Goal: Task Accomplishment & Management: Manage account settings

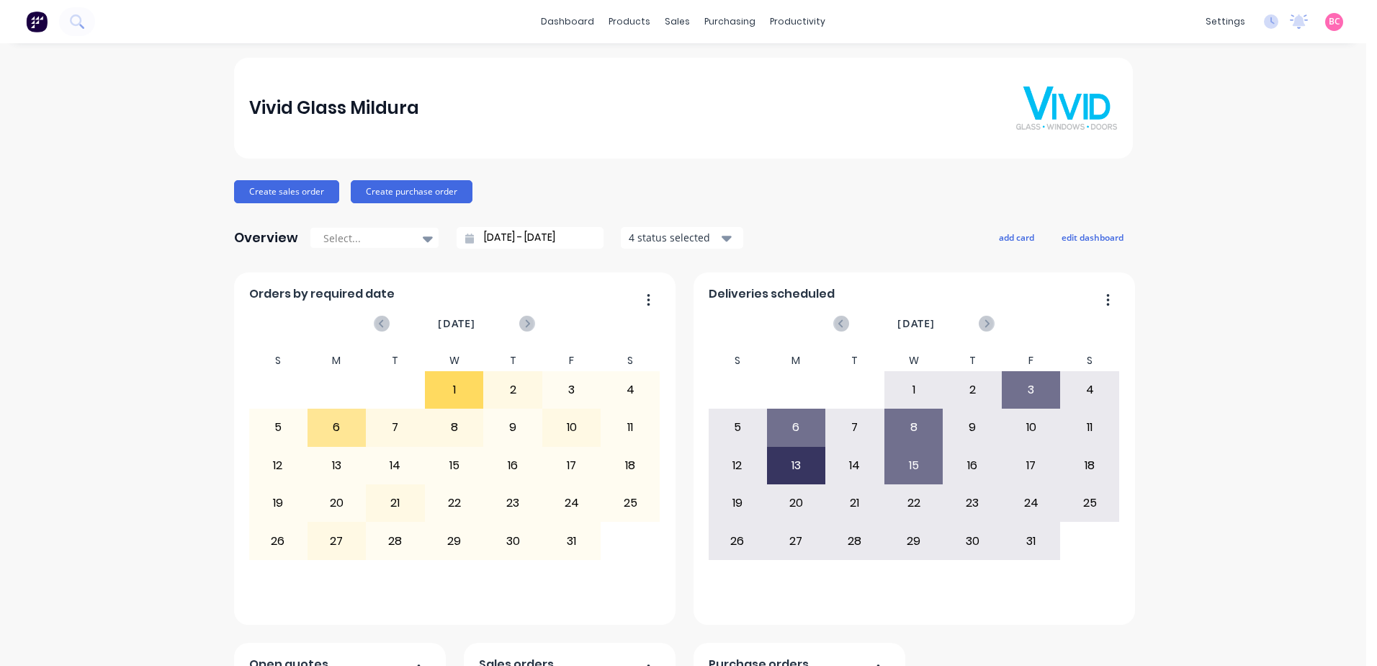
click at [1261, 29] on div "settings No new notifications Mark all as read You have no notifications BC Viv…" at bounding box center [1283, 22] width 168 height 22
drag, startPoint x: 568, startPoint y: 27, endPoint x: 633, endPoint y: 21, distance: 65.8
click at [568, 27] on link "dashboard" at bounding box center [568, 22] width 68 height 22
click at [645, 21] on div "products" at bounding box center [629, 22] width 56 height 22
click at [686, 64] on div "Product Catalogue" at bounding box center [687, 69] width 89 height 13
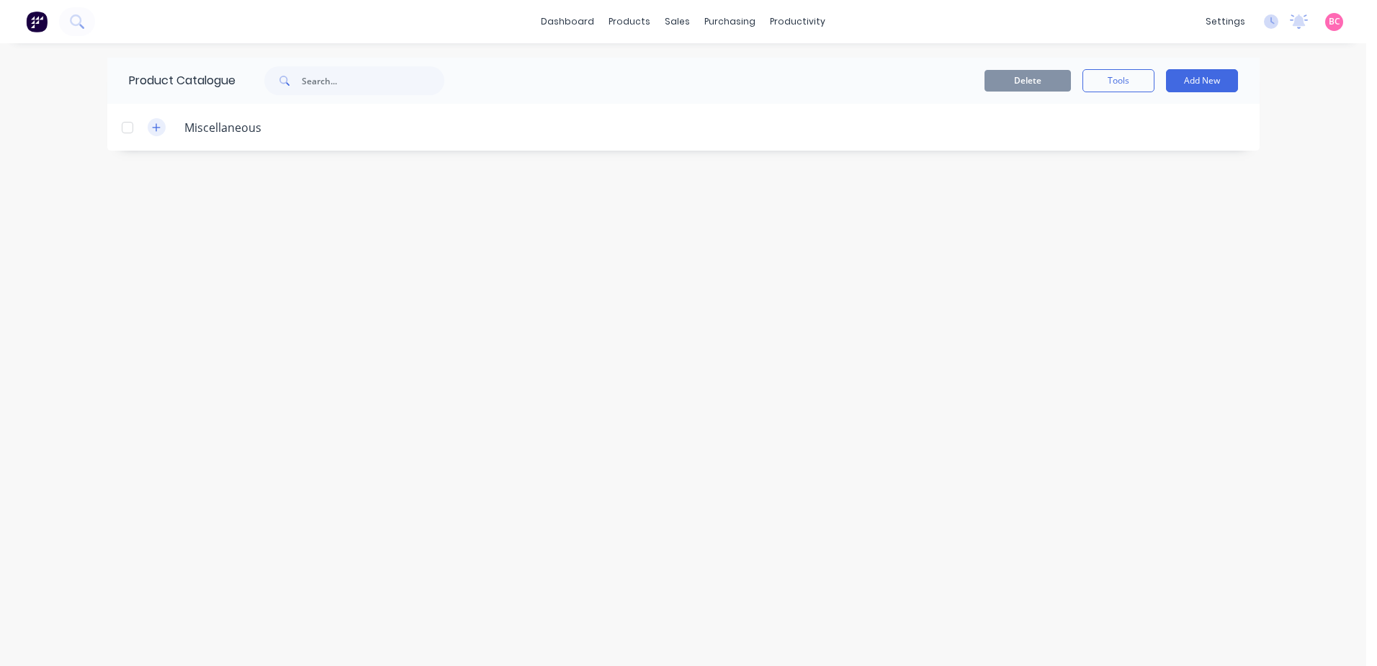
click at [158, 129] on icon "button" at bounding box center [156, 127] width 9 height 10
click at [594, 24] on link "dashboard" at bounding box center [568, 22] width 68 height 22
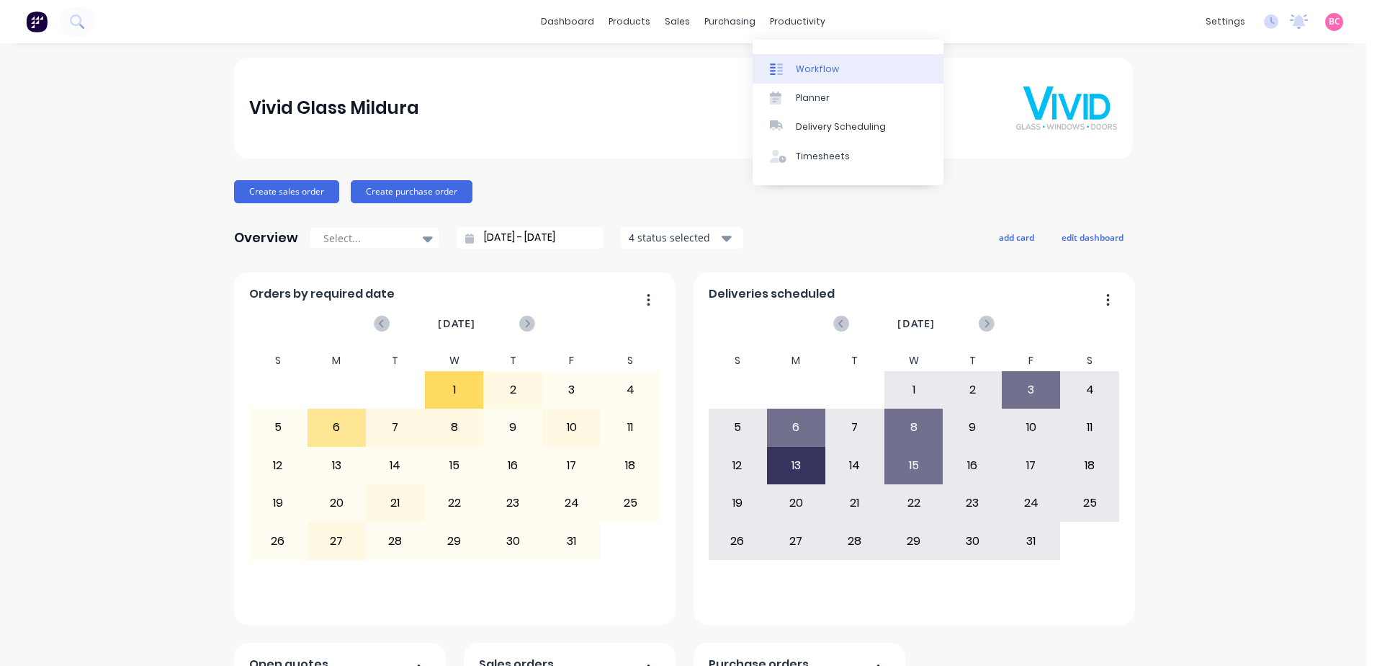
click at [782, 61] on link "Workflow" at bounding box center [848, 68] width 191 height 29
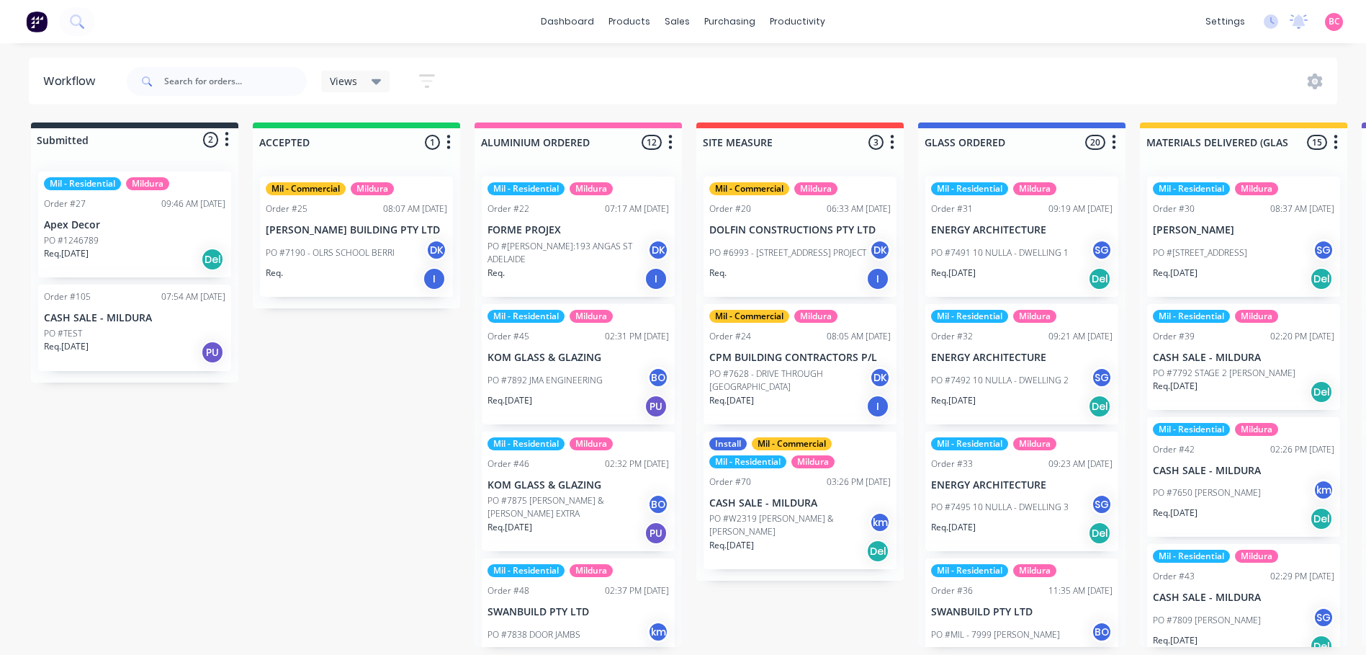
click at [194, 318] on p "CASH SALE - MILDURA" at bounding box center [135, 318] width 182 height 12
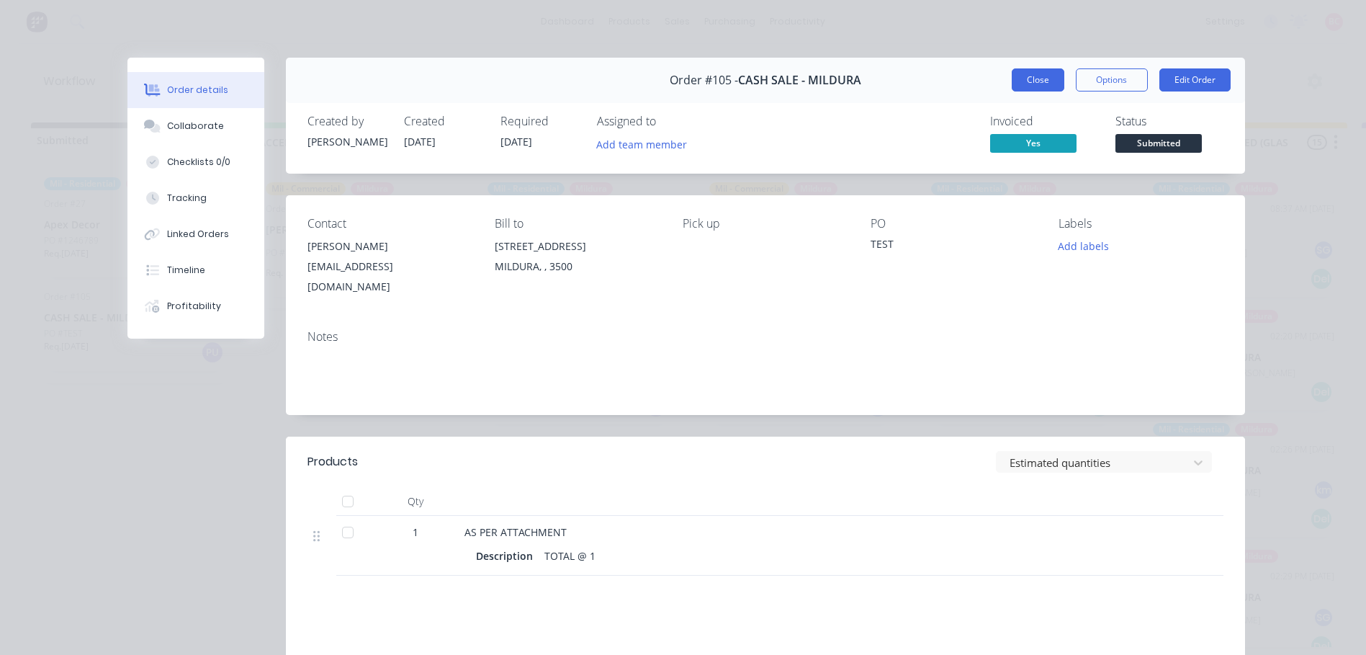
click at [1019, 75] on button "Close" at bounding box center [1038, 79] width 53 height 23
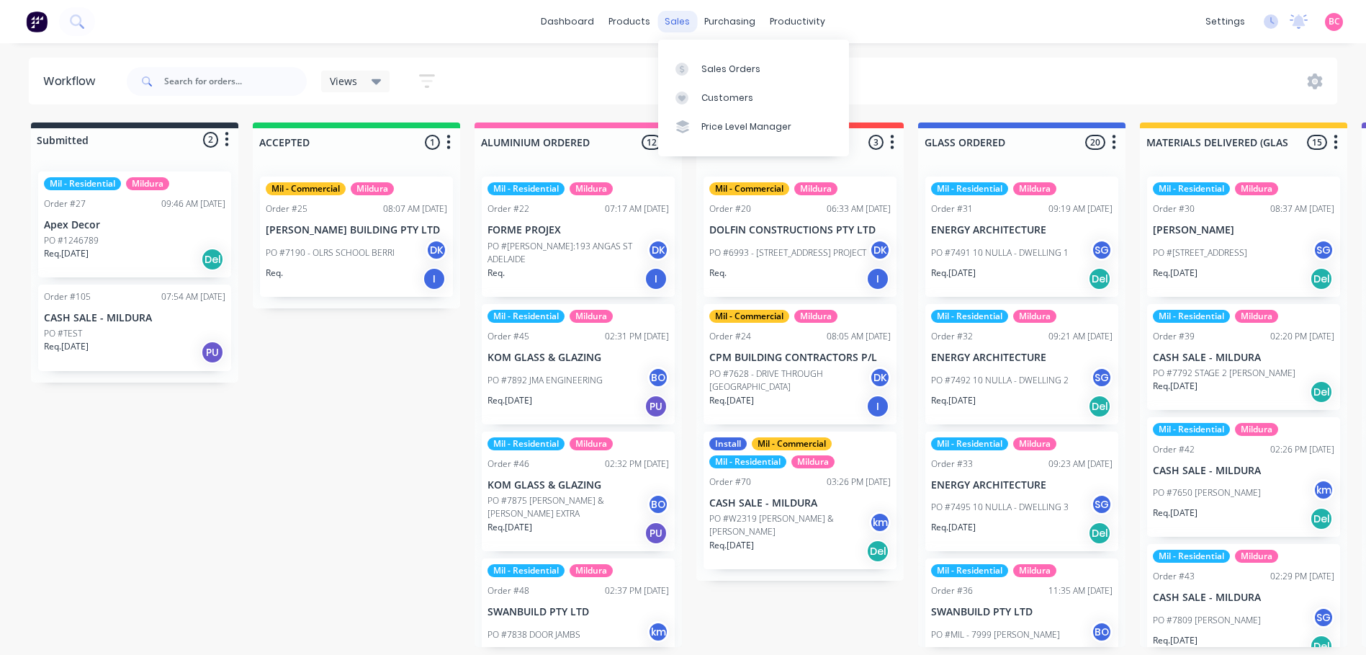
click at [675, 25] on div "sales" at bounding box center [678, 22] width 40 height 22
click at [716, 71] on div "Sales Orders" at bounding box center [731, 69] width 59 height 13
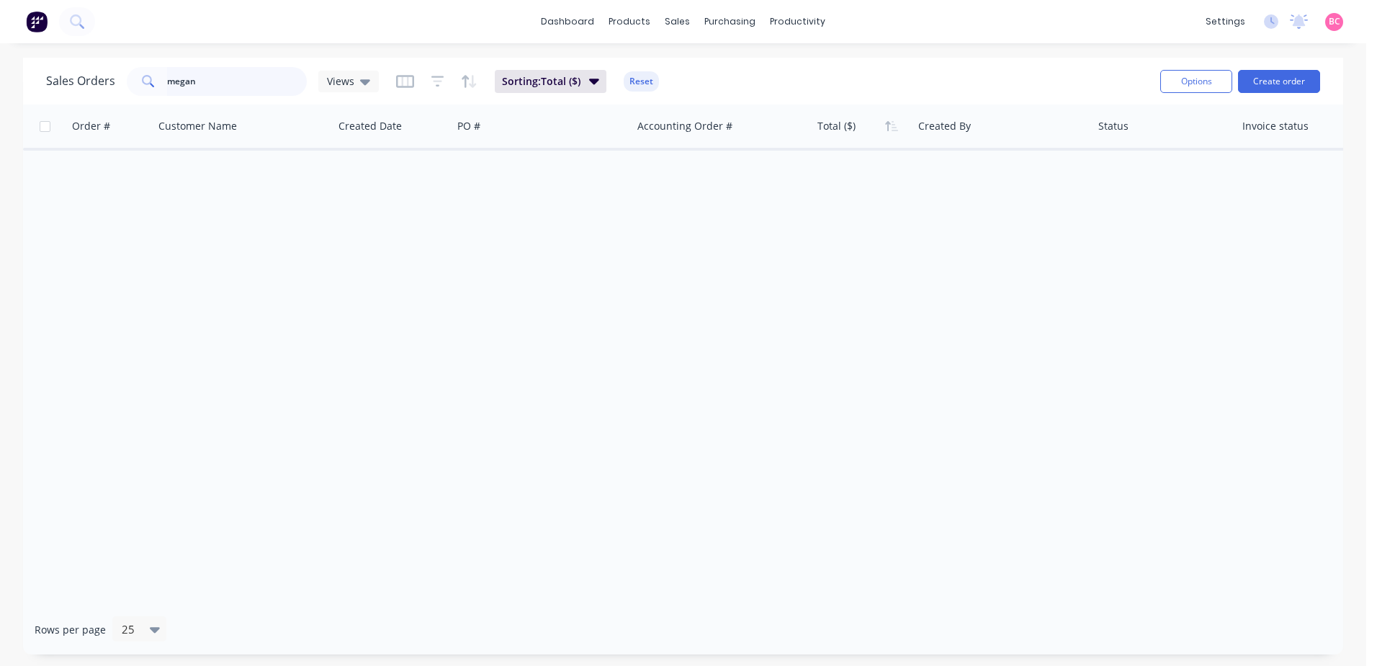
drag, startPoint x: 117, startPoint y: 69, endPoint x: 0, endPoint y: 31, distance: 123.5
click at [0, 56] on html "dashboard products sales purchasing productivity dashboard products Product Cat…" at bounding box center [688, 333] width 1377 height 666
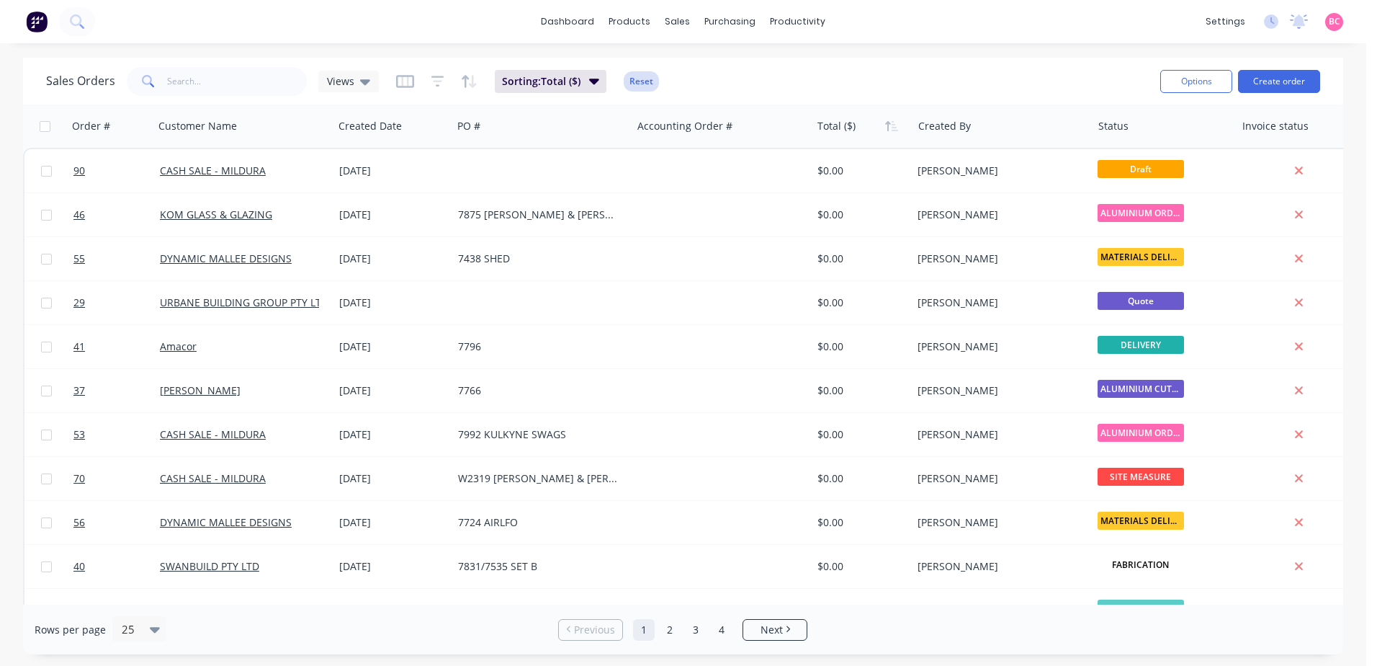
click at [631, 79] on button "Reset" at bounding box center [641, 81] width 35 height 20
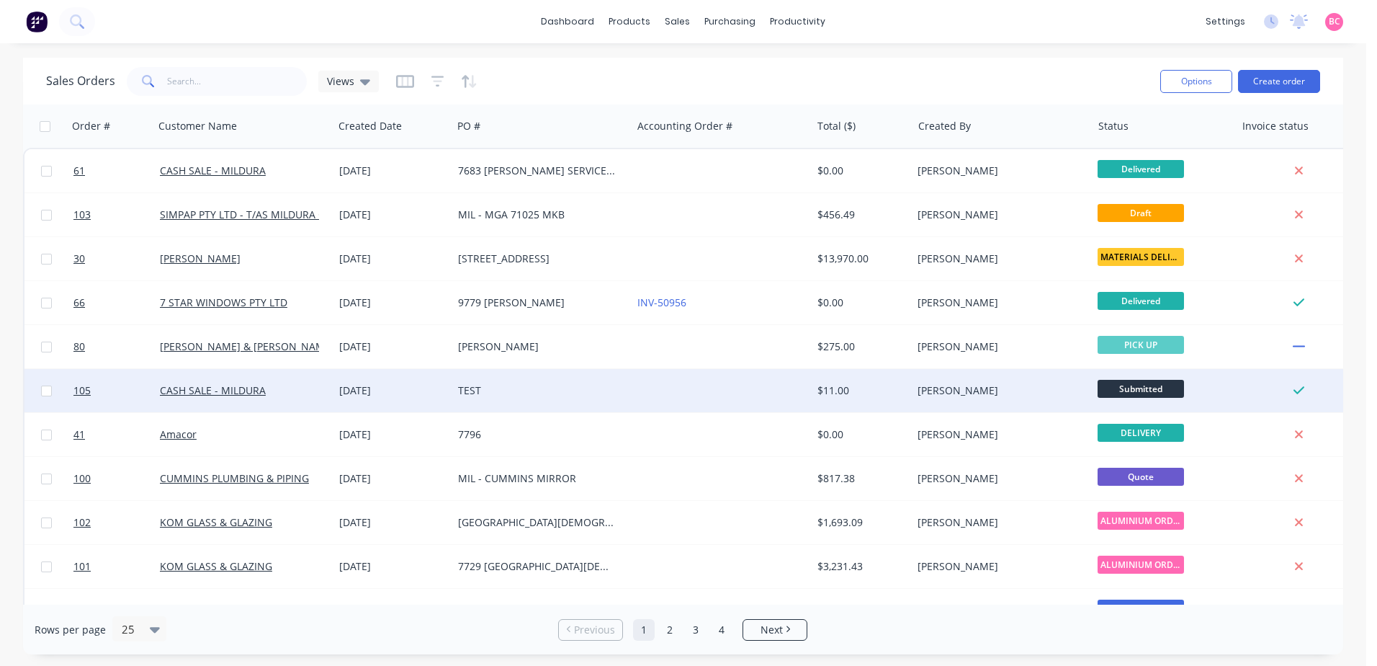
click at [1286, 390] on div at bounding box center [1299, 390] width 116 height 13
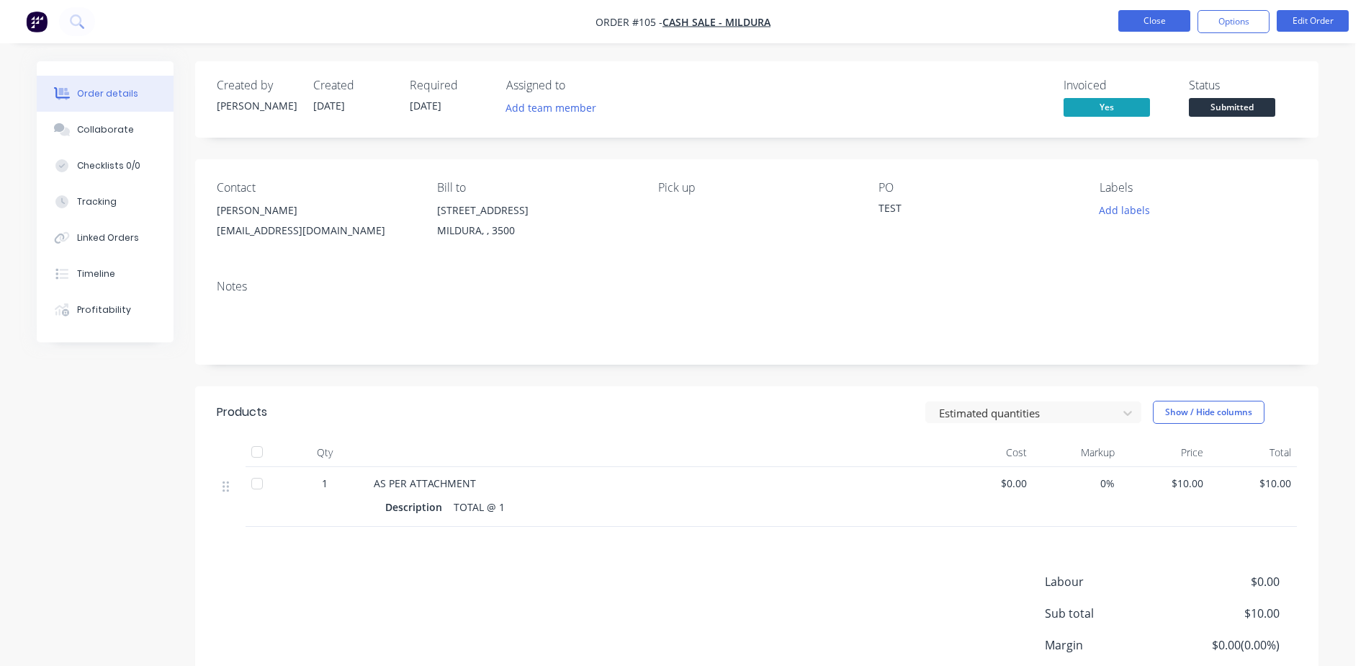
click at [1158, 26] on button "Close" at bounding box center [1155, 21] width 72 height 22
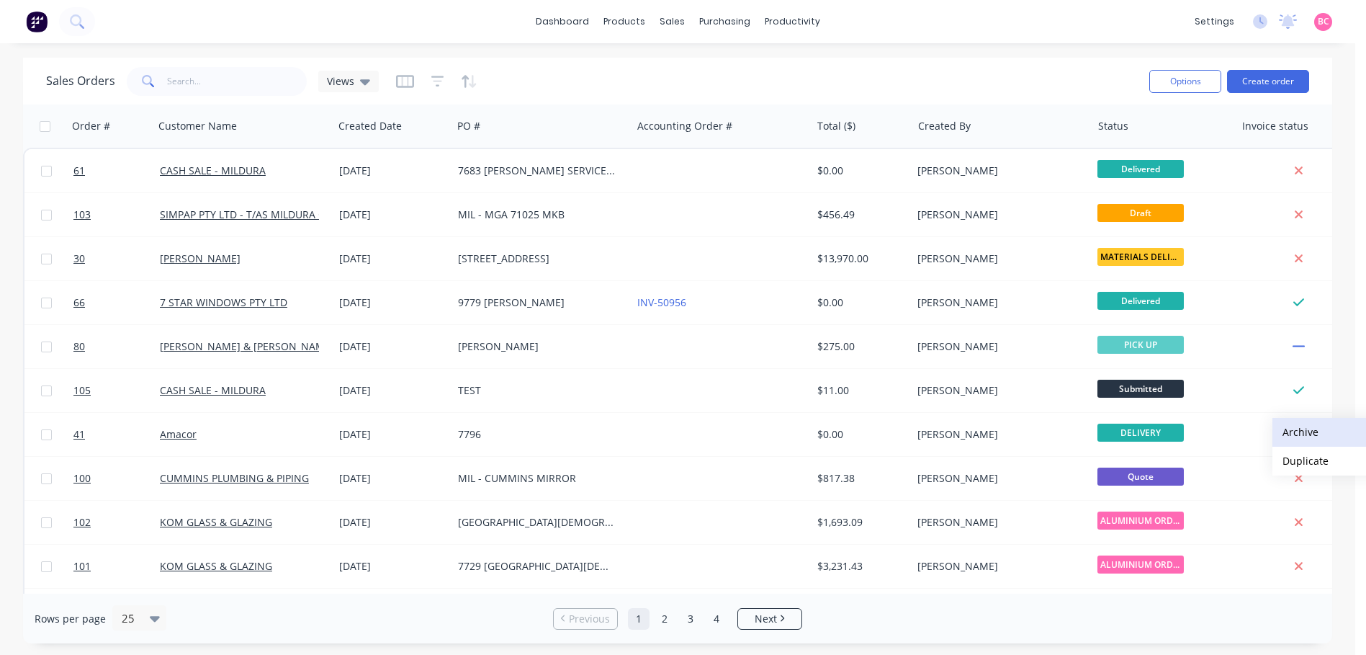
click at [1286, 431] on button "Archive" at bounding box center [1345, 432] width 144 height 29
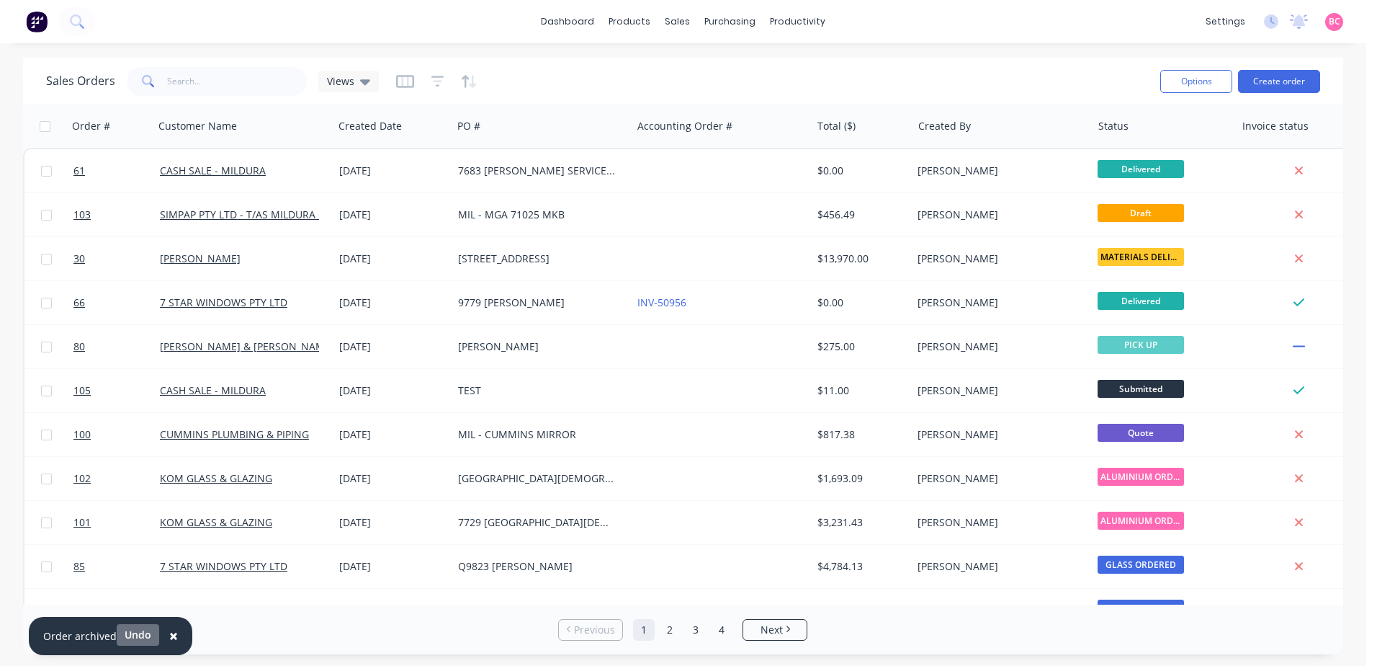
click at [133, 630] on button "Undo" at bounding box center [138, 635] width 42 height 22
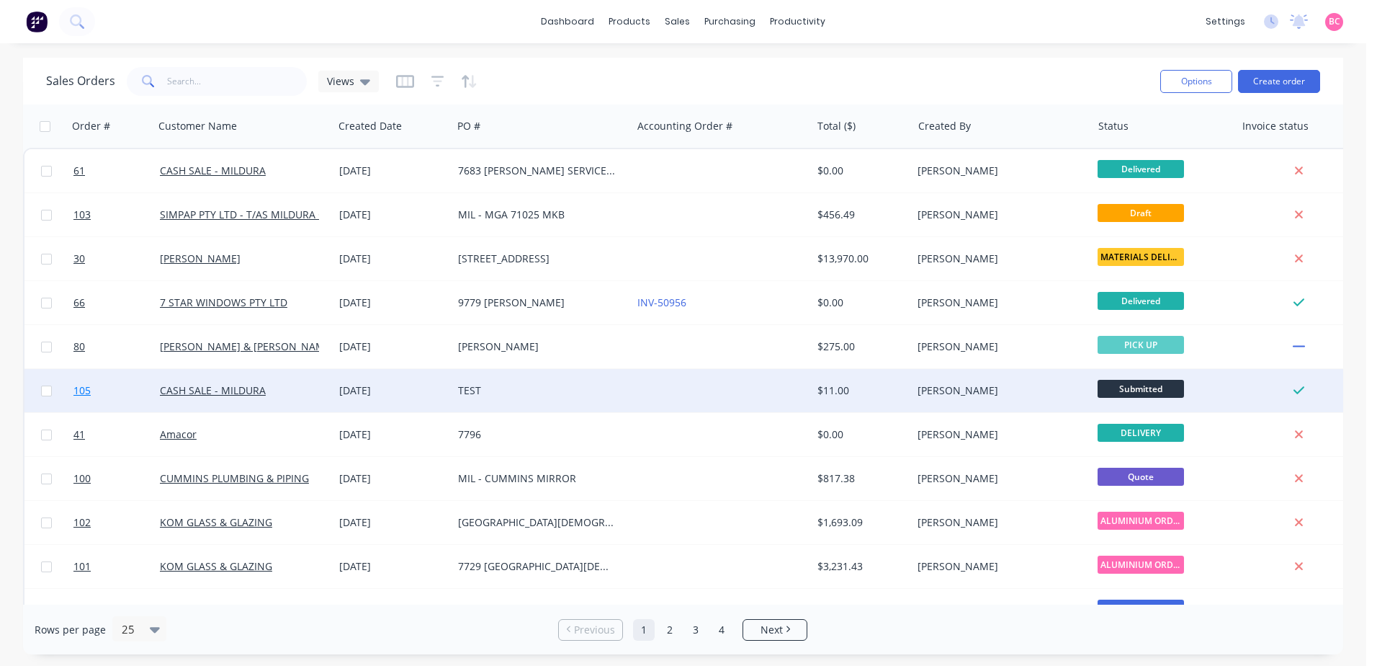
drag, startPoint x: 234, startPoint y: 388, endPoint x: 94, endPoint y: 384, distance: 139.8
drag, startPoint x: 94, startPoint y: 384, endPoint x: 46, endPoint y: 394, distance: 49.3
click at [46, 394] on input "checkbox" at bounding box center [46, 390] width 11 height 11
checkbox input "true"
click at [1270, 384] on button "Archive" at bounding box center [1304, 386] width 144 height 29
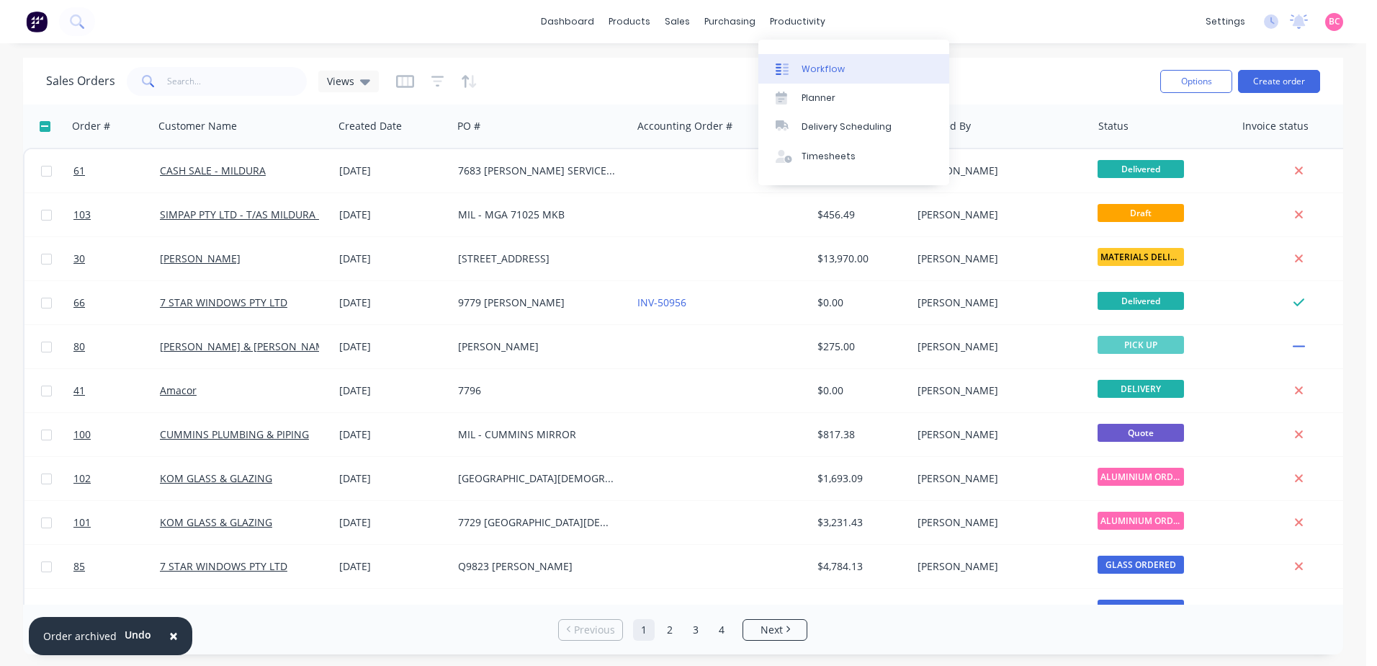
click at [808, 73] on div "Workflow" at bounding box center [823, 69] width 43 height 13
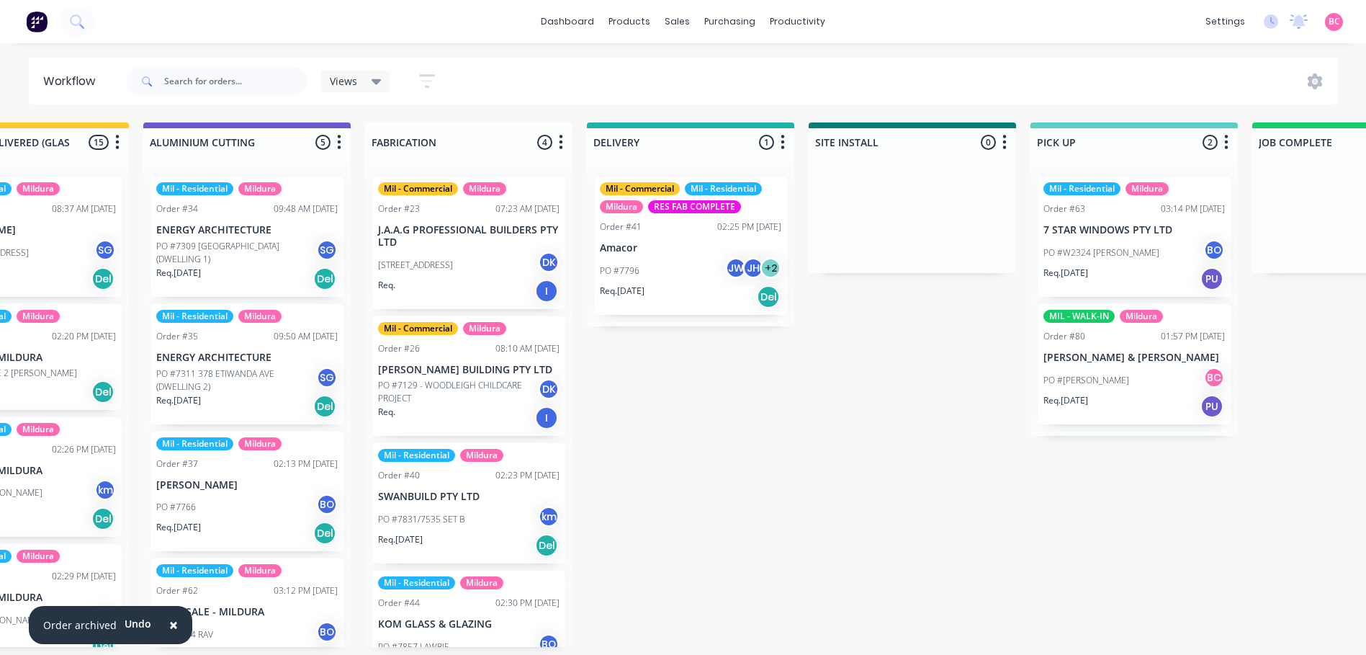
scroll to position [0, 1205]
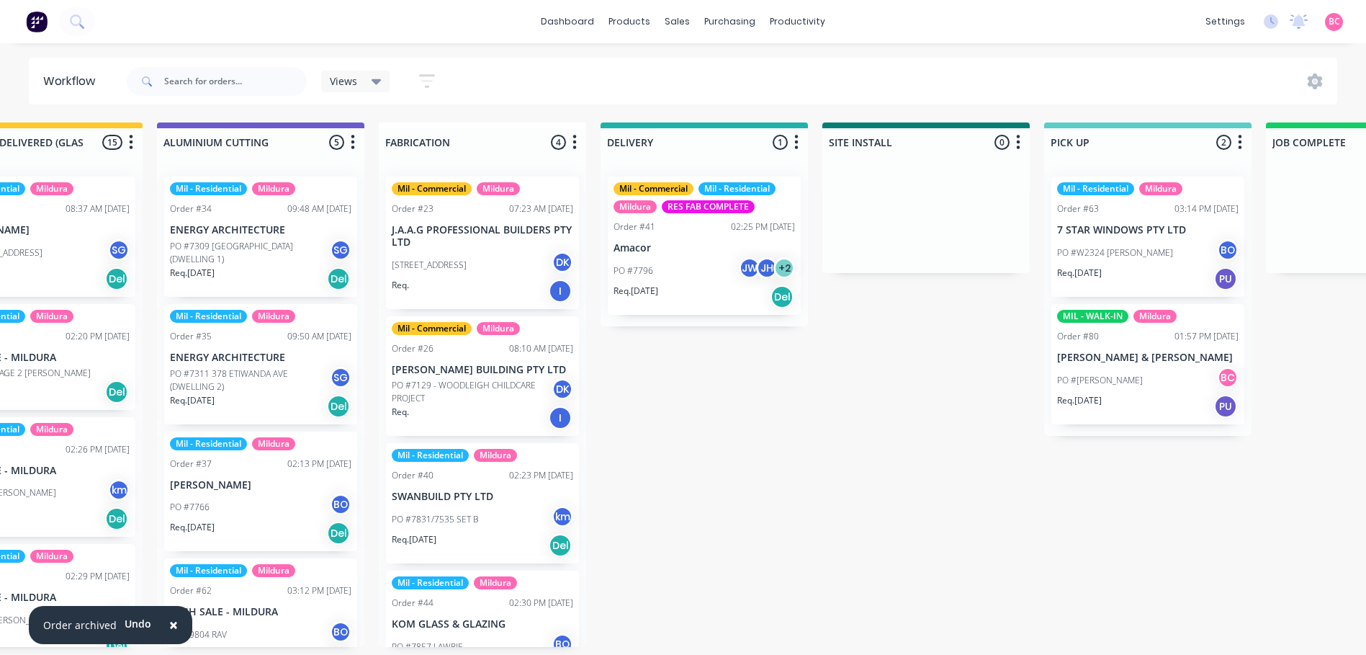
click at [370, 81] on div "Views" at bounding box center [356, 81] width 52 height 13
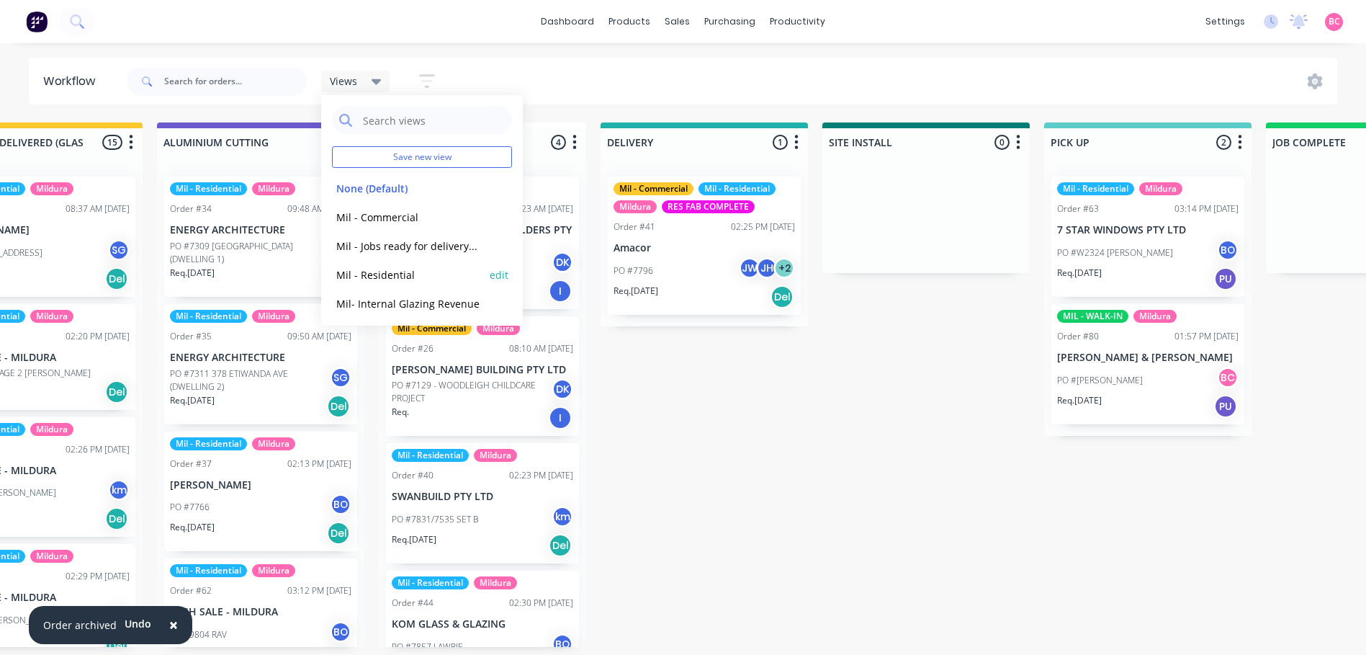
click at [388, 280] on button "Mil - Residential" at bounding box center [408, 275] width 153 height 17
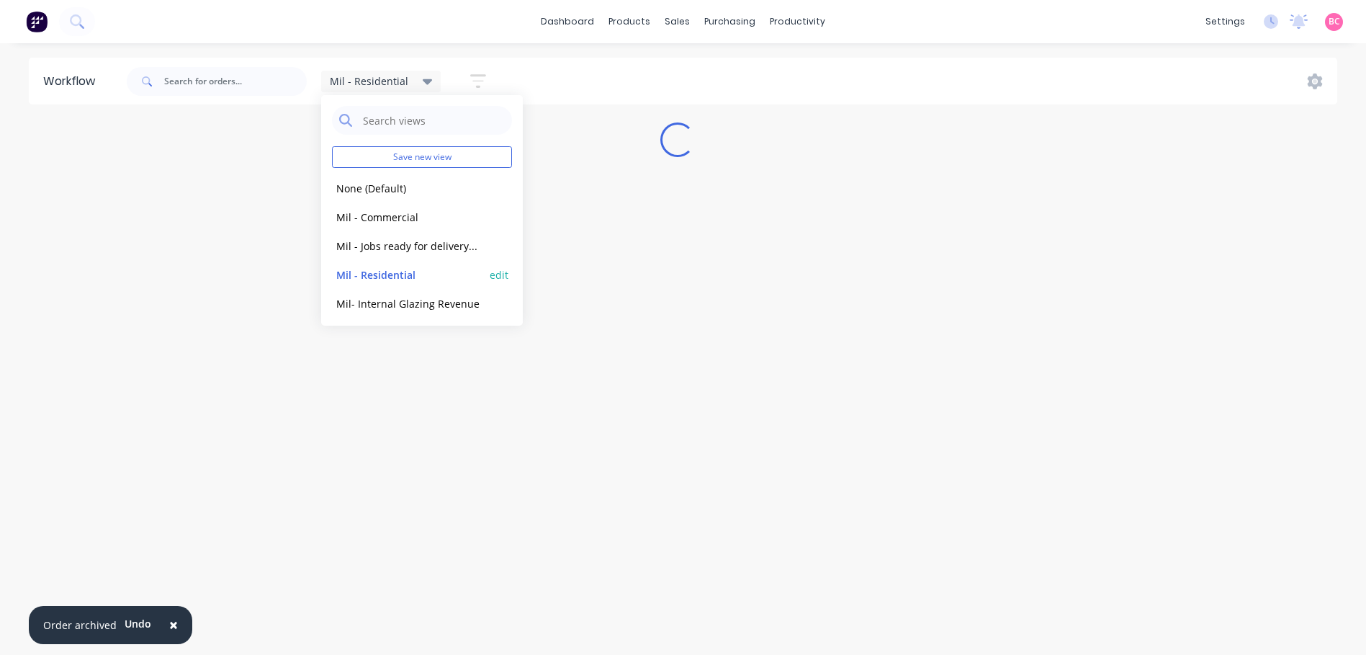
scroll to position [0, 0]
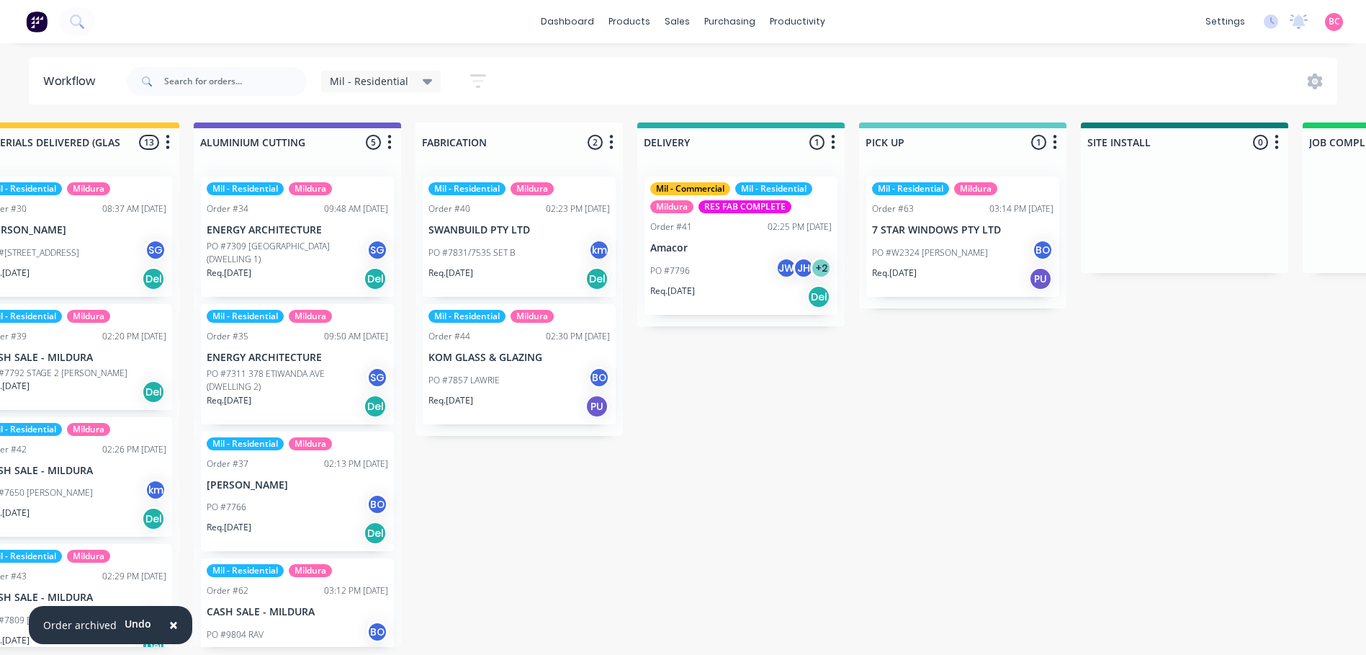
scroll to position [0, 1158]
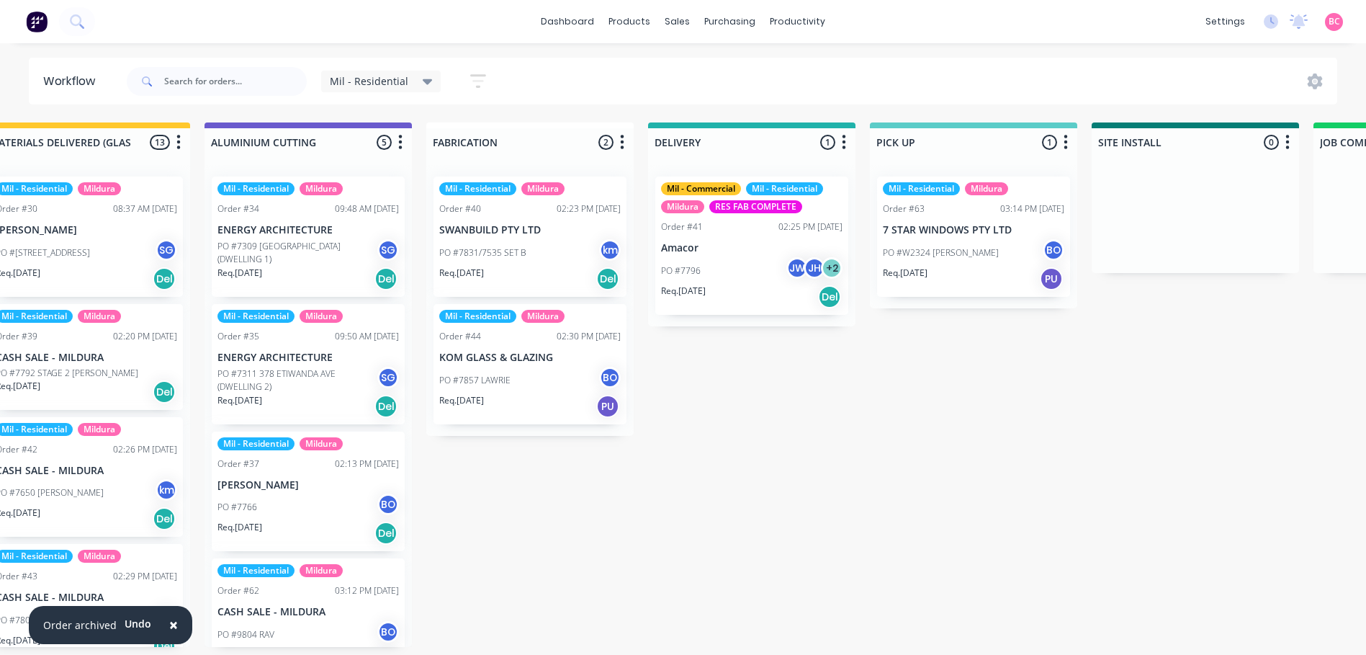
click at [417, 82] on div "Mil - Residential" at bounding box center [381, 81] width 103 height 13
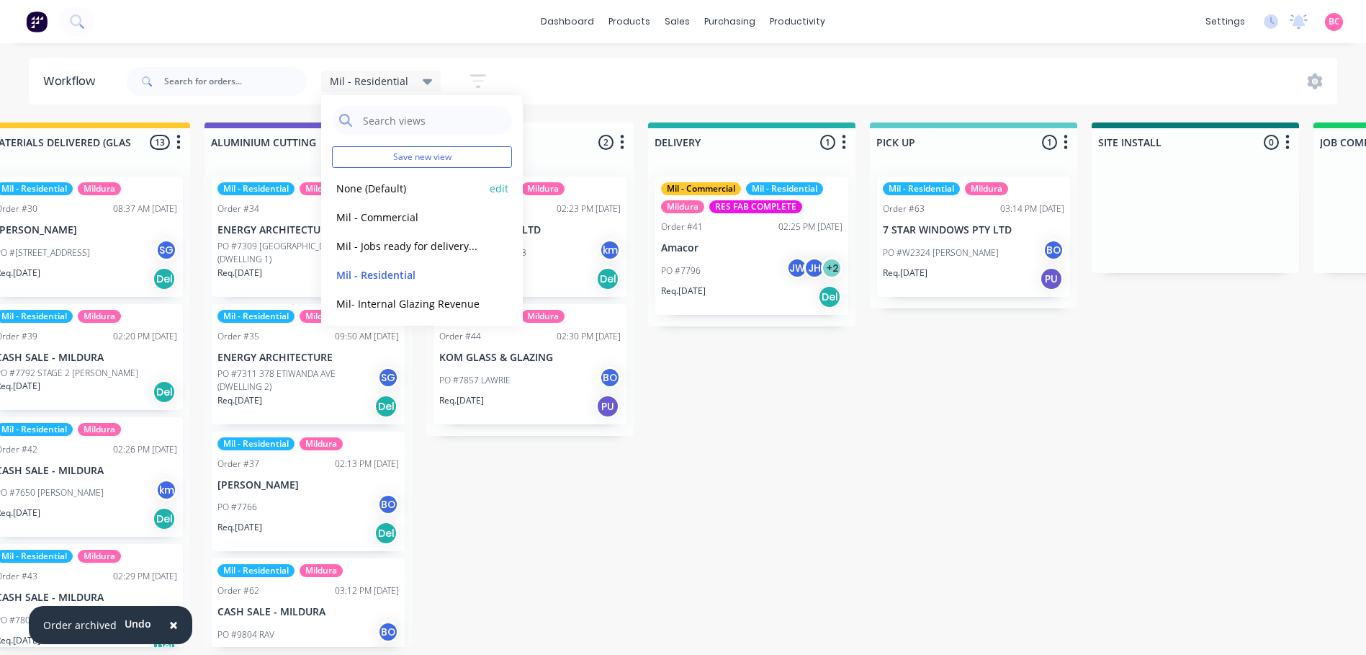
click at [390, 187] on button "None (Default)" at bounding box center [408, 188] width 153 height 17
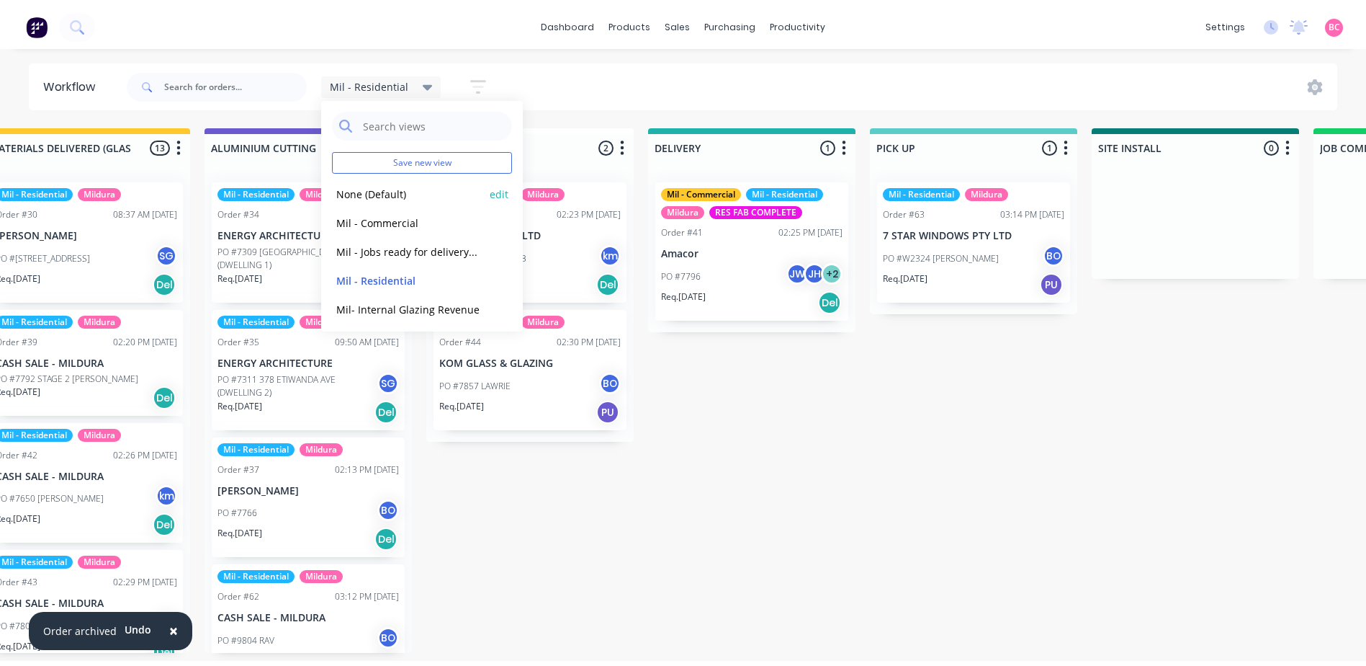
scroll to position [0, 0]
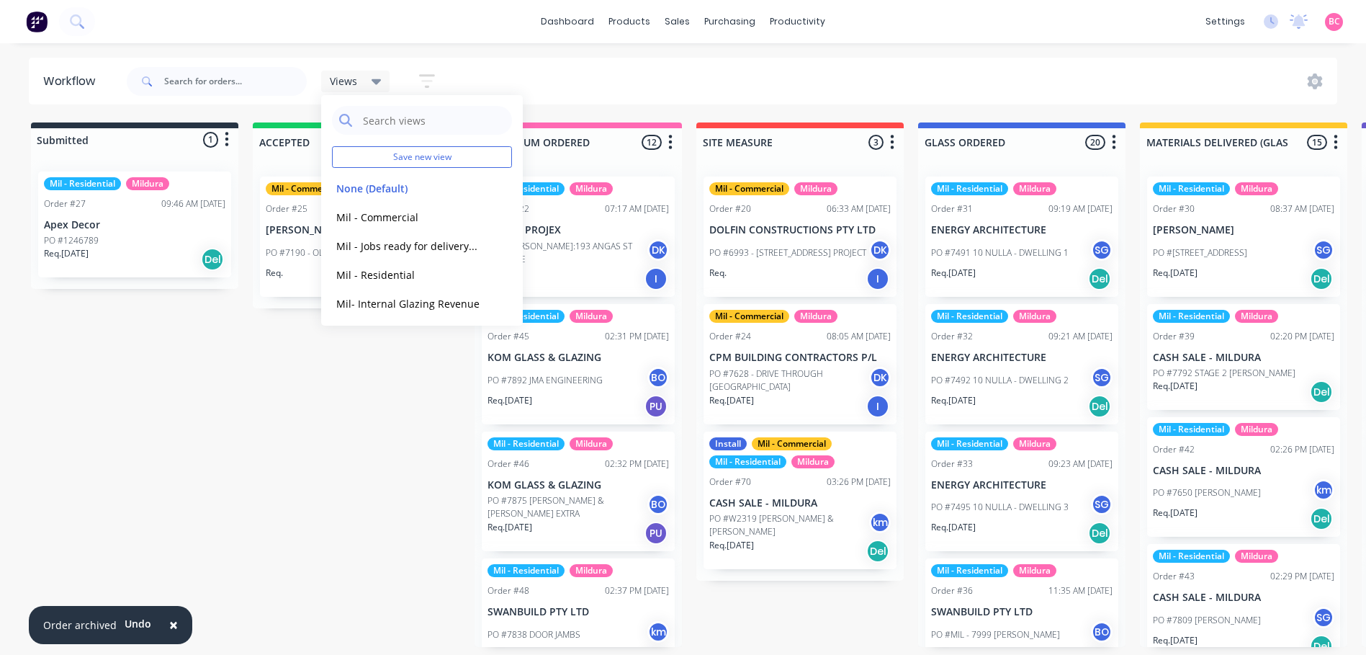
click at [509, 70] on div "Views Save new view None (Default) edit Mil - Commercial edit Mil - Jobs ready …" at bounding box center [731, 81] width 1214 height 43
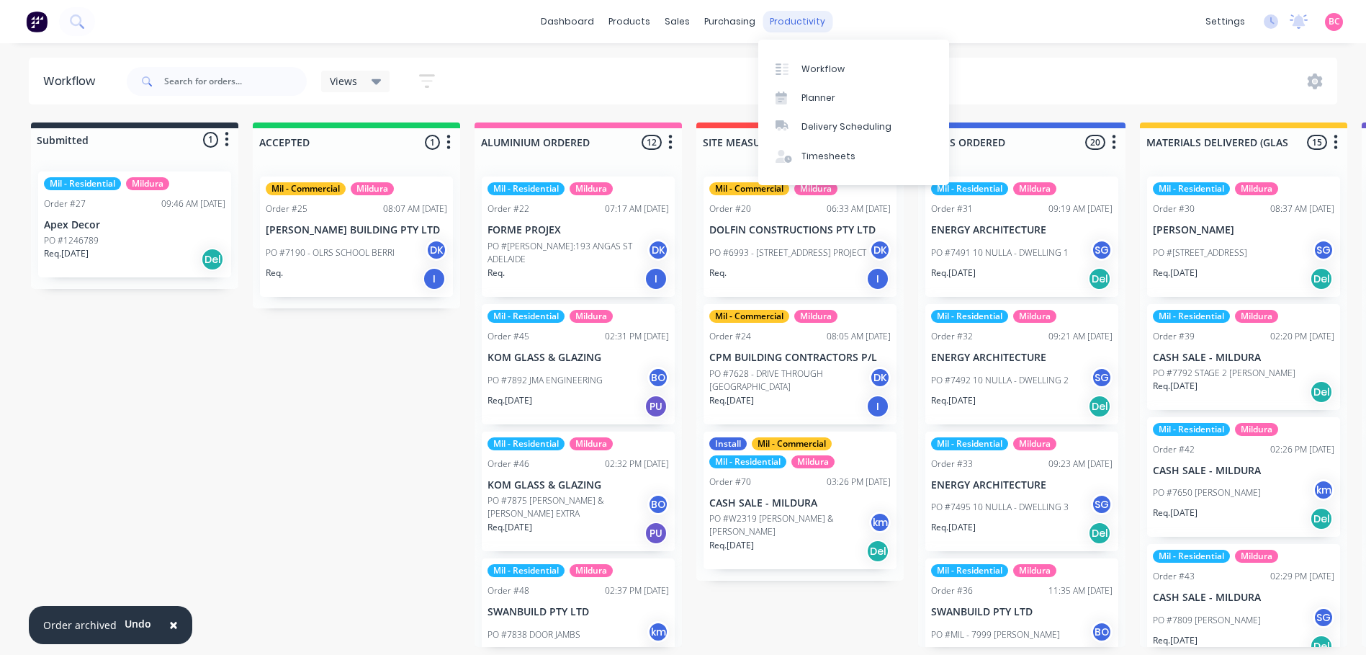
click at [776, 27] on div "productivity" at bounding box center [798, 22] width 70 height 22
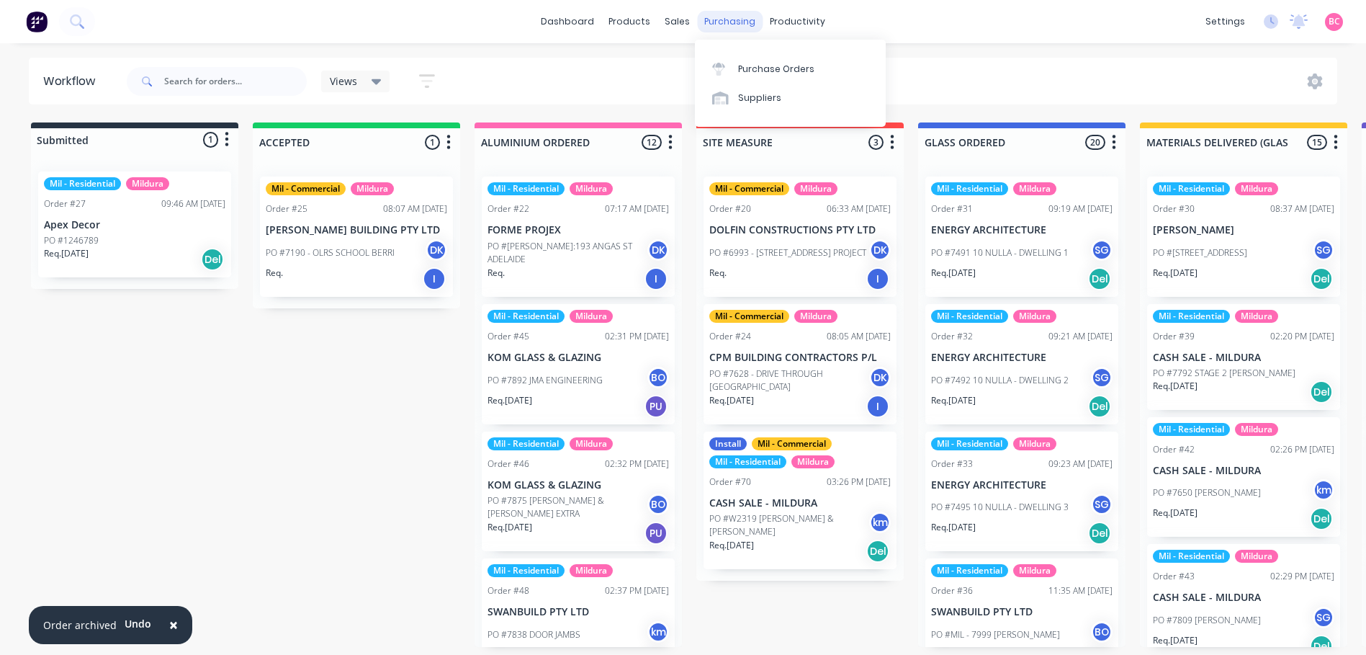
click at [728, 26] on div "purchasing" at bounding box center [730, 22] width 66 height 22
click at [769, 66] on div "Purchase Orders" at bounding box center [776, 69] width 76 height 13
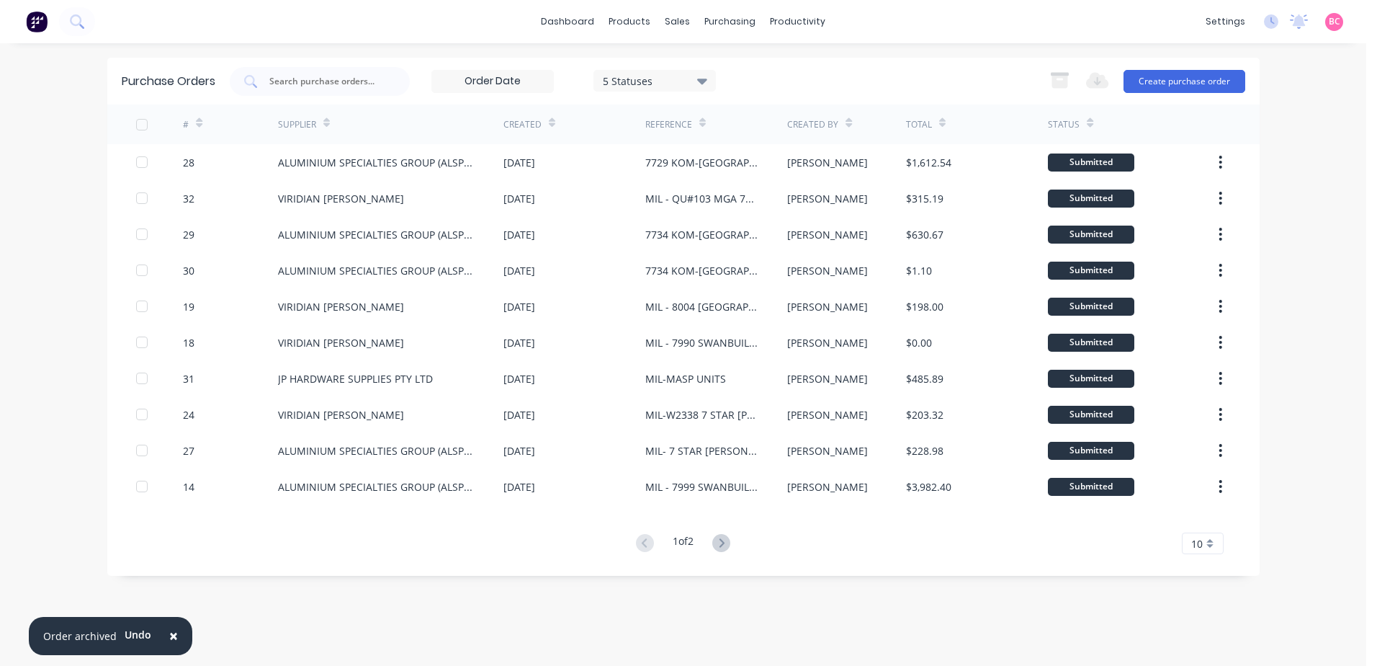
click at [171, 636] on span "×" at bounding box center [173, 635] width 9 height 20
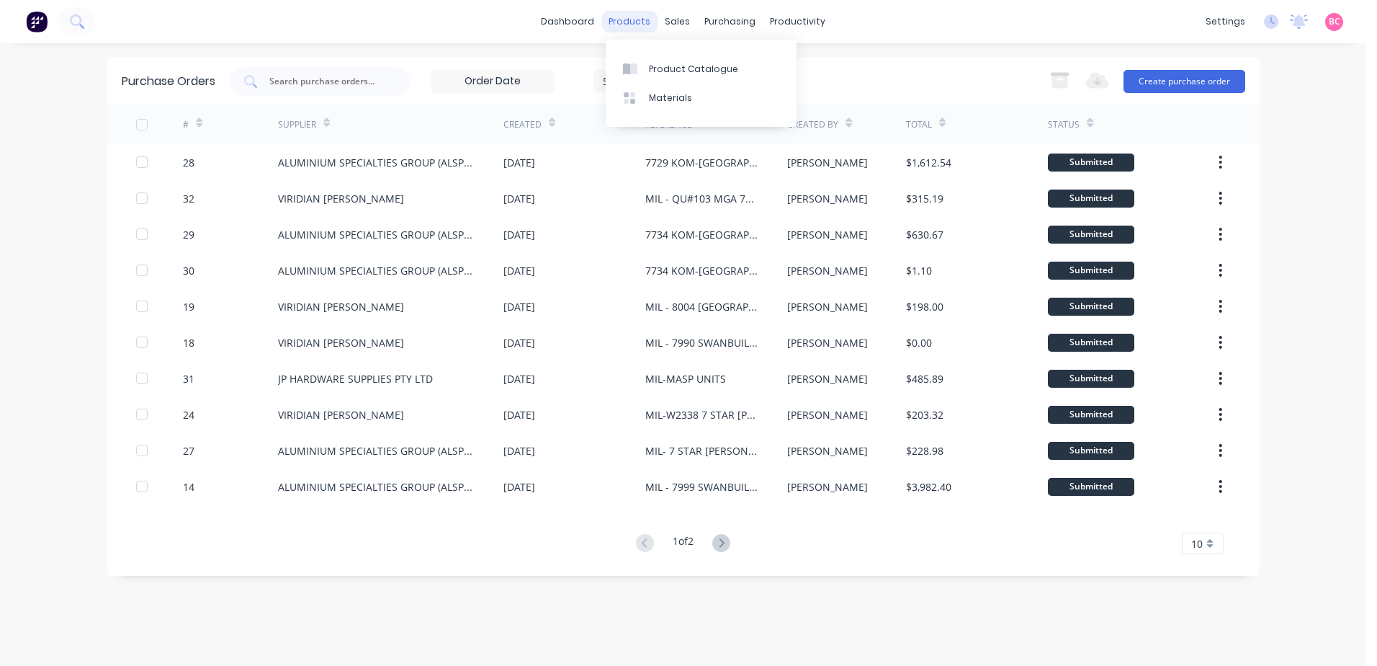
click at [628, 19] on div "products" at bounding box center [629, 22] width 56 height 22
click at [673, 22] on div "sales" at bounding box center [678, 22] width 40 height 22
click at [802, 27] on div "productivity" at bounding box center [798, 22] width 70 height 22
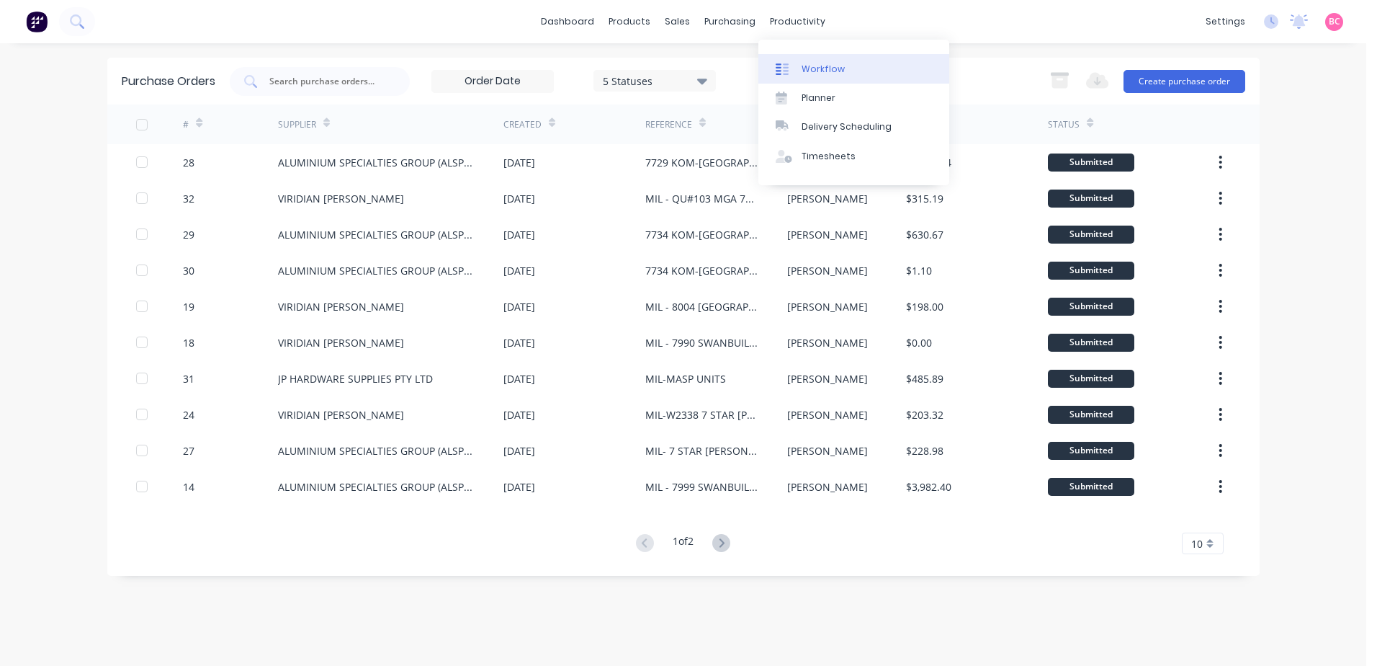
click at [810, 66] on div "Workflow" at bounding box center [823, 69] width 43 height 13
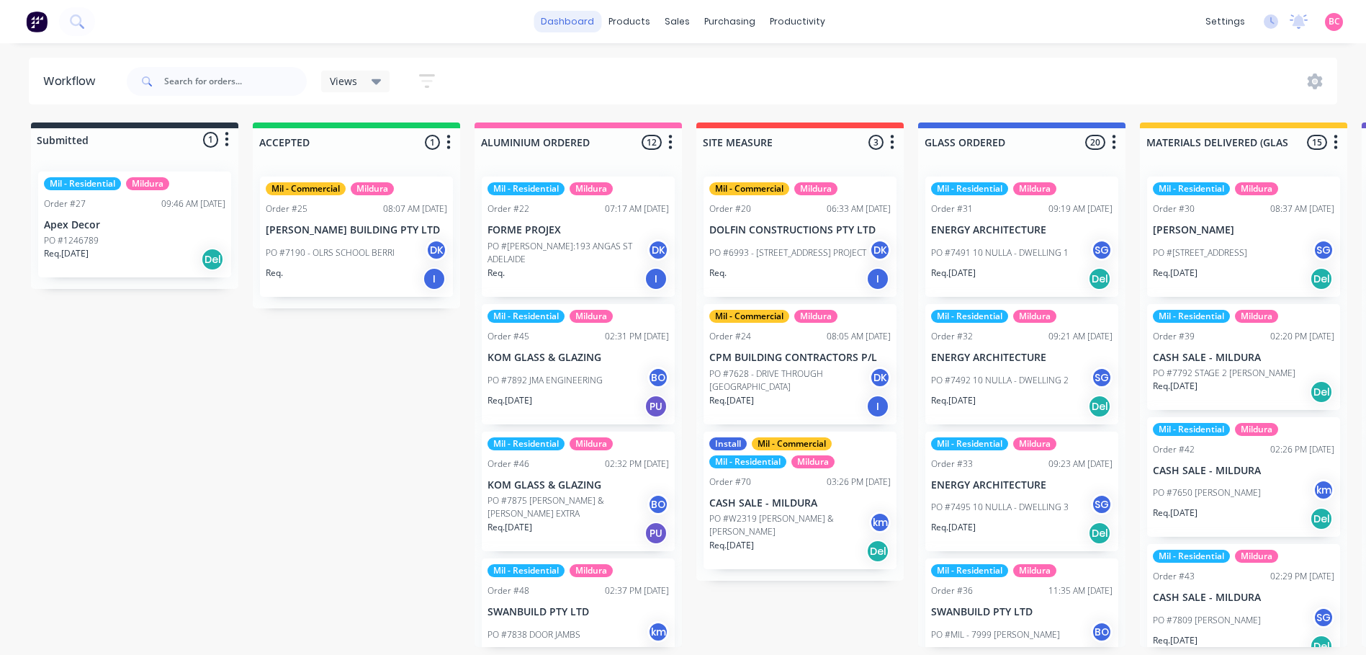
click at [571, 23] on link "dashboard" at bounding box center [568, 22] width 68 height 22
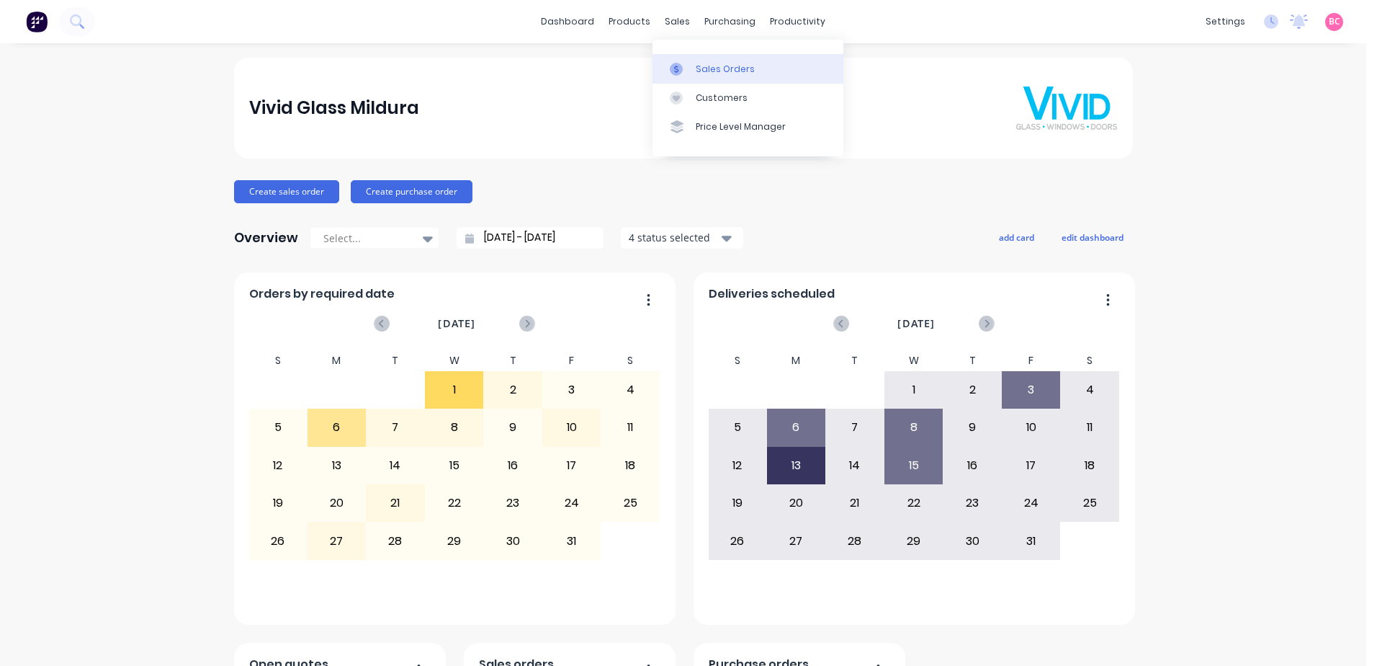
click at [697, 63] on div "Sales Orders" at bounding box center [725, 69] width 59 height 13
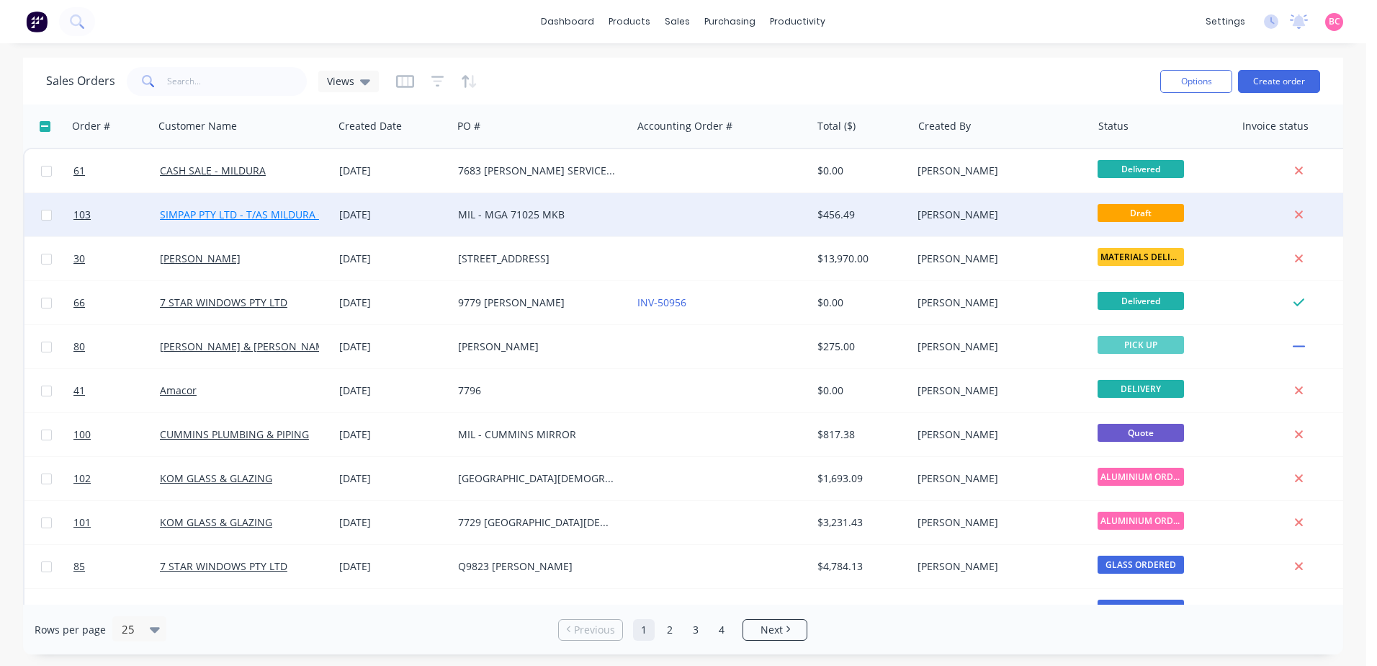
click at [272, 218] on link "SIMPAP PTY LTD - T/AS MILDURA GLASS & ALUMINIUM" at bounding box center [290, 214] width 260 height 14
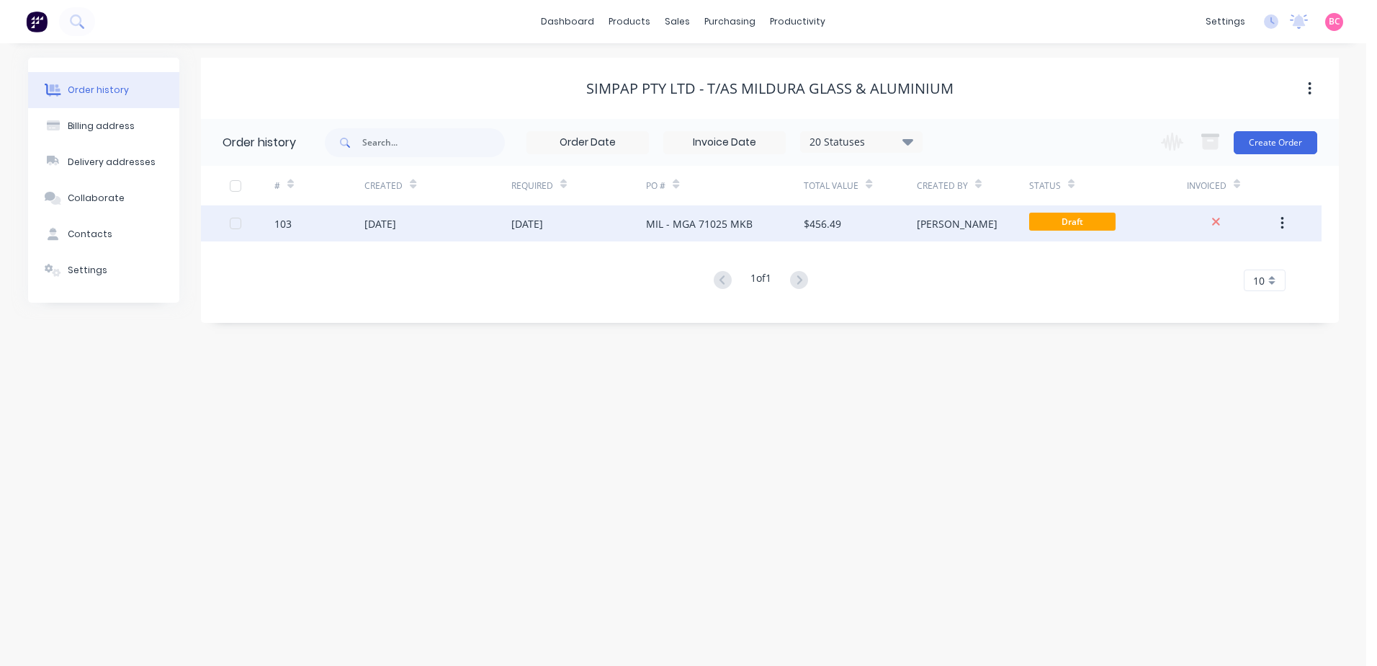
click at [867, 224] on div "$456.49" at bounding box center [860, 223] width 112 height 36
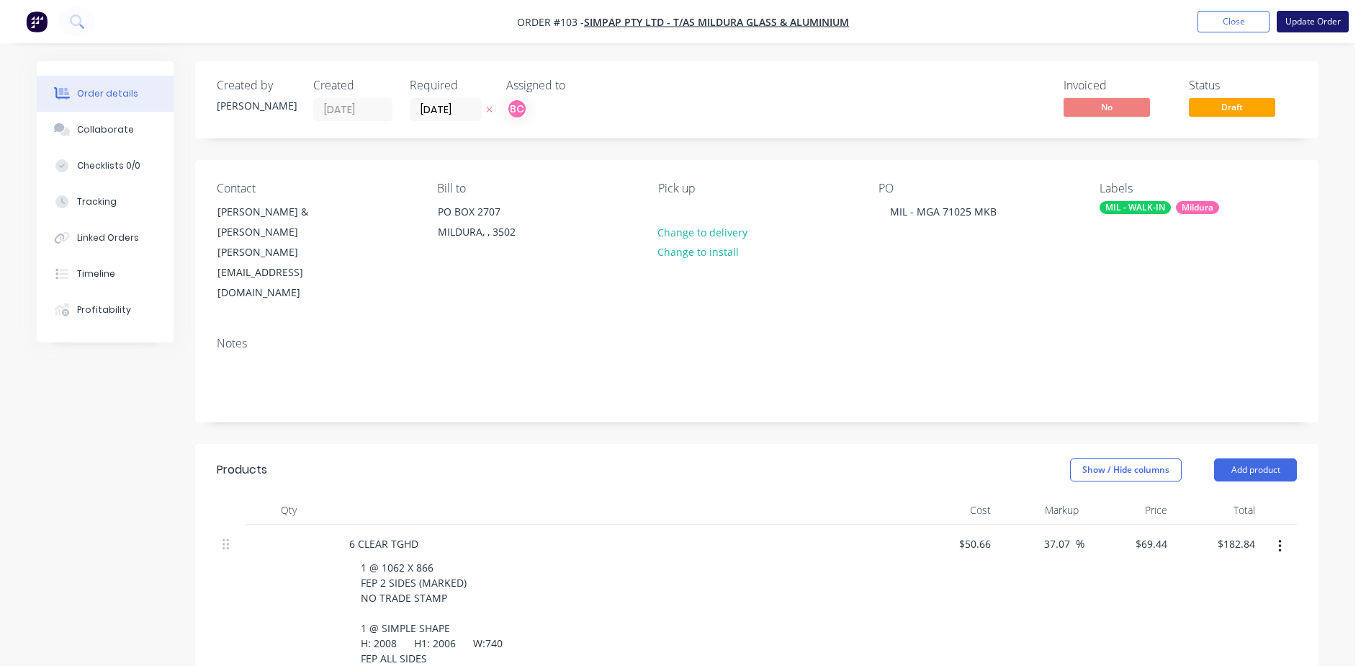
click at [1311, 22] on button "Update Order" at bounding box center [1313, 22] width 72 height 22
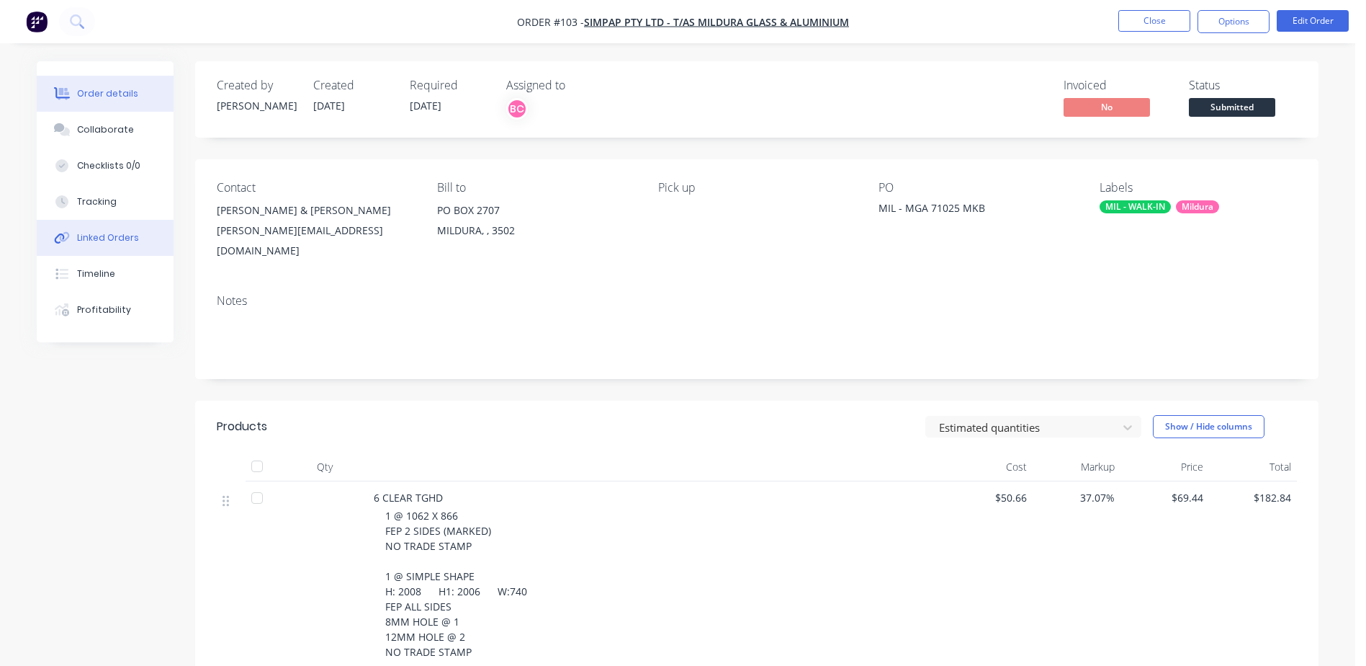
click at [84, 225] on button "Linked Orders" at bounding box center [105, 238] width 137 height 36
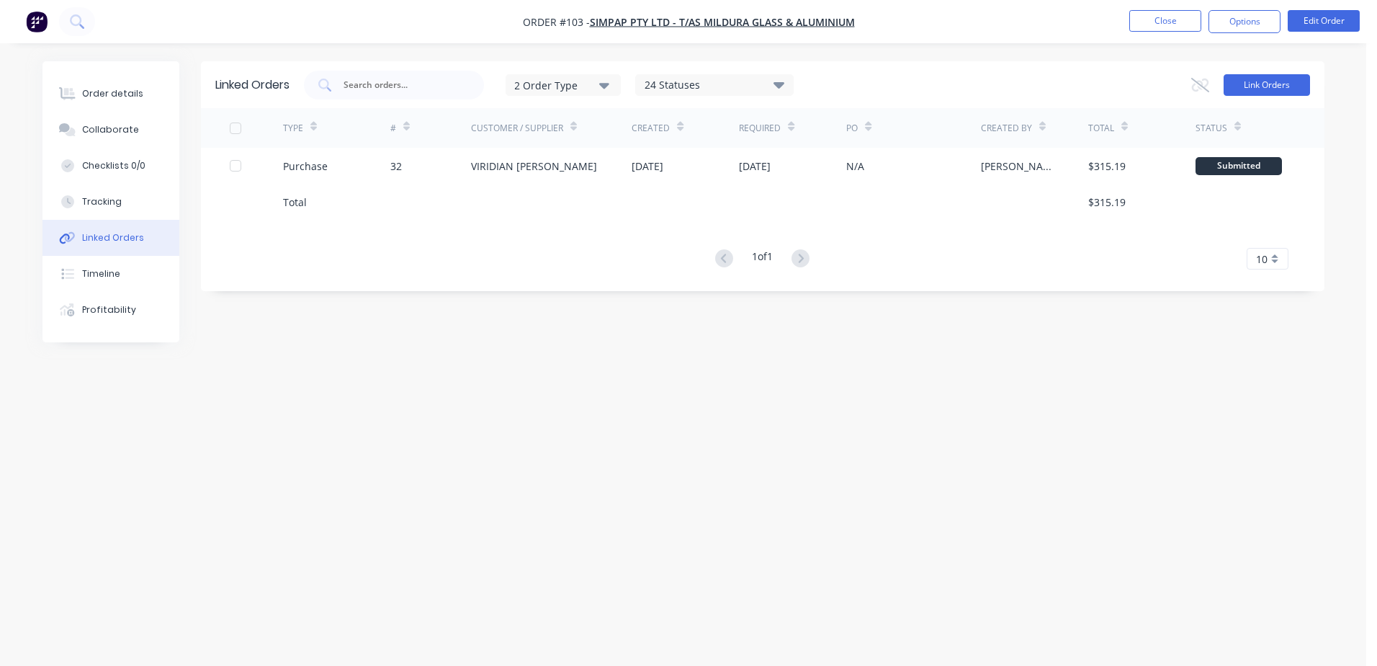
click at [1233, 90] on button "Link Orders" at bounding box center [1267, 85] width 86 height 22
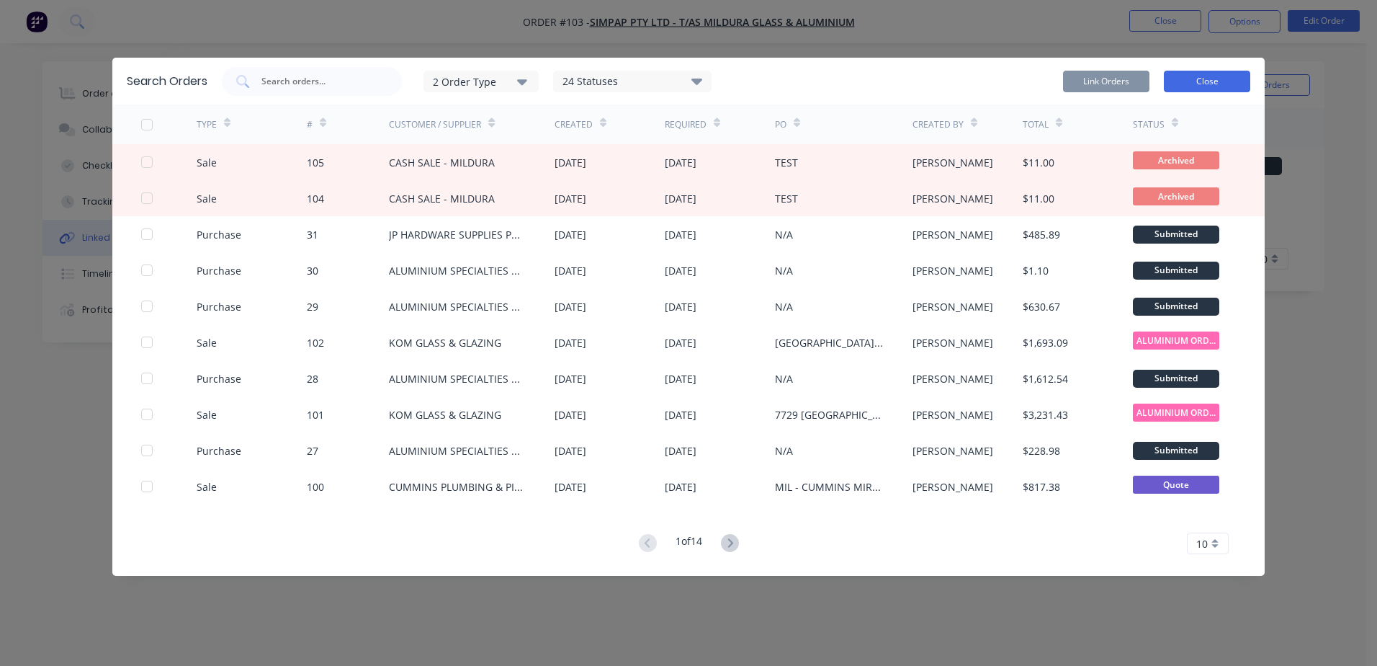
click at [1199, 86] on button "Close" at bounding box center [1207, 82] width 86 height 22
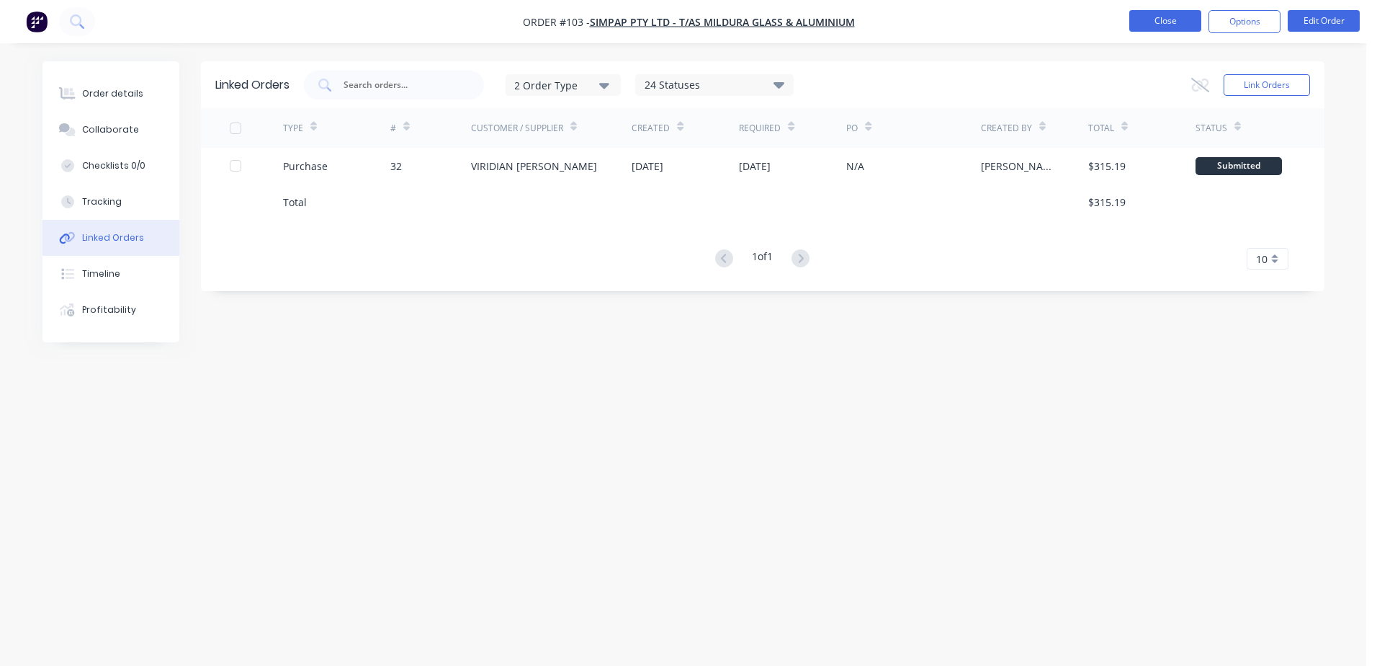
click at [1167, 20] on button "Close" at bounding box center [1165, 21] width 72 height 22
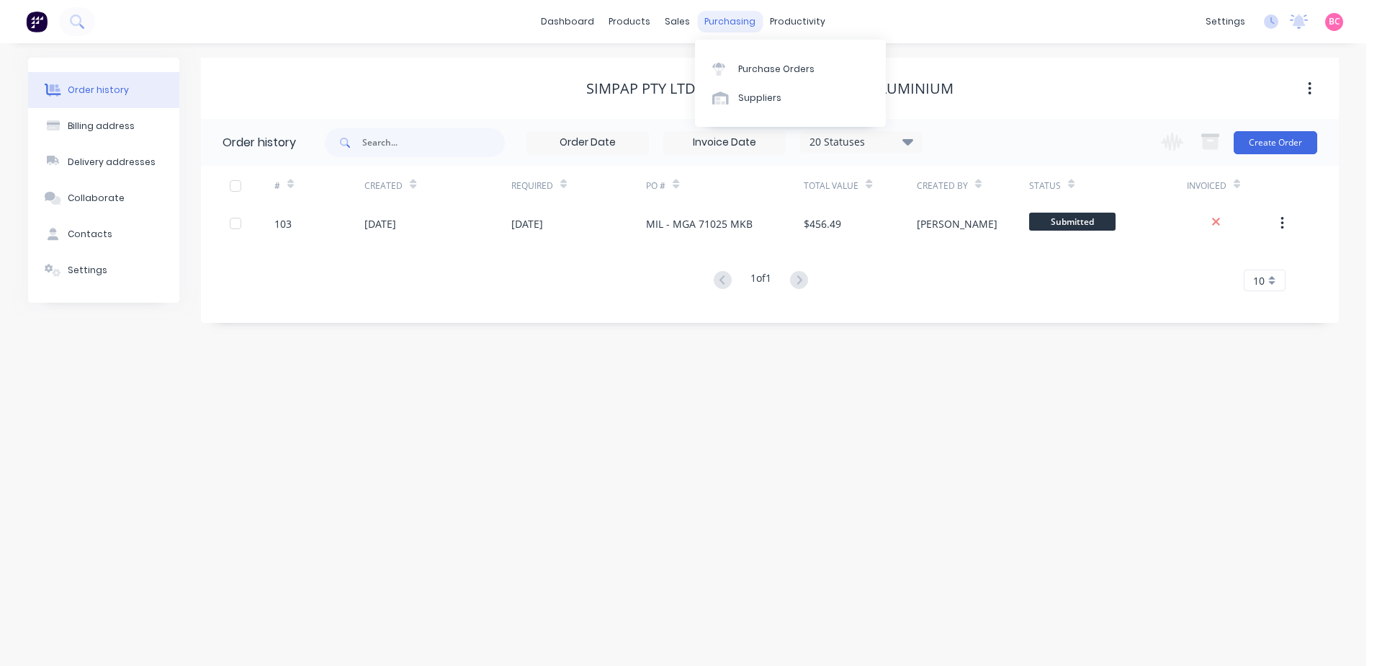
click at [730, 30] on div "purchasing" at bounding box center [730, 22] width 66 height 22
click at [761, 70] on div "Purchase Orders" at bounding box center [776, 69] width 76 height 13
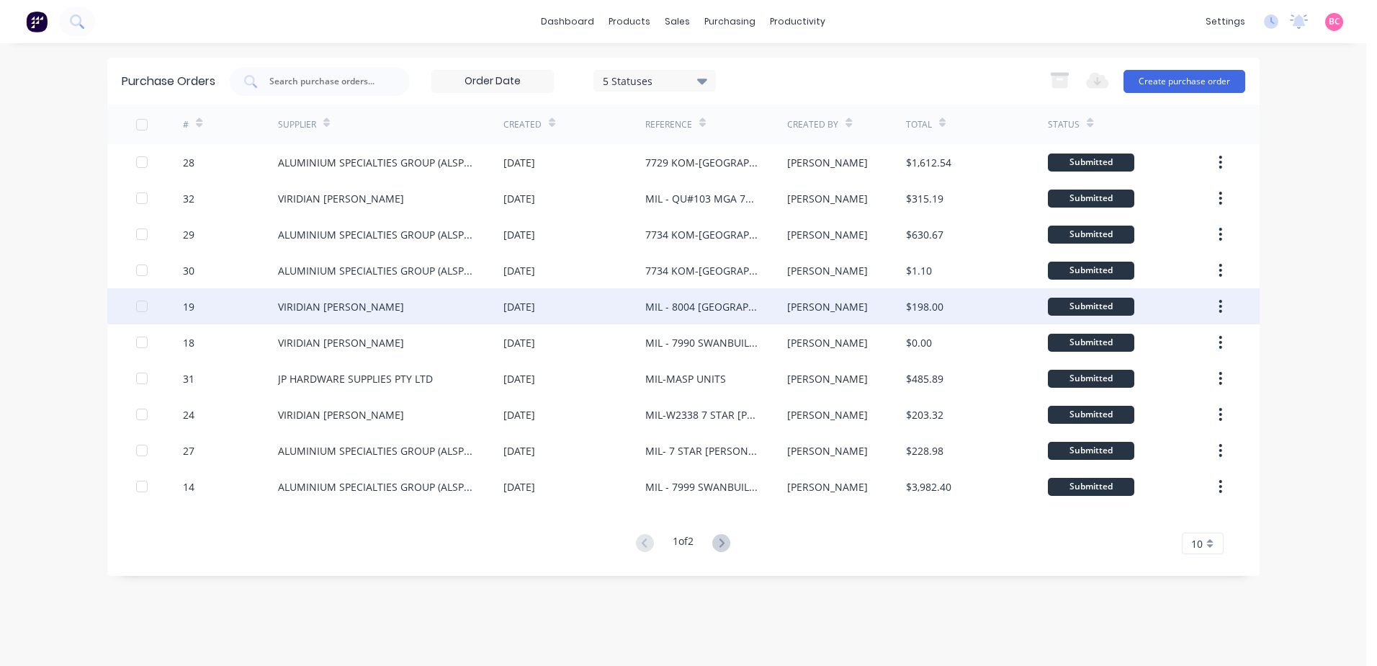
click at [437, 306] on div "VIRIDIAN [PERSON_NAME]" at bounding box center [390, 306] width 225 height 36
type textarea "x"
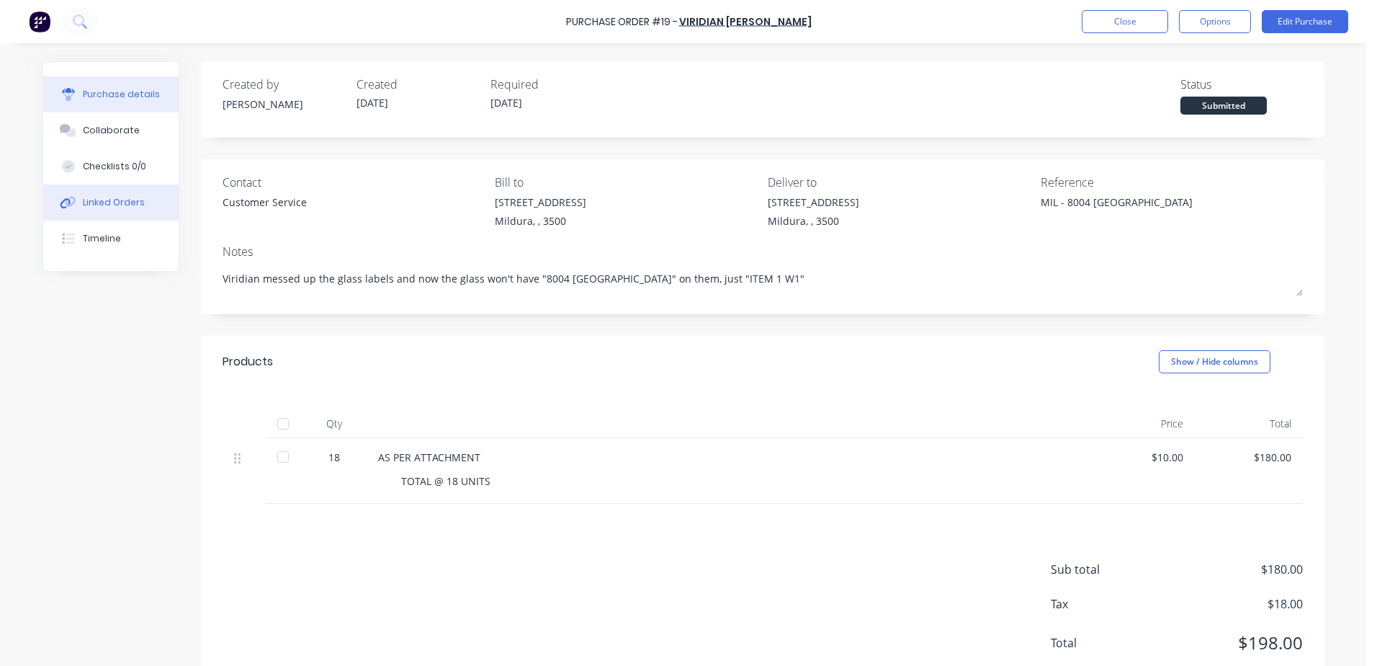
click at [123, 200] on div "Linked Orders" at bounding box center [114, 202] width 62 height 13
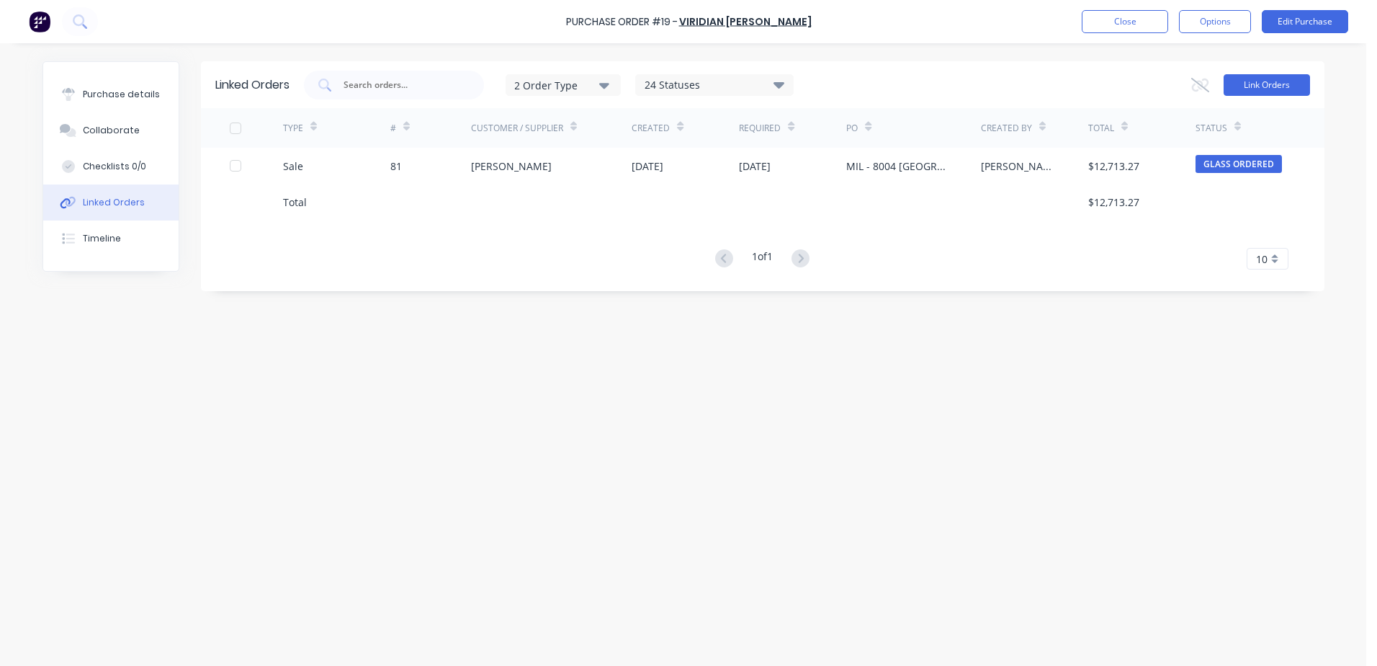
click at [1261, 88] on button "Link Orders" at bounding box center [1267, 85] width 86 height 22
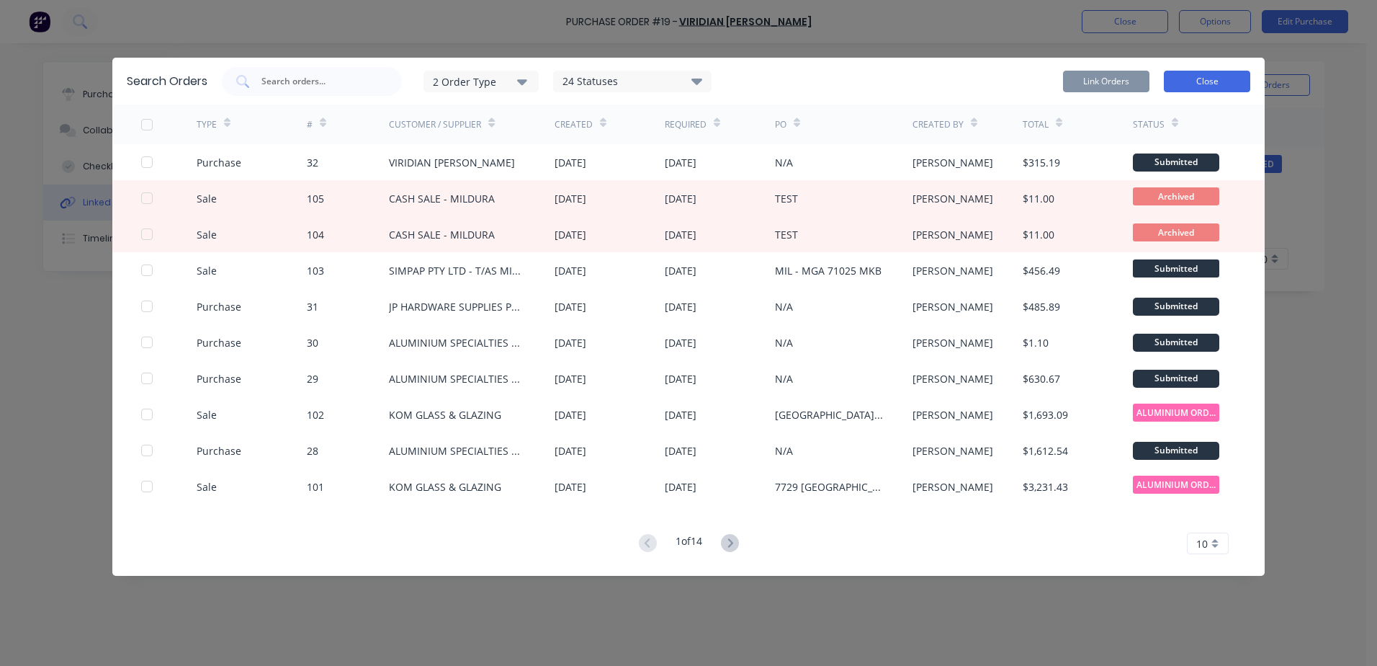
click at [1179, 79] on button "Close" at bounding box center [1207, 82] width 86 height 22
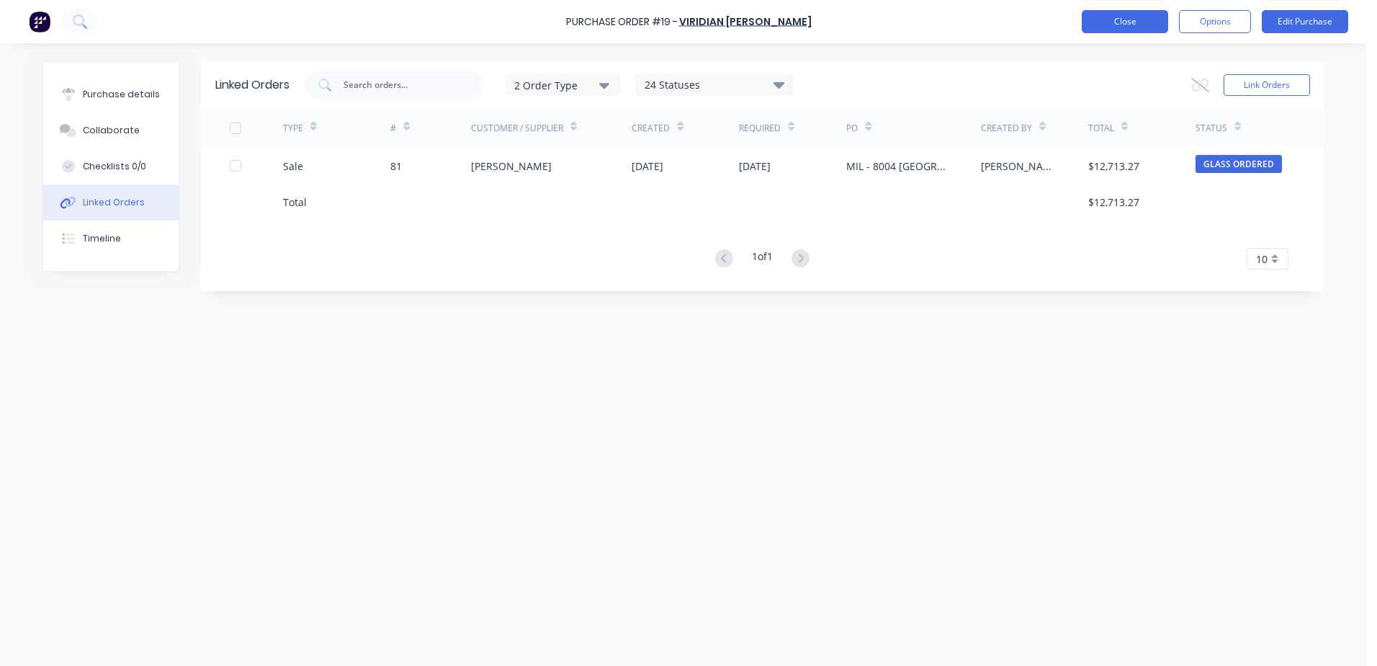
click at [1141, 26] on button "Close" at bounding box center [1125, 21] width 86 height 23
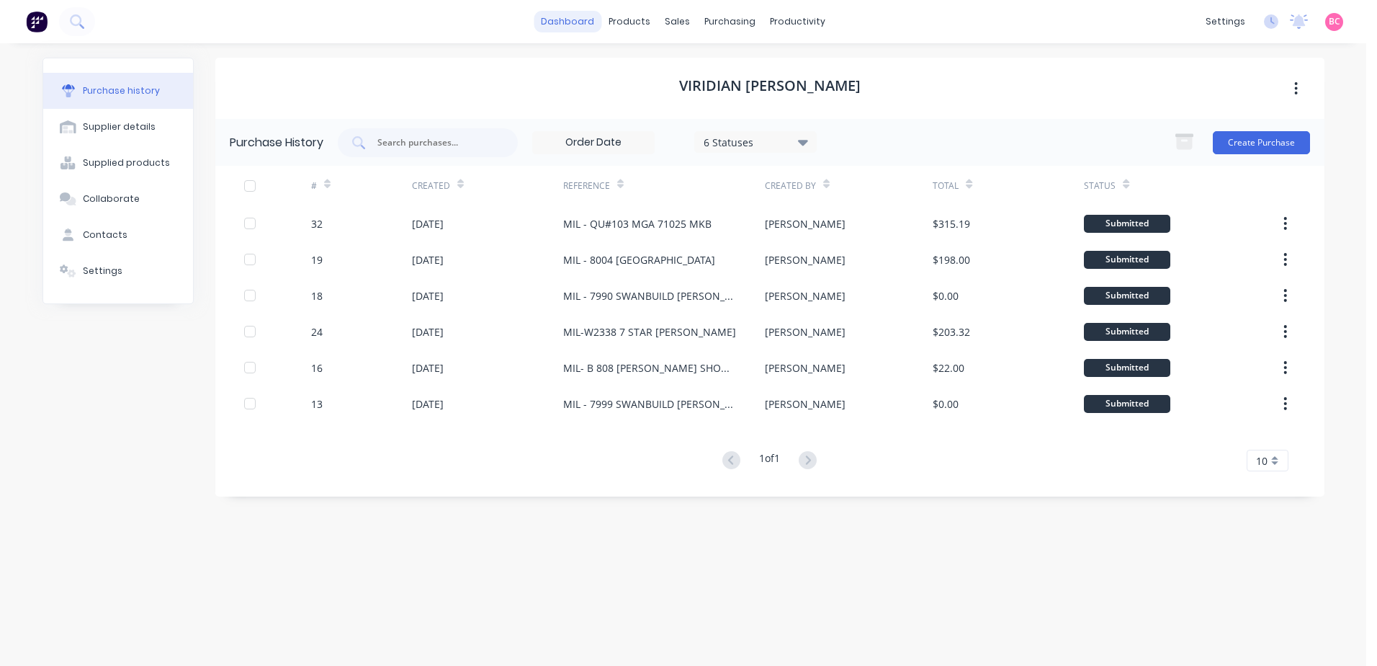
click at [570, 27] on link "dashboard" at bounding box center [568, 22] width 68 height 22
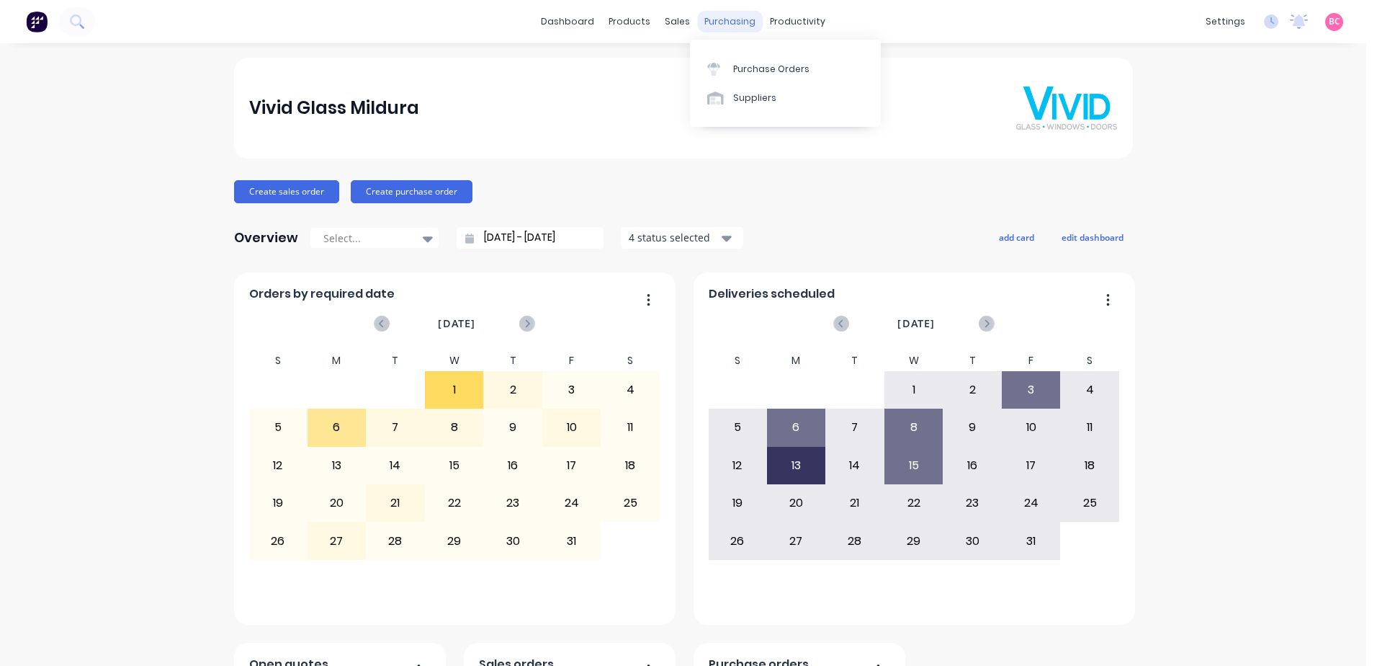
click at [697, 21] on div "purchasing" at bounding box center [730, 22] width 66 height 22
click at [676, 23] on div "sales" at bounding box center [678, 22] width 40 height 22
click at [692, 66] on link "Sales Orders" at bounding box center [748, 68] width 191 height 29
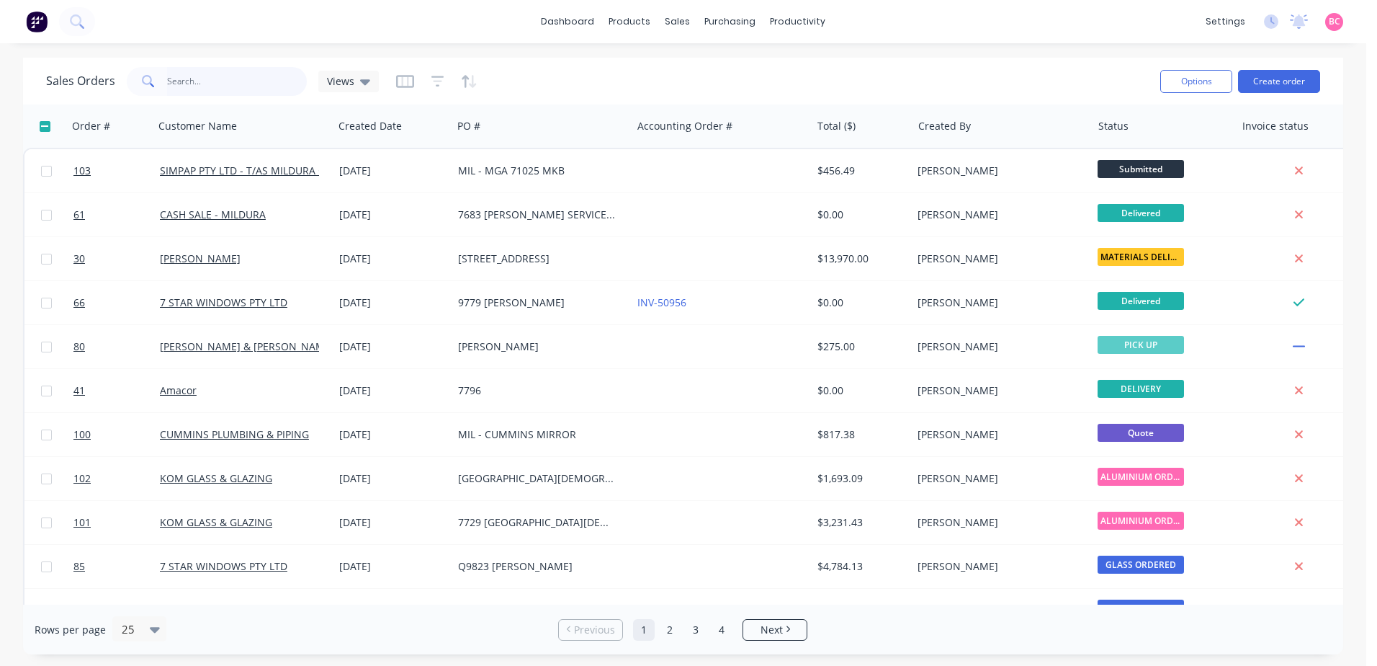
click at [238, 72] on input "text" at bounding box center [237, 81] width 140 height 29
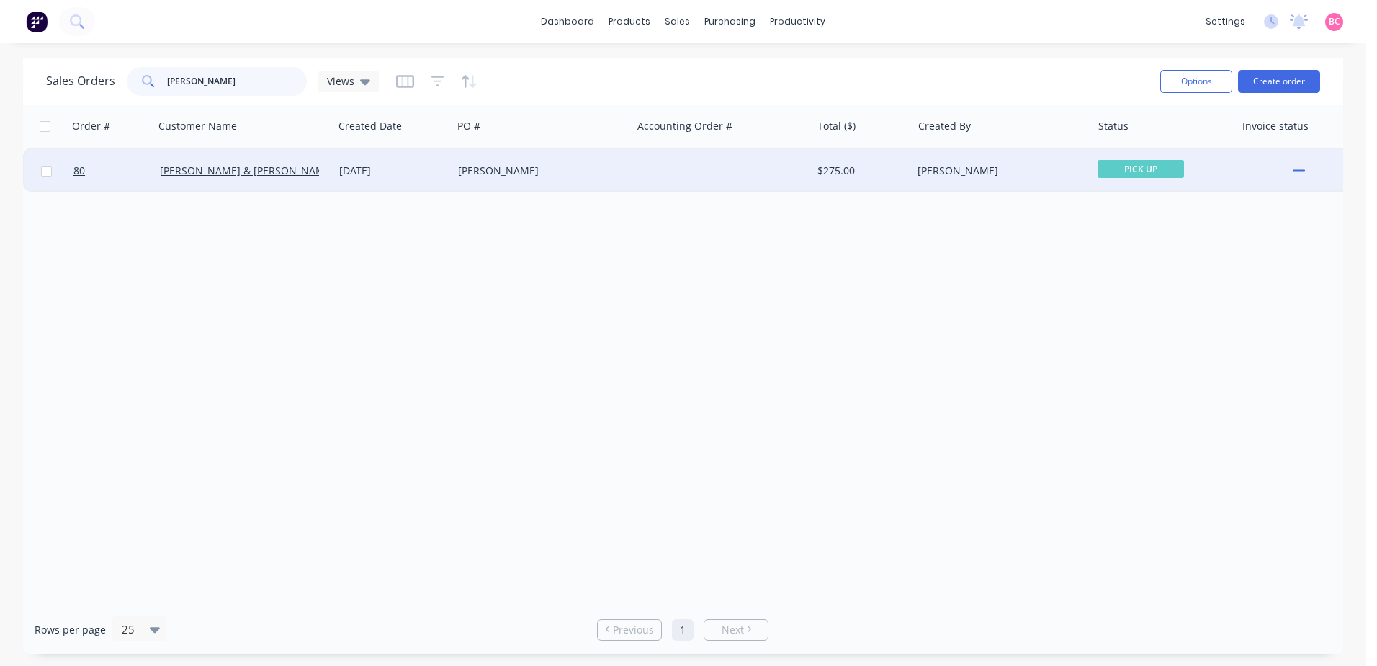
type input "AARON"
click at [511, 179] on div "[PERSON_NAME]" at bounding box center [541, 170] width 179 height 43
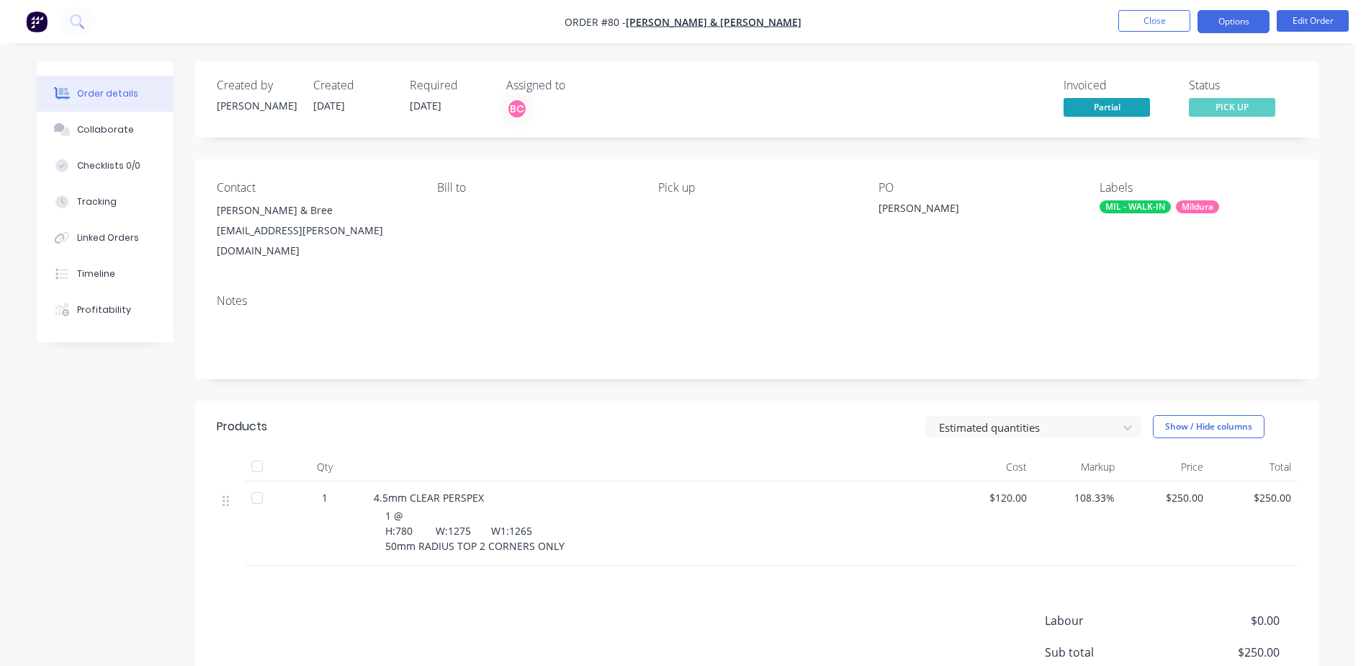
click at [1227, 26] on button "Options" at bounding box center [1234, 21] width 72 height 23
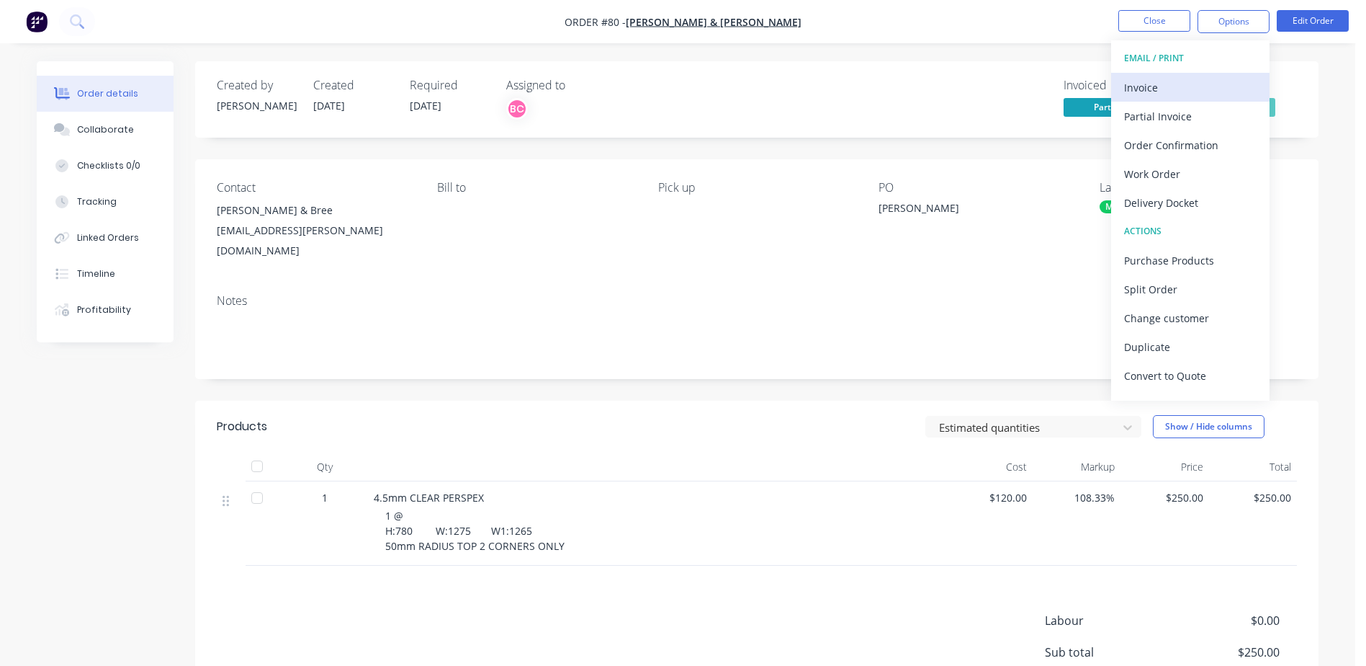
click at [1165, 89] on div "Invoice" at bounding box center [1190, 87] width 133 height 21
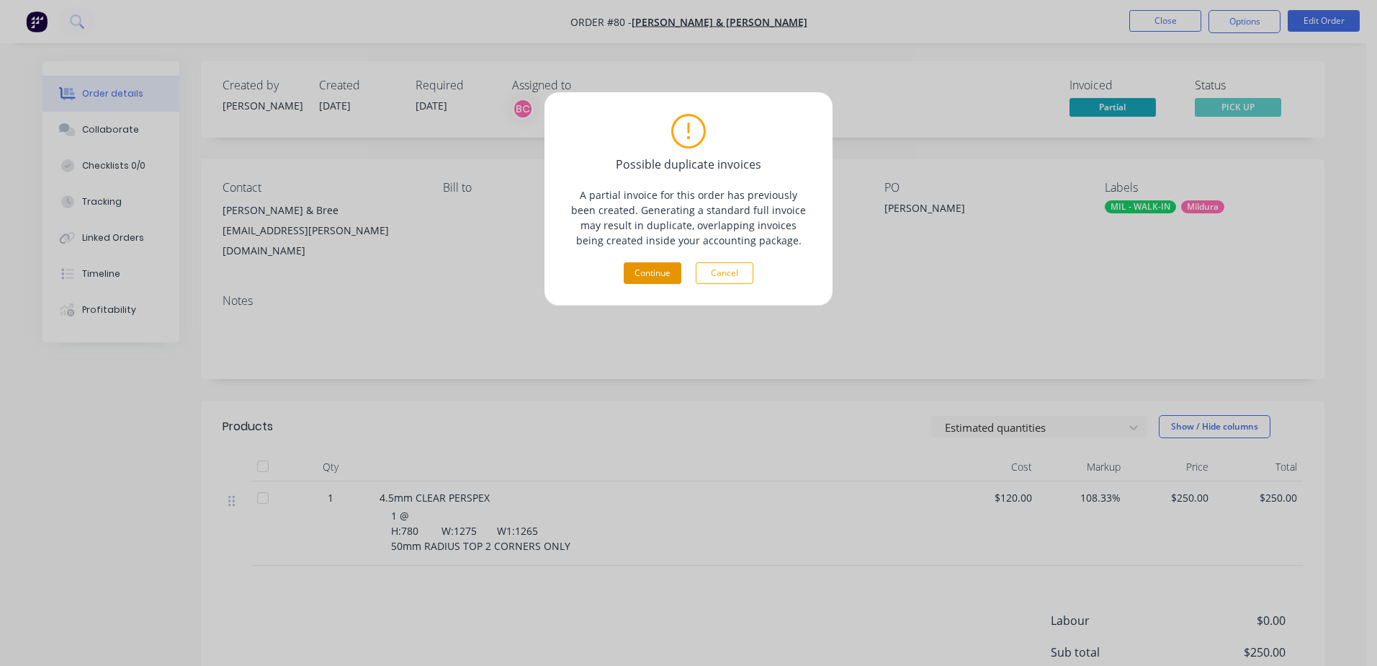
click at [644, 272] on button "Continue" at bounding box center [653, 273] width 58 height 22
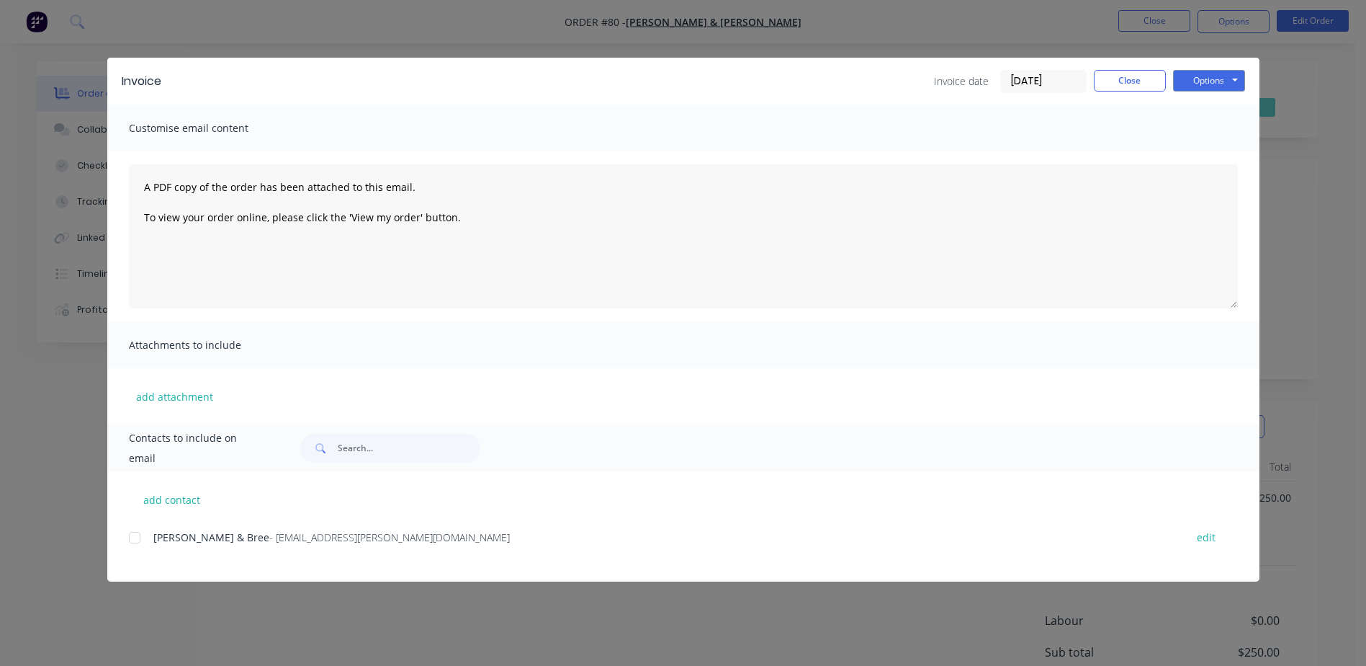
click at [193, 538] on span "[PERSON_NAME] & Bree" at bounding box center [211, 537] width 116 height 14
click at [137, 540] on div at bounding box center [134, 537] width 29 height 29
click at [133, 540] on div at bounding box center [134, 537] width 29 height 29
click at [1204, 86] on button "Options" at bounding box center [1209, 81] width 72 height 22
click at [1204, 129] on button "Print" at bounding box center [1219, 130] width 92 height 24
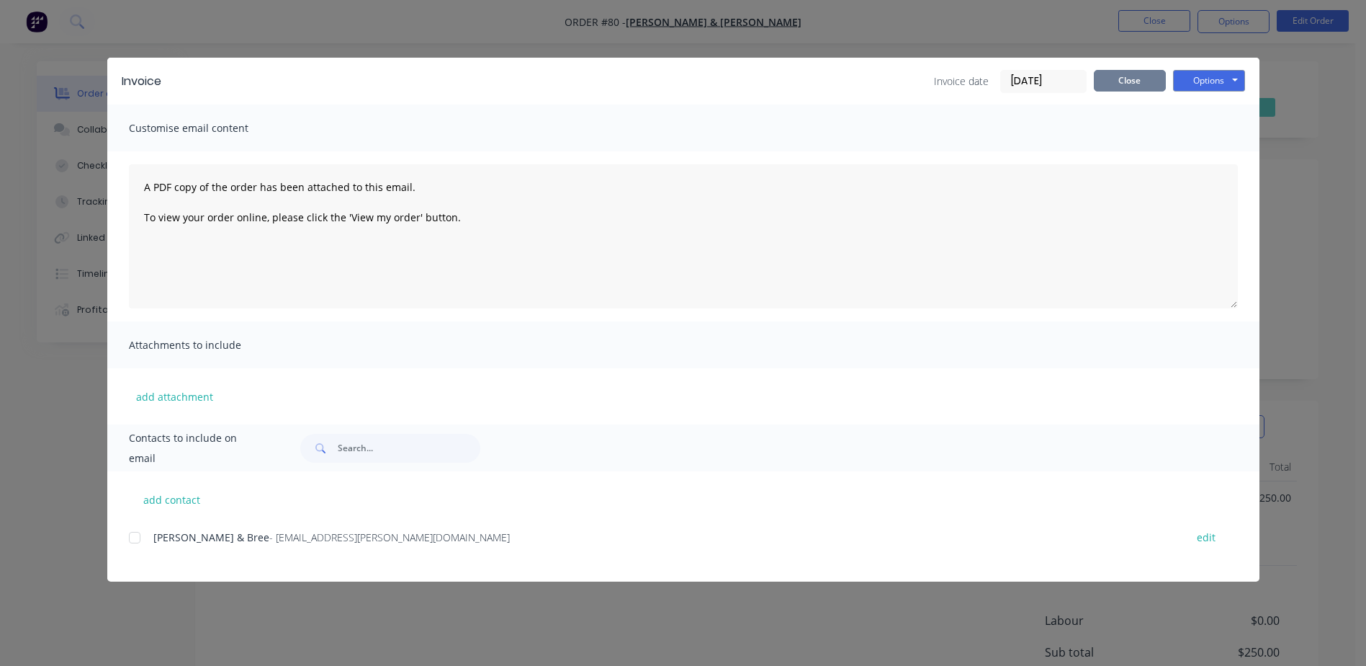
click at [1126, 79] on button "Close" at bounding box center [1130, 81] width 72 height 22
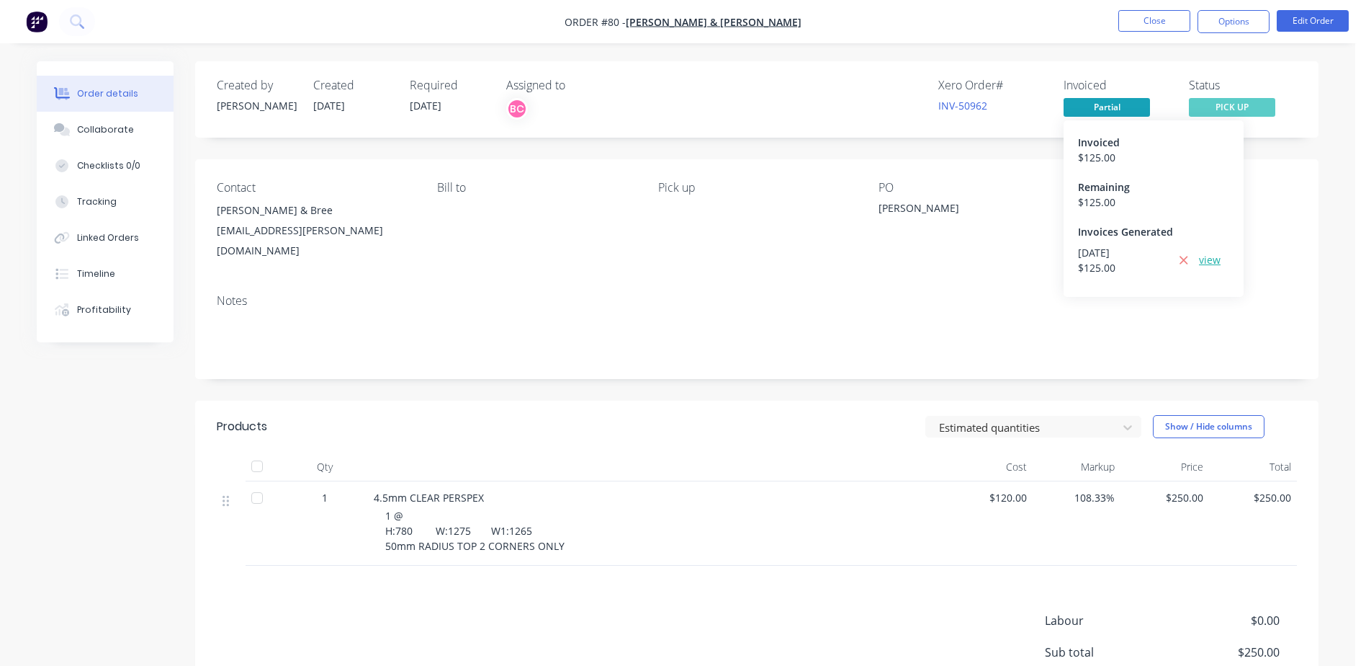
click at [1206, 260] on link "view" at bounding box center [1210, 259] width 22 height 15
click at [1206, 107] on span "PICK UP" at bounding box center [1232, 107] width 86 height 18
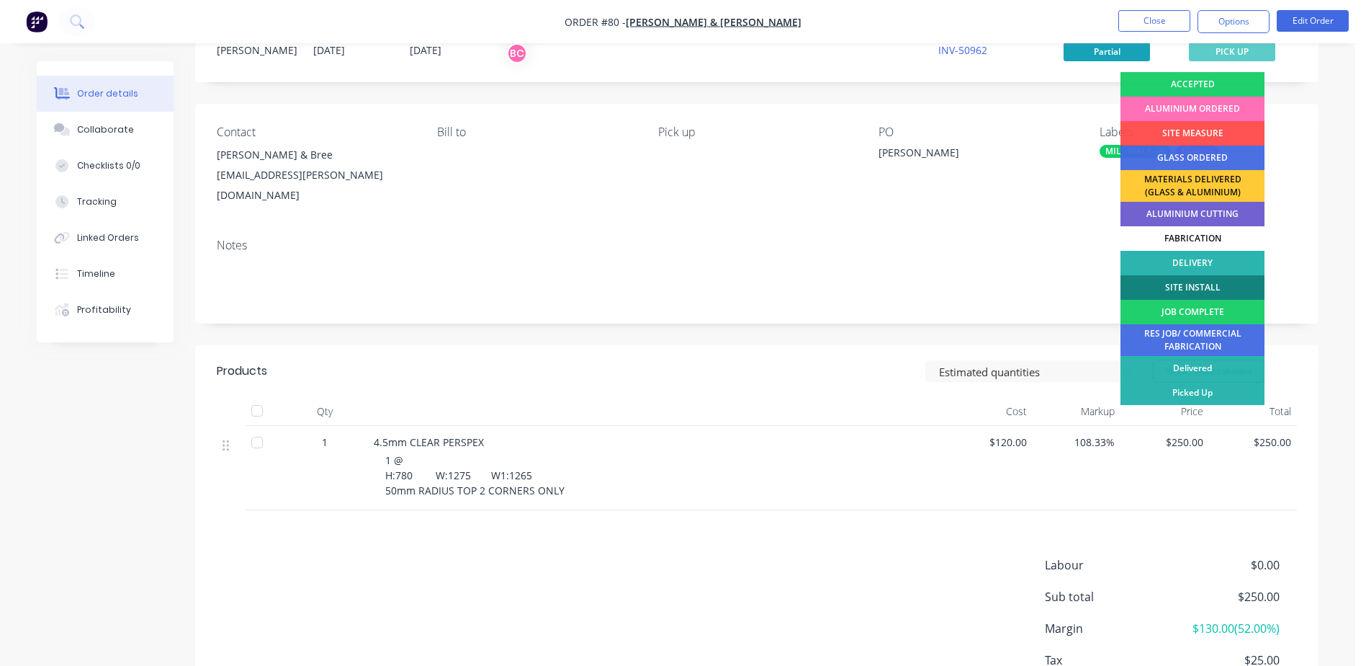
scroll to position [72, 0]
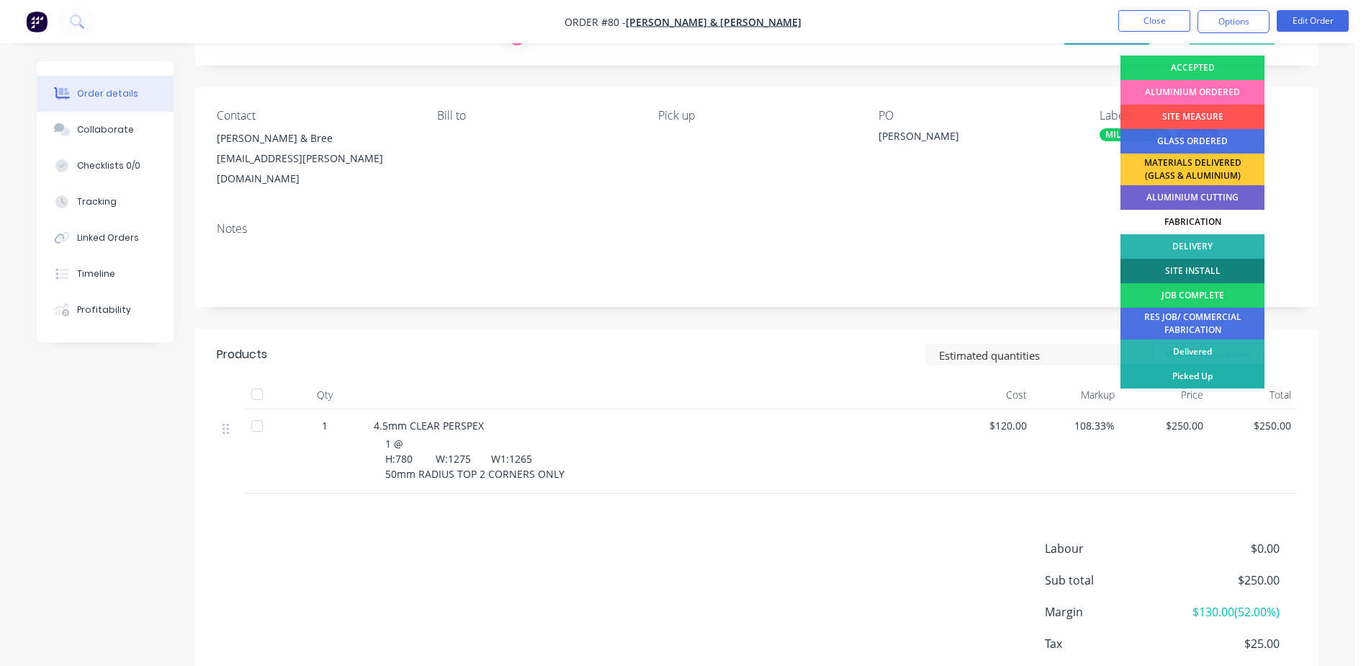
click at [1191, 379] on div "Picked Up" at bounding box center [1193, 376] width 144 height 24
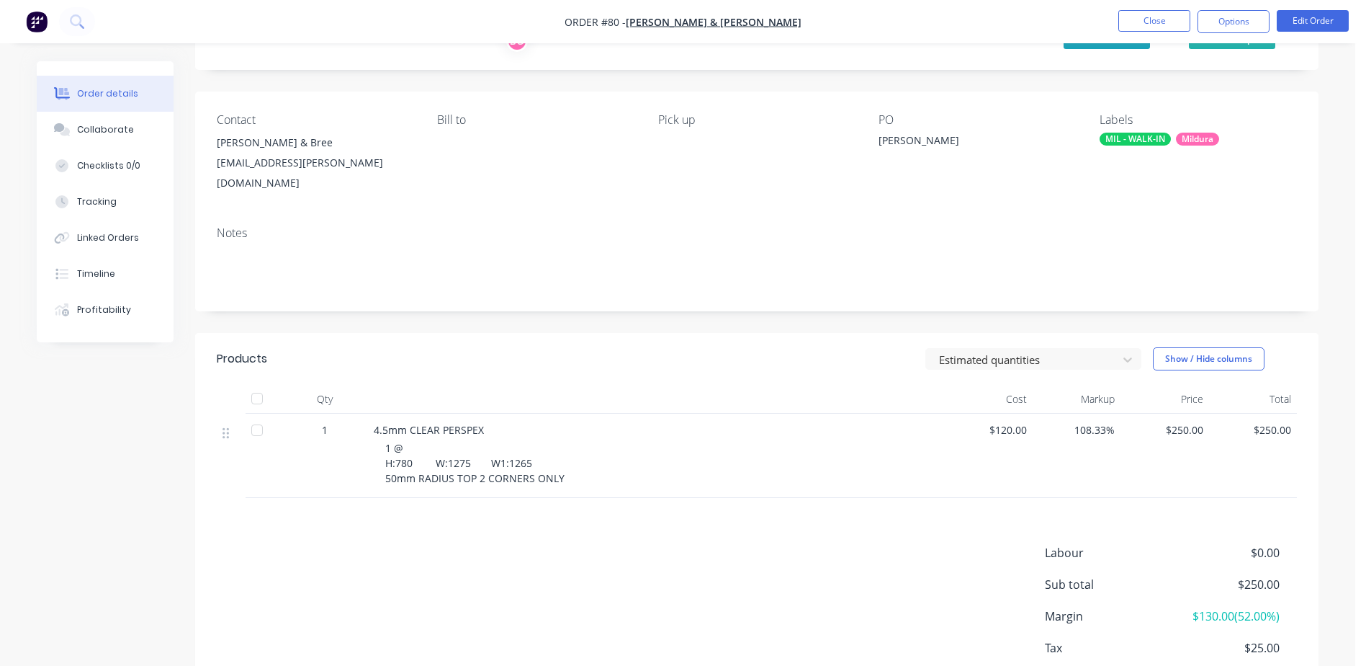
scroll to position [0, 0]
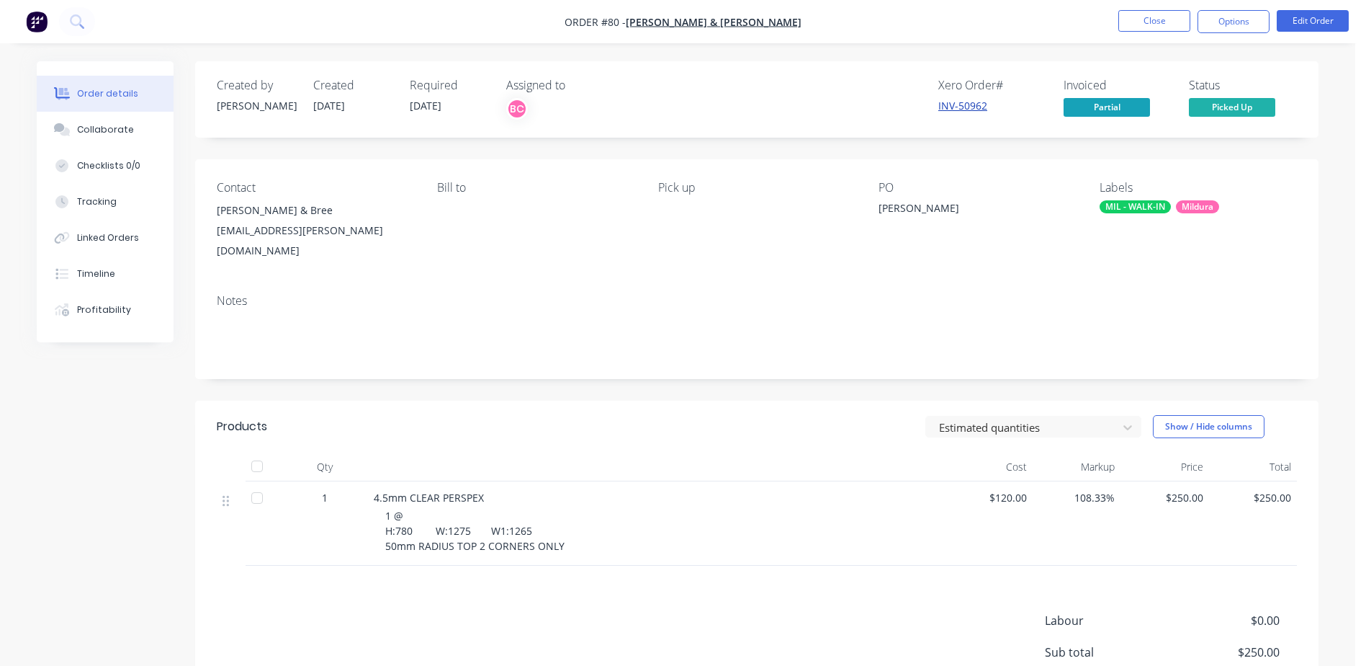
click at [965, 106] on link "INV-50962" at bounding box center [963, 106] width 49 height 14
click at [1103, 108] on span "Partial" at bounding box center [1107, 107] width 86 height 18
click at [1225, 12] on button "Options" at bounding box center [1234, 21] width 72 height 23
click at [815, 368] on div "Created by Brooke Created 06/10/25 Required 02/10/25 Assigned to BC Xero Order …" at bounding box center [757, 430] width 1124 height 739
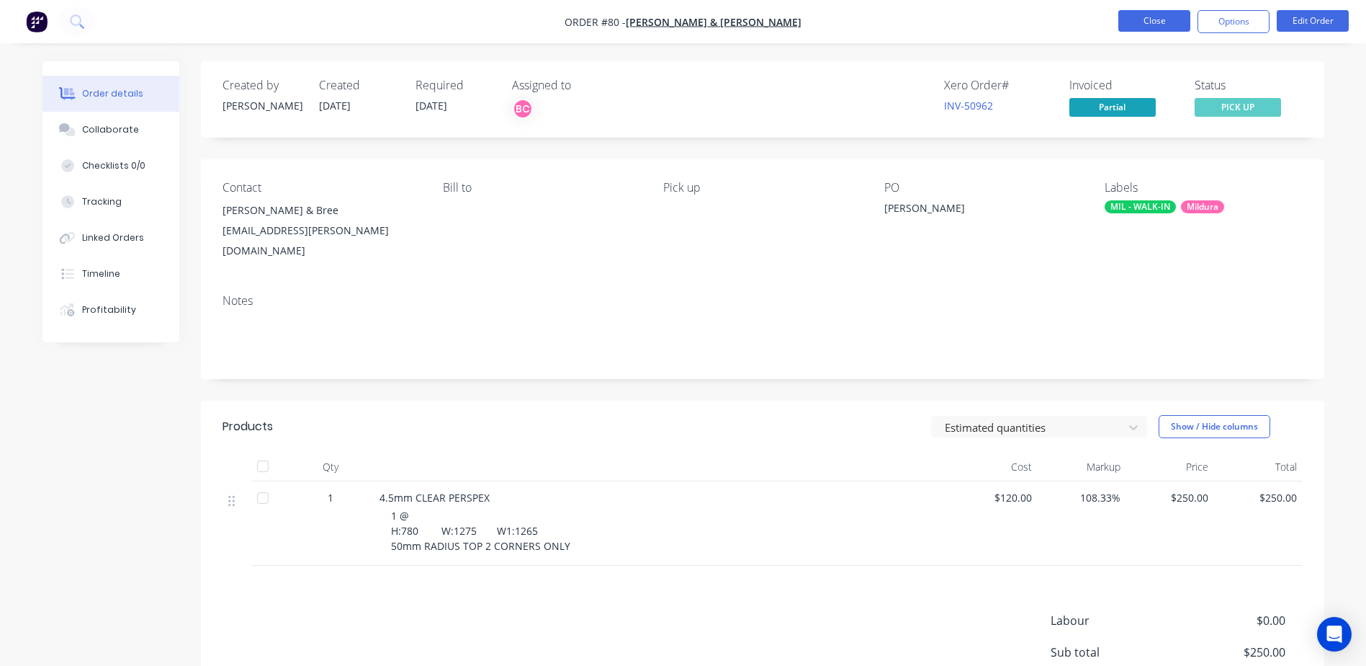
click at [1134, 26] on button "Close" at bounding box center [1155, 21] width 72 height 22
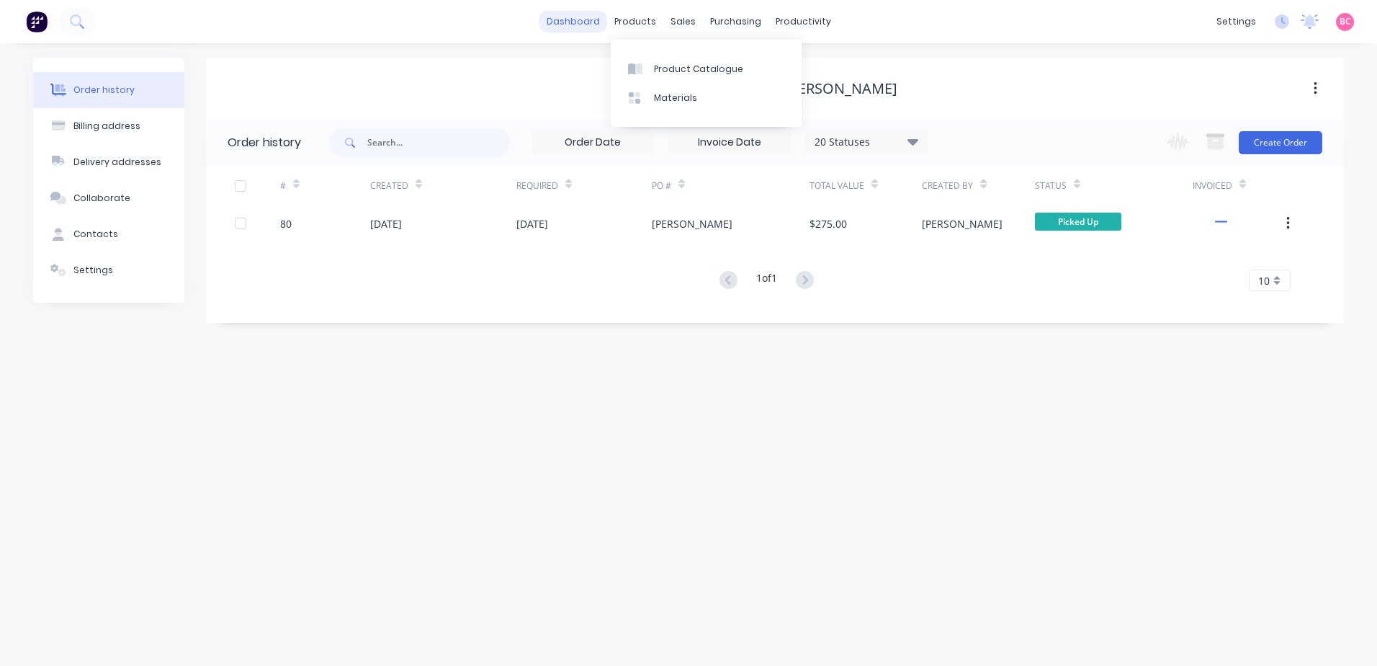
click at [597, 31] on link "dashboard" at bounding box center [574, 22] width 68 height 22
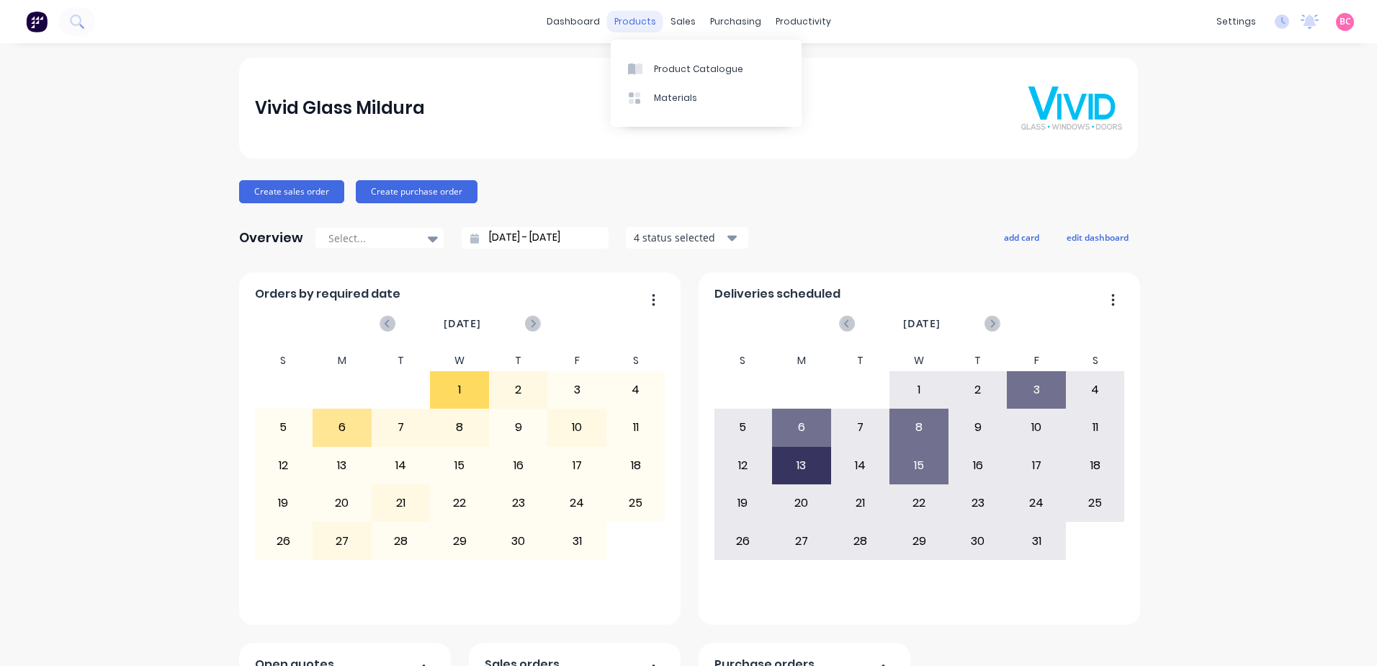
click at [645, 25] on div "products" at bounding box center [635, 22] width 56 height 22
click at [682, 53] on div "Product Catalogue Materials" at bounding box center [706, 83] width 191 height 87
drag, startPoint x: 682, startPoint y: 53, endPoint x: 685, endPoint y: 76, distance: 23.9
click at [685, 76] on div "Product Catalogue Materials" at bounding box center [706, 83] width 191 height 87
click at [686, 81] on link "Product Catalogue" at bounding box center [706, 68] width 191 height 29
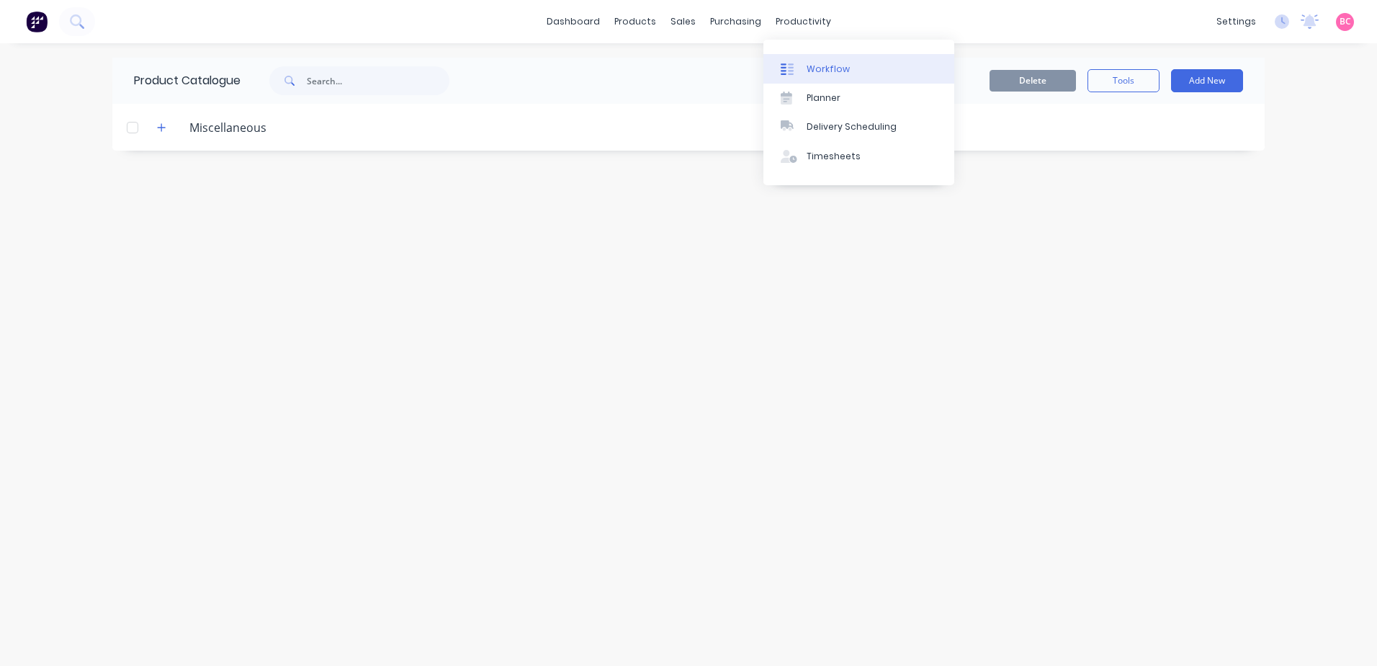
click at [795, 61] on link "Workflow" at bounding box center [859, 68] width 191 height 29
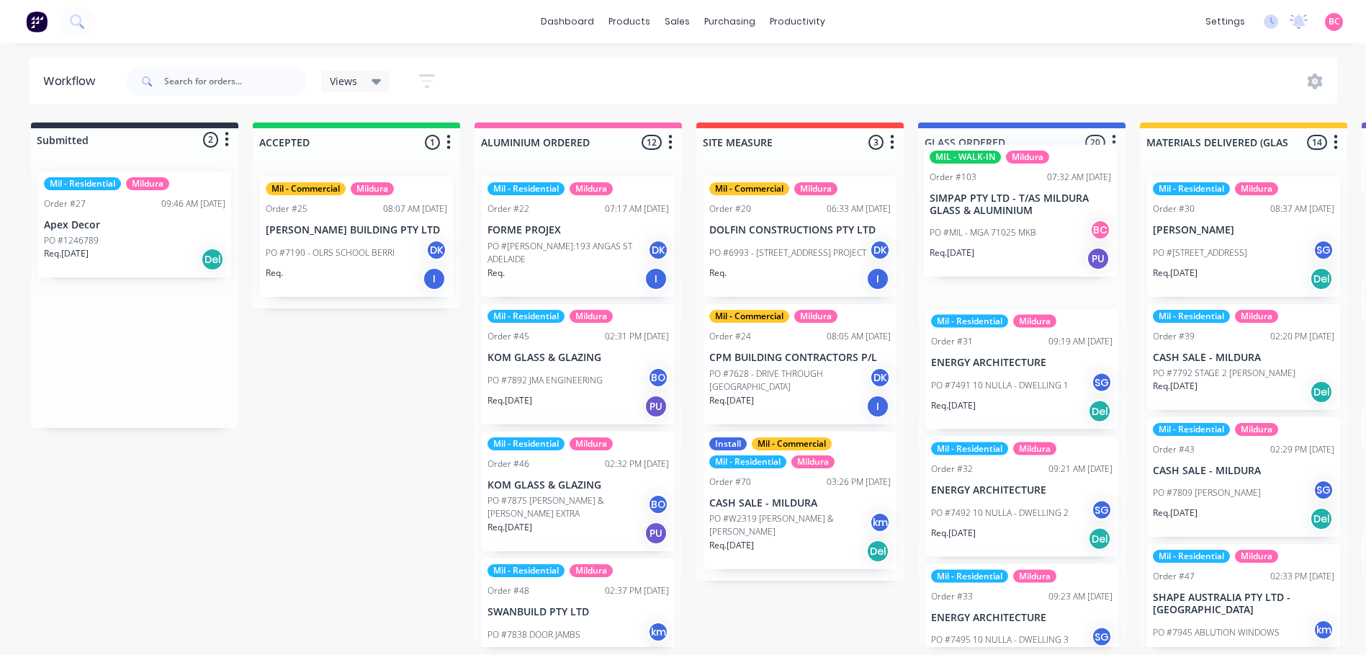
drag, startPoint x: 122, startPoint y: 370, endPoint x: 1014, endPoint y: 232, distance: 902.3
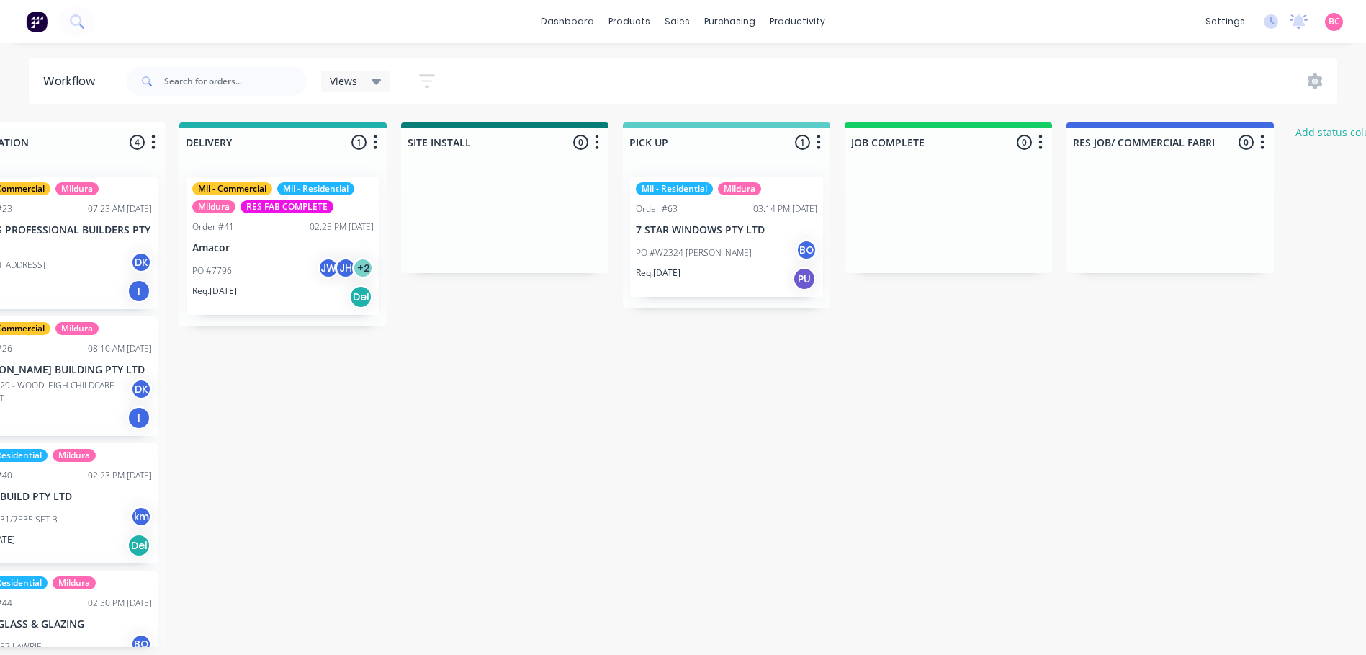
scroll to position [0, 1619]
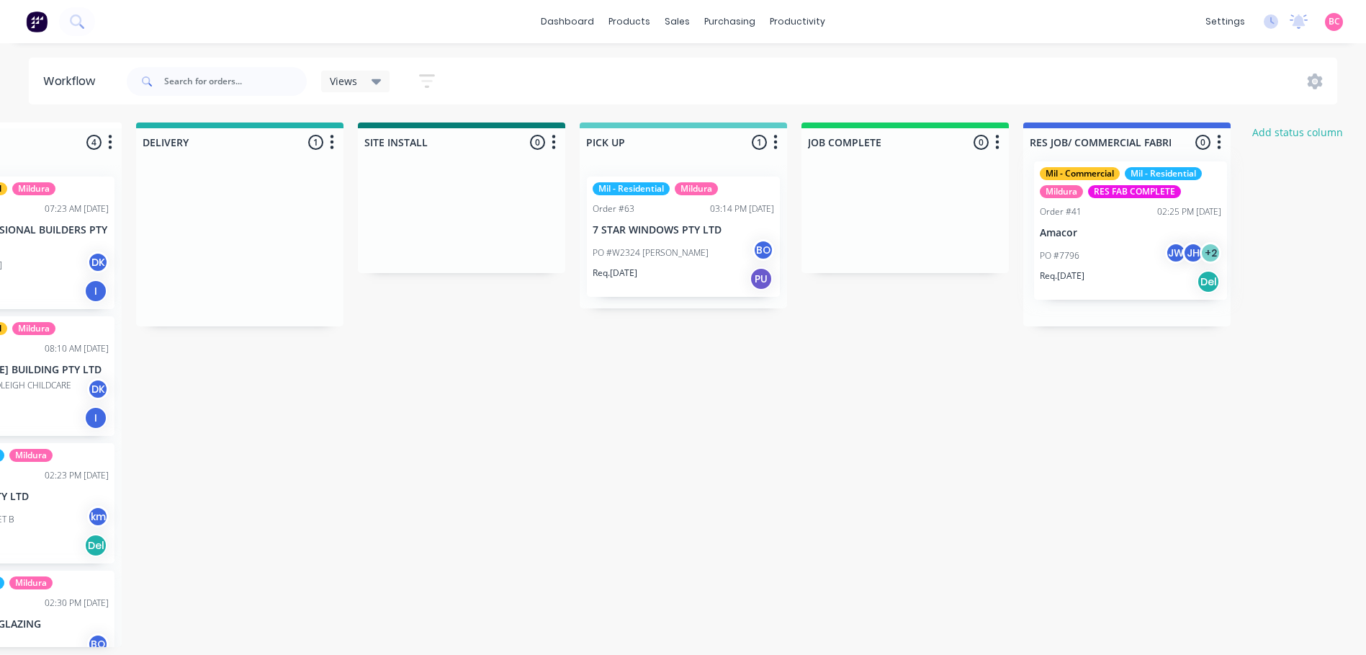
drag, startPoint x: 286, startPoint y: 243, endPoint x: 1140, endPoint y: 225, distance: 854.5
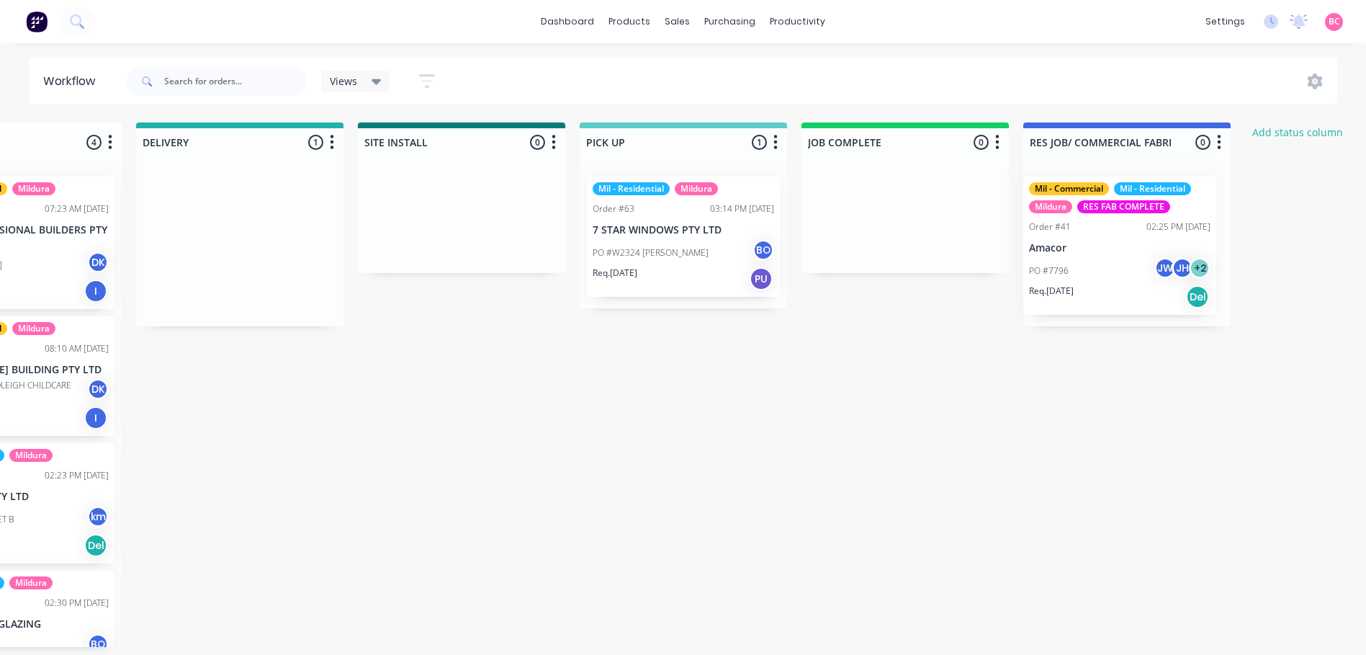
scroll to position [0, 1677]
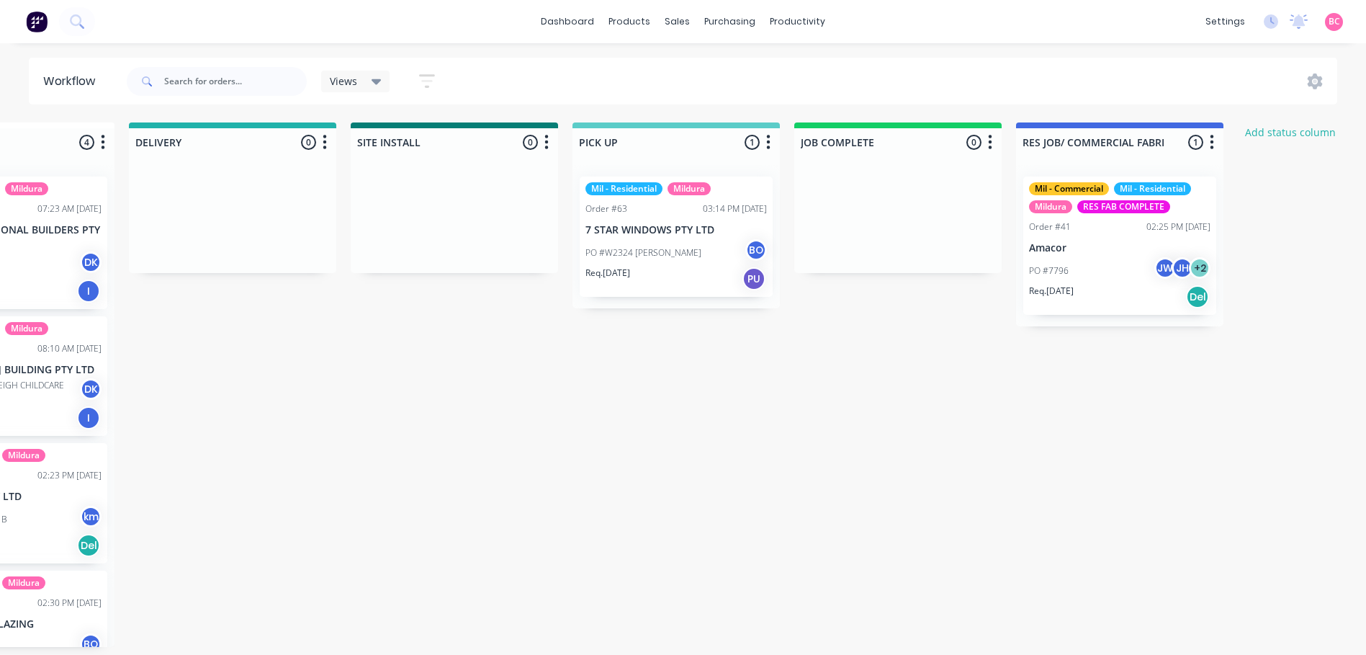
click at [373, 76] on icon at bounding box center [377, 81] width 10 height 16
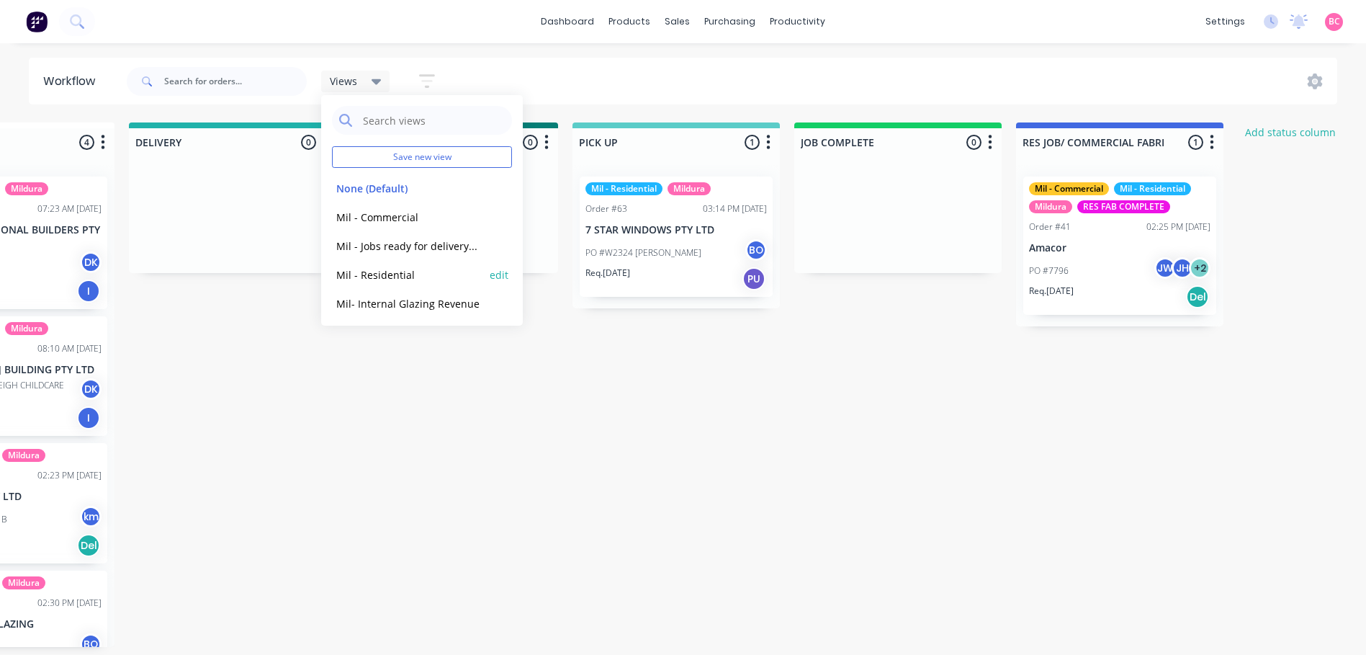
click at [402, 278] on button "Mil - Residential" at bounding box center [408, 275] width 153 height 17
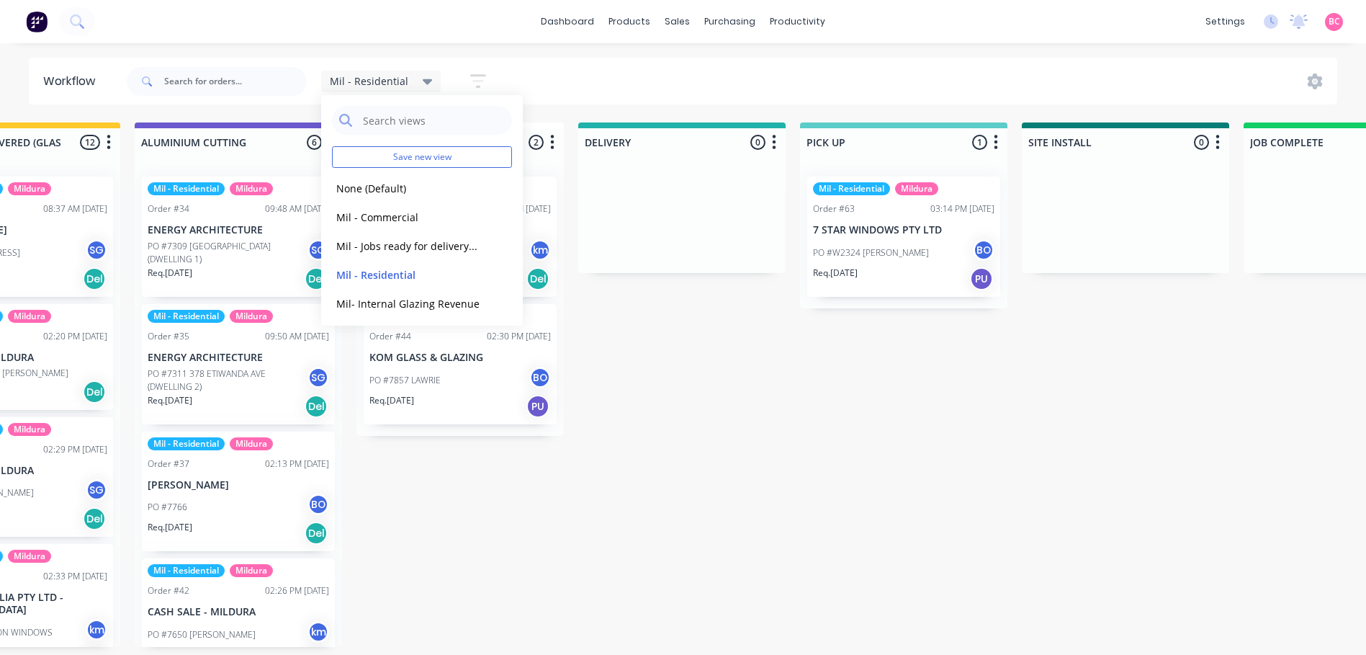
scroll to position [0, 1221]
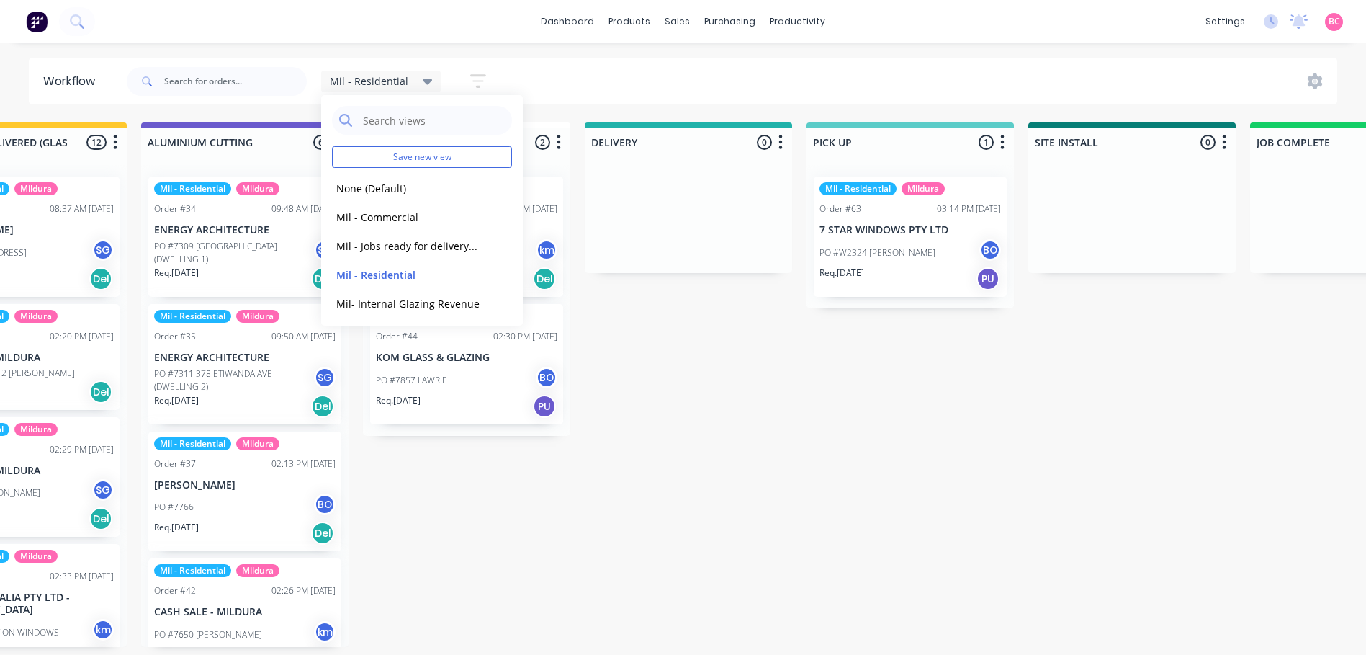
click at [478, 79] on icon "button" at bounding box center [478, 81] width 16 height 18
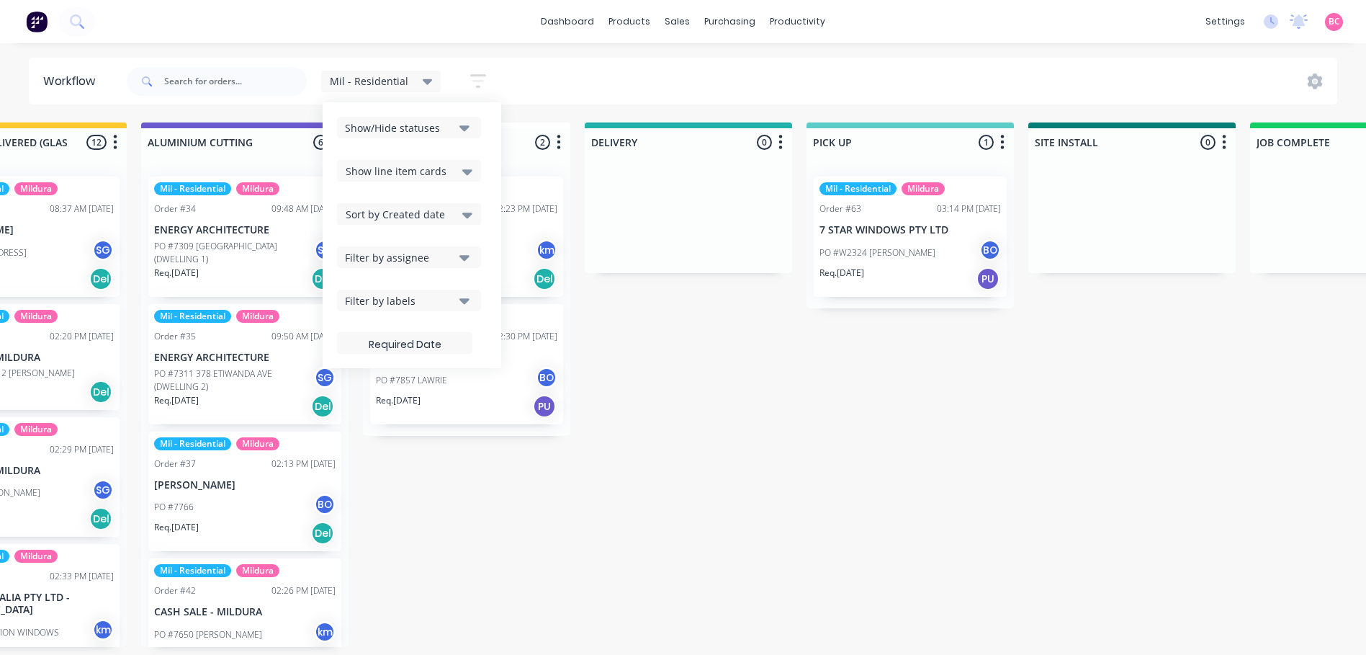
click at [460, 120] on icon "button" at bounding box center [465, 128] width 10 height 16
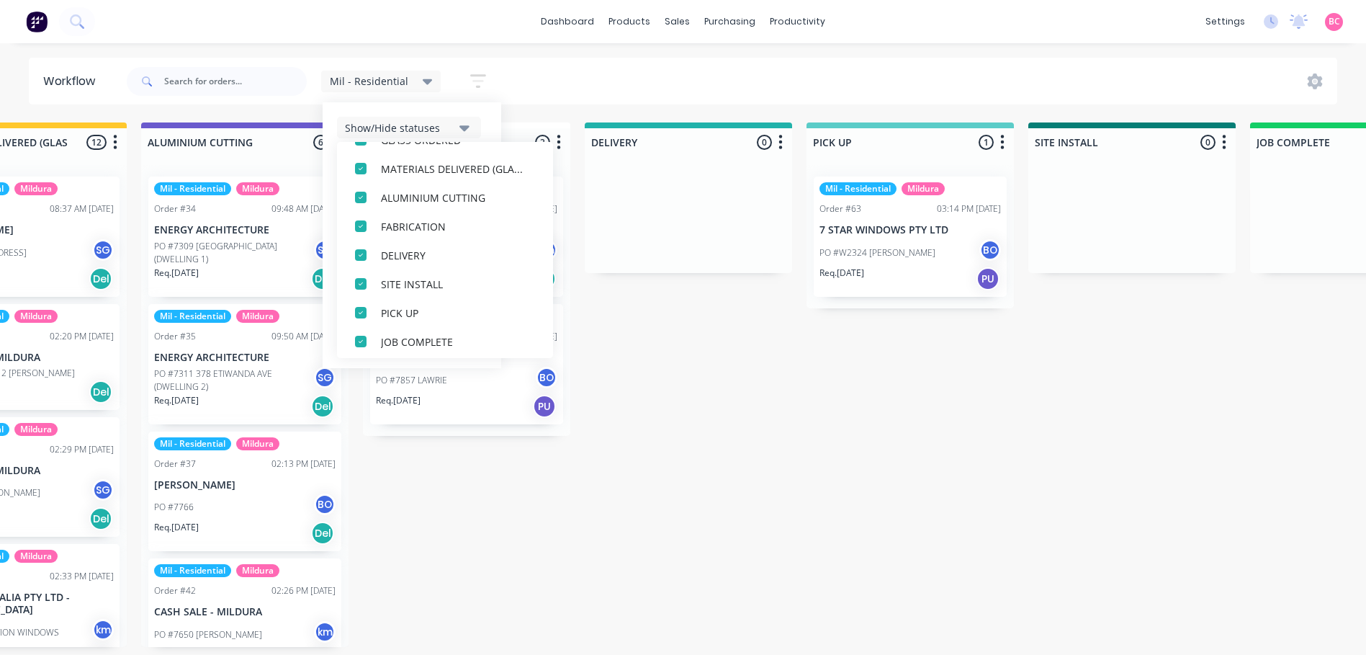
scroll to position [245, 0]
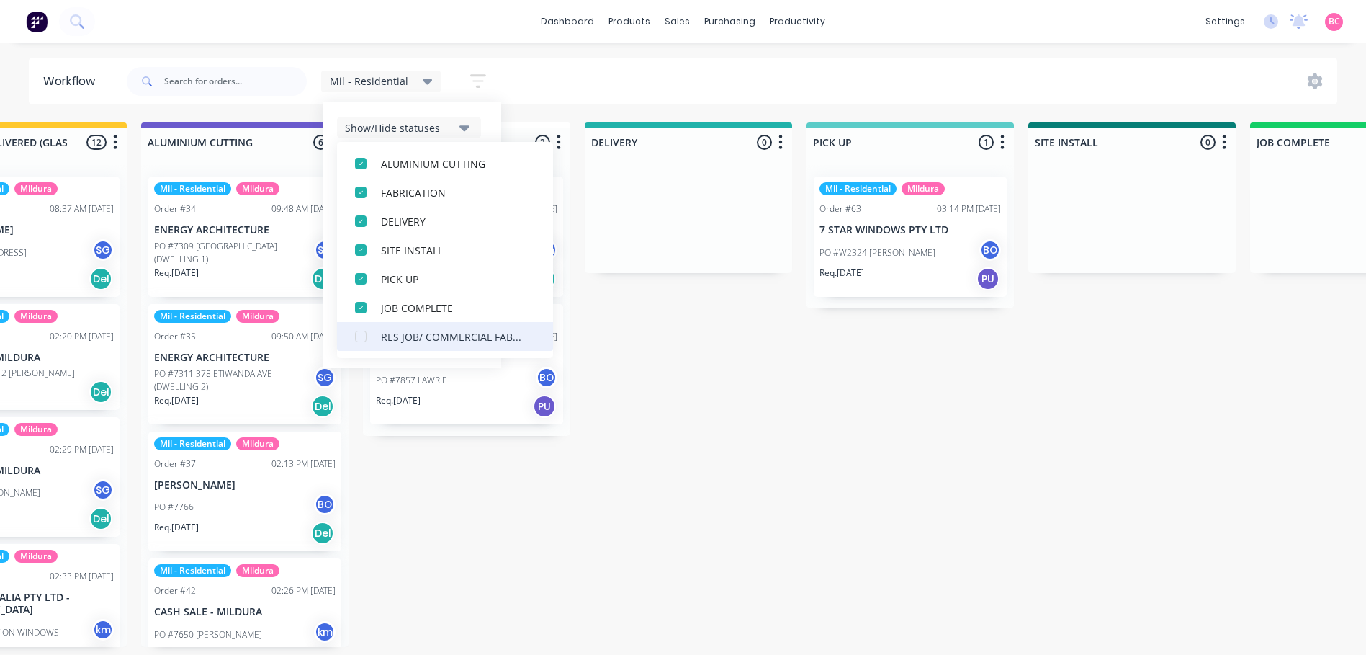
click at [358, 334] on div "button" at bounding box center [360, 336] width 29 height 29
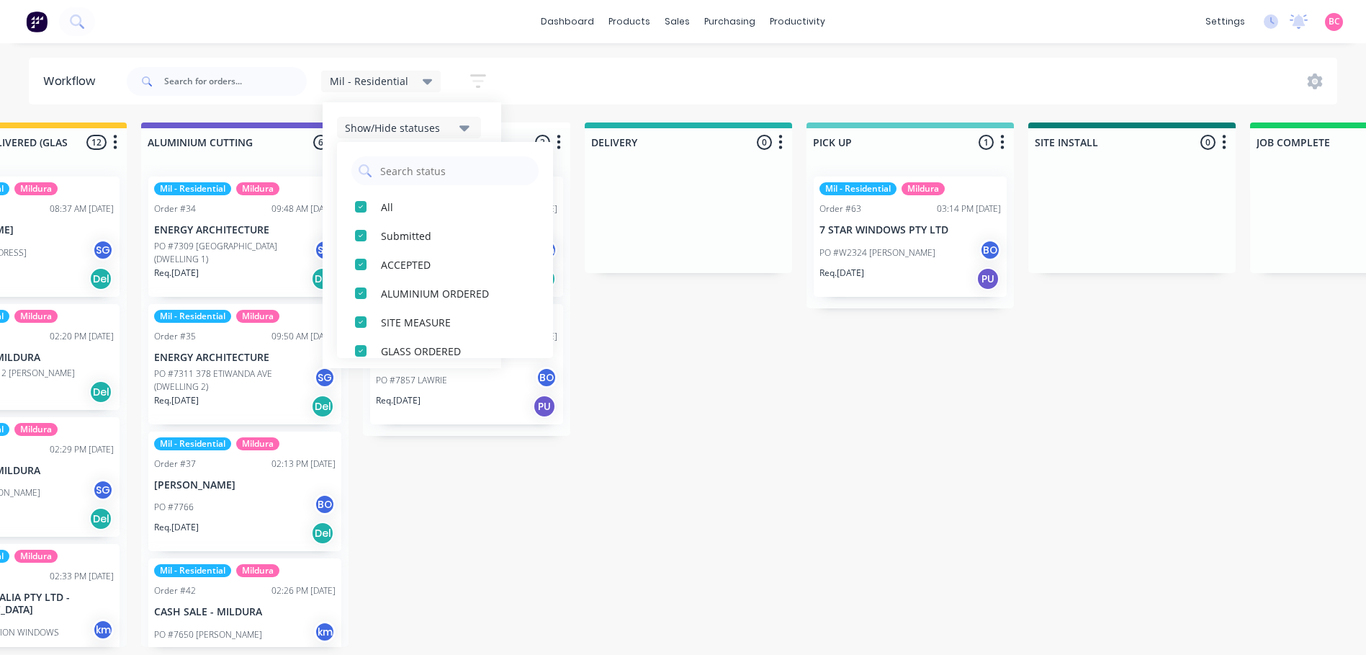
click at [487, 109] on div "Show/Hide statuses All Submitted ACCEPTED ALUMINIUM ORDERED SITE MEASURE GLASS …" at bounding box center [412, 235] width 179 height 266
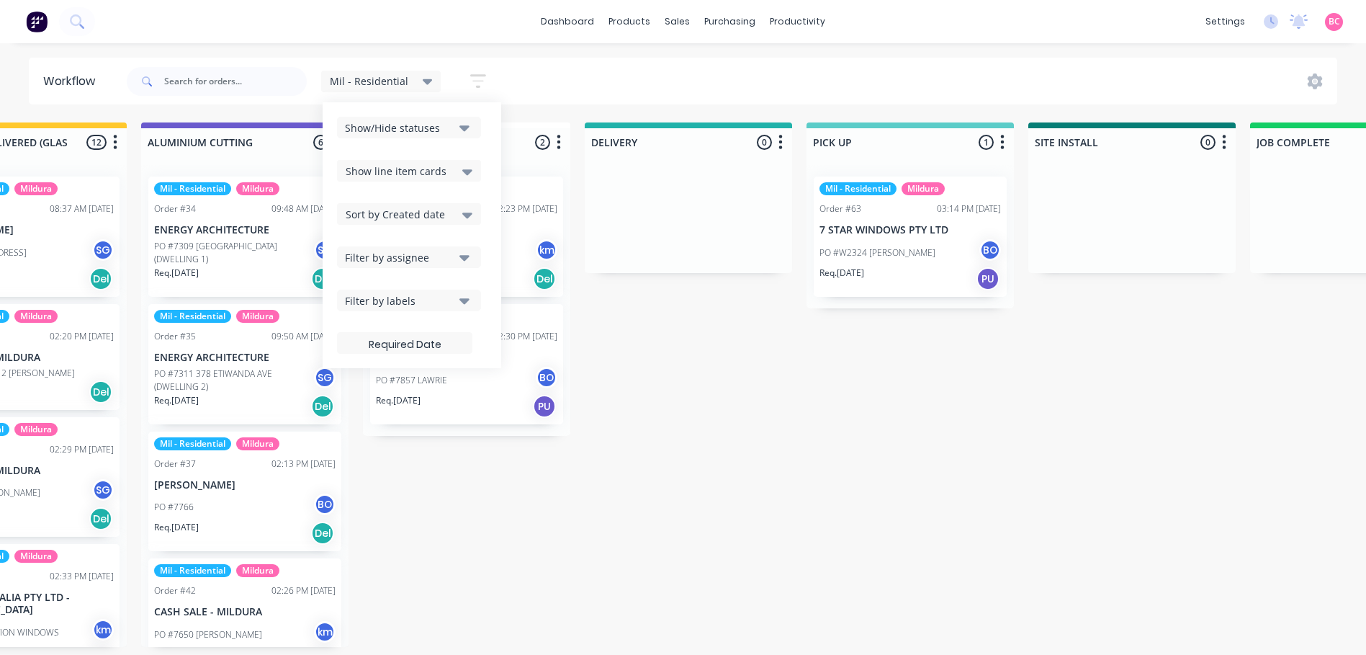
click at [429, 84] on icon at bounding box center [428, 81] width 10 height 16
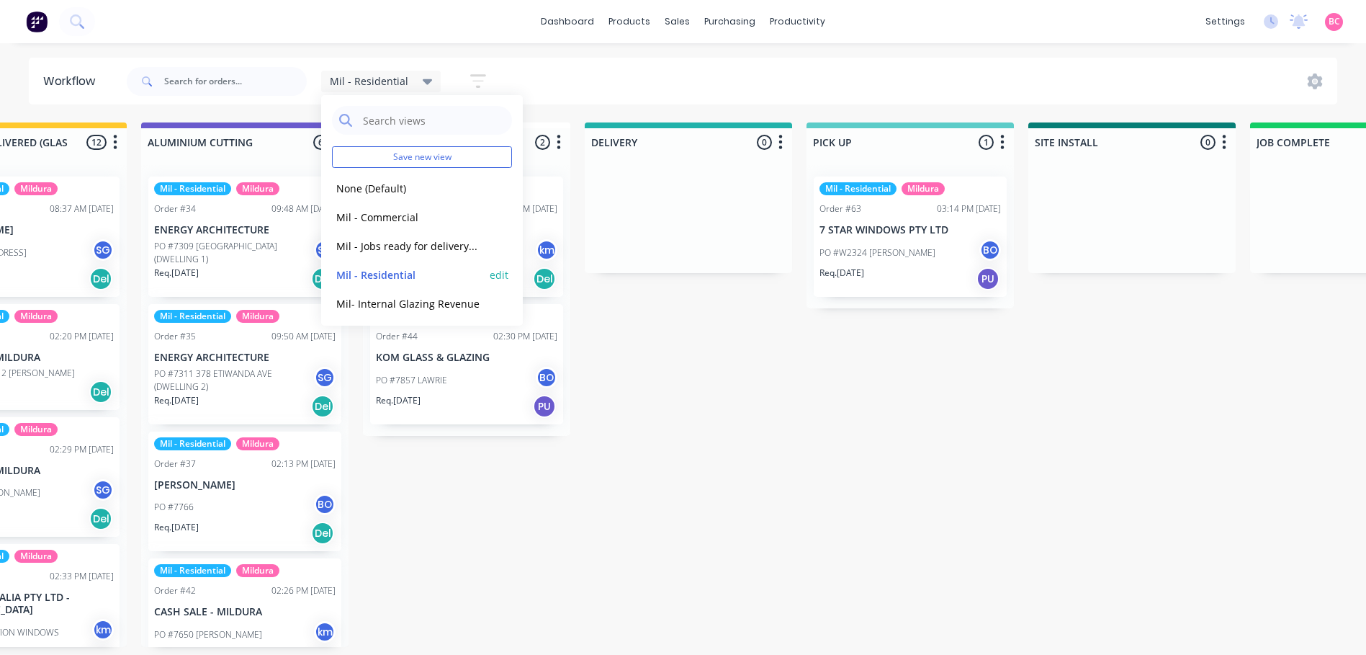
click at [491, 274] on button "edit" at bounding box center [499, 274] width 19 height 15
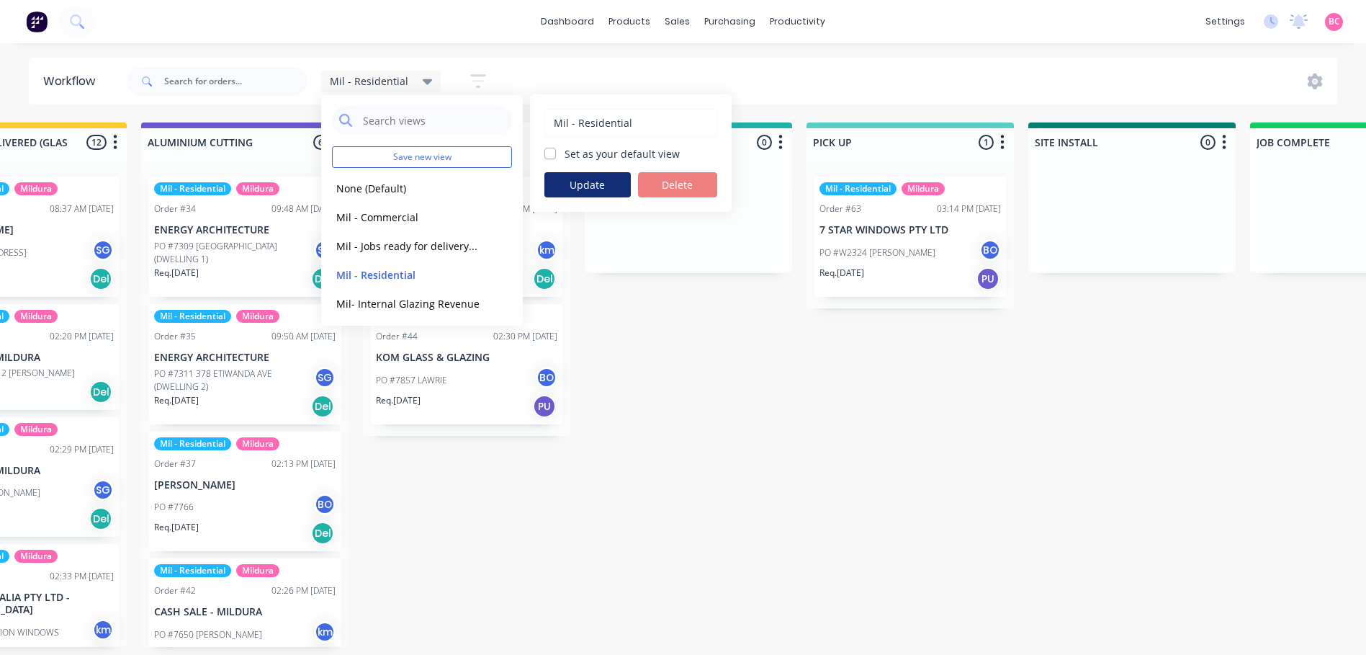
click at [596, 187] on button "Update" at bounding box center [588, 184] width 86 height 25
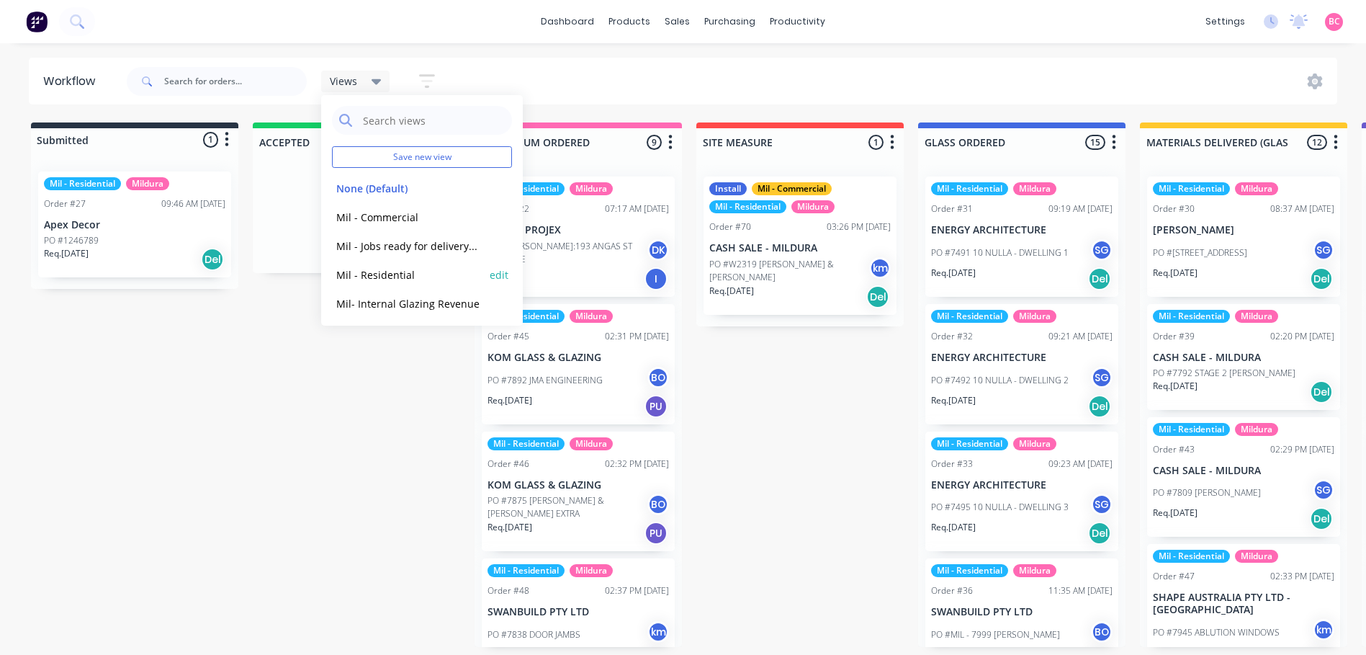
click at [379, 267] on button "Mil - Residential" at bounding box center [408, 275] width 153 height 17
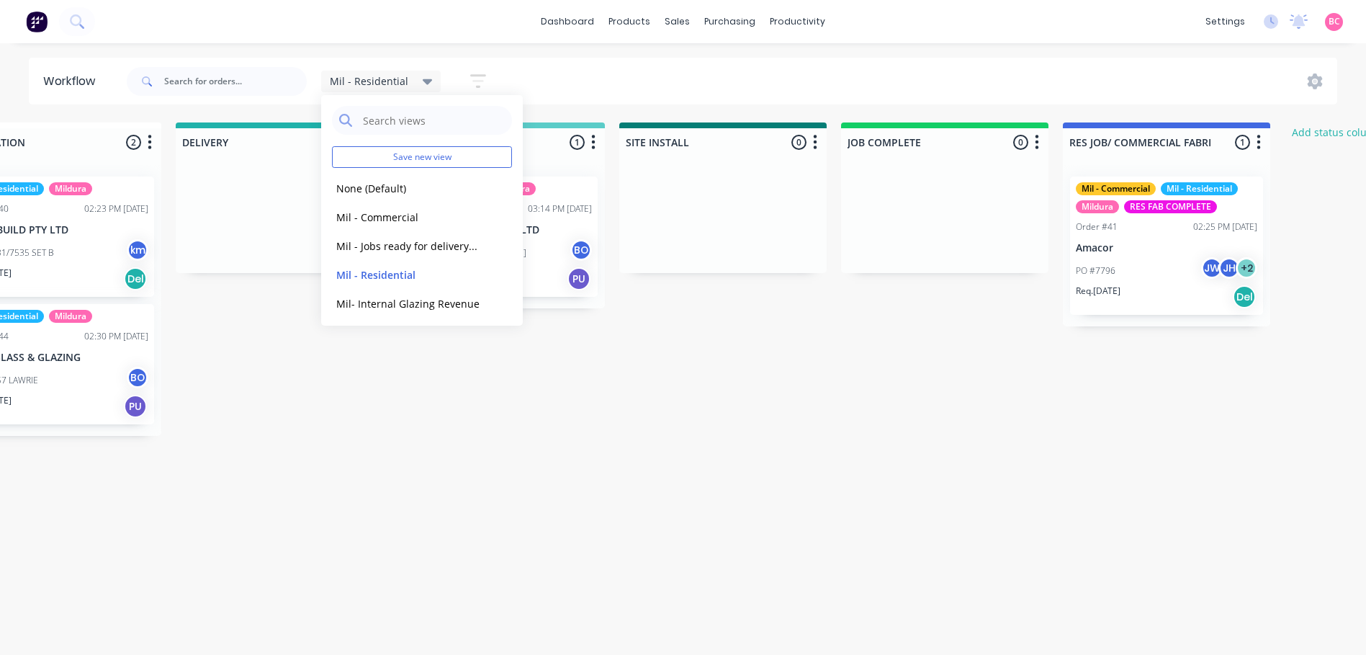
scroll to position [0, 1652]
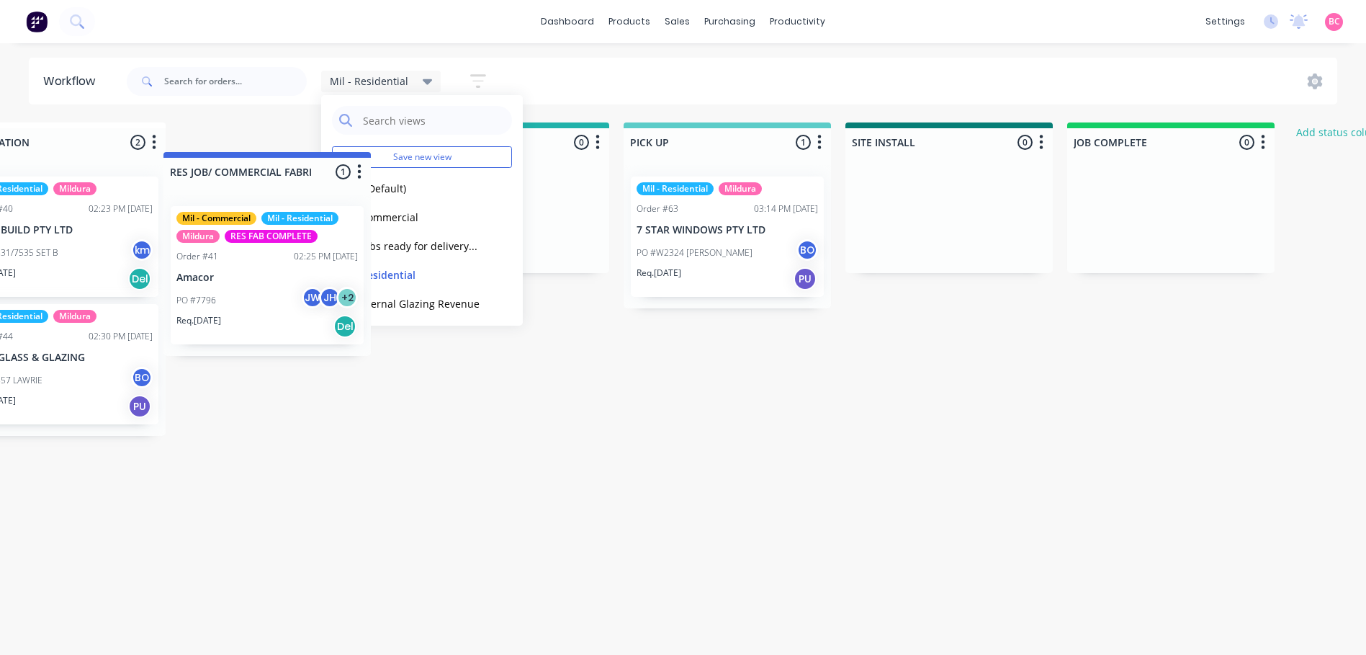
drag, startPoint x: 1155, startPoint y: 138, endPoint x: 273, endPoint y: 169, distance: 882.2
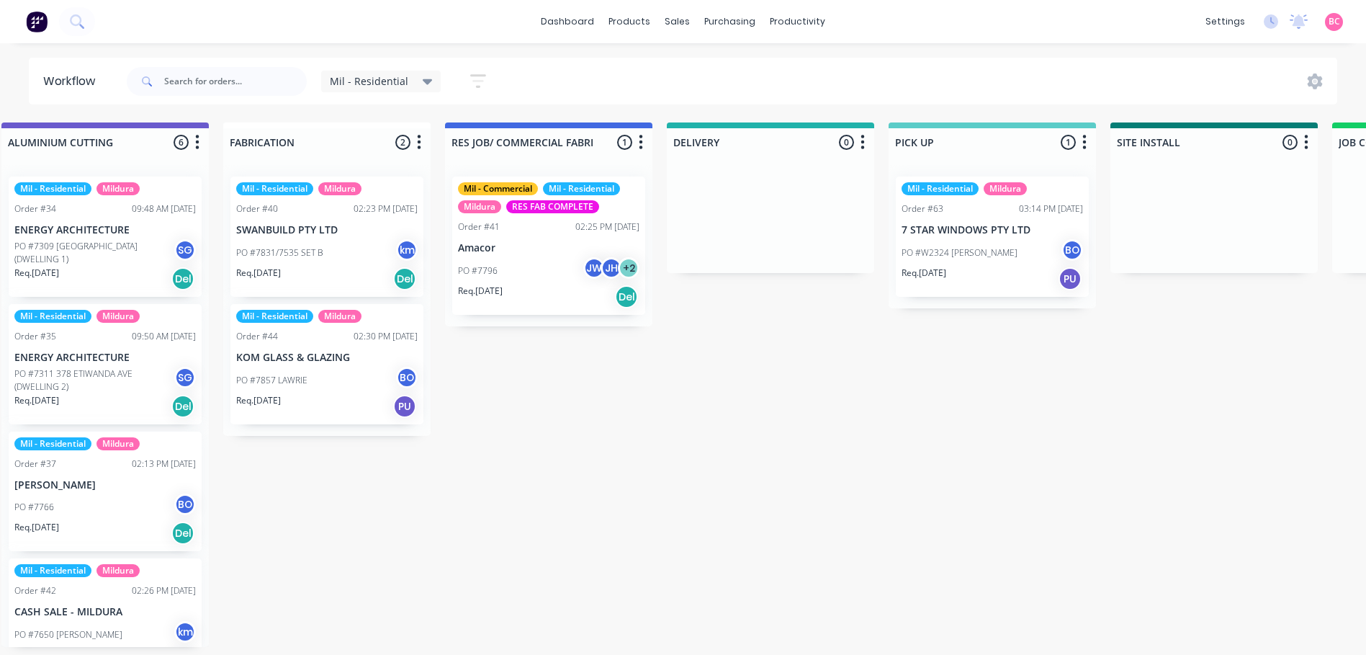
scroll to position [0, 1359]
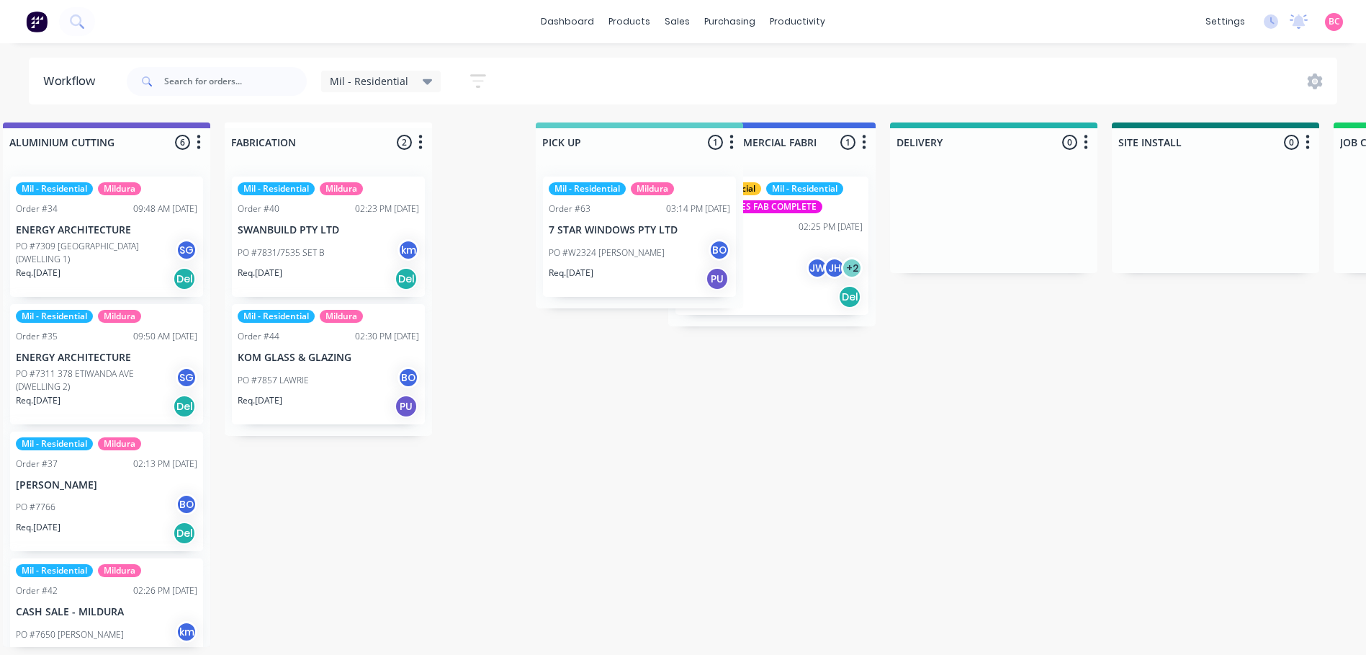
drag, startPoint x: 923, startPoint y: 146, endPoint x: 554, endPoint y: 146, distance: 369.5
click at [554, 146] on div "Submitted 1 Status colour #273444 hex #273444 Save Cancel Summaries Total order…" at bounding box center [249, 384] width 3238 height 524
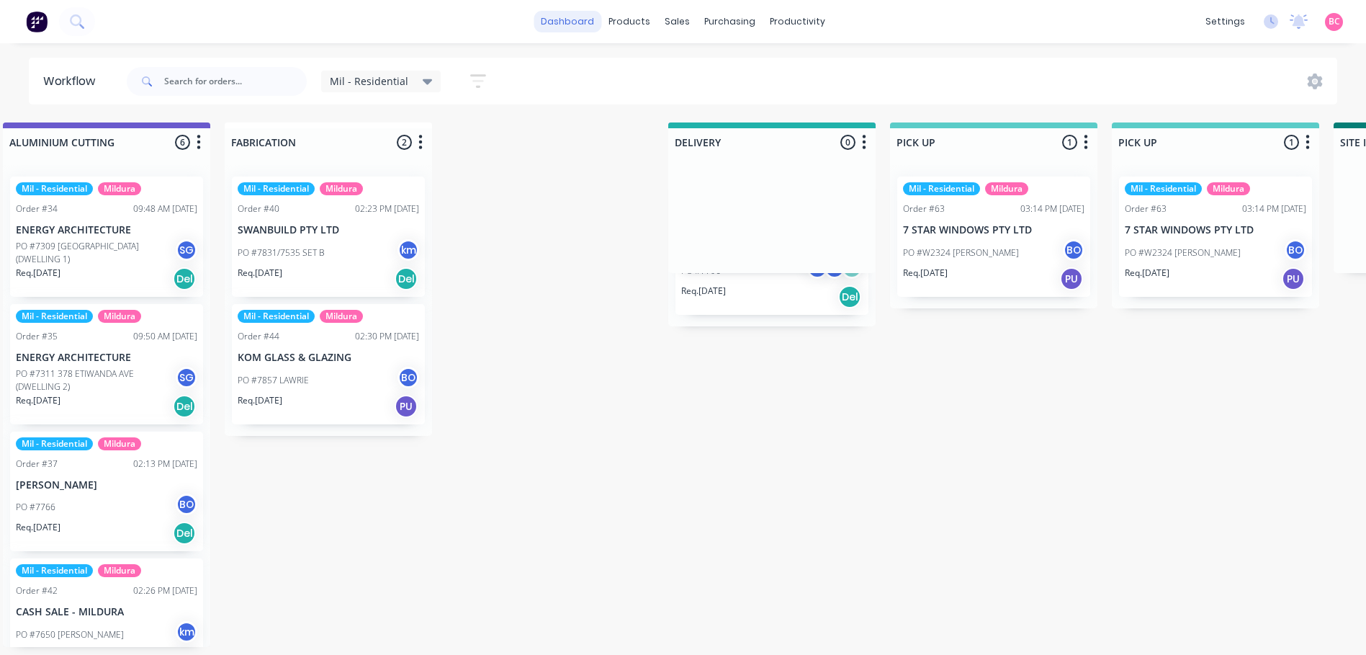
click at [586, 18] on link "dashboard" at bounding box center [568, 22] width 68 height 22
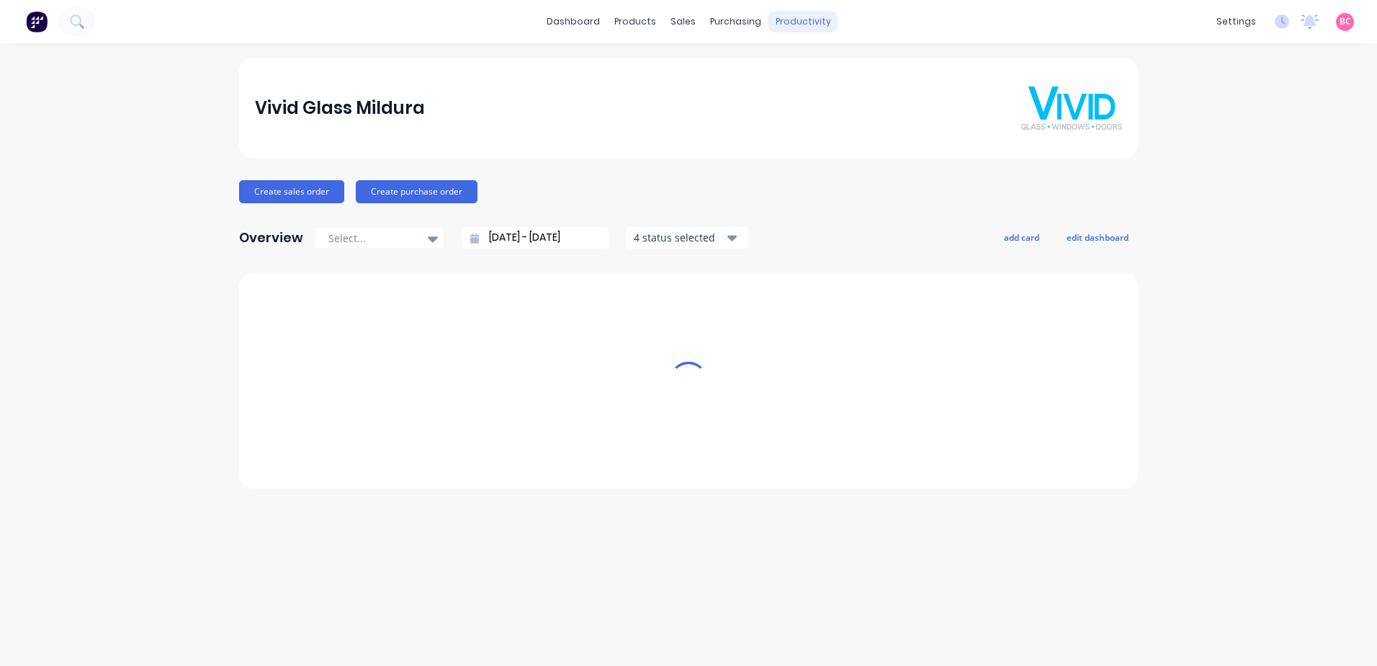
click at [789, 22] on div "productivity" at bounding box center [804, 22] width 70 height 22
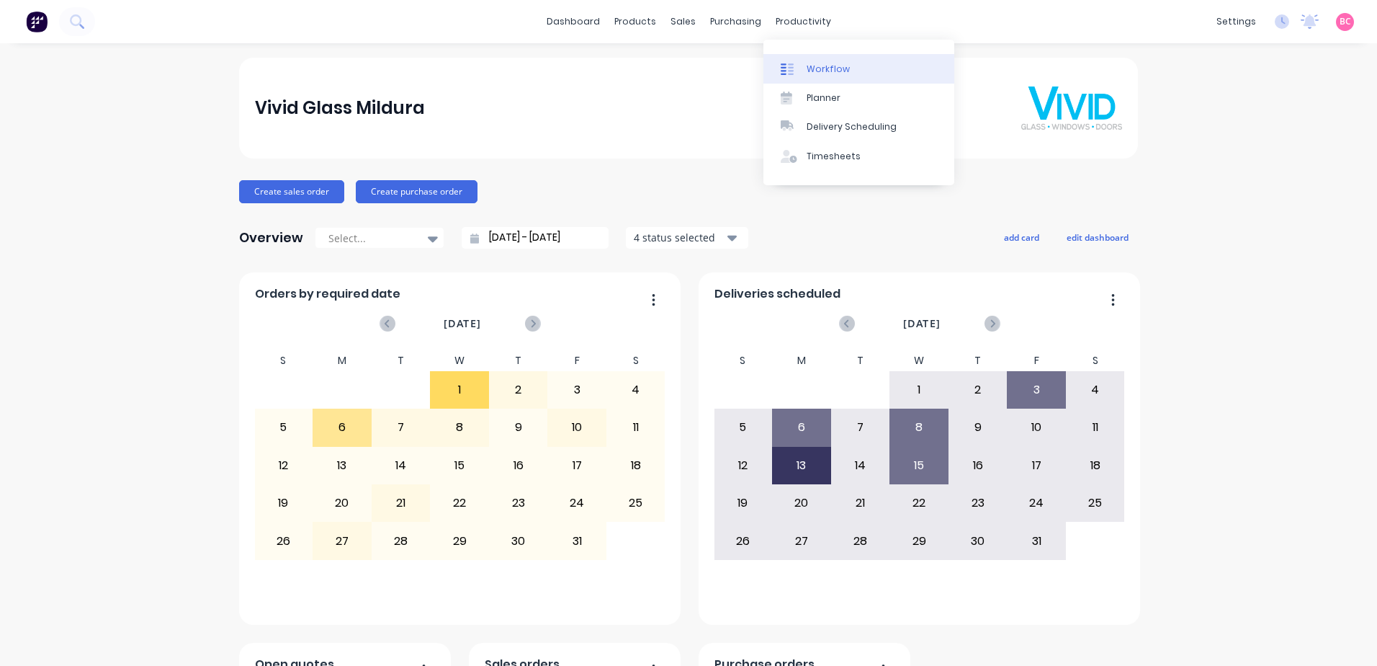
click at [815, 73] on div "Workflow" at bounding box center [828, 69] width 43 height 13
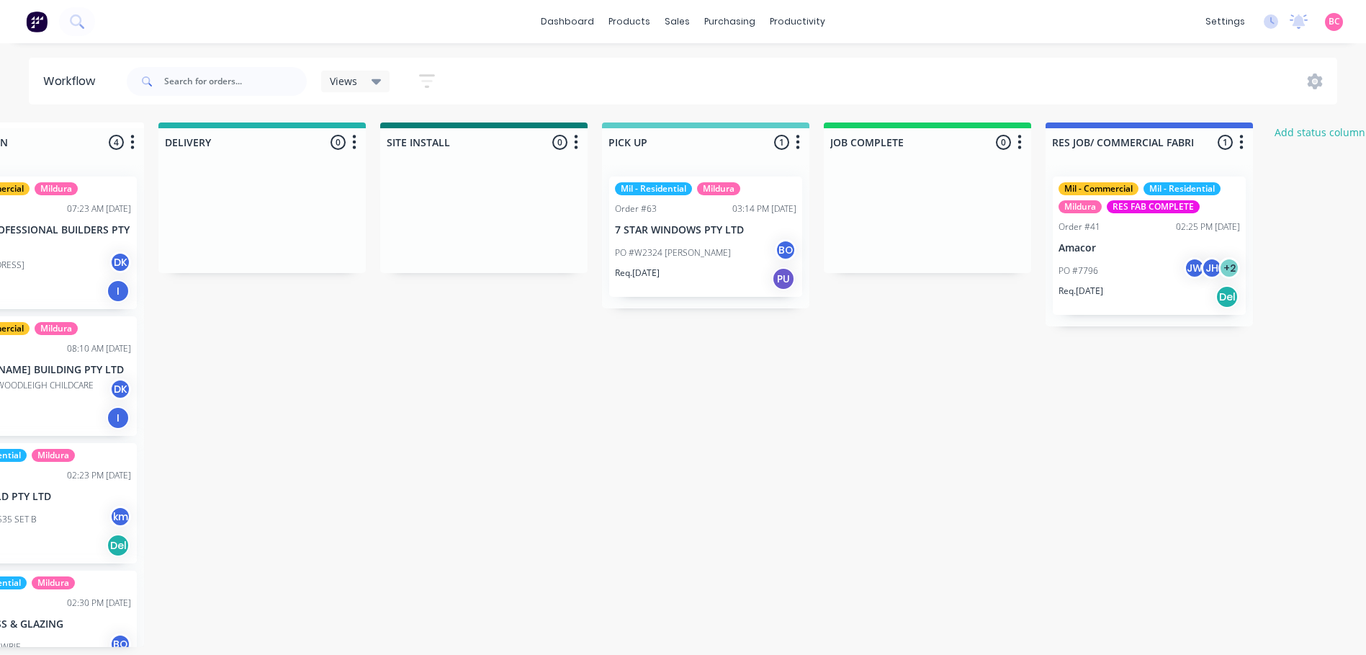
scroll to position [0, 1466]
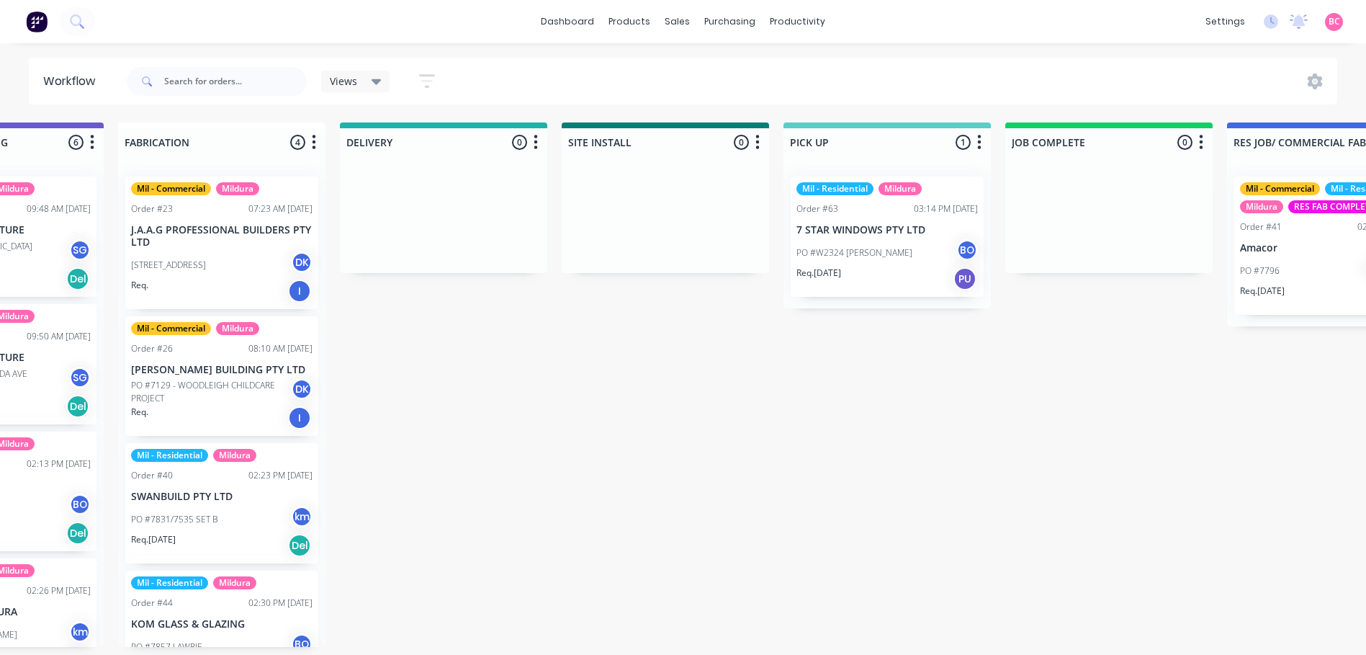
click at [364, 76] on div "Views" at bounding box center [356, 81] width 52 height 13
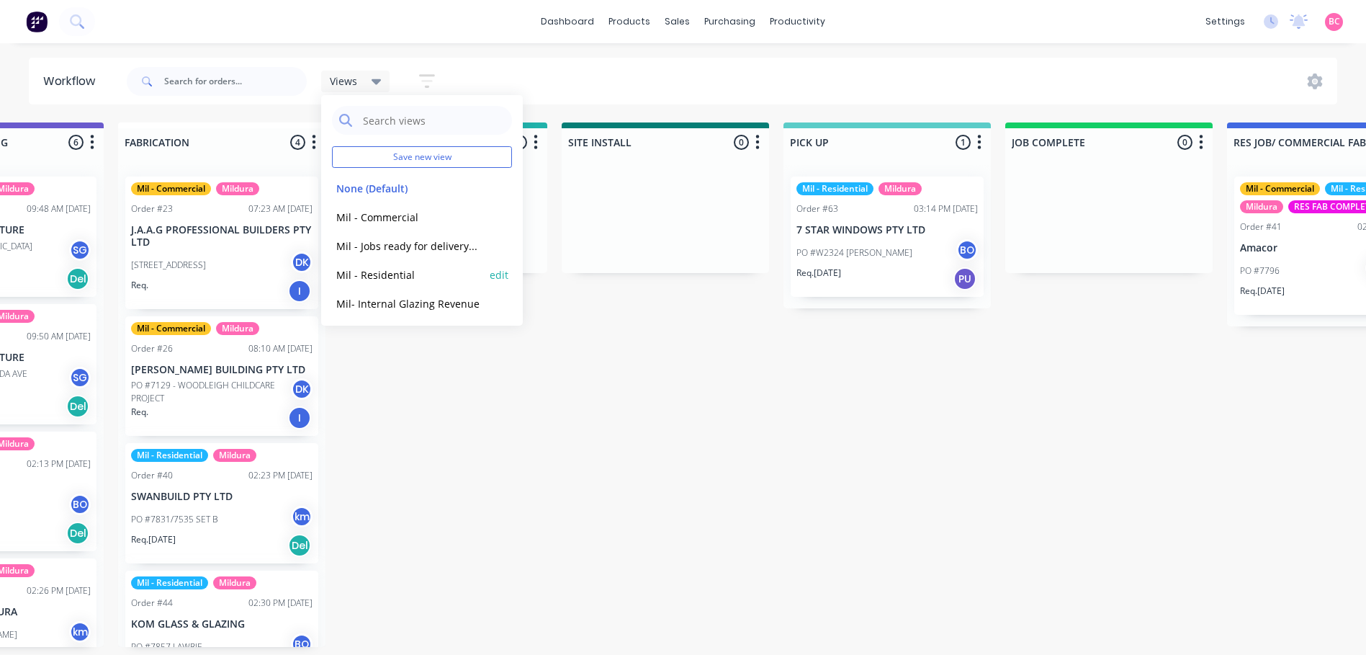
click at [411, 279] on button "Mil - Residential" at bounding box center [408, 275] width 153 height 17
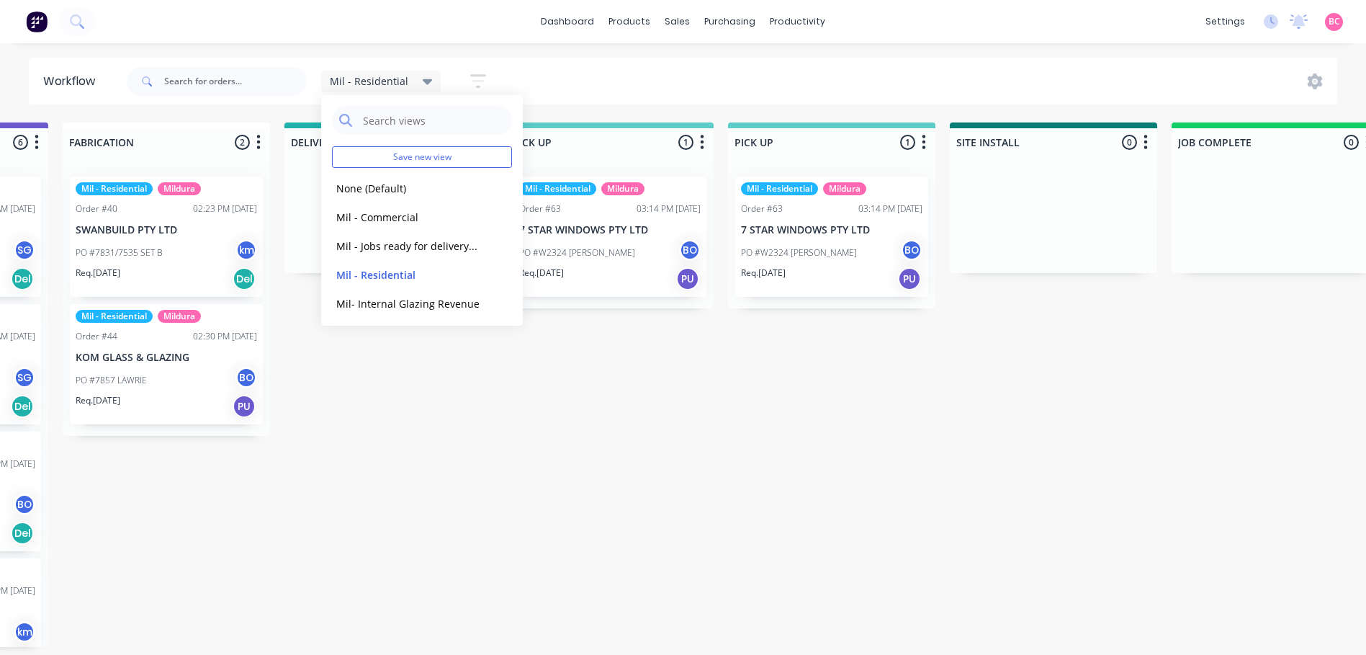
scroll to position [0, 1472]
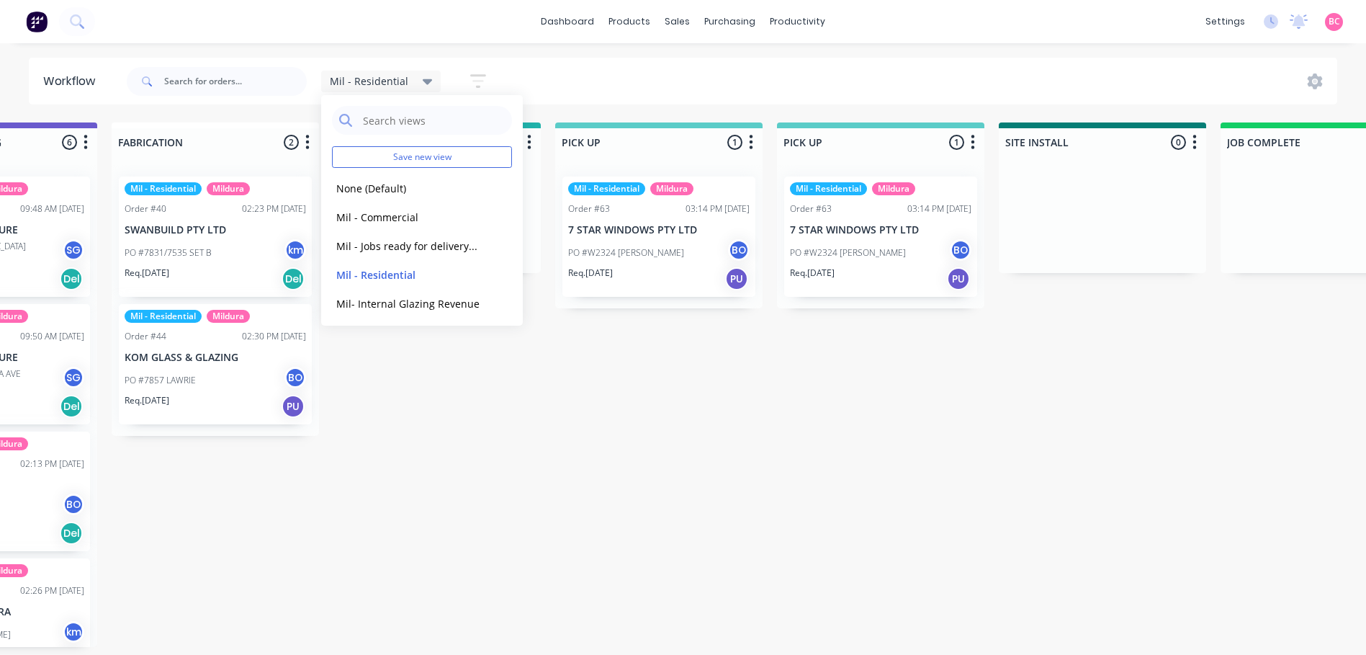
click at [935, 492] on div "Submitted 1 Status colour #273444 hex #273444 Save Cancel Summaries Total order…" at bounding box center [136, 384] width 3238 height 524
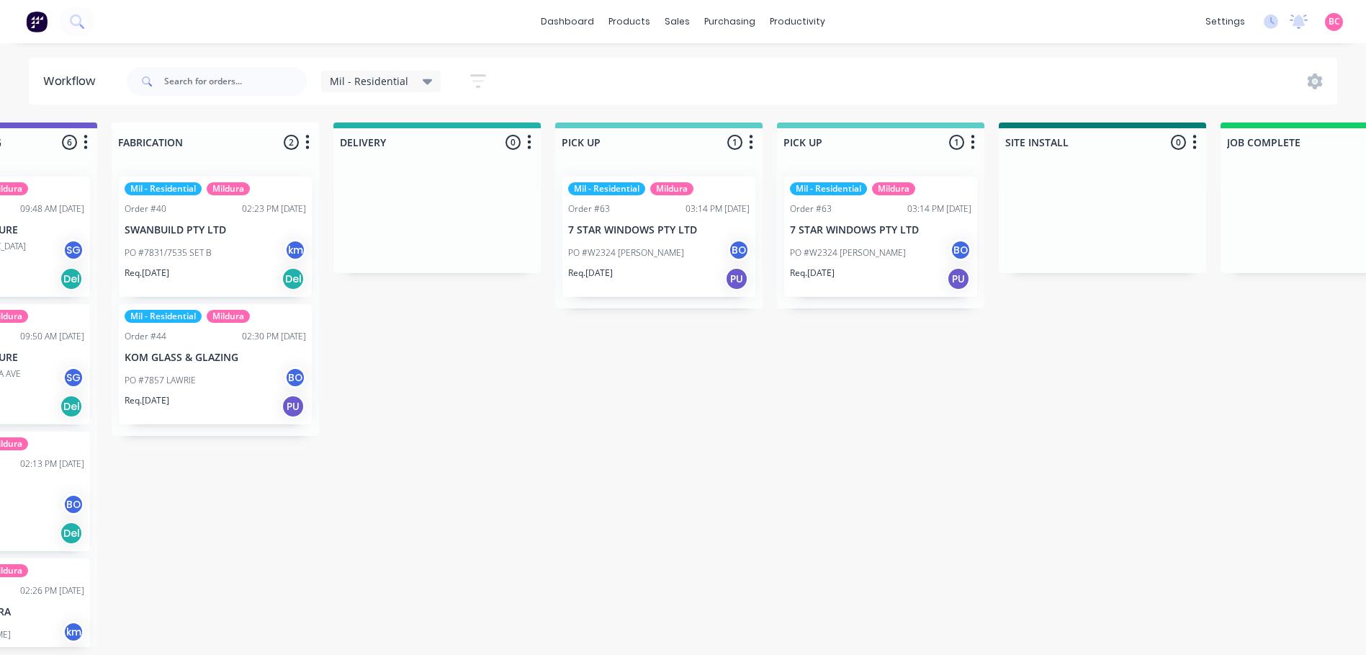
click at [973, 151] on icon "button" at bounding box center [973, 142] width 4 height 18
click at [855, 434] on div "Submitted 1 Status colour #273444 hex #273444 Save Cancel Summaries Total order…" at bounding box center [136, 384] width 3238 height 524
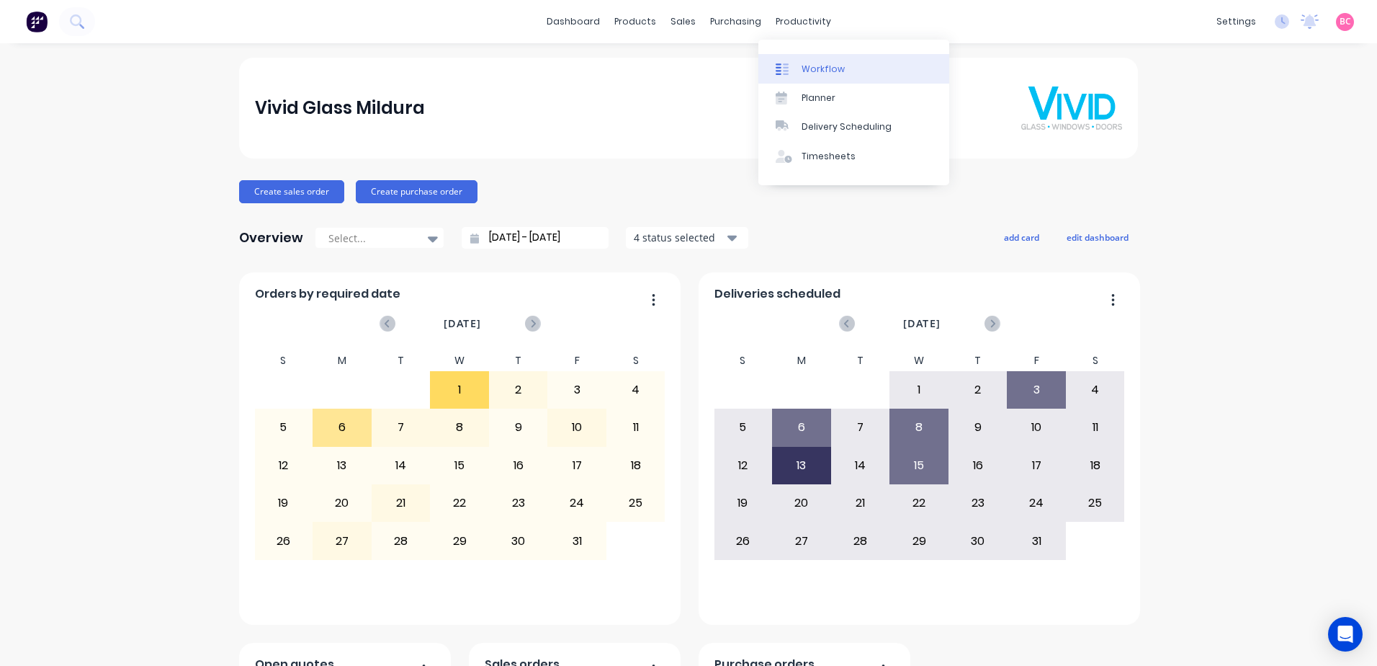
click at [807, 73] on div "Workflow" at bounding box center [823, 69] width 43 height 13
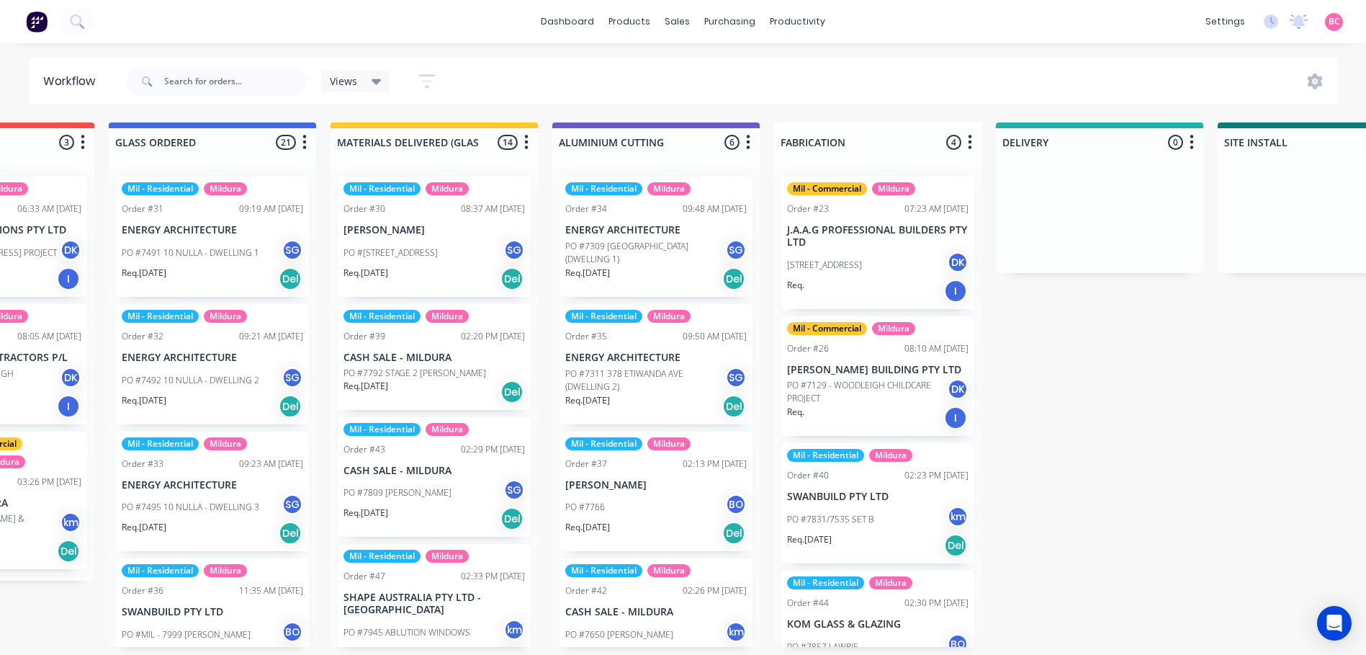
scroll to position [0, 771]
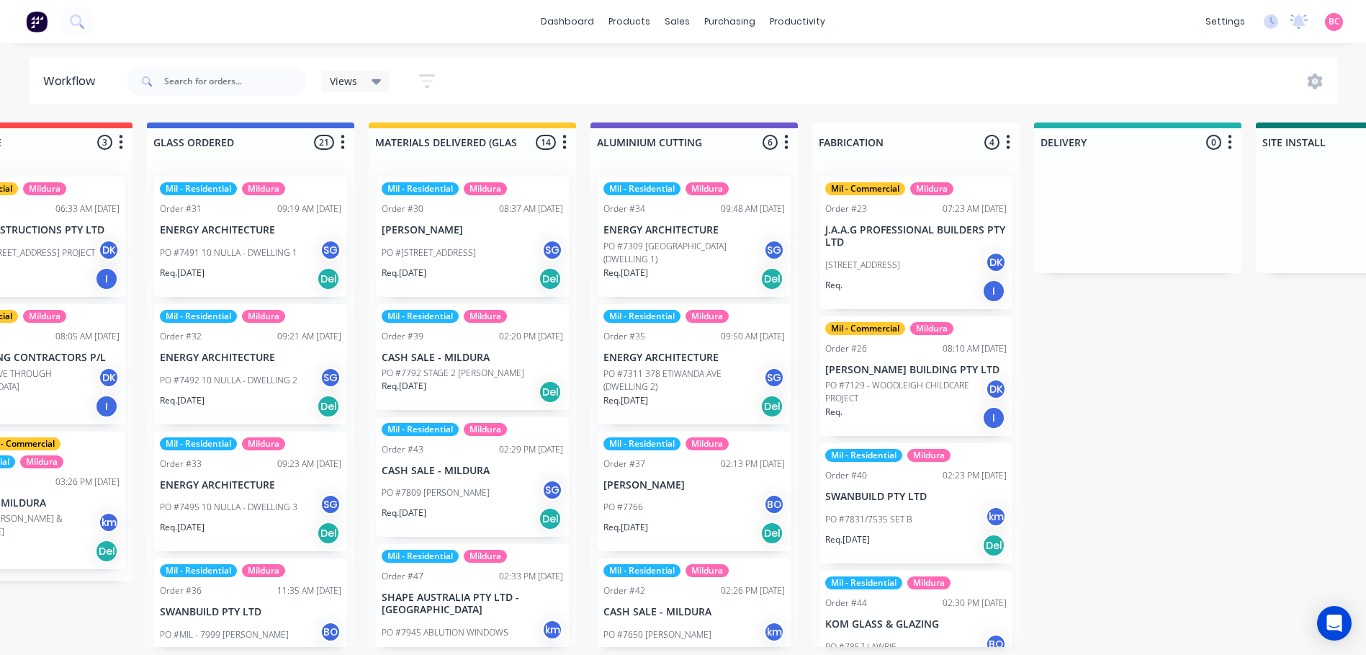
click at [370, 85] on div "Views" at bounding box center [356, 81] width 52 height 13
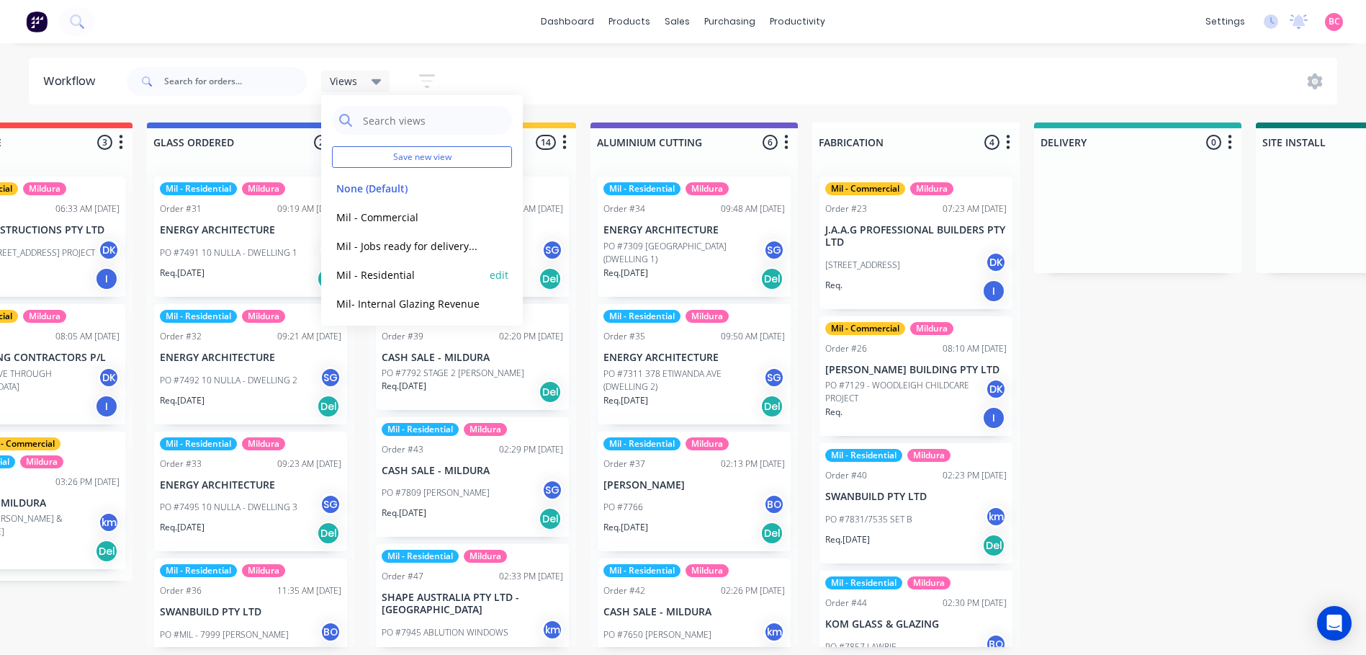
click at [391, 275] on button "Mil - Residential" at bounding box center [408, 275] width 153 height 17
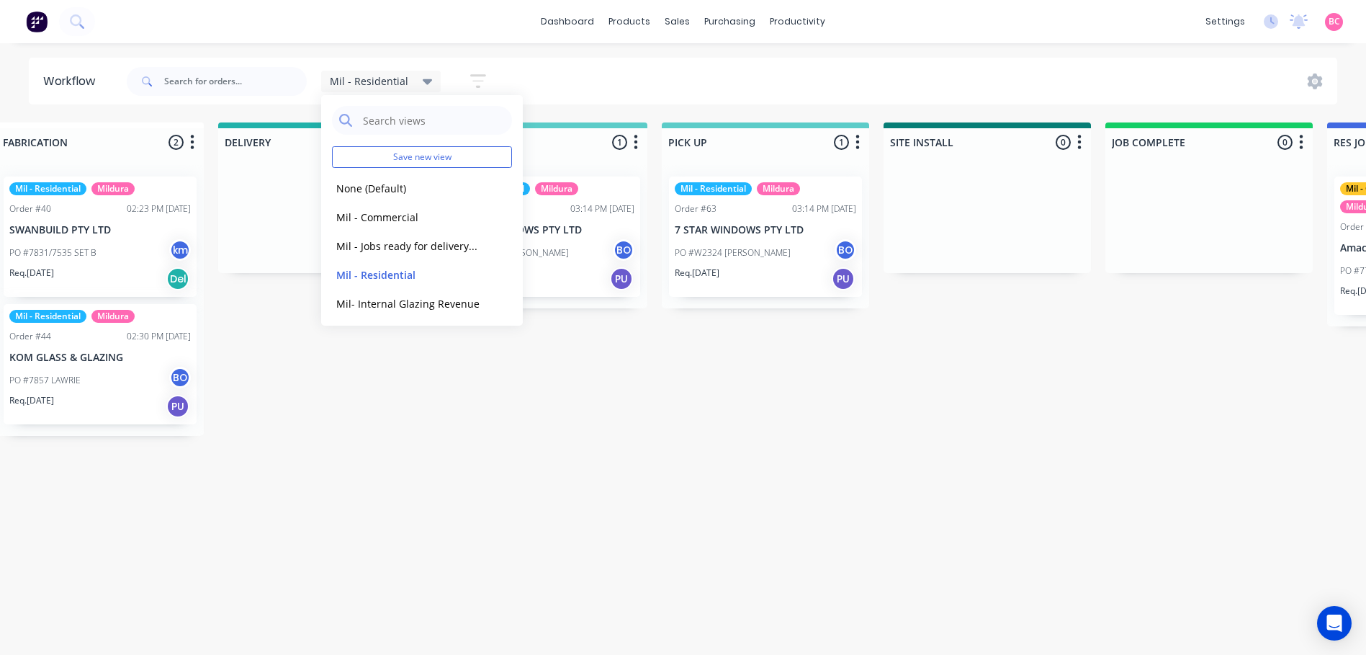
scroll to position [0, 1601]
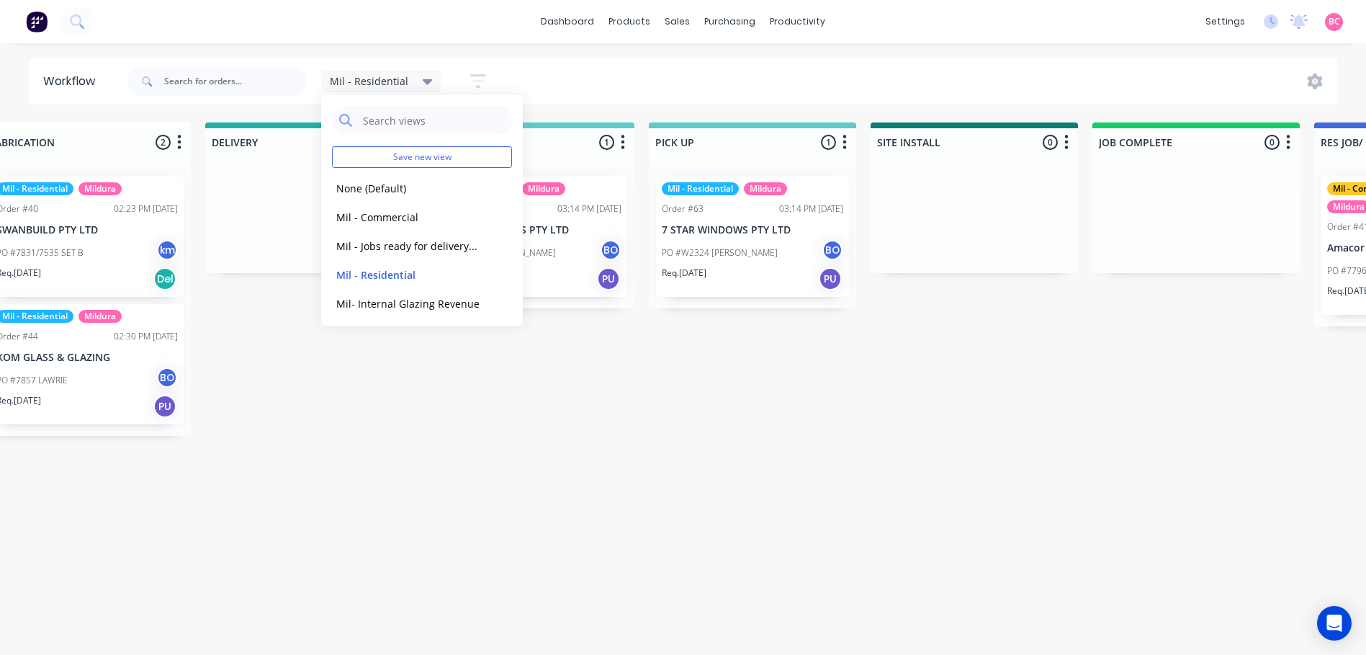
click at [794, 619] on div "Submitted 1 Status colour #273444 hex #273444 Save Cancel Summaries Total order…" at bounding box center [8, 384] width 3238 height 524
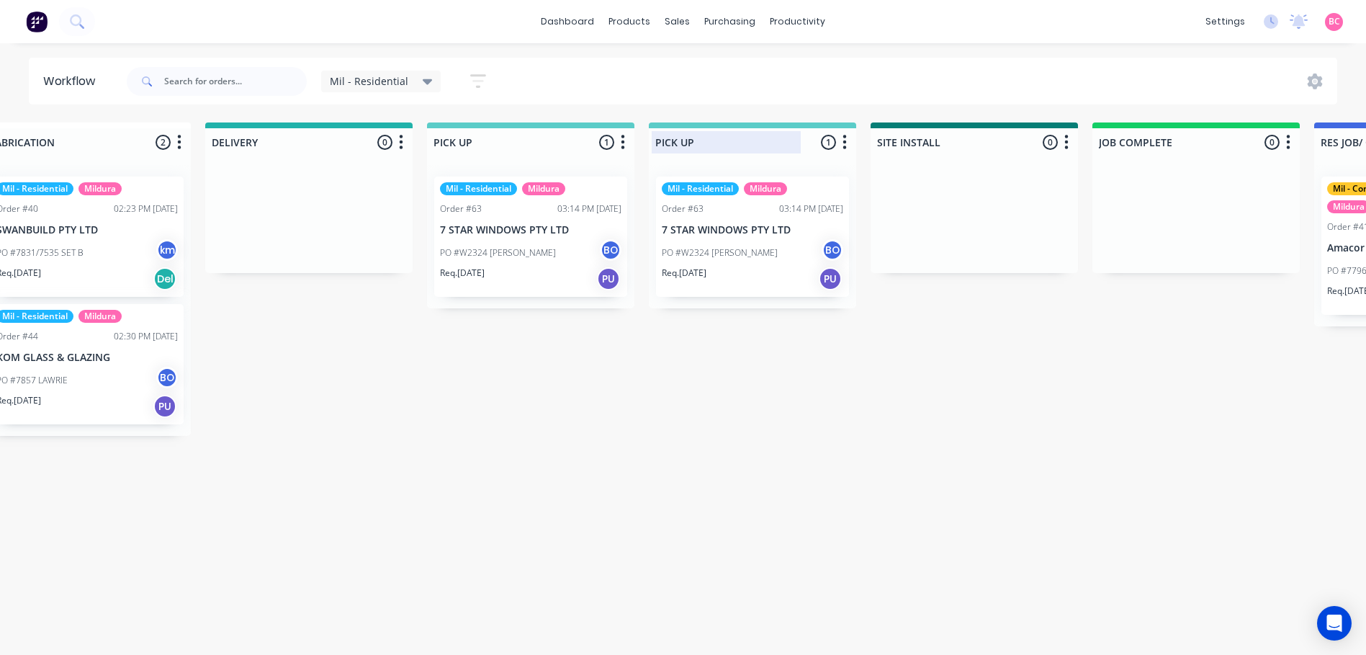
drag, startPoint x: 804, startPoint y: 137, endPoint x: 793, endPoint y: 138, distance: 10.9
click at [793, 138] on div "PICK UP" at bounding box center [730, 142] width 156 height 22
click at [841, 145] on button "button" at bounding box center [844, 142] width 17 height 17
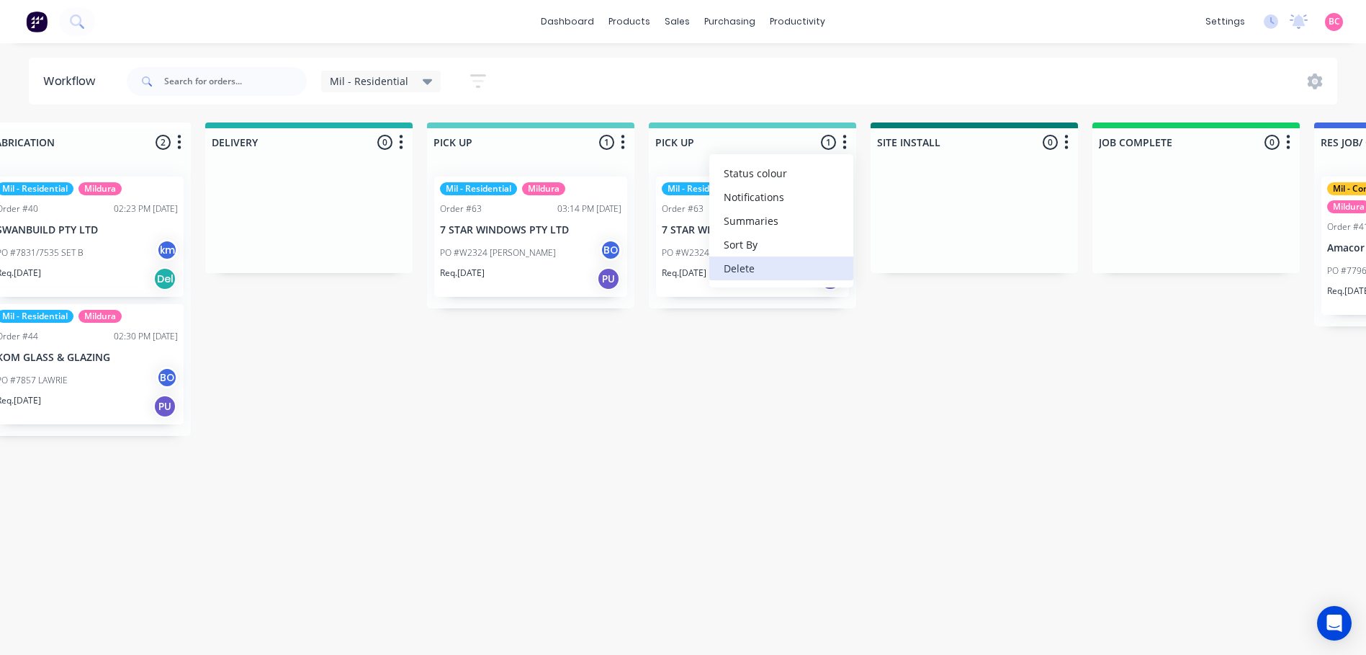
click at [770, 266] on button "Delete" at bounding box center [782, 268] width 144 height 24
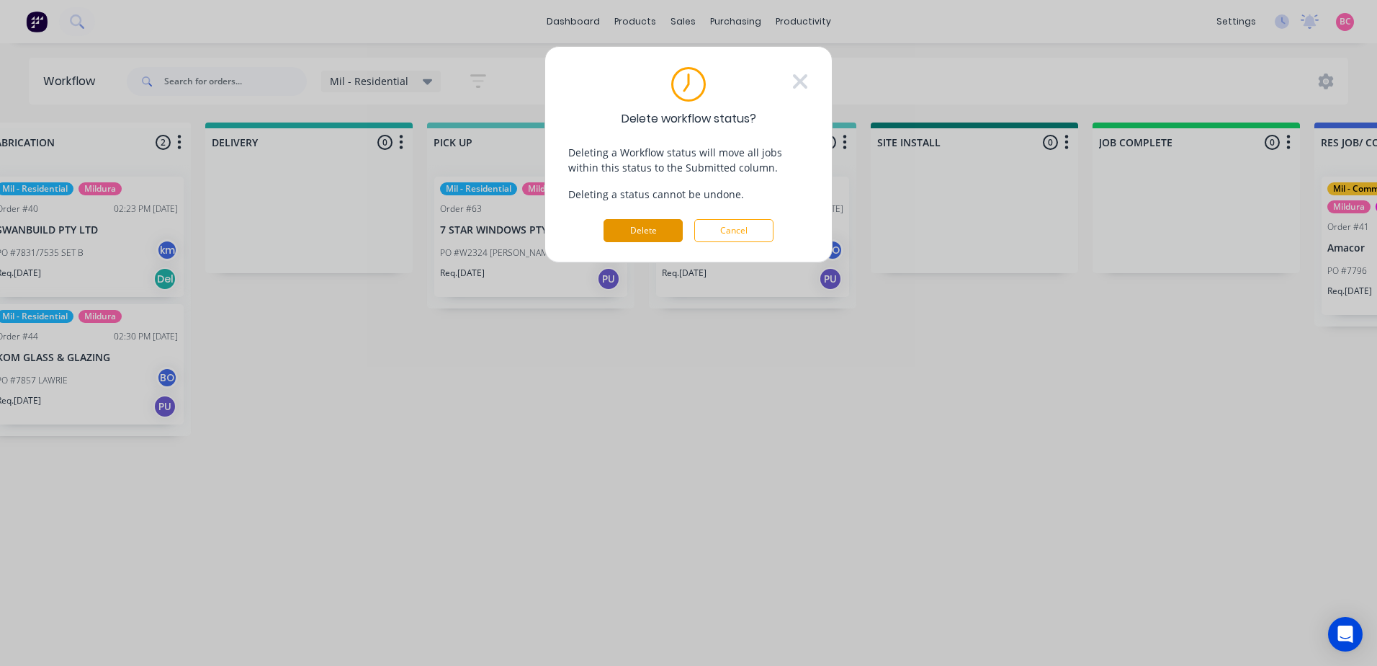
click at [645, 228] on button "Delete" at bounding box center [643, 230] width 79 height 23
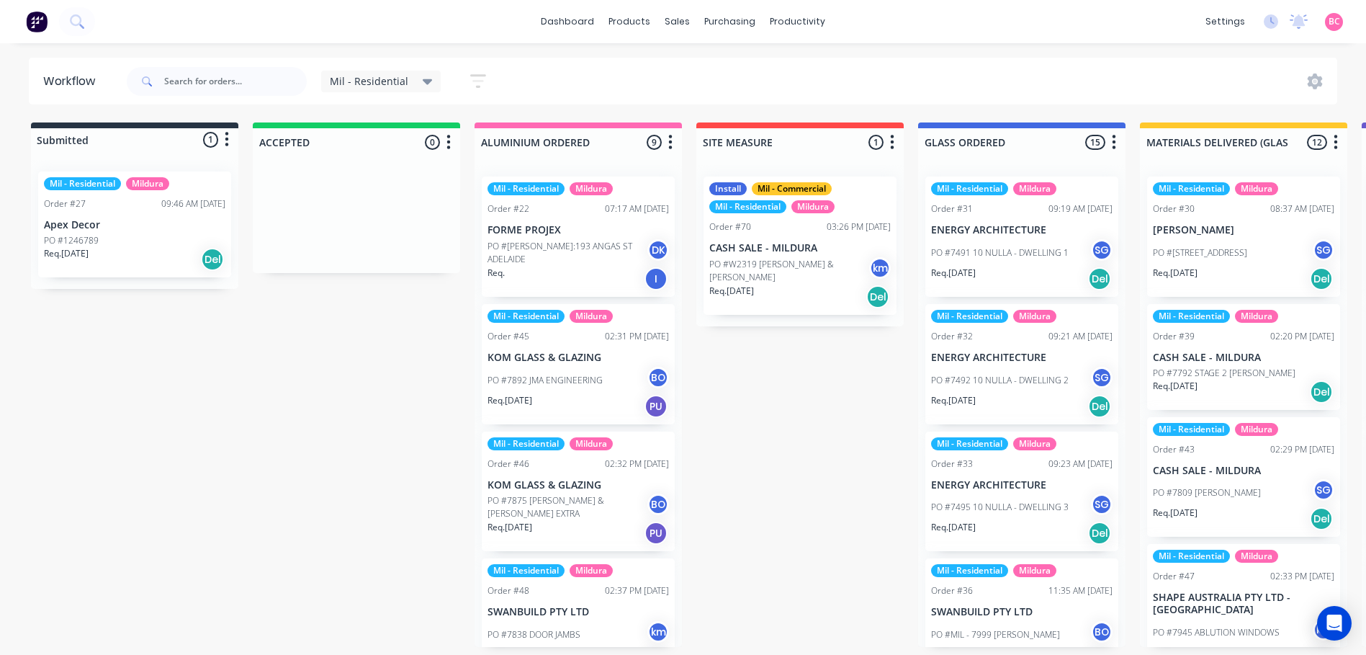
scroll to position [0, 1756]
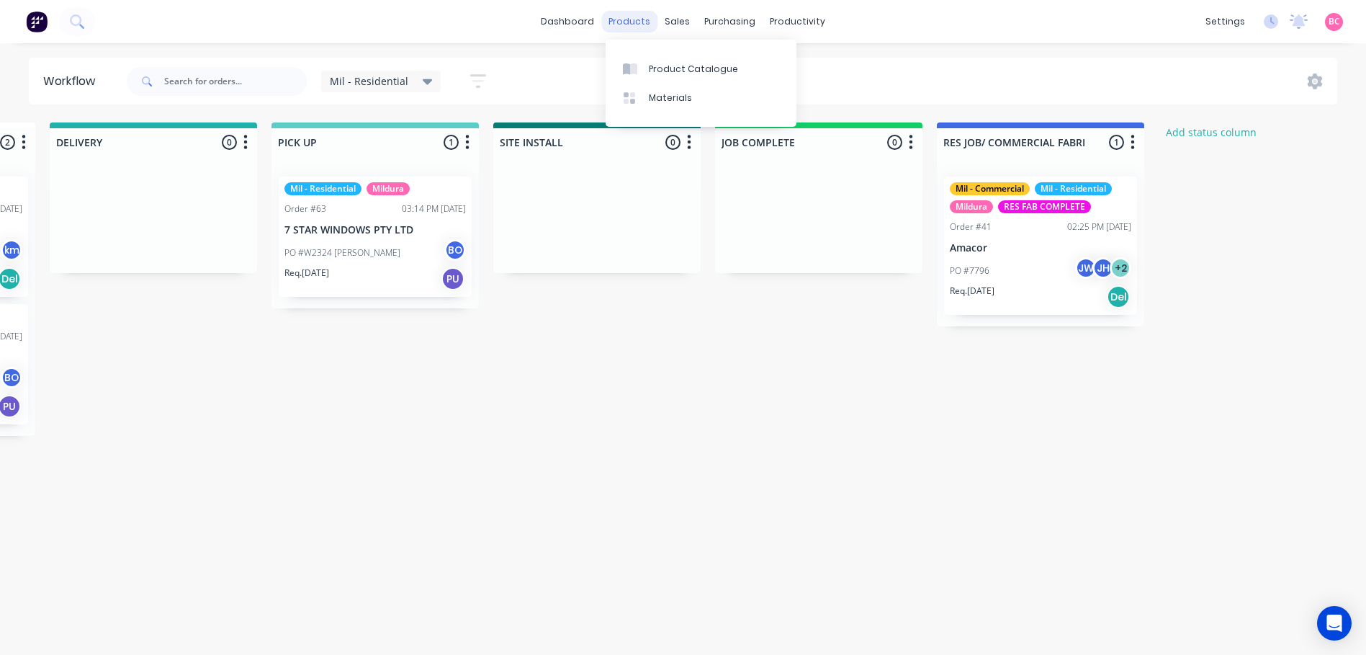
click at [636, 21] on div "products" at bounding box center [629, 22] width 56 height 22
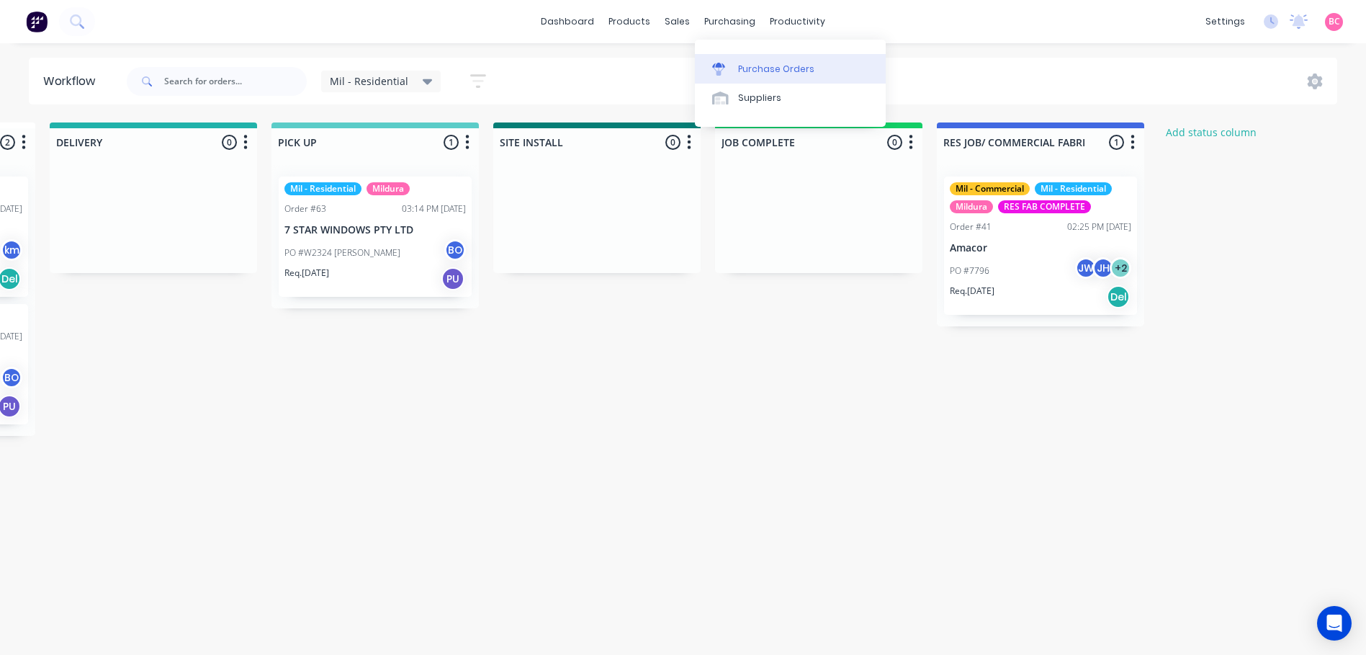
click at [746, 66] on div "Purchase Orders" at bounding box center [776, 69] width 76 height 13
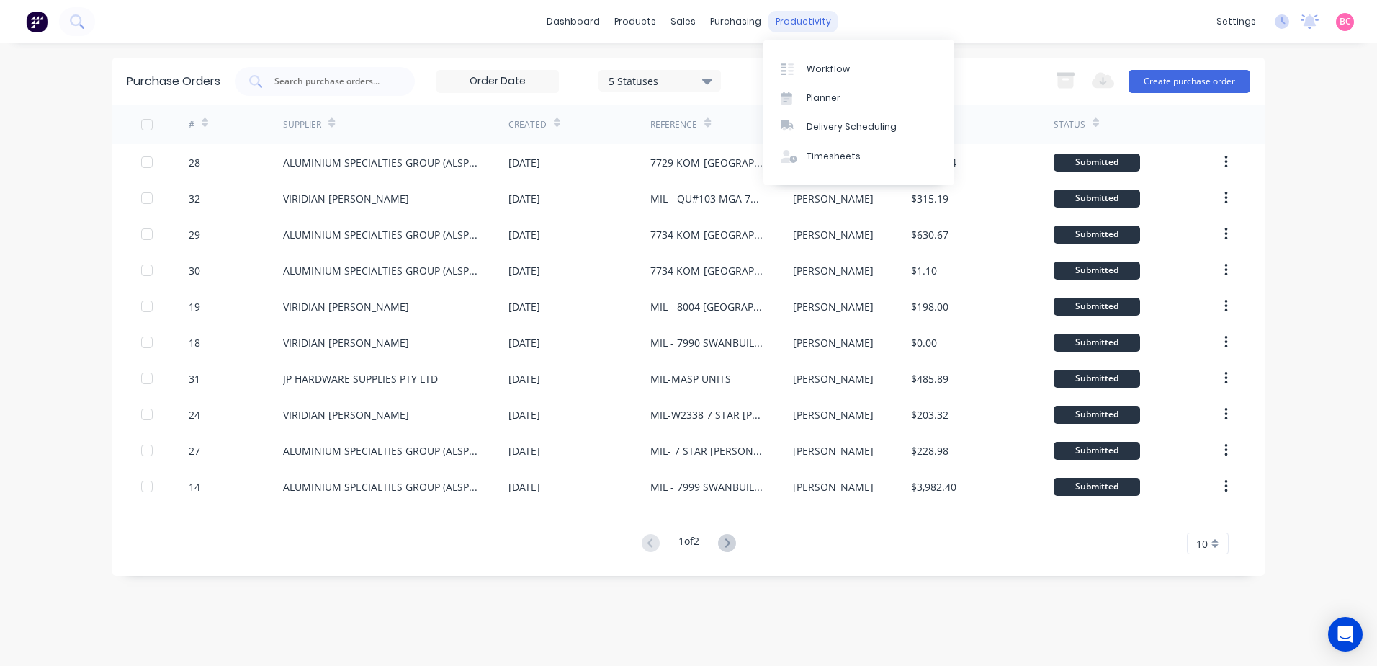
click at [802, 27] on div "productivity" at bounding box center [804, 22] width 70 height 22
click at [835, 66] on div "Workflow" at bounding box center [828, 69] width 43 height 13
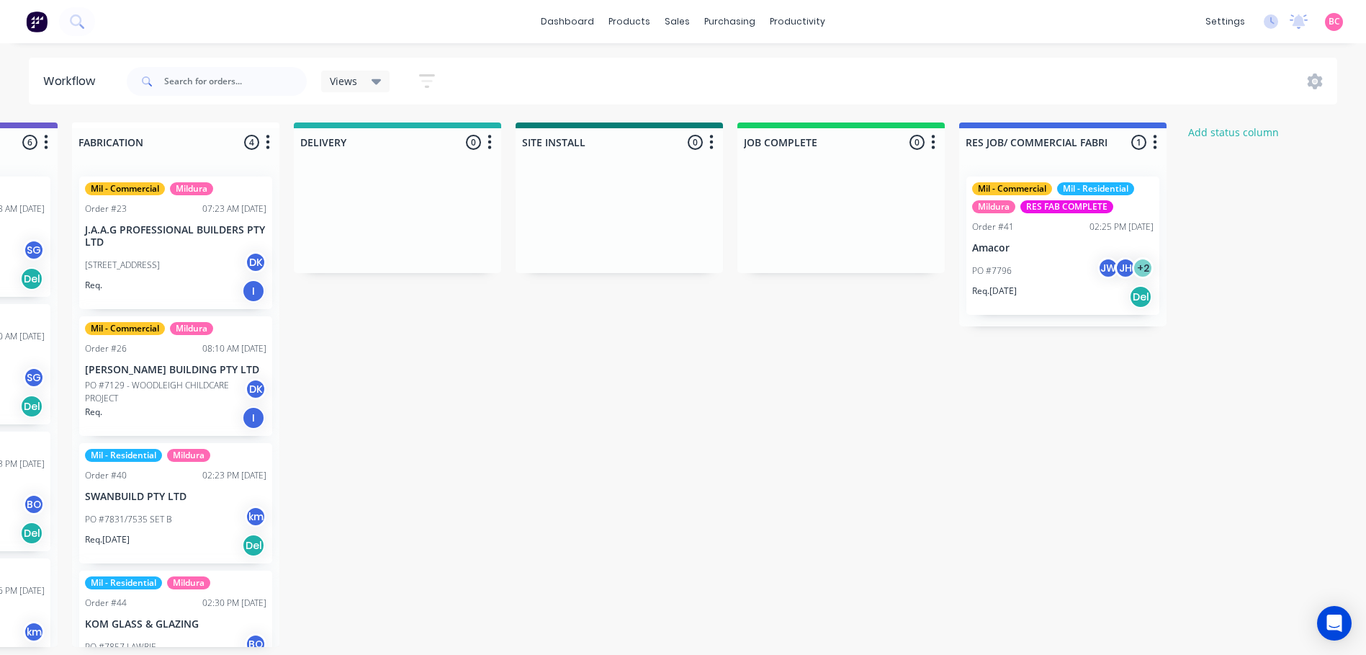
scroll to position [0, 1516]
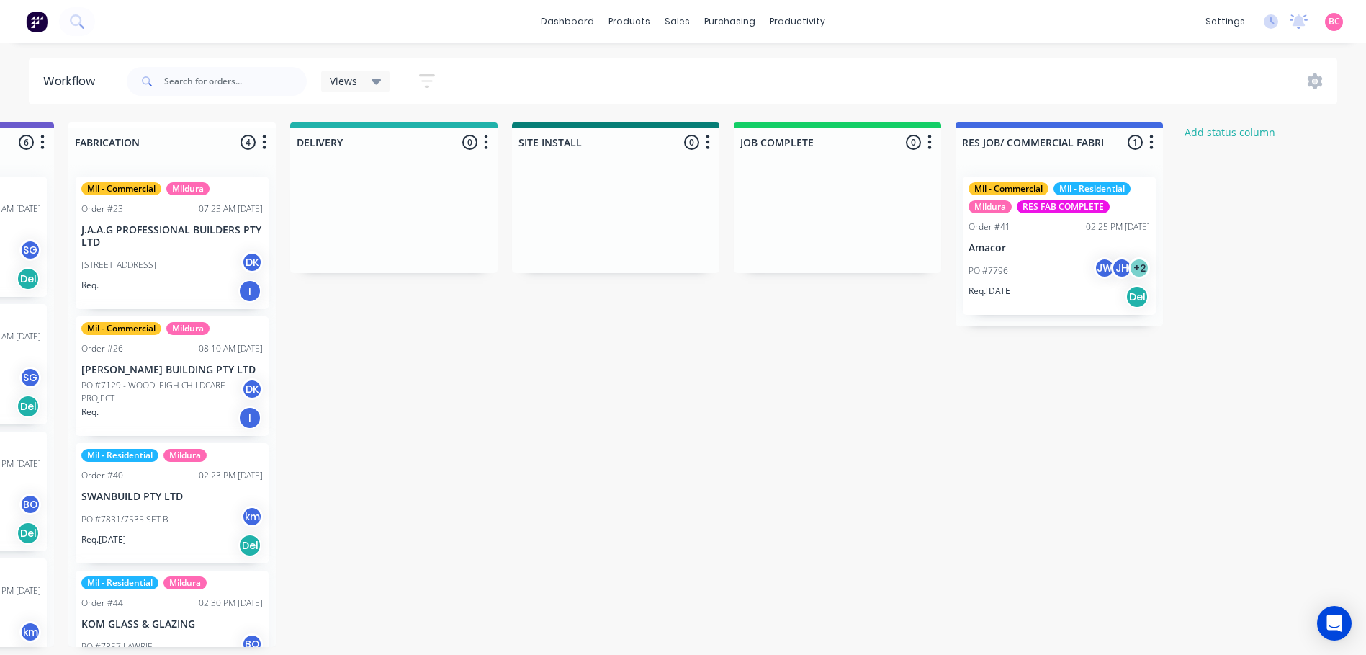
click at [358, 83] on div "Views" at bounding box center [356, 81] width 52 height 13
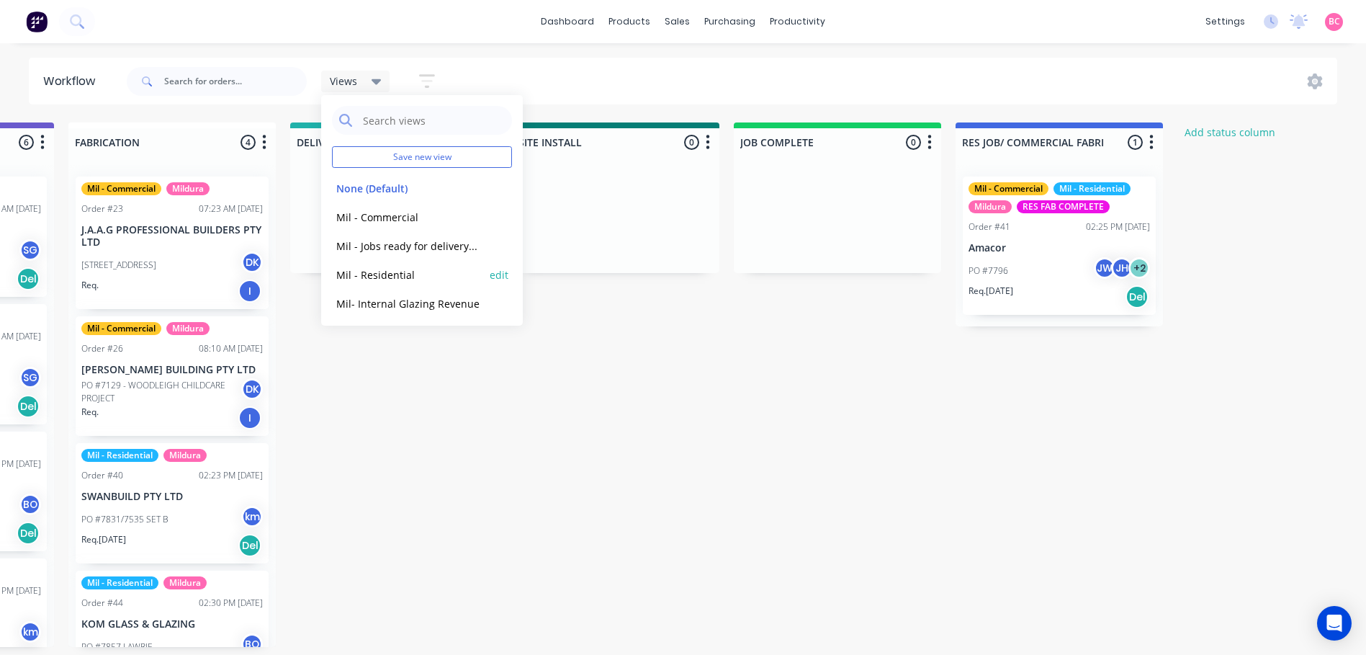
click at [365, 267] on button "Mil - Residential" at bounding box center [408, 275] width 153 height 17
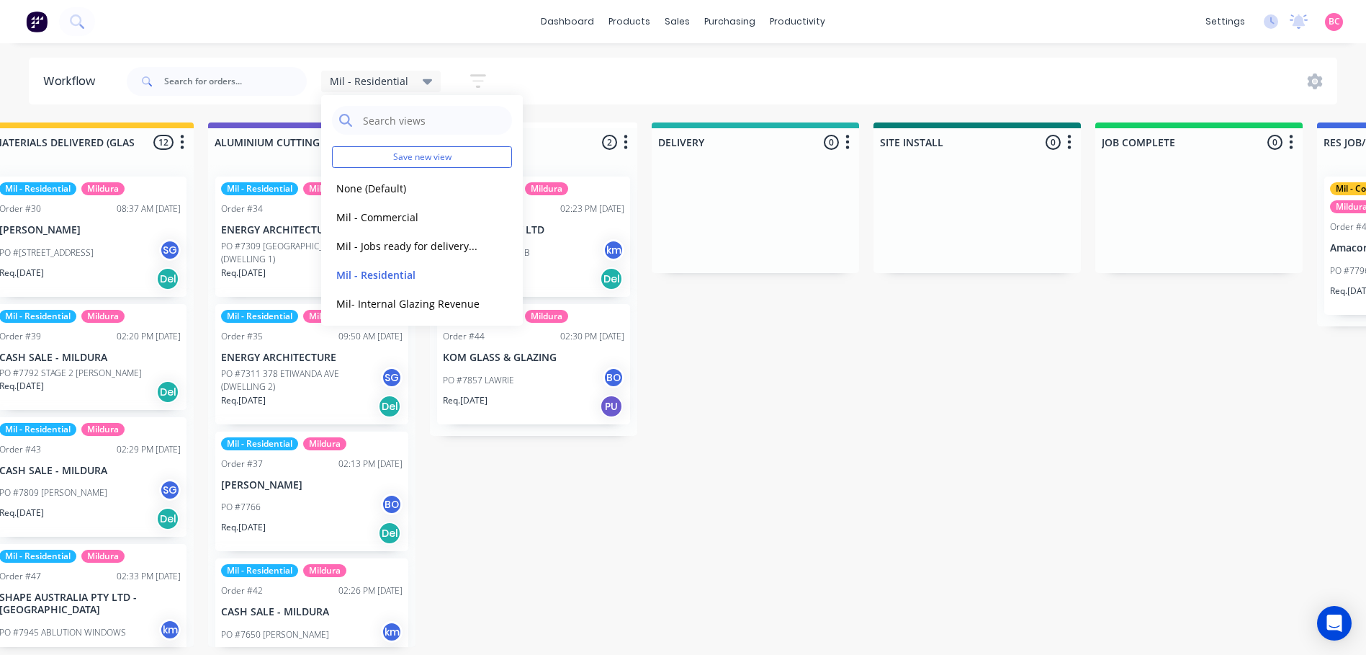
scroll to position [0, 1155]
click at [952, 466] on div "Submitted 2 Status colour #273444 hex #273444 Save Cancel Summaries Total order…" at bounding box center [348, 384] width 3029 height 524
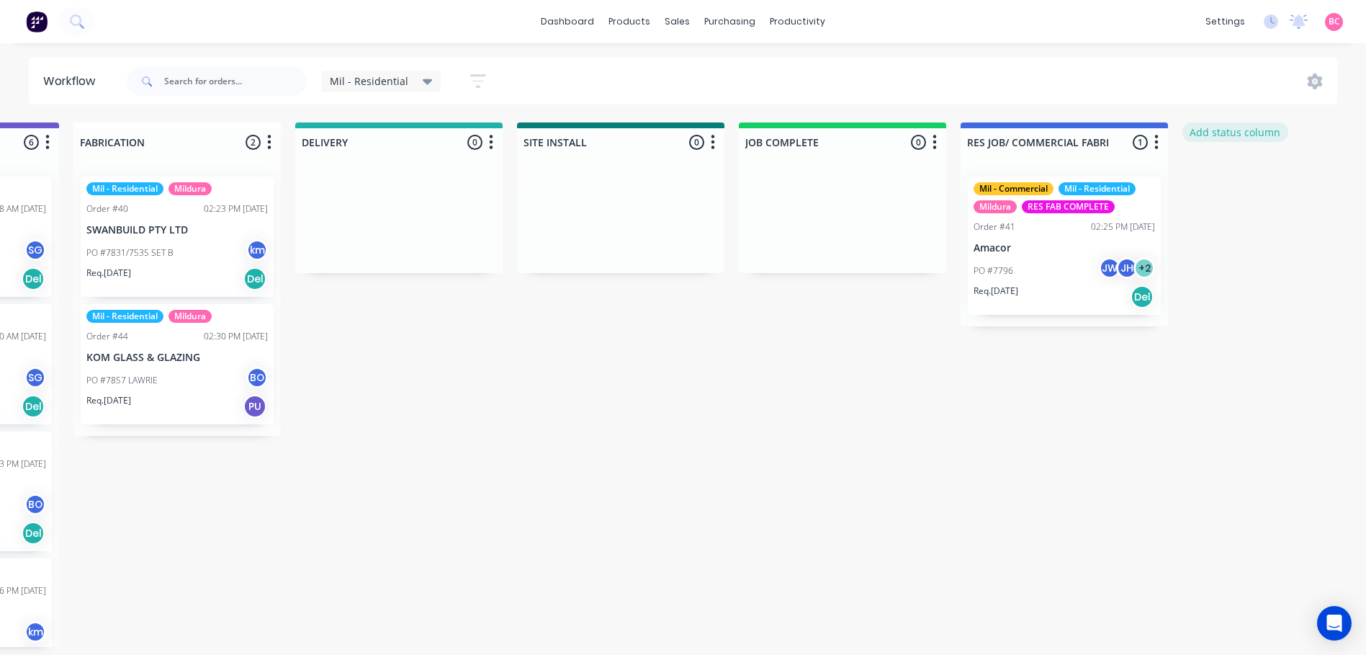
click at [1209, 132] on button "Add status column" at bounding box center [1236, 131] width 106 height 19
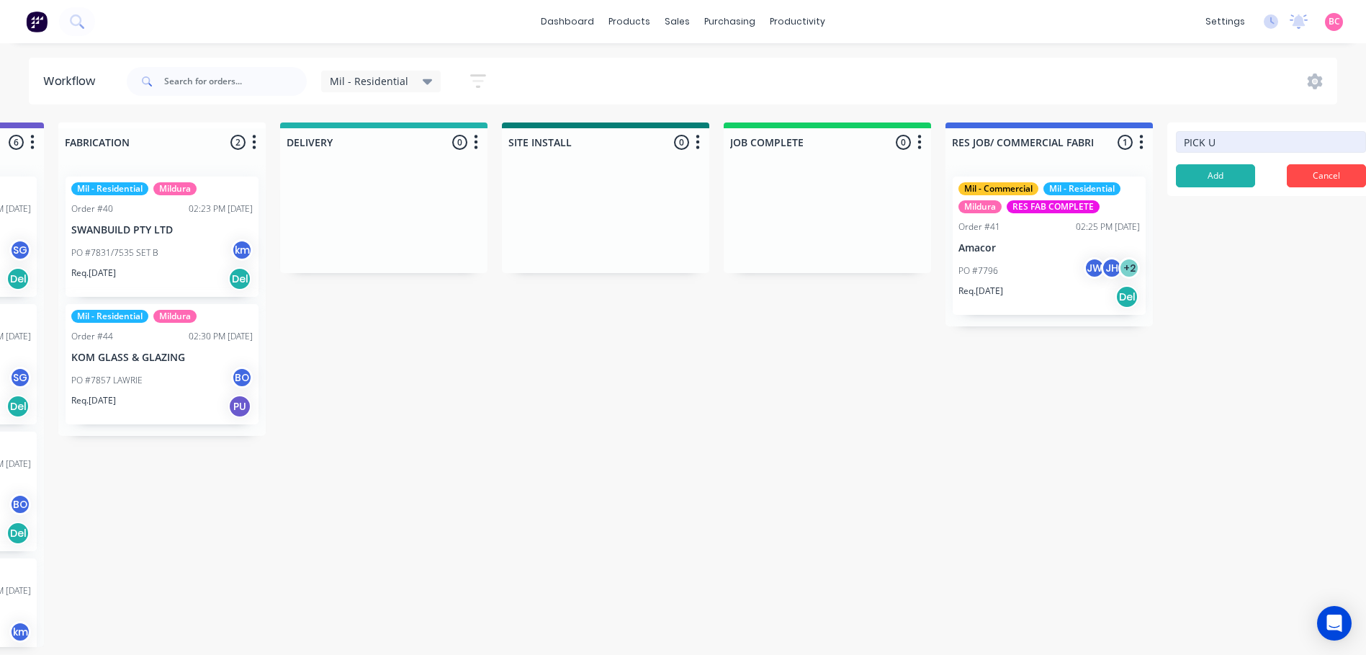
type input "PICK UP"
click at [1206, 173] on button "Add" at bounding box center [1215, 175] width 79 height 23
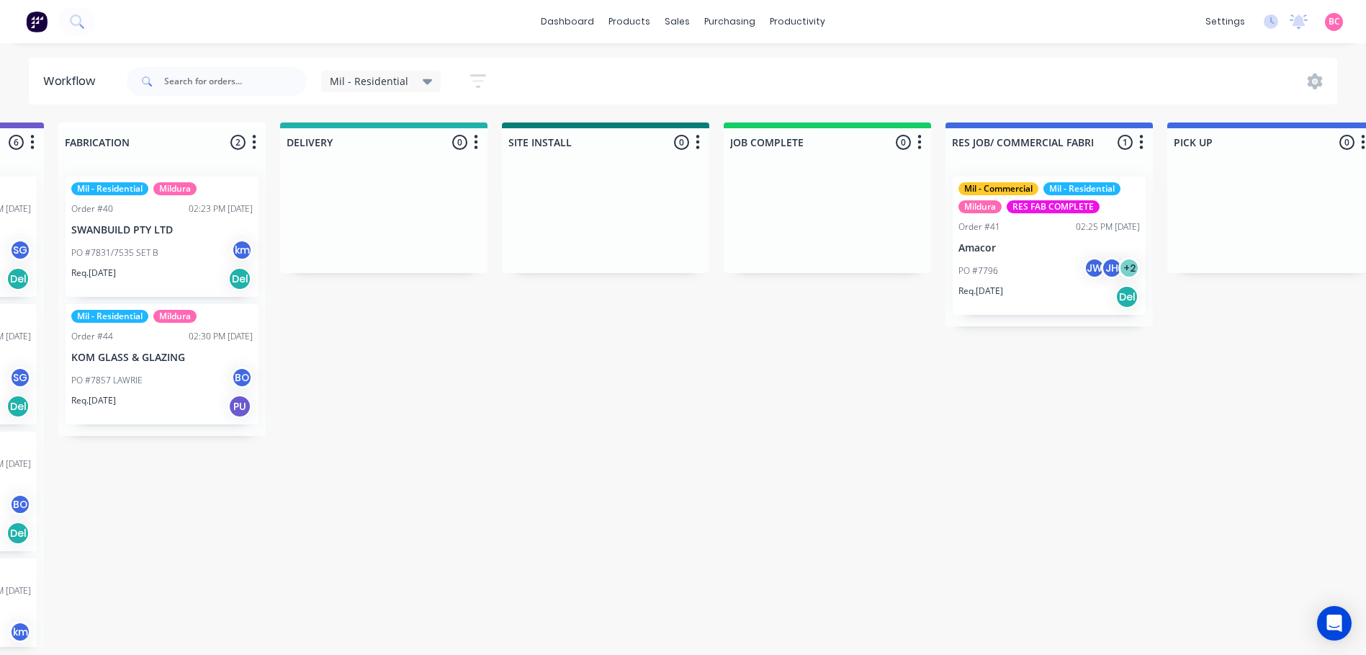
click at [1229, 122] on div "PICK UP 0 Status colour #4169E1 hex #4169E1 Save Cancel Notifications Email SMS…" at bounding box center [1271, 139] width 207 height 34
click at [1361, 140] on icon "button" at bounding box center [1363, 142] width 4 height 18
click at [1289, 171] on span "Status colour" at bounding box center [1274, 173] width 63 height 15
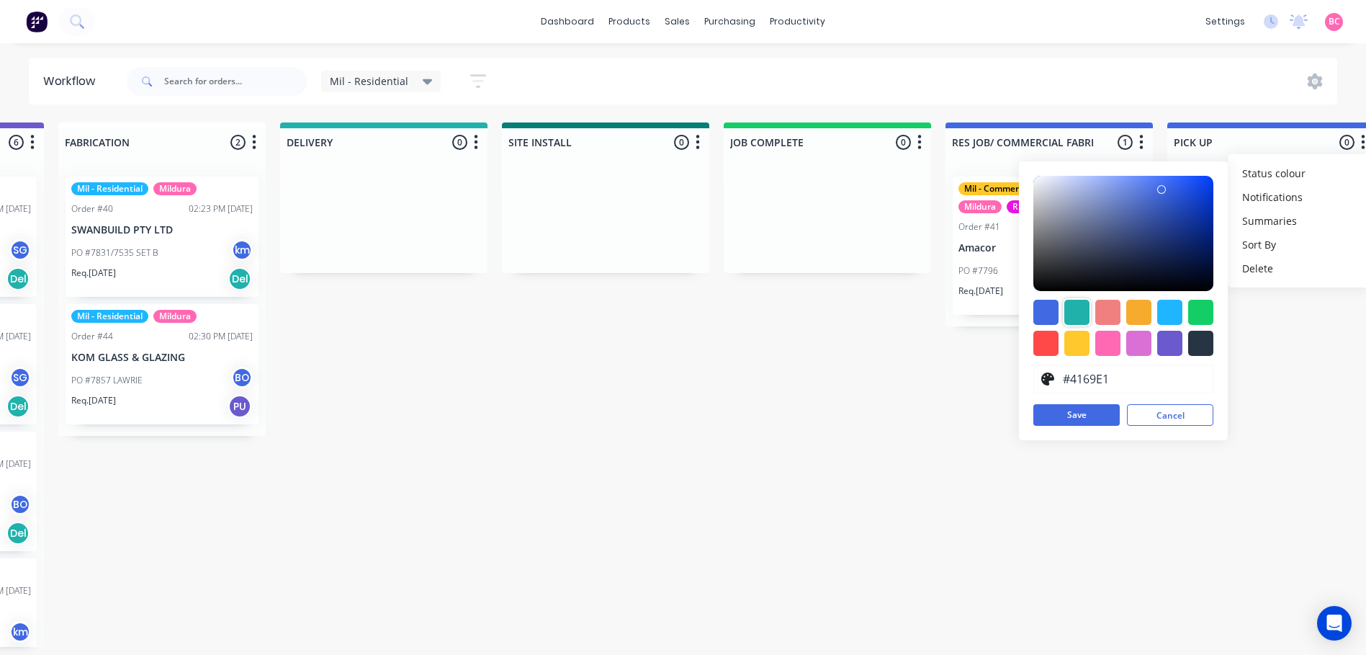
drag, startPoint x: 1071, startPoint y: 305, endPoint x: 1079, endPoint y: 302, distance: 8.7
click at [1071, 305] on div at bounding box center [1077, 312] width 25 height 25
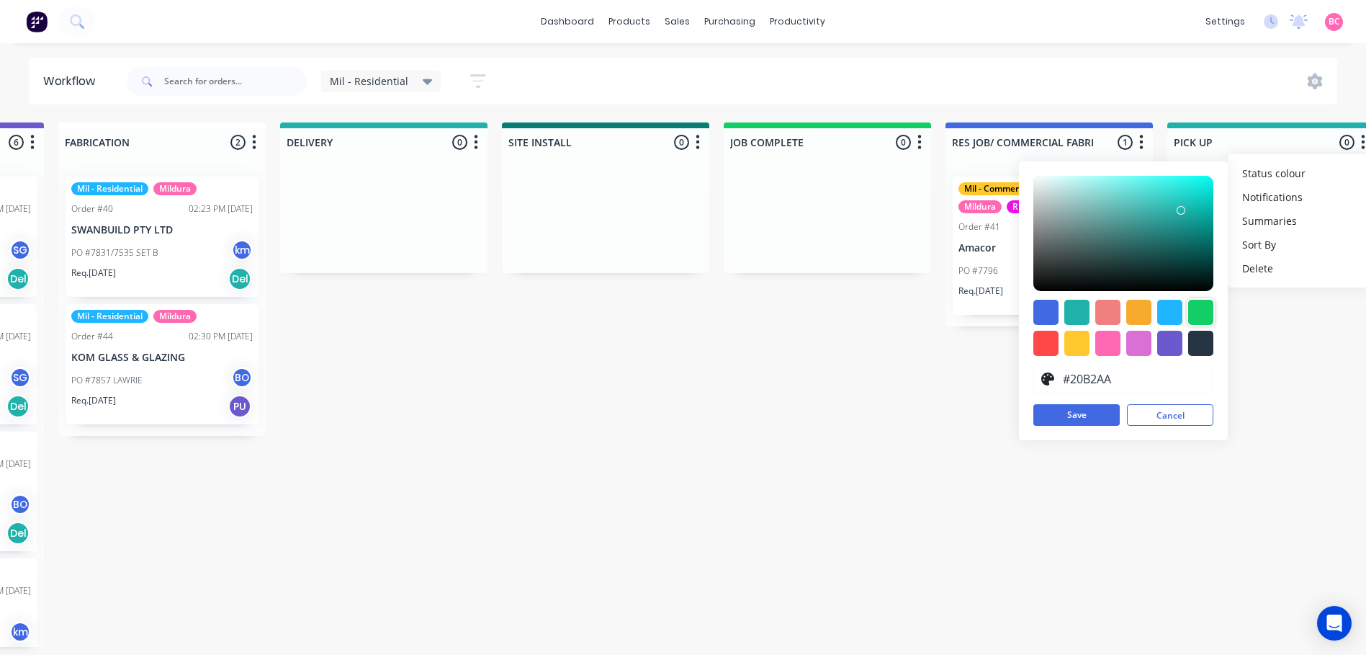
click at [1202, 301] on div at bounding box center [1201, 312] width 25 height 25
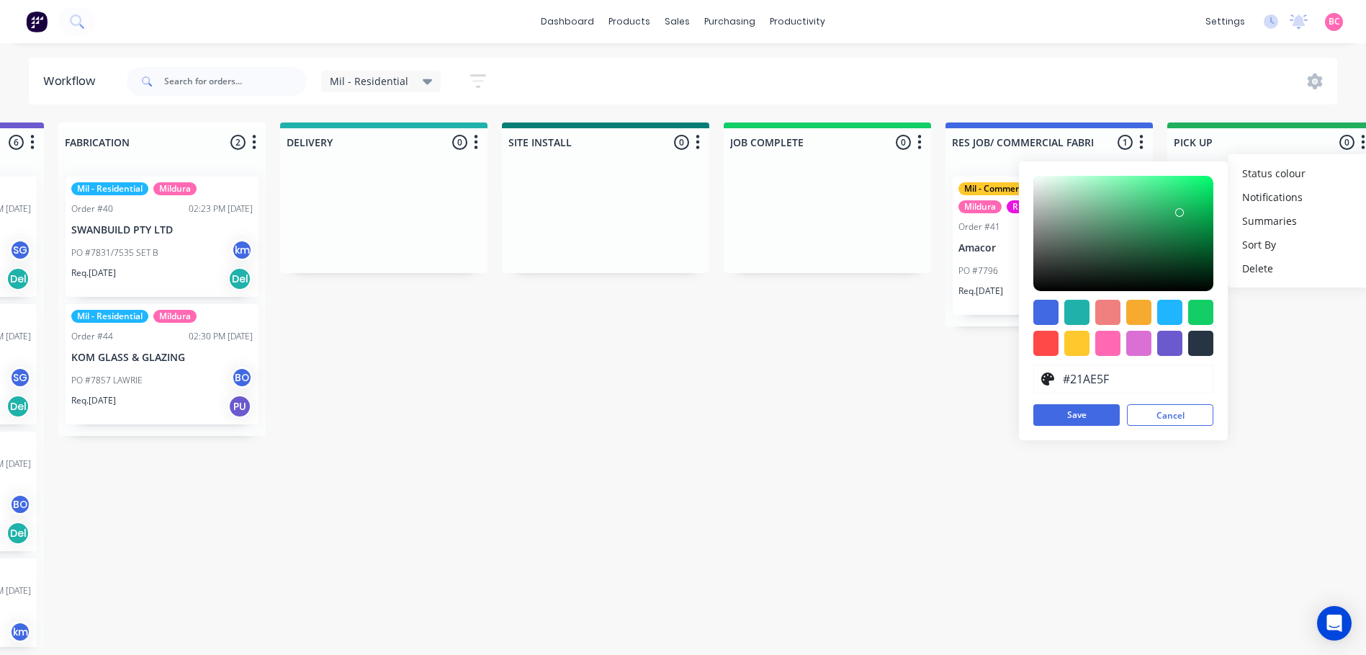
drag, startPoint x: 1197, startPoint y: 197, endPoint x: 1180, endPoint y: 212, distance: 23.5
click at [1180, 212] on div at bounding box center [1179, 212] width 9 height 9
click at [1074, 313] on div at bounding box center [1077, 312] width 25 height 25
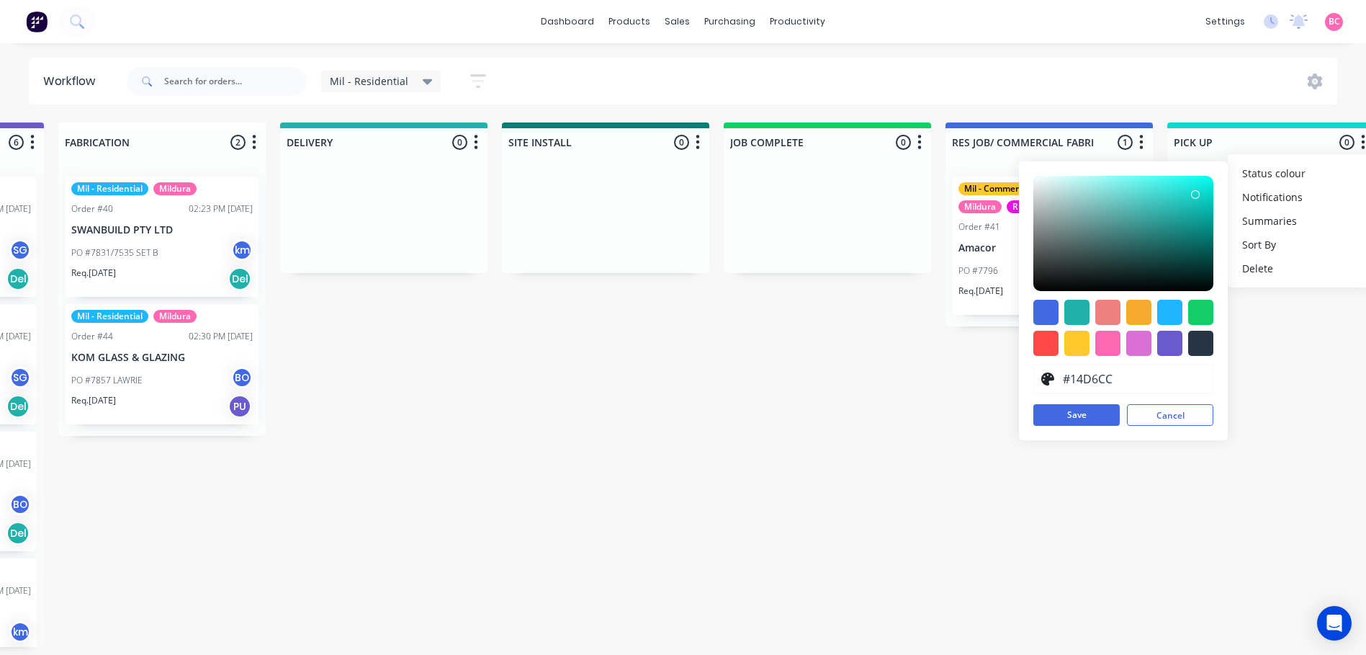
type input "#14D9CF"
drag, startPoint x: 1182, startPoint y: 210, endPoint x: 1197, endPoint y: 193, distance: 23.0
click at [1197, 193] on div at bounding box center [1197, 193] width 9 height 9
click at [1092, 416] on button "Save" at bounding box center [1077, 415] width 86 height 22
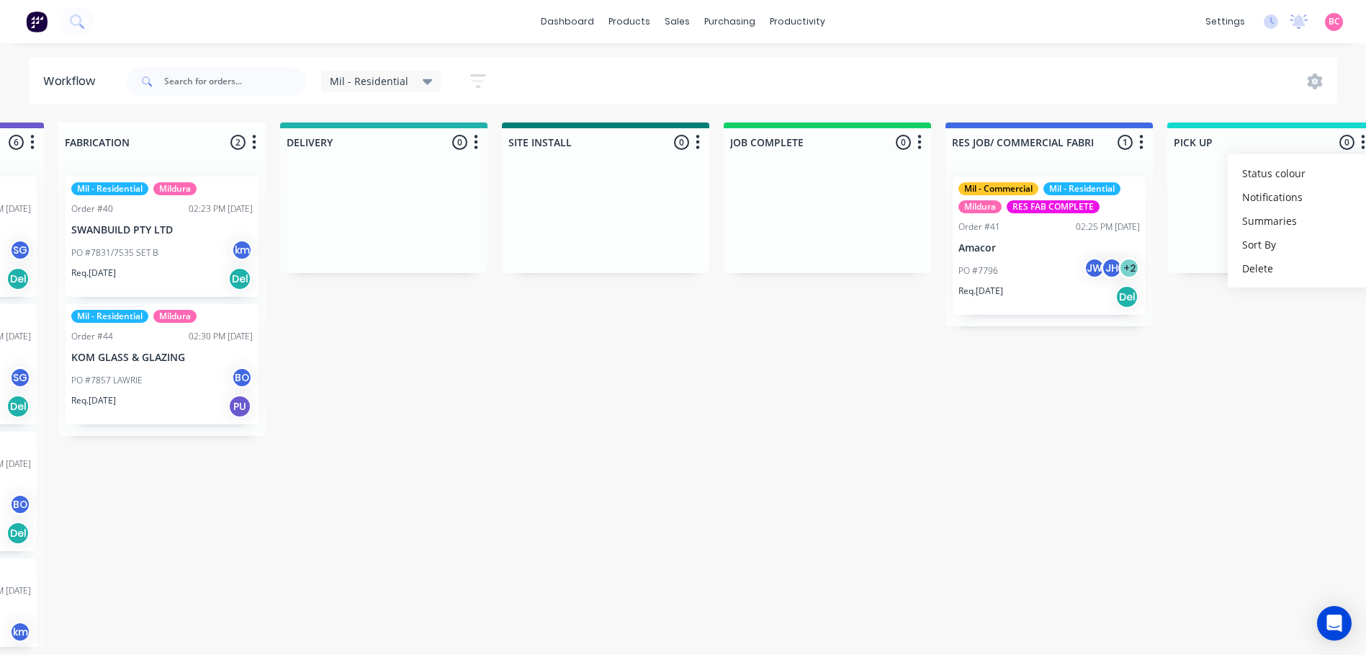
click at [1271, 424] on div "Submitted 2 Status colour #273444 hex #273444 Save Cancel Summaries Total order…" at bounding box center [83, 384] width 3238 height 524
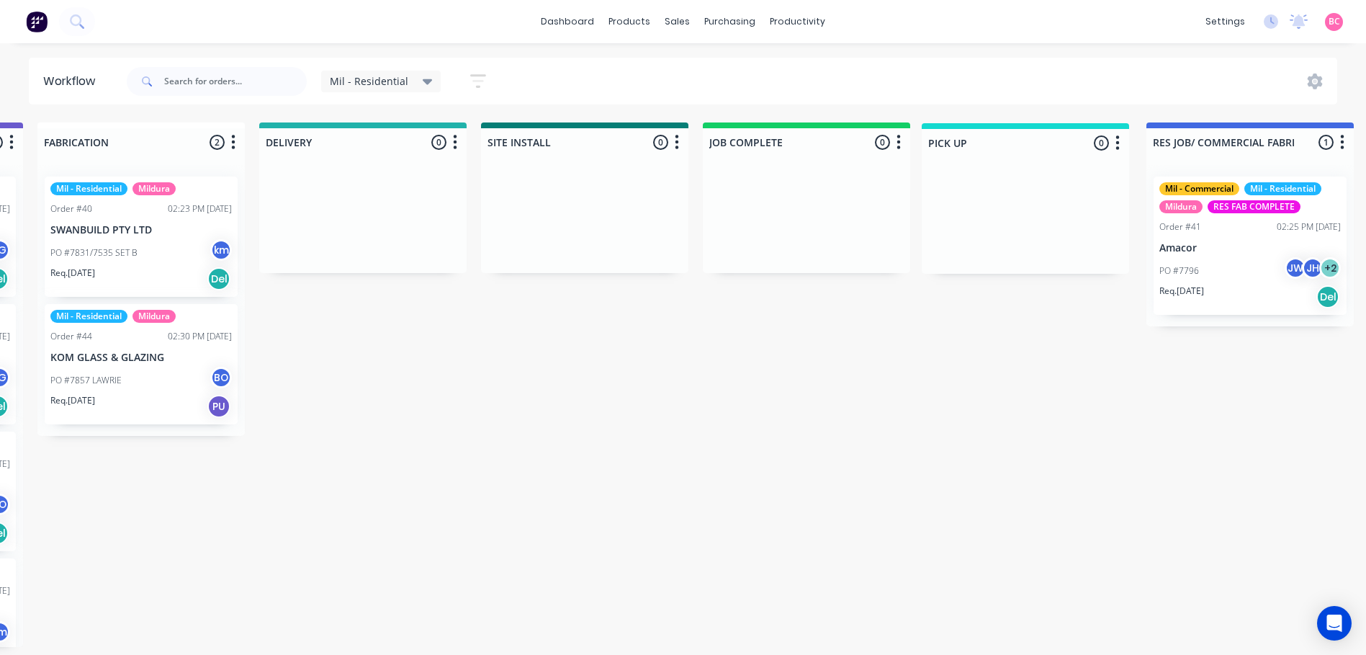
scroll to position [0, 1548]
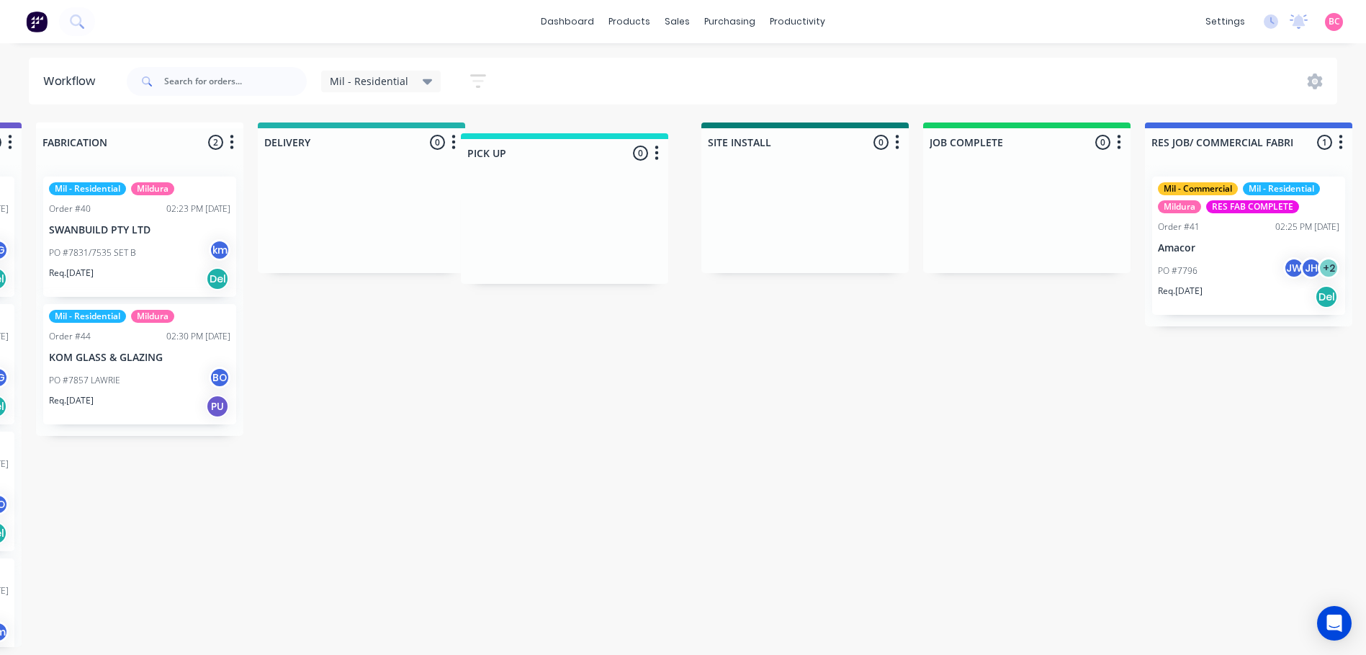
drag, startPoint x: 1256, startPoint y: 141, endPoint x: 537, endPoint y: 152, distance: 718.9
click at [537, 152] on div "Submitted 2 Status colour #273444 hex #273444 Save Cancel Summaries Total order…" at bounding box center [60, 384] width 3238 height 524
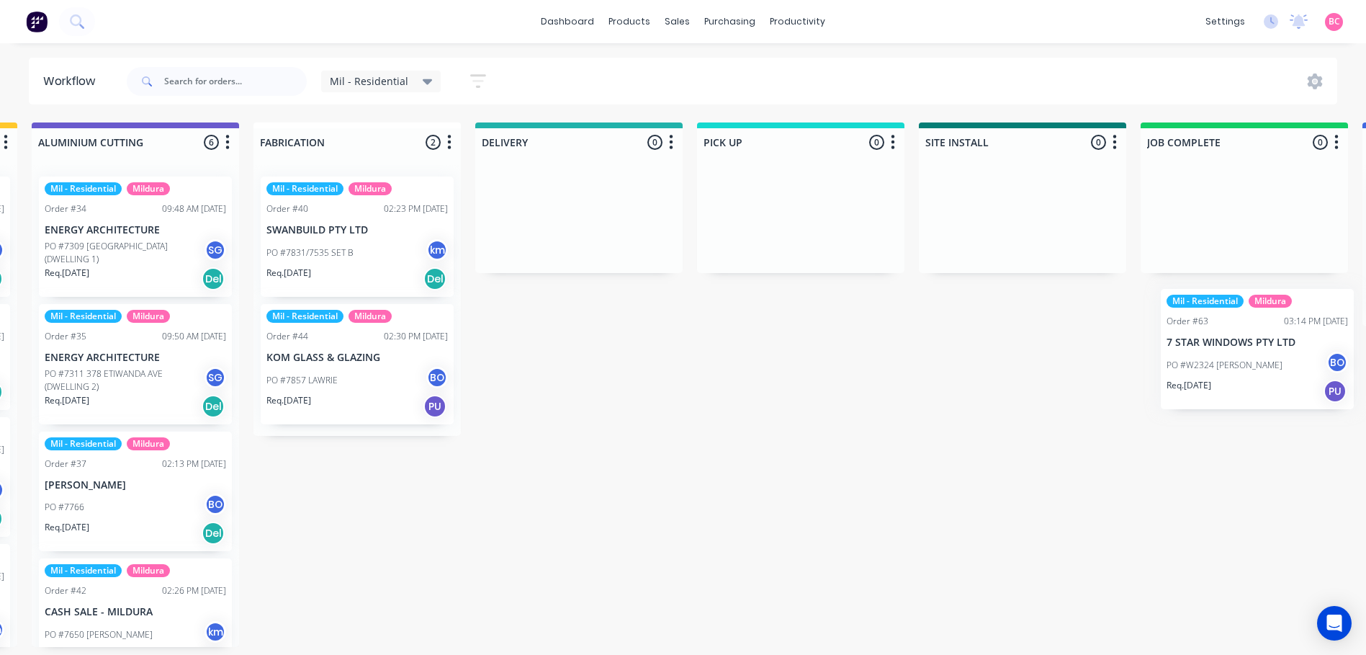
scroll to position [0, 1334]
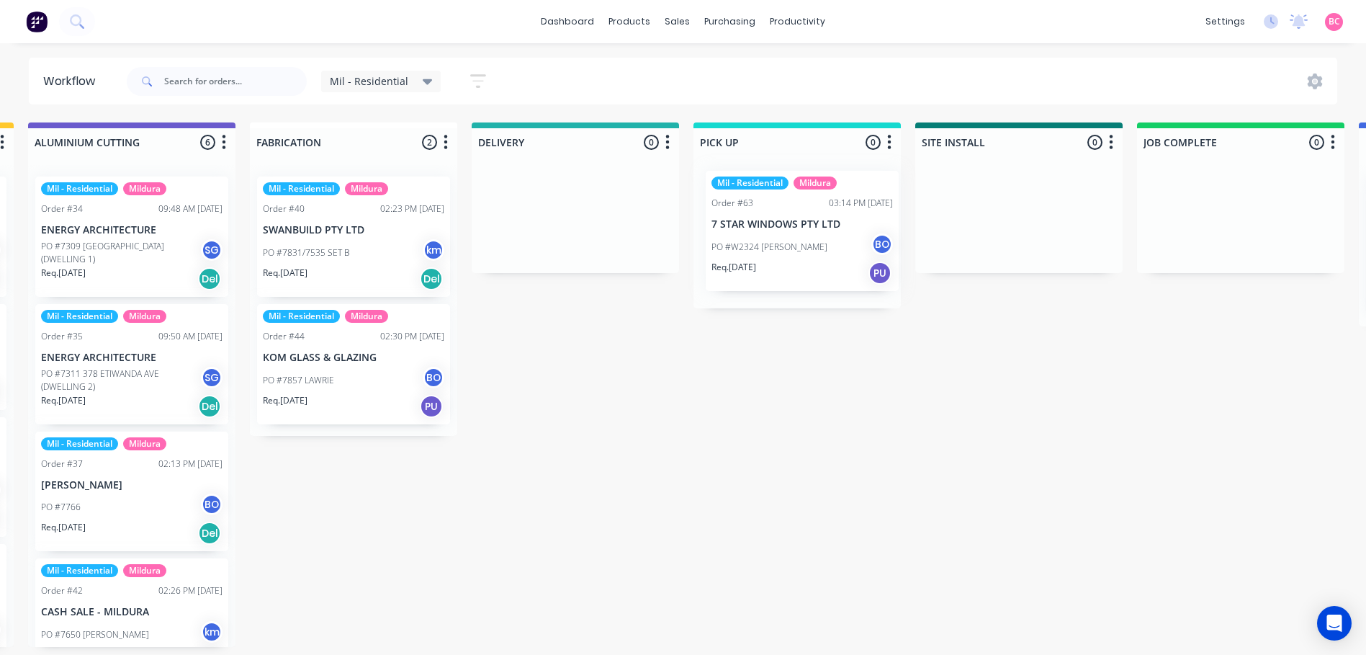
drag, startPoint x: 111, startPoint y: 336, endPoint x: 787, endPoint y: 229, distance: 684.7
click at [782, 221] on div "Submitted 2 Status colour #273444 hex #273444 Save Cancel Summaries Total order…" at bounding box center [274, 384] width 3238 height 524
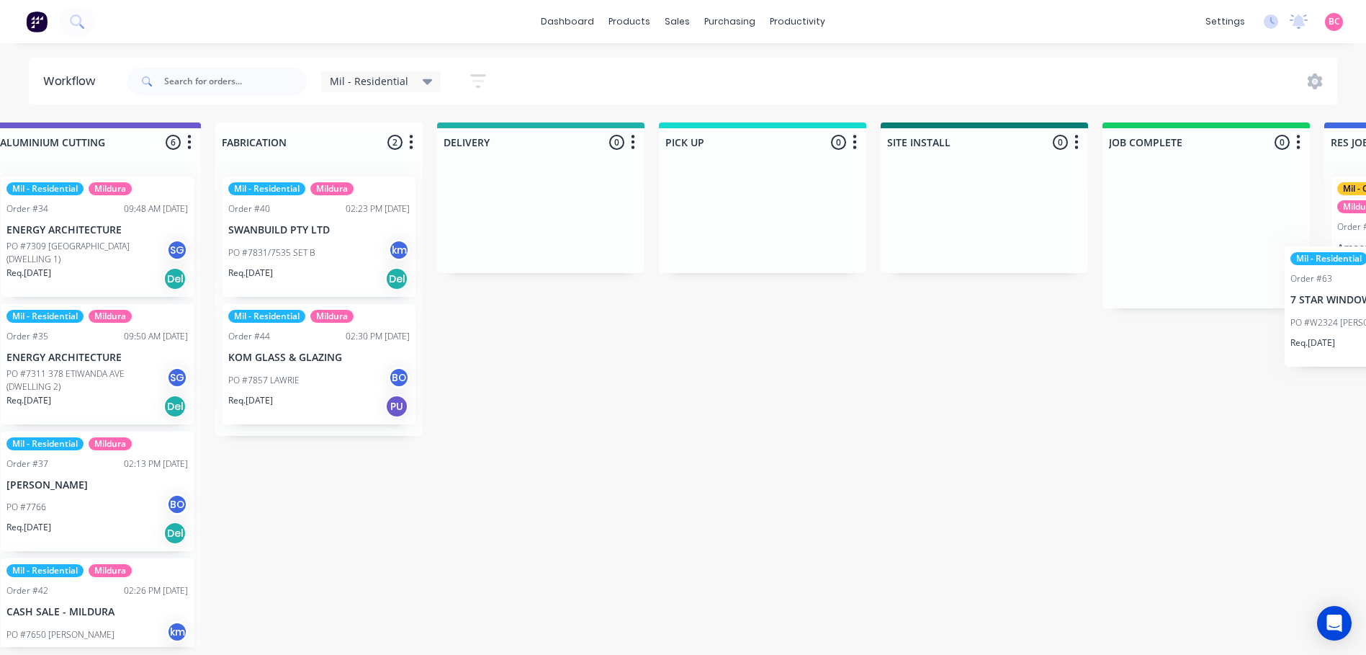
scroll to position [0, 1382]
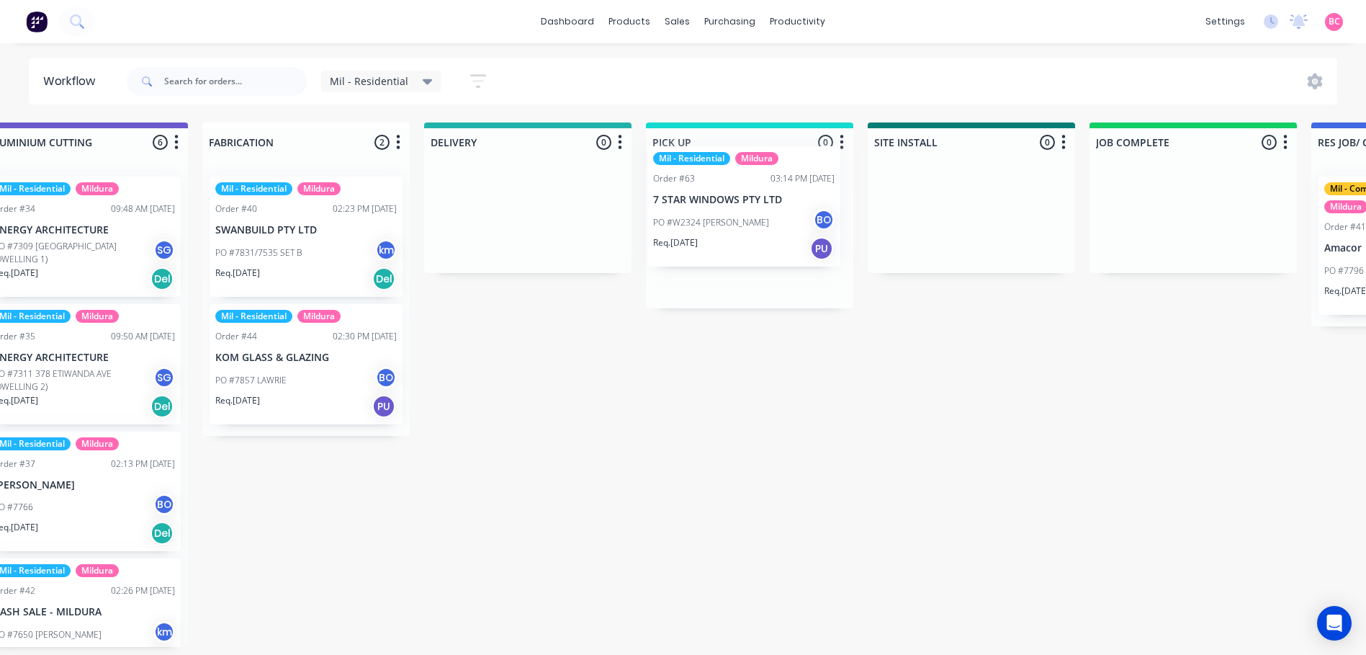
drag, startPoint x: 122, startPoint y: 354, endPoint x: 742, endPoint y: 216, distance: 634.7
click at [742, 216] on div "Submitted 2 Status colour #273444 hex #273444 Save Cancel Summaries Total order…" at bounding box center [227, 384] width 3238 height 524
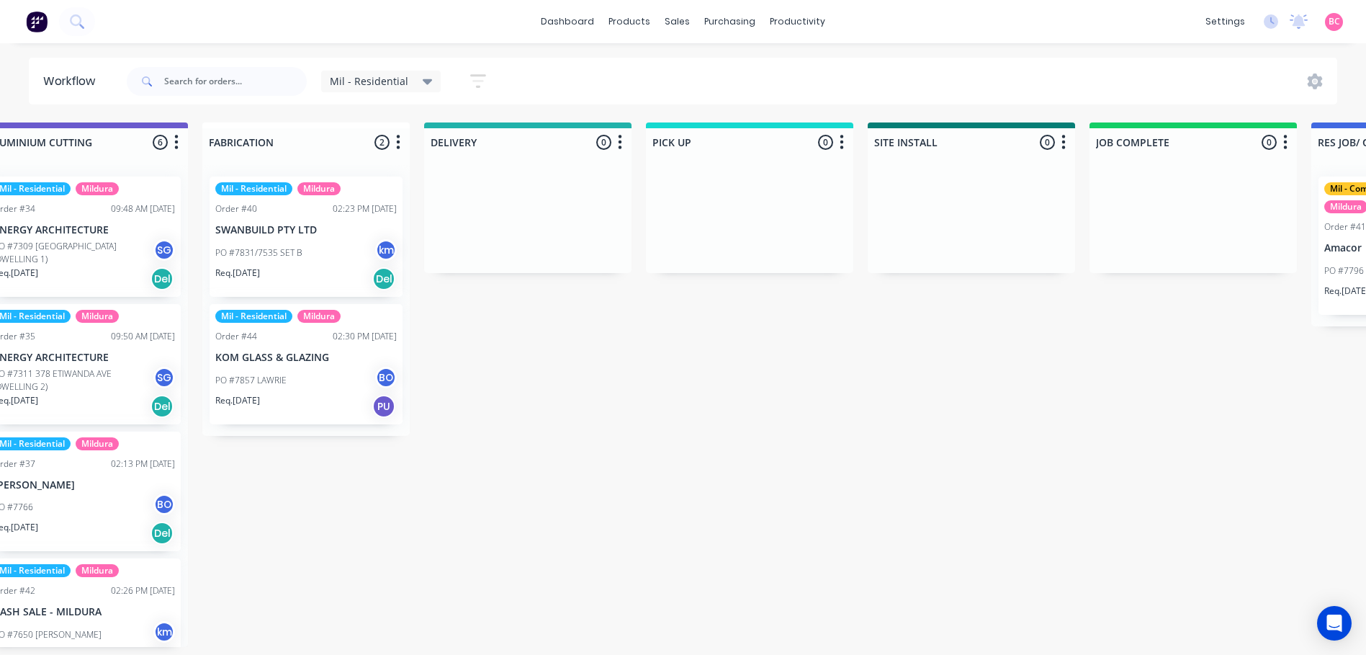
click at [423, 81] on icon at bounding box center [428, 81] width 10 height 16
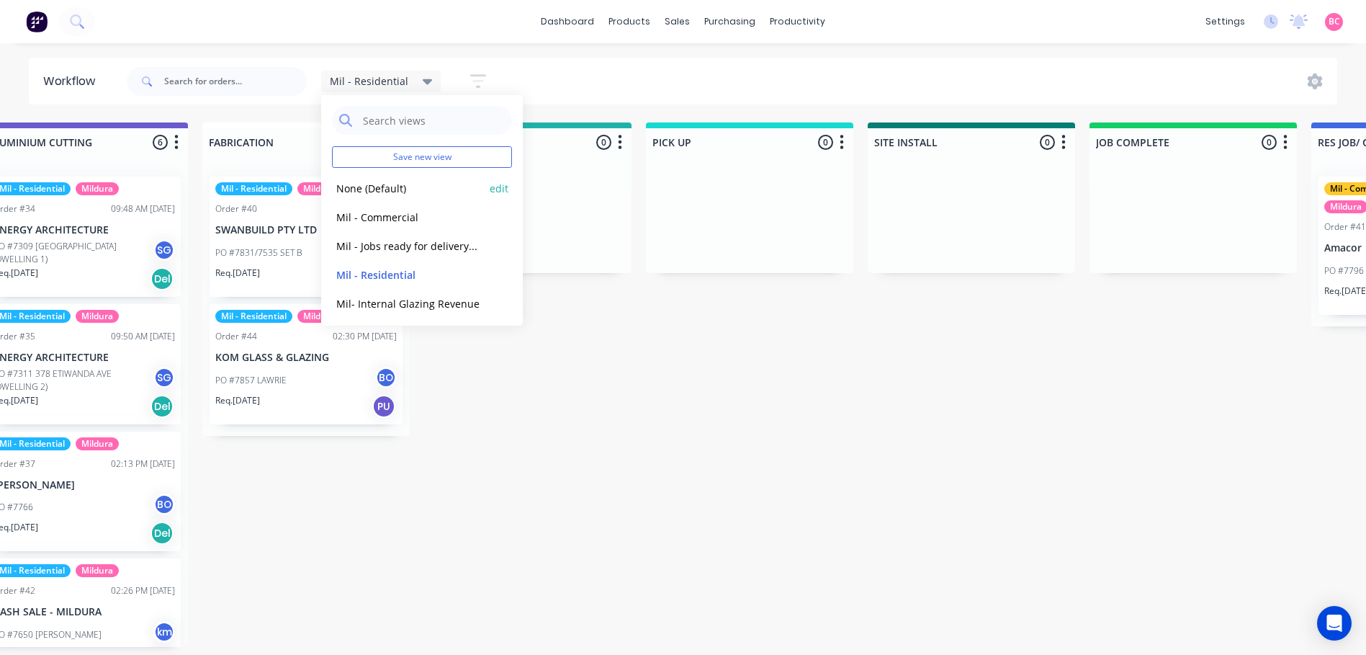
click at [385, 189] on button "None (Default)" at bounding box center [408, 188] width 153 height 17
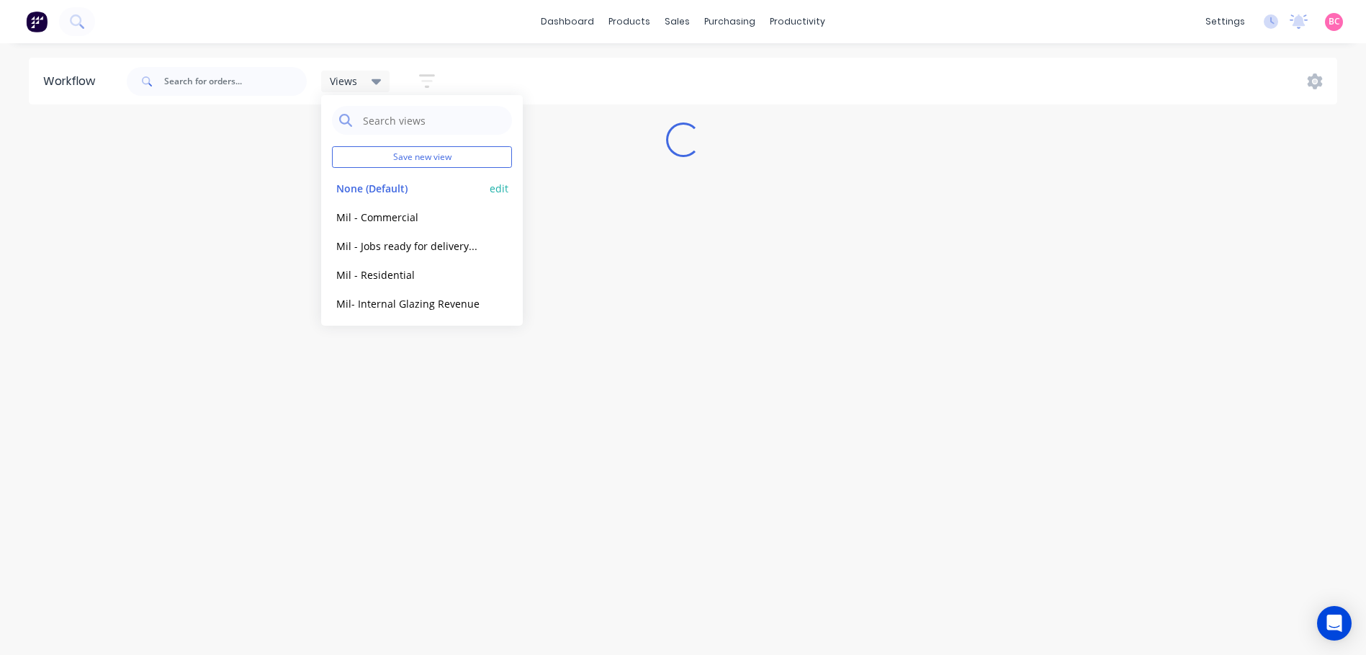
scroll to position [0, 0]
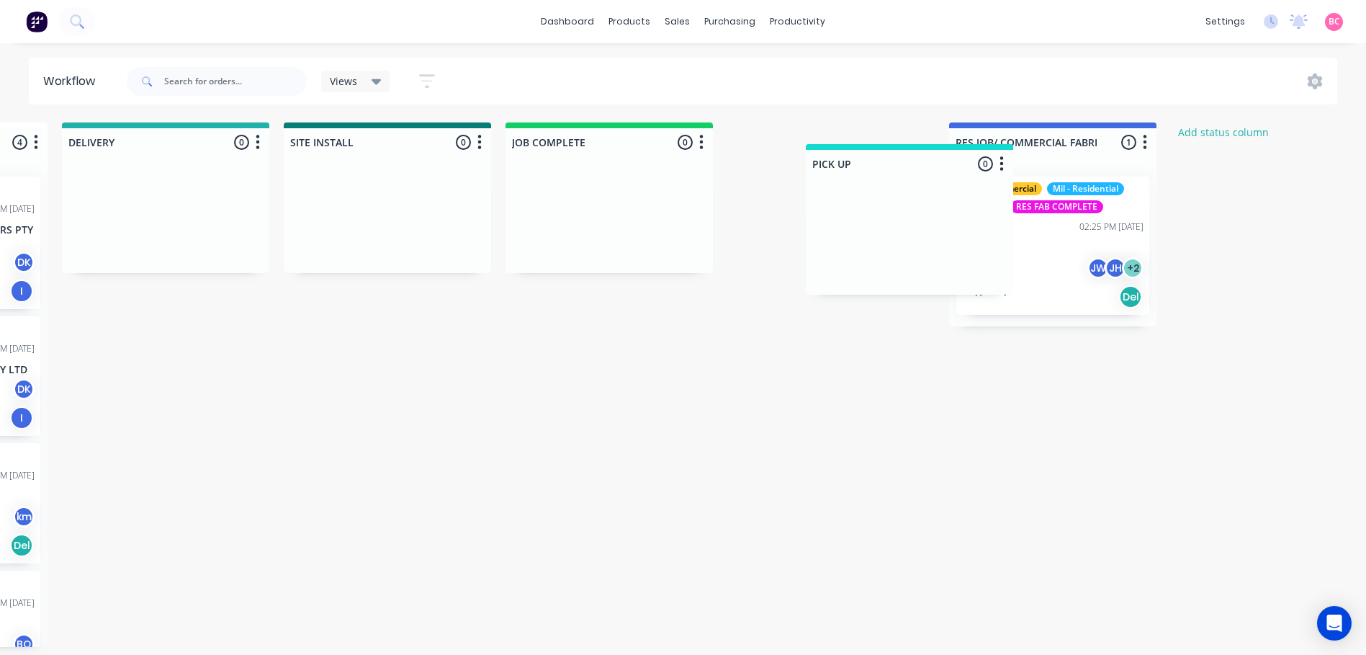
scroll to position [0, 1745]
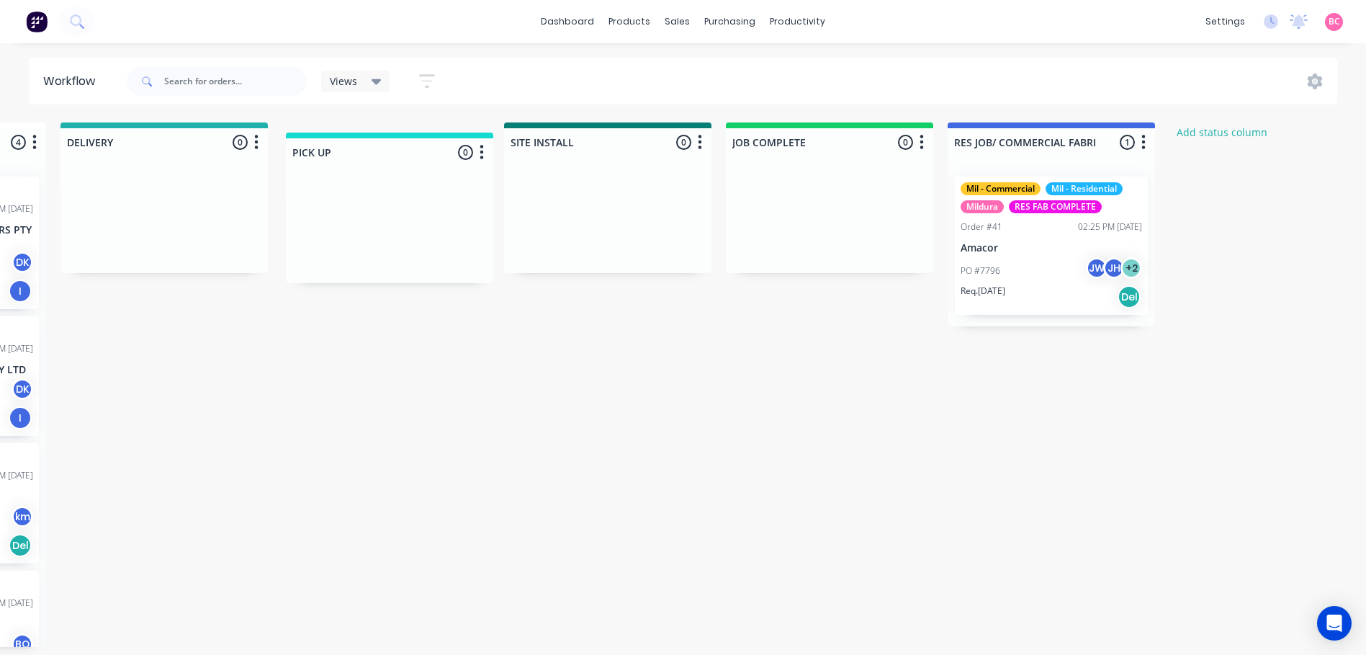
drag, startPoint x: 1061, startPoint y: 140, endPoint x: 393, endPoint y: 151, distance: 667.8
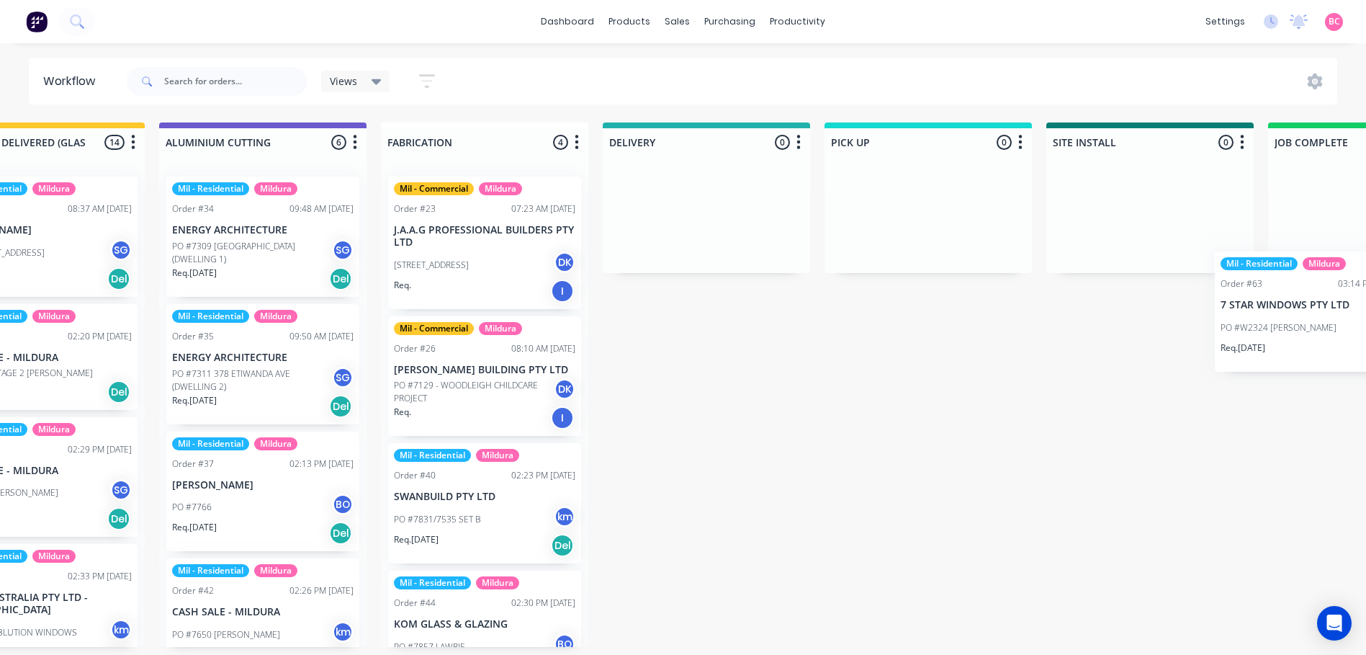
scroll to position [0, 1262]
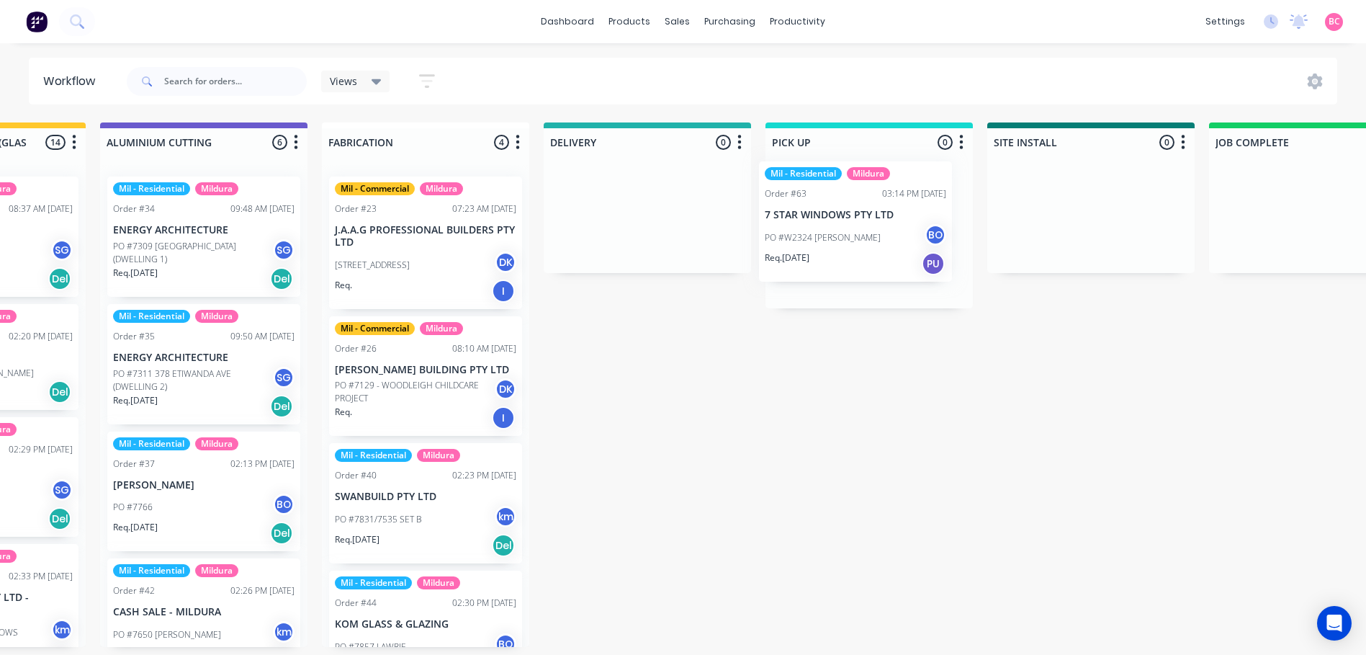
drag, startPoint x: 83, startPoint y: 367, endPoint x: 817, endPoint y: 246, distance: 743.9
click at [817, 246] on div "Submitted 2 Status colour #273444 hex #273444 Save Cancel Summaries Total order…" at bounding box center [346, 384] width 3238 height 524
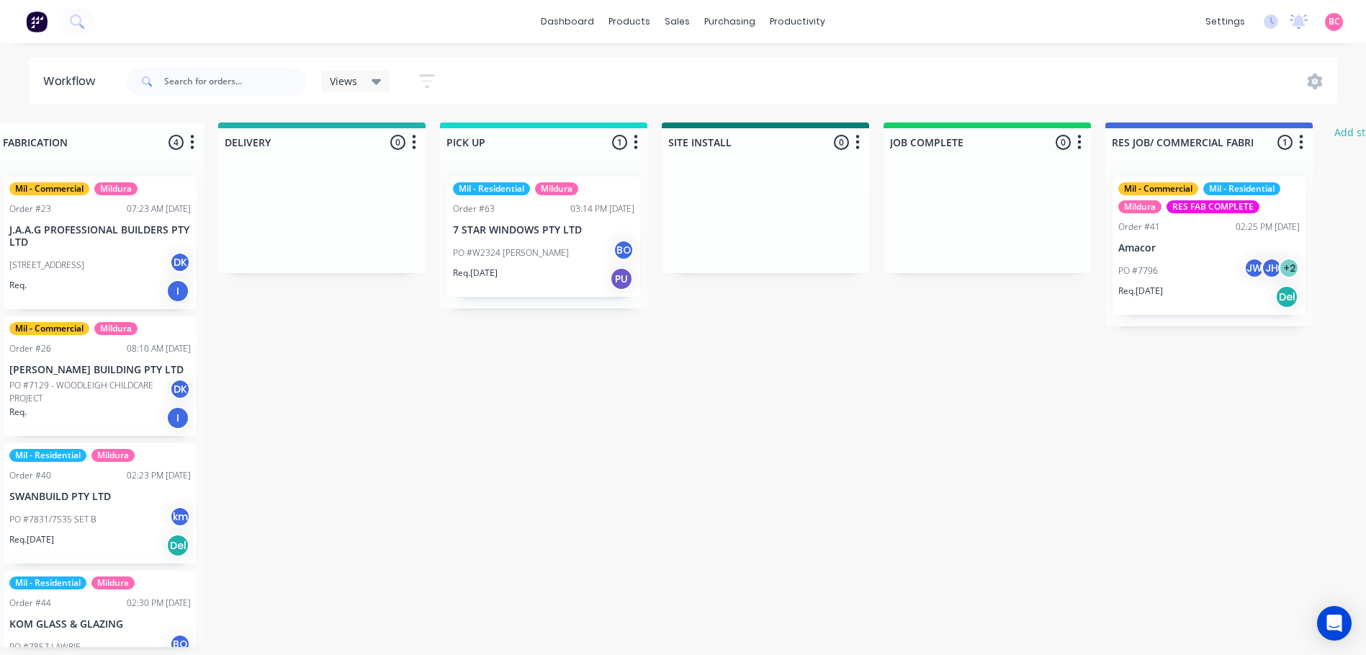
scroll to position [0, 1369]
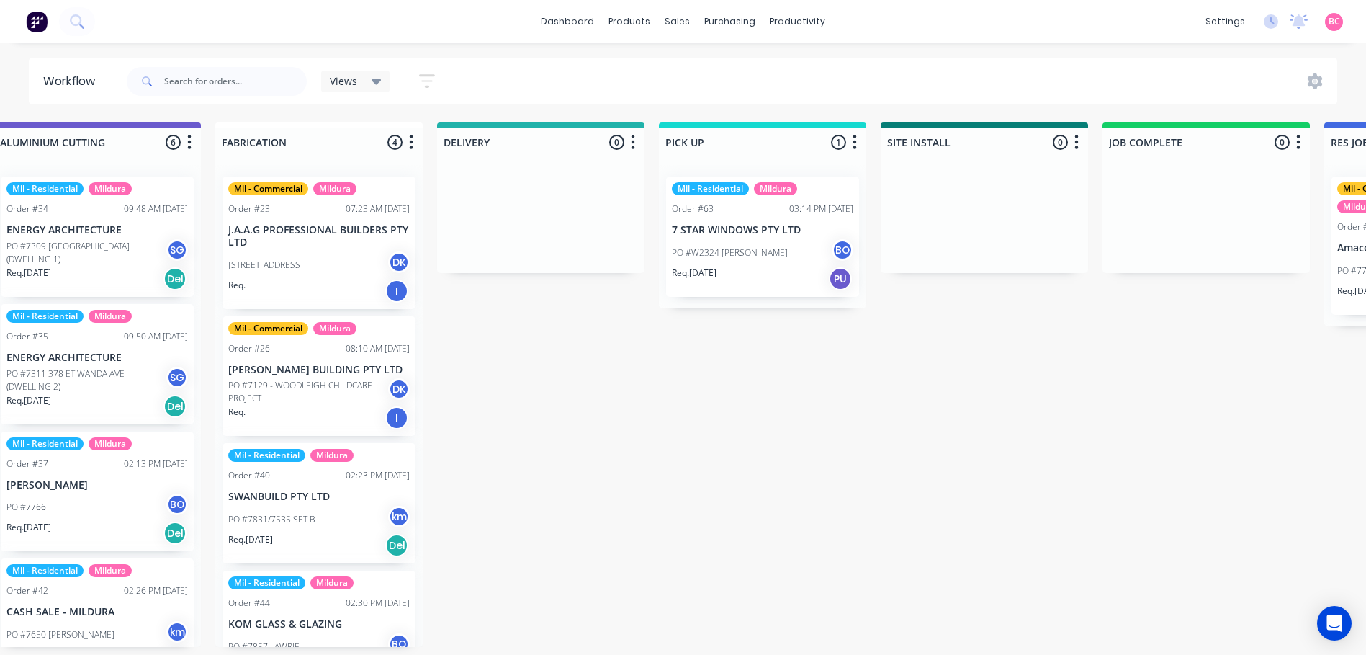
click at [363, 88] on div "Views" at bounding box center [355, 82] width 69 height 22
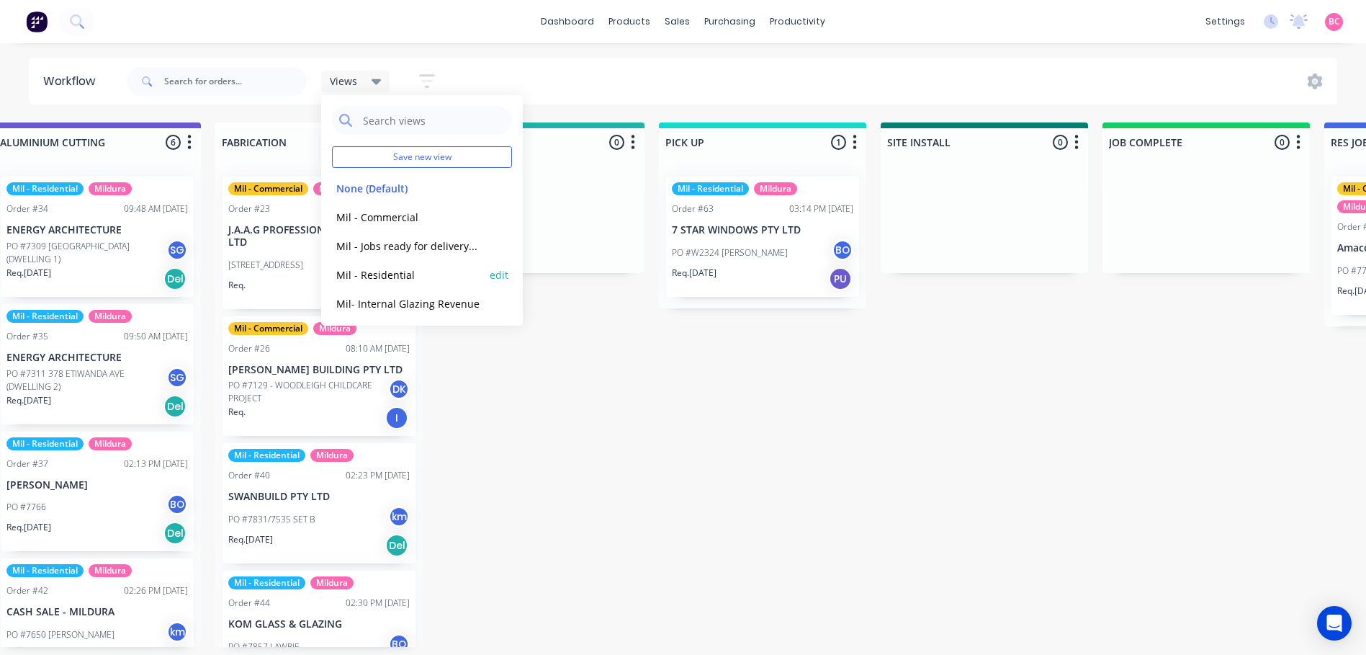
click at [388, 278] on button "Mil - Residential" at bounding box center [408, 275] width 153 height 17
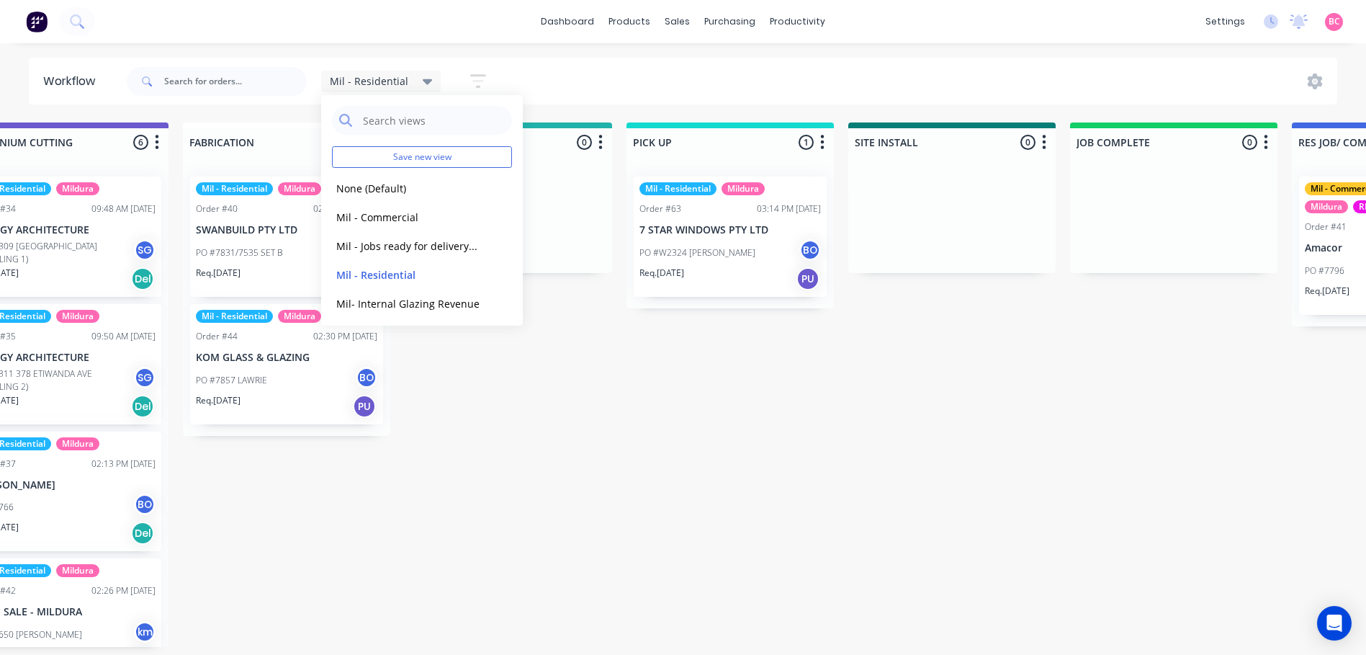
scroll to position [0, 1397]
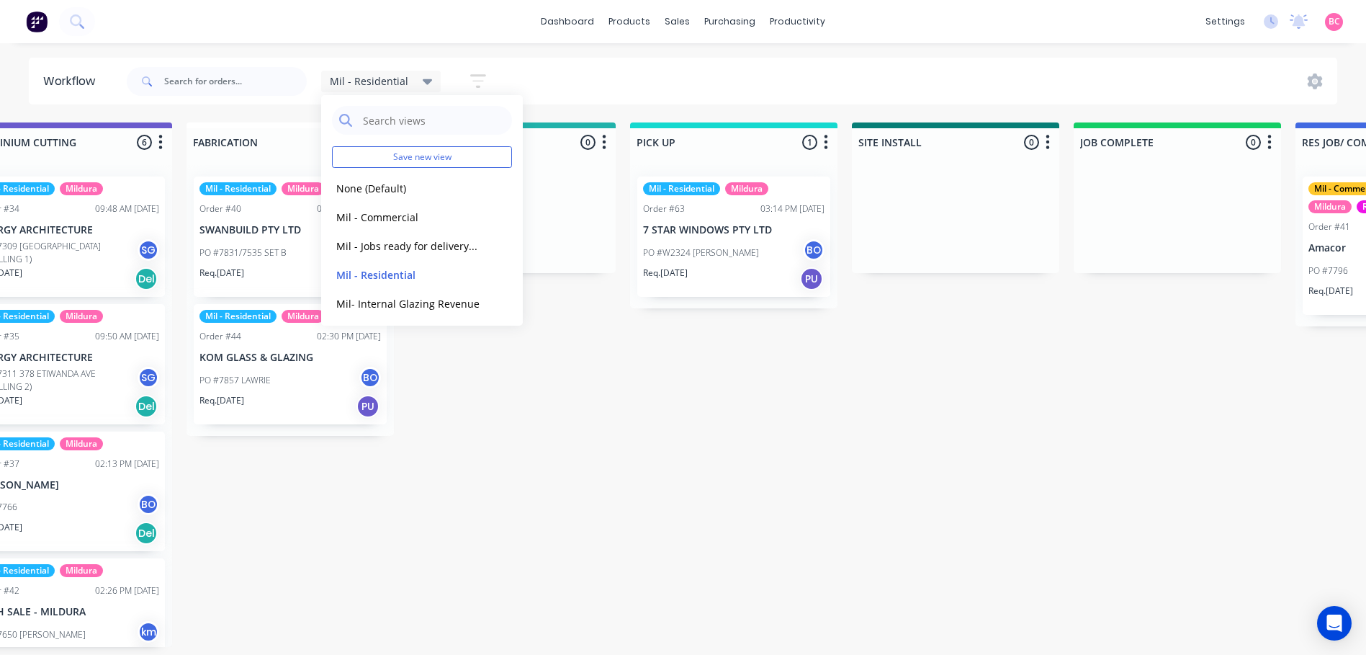
click at [480, 78] on icon "button" at bounding box center [478, 81] width 16 height 18
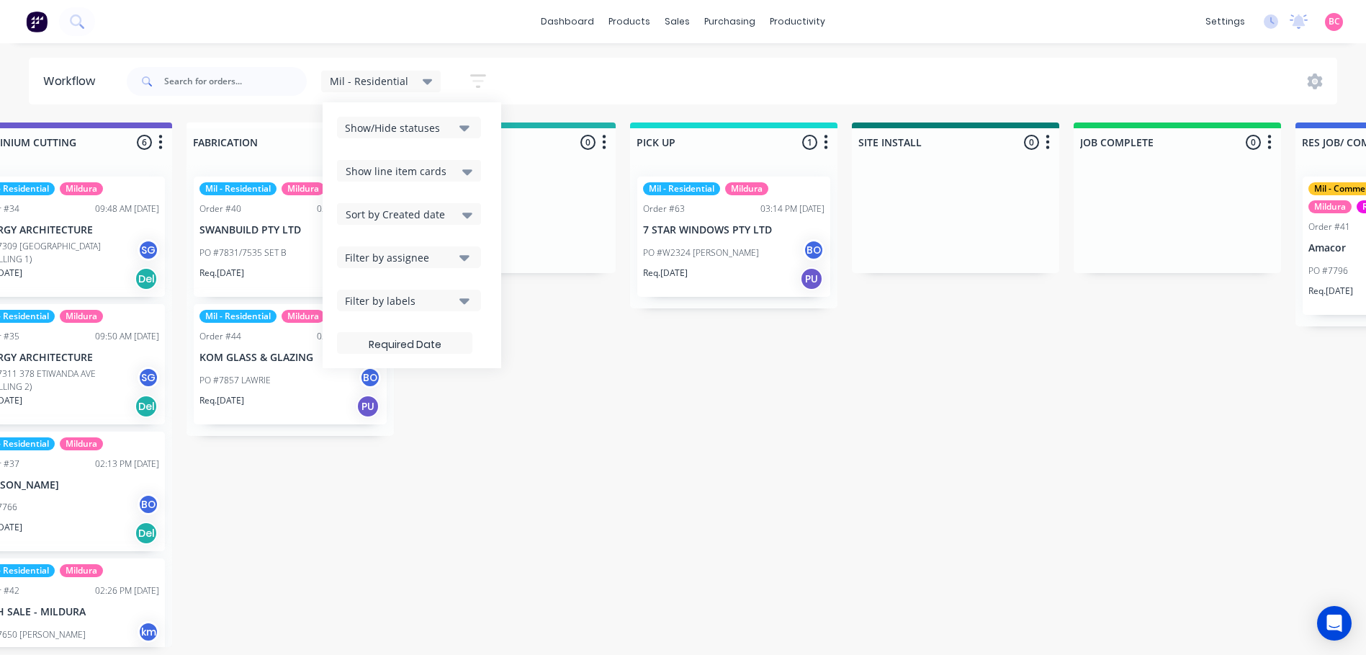
click at [446, 122] on div "Show/Hide statuses" at bounding box center [399, 127] width 109 height 15
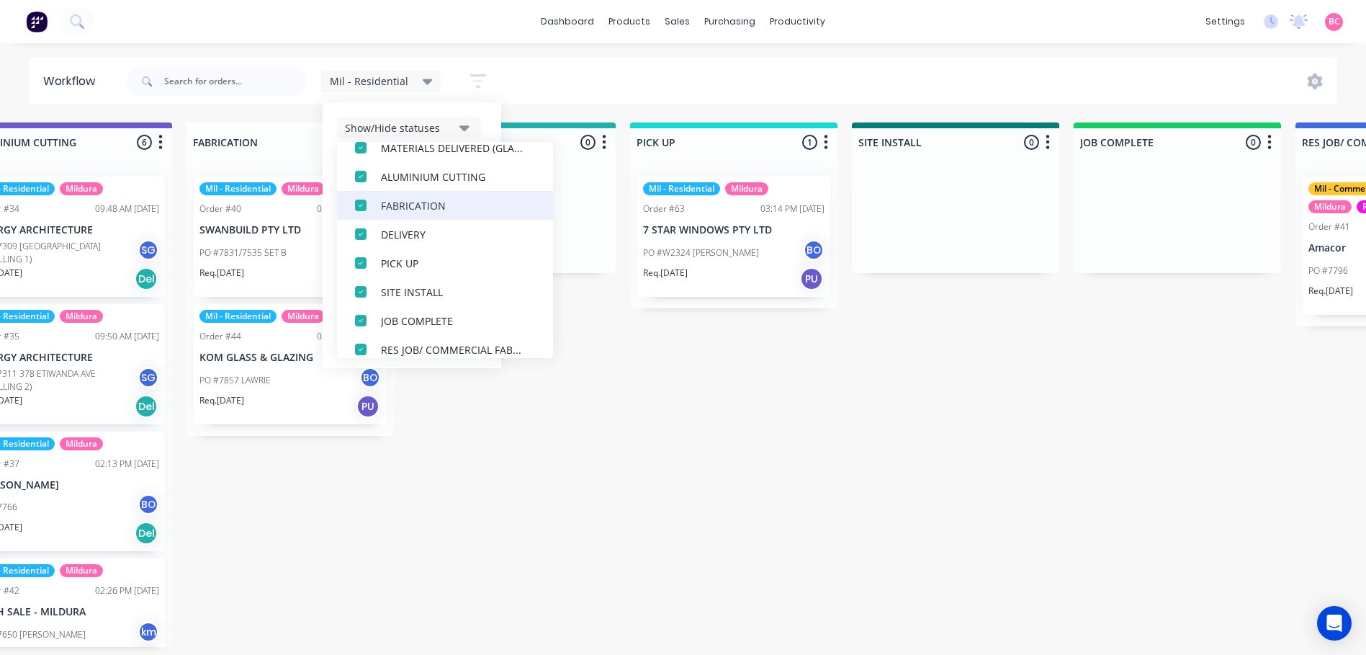
scroll to position [245, 0]
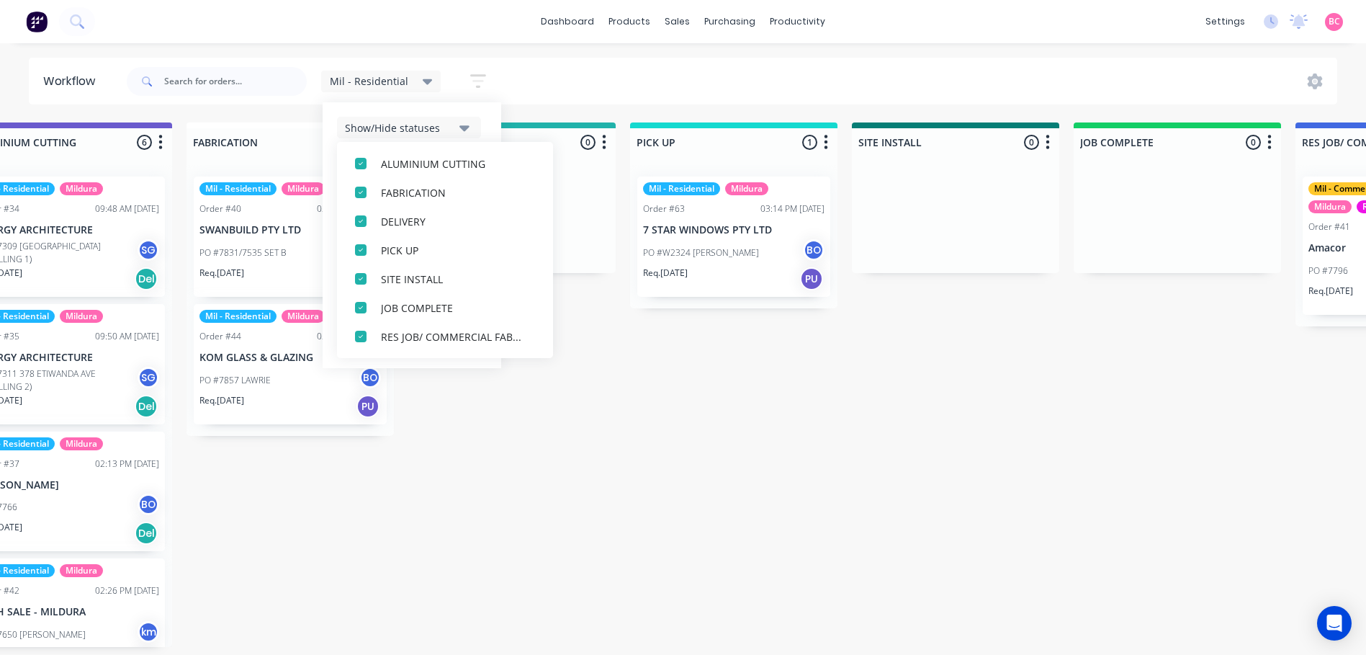
click at [512, 500] on div "Submitted 1 Status colour #273444 hex #273444 Save Cancel Summaries Total order…" at bounding box center [211, 384] width 3238 height 524
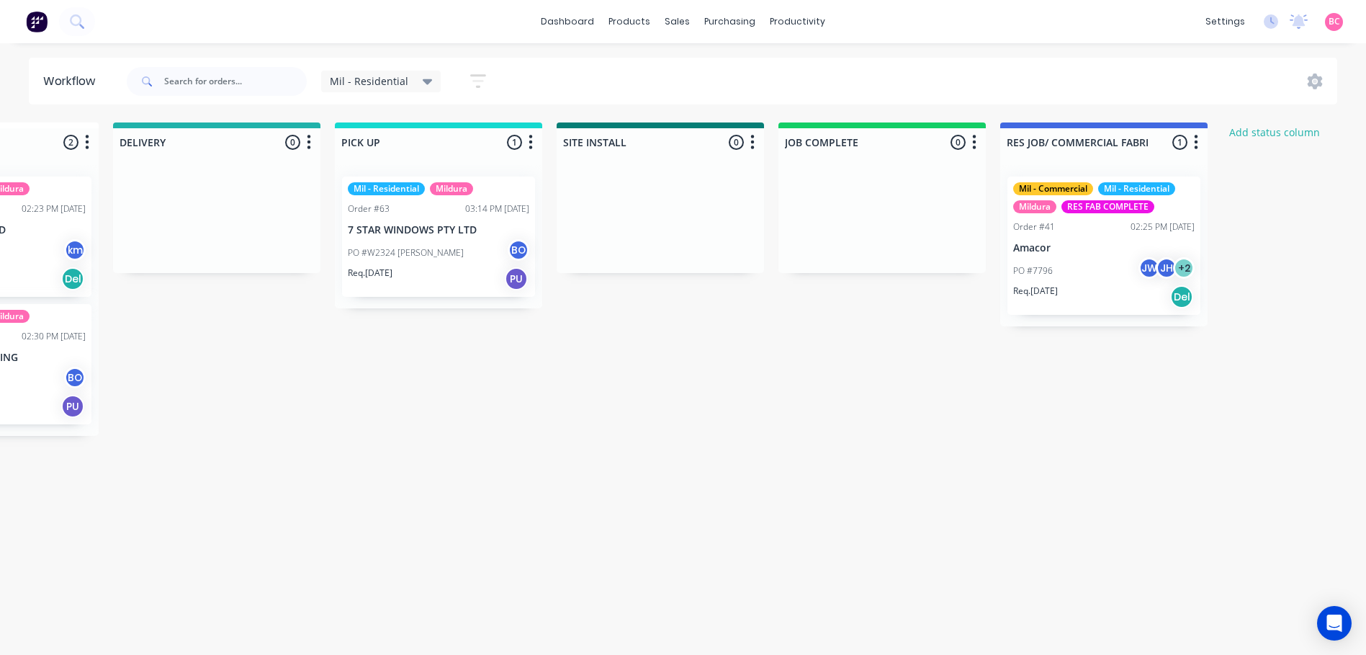
scroll to position [0, 1588]
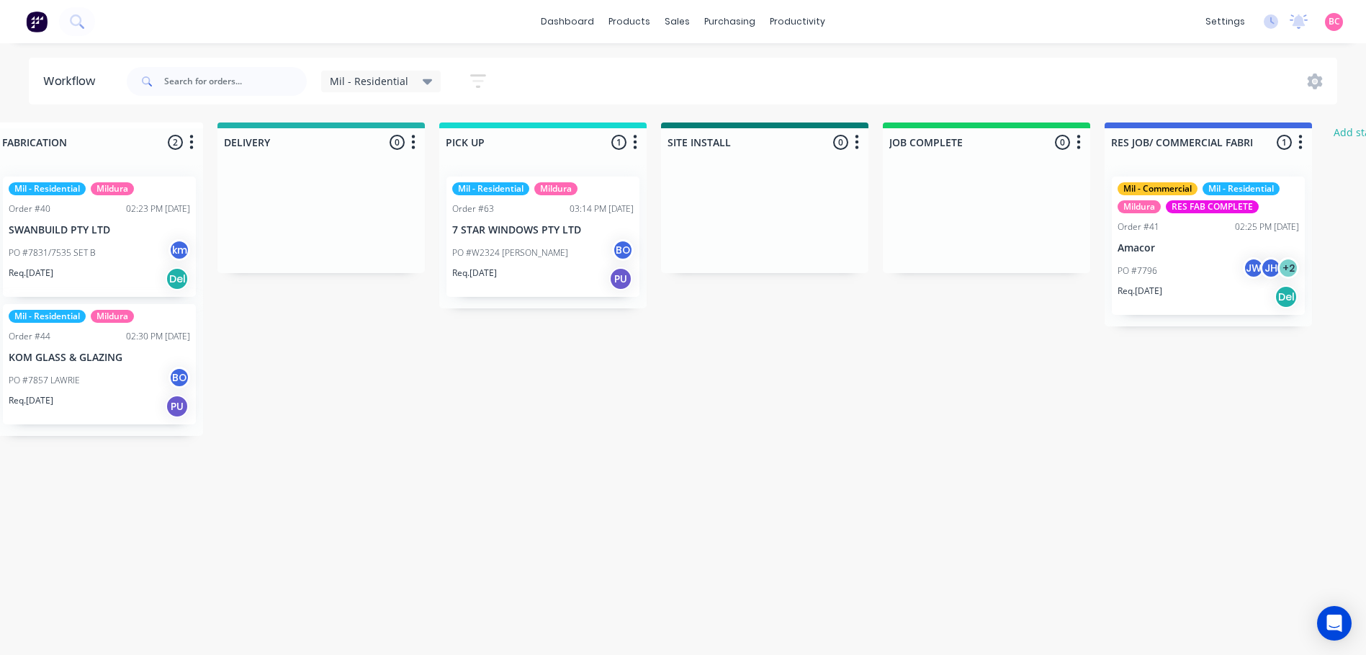
click at [418, 83] on div "Mil - Residential" at bounding box center [381, 81] width 103 height 13
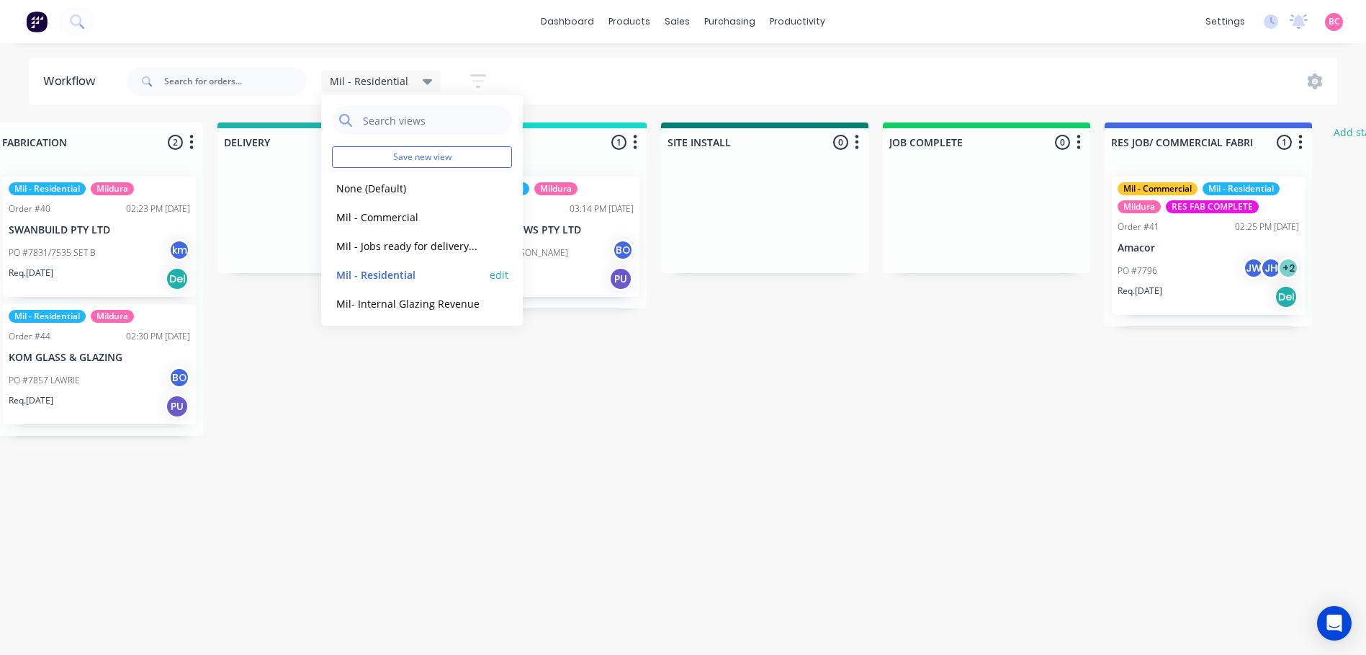
click at [395, 272] on button "Mil - Residential" at bounding box center [408, 275] width 153 height 17
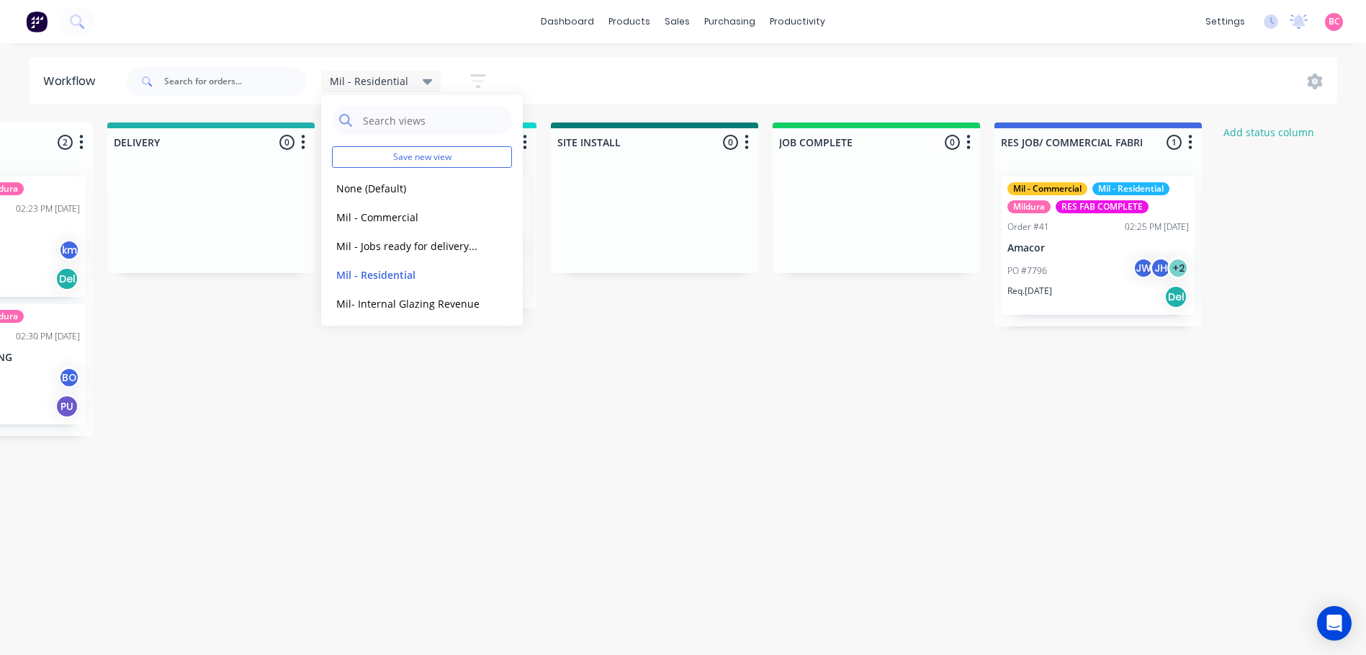
scroll to position [0, 1684]
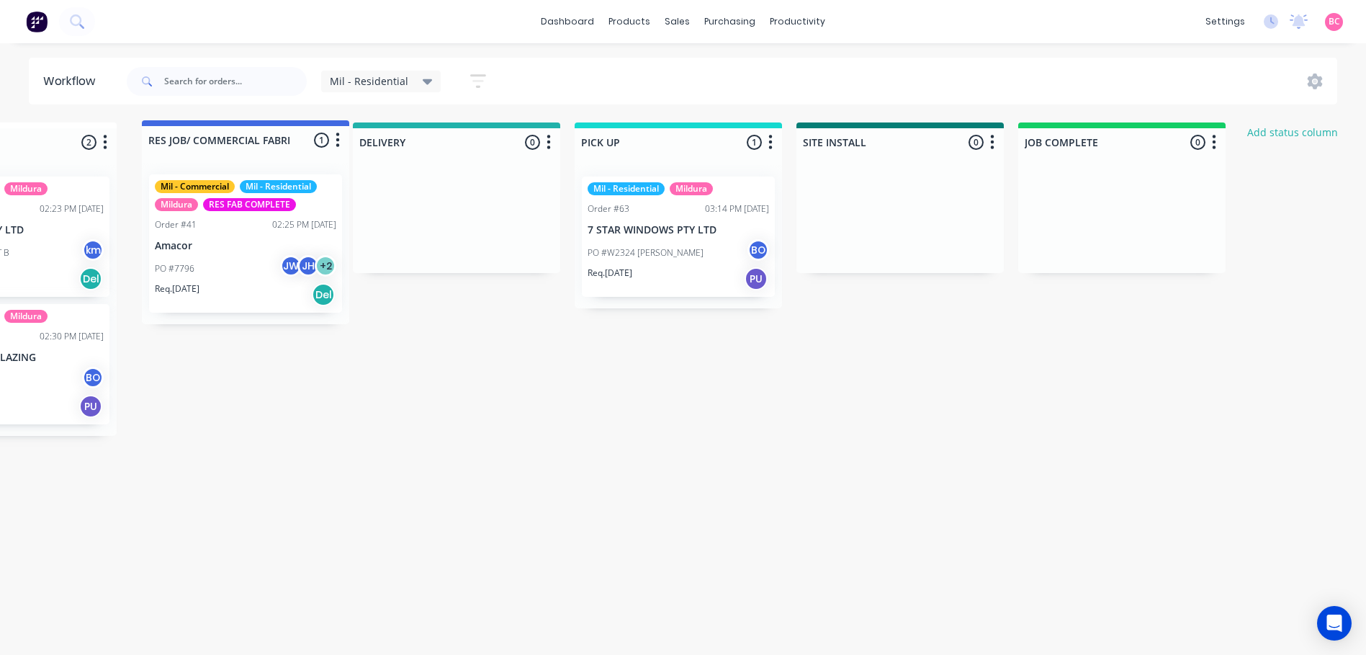
scroll to position [0, 1643]
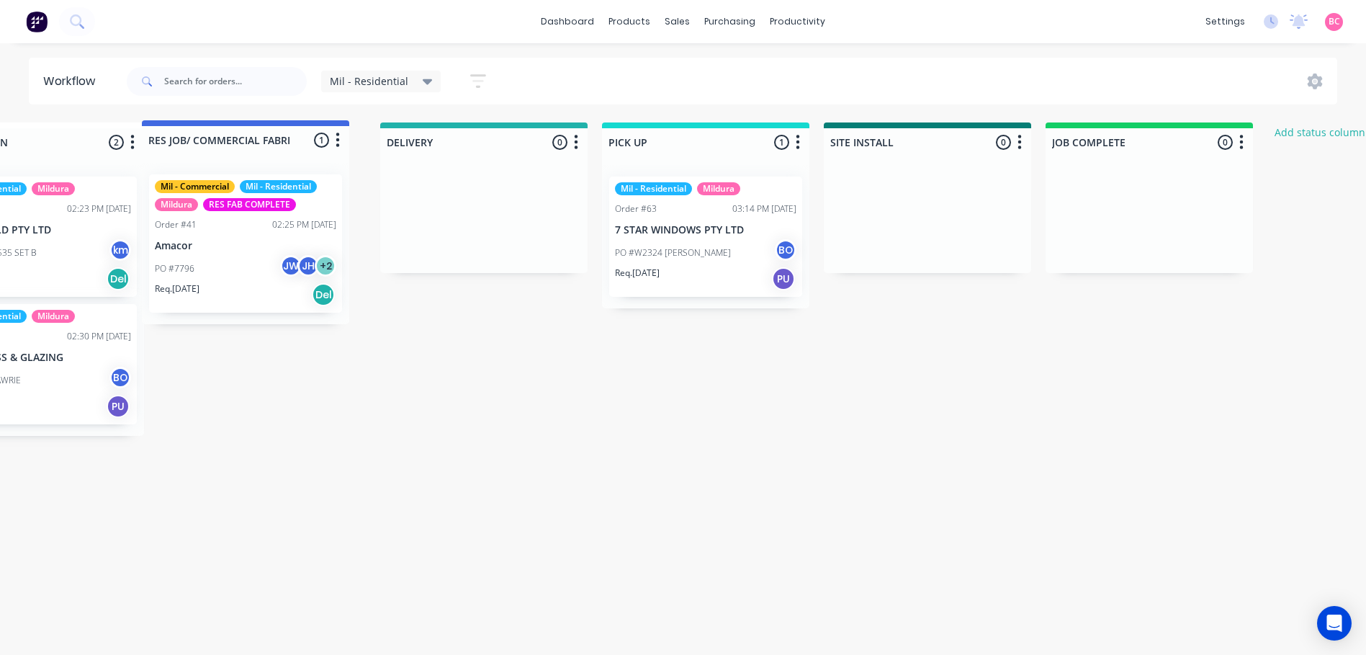
drag, startPoint x: 1078, startPoint y: 138, endPoint x: 205, endPoint y: 136, distance: 873.0
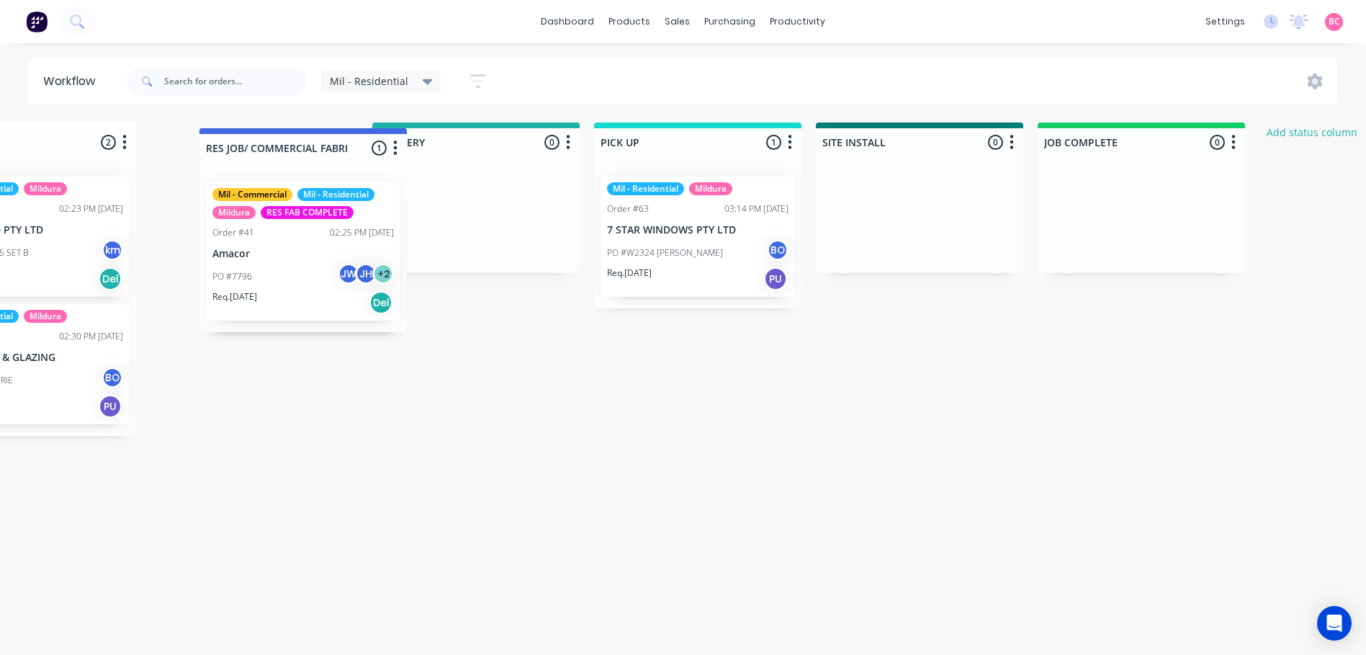
drag, startPoint x: 1307, startPoint y: 145, endPoint x: 211, endPoint y: 151, distance: 1095.6
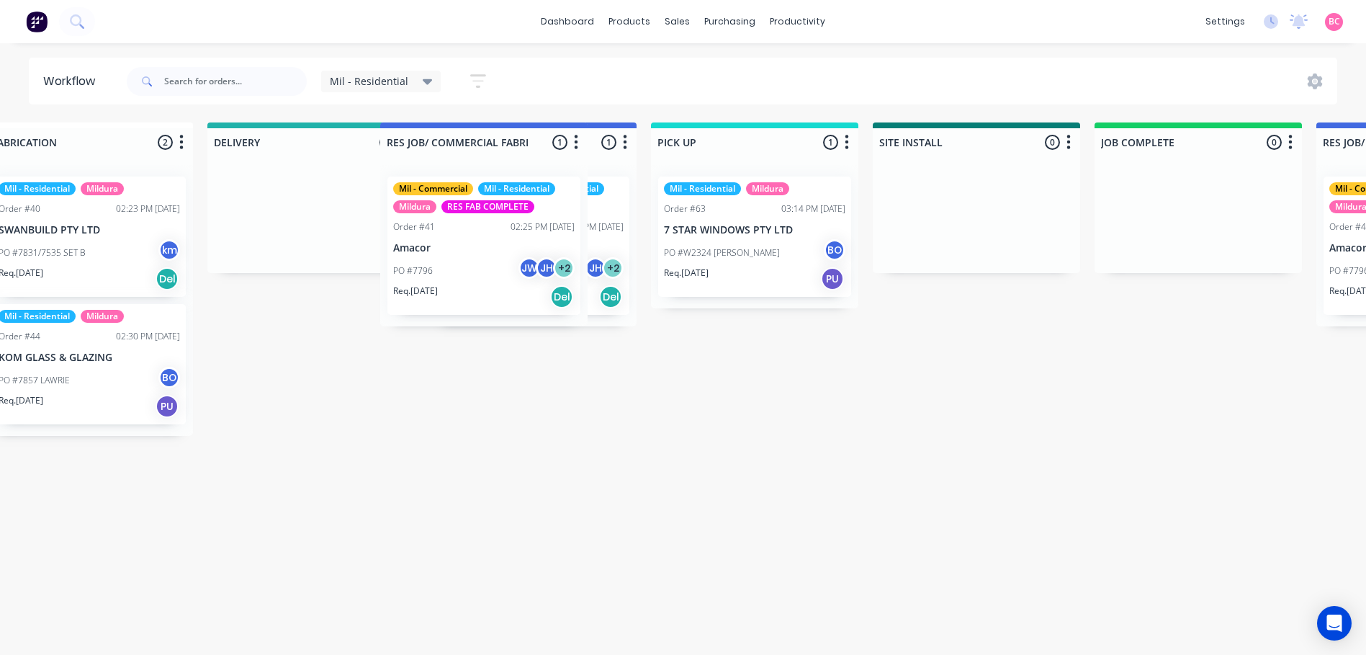
scroll to position [0, 1480]
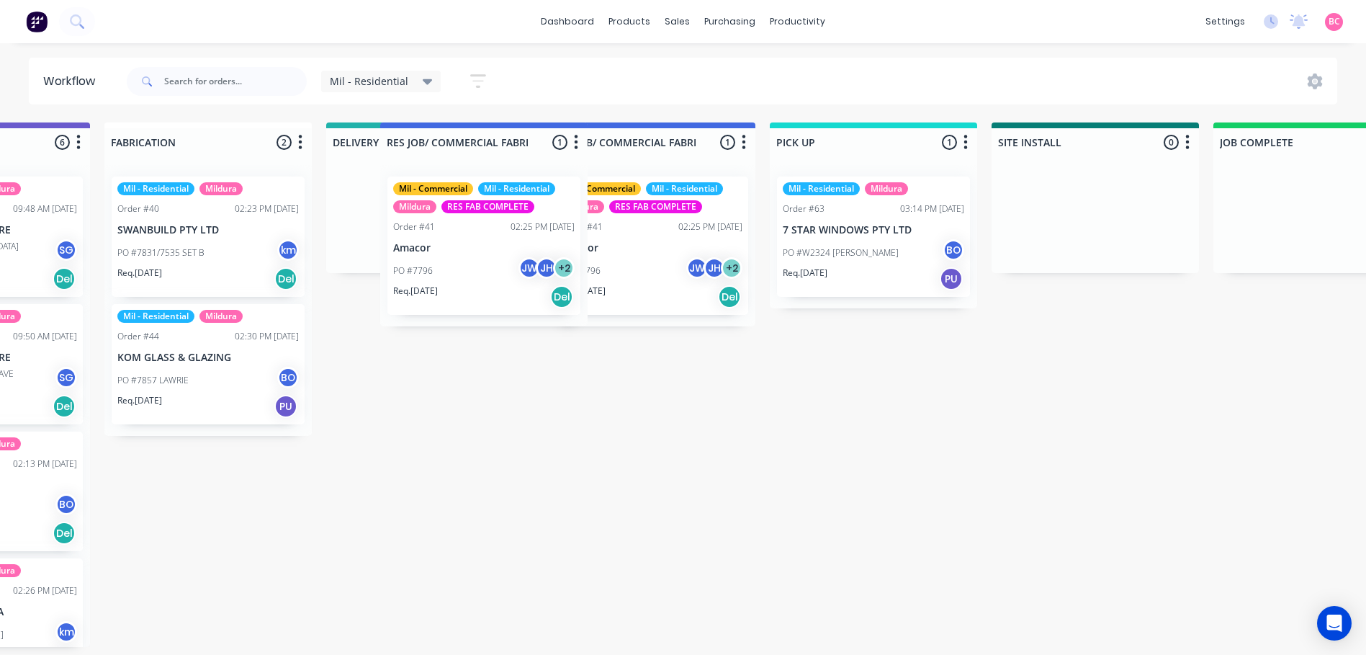
click at [346, 127] on div "DELIVERY 0 Status colour #20B2AA hex #20B2AA Save Cancel Notifications Email SM…" at bounding box center [429, 139] width 207 height 34
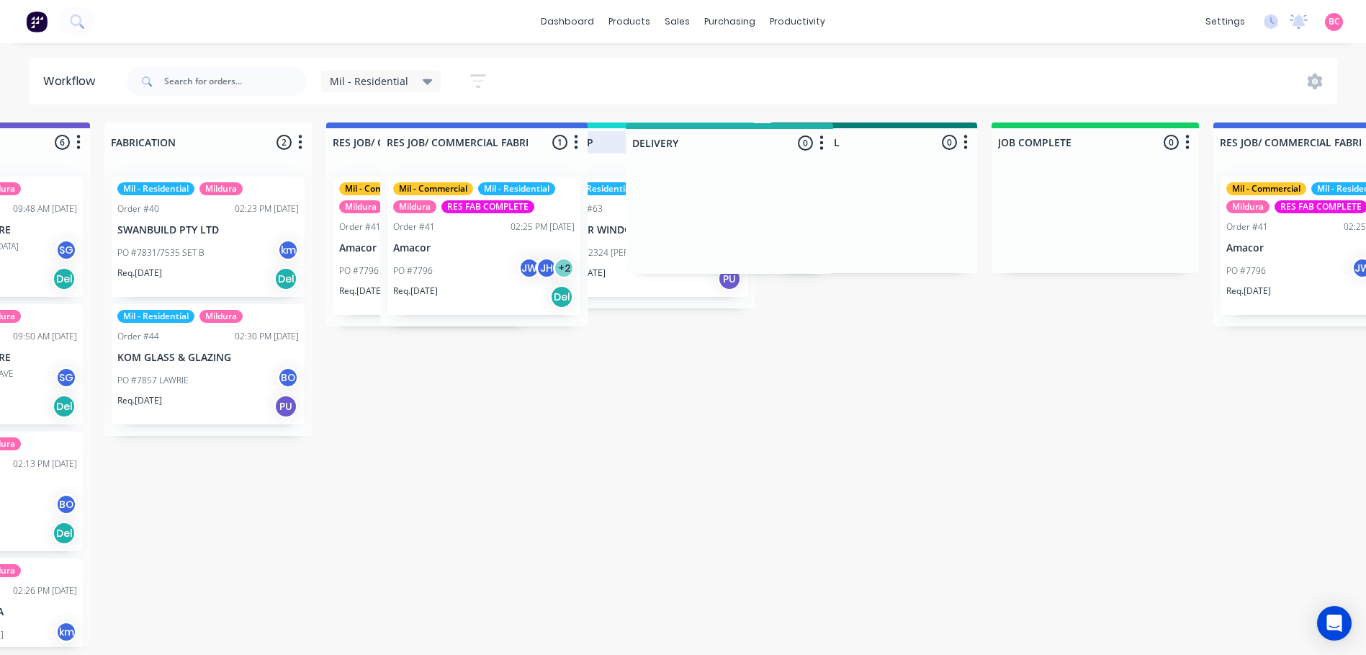
drag, startPoint x: 345, startPoint y: 138, endPoint x: 655, endPoint y: 140, distance: 309.7
click at [655, 140] on div "Submitted 1 Status colour #273444 hex #273444 Save Cancel Summaries Total order…" at bounding box center [129, 384] width 3238 height 524
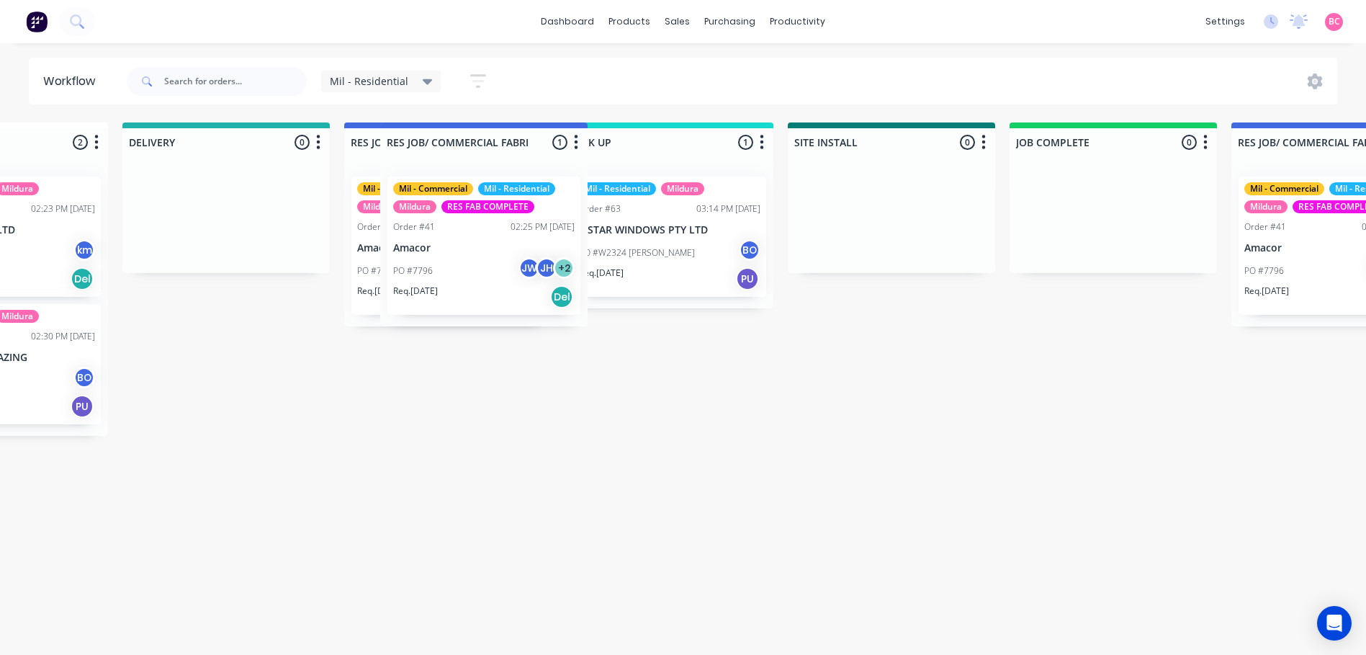
scroll to position [0, 1682]
click at [626, 23] on div "products" at bounding box center [629, 22] width 56 height 22
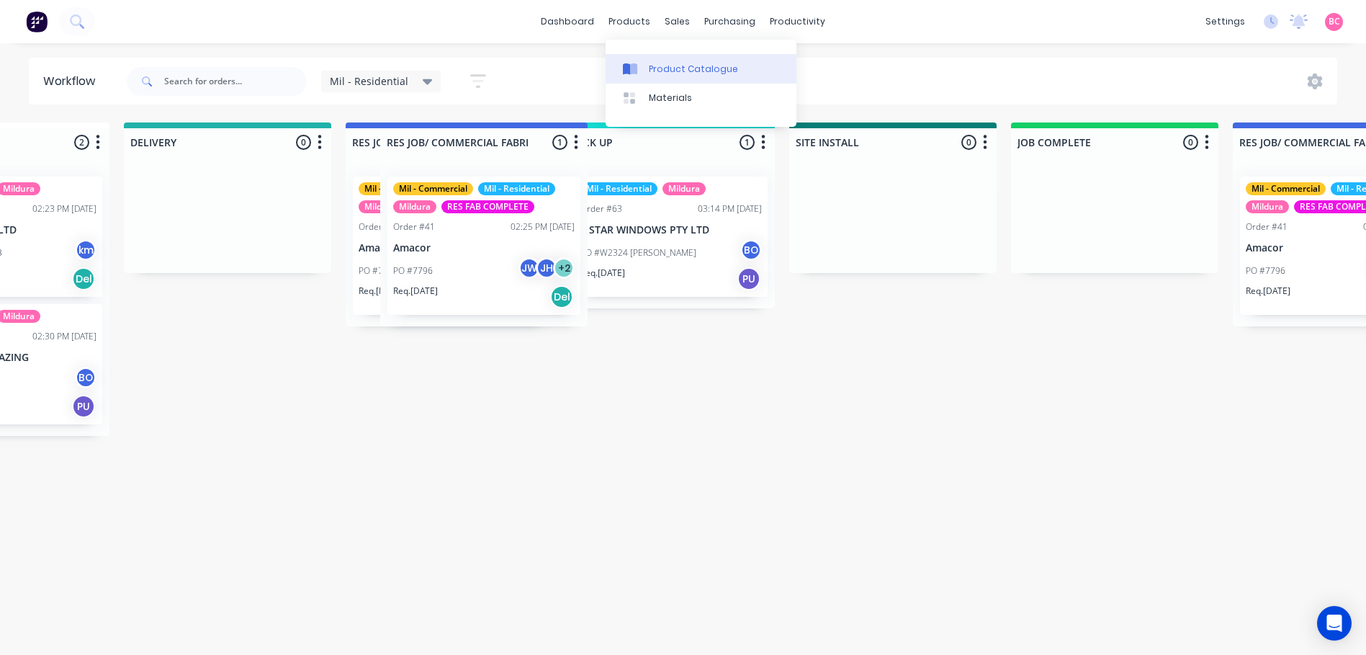
click at [660, 77] on link "Product Catalogue" at bounding box center [701, 68] width 191 height 29
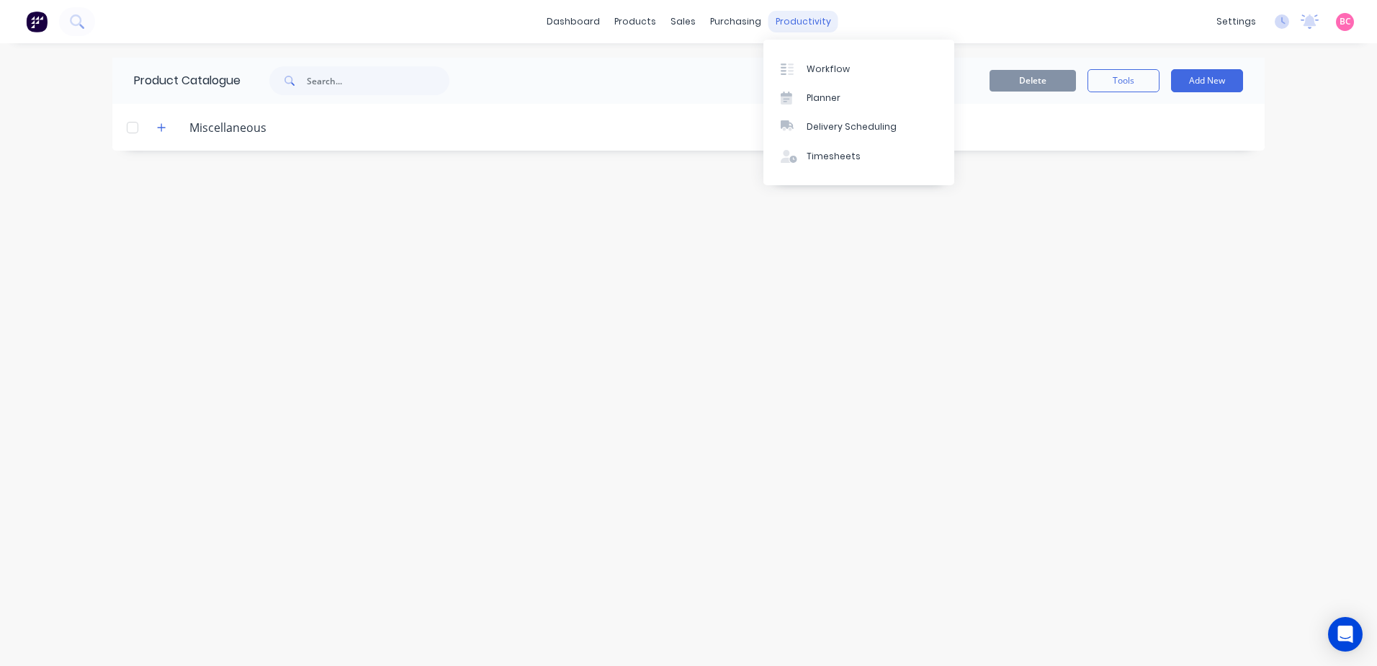
click at [792, 25] on div "productivity" at bounding box center [804, 22] width 70 height 22
click at [820, 86] on link "Planner" at bounding box center [859, 98] width 191 height 29
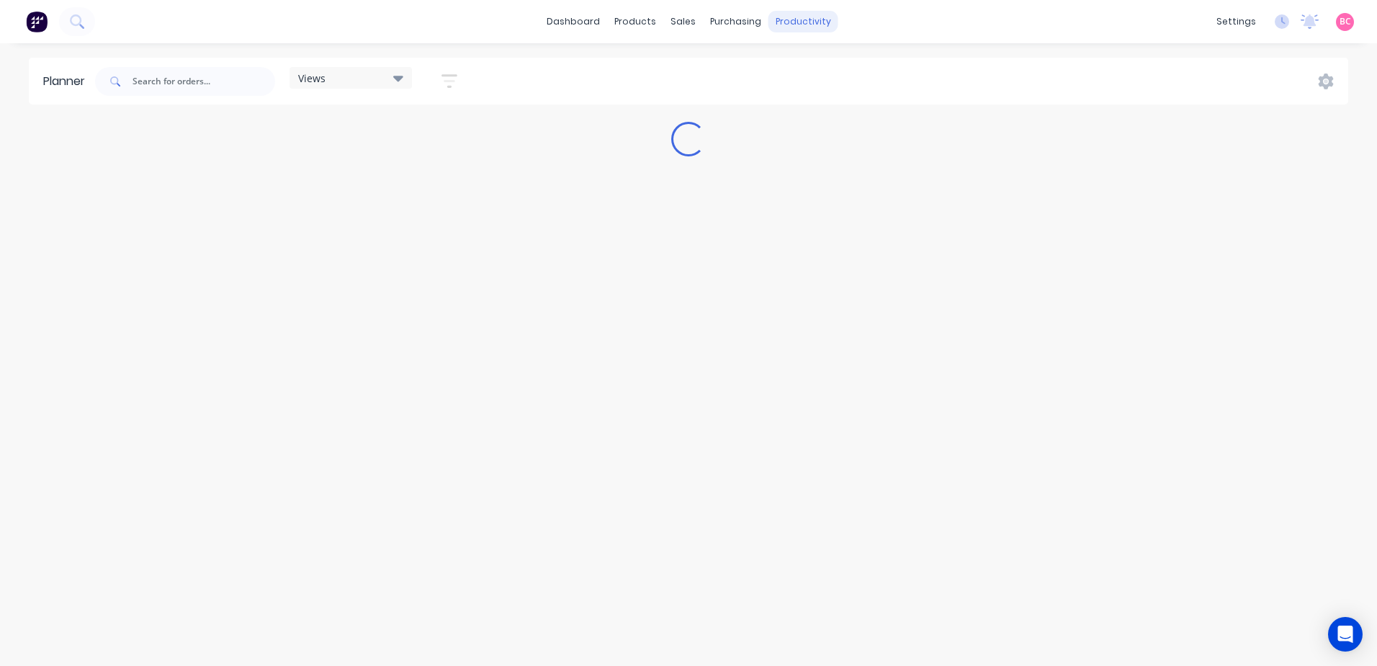
click at [802, 28] on div "productivity" at bounding box center [804, 22] width 70 height 22
click at [807, 67] on div "Workflow" at bounding box center [828, 69] width 43 height 13
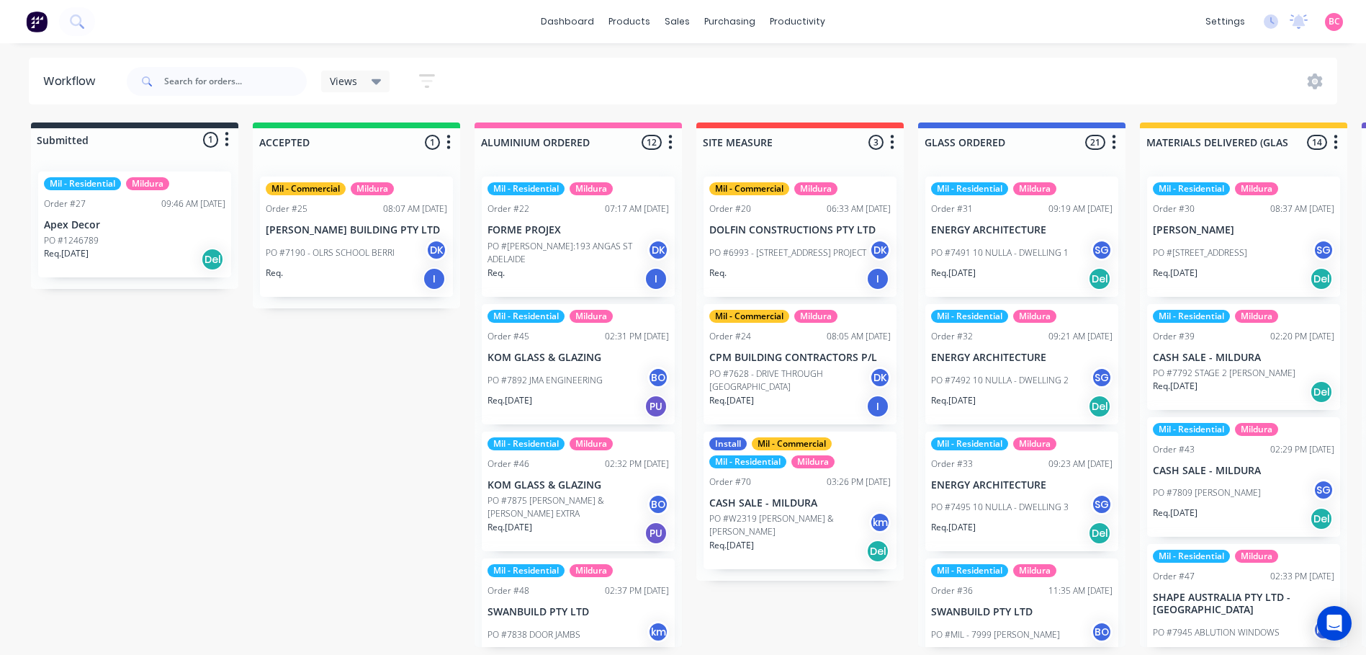
click at [338, 79] on span "Views" at bounding box center [343, 80] width 27 height 15
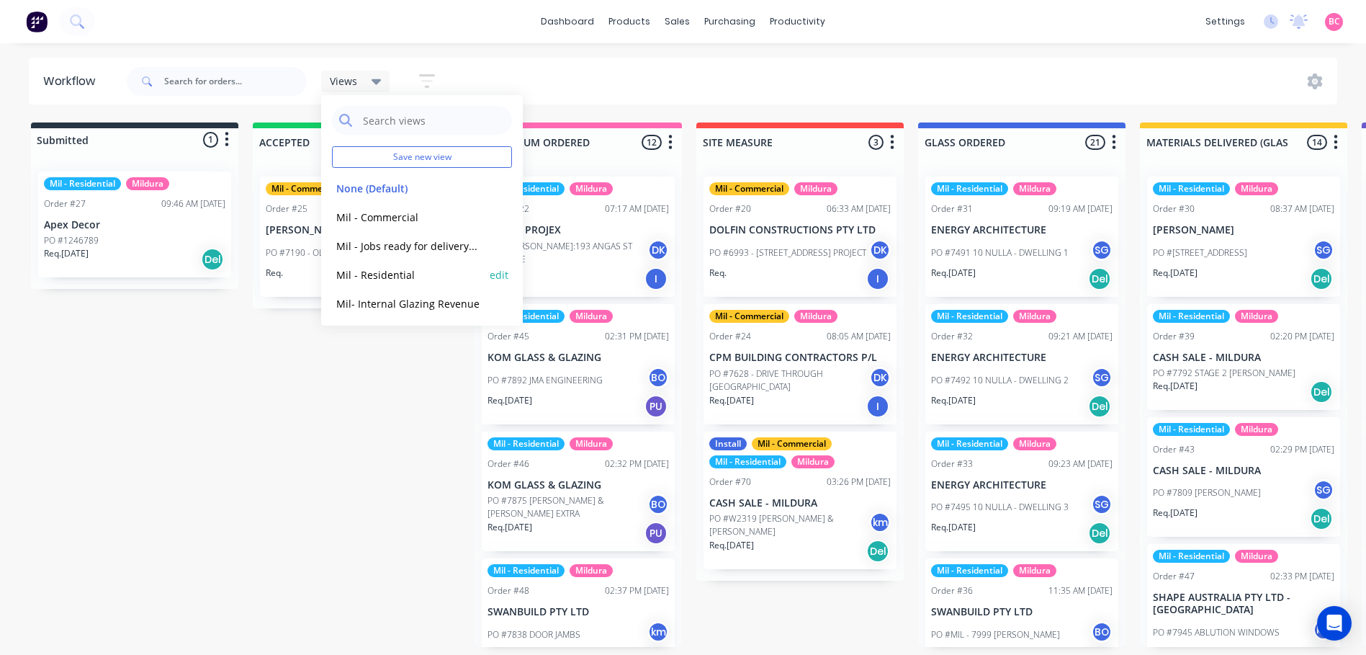
click at [380, 270] on button "Mil - Residential" at bounding box center [408, 275] width 153 height 17
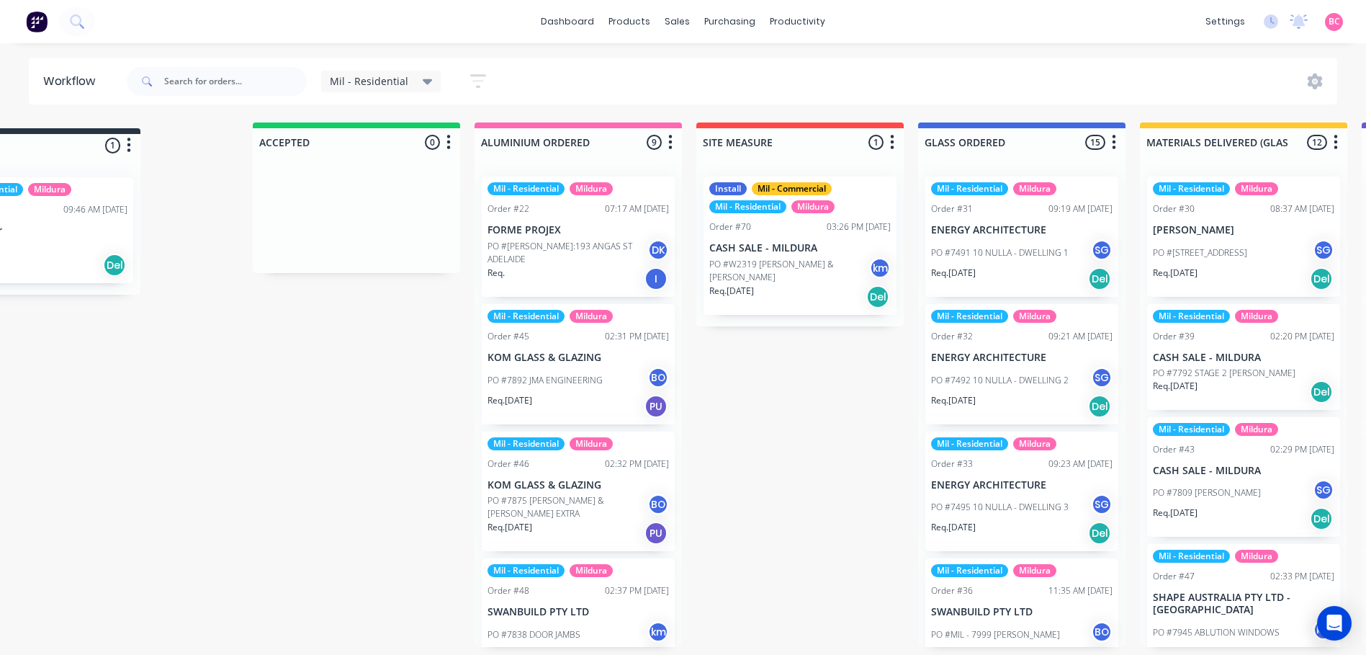
drag, startPoint x: 140, startPoint y: 148, endPoint x: 74, endPoint y: 150, distance: 65.6
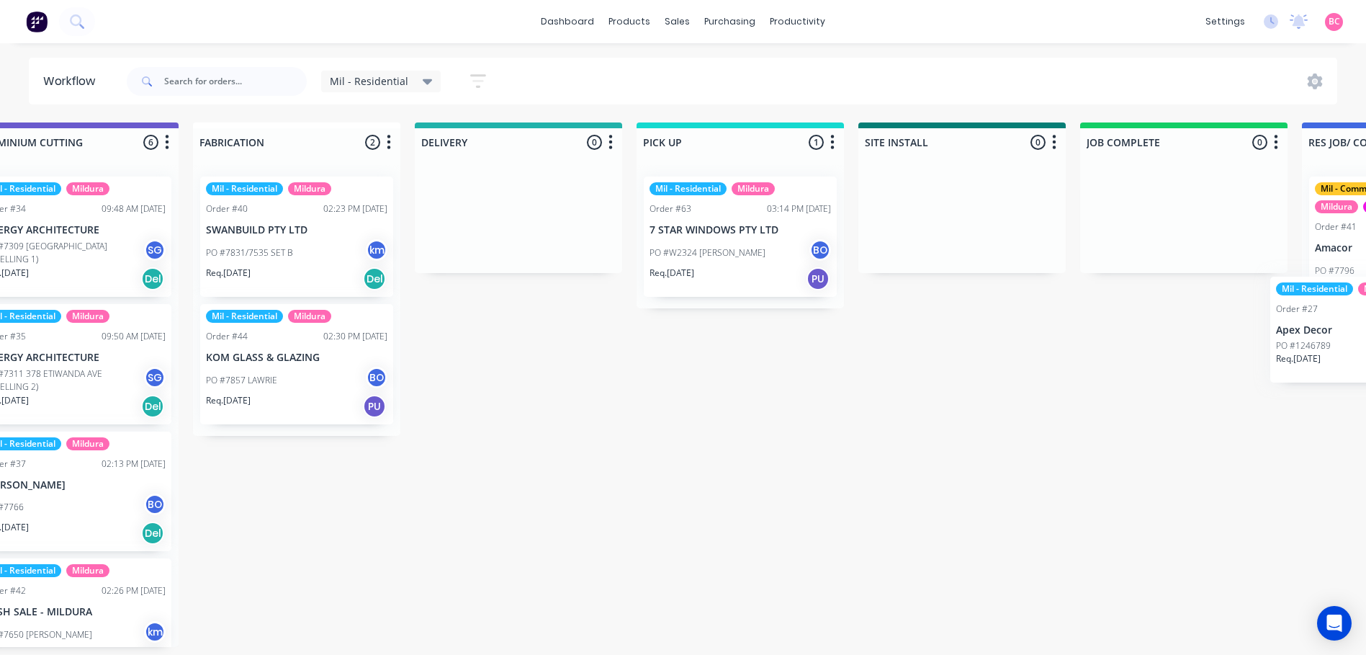
scroll to position [0, 1450]
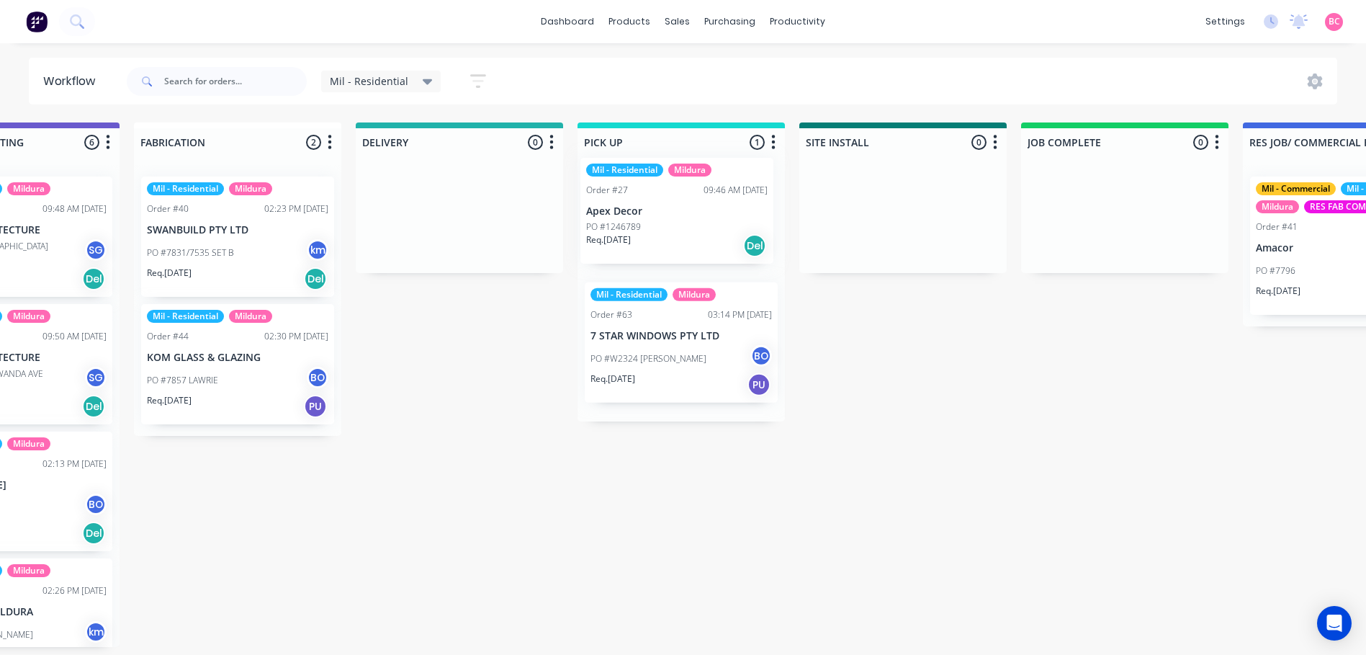
drag, startPoint x: 128, startPoint y: 218, endPoint x: 689, endPoint y: 206, distance: 561.3
click at [689, 206] on div "Submitted 1 Status colour #273444 hex #273444 Save Cancel Summaries Total order…" at bounding box center [158, 384] width 3238 height 524
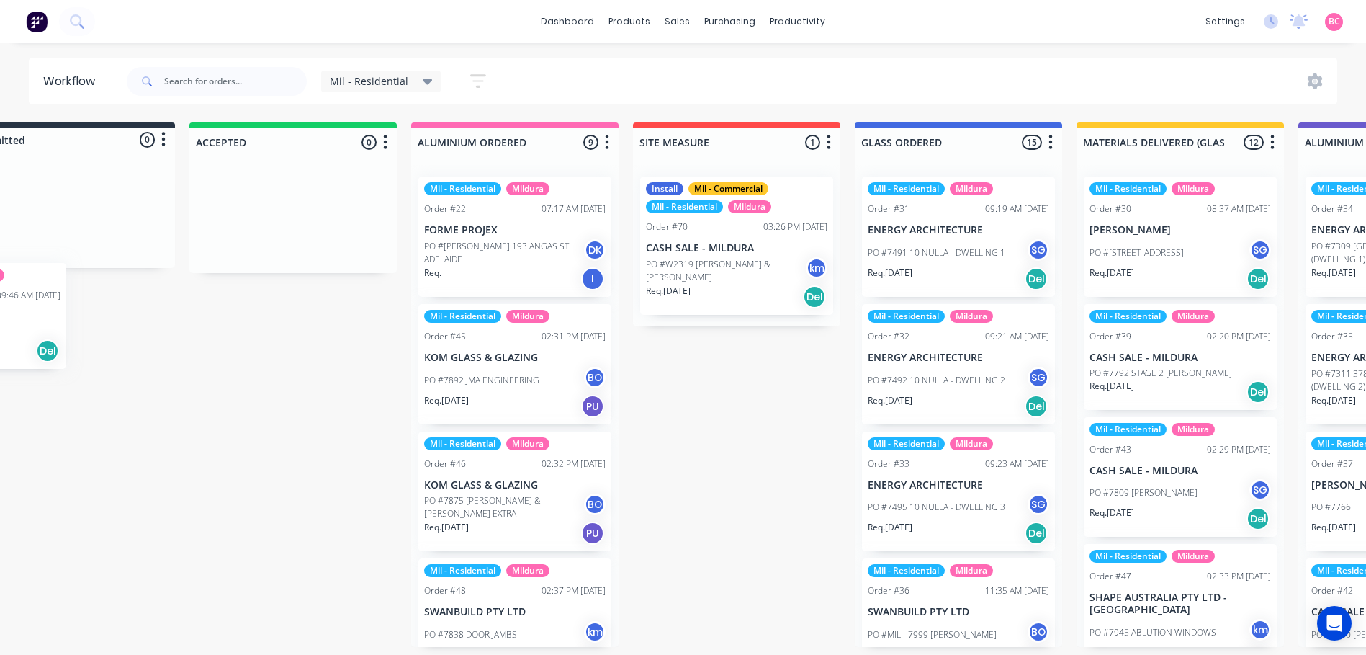
scroll to position [0, 0]
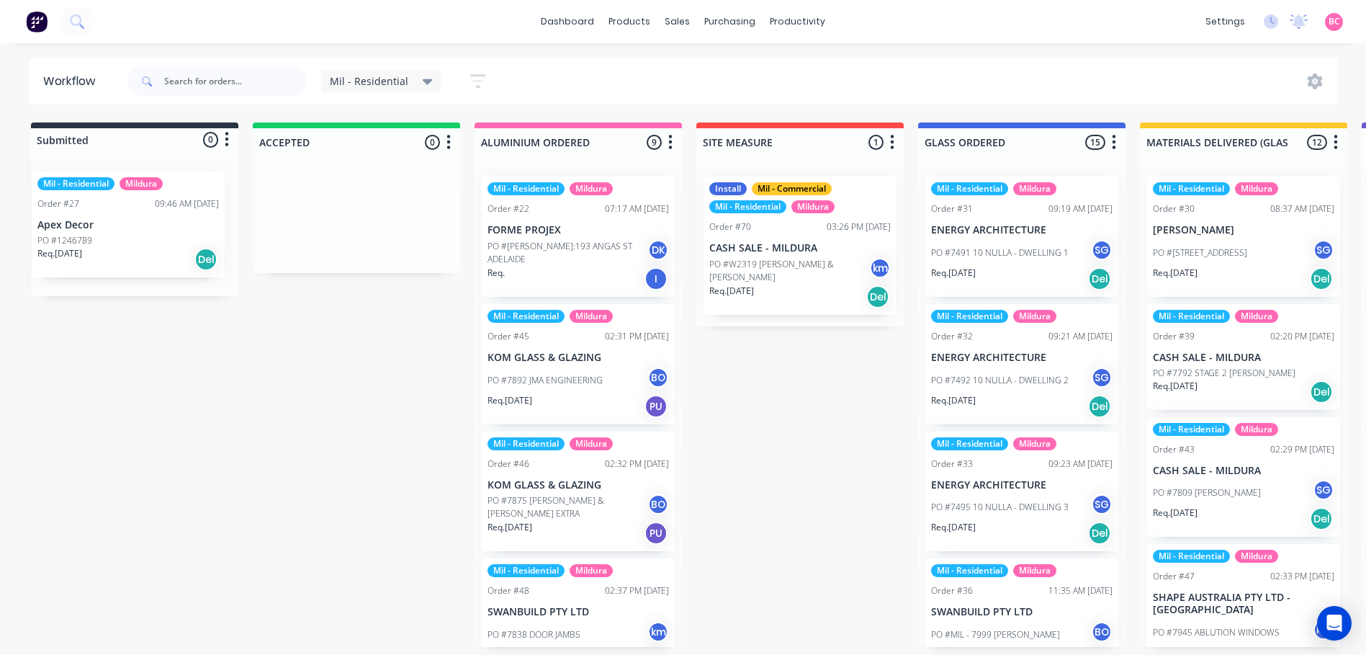
drag, startPoint x: 713, startPoint y: 233, endPoint x: 160, endPoint y: 220, distance: 553.4
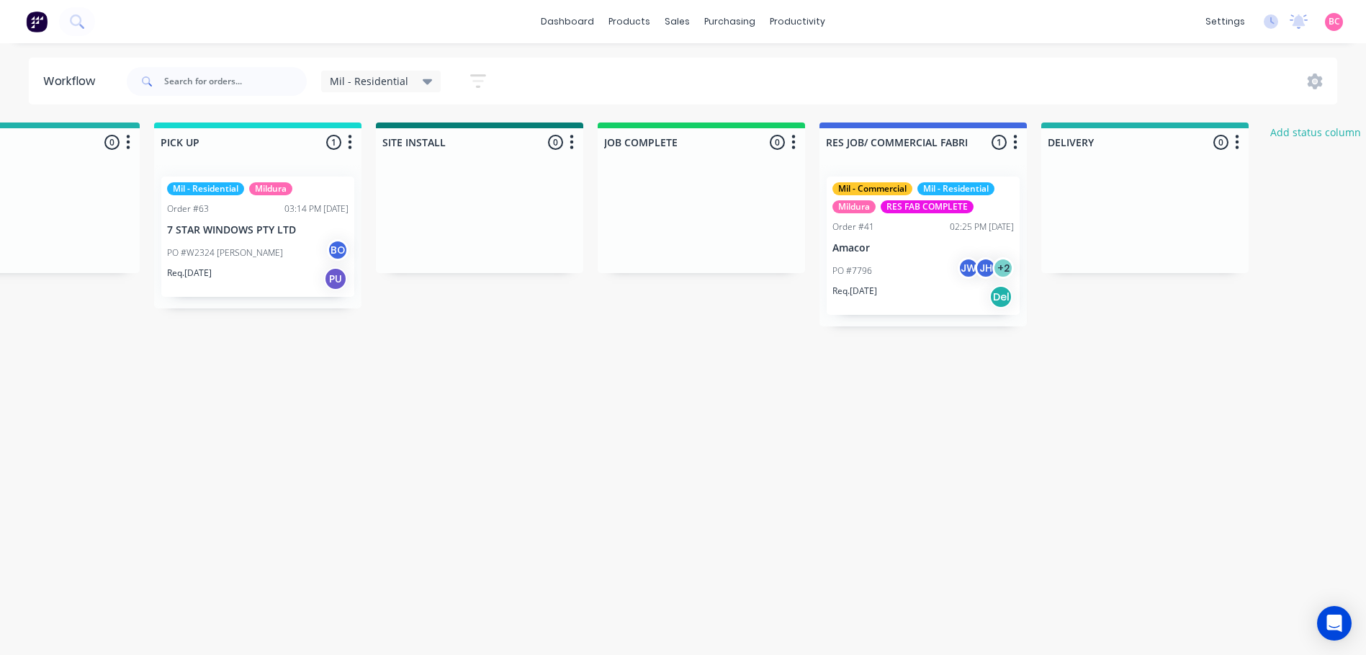
scroll to position [0, 1965]
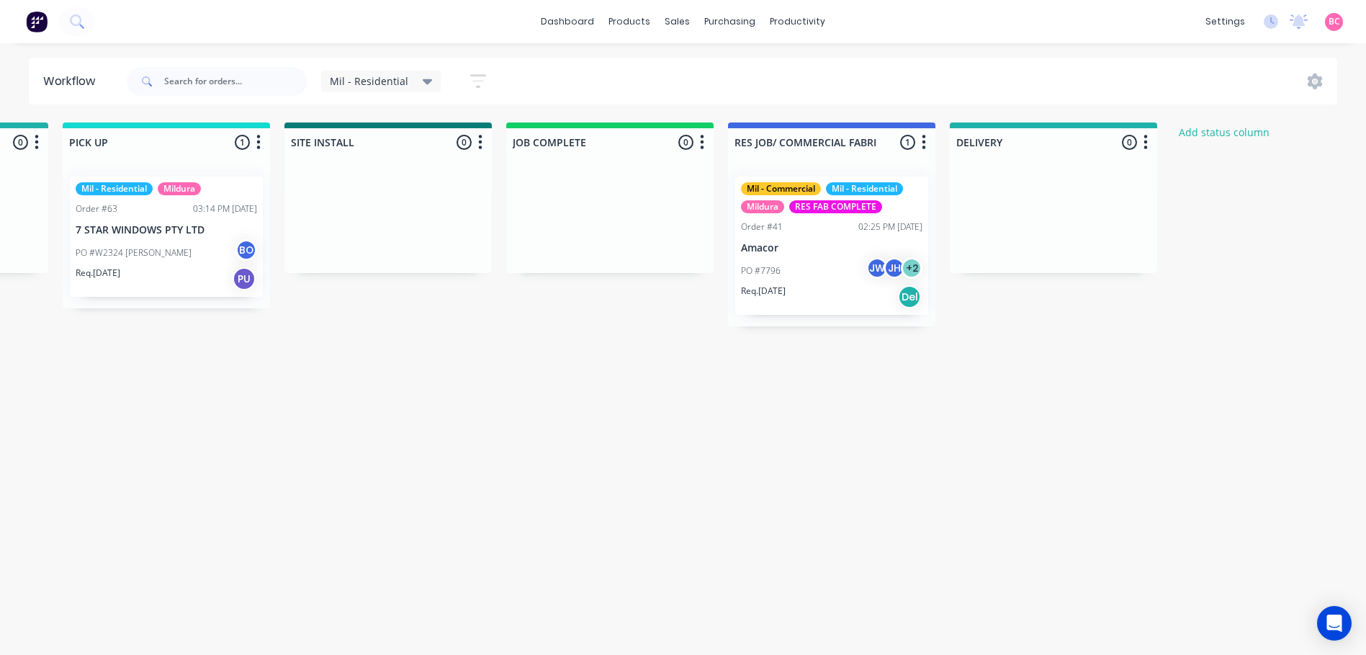
click at [1147, 146] on icon "button" at bounding box center [1146, 142] width 4 height 18
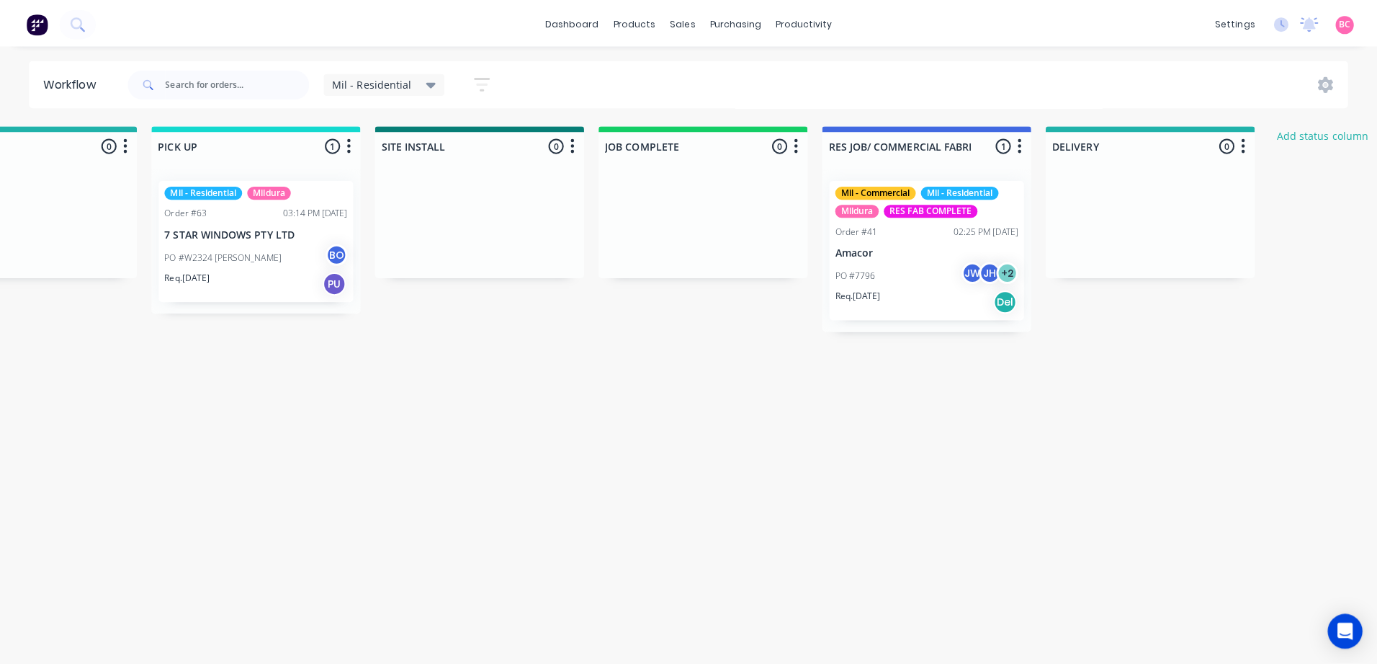
scroll to position [0, 1893]
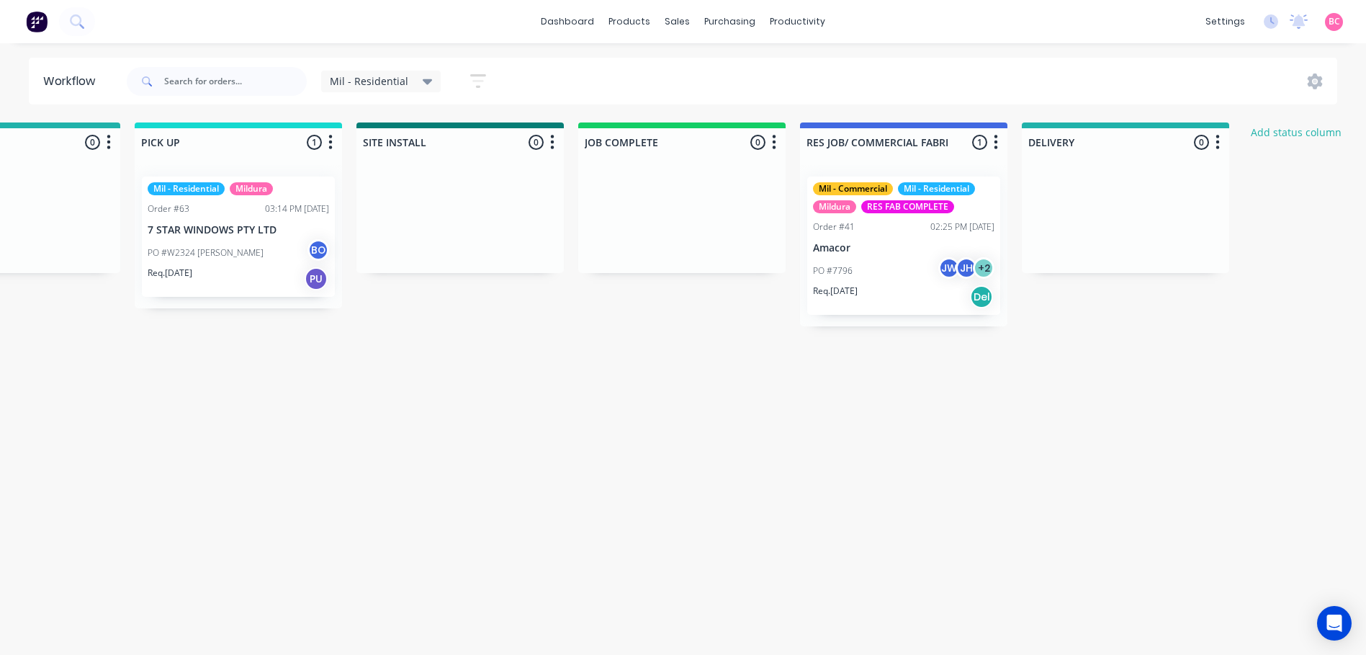
click at [1216, 140] on icon "button" at bounding box center [1218, 142] width 4 height 18
click at [1122, 272] on button "Delete" at bounding box center [1155, 268] width 144 height 24
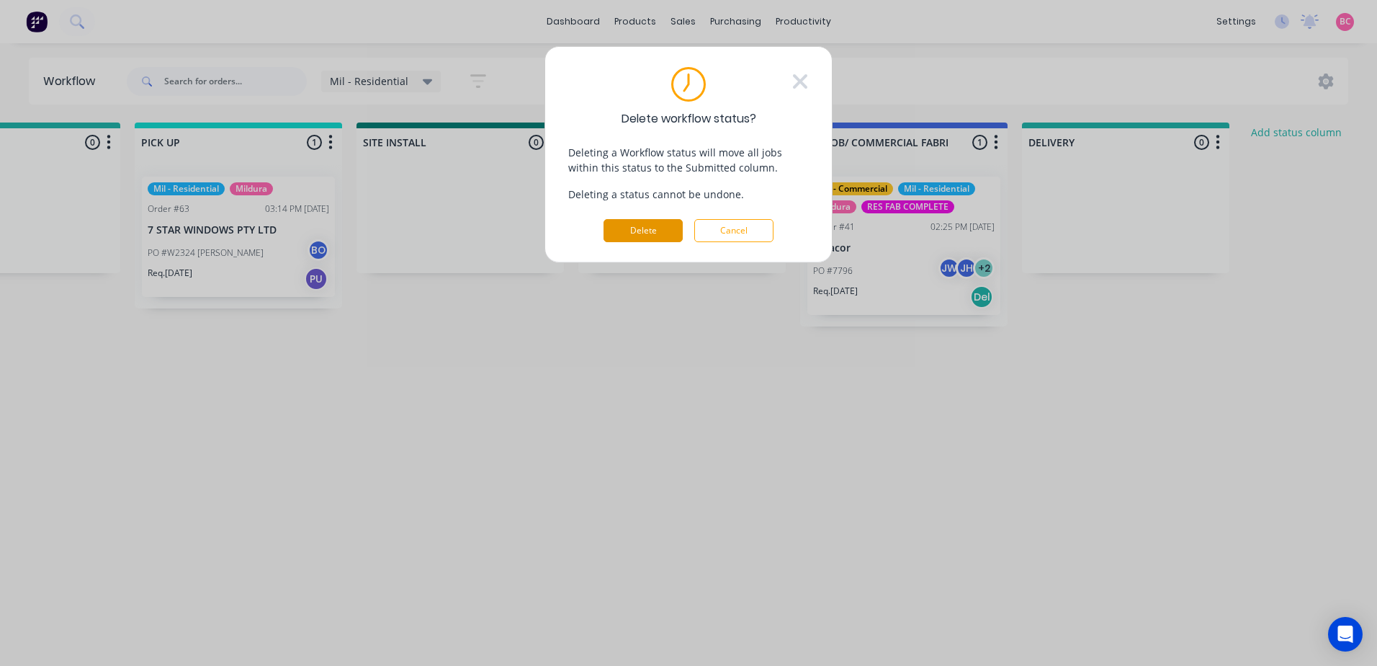
click at [628, 230] on button "Delete" at bounding box center [643, 230] width 79 height 23
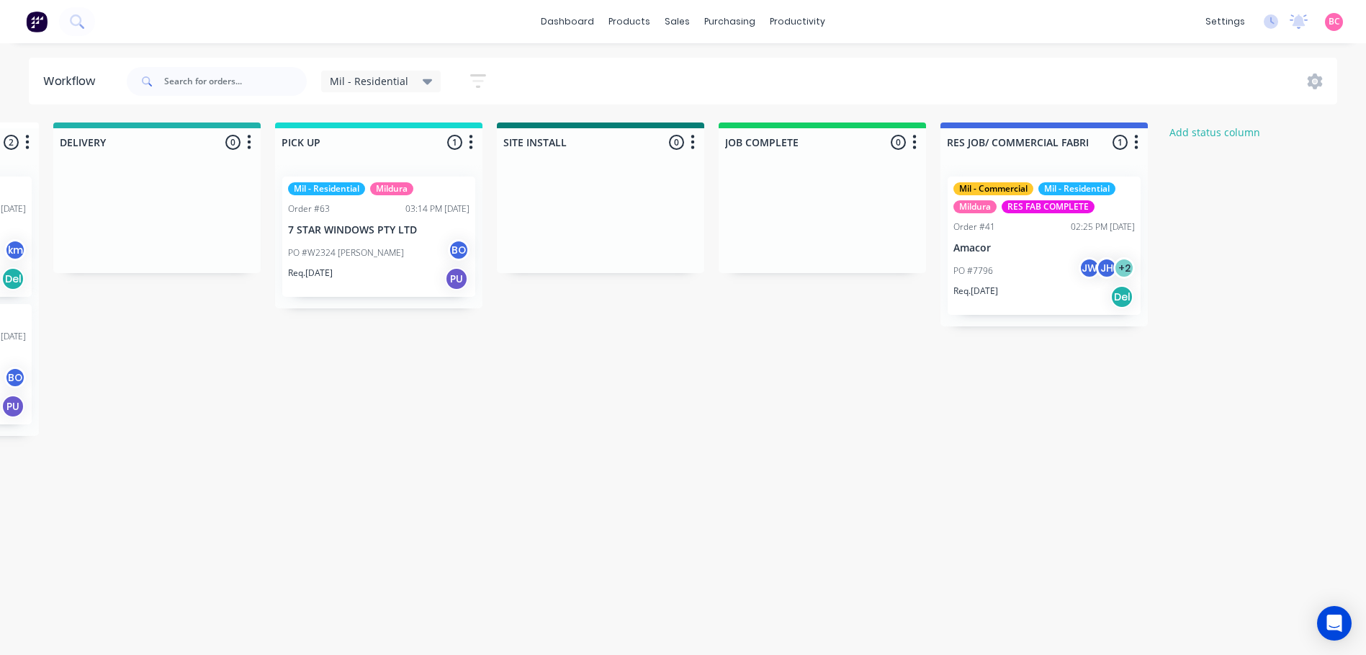
scroll to position [0, 1619]
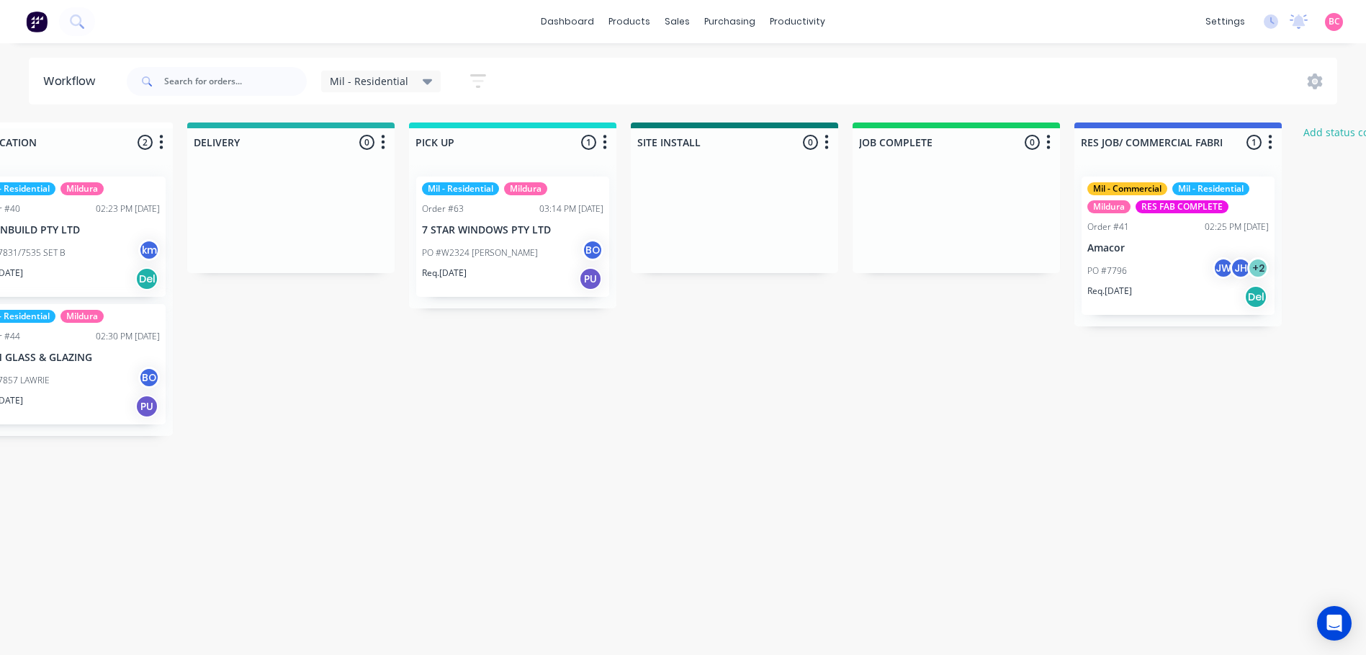
click at [384, 79] on span "Mil - Residential" at bounding box center [369, 80] width 79 height 15
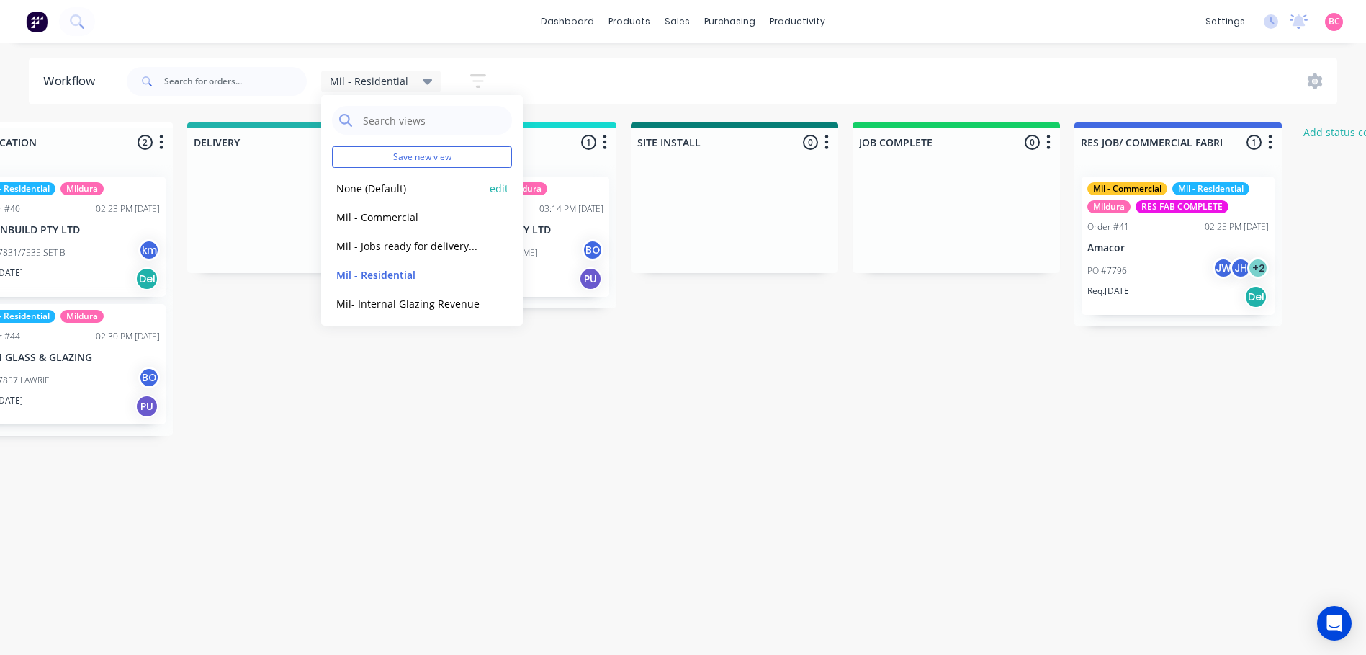
click at [380, 194] on button "None (Default)" at bounding box center [408, 188] width 153 height 17
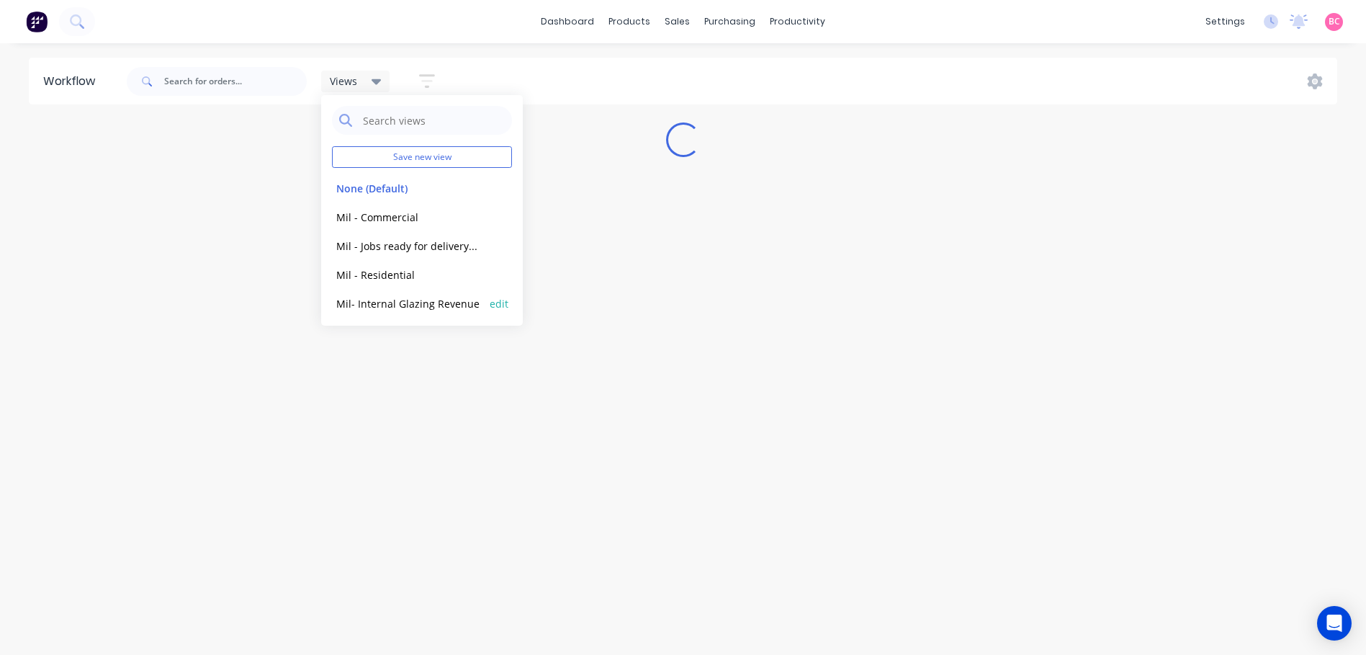
scroll to position [0, 0]
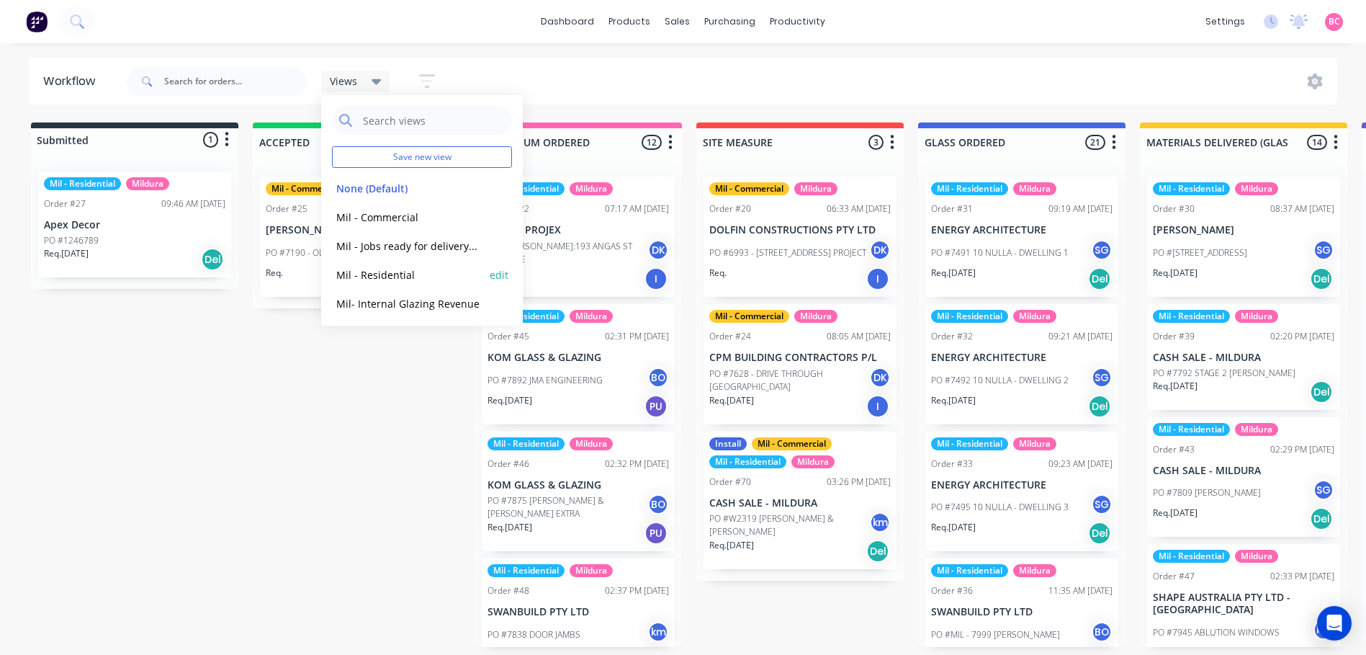
click at [386, 279] on button "Mil - Residential" at bounding box center [408, 275] width 153 height 17
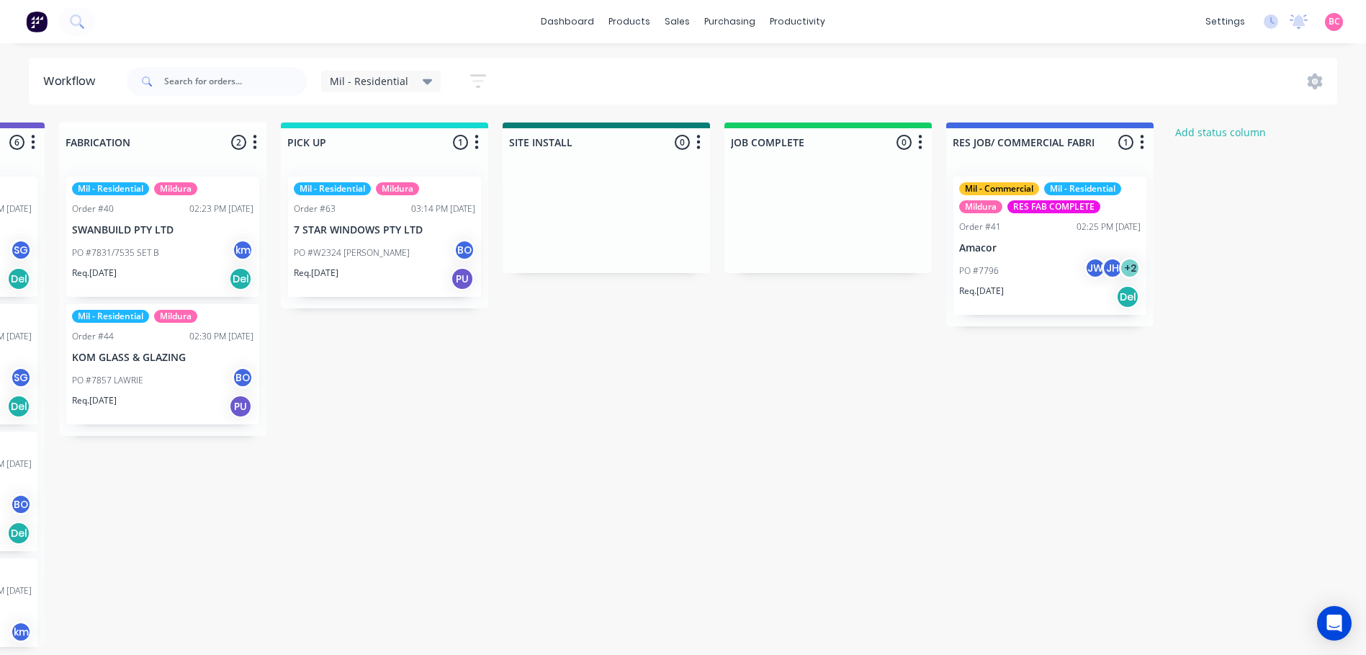
scroll to position [0, 1528]
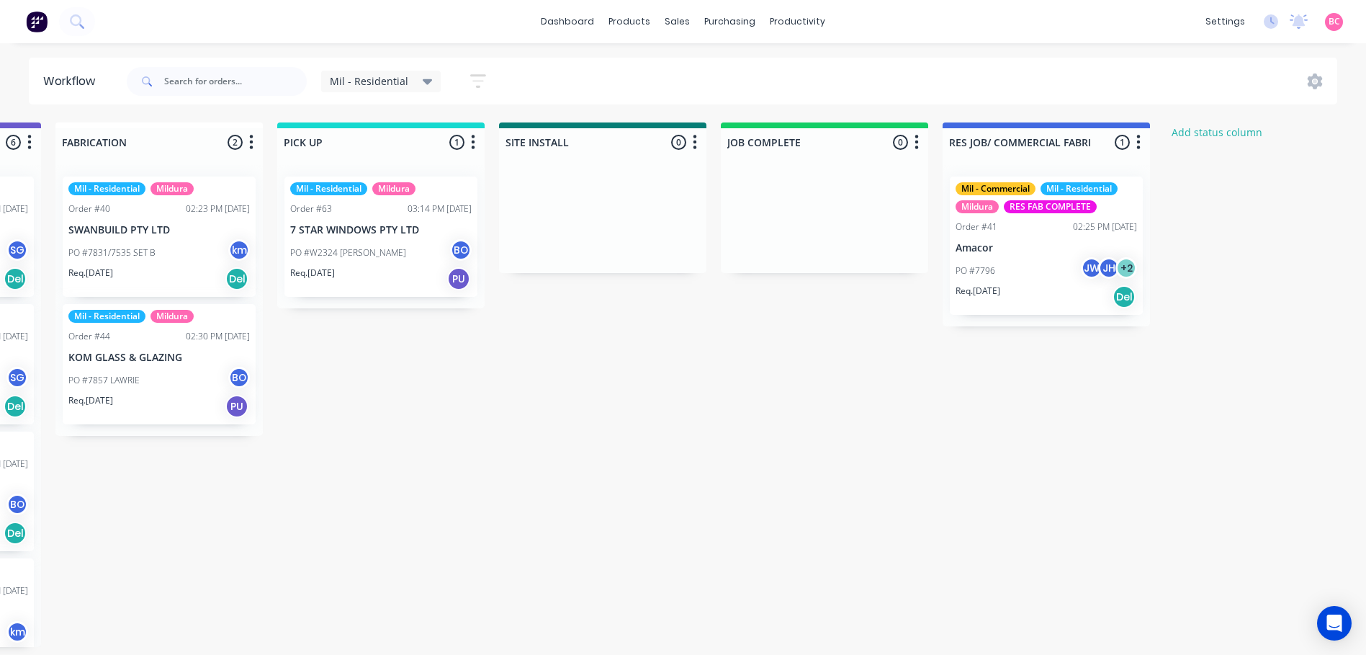
click at [424, 79] on icon at bounding box center [428, 81] width 10 height 16
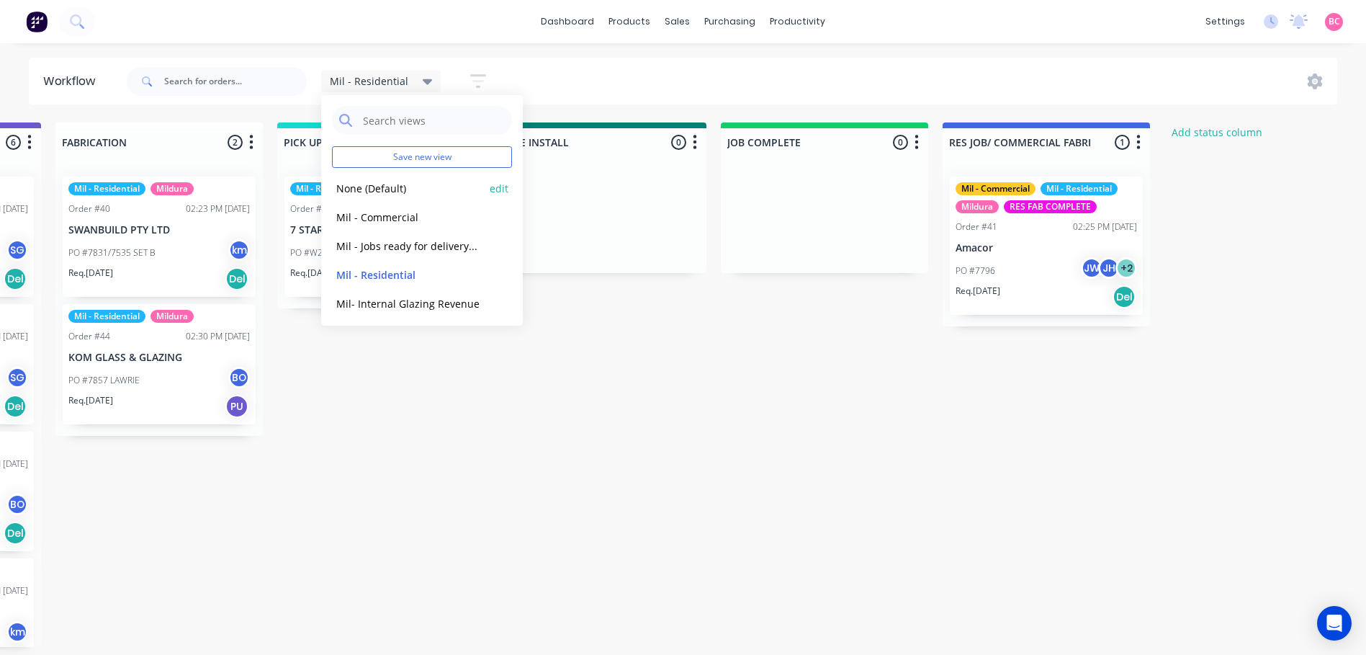
click at [377, 189] on button "None (Default)" at bounding box center [408, 188] width 153 height 17
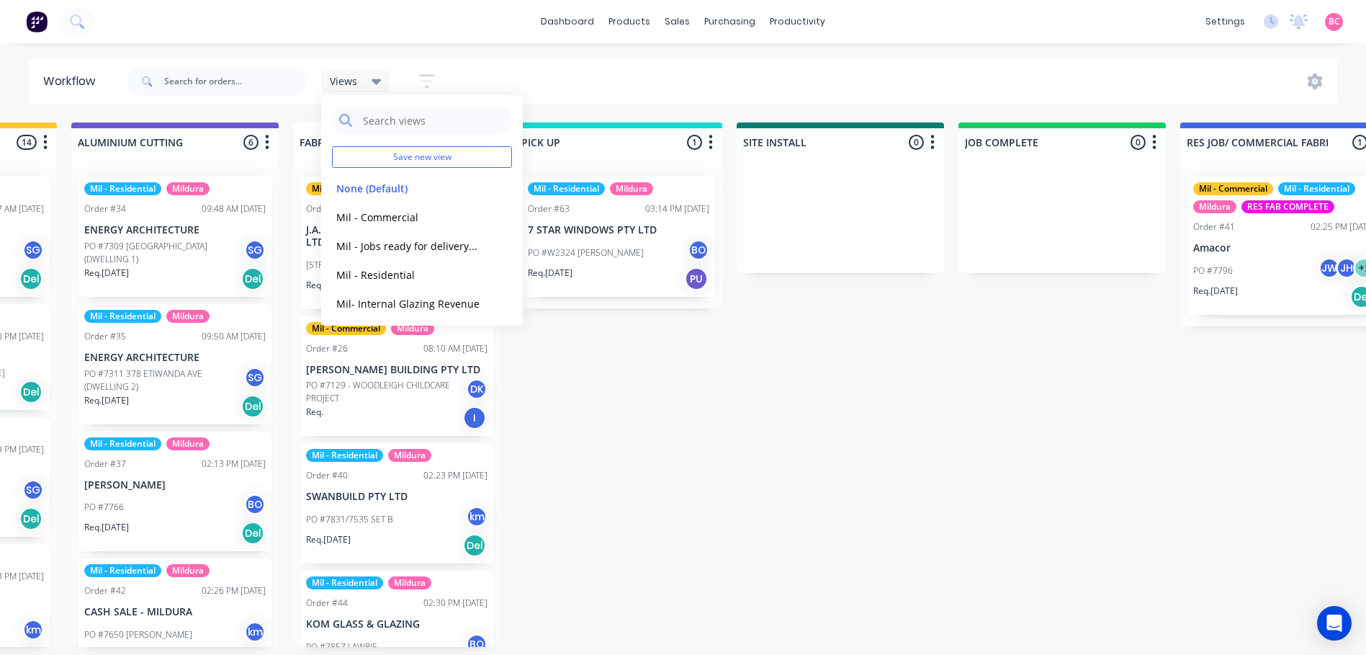
scroll to position [0, 1276]
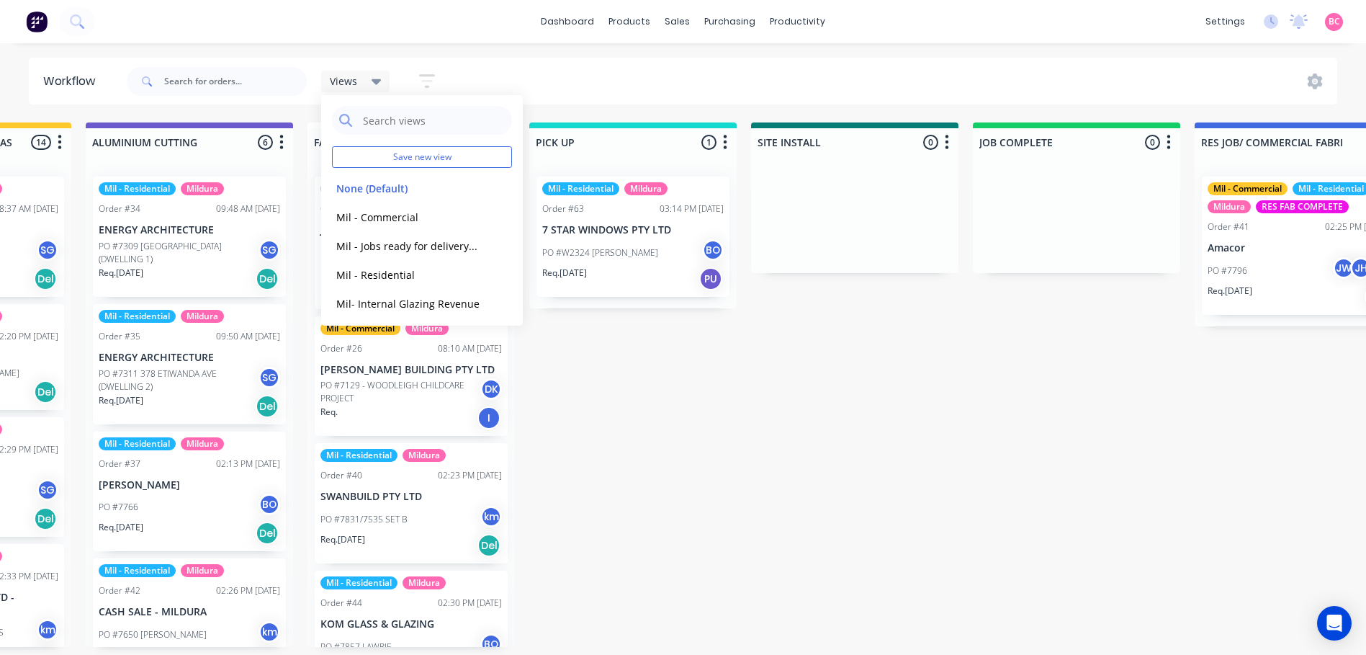
click at [654, 429] on div "Submitted 1 Status colour #273444 hex #273444 Save Cancel Summaries Total order…" at bounding box center [227, 384] width 3029 height 524
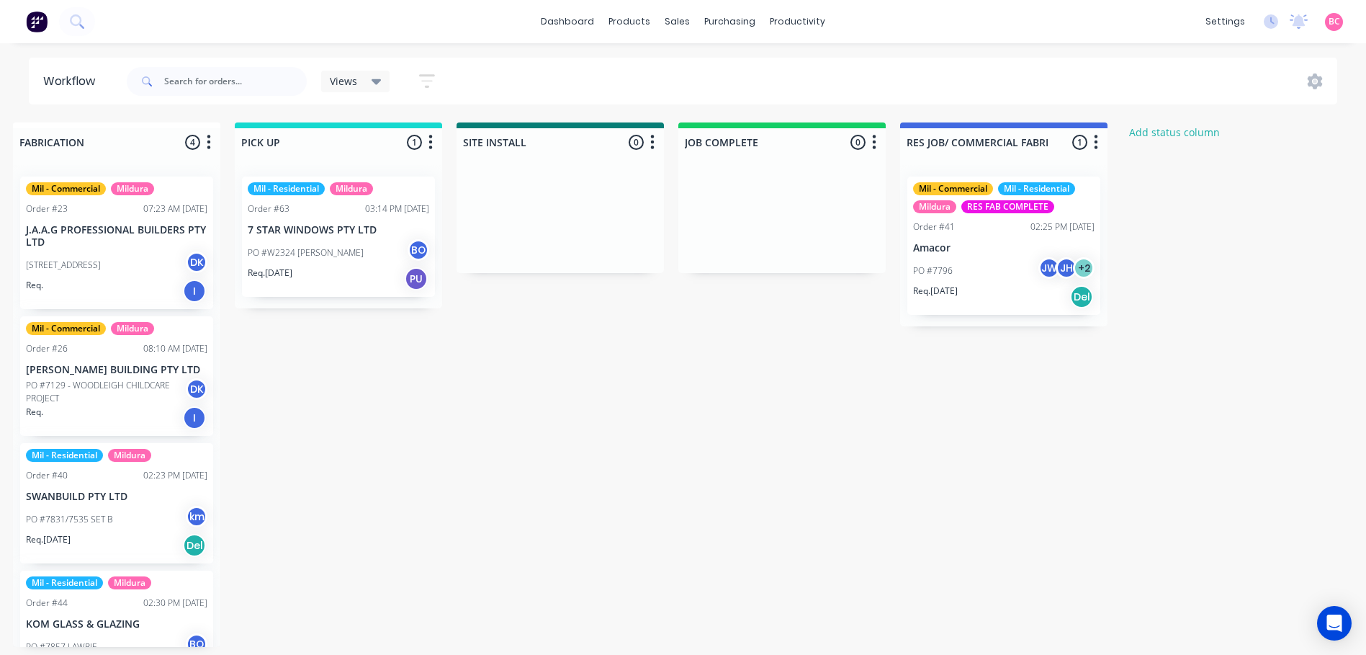
scroll to position [0, 1662]
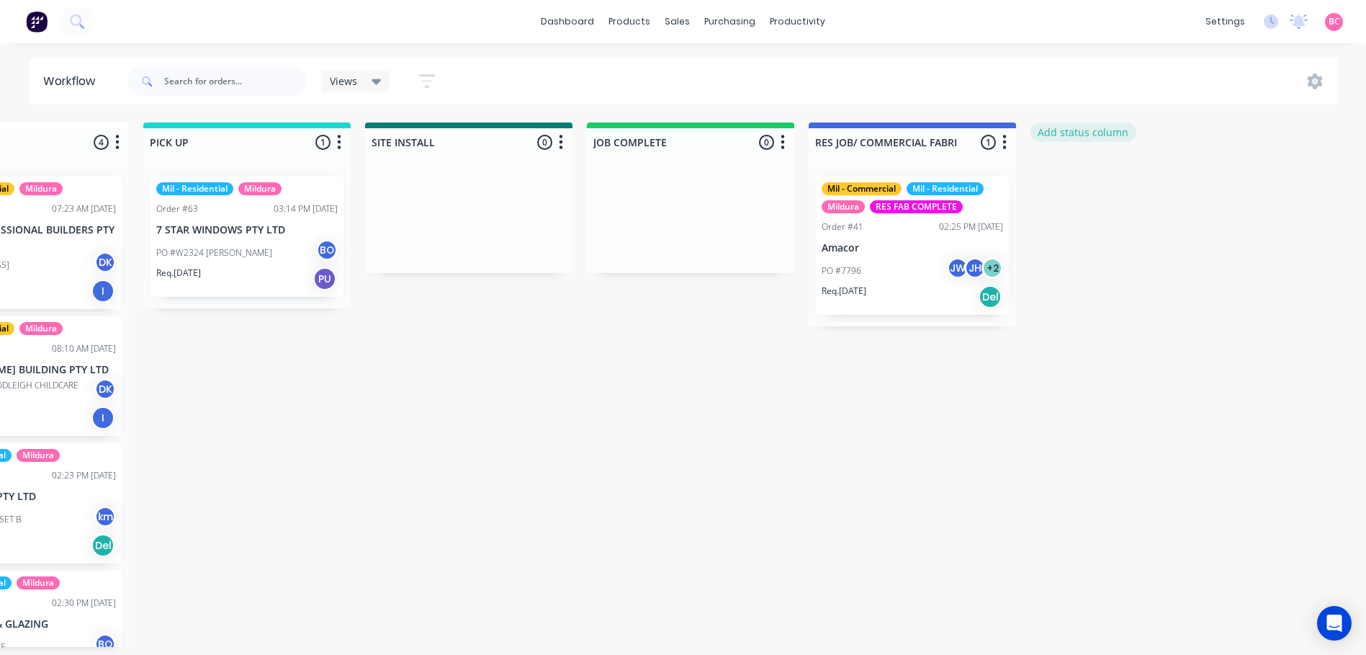
click at [1075, 132] on button "Add status column" at bounding box center [1084, 131] width 106 height 19
click at [1200, 186] on button "Cancel" at bounding box center [1189, 175] width 79 height 23
click at [1087, 137] on button "Add status column" at bounding box center [1084, 131] width 106 height 19
type input "DELIVERY"
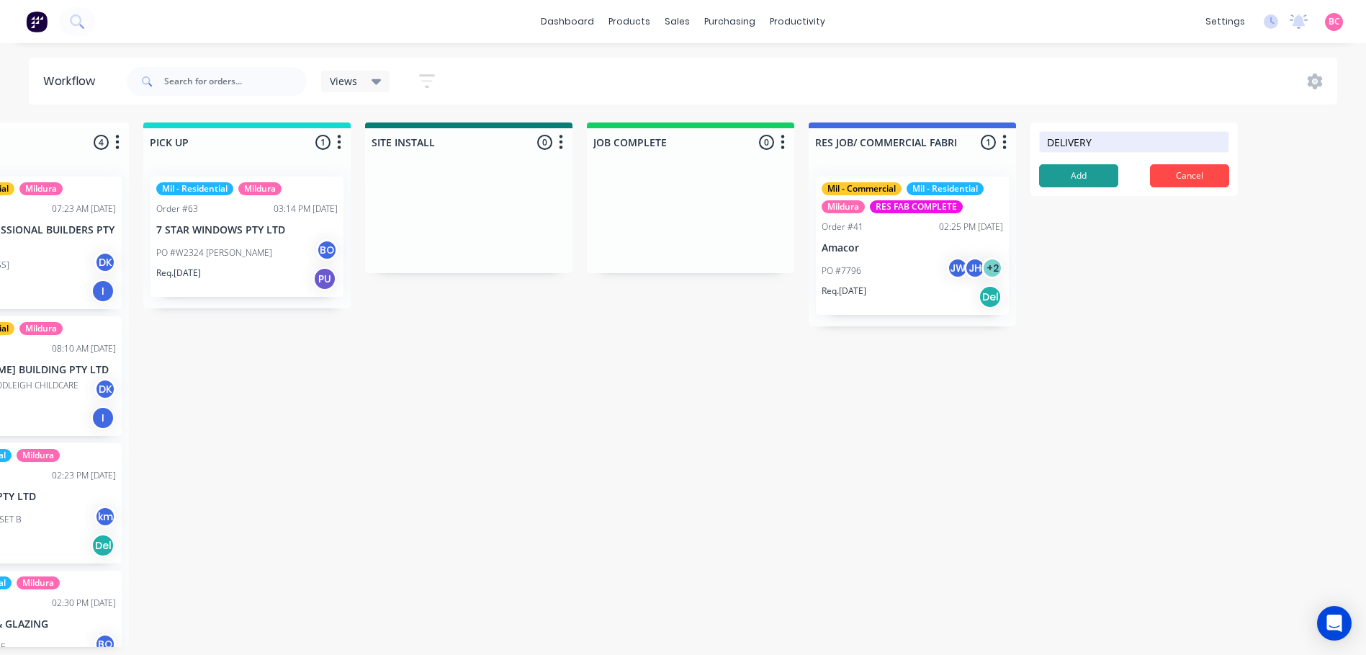
click at [1080, 175] on button "Add" at bounding box center [1078, 175] width 79 height 23
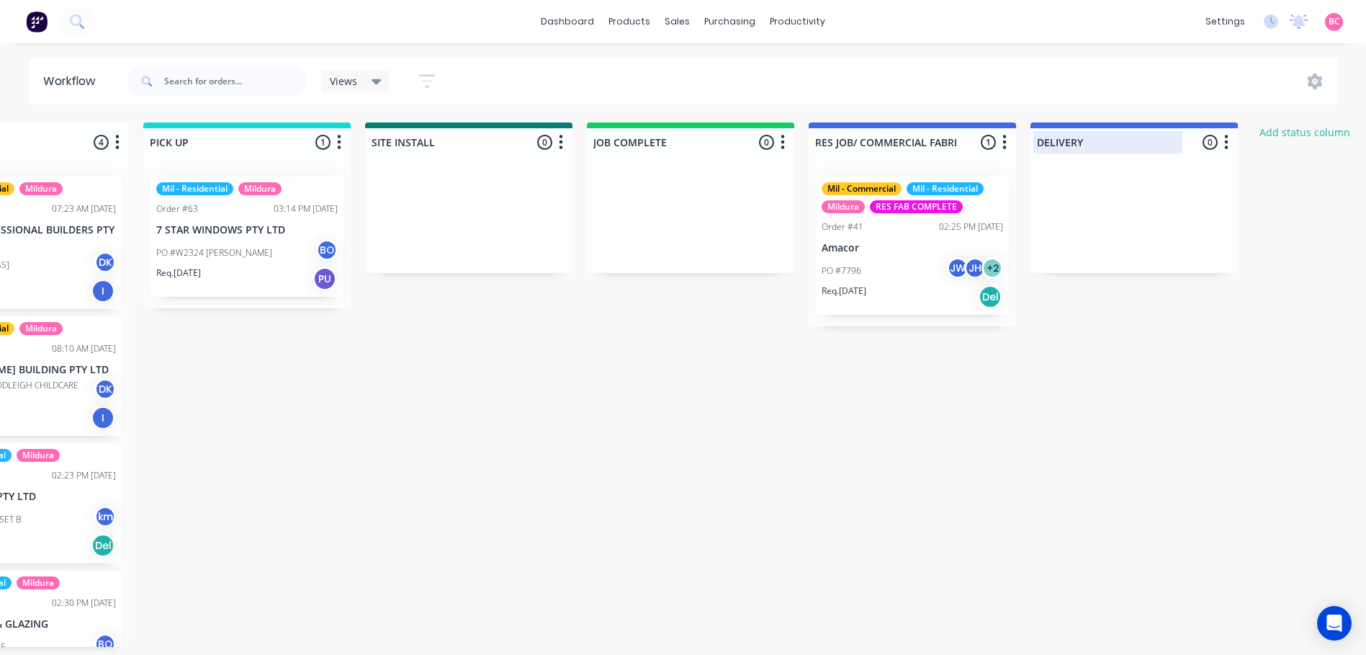
drag, startPoint x: 1158, startPoint y: 126, endPoint x: 1072, endPoint y: 143, distance: 88.1
click at [1072, 143] on div "DELIVERY 0 Status colour #4169E1 hex #4169E1 Save Cancel Notifications Email SM…" at bounding box center [1134, 139] width 207 height 34
drag, startPoint x: 1079, startPoint y: 145, endPoint x: 1152, endPoint y: 241, distance: 120.7
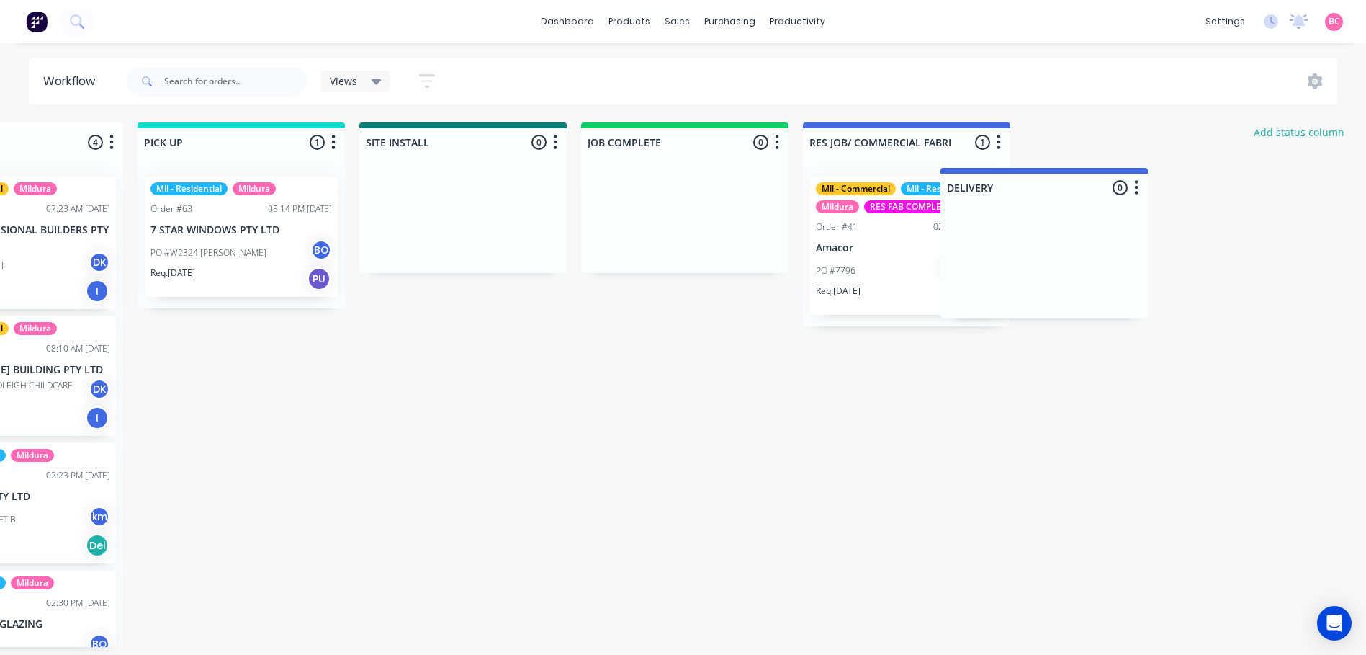
scroll to position [0, 1674]
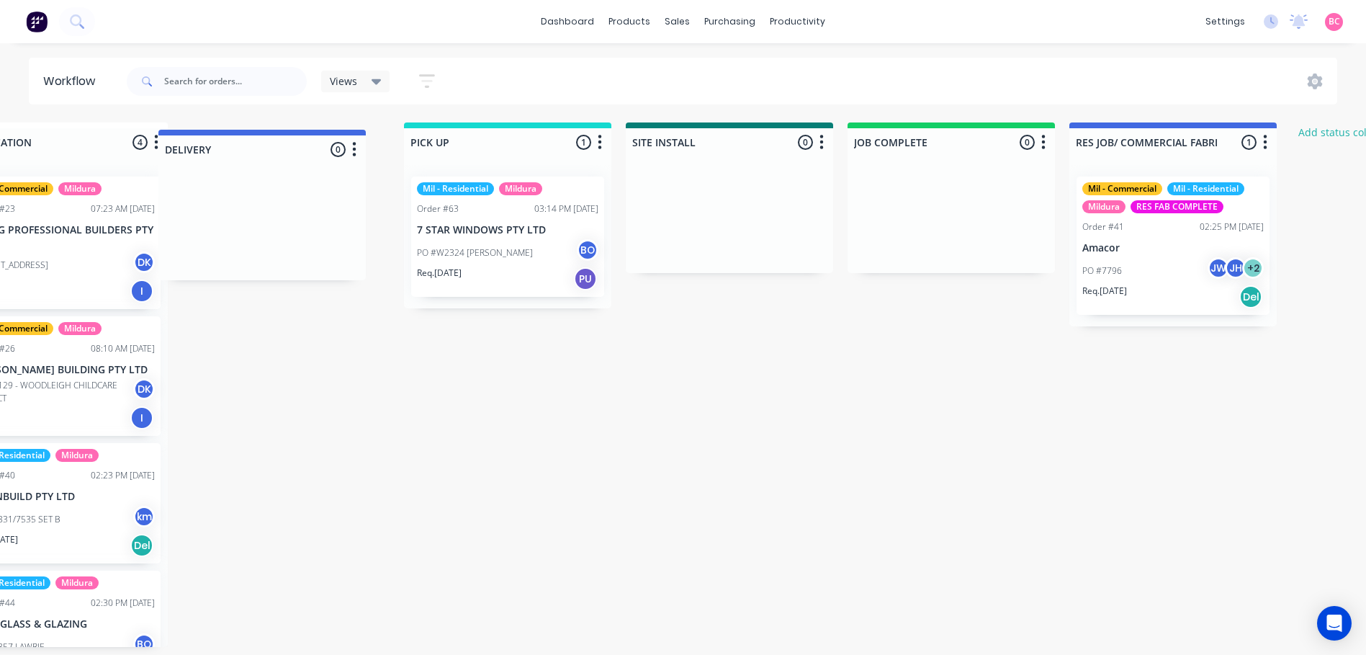
drag, startPoint x: 1098, startPoint y: 145, endPoint x: 278, endPoint y: 138, distance: 820.5
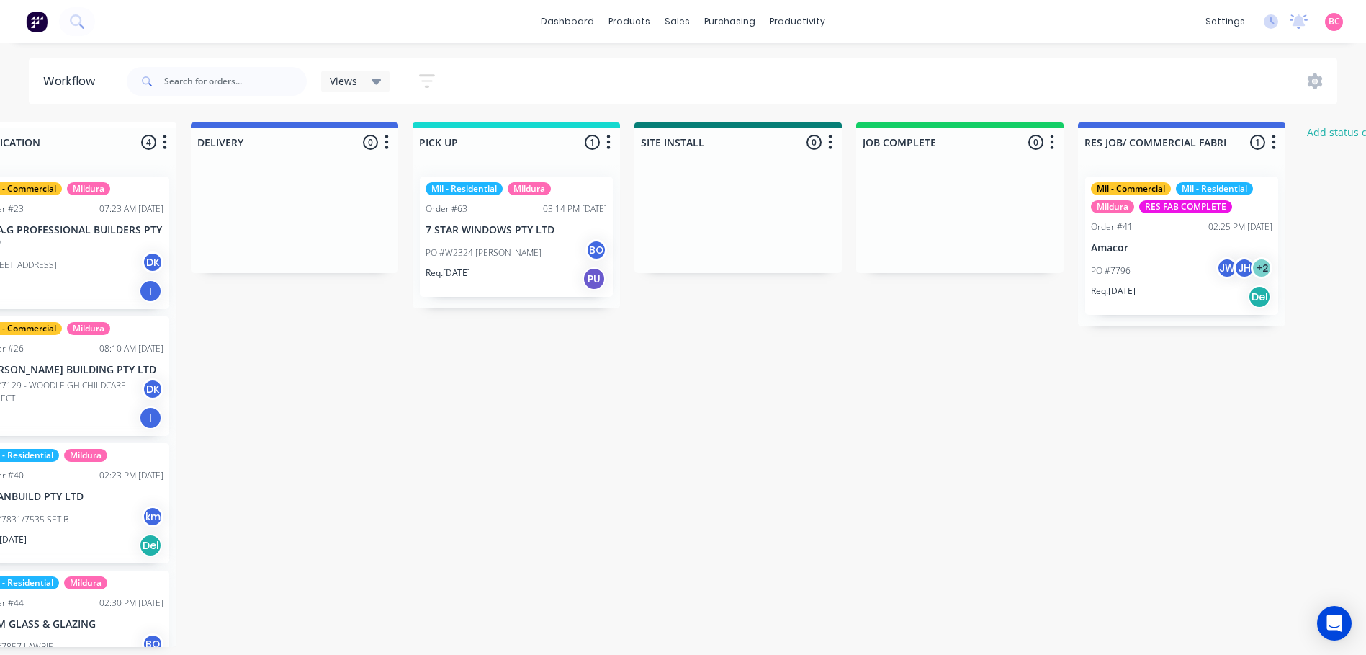
drag, startPoint x: 455, startPoint y: 363, endPoint x: 406, endPoint y: 247, distance: 125.9
click at [379, 81] on icon at bounding box center [377, 82] width 10 height 6
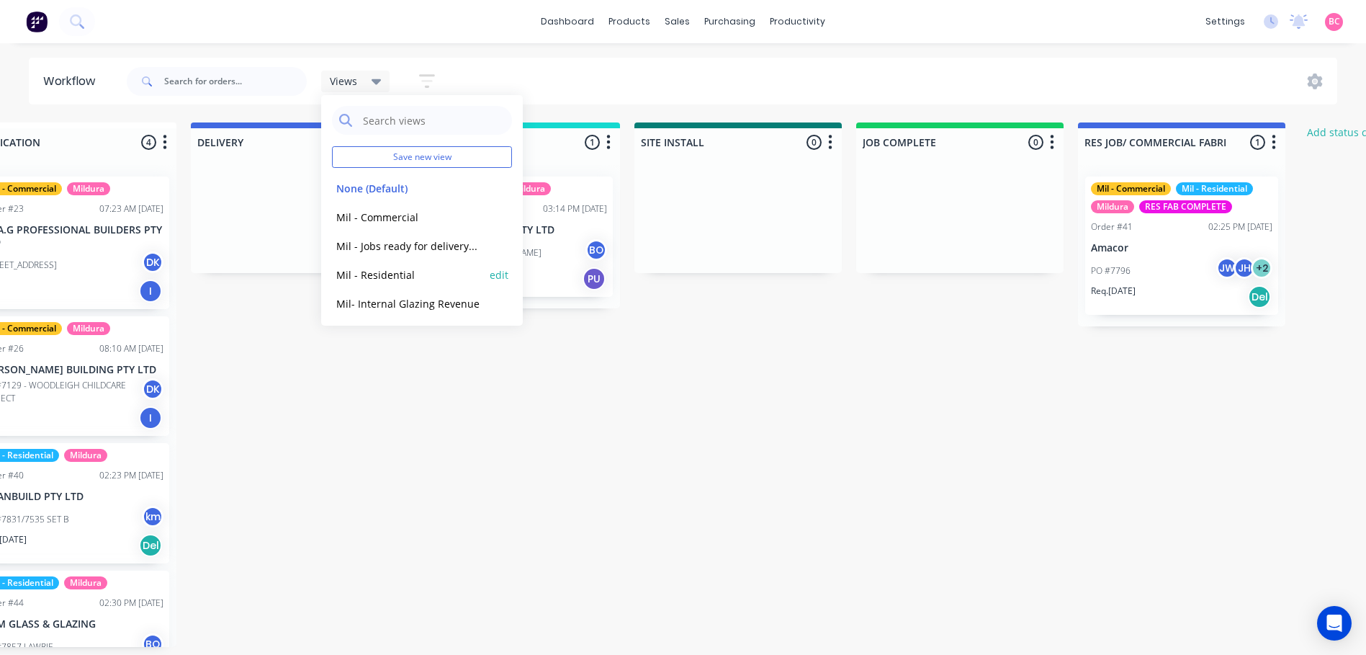
click at [398, 271] on button "Mil - Residential" at bounding box center [408, 275] width 153 height 17
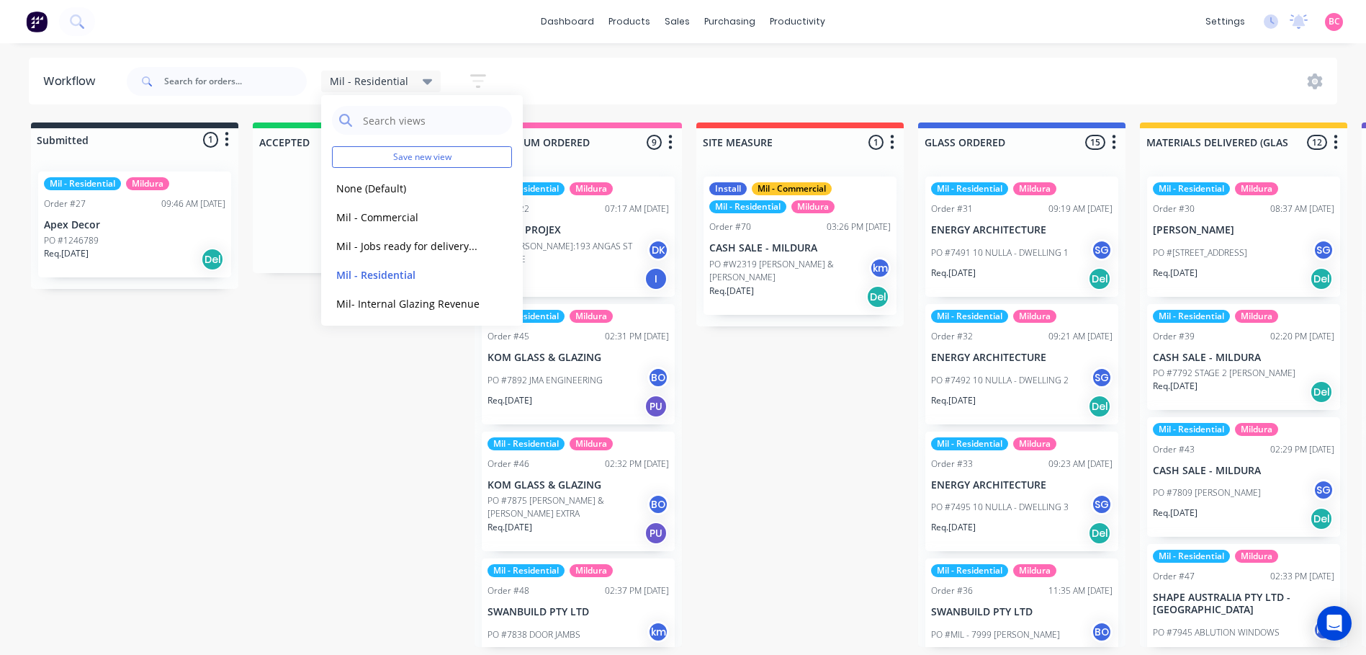
click at [477, 73] on icon "button" at bounding box center [478, 81] width 16 height 18
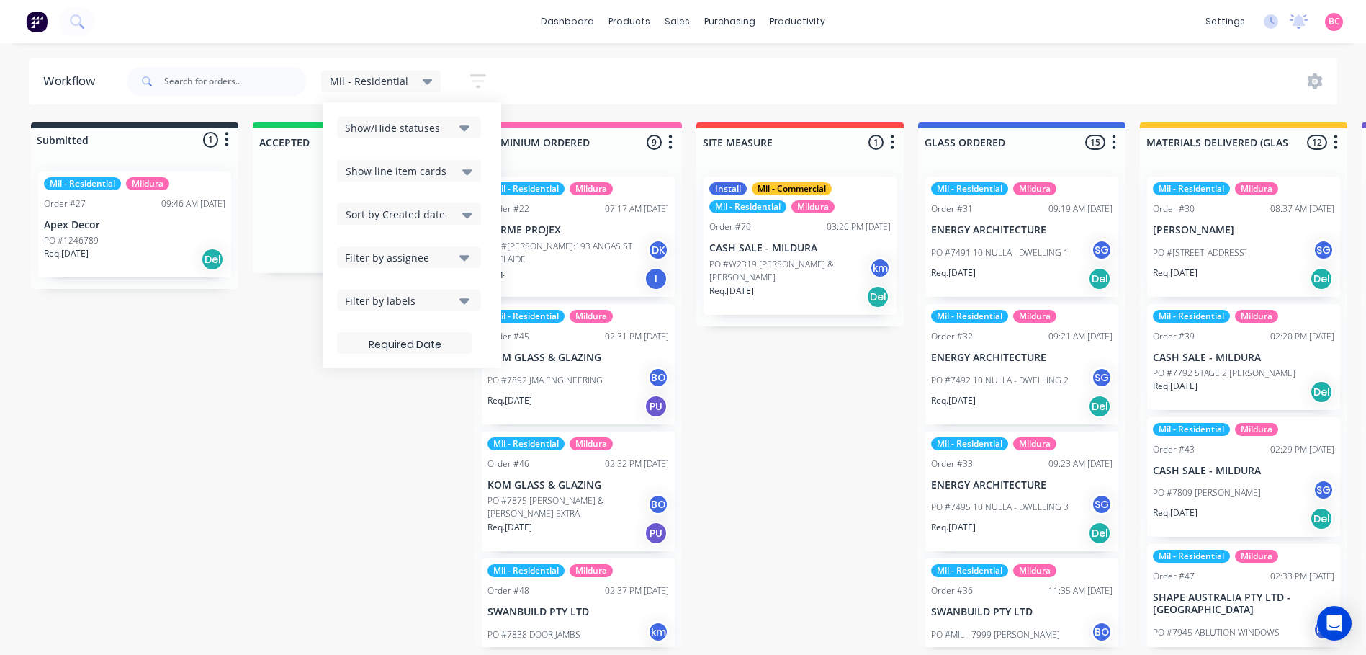
click at [426, 129] on div "Show/Hide statuses" at bounding box center [399, 127] width 109 height 15
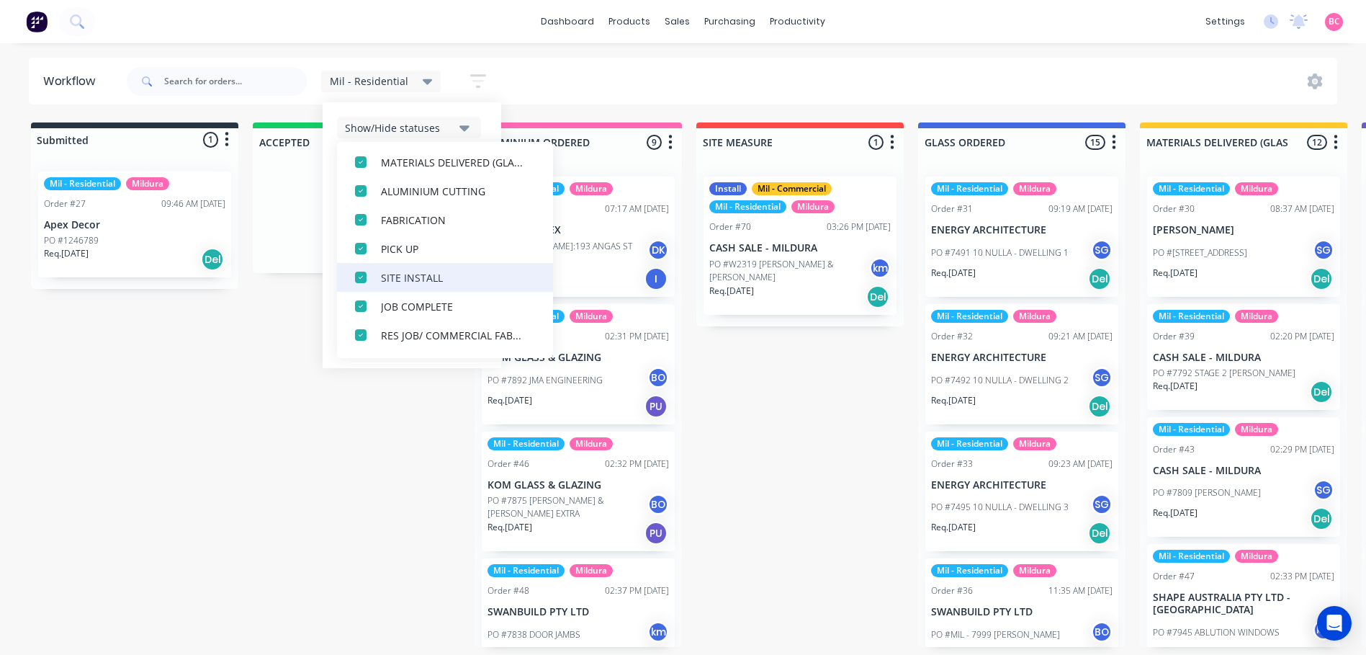
scroll to position [245, 0]
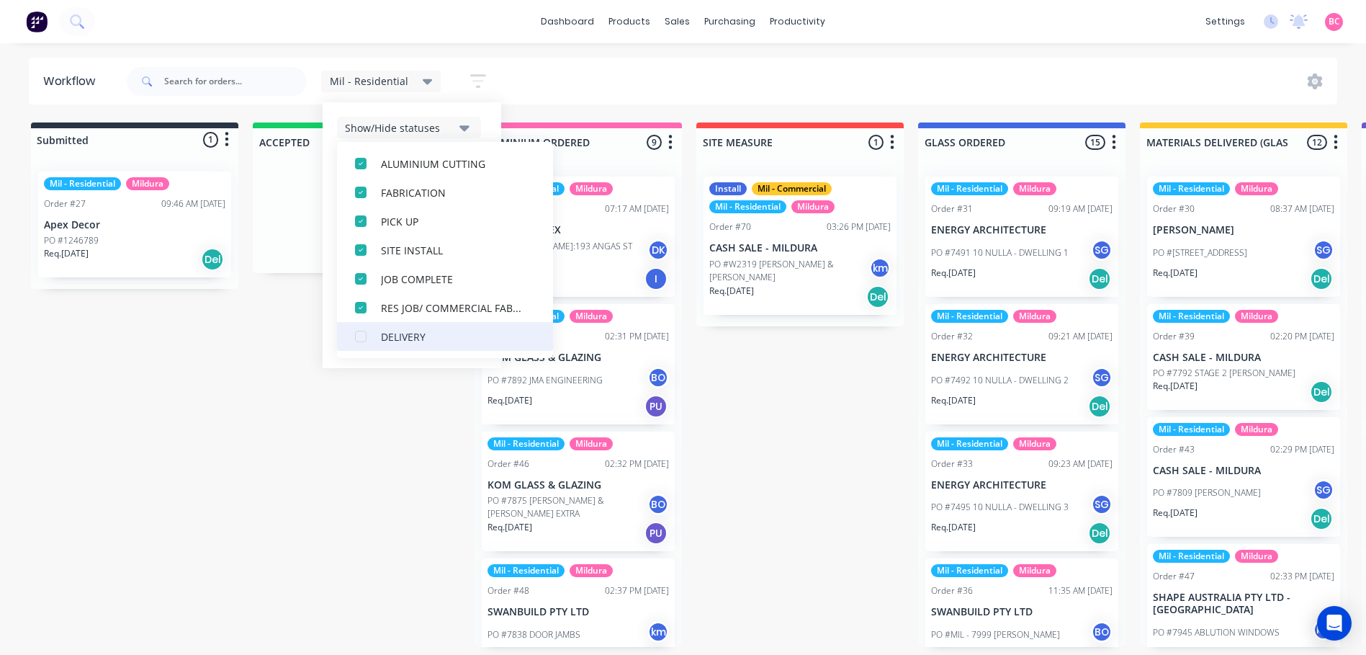
click at [362, 334] on div "button" at bounding box center [360, 336] width 29 height 29
click at [483, 121] on div "Show/Hide statuses" at bounding box center [412, 128] width 150 height 22
click at [468, 105] on div "Show/Hide statuses All Submitted ACCEPTED ALUMINIUM ORDERED SITE MEASURE GLASS …" at bounding box center [412, 235] width 179 height 266
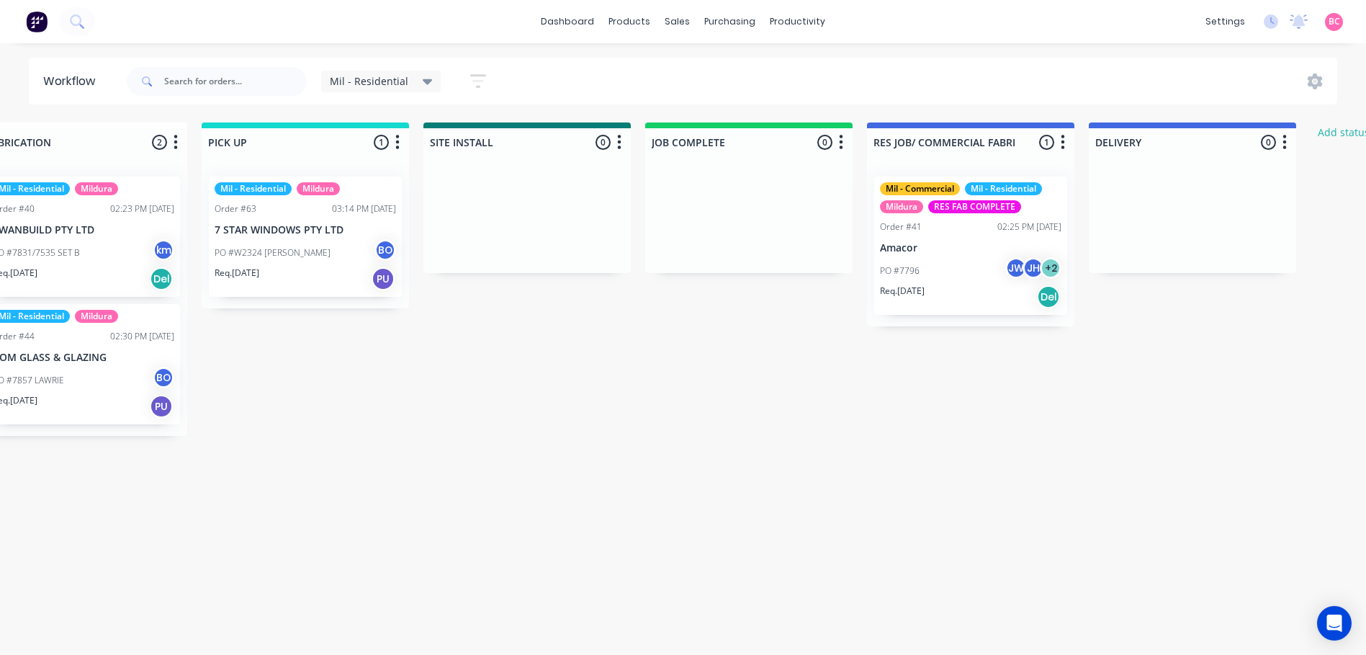
scroll to position [0, 1634]
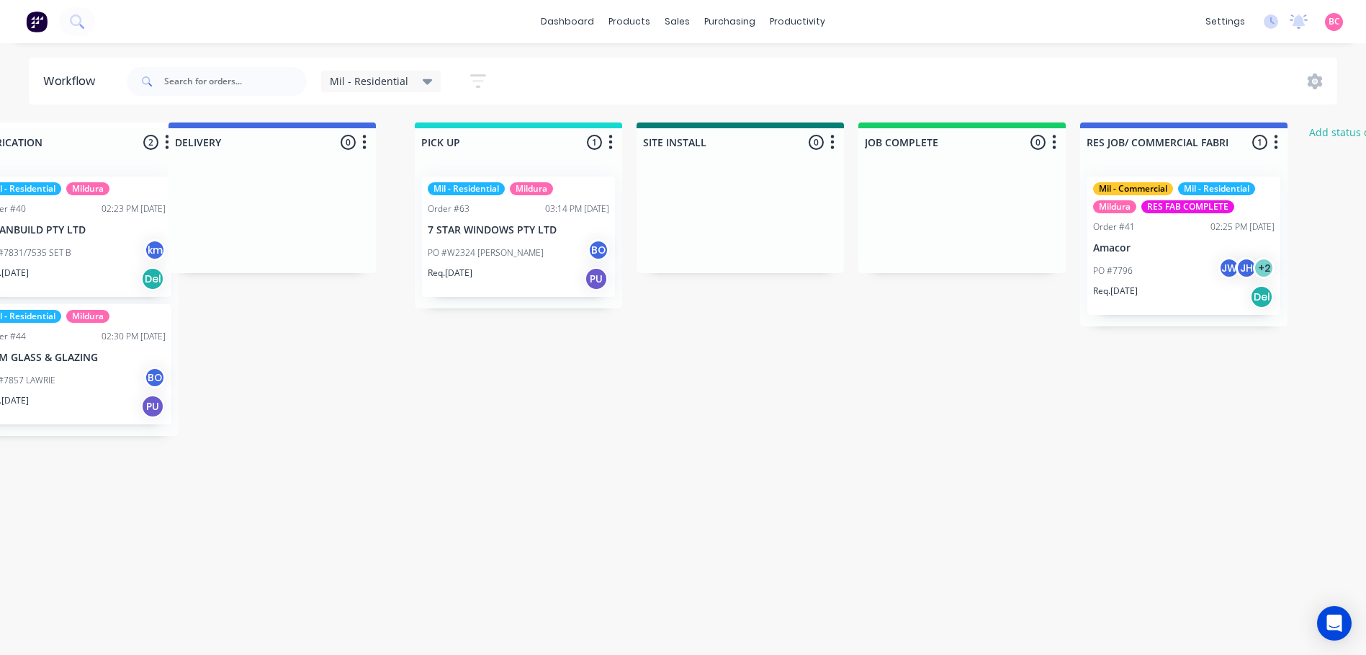
drag, startPoint x: 1134, startPoint y: 142, endPoint x: 256, endPoint y: 151, distance: 878.8
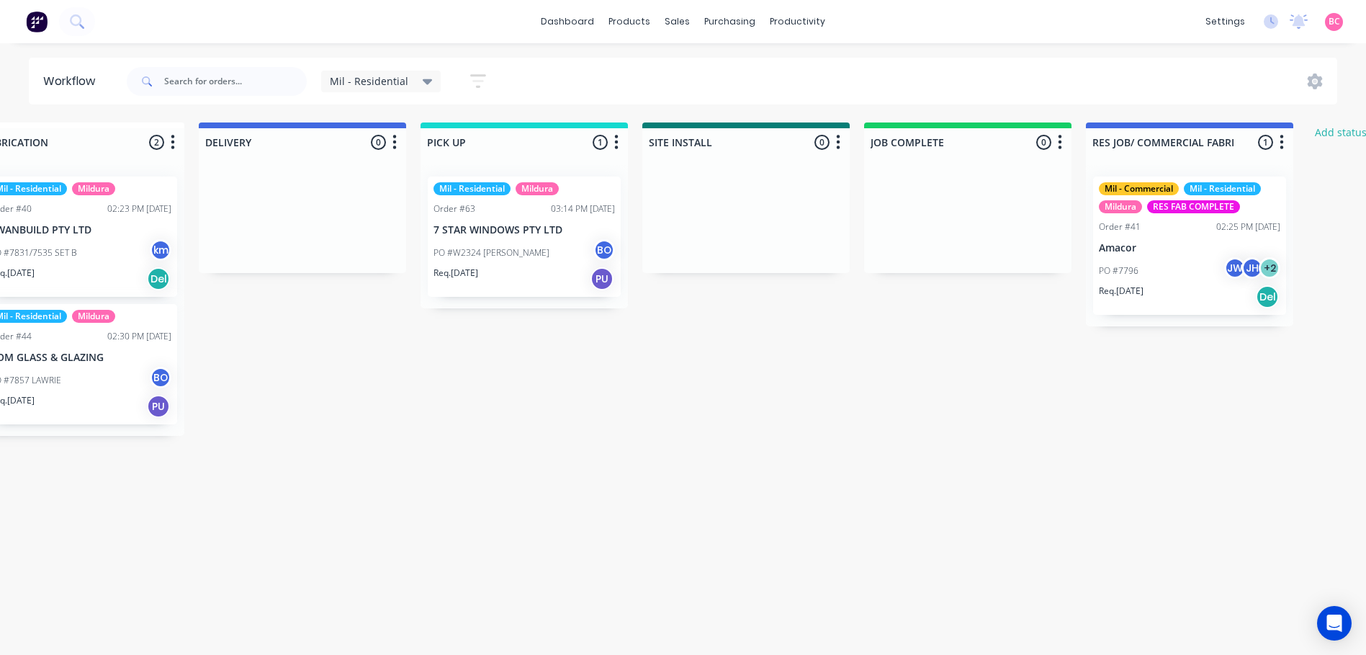
click at [430, 86] on div "Mil - Residential" at bounding box center [381, 82] width 120 height 22
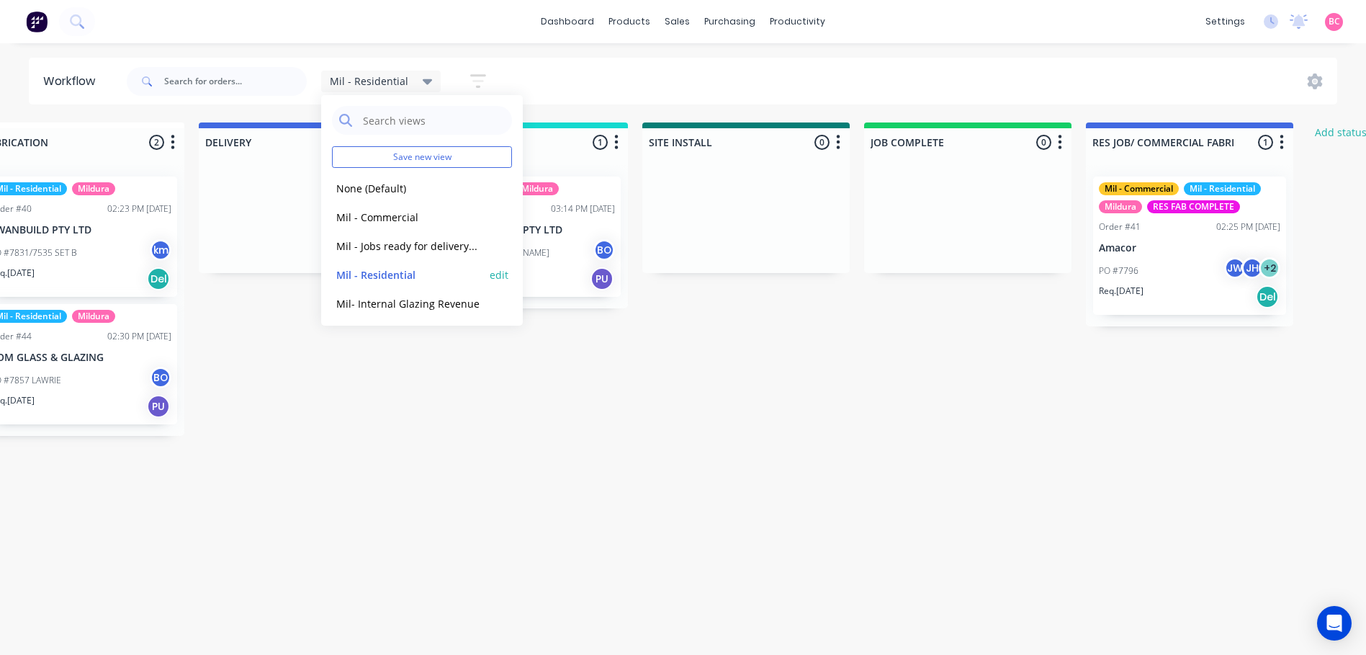
click at [493, 273] on button "edit" at bounding box center [499, 274] width 19 height 15
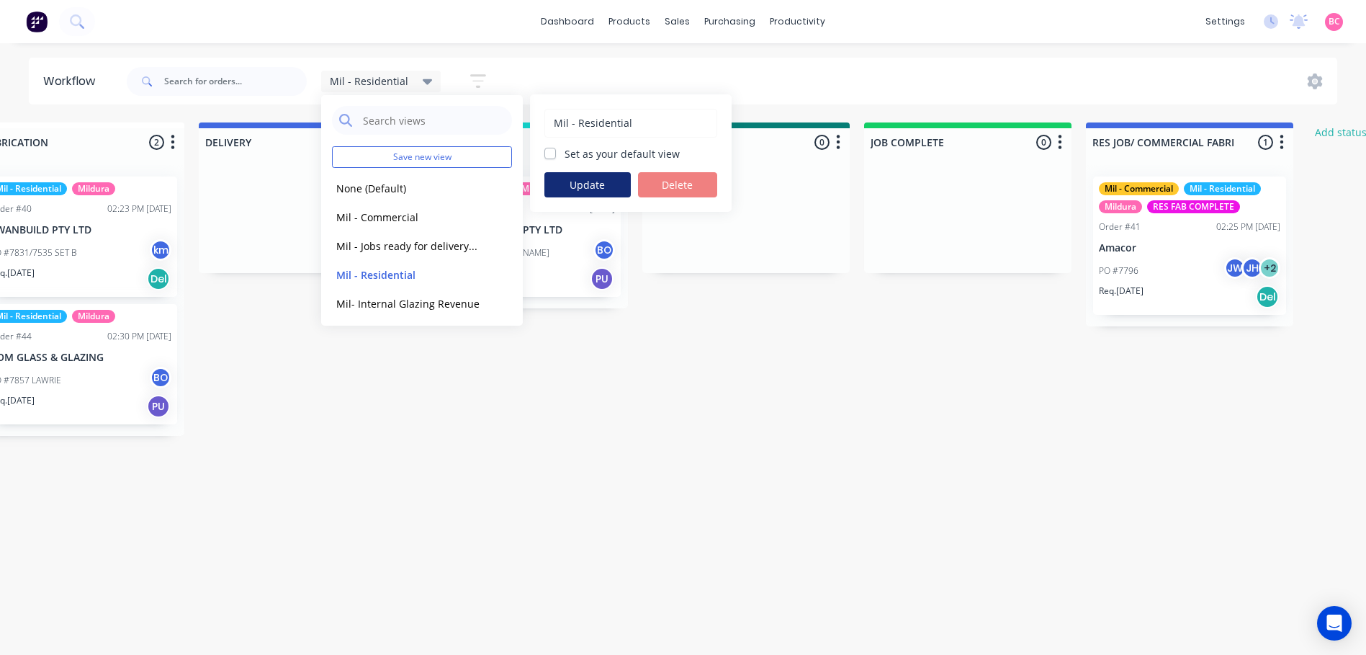
click at [601, 184] on button "Update" at bounding box center [588, 184] width 86 height 25
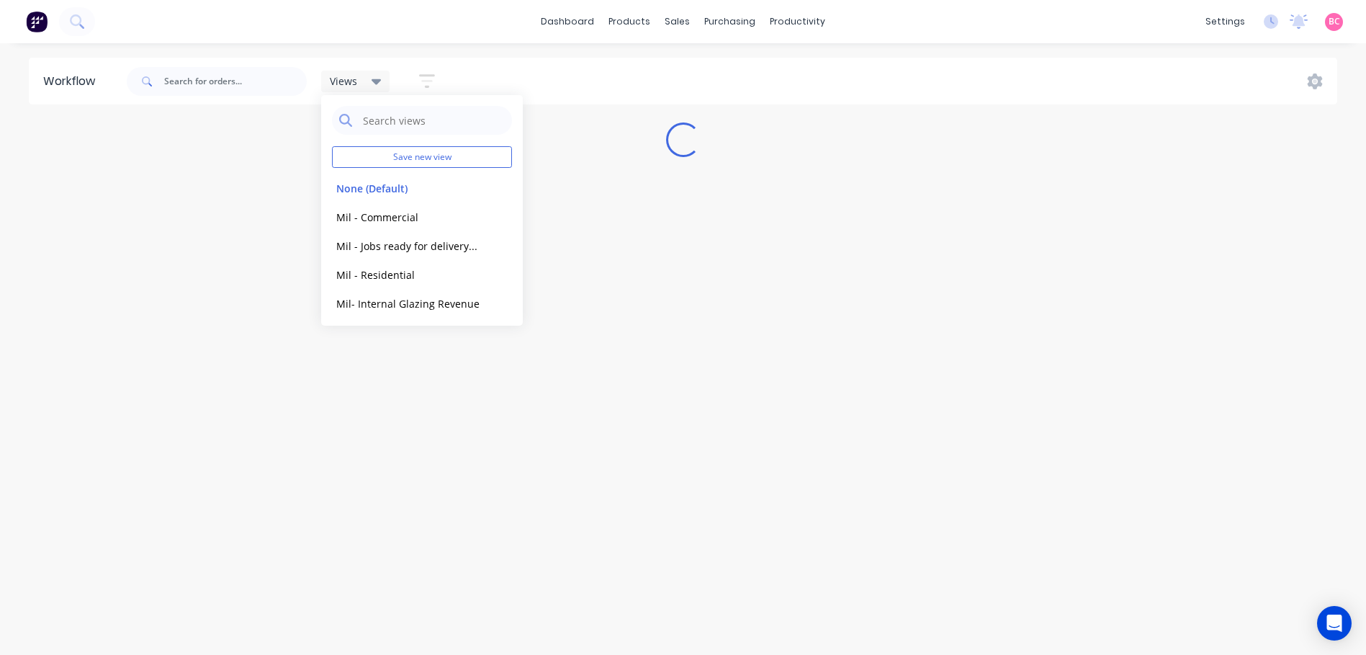
scroll to position [0, 0]
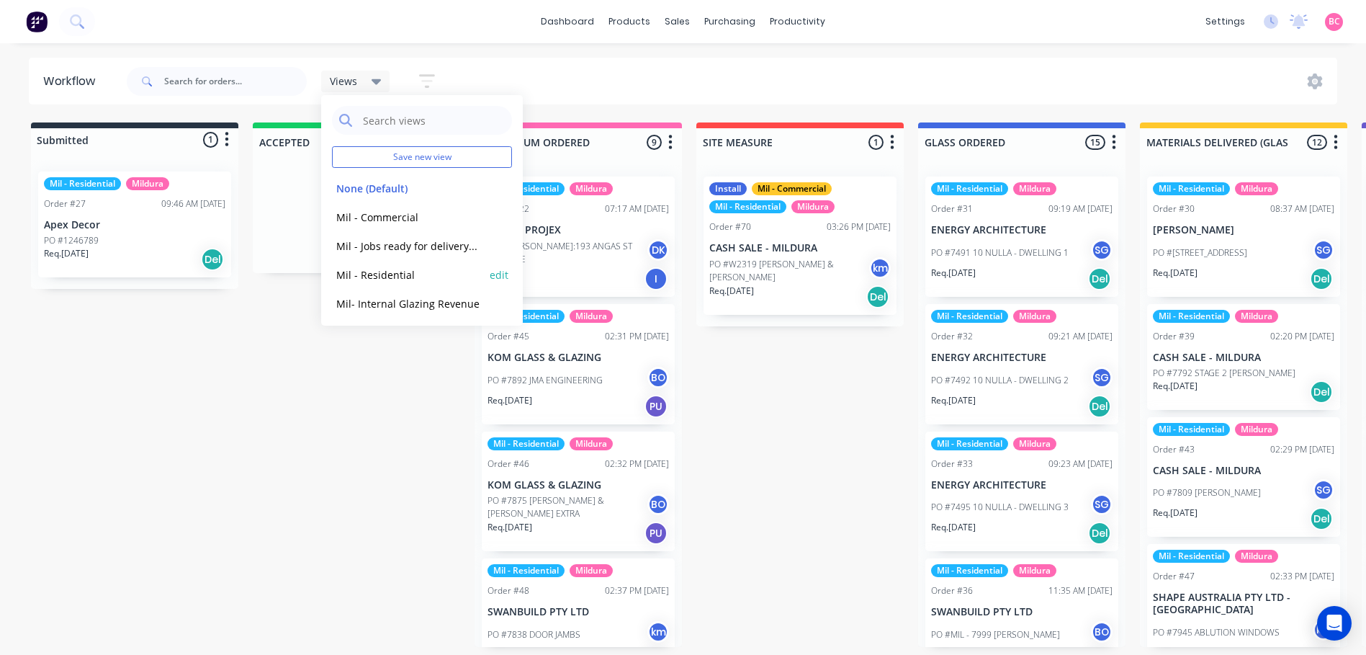
click at [395, 275] on button "Mil - Residential" at bounding box center [408, 275] width 153 height 17
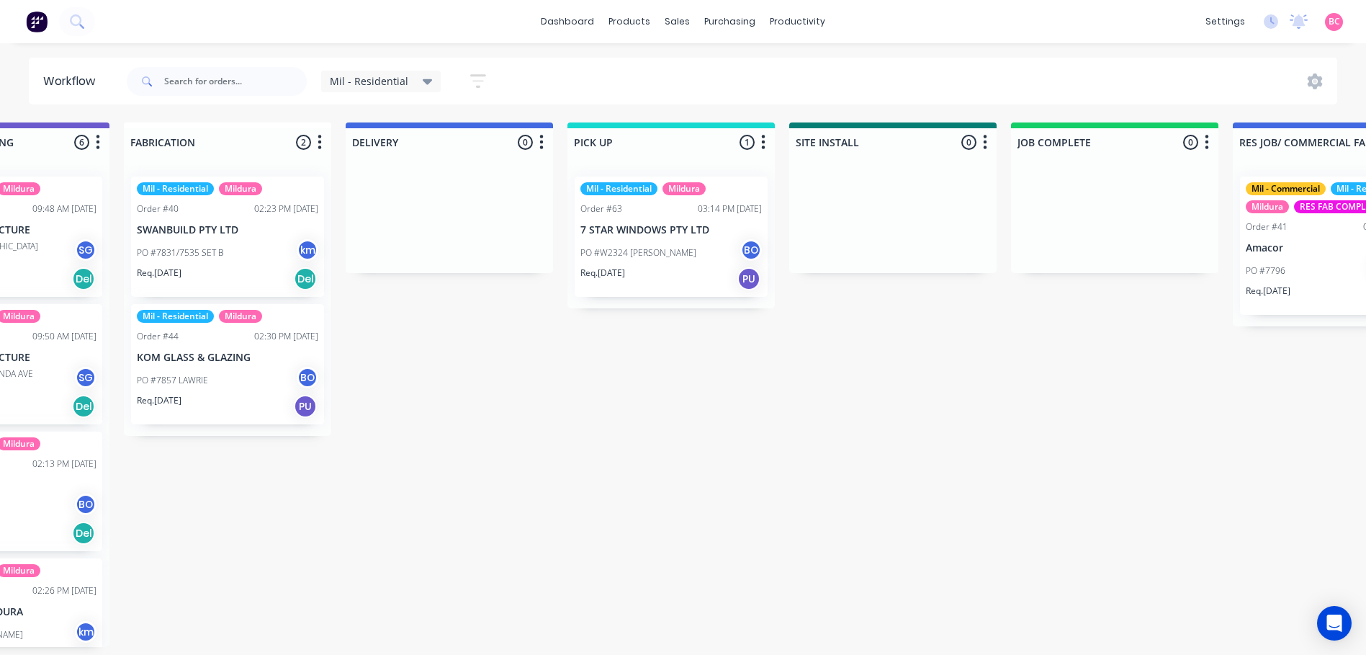
scroll to position [0, 1451]
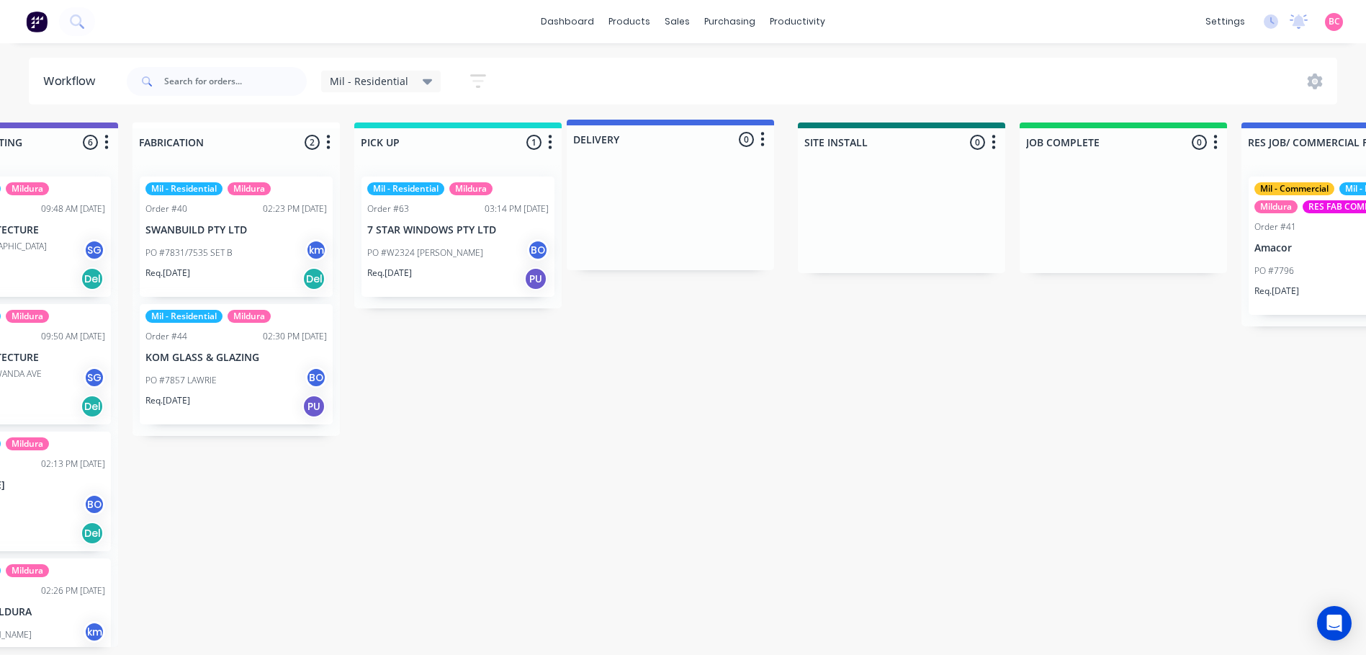
drag, startPoint x: 411, startPoint y: 143, endPoint x: 628, endPoint y: 140, distance: 217.6
click at [628, 140] on div "Submitted 1 Status colour #273444 hex #273444 Save Cancel Summaries Total order…" at bounding box center [157, 384] width 3238 height 524
click at [725, 442] on div "Submitted 1 Status colour #273444 hex #273444 Save Cancel Summaries Total order…" at bounding box center [157, 384] width 3238 height 524
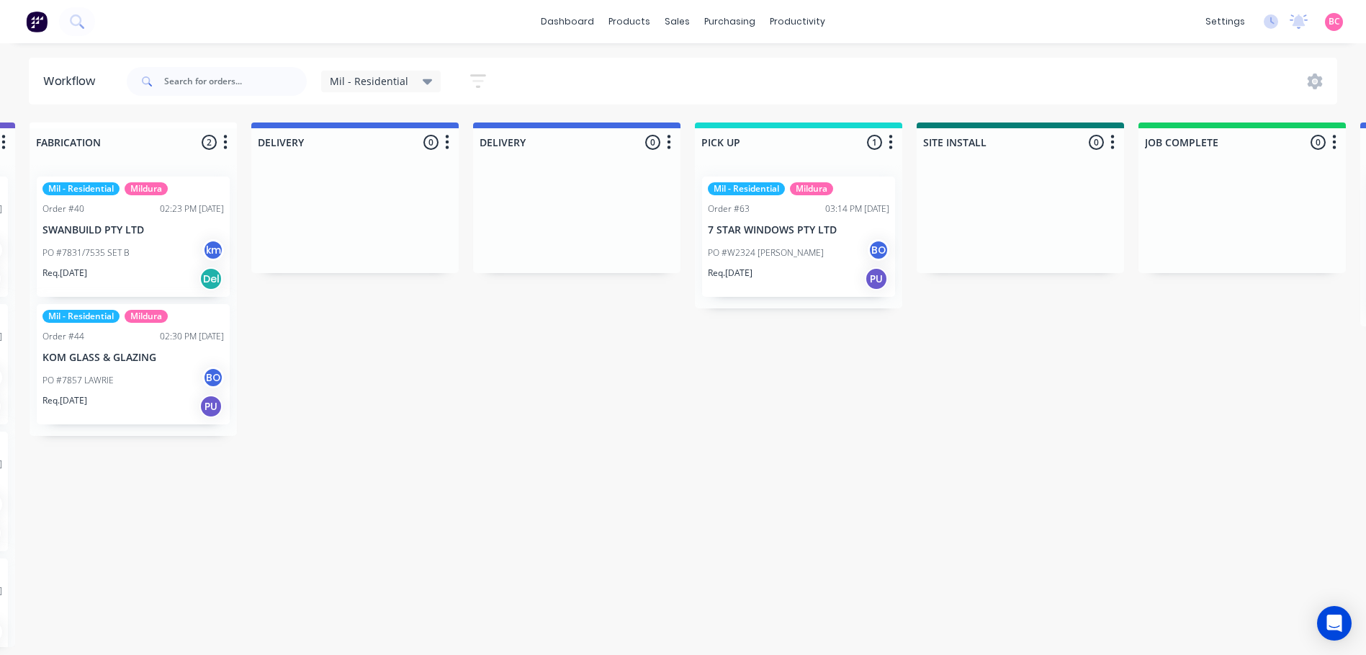
scroll to position [0, 1533]
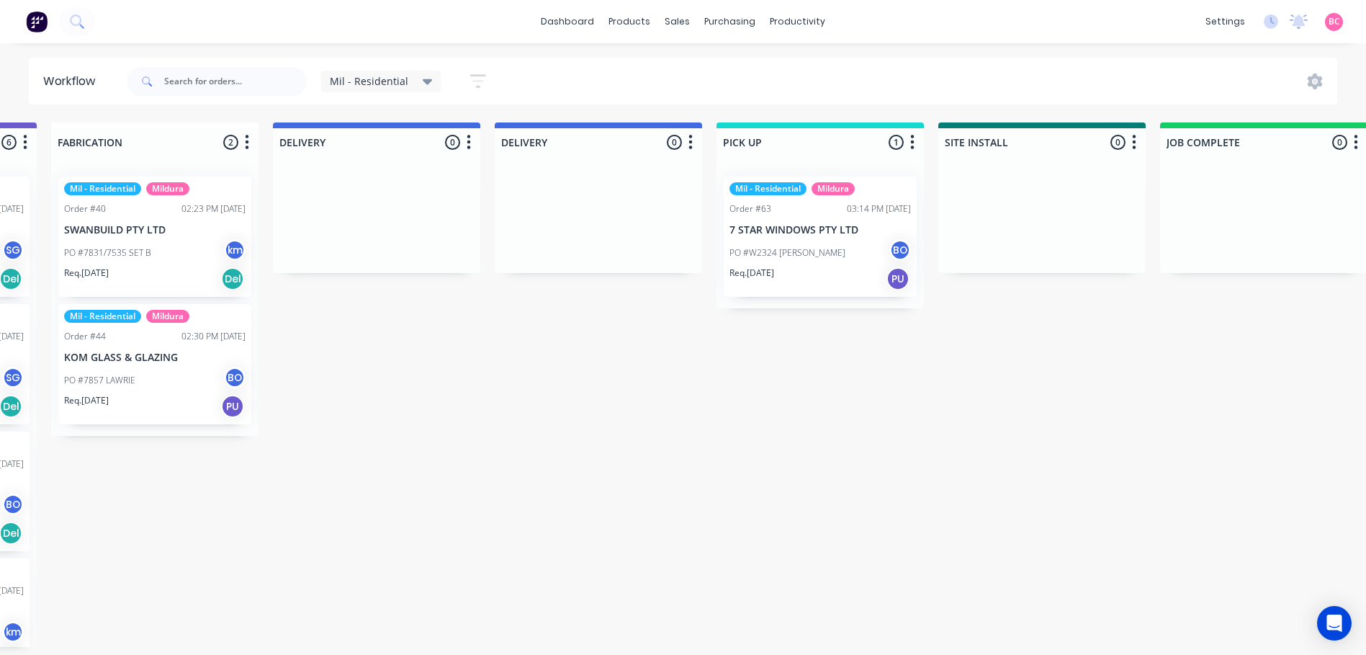
click at [694, 143] on button "button" at bounding box center [690, 142] width 17 height 17
click at [609, 266] on button "Delete" at bounding box center [627, 268] width 144 height 24
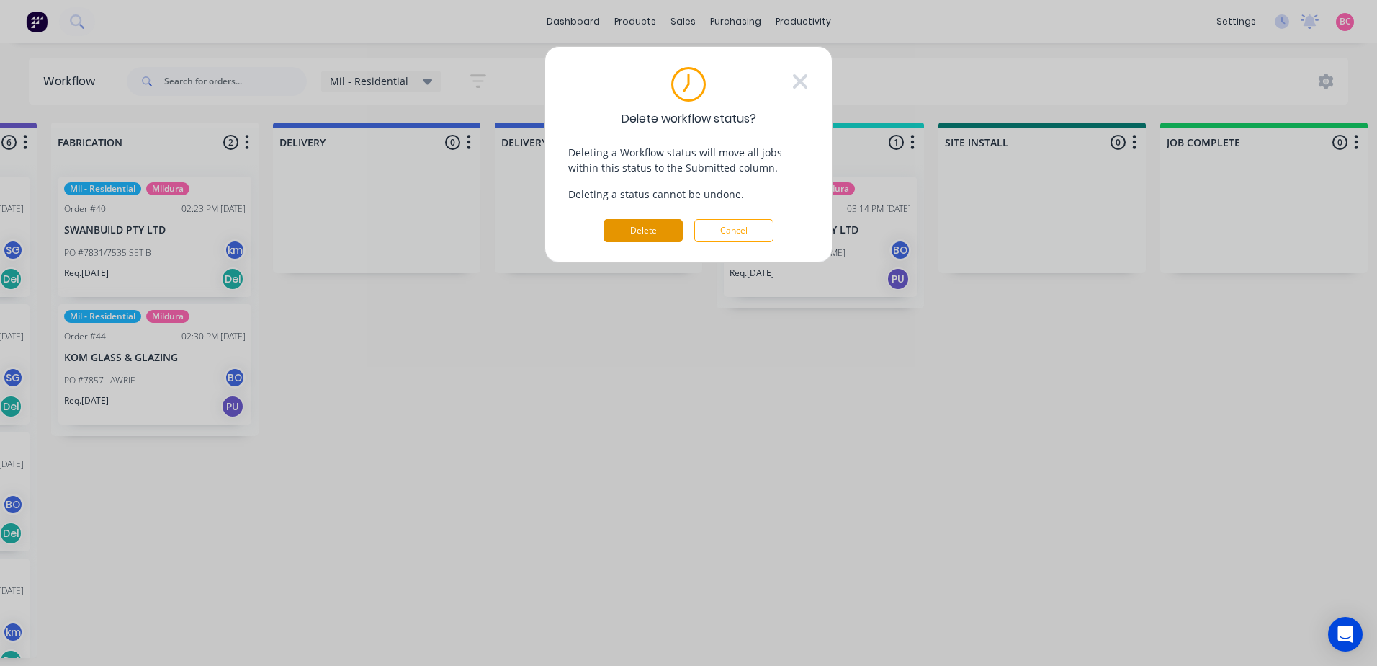
click at [653, 227] on button "Delete" at bounding box center [643, 230] width 79 height 23
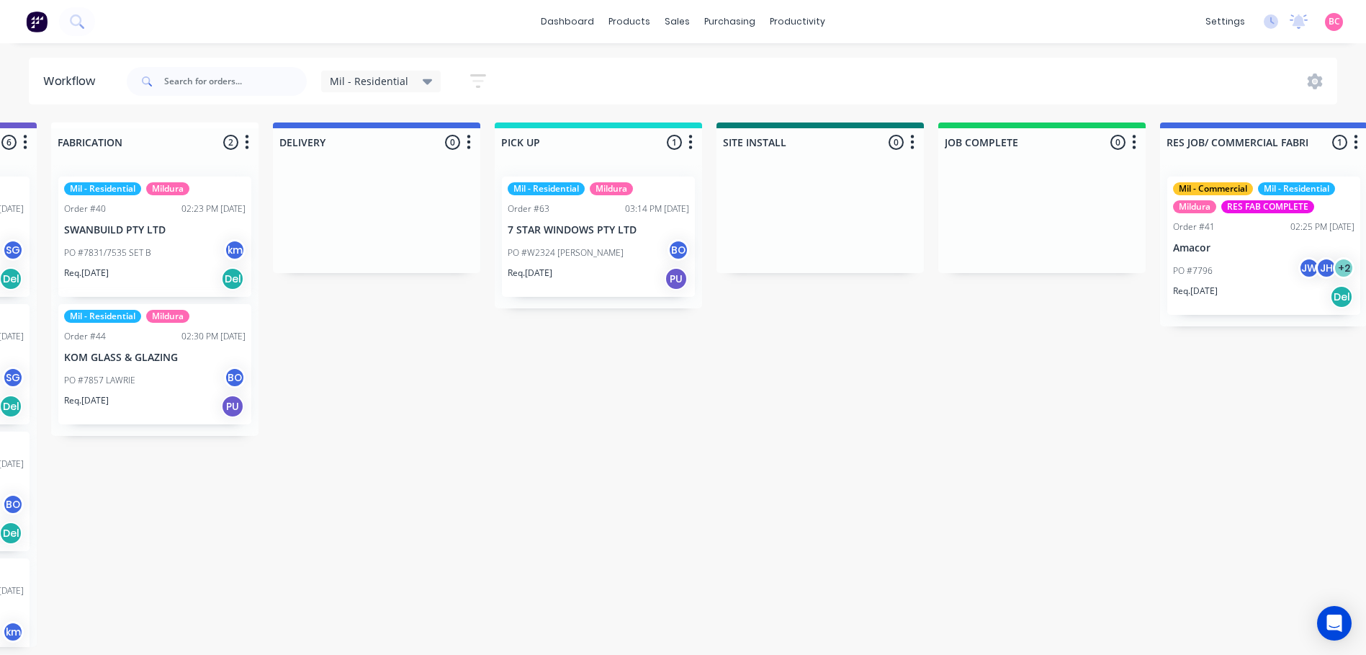
click at [426, 86] on icon at bounding box center [428, 81] width 10 height 16
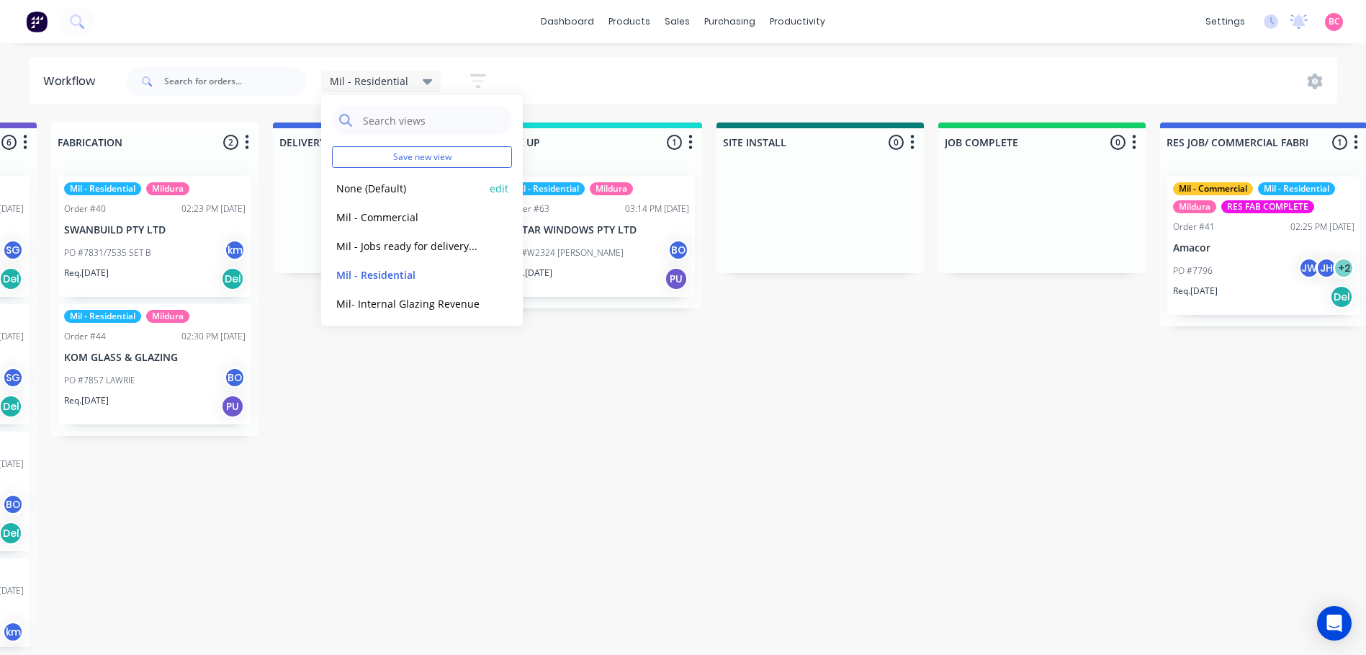
click at [382, 188] on button "None (Default)" at bounding box center [408, 188] width 153 height 17
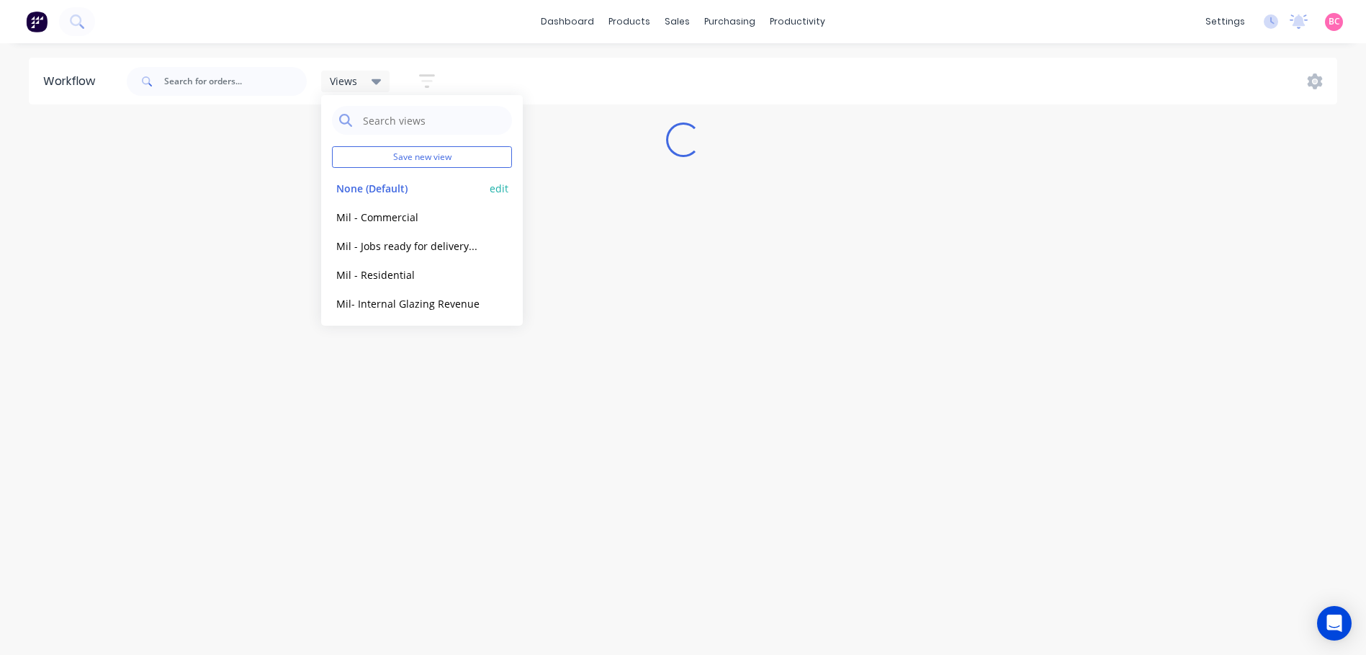
scroll to position [0, 0]
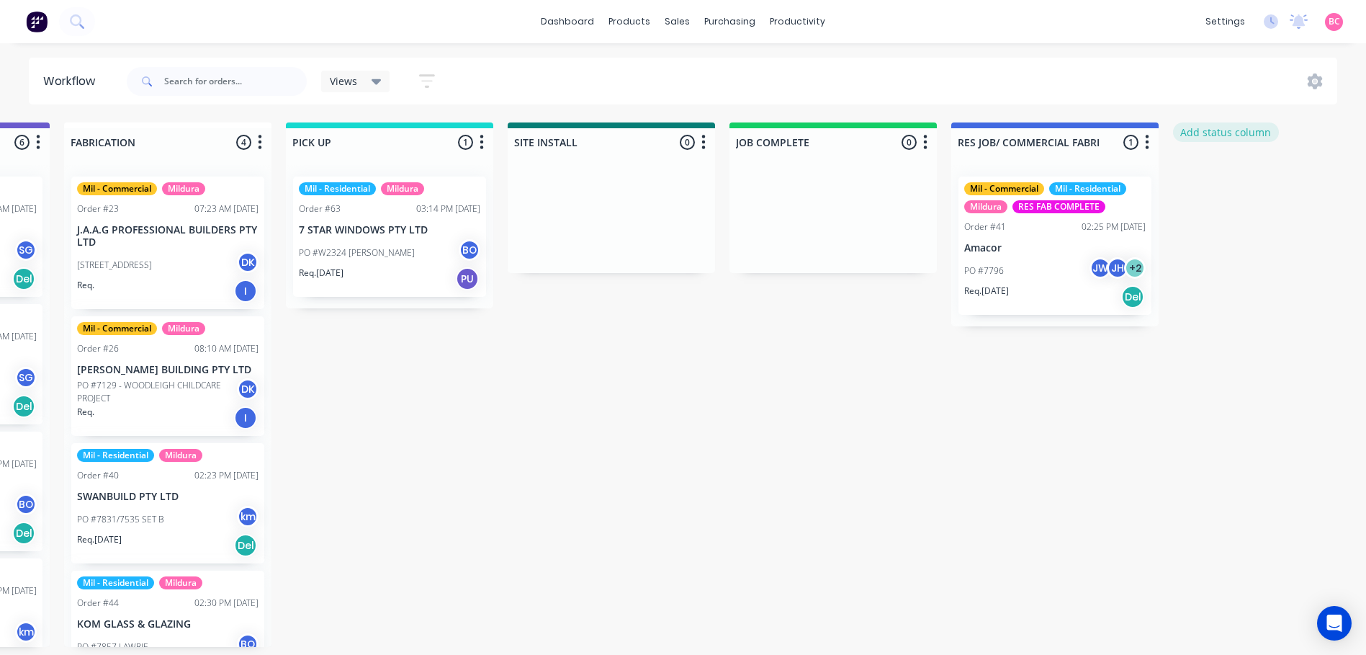
click at [1240, 130] on button "Add status column" at bounding box center [1226, 131] width 106 height 19
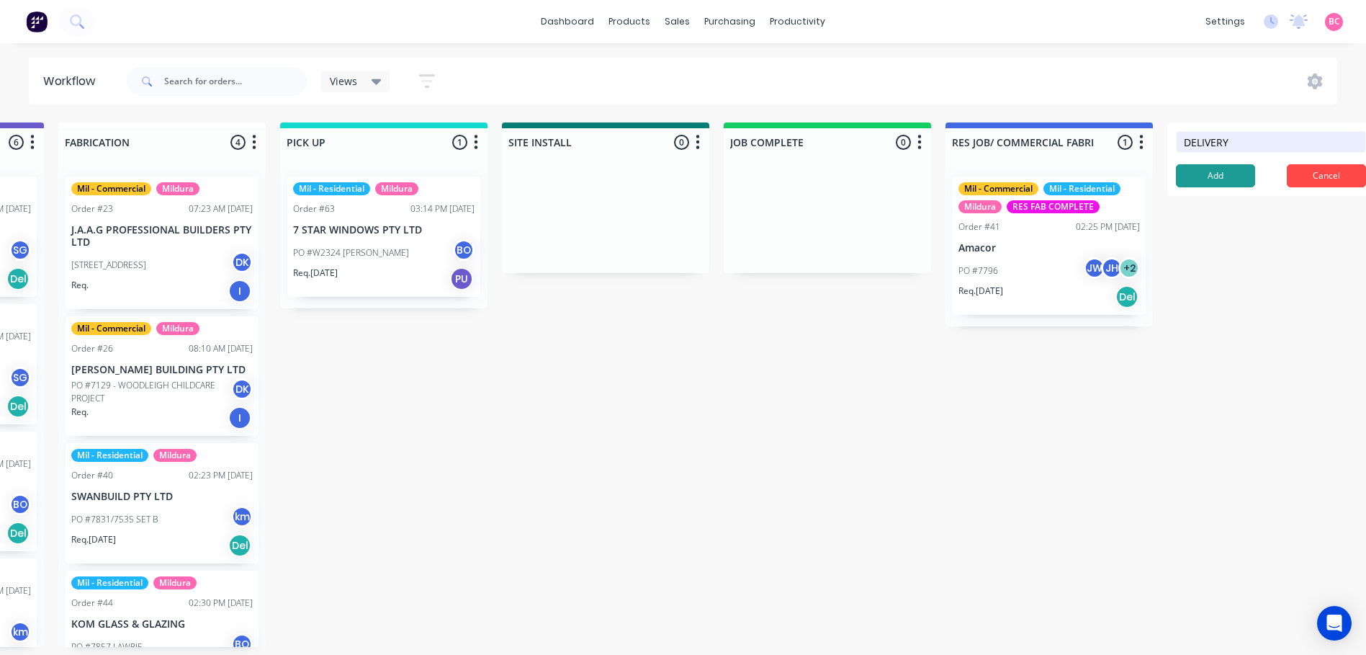
type input "DELIVERY"
click at [1215, 177] on button "Add" at bounding box center [1215, 175] width 79 height 23
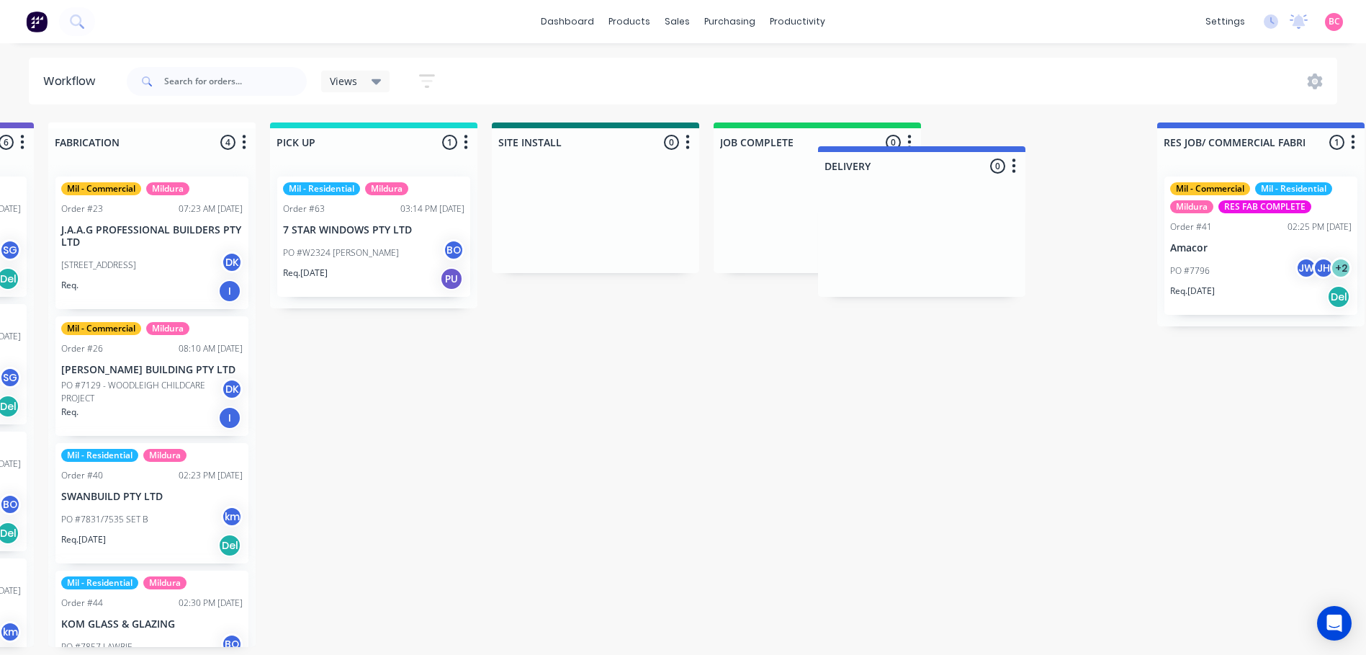
scroll to position [0, 1537]
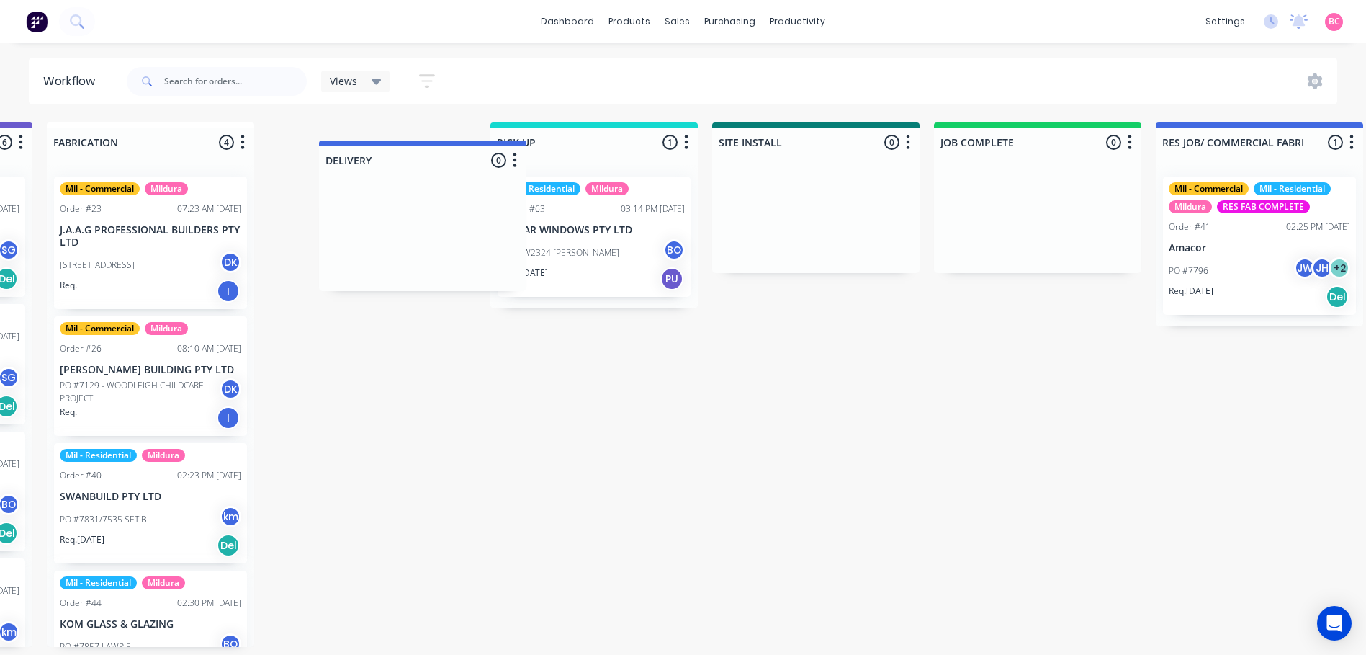
drag, startPoint x: 1262, startPoint y: 144, endPoint x: 386, endPoint y: 156, distance: 876.0
click at [386, 156] on div "Submitted 1 Status colour #273444 hex #273444 Save Cancel Summaries Total order…" at bounding box center [71, 384] width 3238 height 524
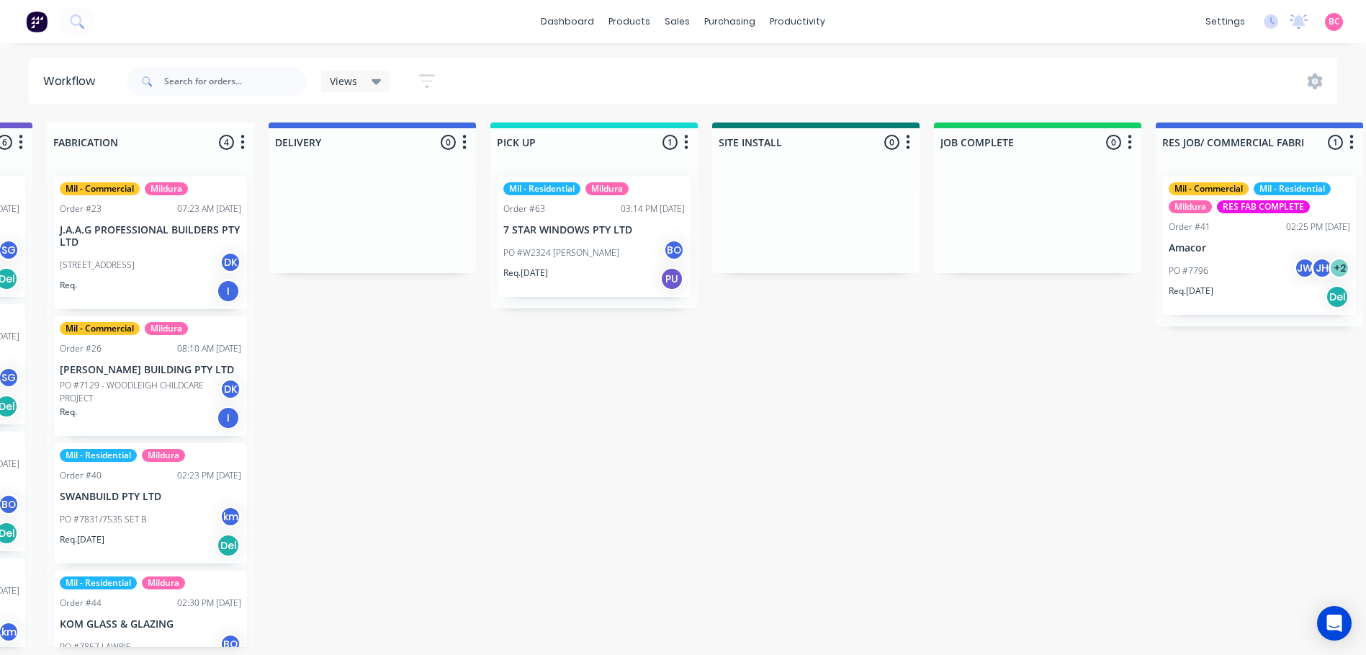
click at [429, 123] on div "DELIVERY 0 Status colour #4169E1 hex #4169E1 Save Cancel Notifications Email SM…" at bounding box center [372, 139] width 207 height 34
click at [429, 128] on div at bounding box center [372, 142] width 207 height 28
click at [464, 140] on icon "button" at bounding box center [464, 142] width 4 height 18
click at [404, 170] on span "Status colour" at bounding box center [375, 173] width 63 height 15
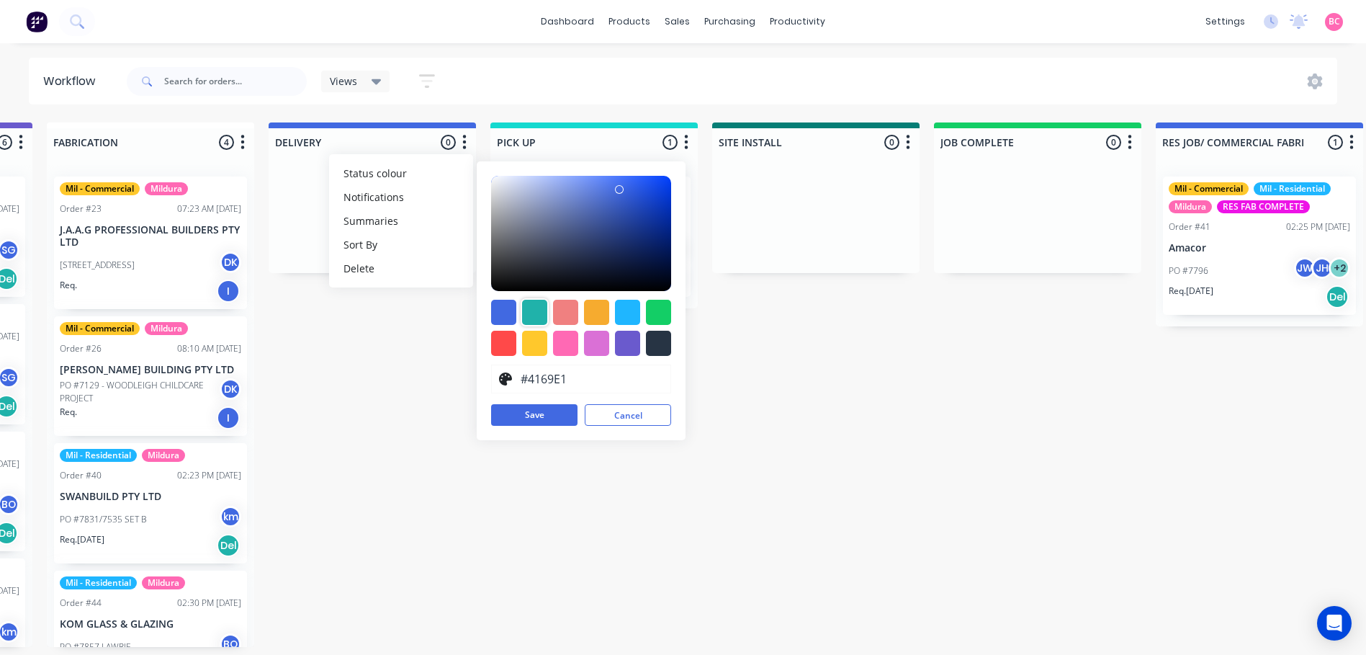
click at [537, 313] on div at bounding box center [534, 312] width 25 height 25
type input "#20B2AA"
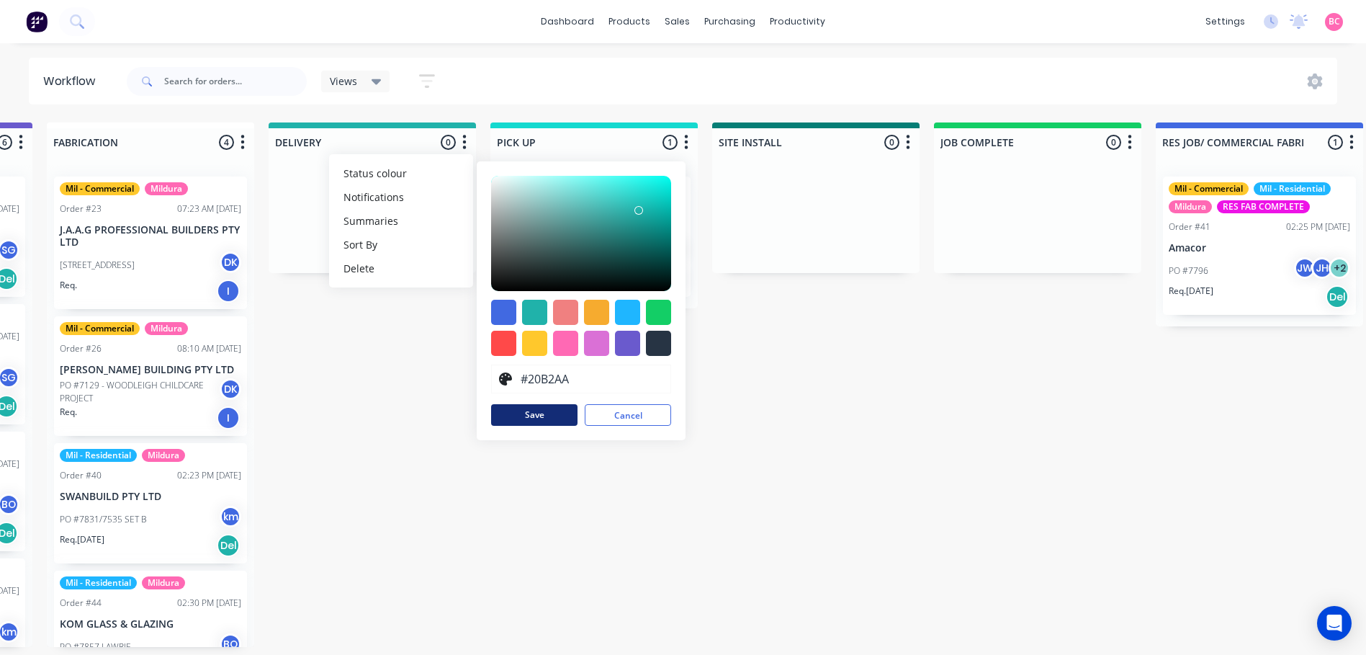
click at [546, 413] on button "Save" at bounding box center [534, 415] width 86 height 22
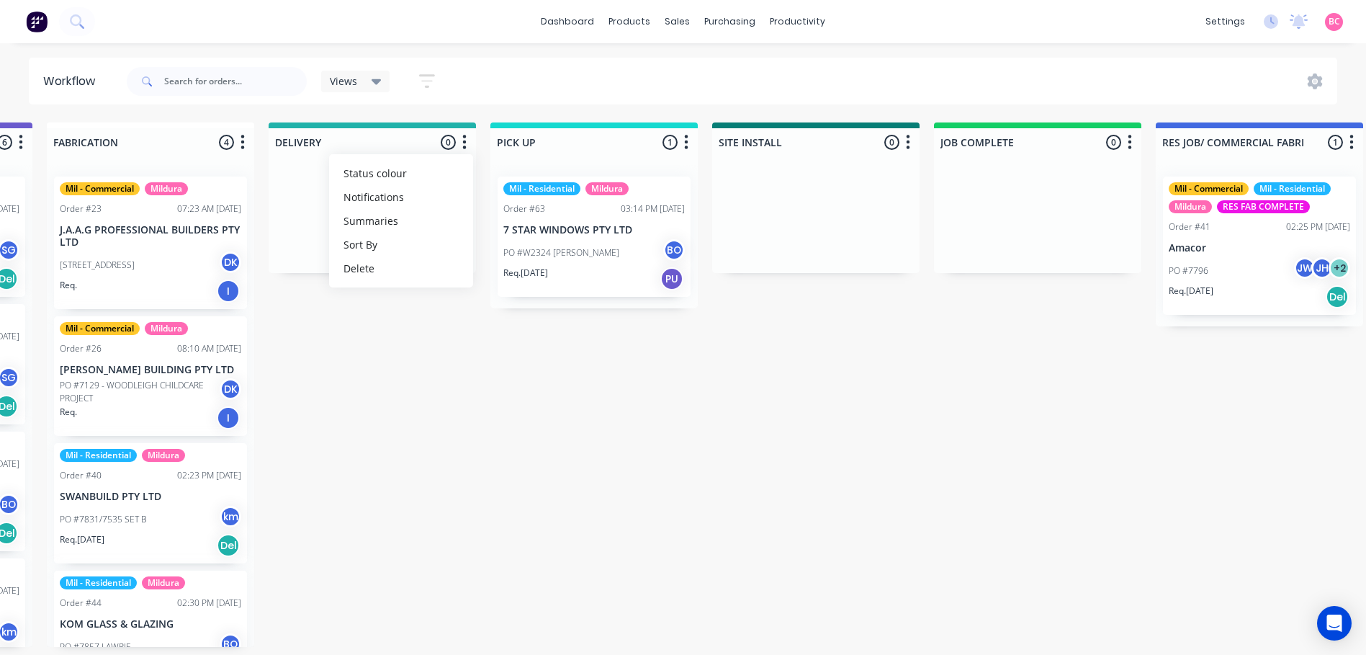
click at [439, 359] on div "Submitted 1 Status colour #273444 hex #273444 Save Cancel Summaries Total order…" at bounding box center [71, 384] width 3238 height 524
click at [372, 86] on icon at bounding box center [377, 81] width 10 height 16
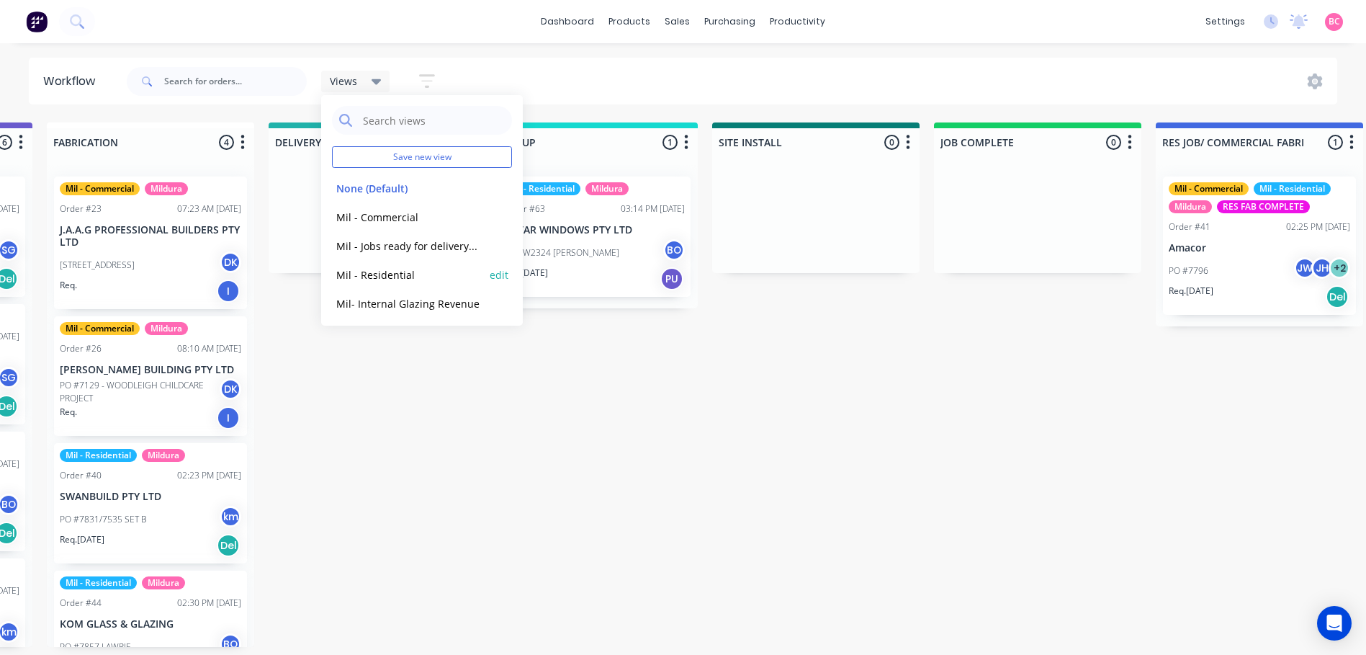
click at [373, 267] on button "Mil - Residential" at bounding box center [408, 275] width 153 height 17
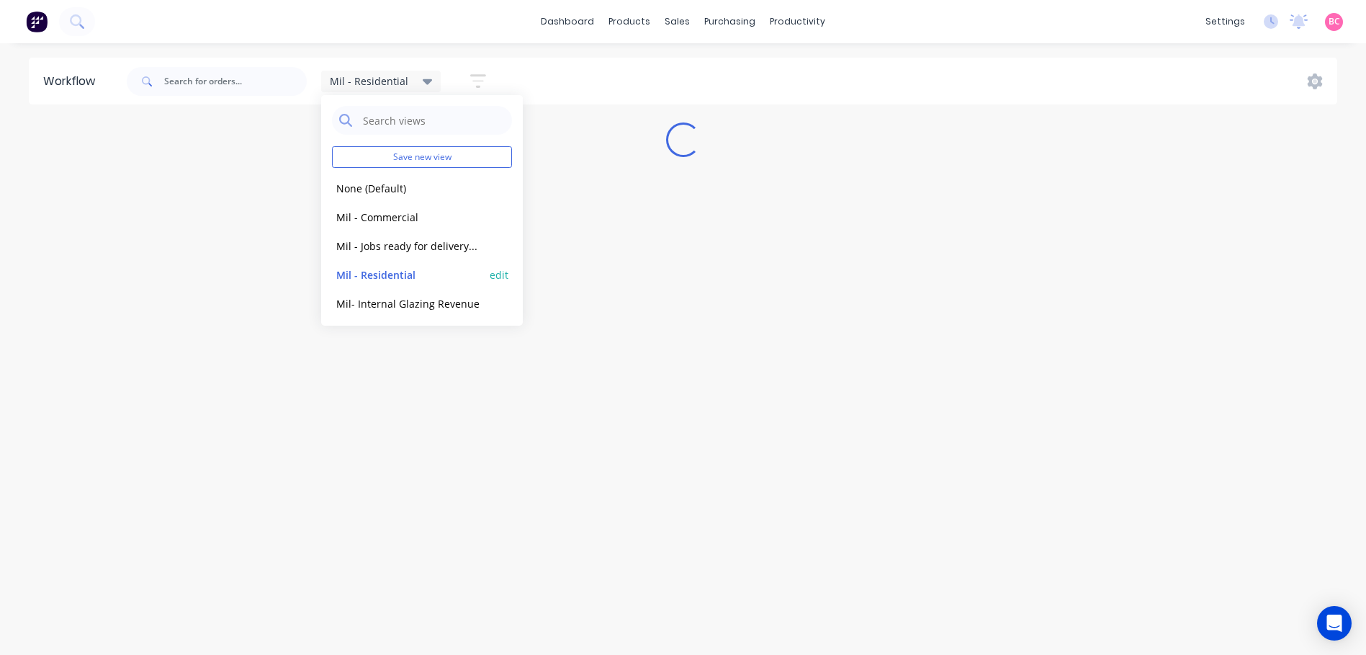
scroll to position [0, 0]
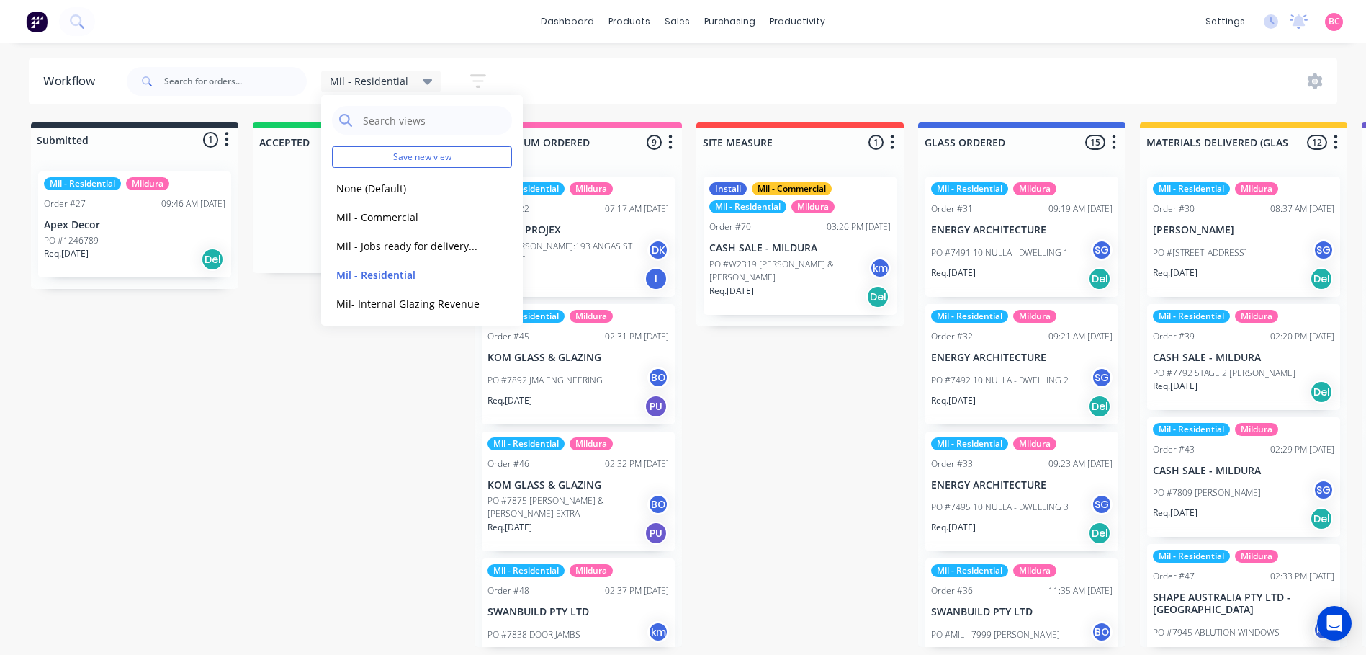
click at [474, 76] on icon "button" at bounding box center [478, 81] width 16 height 14
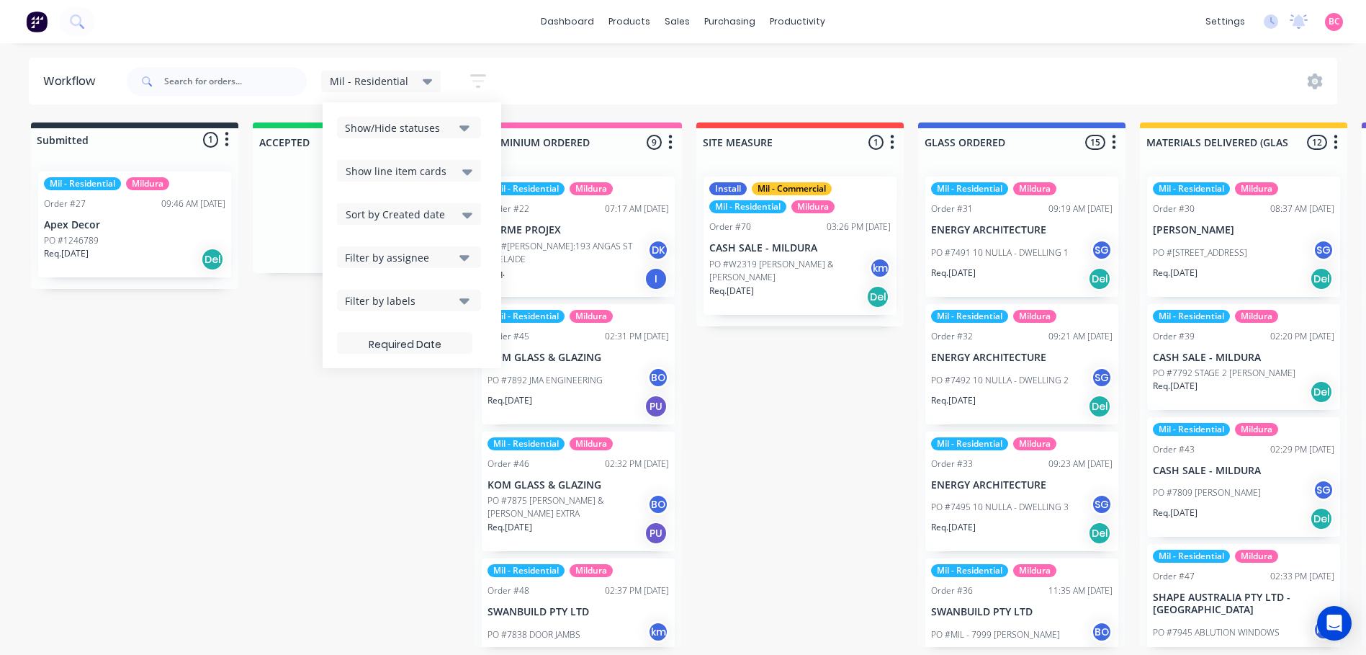
click at [460, 126] on icon "button" at bounding box center [465, 128] width 10 height 6
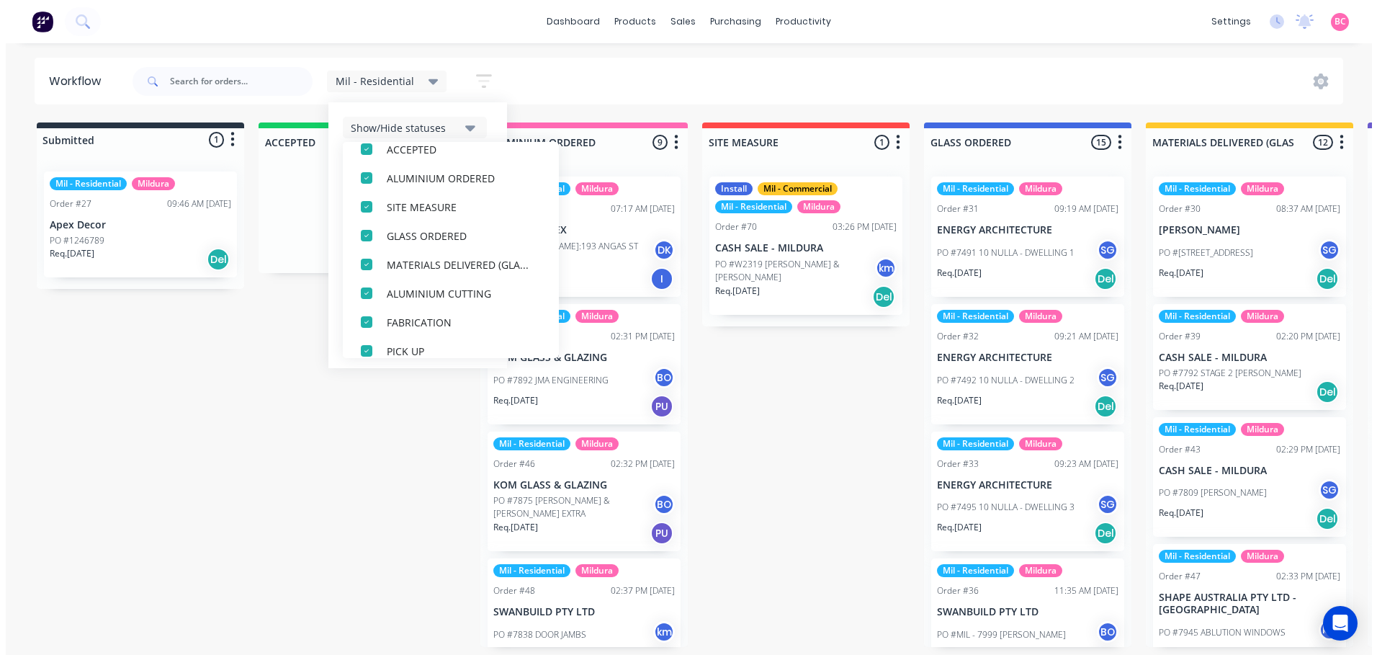
scroll to position [245, 0]
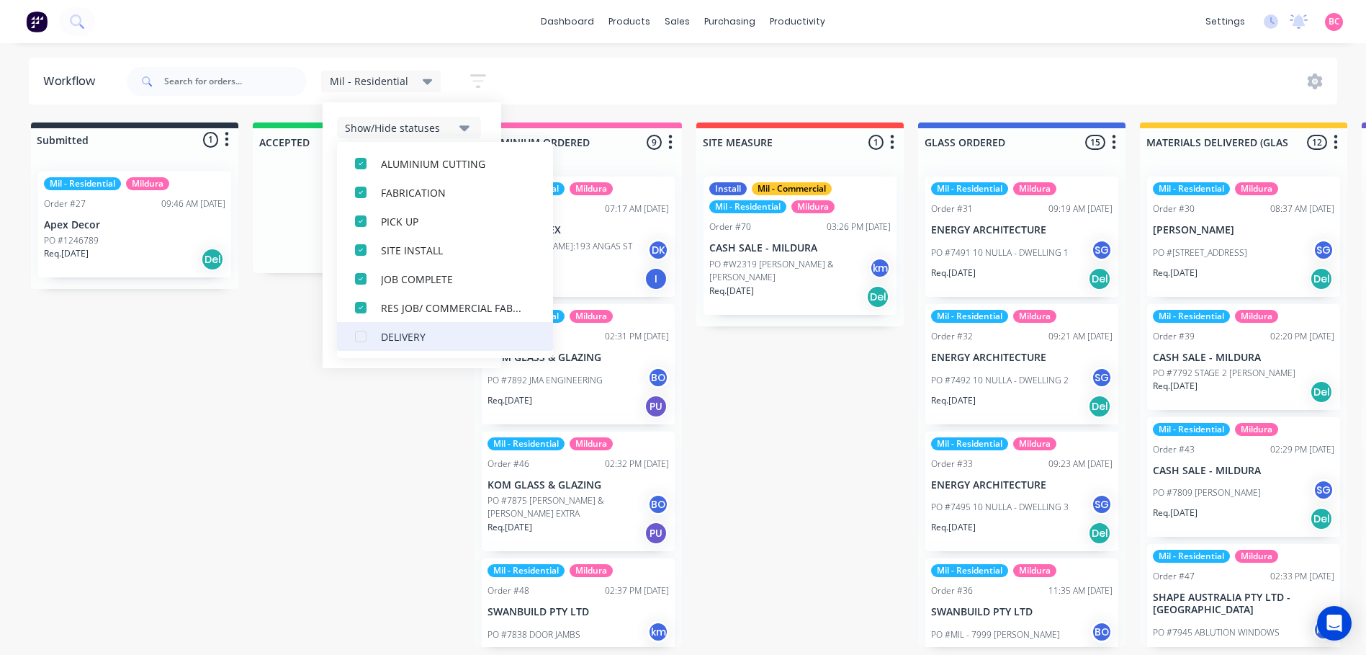
click at [354, 339] on div "button" at bounding box center [360, 336] width 29 height 29
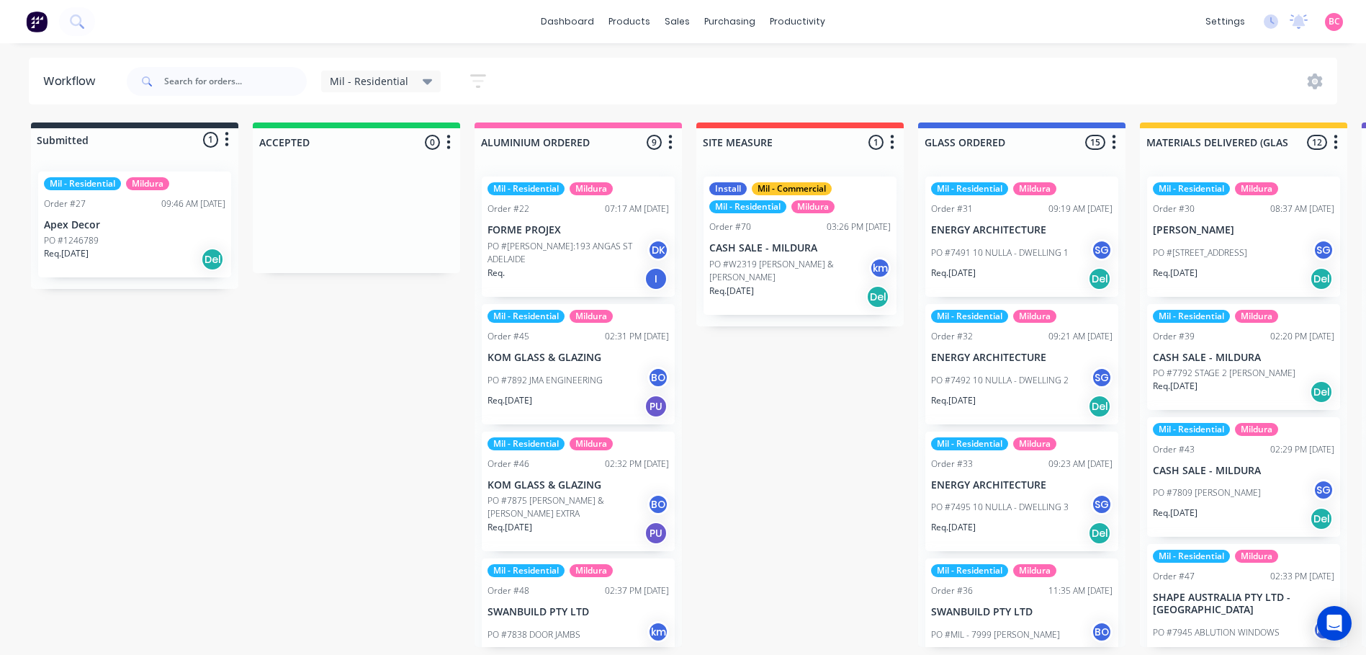
click at [426, 81] on icon at bounding box center [428, 82] width 10 height 6
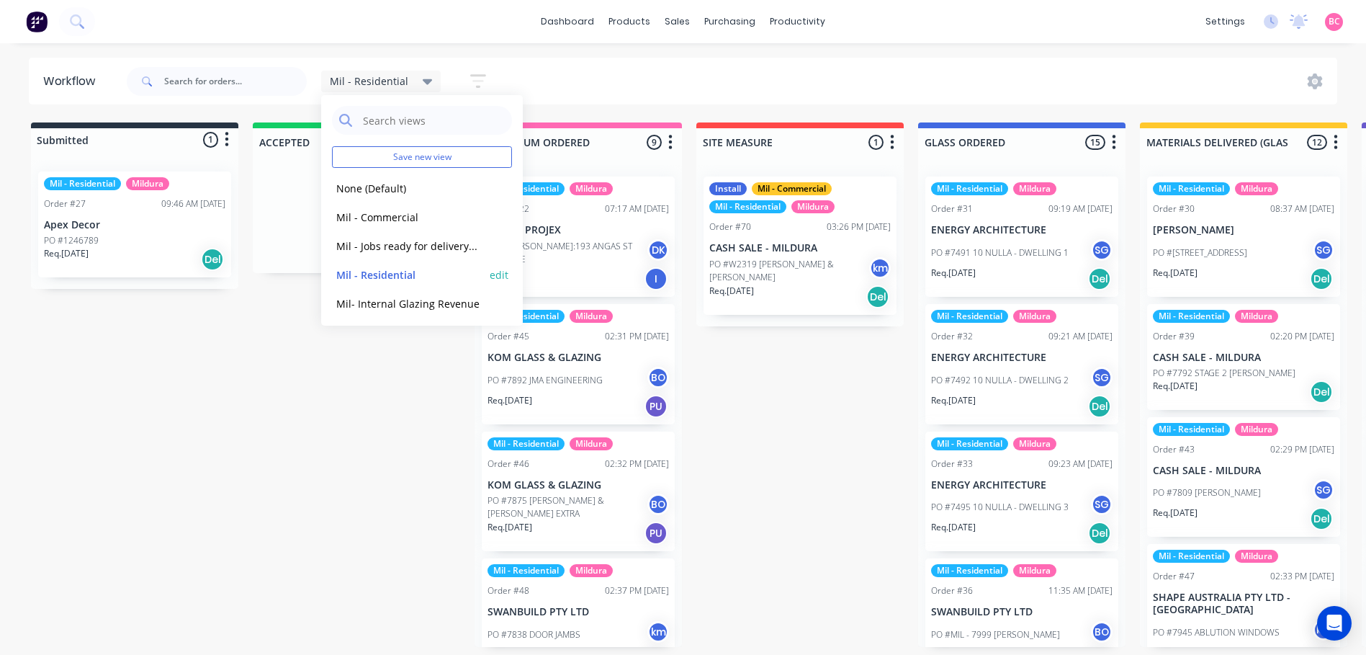
click at [490, 274] on button "edit" at bounding box center [499, 274] width 19 height 15
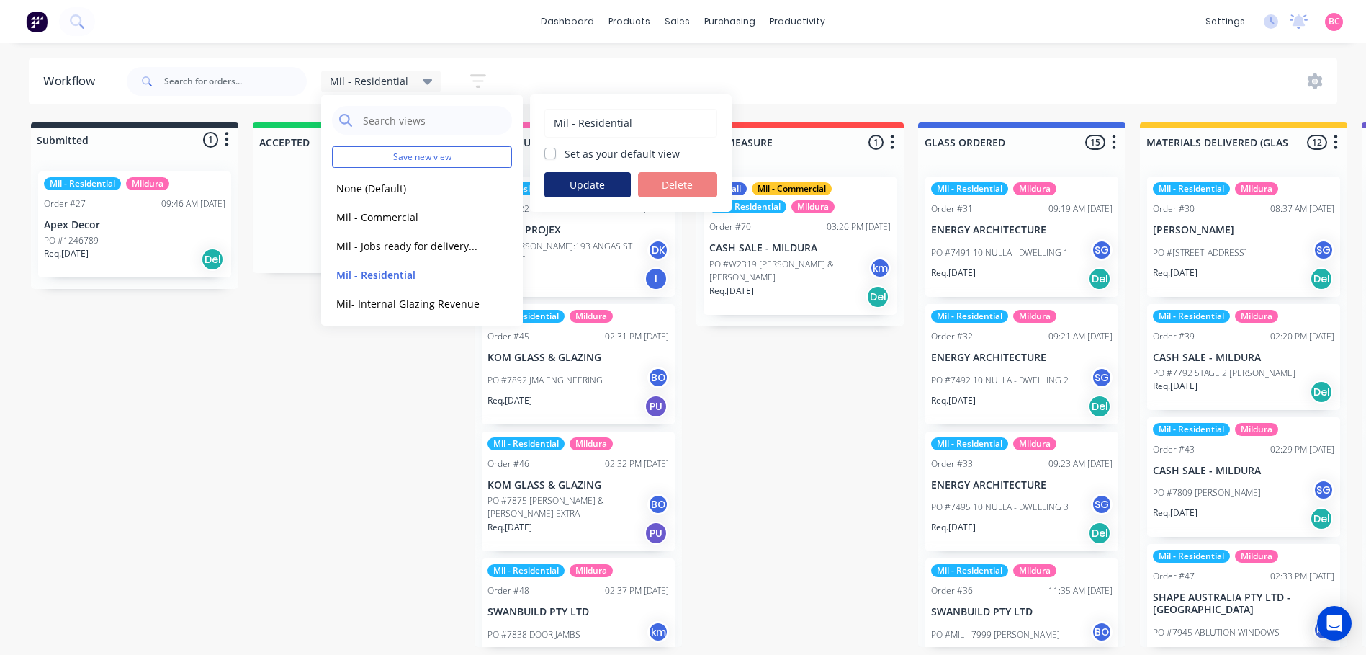
click at [573, 187] on button "Update" at bounding box center [588, 184] width 86 height 25
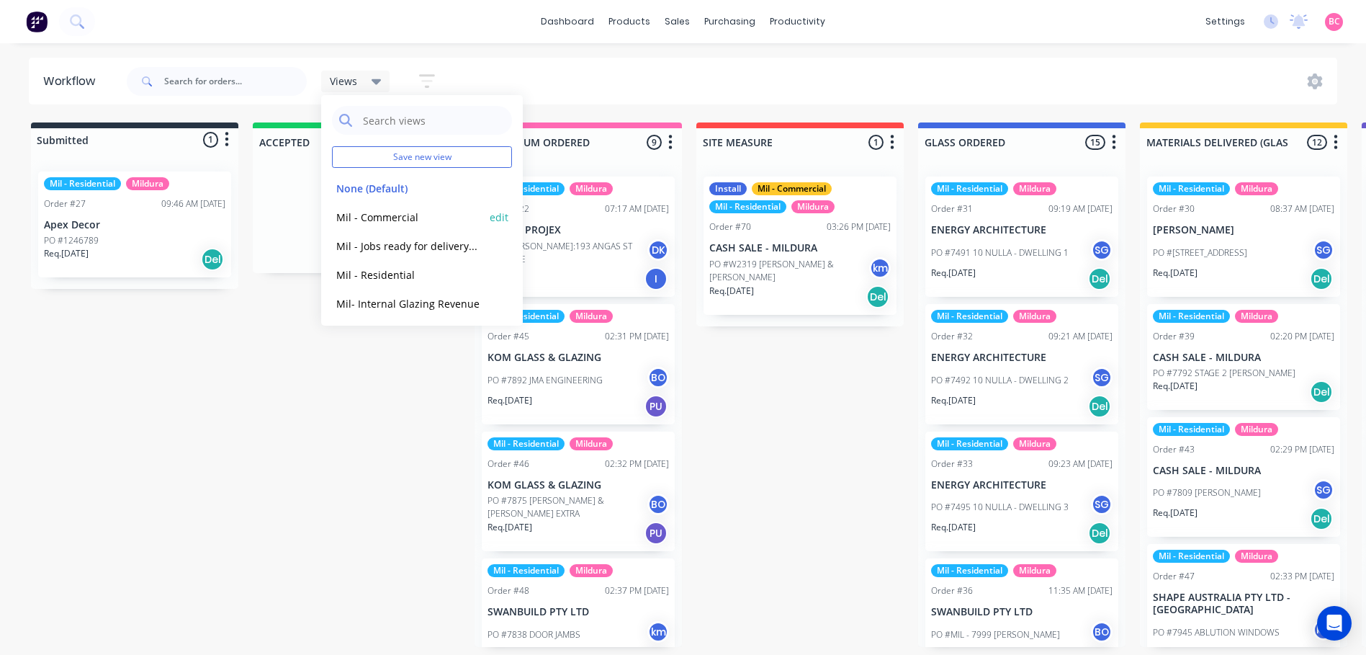
click at [380, 214] on button "Mil - Commercial" at bounding box center [408, 217] width 153 height 17
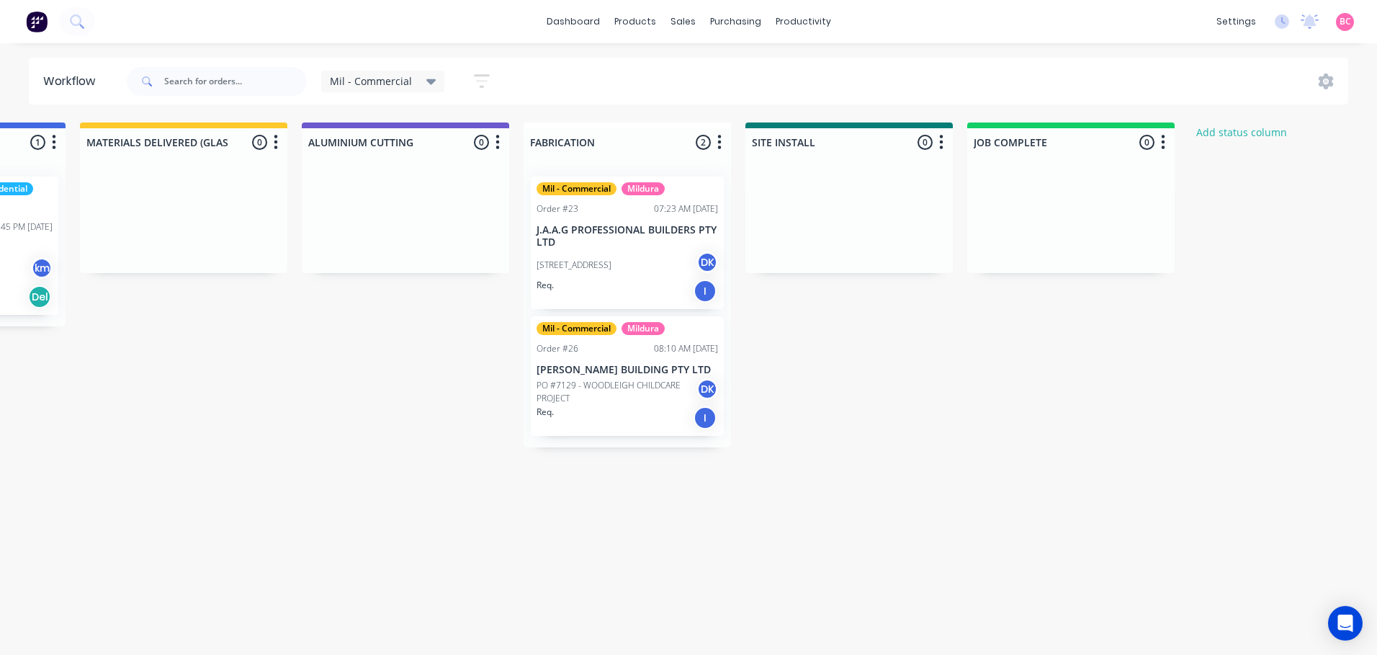
scroll to position [0, 1243]
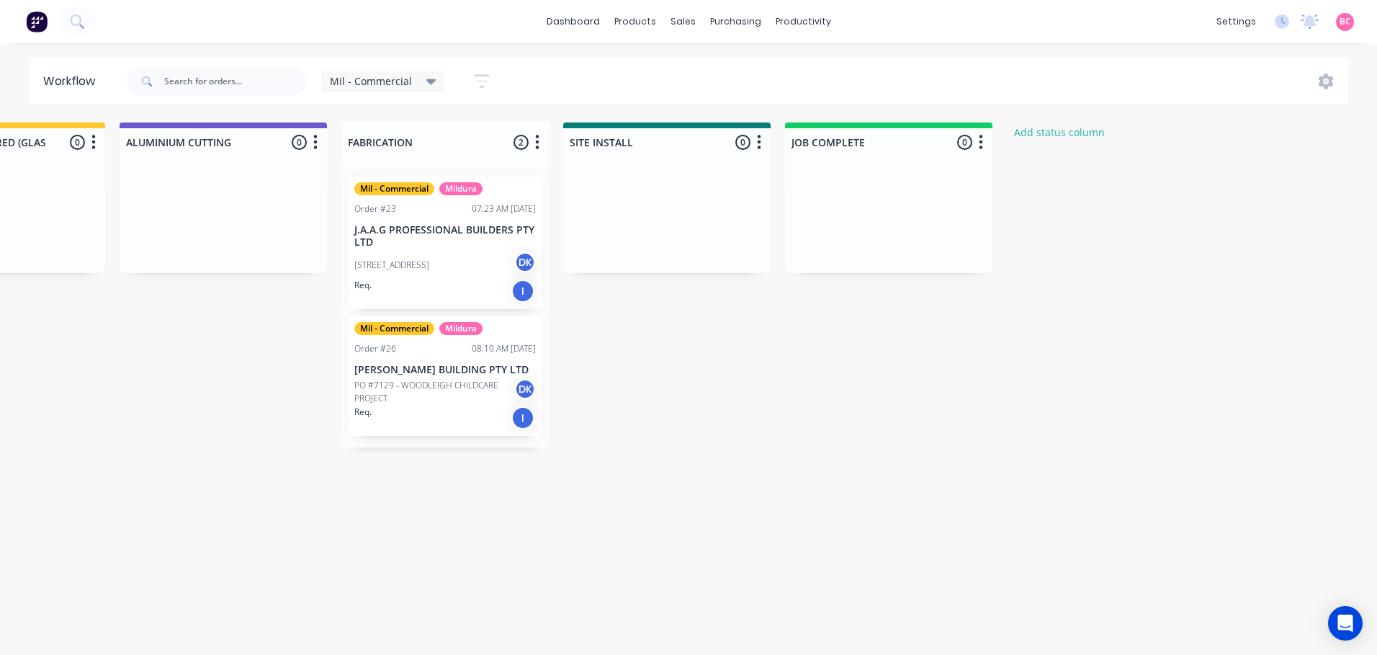
click at [435, 80] on div "Mil - Commercial" at bounding box center [383, 82] width 124 height 22
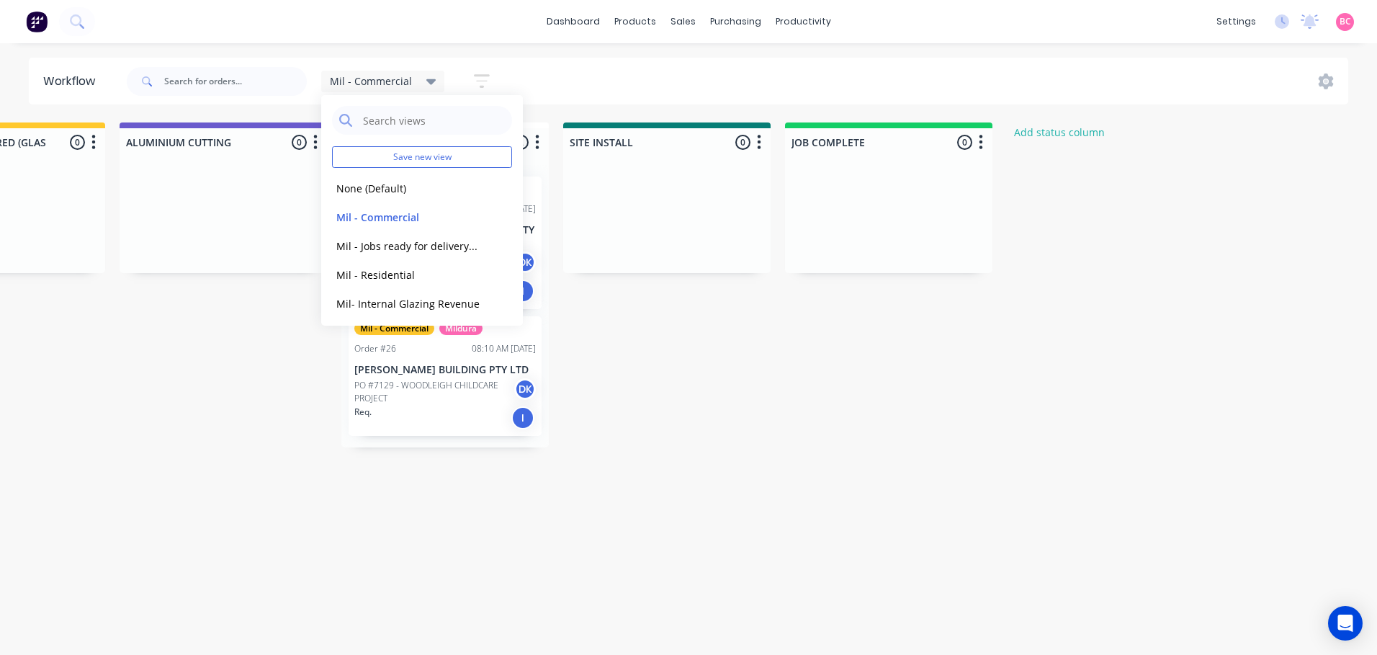
click at [462, 81] on button "button" at bounding box center [482, 81] width 46 height 28
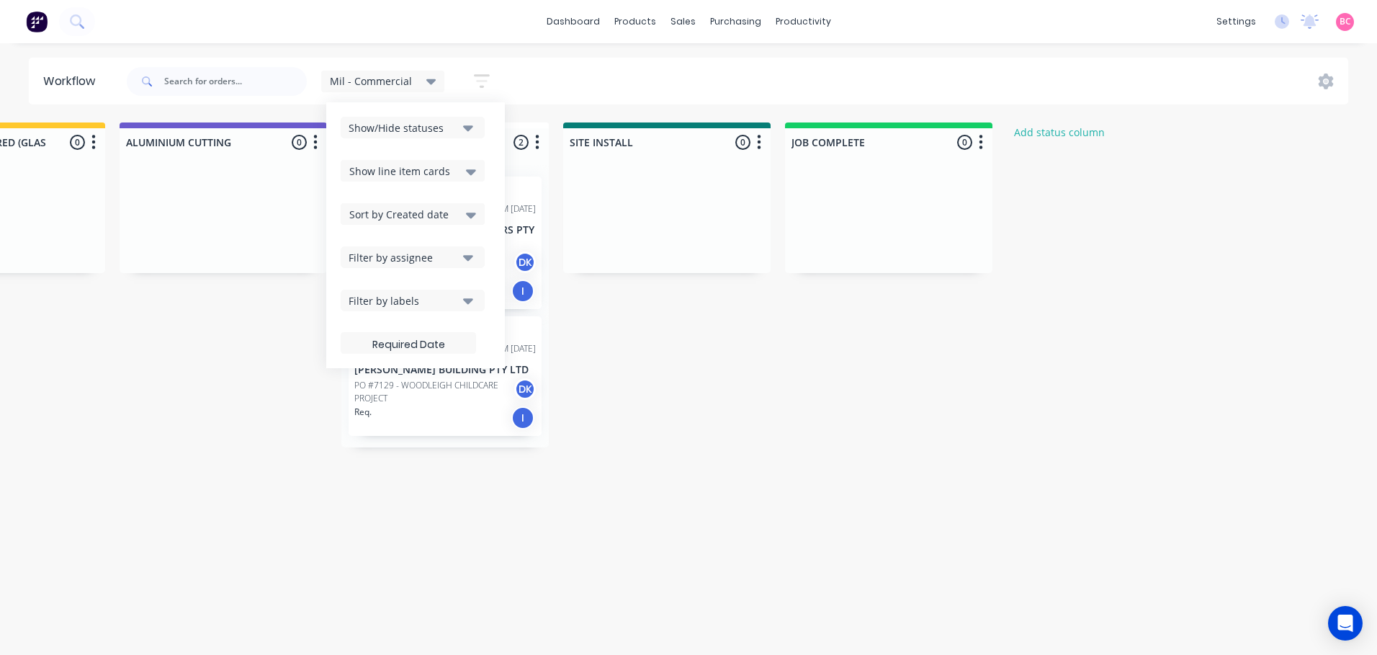
click at [429, 129] on div "Show/Hide statuses" at bounding box center [403, 127] width 109 height 15
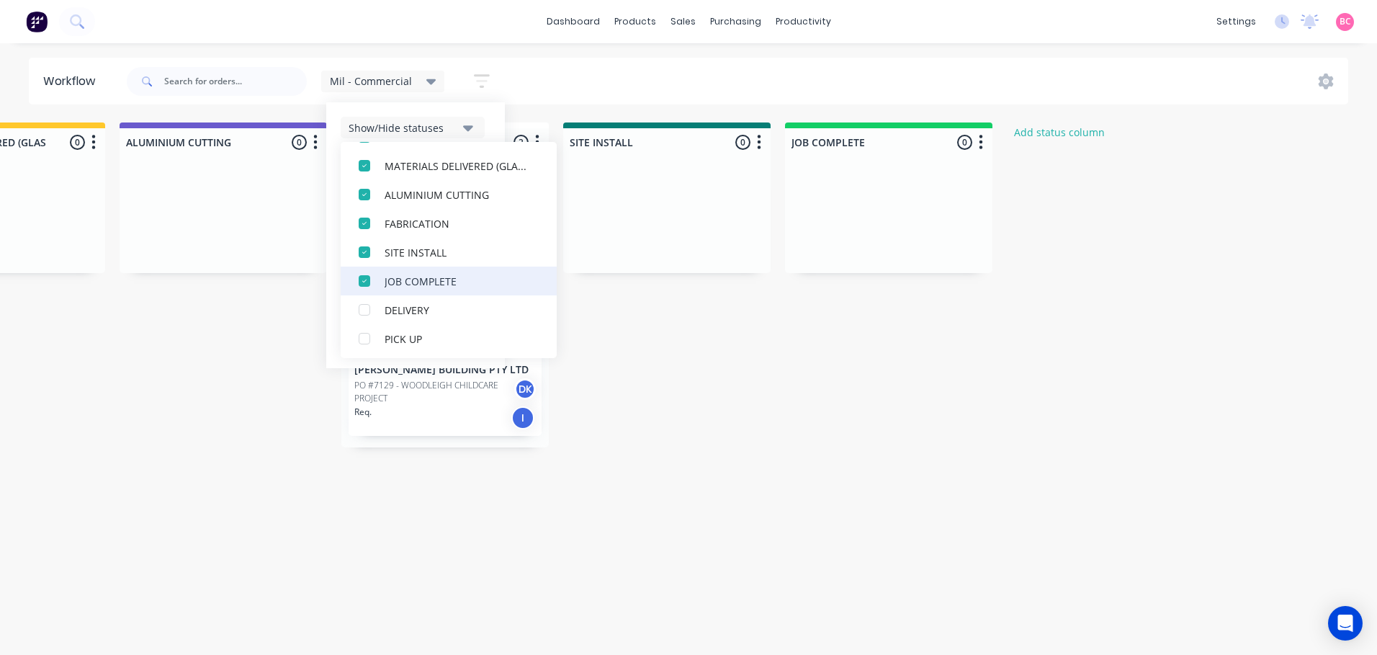
scroll to position [245, 0]
click at [360, 282] on div "button" at bounding box center [364, 278] width 29 height 29
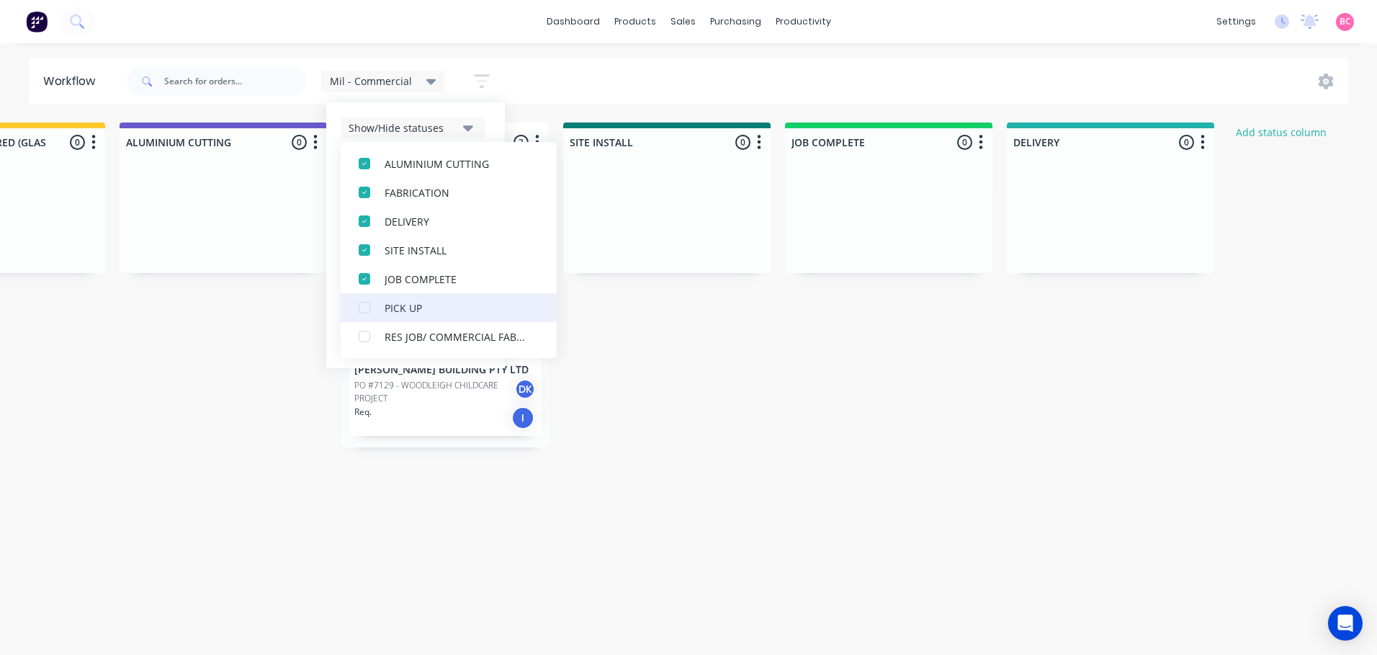
click at [367, 310] on div "button" at bounding box center [364, 307] width 29 height 29
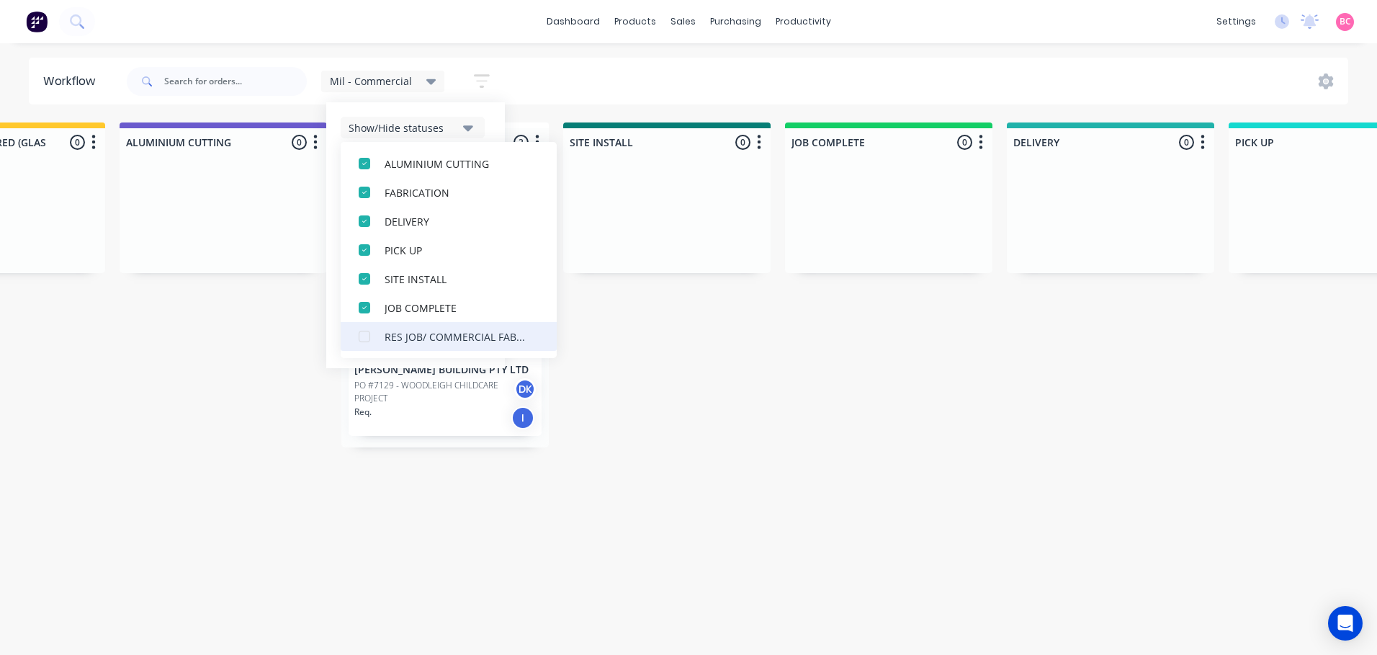
click at [362, 336] on div "button" at bounding box center [364, 336] width 29 height 29
click at [484, 112] on div "Show/Hide statuses All Submitted ACCEPTED ALUMINIUM ORDERED SITE MEASURE GLASS …" at bounding box center [415, 235] width 179 height 266
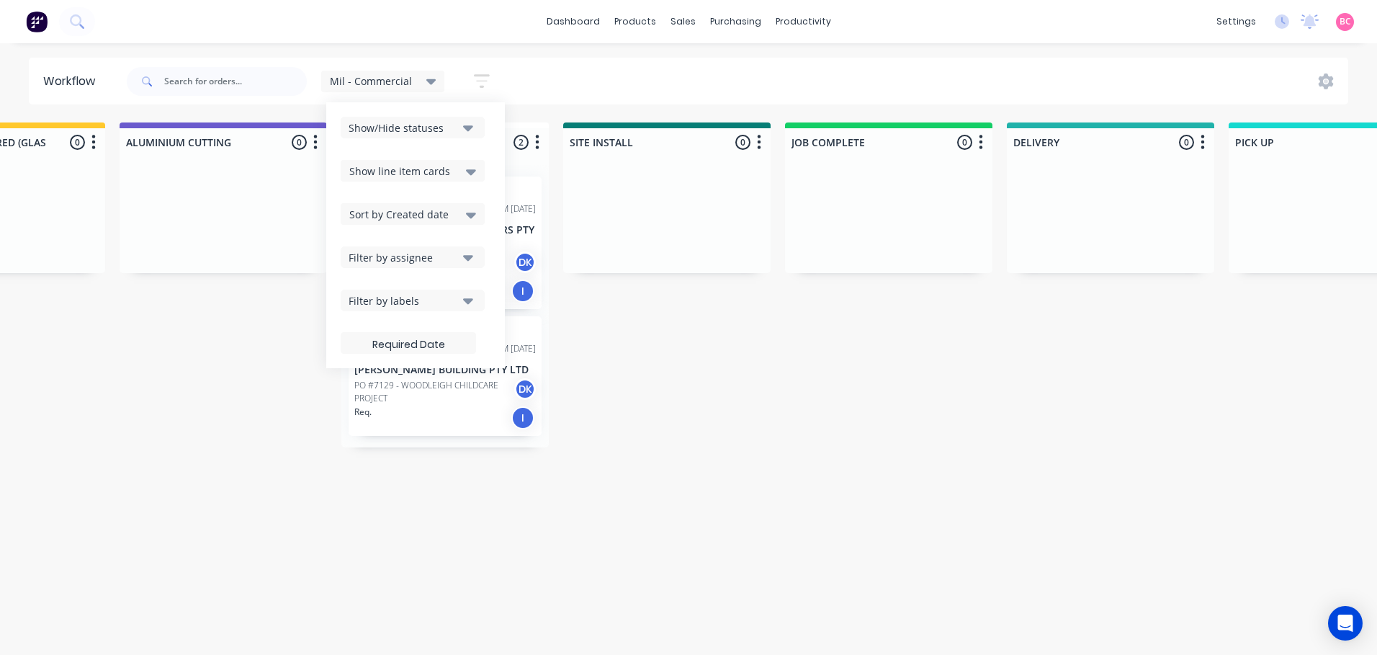
click at [426, 79] on icon at bounding box center [431, 82] width 10 height 6
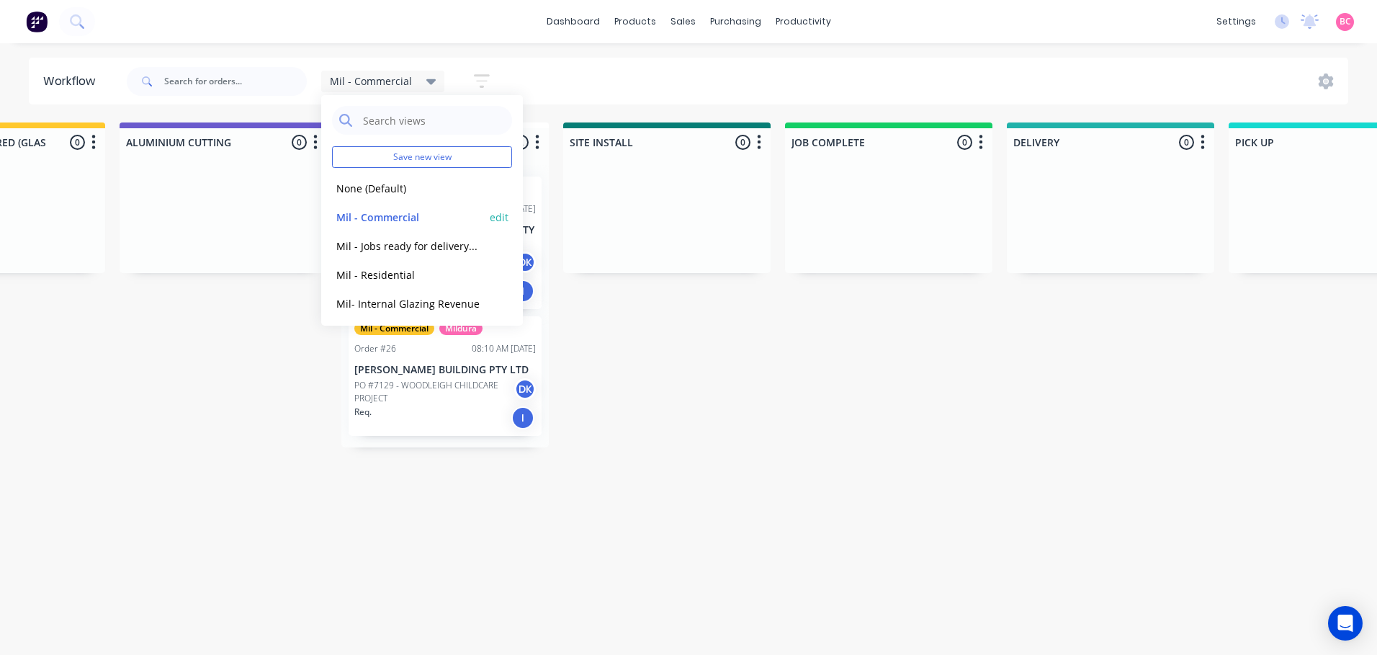
click at [492, 216] on button "edit" at bounding box center [499, 217] width 19 height 15
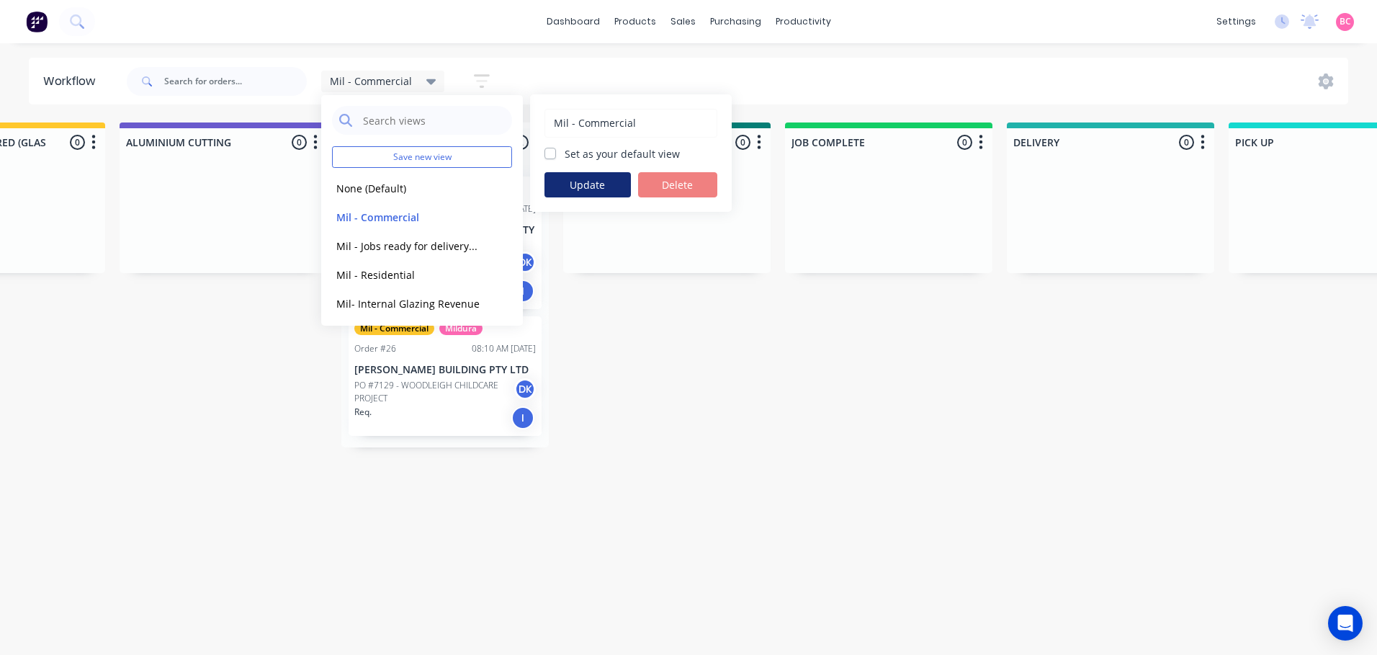
click at [593, 186] on button "Update" at bounding box center [588, 184] width 86 height 25
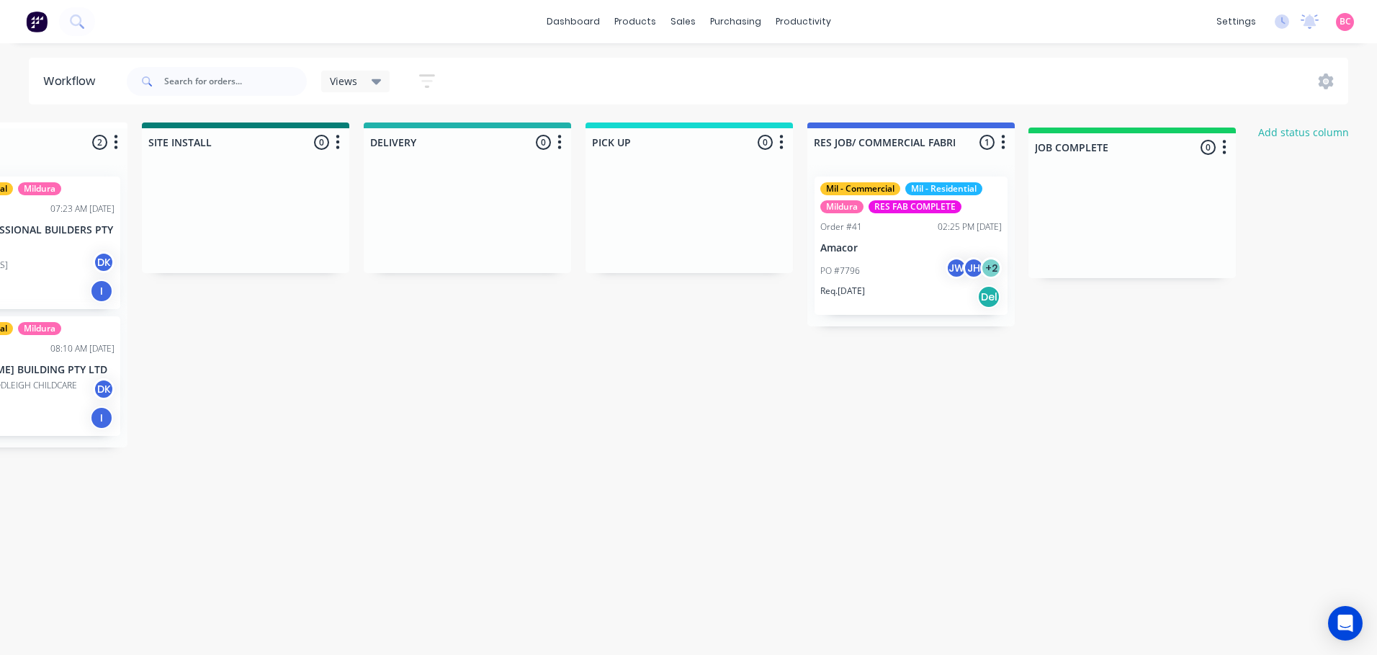
scroll to position [0, 1675]
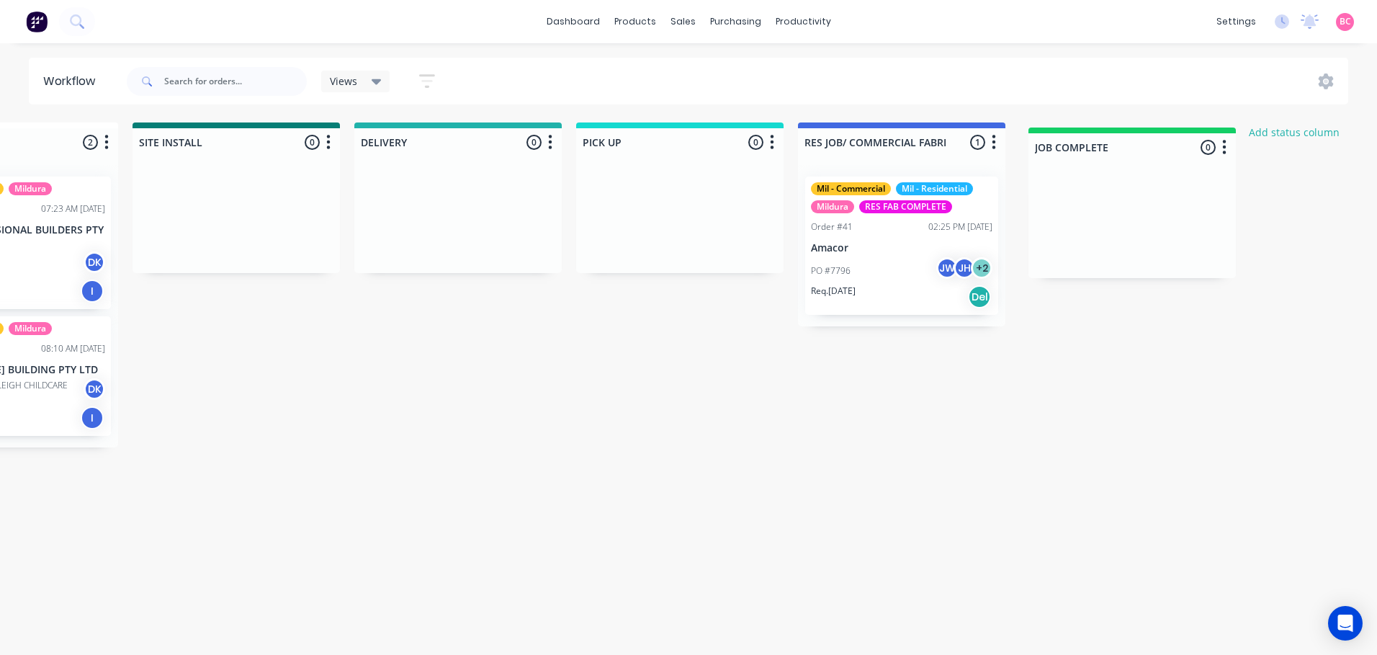
drag, startPoint x: 506, startPoint y: 140, endPoint x: 1138, endPoint y: 145, distance: 631.7
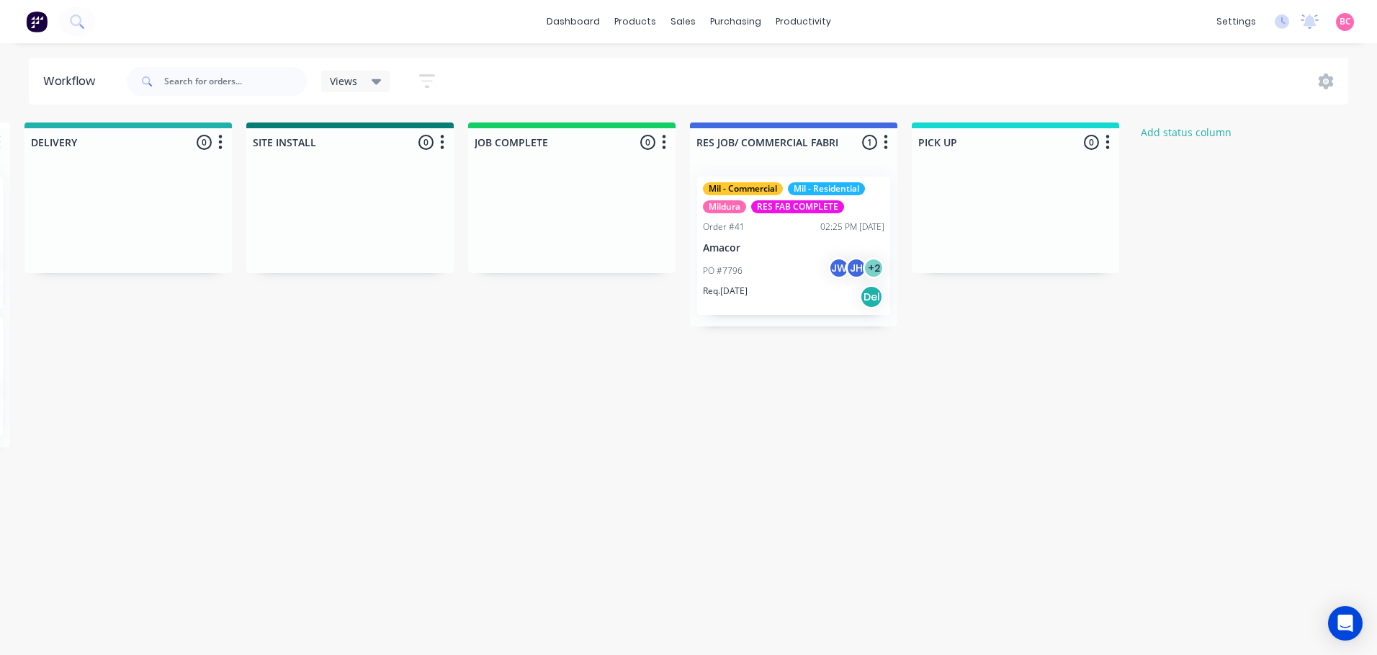
scroll to position [0, 1861]
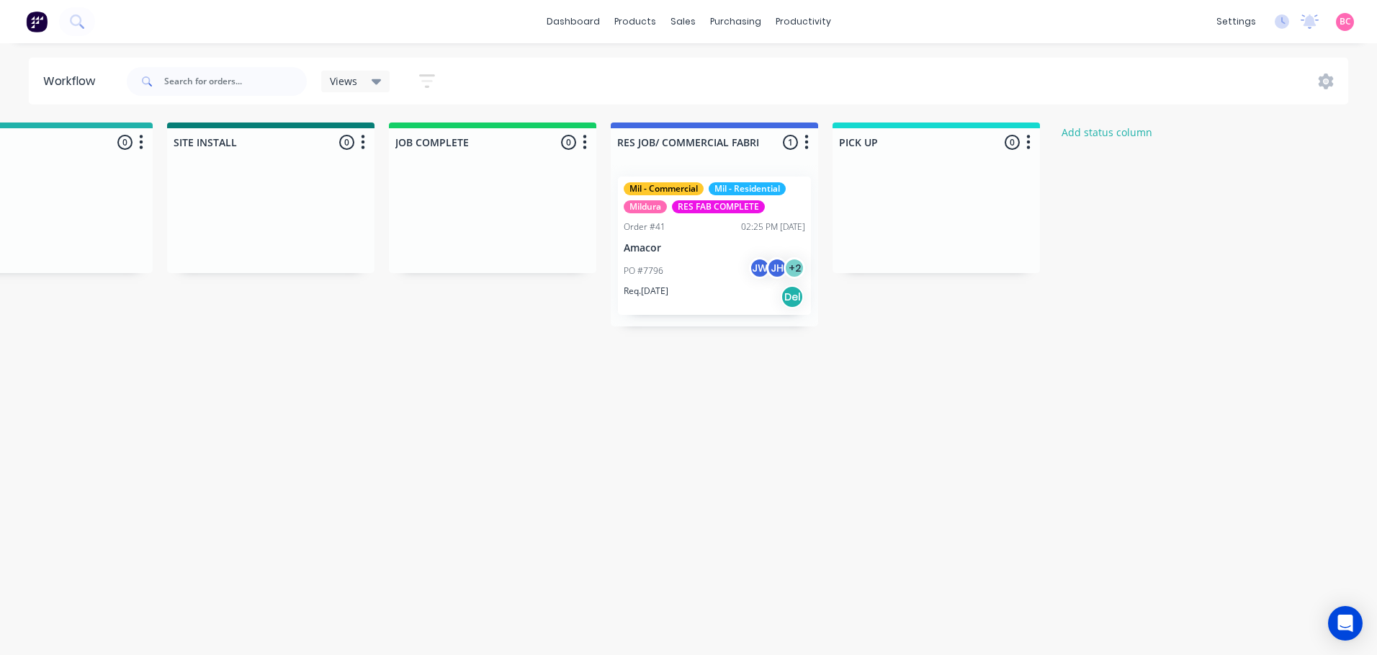
click at [357, 93] on div "Views Save new view None (Default) edit Mil - Commercial edit Mil - Jobs ready …" at bounding box center [386, 81] width 130 height 28
click at [357, 86] on div "Views" at bounding box center [356, 81] width 52 height 13
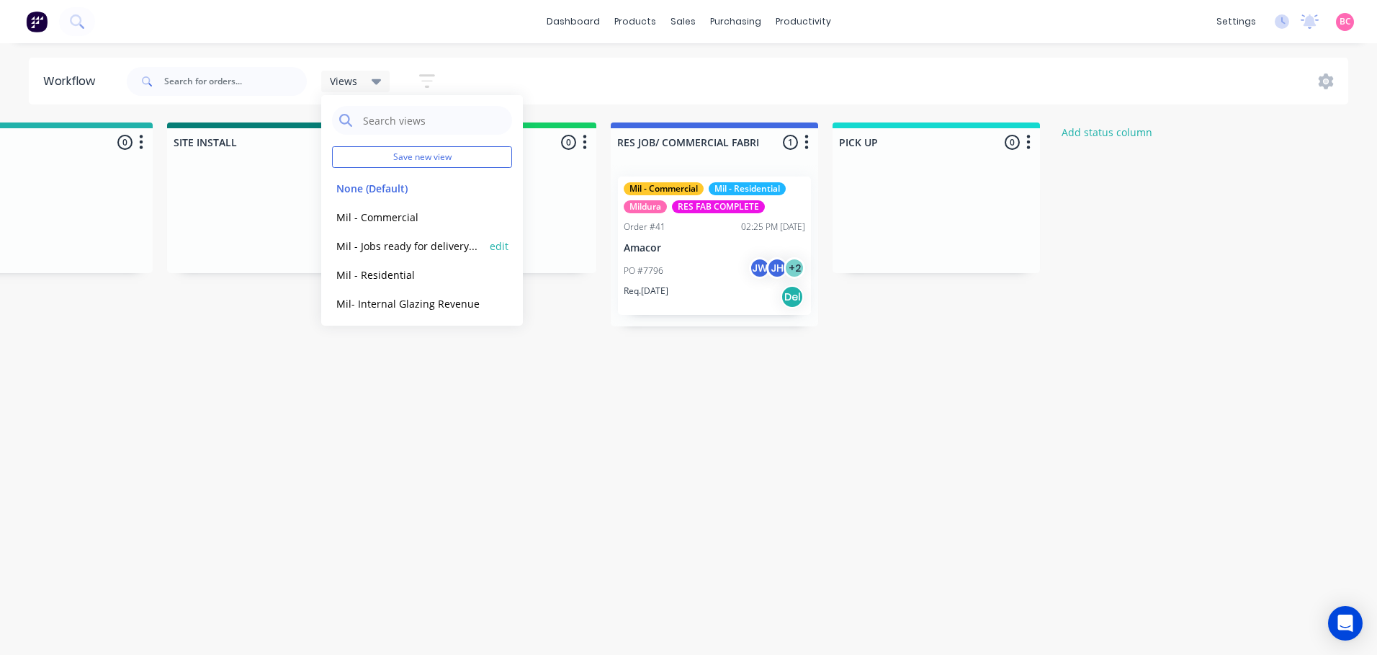
click at [388, 241] on button "Mil - Jobs ready for delivery/pick up/install" at bounding box center [408, 246] width 153 height 17
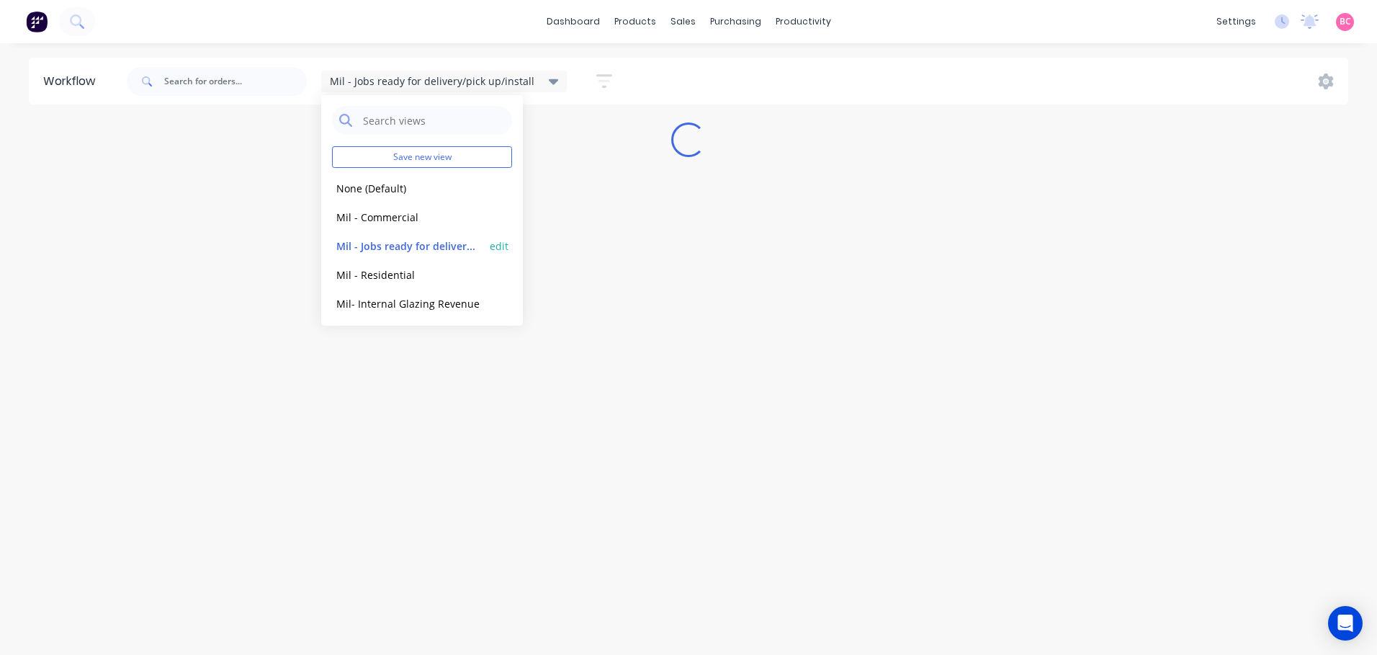
scroll to position [0, 0]
click at [604, 81] on icon "button" at bounding box center [604, 81] width 16 height 18
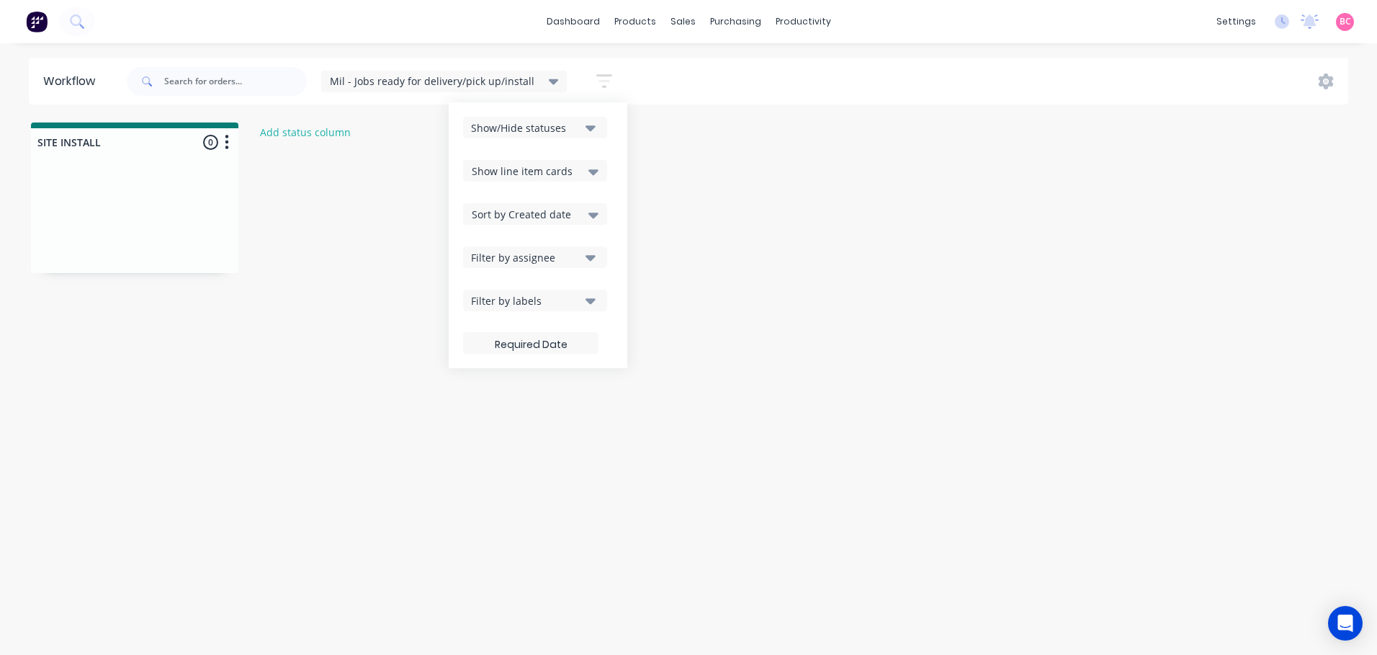
click at [586, 126] on icon "button" at bounding box center [591, 128] width 10 height 16
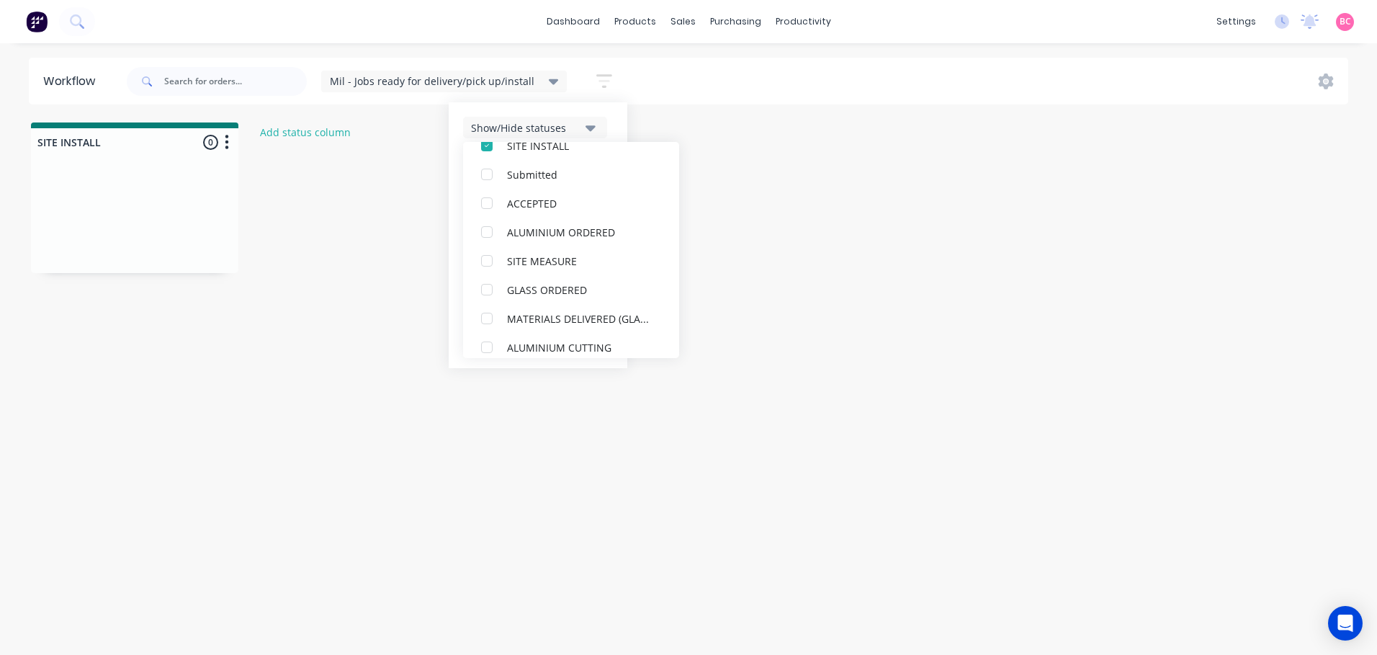
scroll to position [245, 0]
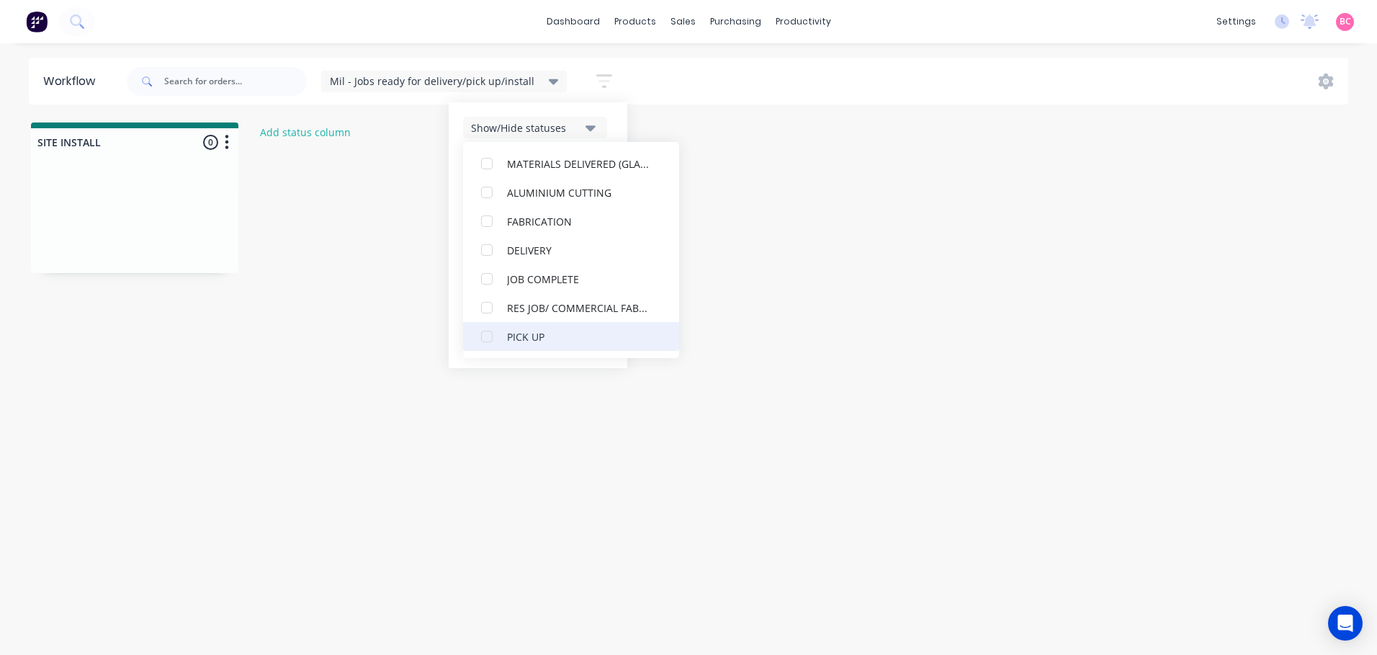
click at [480, 334] on div "button" at bounding box center [487, 336] width 29 height 29
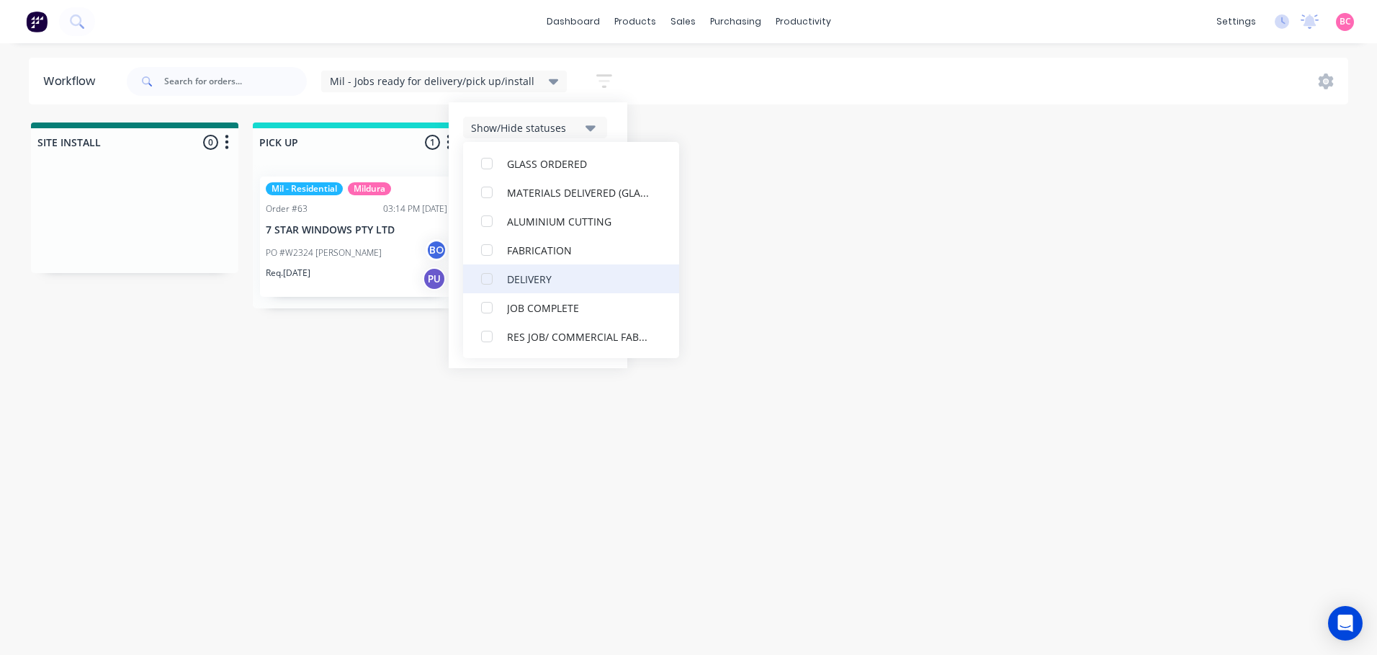
click at [483, 285] on div "button" at bounding box center [487, 278] width 29 height 29
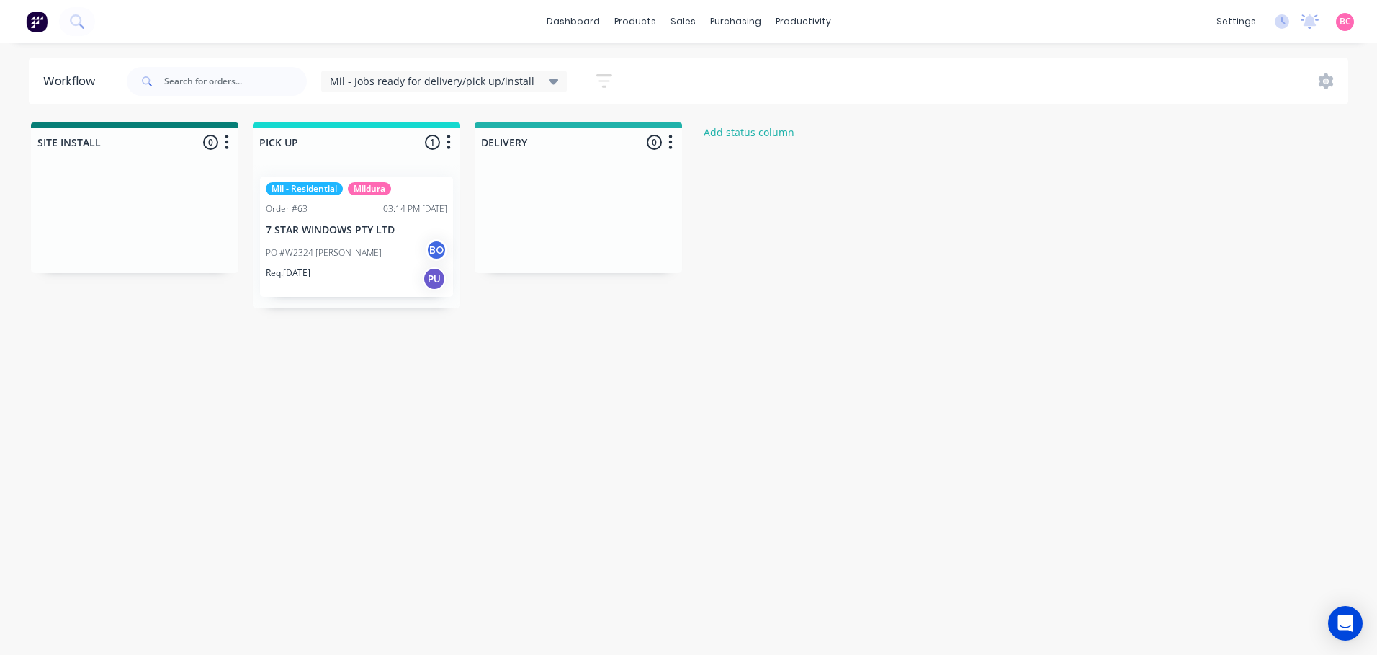
click at [846, 472] on div "Workflow Mil - Jobs ready for delivery/pick up/install Save new view None (Defa…" at bounding box center [688, 342] width 1377 height 568
click at [549, 81] on icon at bounding box center [554, 82] width 10 height 6
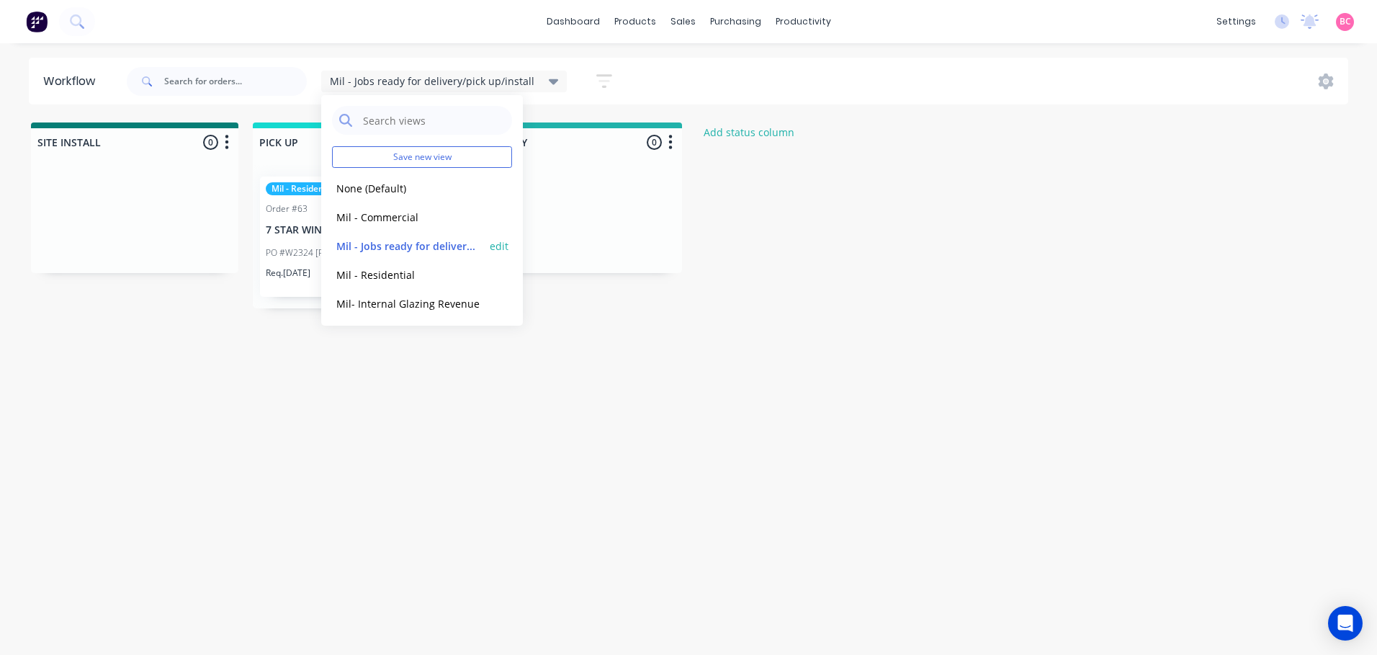
click at [490, 243] on button "edit" at bounding box center [499, 245] width 19 height 15
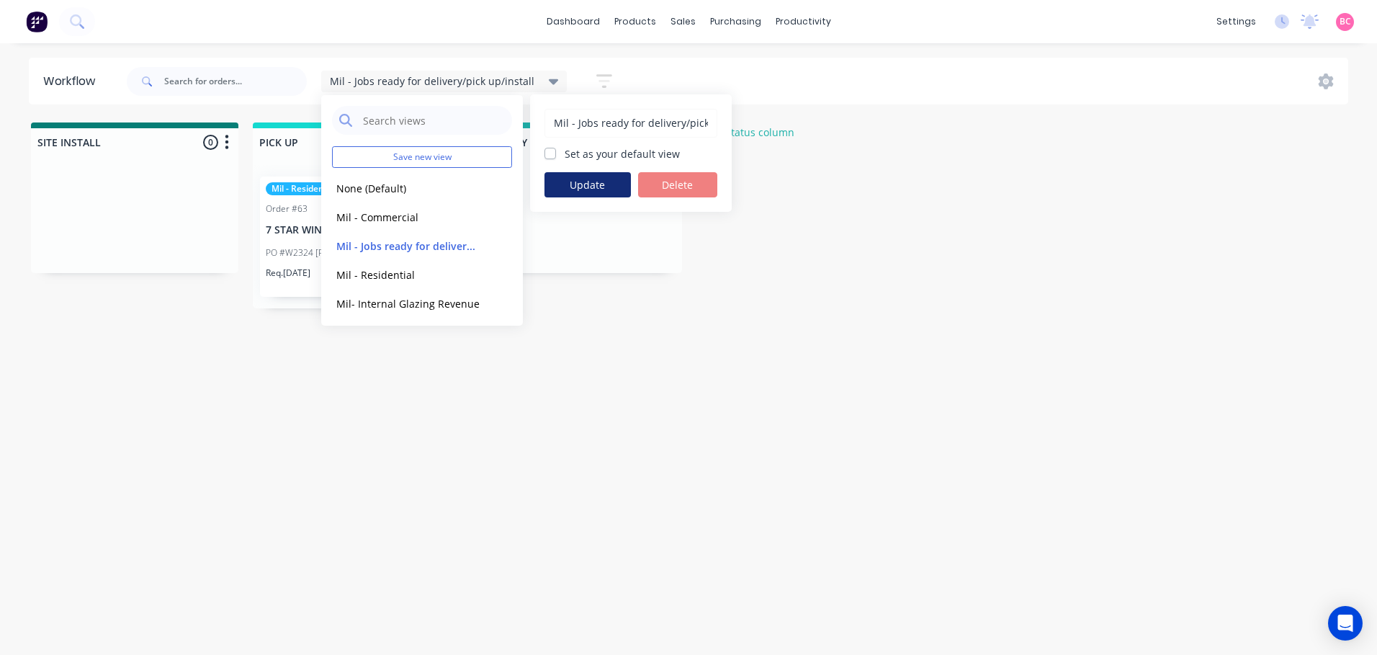
click at [591, 188] on button "Update" at bounding box center [588, 184] width 86 height 25
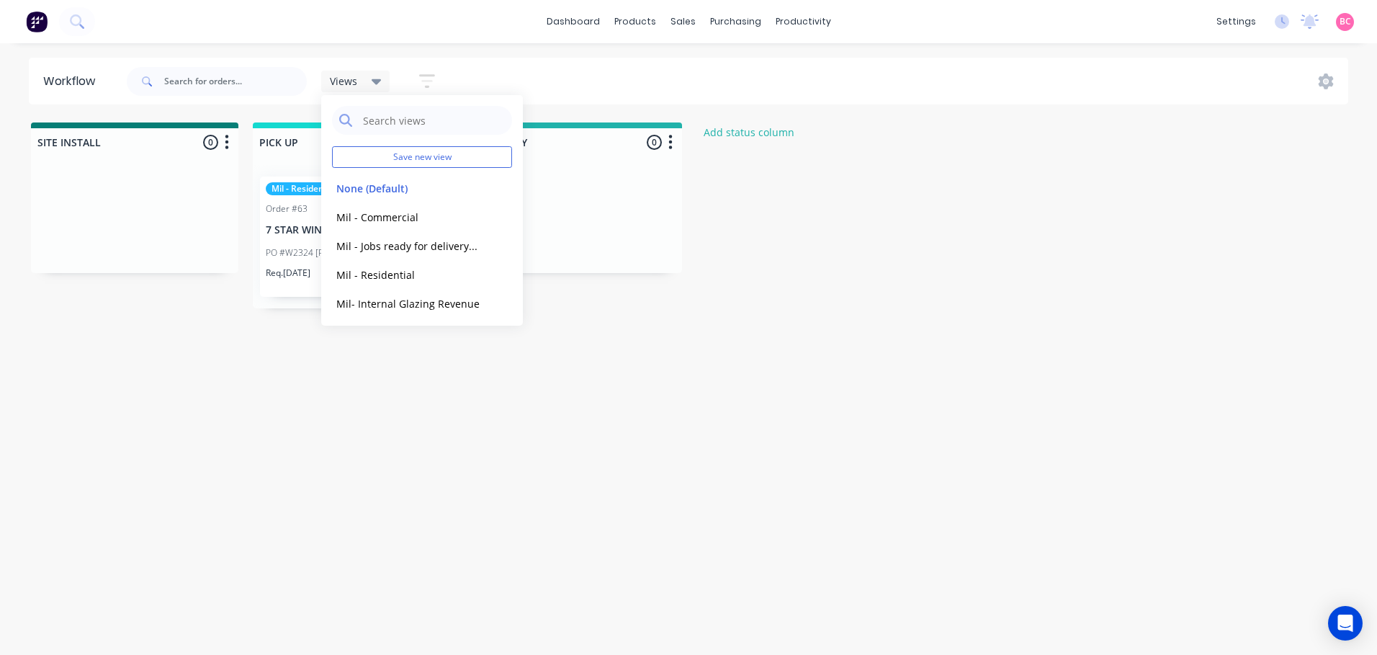
click at [427, 75] on icon "button" at bounding box center [427, 81] width 16 height 14
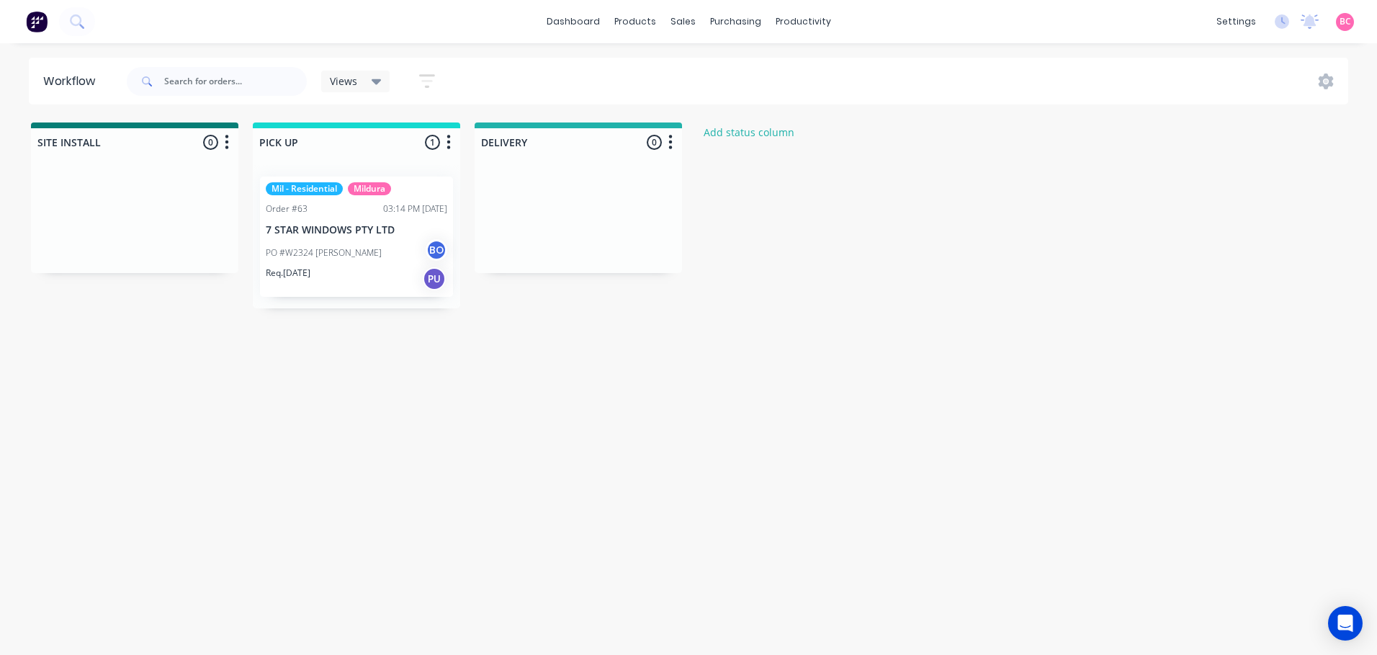
click at [370, 89] on div "Views" at bounding box center [355, 82] width 69 height 22
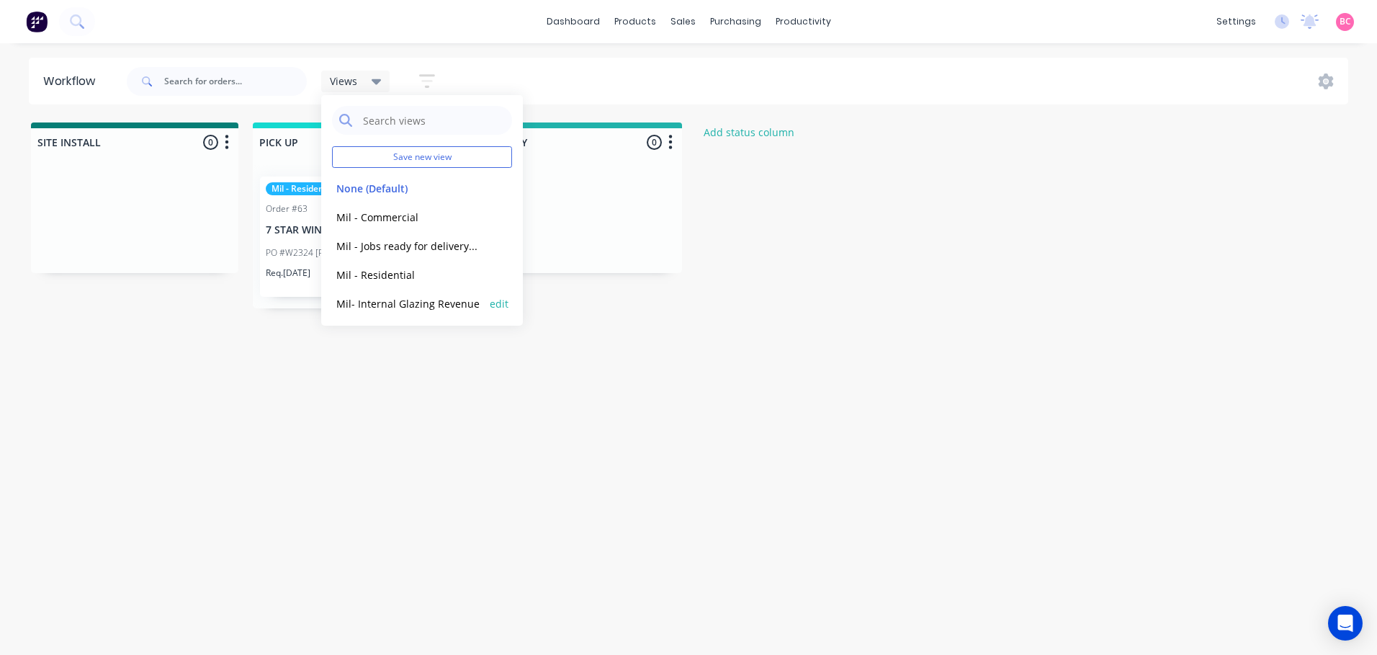
click at [398, 304] on button "Mil- Internal Glazing Revenue" at bounding box center [408, 303] width 153 height 17
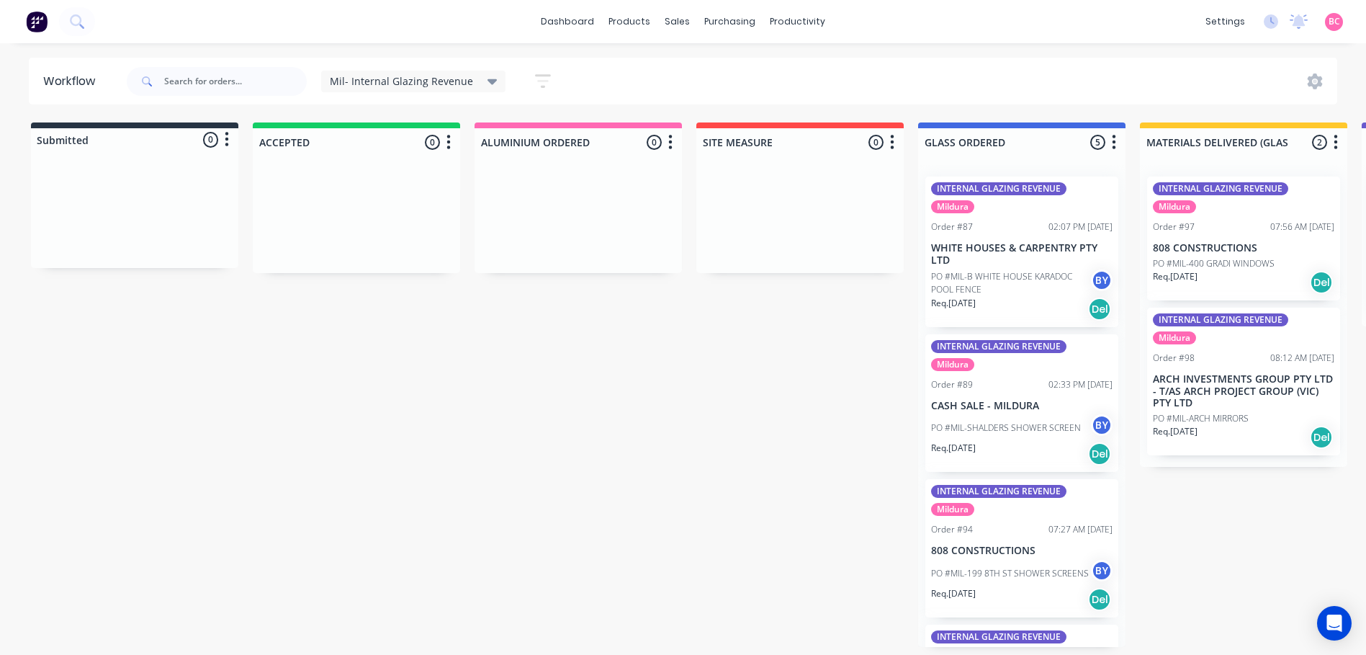
click at [537, 75] on icon "button" at bounding box center [543, 81] width 16 height 14
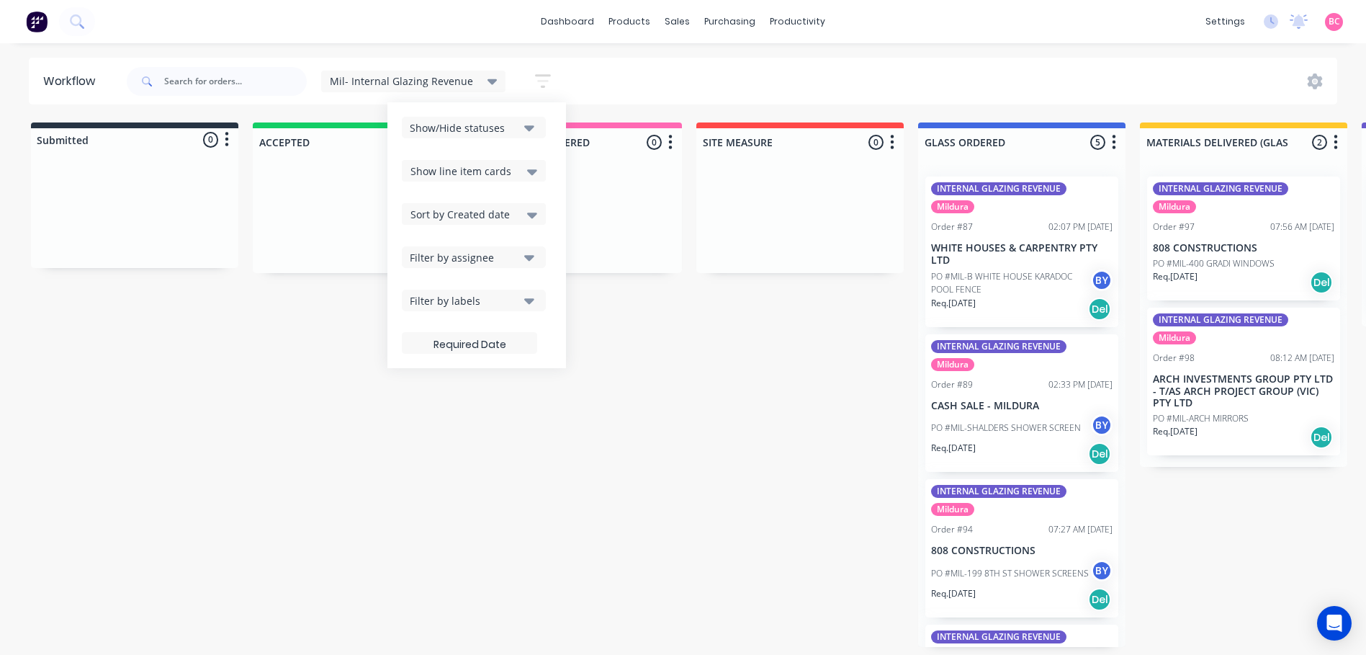
click at [516, 127] on button "Show/Hide statuses" at bounding box center [474, 128] width 144 height 22
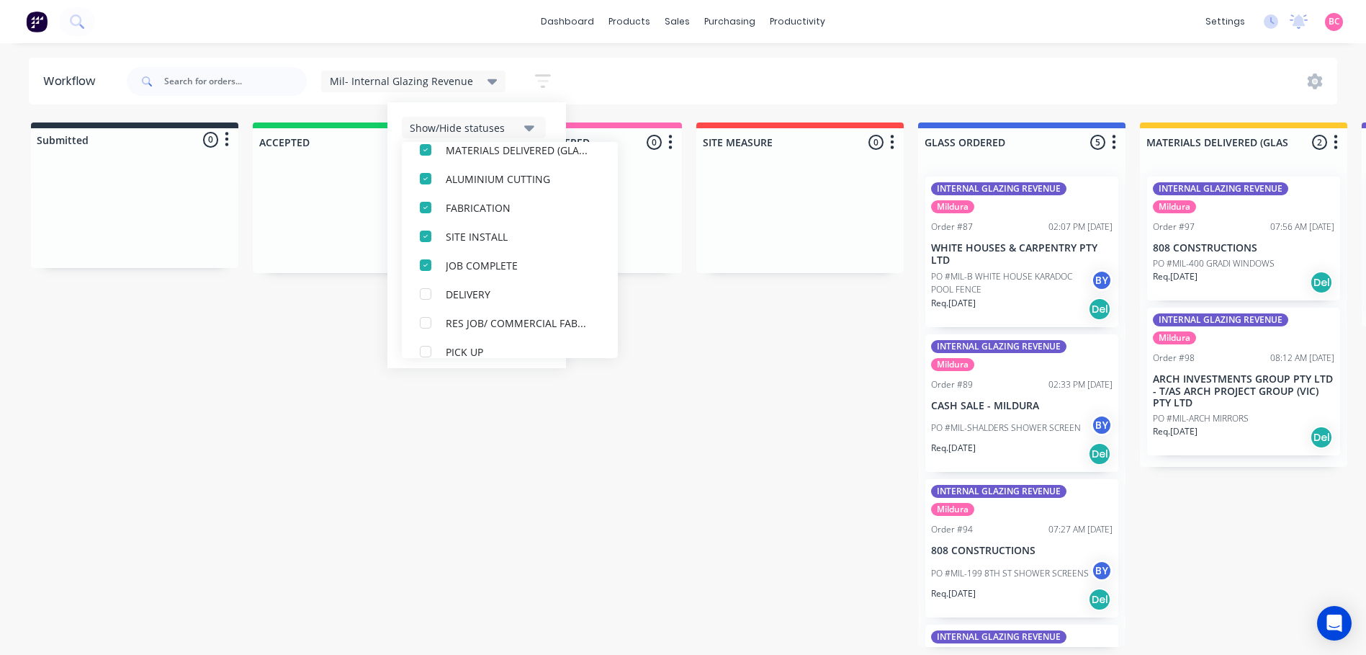
scroll to position [245, 0]
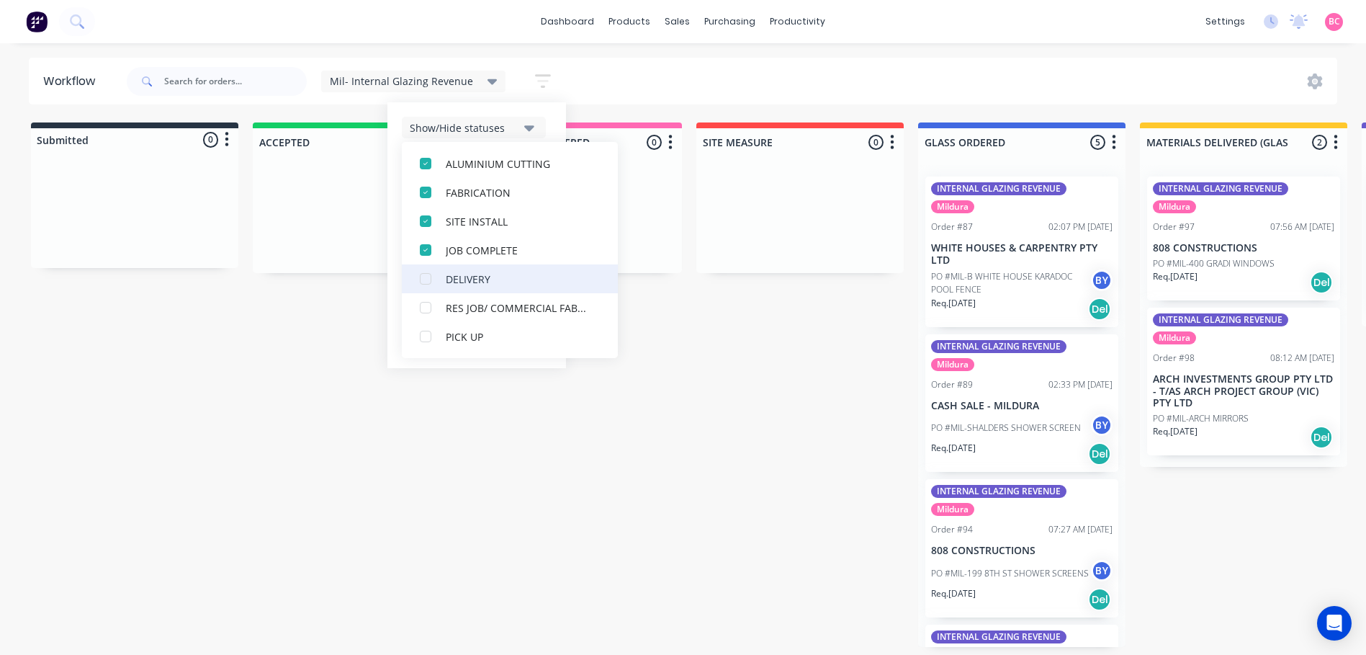
click at [421, 281] on div "button" at bounding box center [425, 278] width 29 height 29
click at [413, 329] on div "button" at bounding box center [425, 336] width 29 height 29
click at [524, 125] on icon "button" at bounding box center [529, 128] width 10 height 16
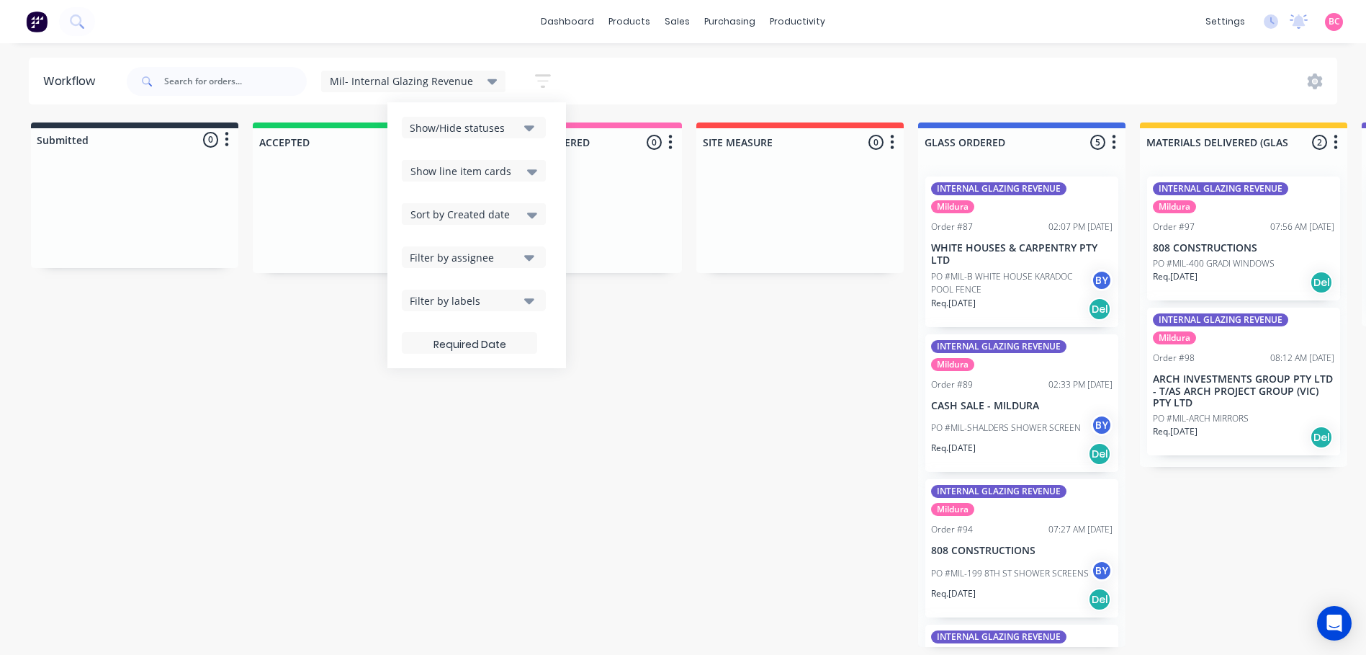
click at [488, 81] on icon at bounding box center [493, 82] width 10 height 6
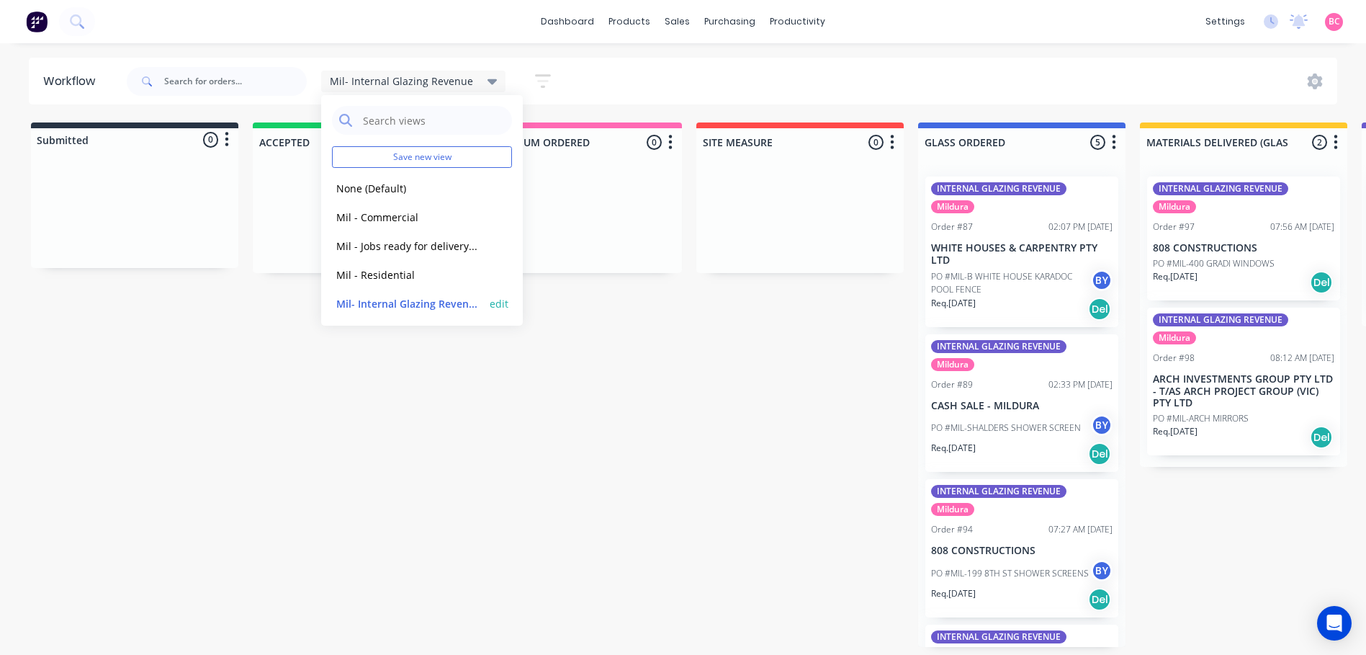
click at [490, 305] on button "edit" at bounding box center [499, 303] width 19 height 15
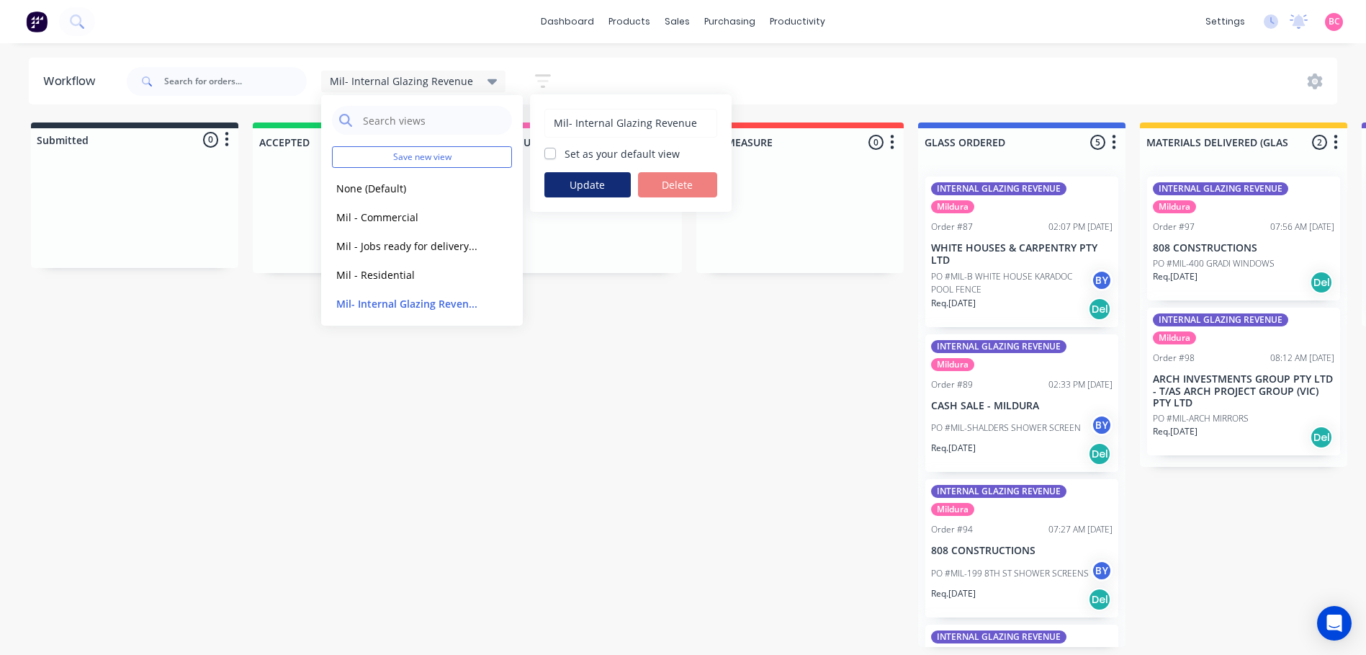
click at [581, 180] on button "Update" at bounding box center [588, 184] width 86 height 25
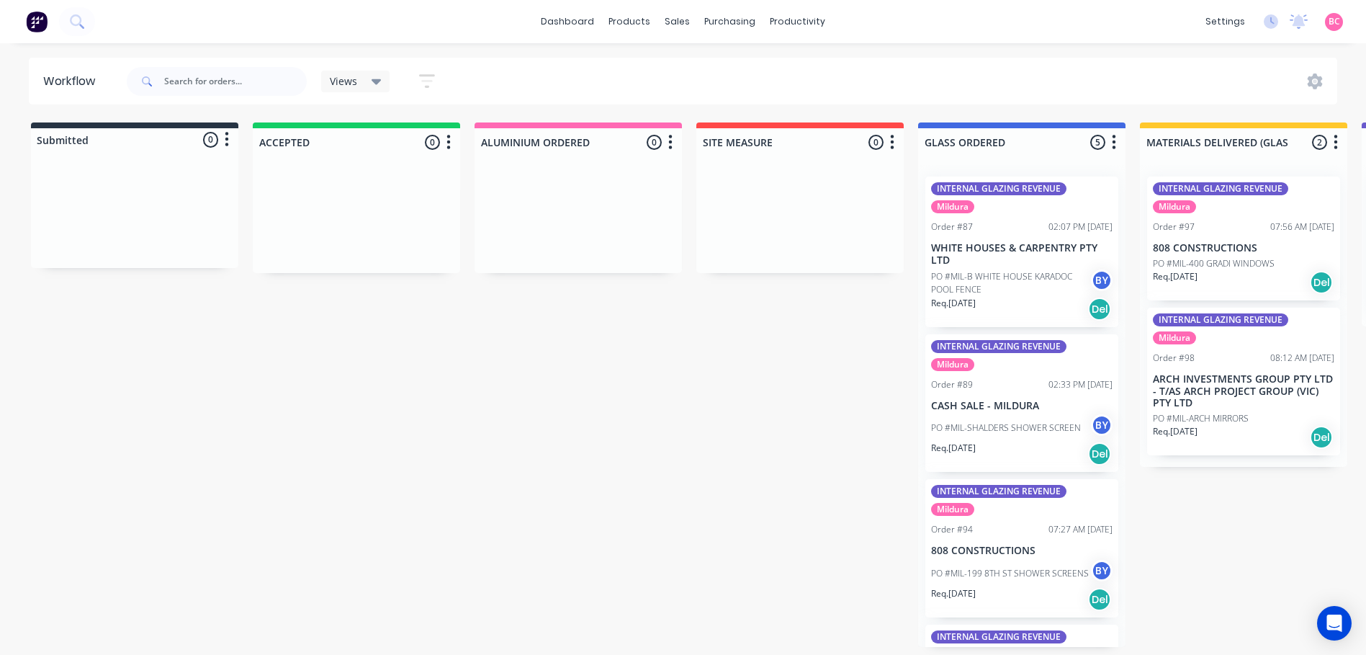
click at [381, 83] on icon at bounding box center [377, 81] width 10 height 16
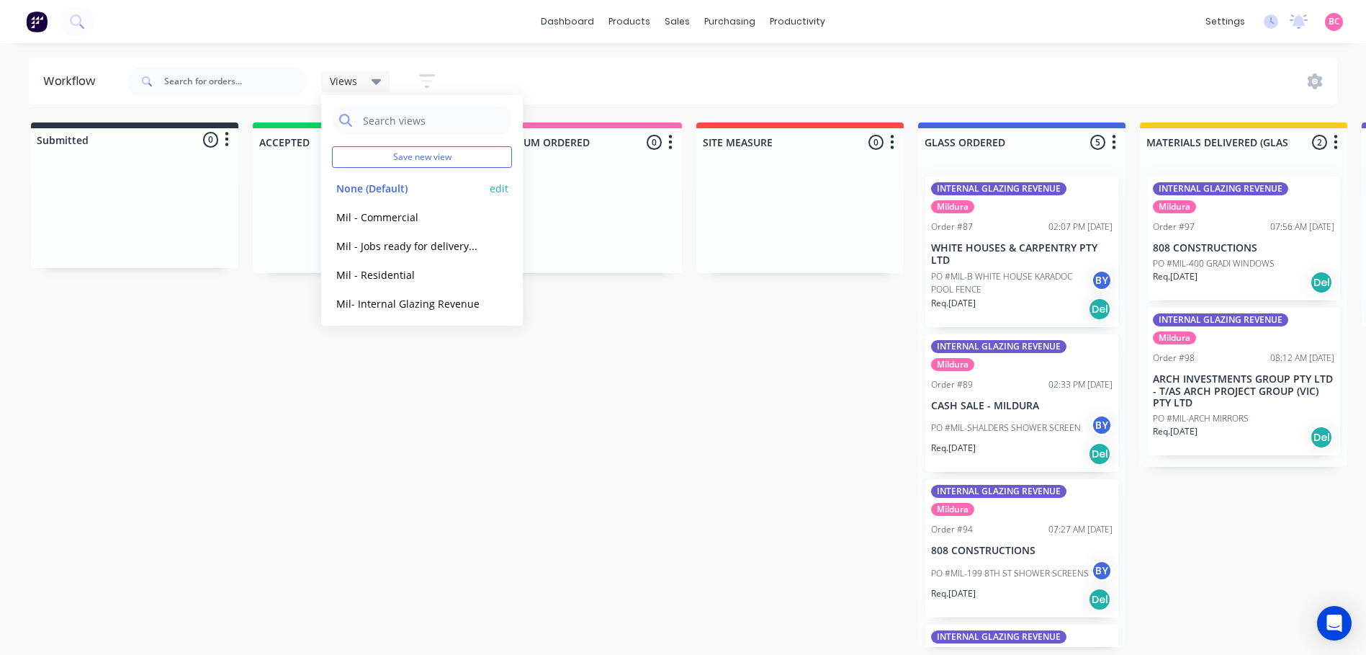
click at [389, 185] on button "None (Default)" at bounding box center [408, 188] width 153 height 17
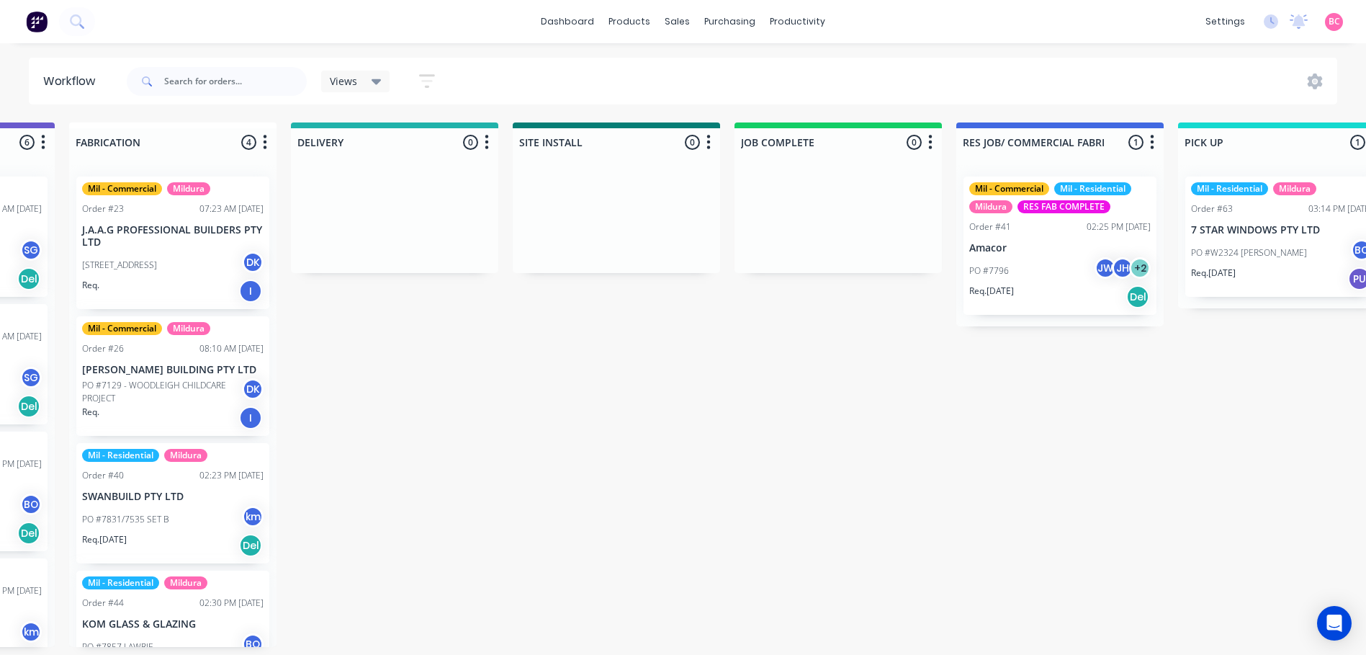
scroll to position [0, 1455]
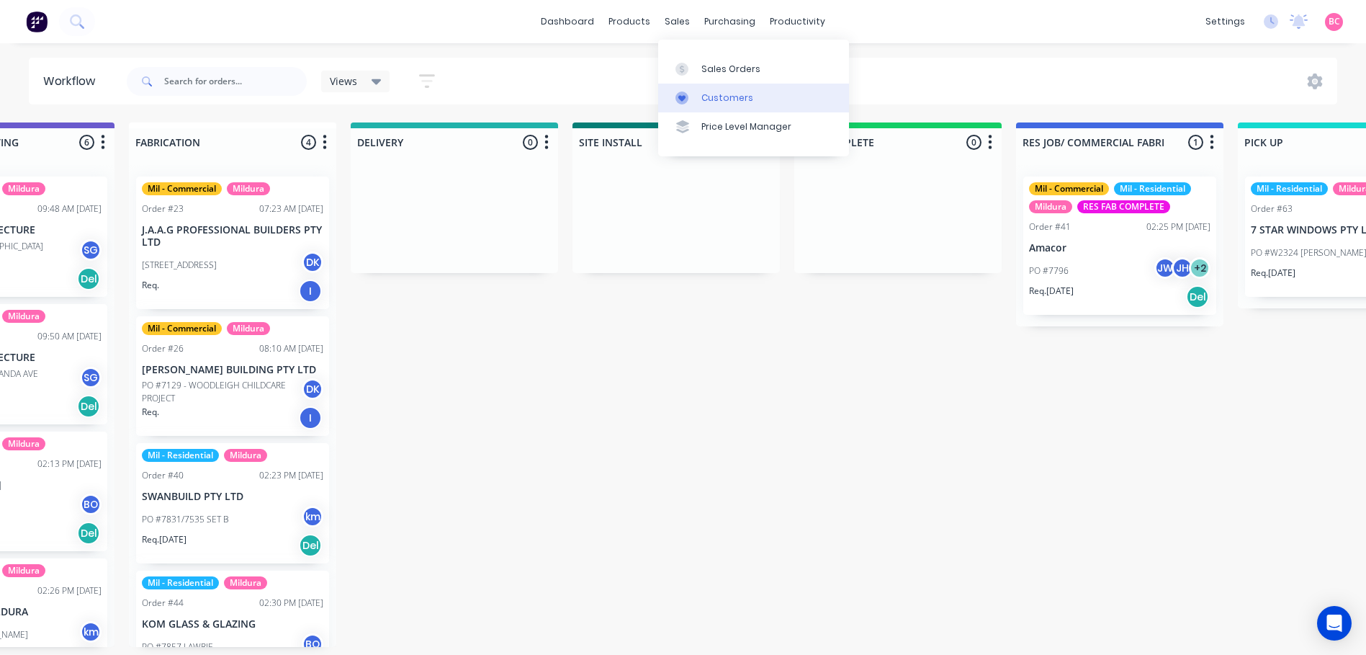
click at [723, 91] on div "Customers" at bounding box center [728, 97] width 52 height 13
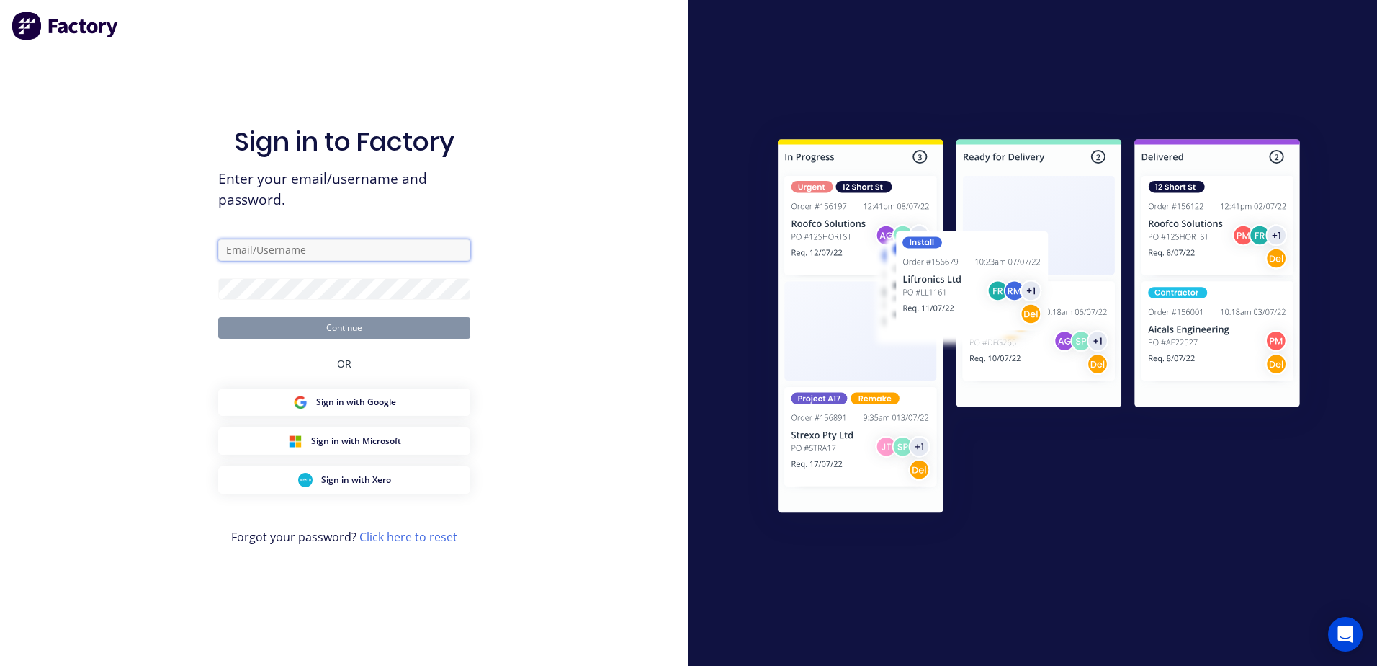
type input "[EMAIL_ADDRESS][DOMAIN_NAME]"
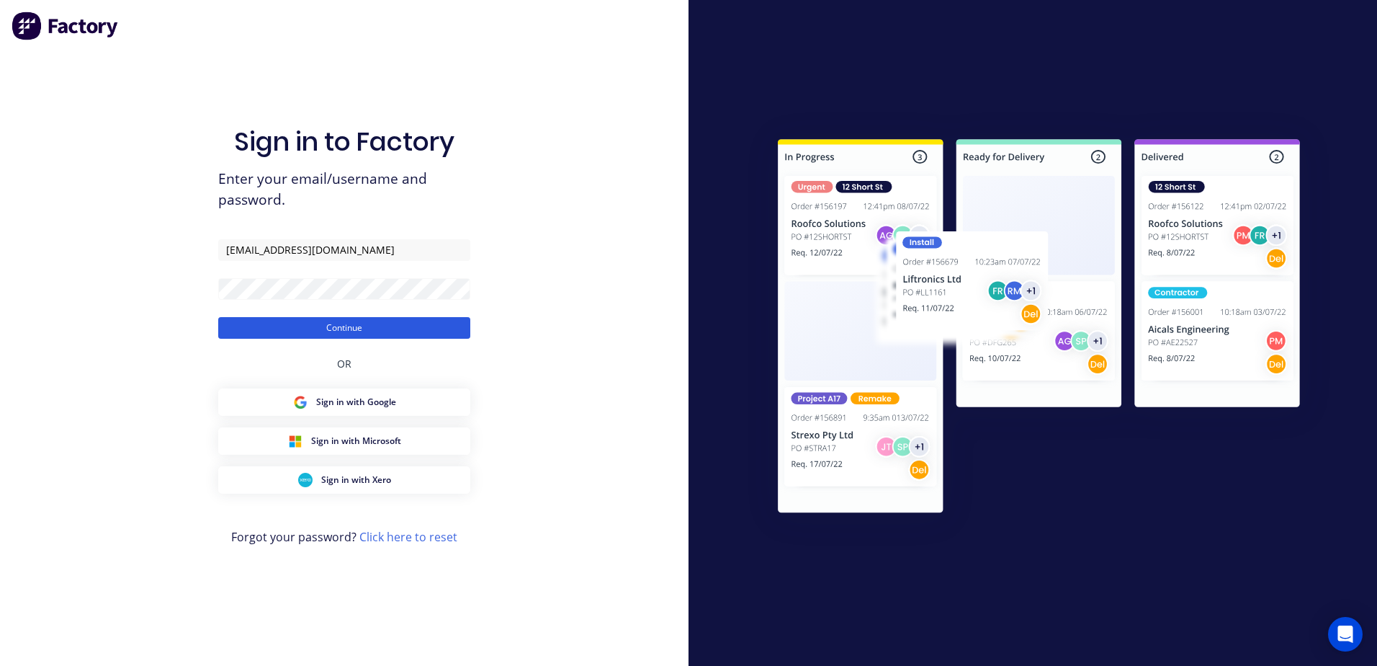
click at [328, 326] on button "Continue" at bounding box center [344, 328] width 252 height 22
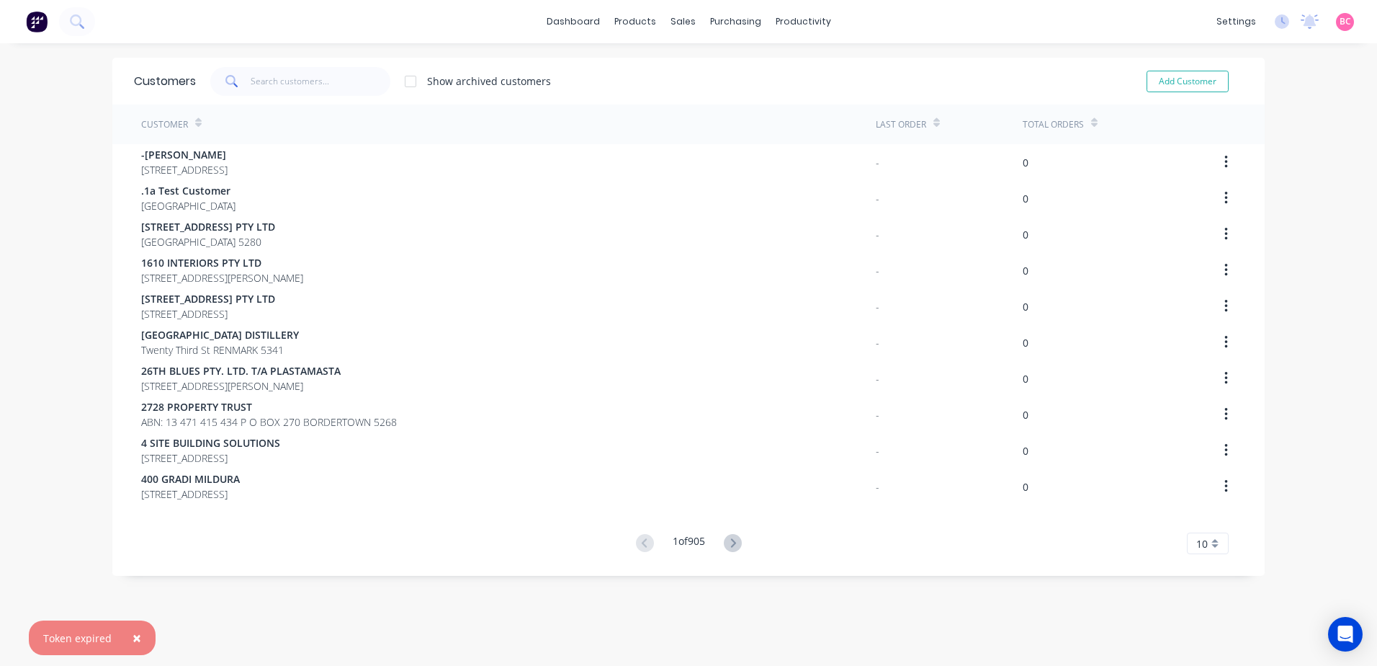
click at [133, 639] on span "×" at bounding box center [137, 637] width 9 height 20
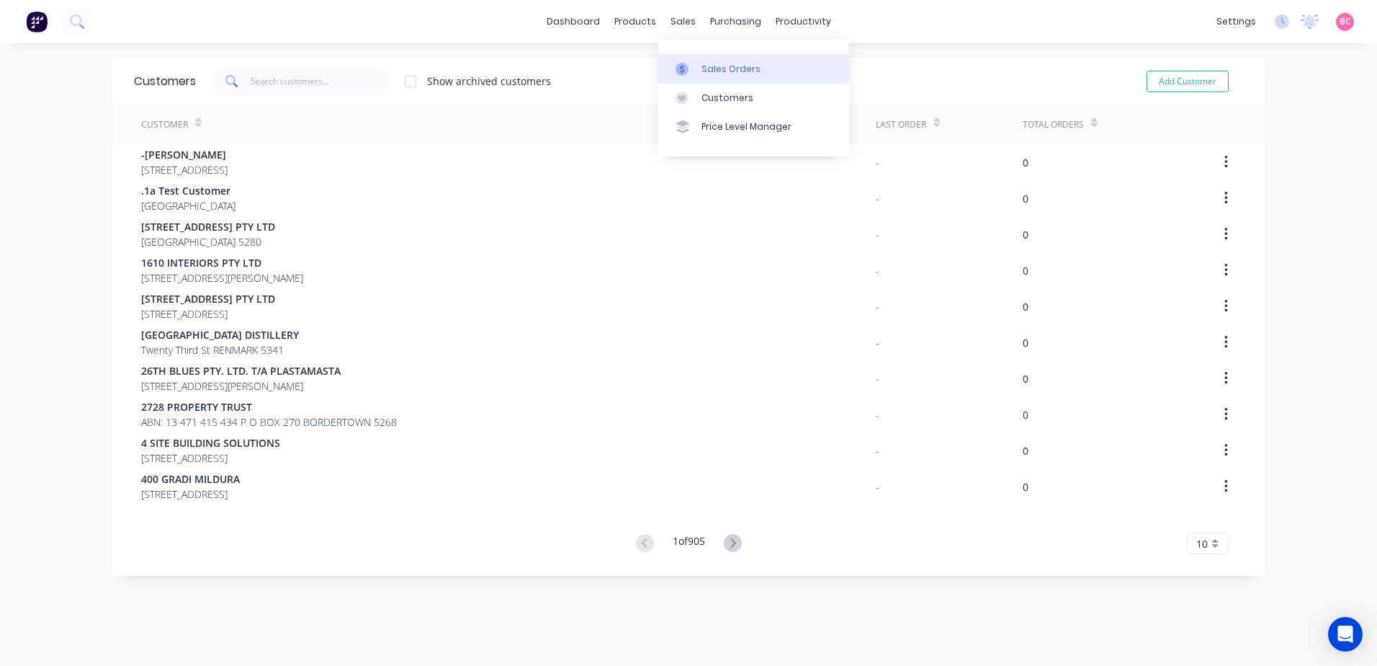
click at [707, 61] on link "Sales Orders" at bounding box center [753, 68] width 191 height 29
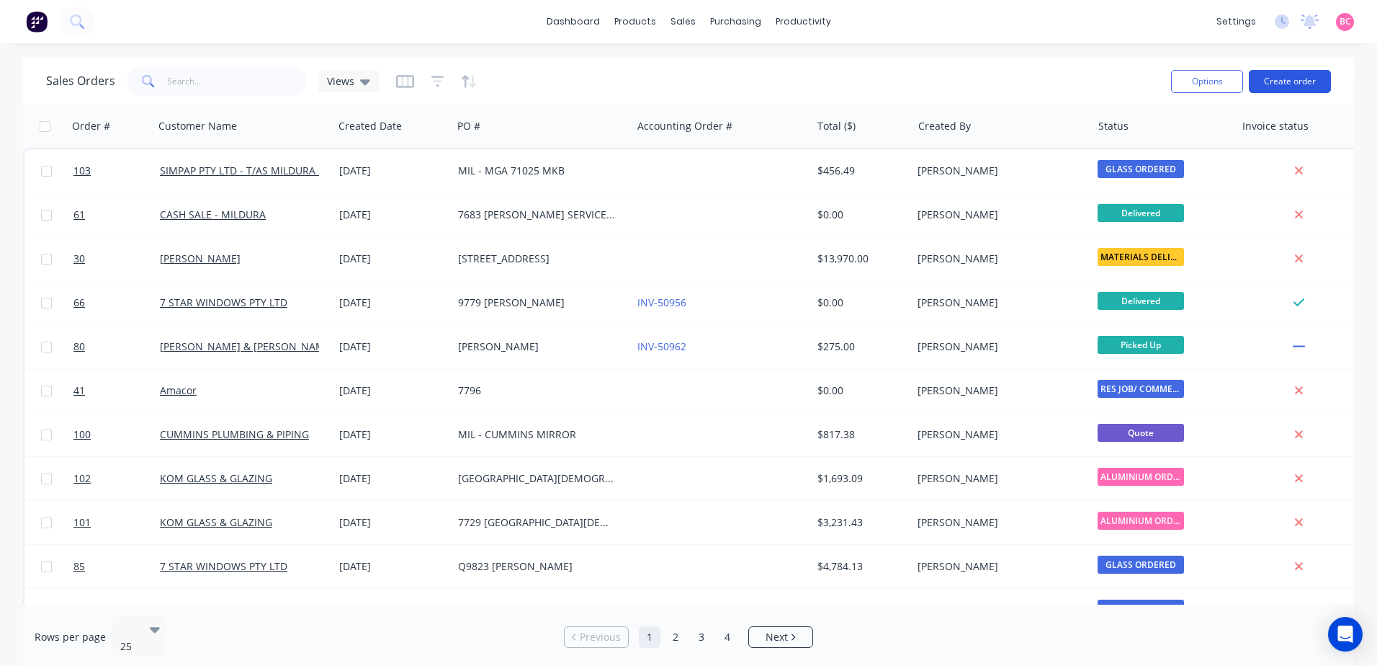
click at [1281, 89] on button "Create order" at bounding box center [1290, 81] width 82 height 23
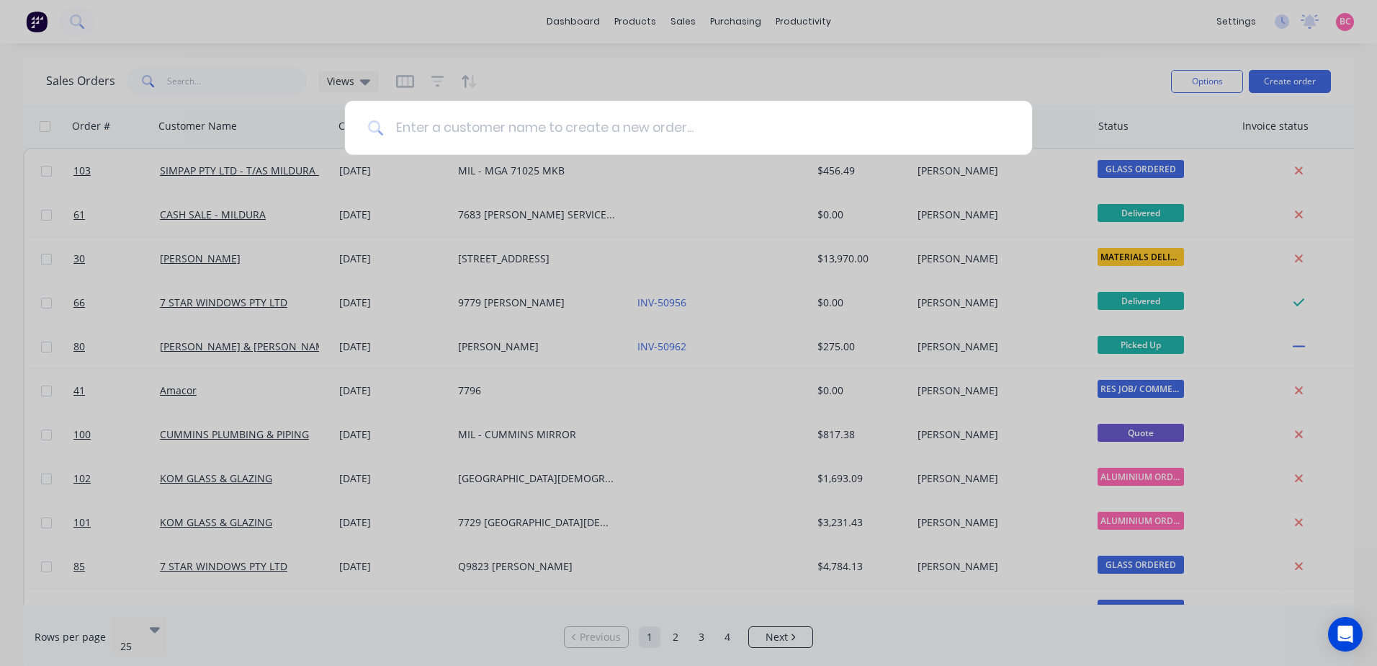
click at [702, 134] on input at bounding box center [696, 128] width 625 height 54
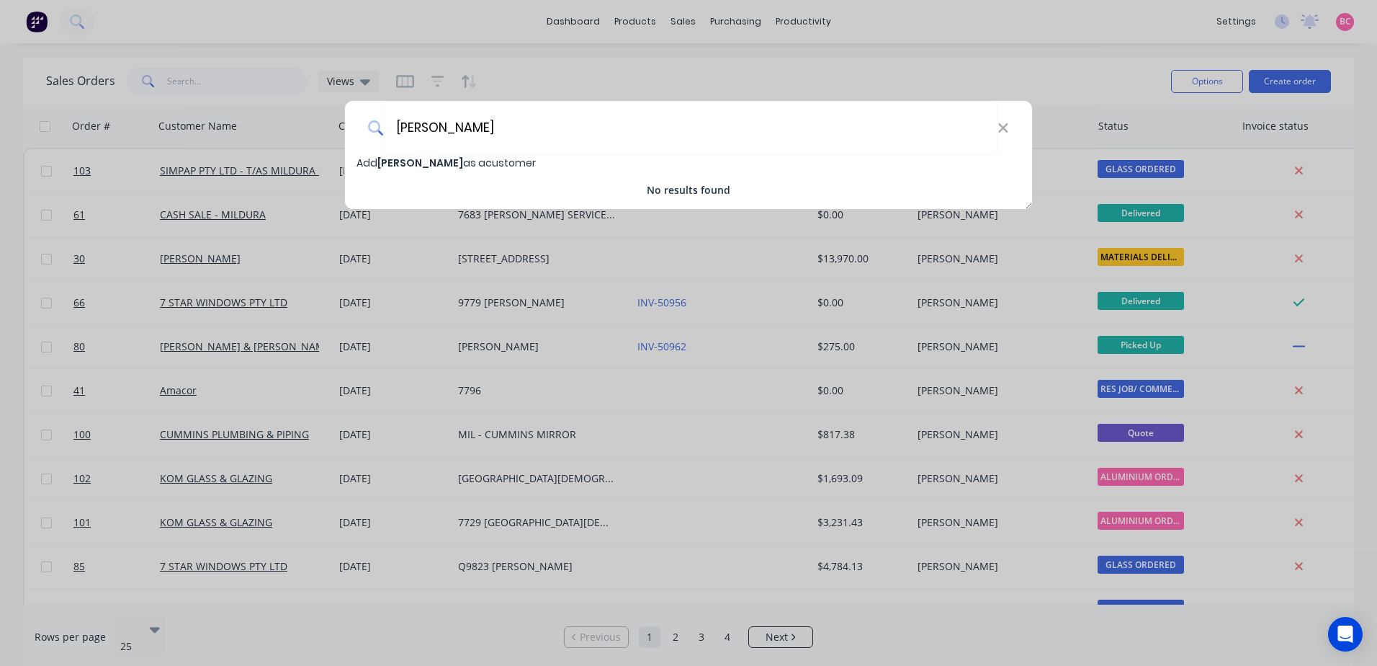
type input "[PERSON_NAME]"
click at [515, 159] on span "Add [PERSON_NAME] as a customer" at bounding box center [446, 163] width 179 height 14
select select "AU"
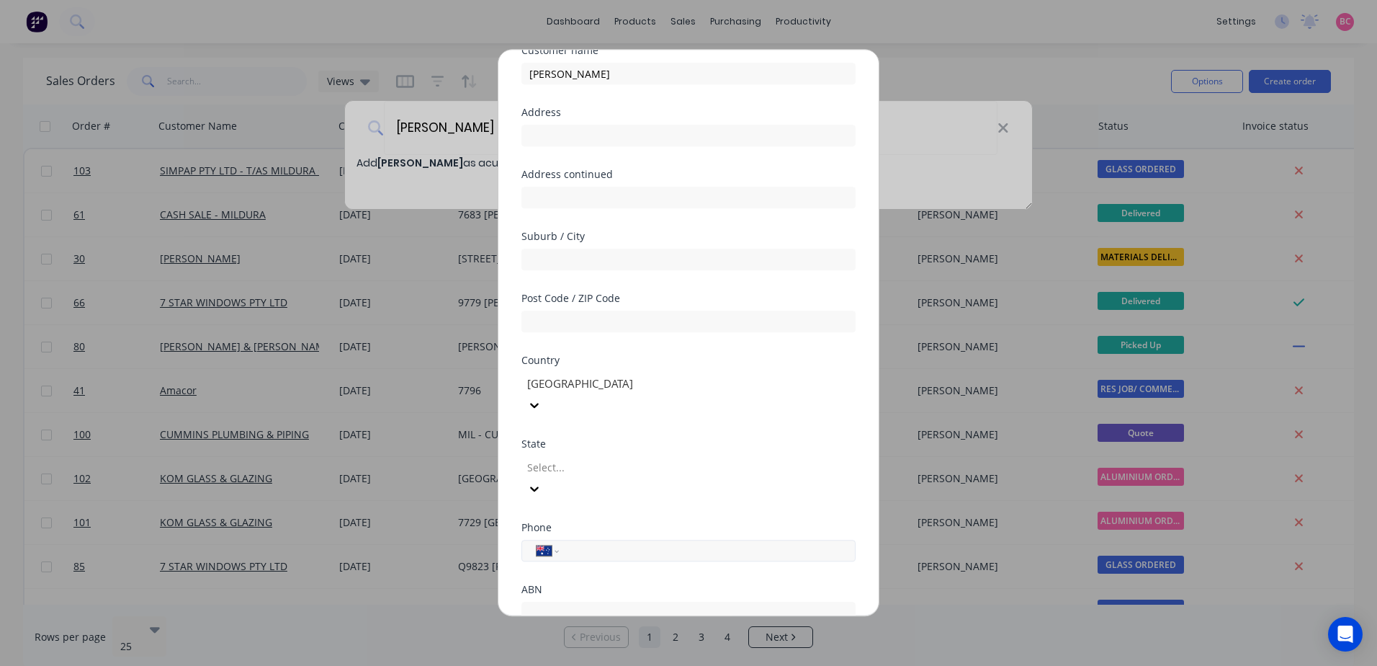
scroll to position [138, 0]
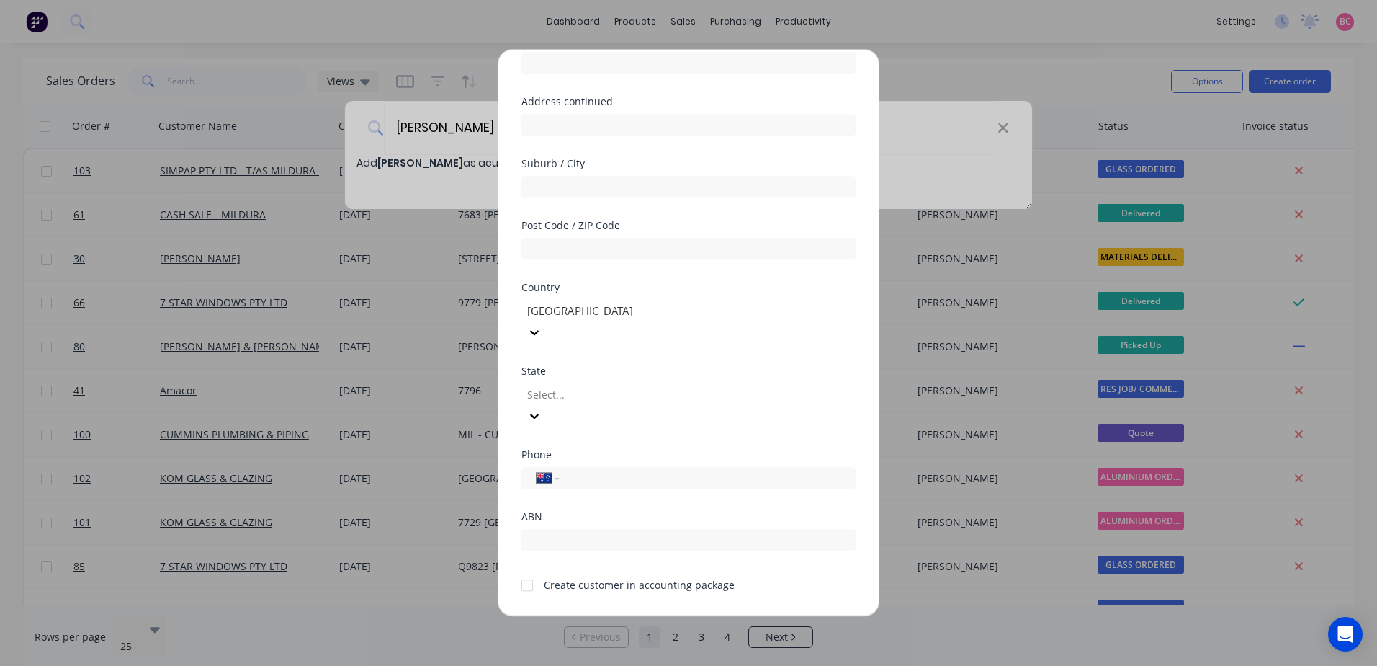
click at [735, 615] on button "Cancel" at bounding box center [733, 626] width 79 height 23
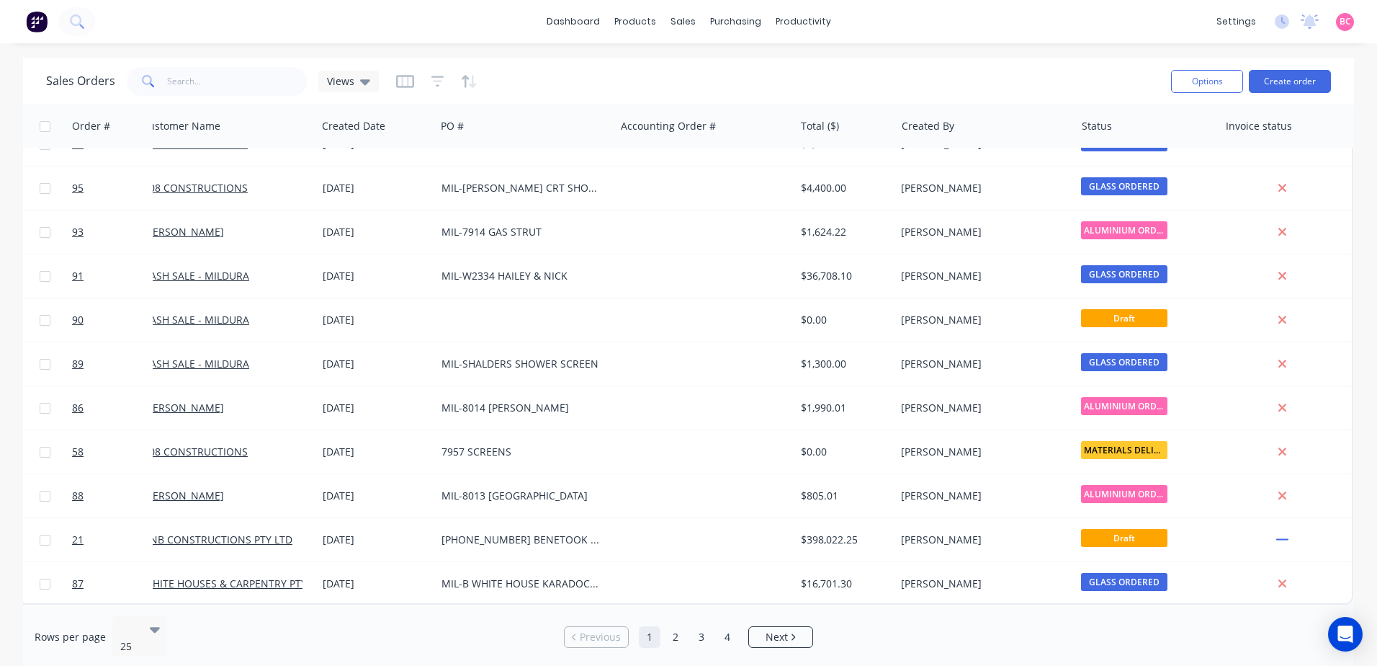
scroll to position [649, 26]
click at [776, 630] on span "Next" at bounding box center [777, 637] width 22 height 14
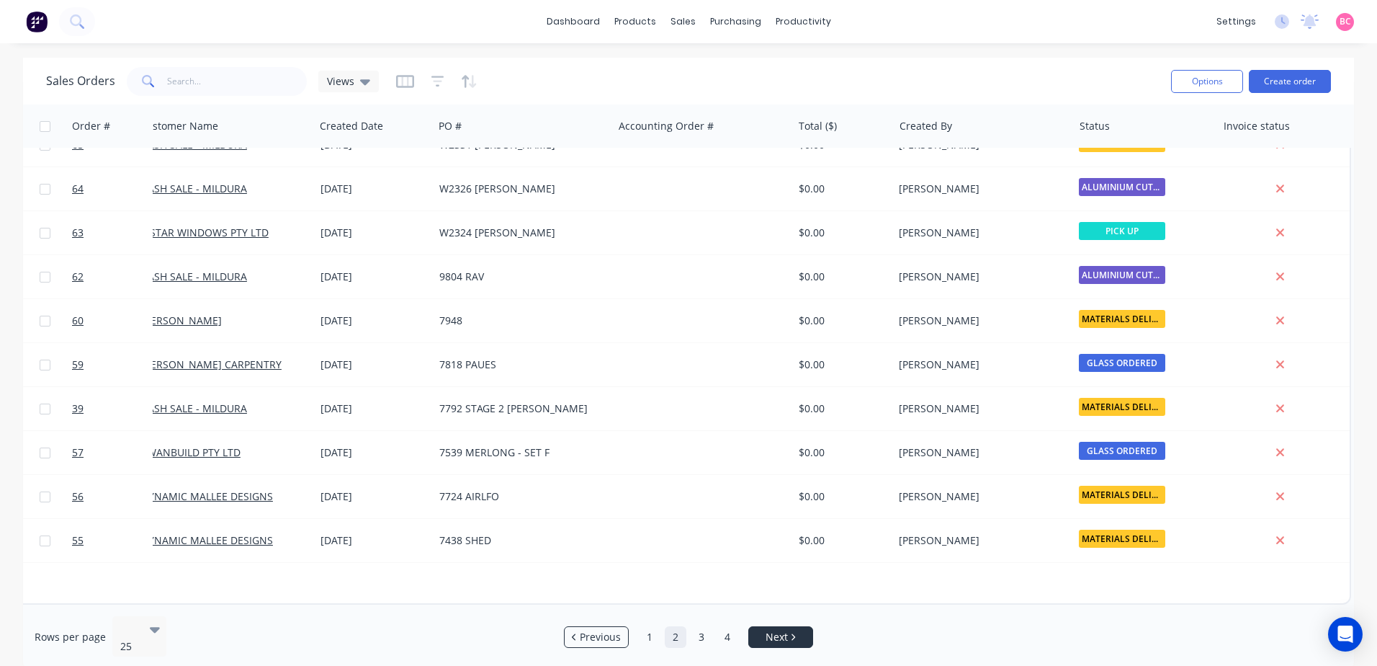
scroll to position [0, 19]
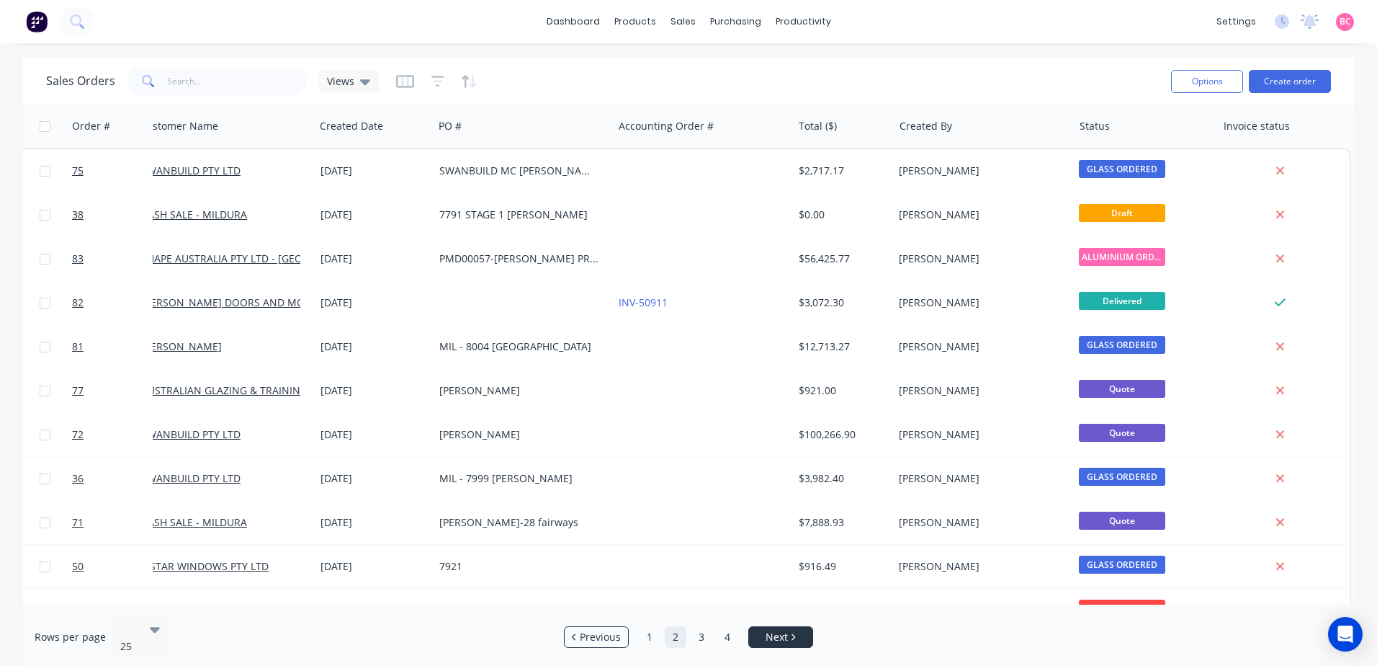
click at [776, 630] on span "Next" at bounding box center [777, 637] width 22 height 14
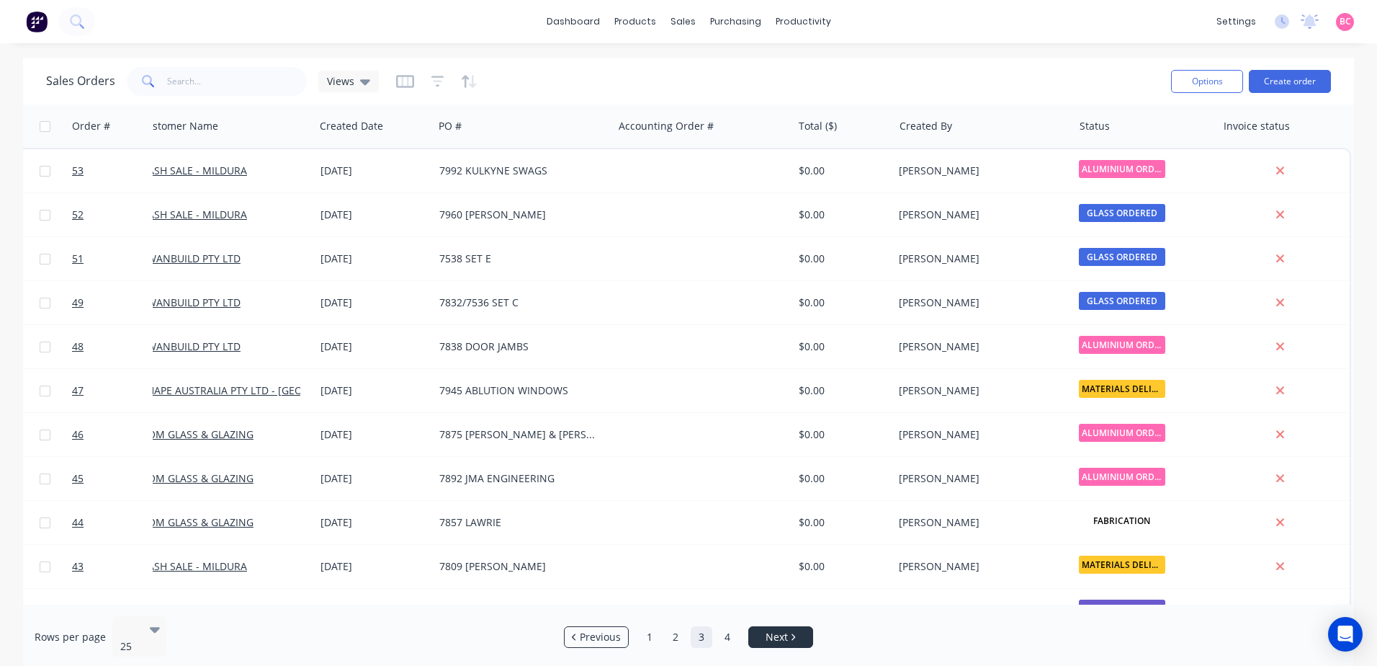
click at [776, 630] on span "Next" at bounding box center [777, 637] width 22 height 14
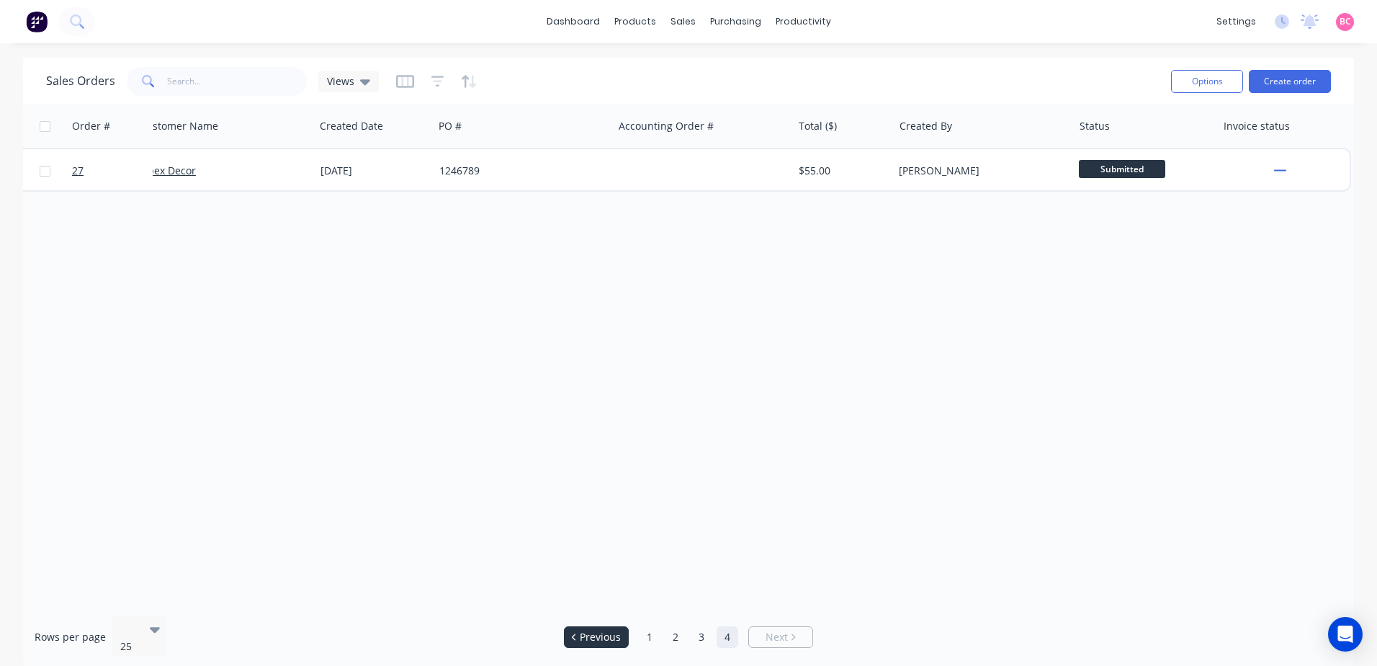
click at [617, 630] on span "Previous" at bounding box center [600, 637] width 41 height 14
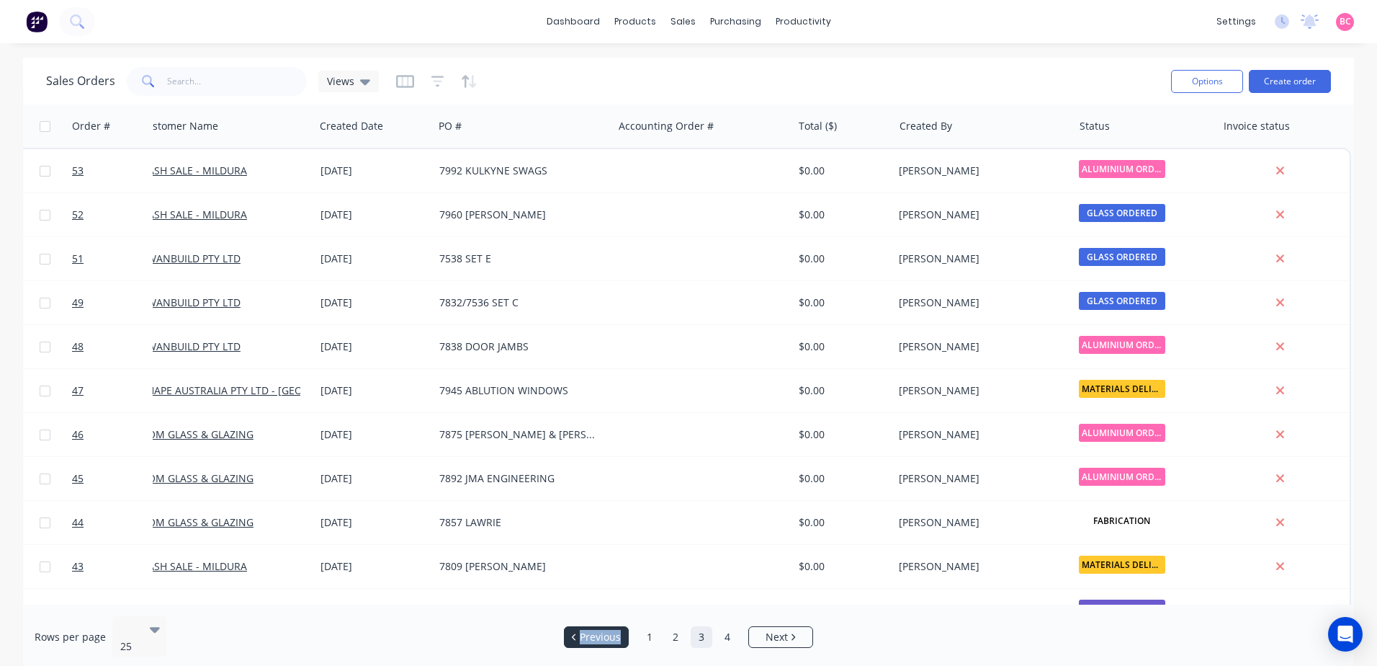
click at [617, 630] on span "Previous" at bounding box center [600, 637] width 41 height 14
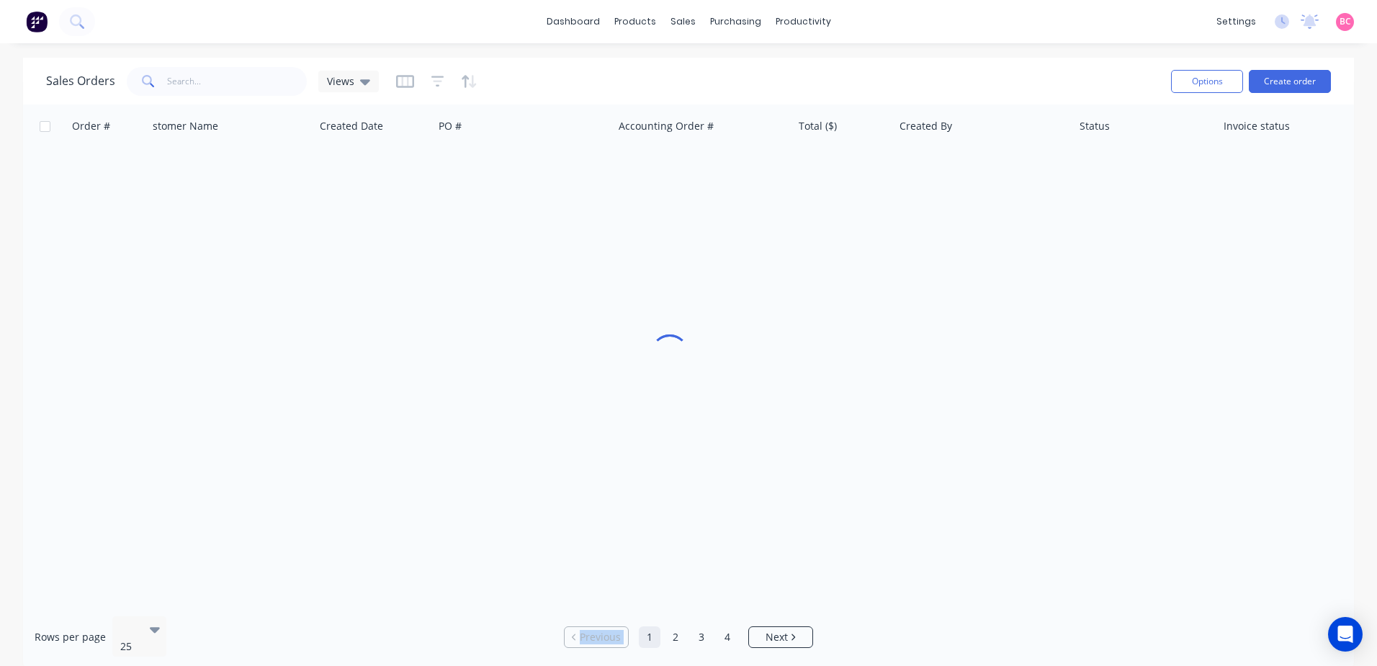
click at [617, 630] on span "Previous" at bounding box center [600, 637] width 41 height 14
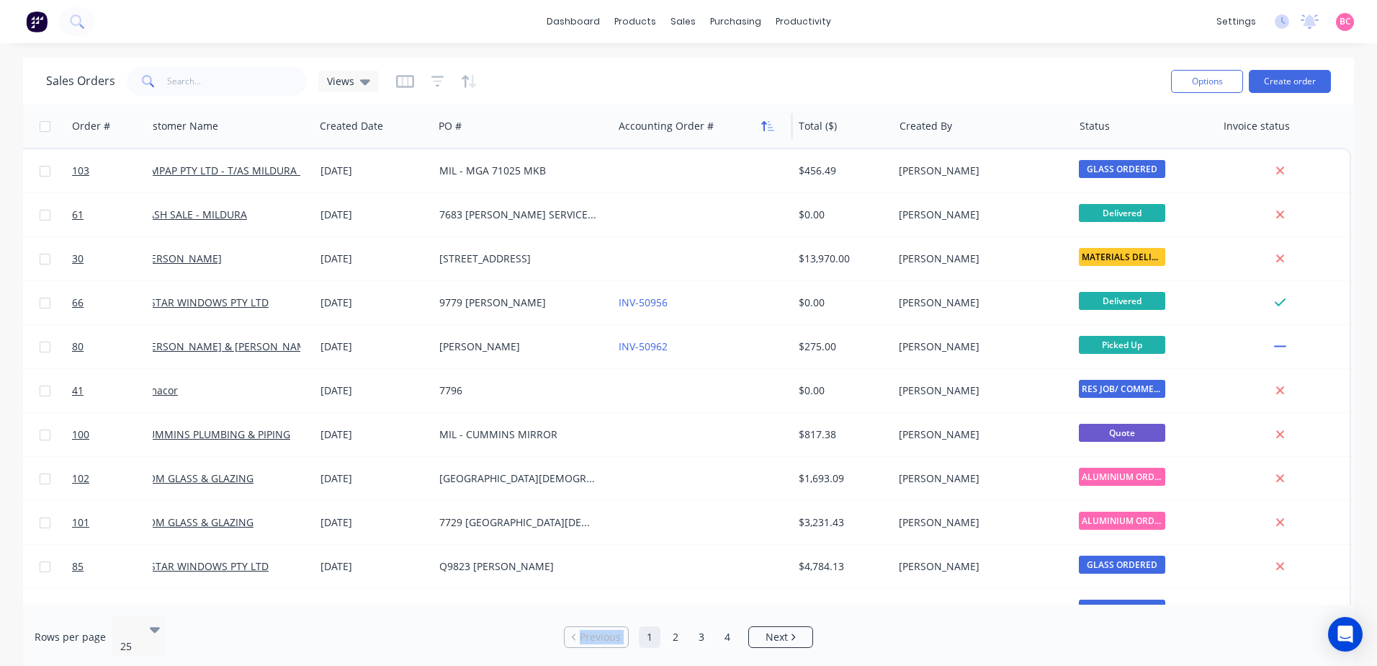
click at [768, 119] on button "button" at bounding box center [768, 126] width 22 height 22
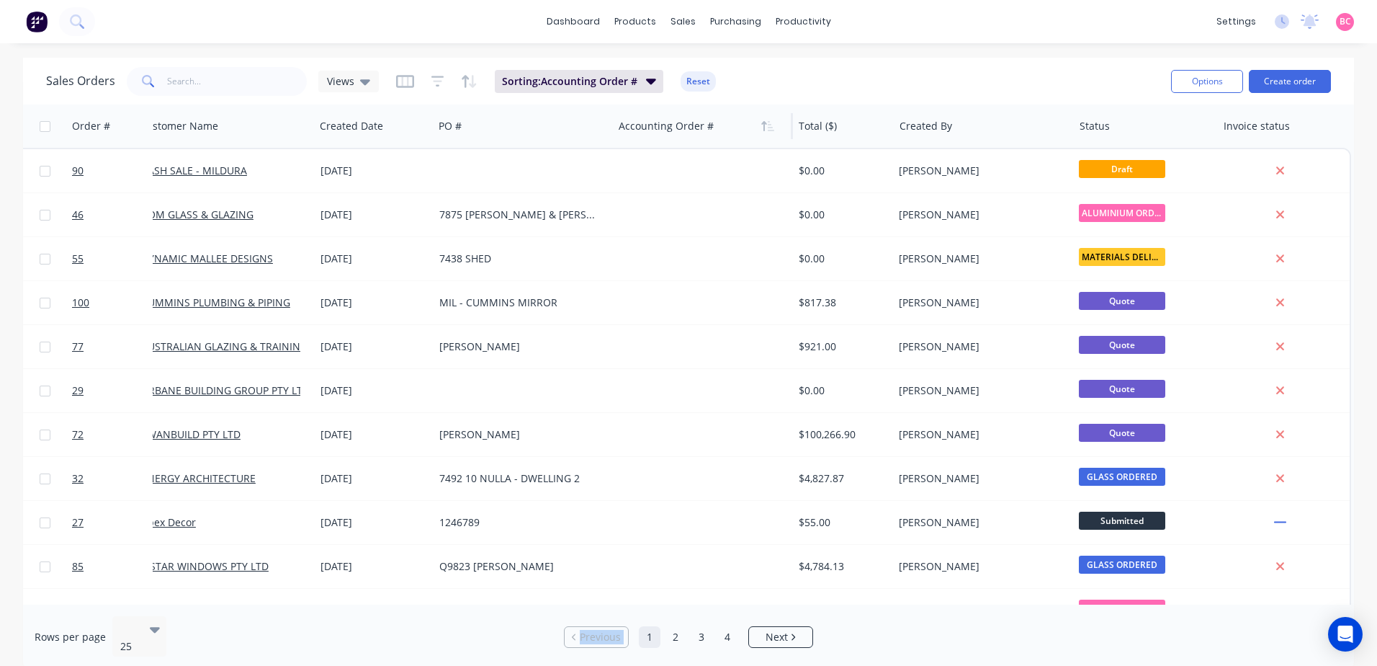
click at [768, 119] on button "button" at bounding box center [768, 126] width 22 height 22
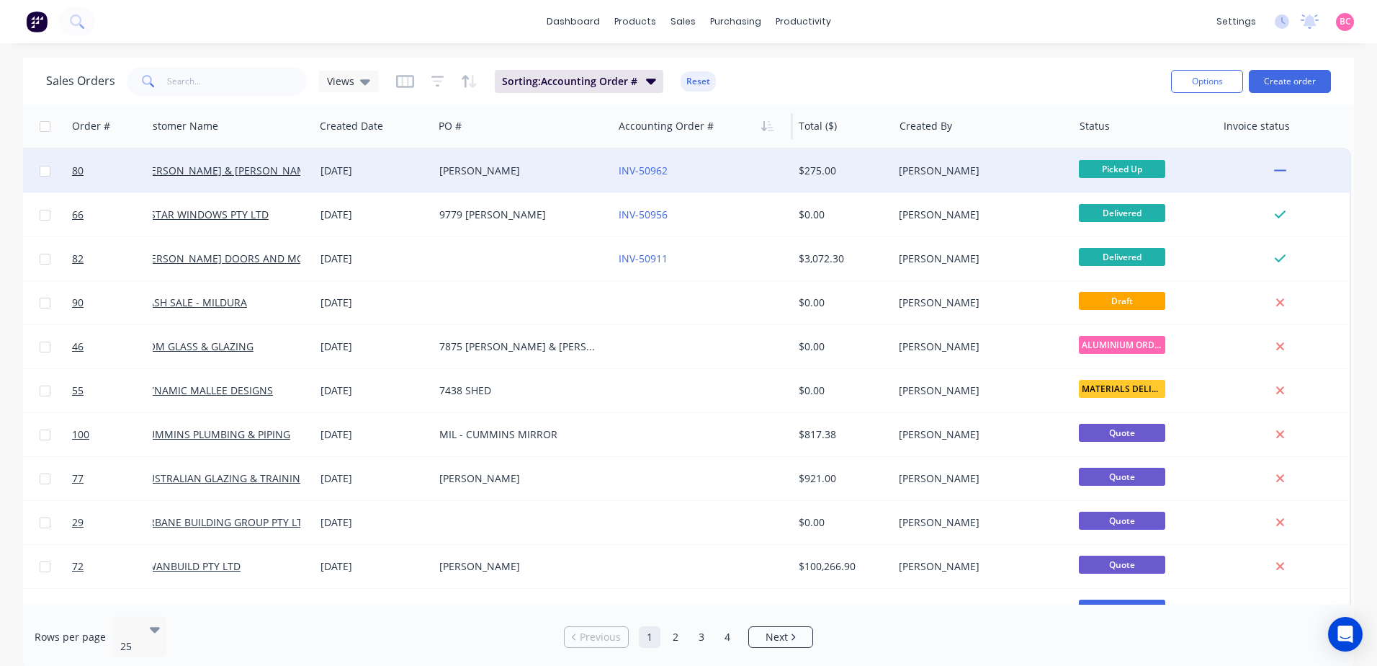
click at [681, 176] on div "INV-50962" at bounding box center [699, 171] width 160 height 14
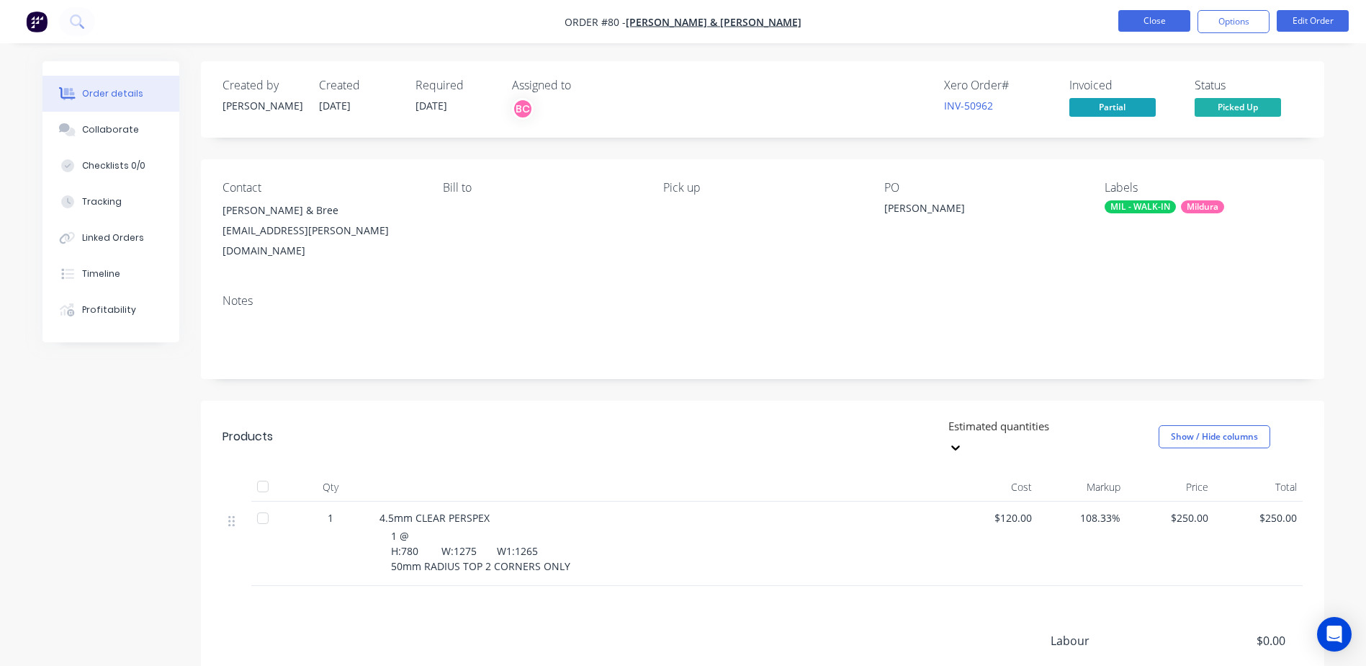
click at [1145, 17] on button "Close" at bounding box center [1155, 21] width 72 height 22
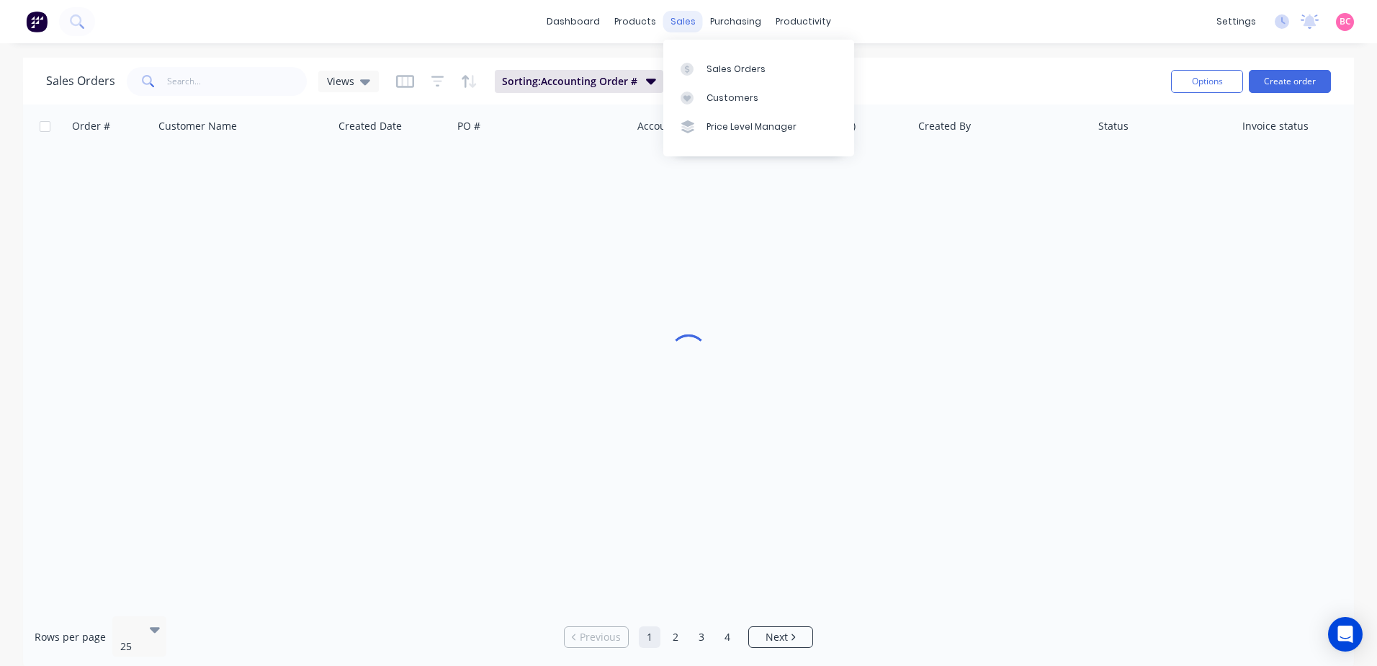
click at [679, 26] on div "sales" at bounding box center [683, 22] width 40 height 22
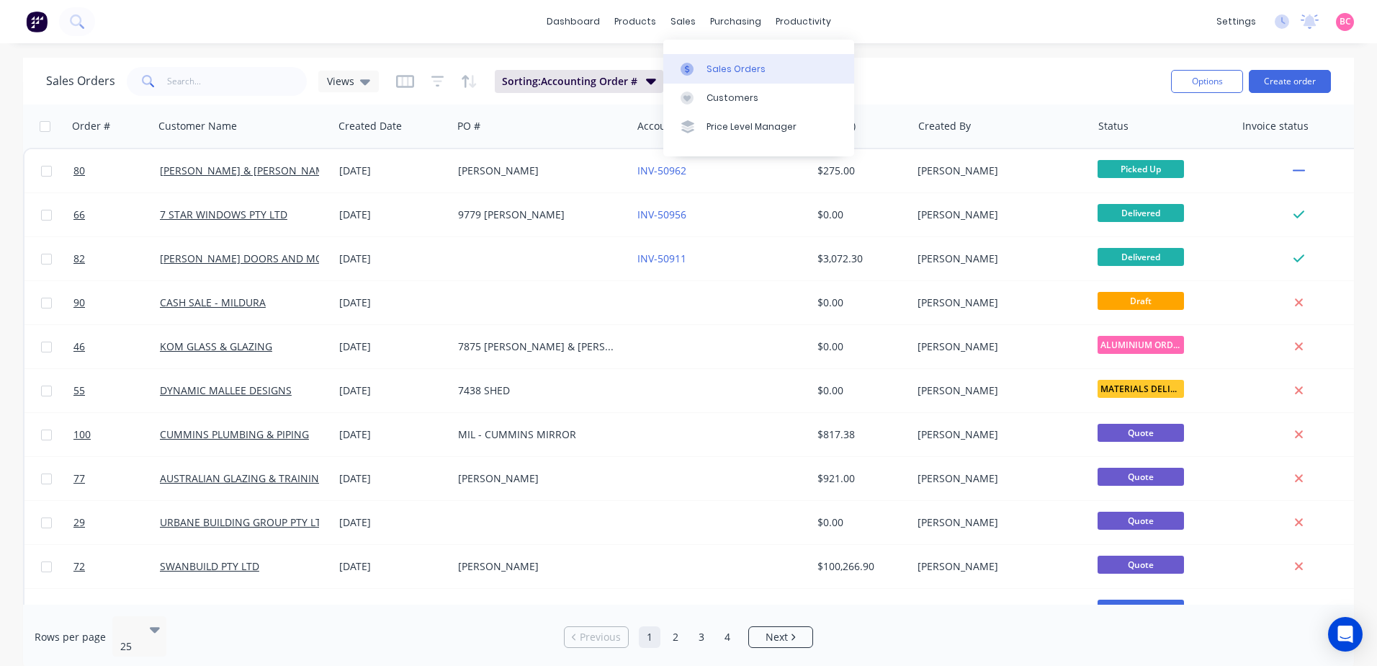
click at [707, 69] on div "Sales Orders" at bounding box center [736, 69] width 59 height 13
click at [255, 90] on input "text" at bounding box center [237, 81] width 140 height 29
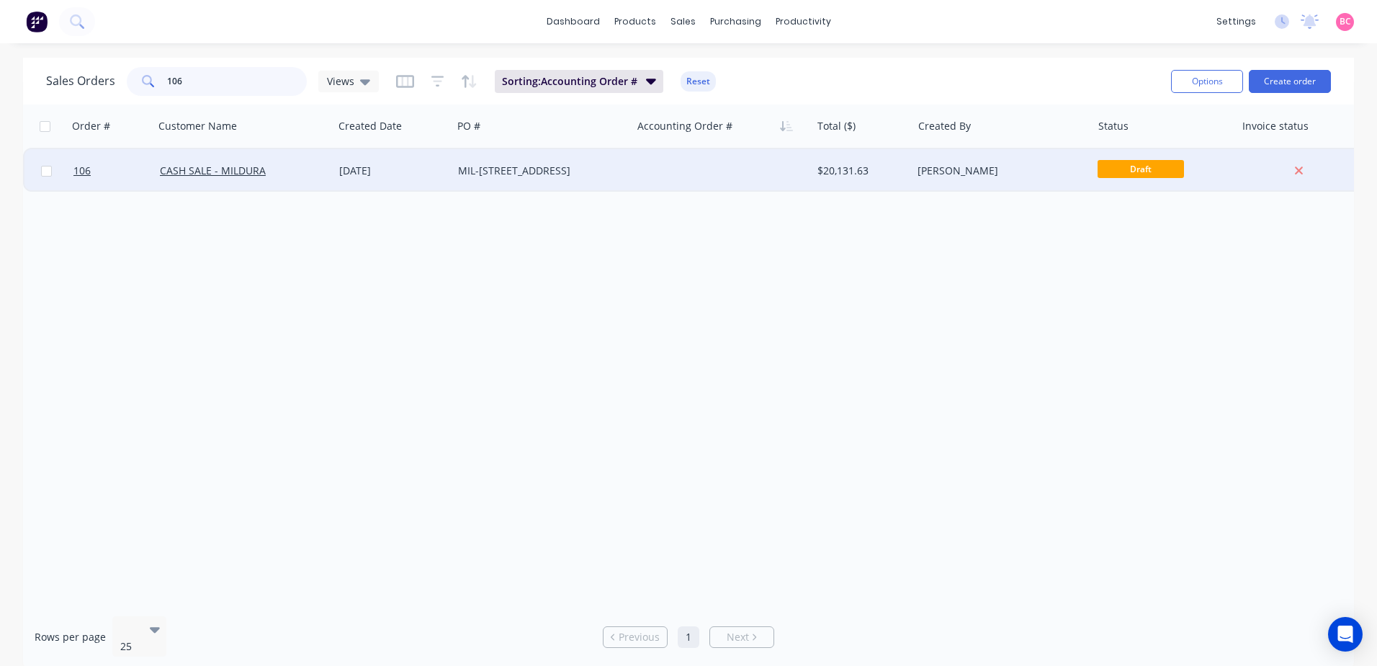
type input "106"
click at [695, 170] on div at bounding box center [721, 170] width 179 height 43
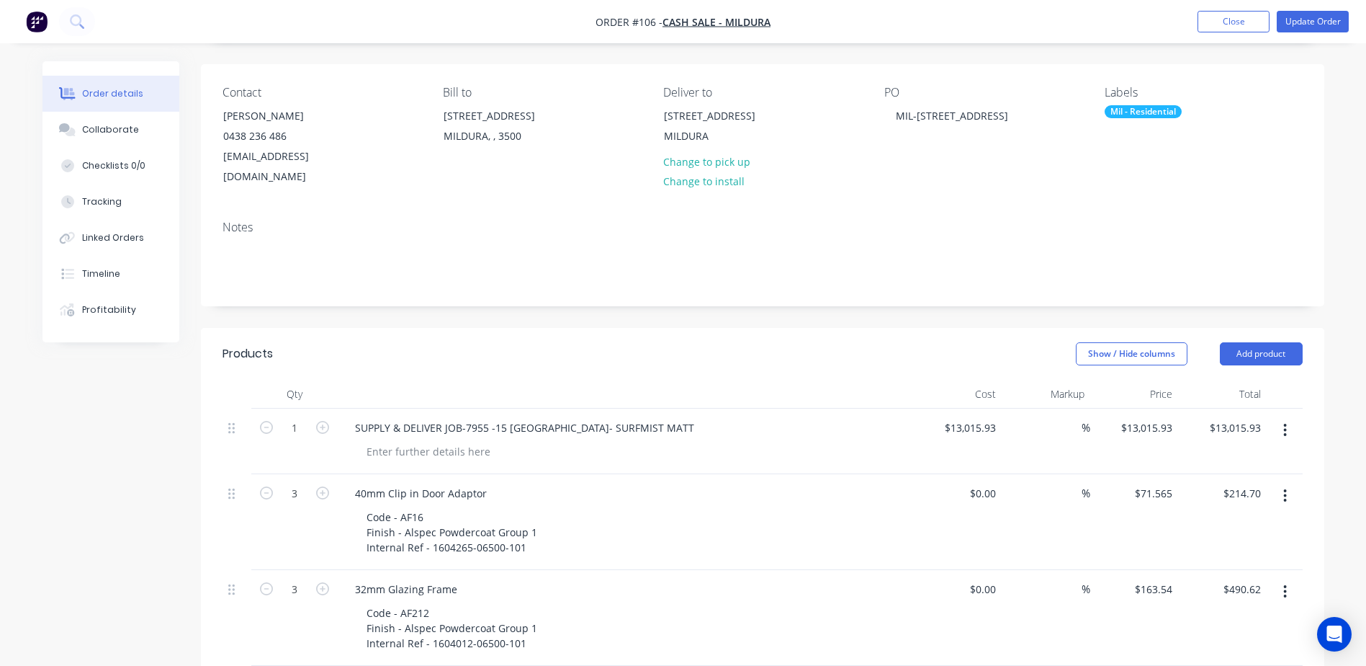
scroll to position [72, 0]
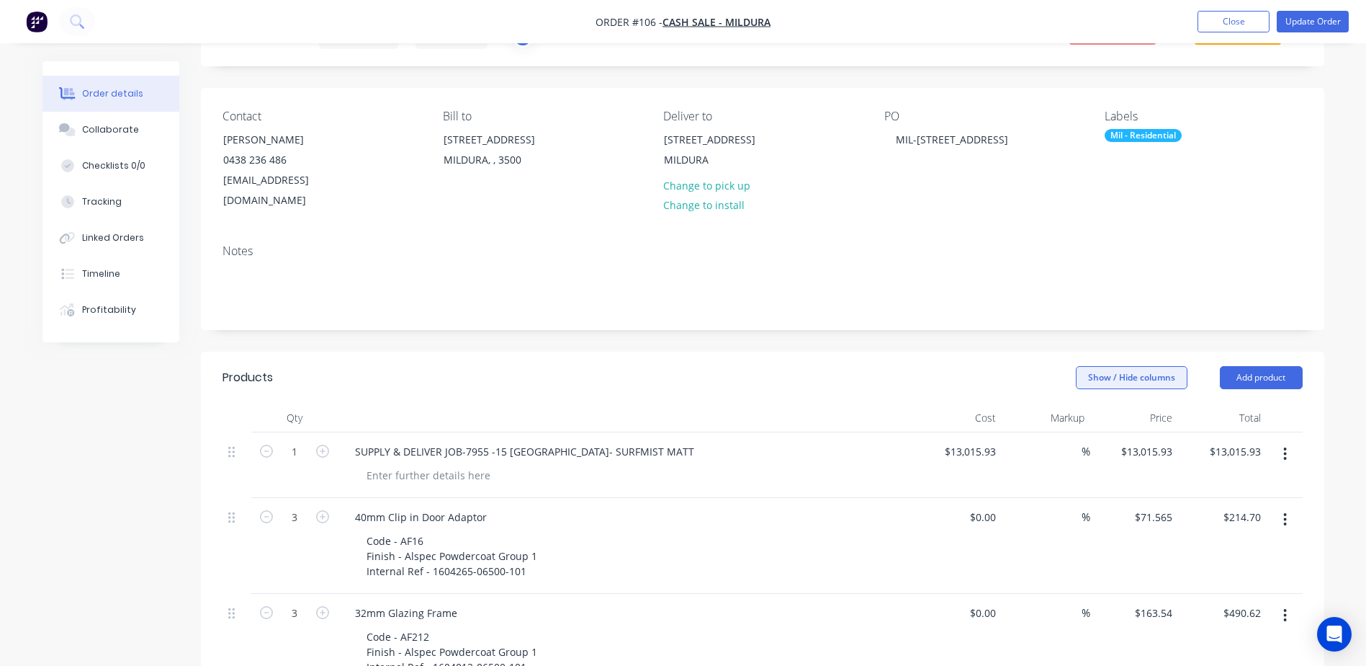
click at [1155, 366] on button "Show / Hide columns" at bounding box center [1132, 377] width 112 height 23
click at [1090, 465] on span at bounding box center [1088, 463] width 12 height 12
click at [1082, 457] on input "Tracking Category" at bounding box center [1082, 457] width 0 height 0
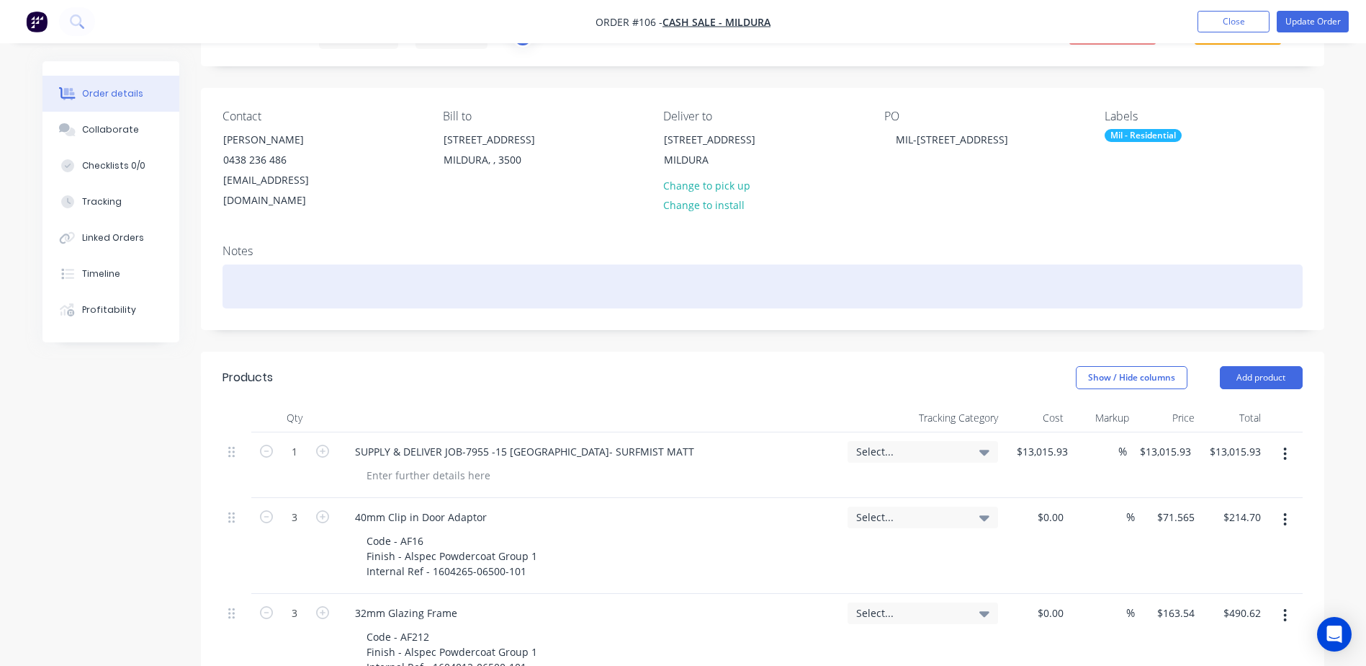
click at [990, 286] on div at bounding box center [763, 286] width 1080 height 44
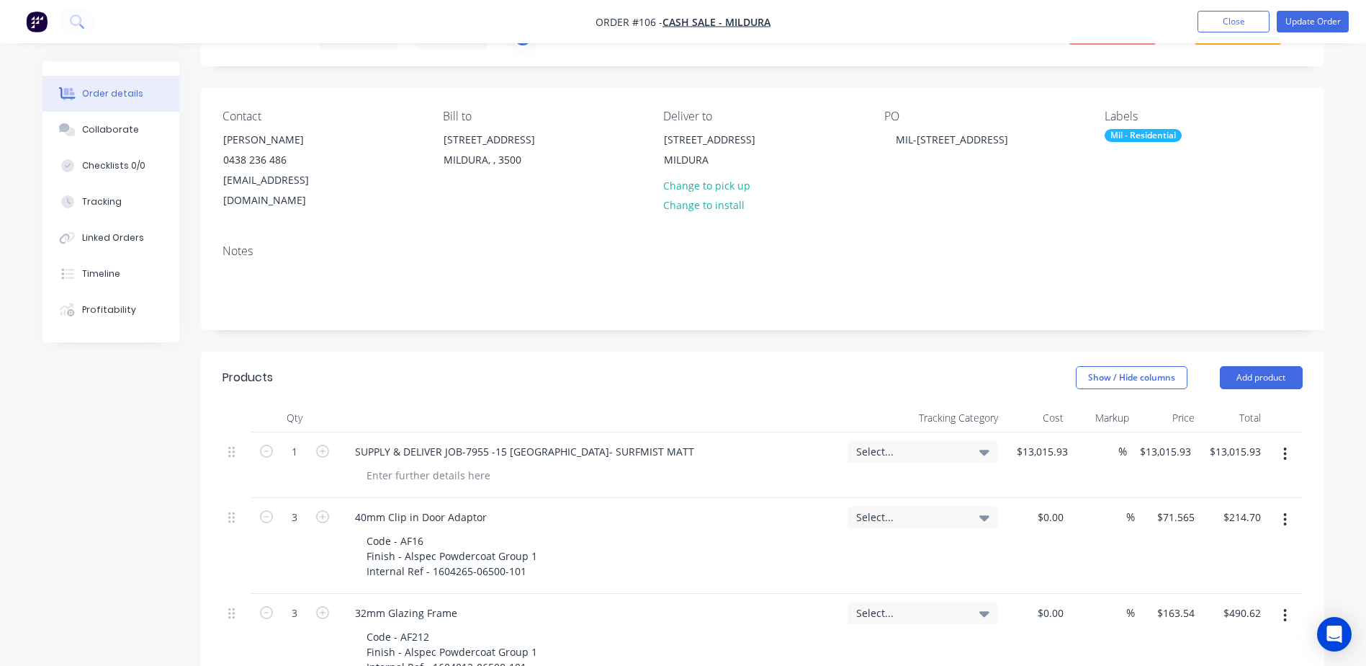
click at [964, 444] on span "Select..." at bounding box center [910, 451] width 109 height 15
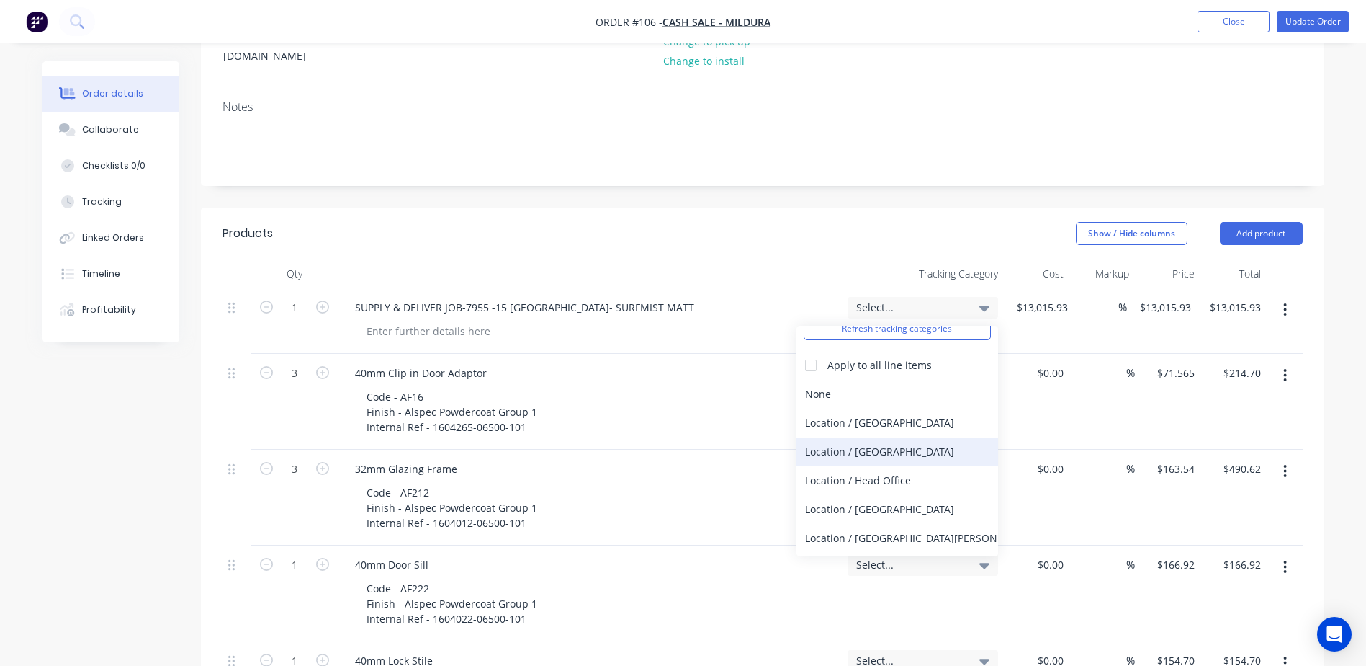
scroll to position [142, 0]
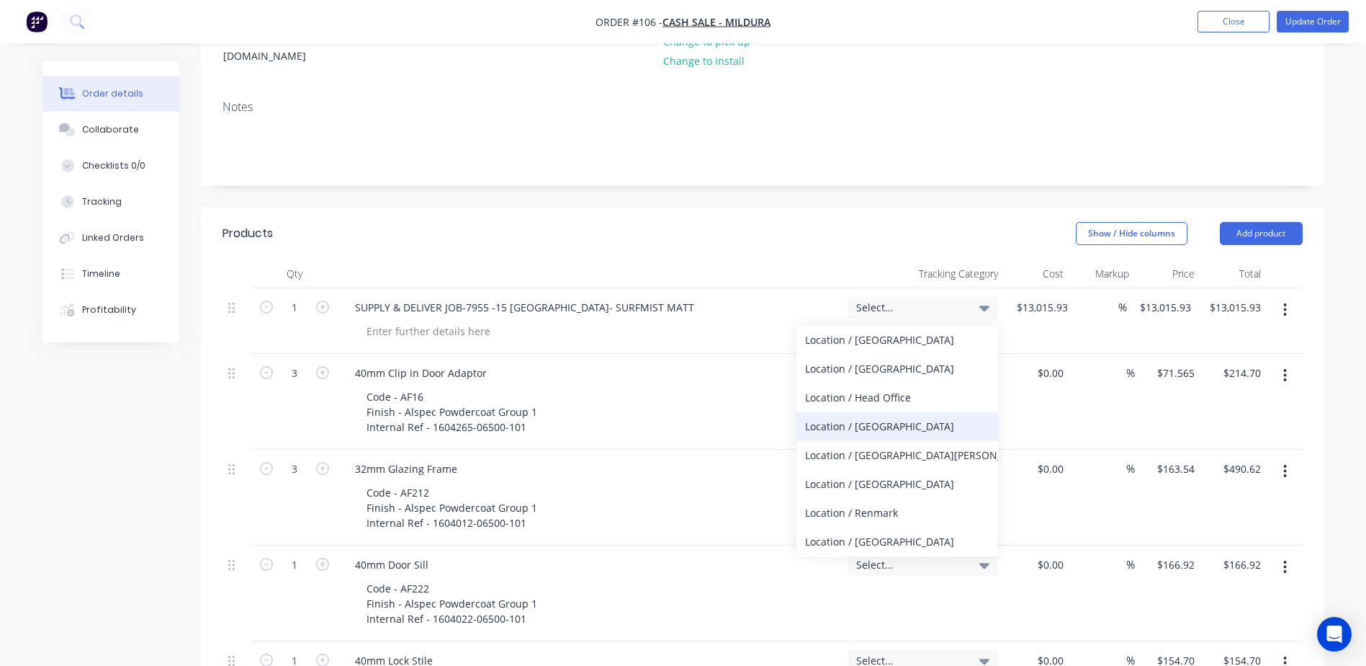
click at [892, 412] on div "Location / [GEOGRAPHIC_DATA]" at bounding box center [898, 426] width 202 height 29
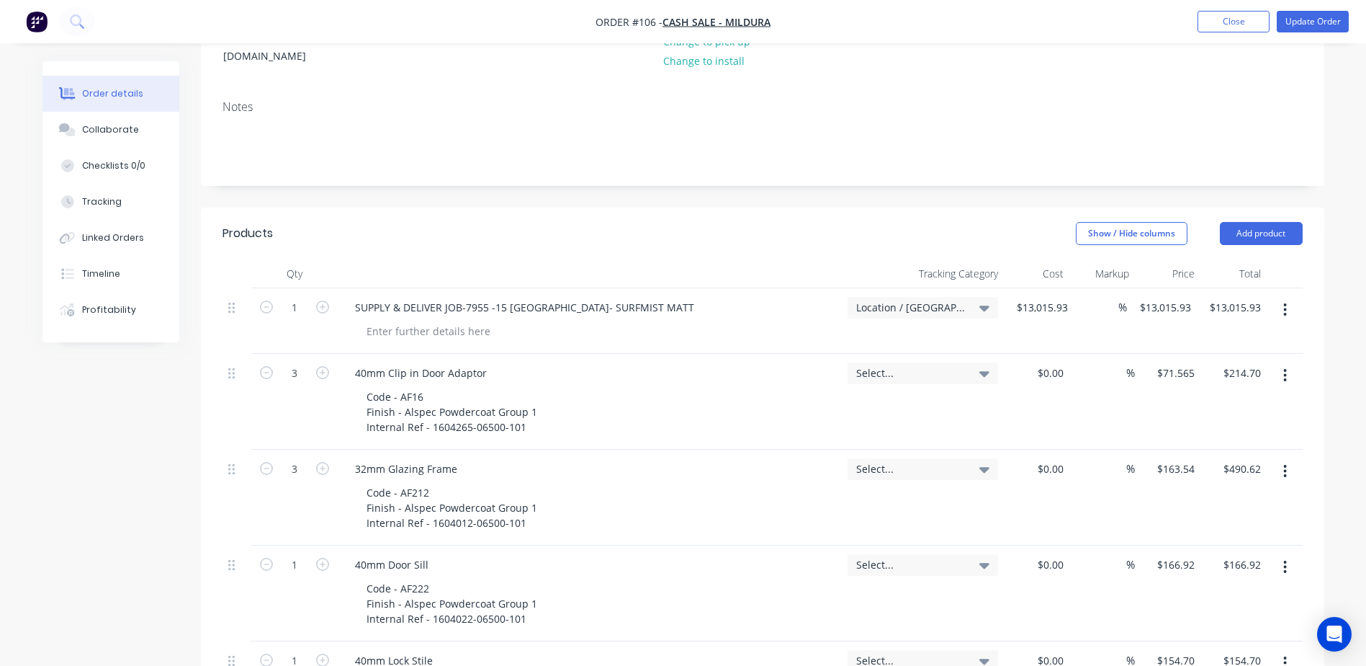
click at [986, 300] on icon at bounding box center [985, 308] width 10 height 16
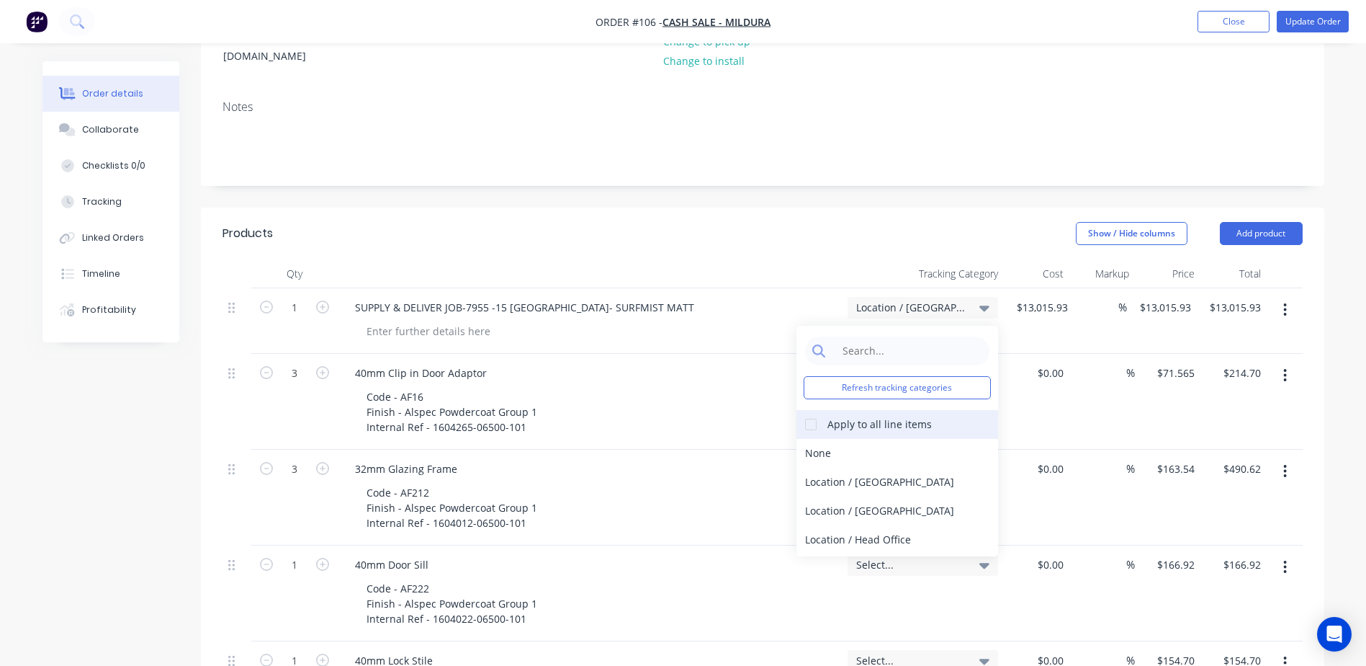
click at [874, 416] on div "Apply to all line items" at bounding box center [880, 423] width 104 height 15
click at [813, 410] on div at bounding box center [811, 424] width 29 height 29
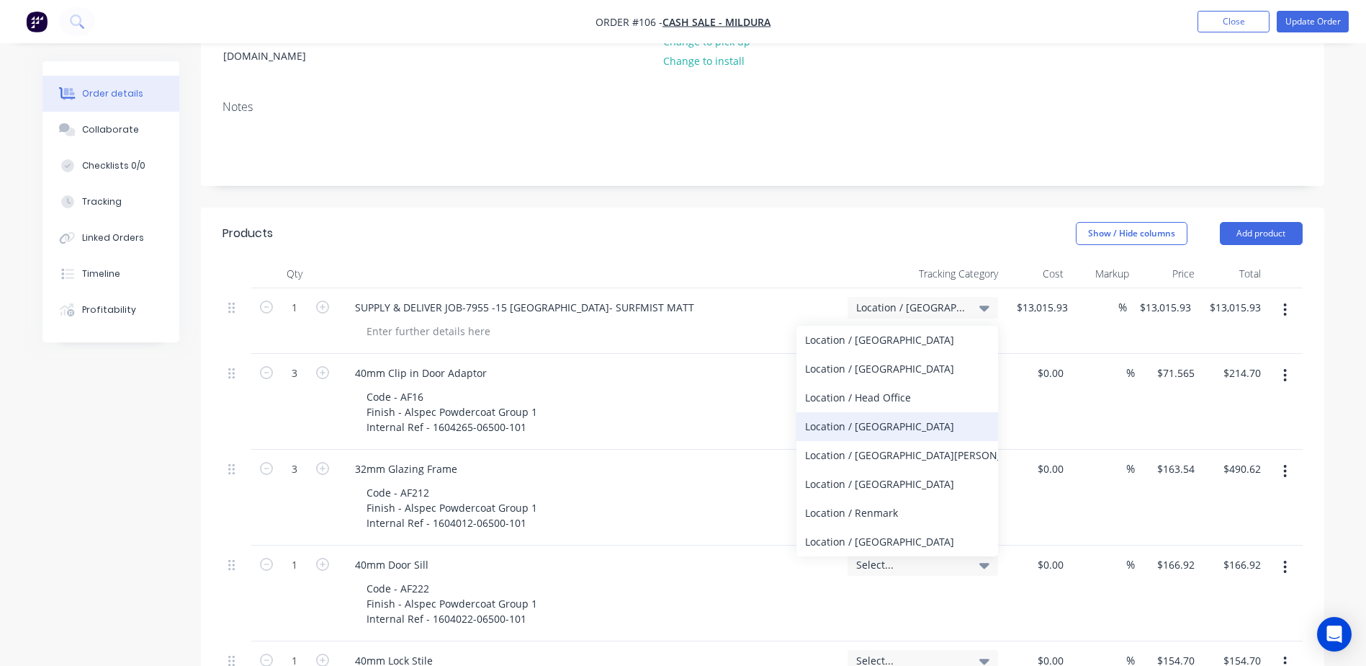
click at [873, 412] on div "Location / [GEOGRAPHIC_DATA]" at bounding box center [898, 426] width 202 height 29
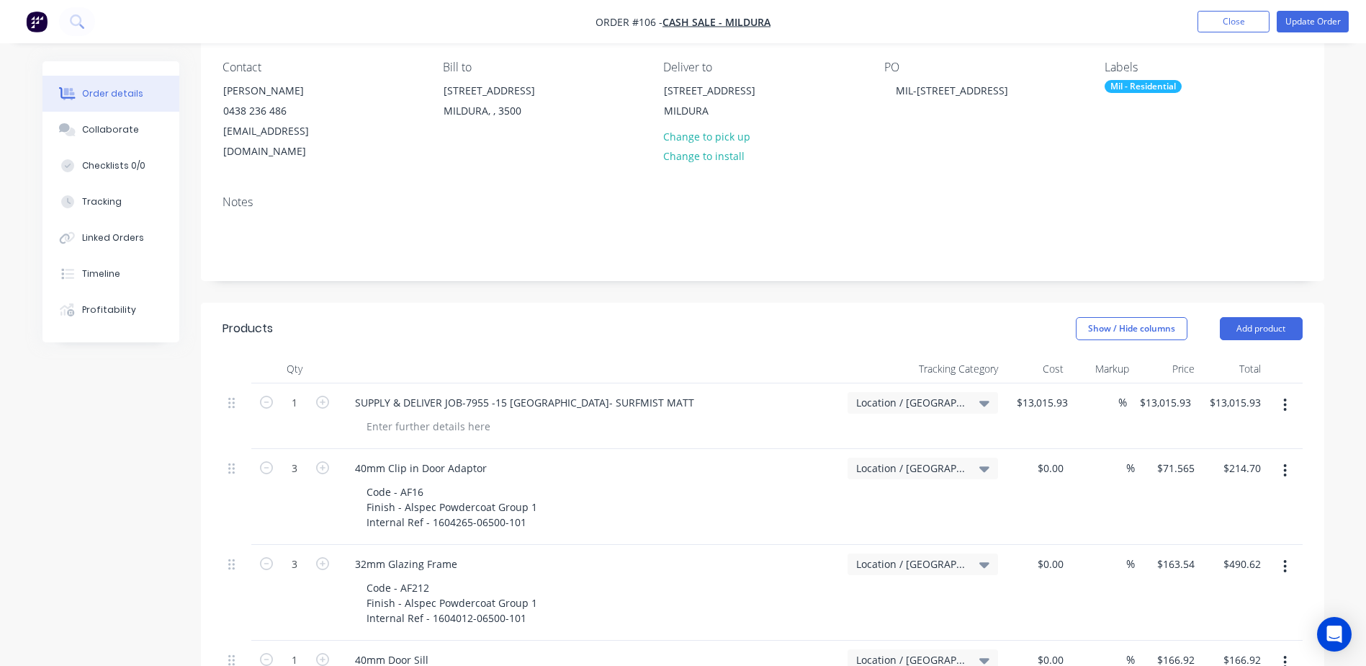
scroll to position [0, 0]
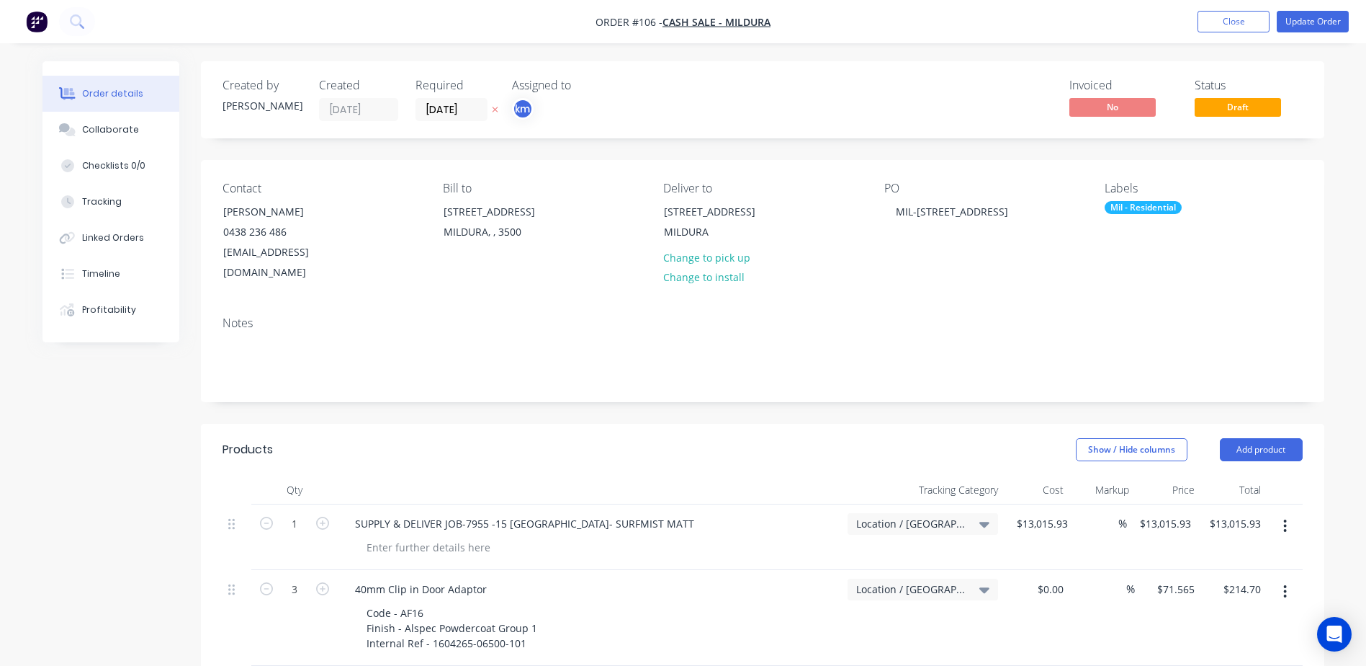
click at [1227, 10] on nav "Order #106 - CASH SALE - MILDURA Add product Close Update Order" at bounding box center [683, 21] width 1366 height 43
click at [1228, 17] on button "Close" at bounding box center [1234, 22] width 72 height 22
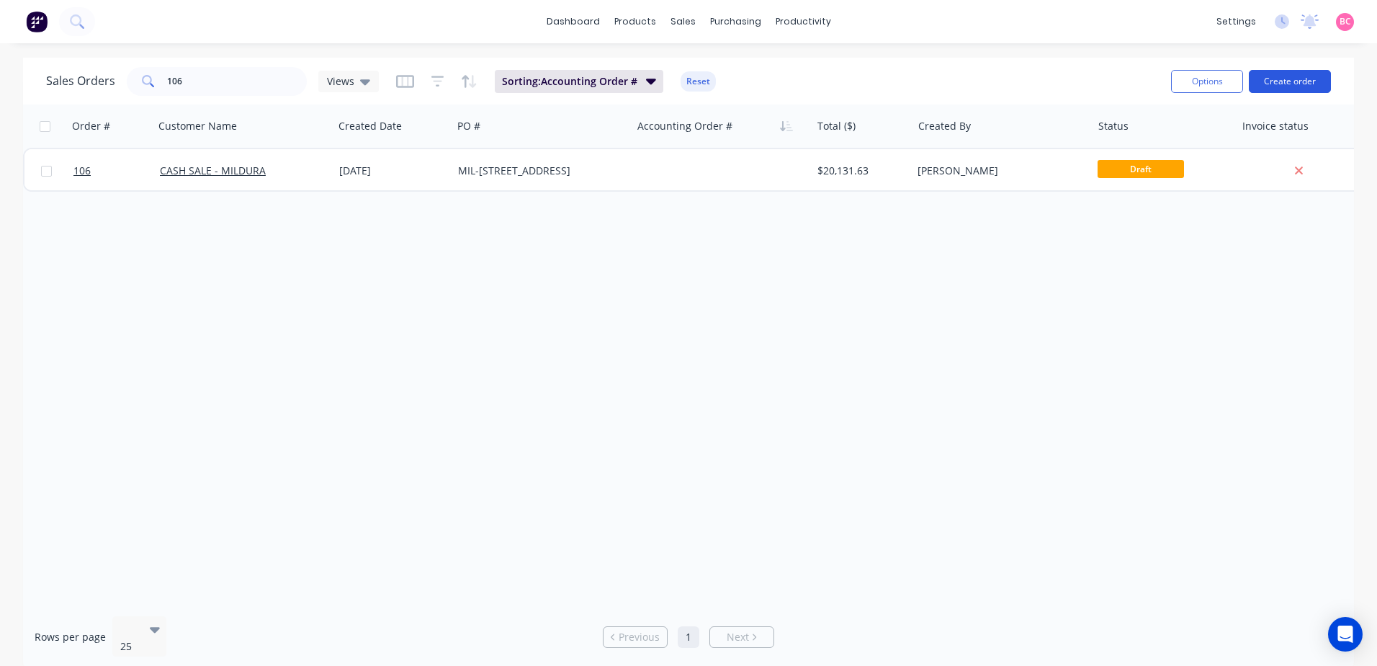
click at [1278, 83] on button "Create order" at bounding box center [1290, 81] width 82 height 23
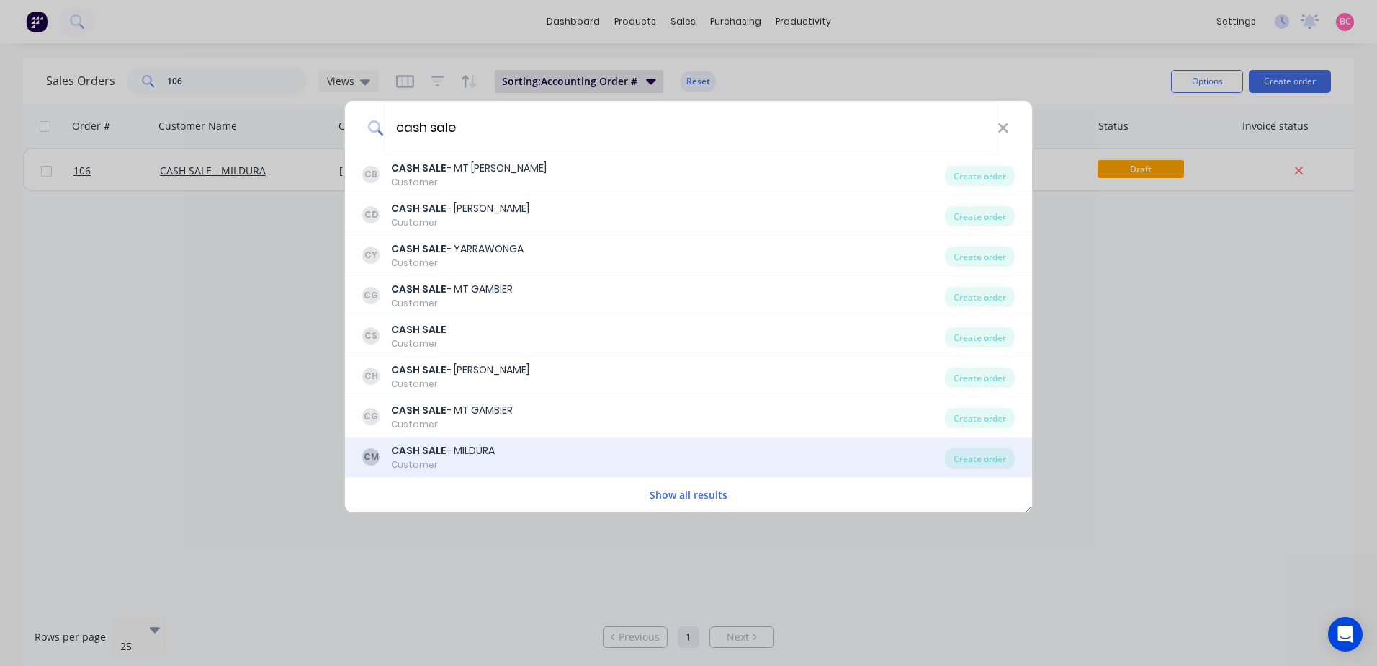
type input "cash sale"
click at [495, 443] on div "CASH SALE - MILDURA" at bounding box center [443, 450] width 104 height 15
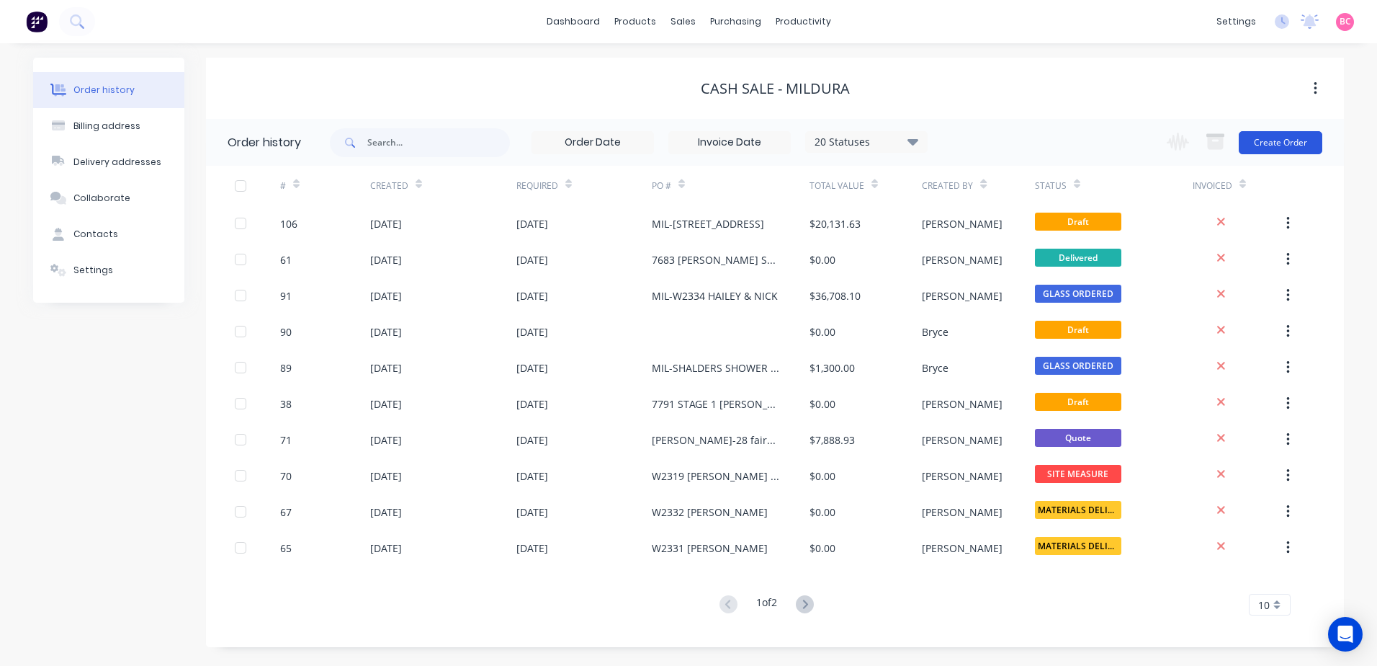
click at [1271, 141] on button "Create Order" at bounding box center [1281, 142] width 84 height 23
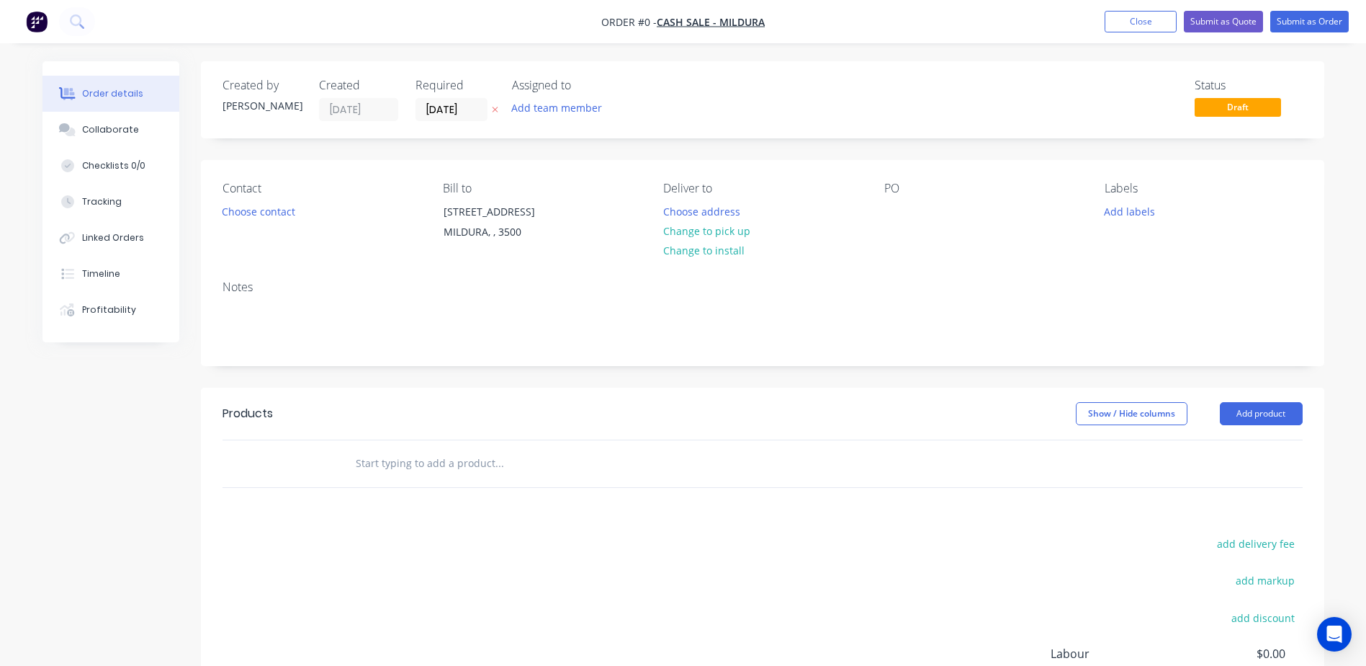
click at [501, 467] on input "text" at bounding box center [499, 463] width 288 height 29
click at [1239, 413] on button "Add product" at bounding box center [1261, 413] width 83 height 23
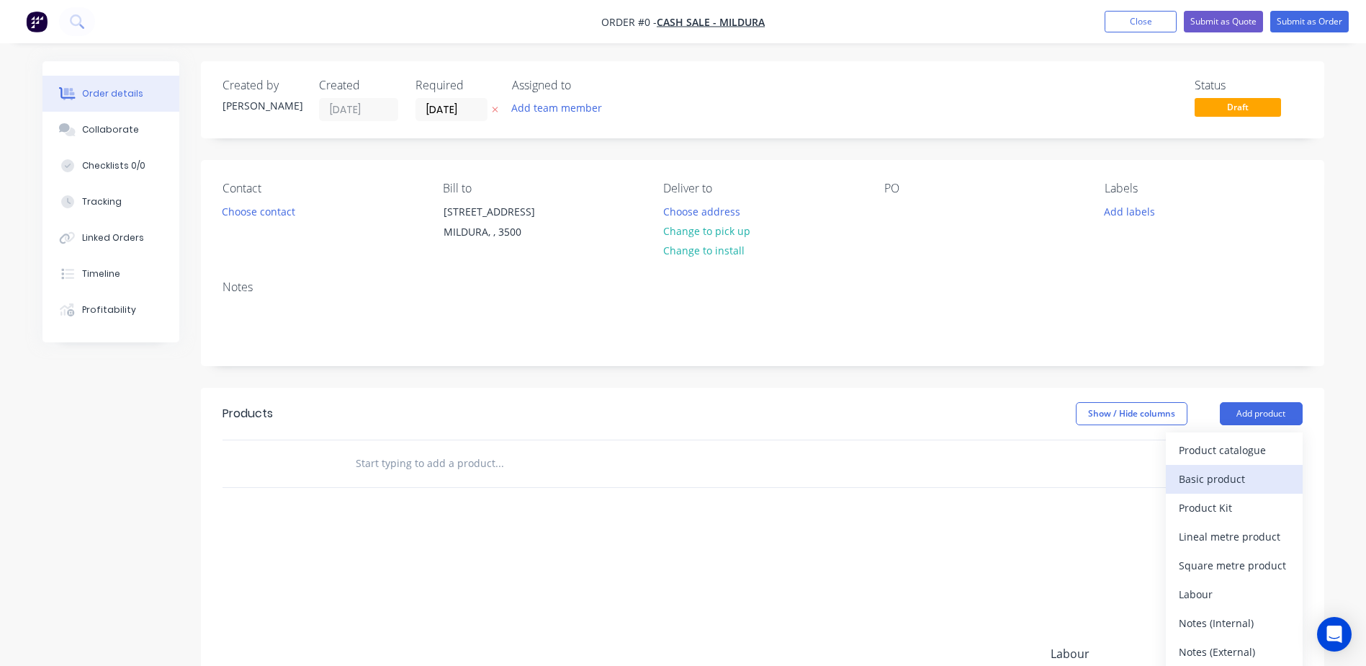
click at [1227, 478] on div "Basic product" at bounding box center [1234, 478] width 111 height 21
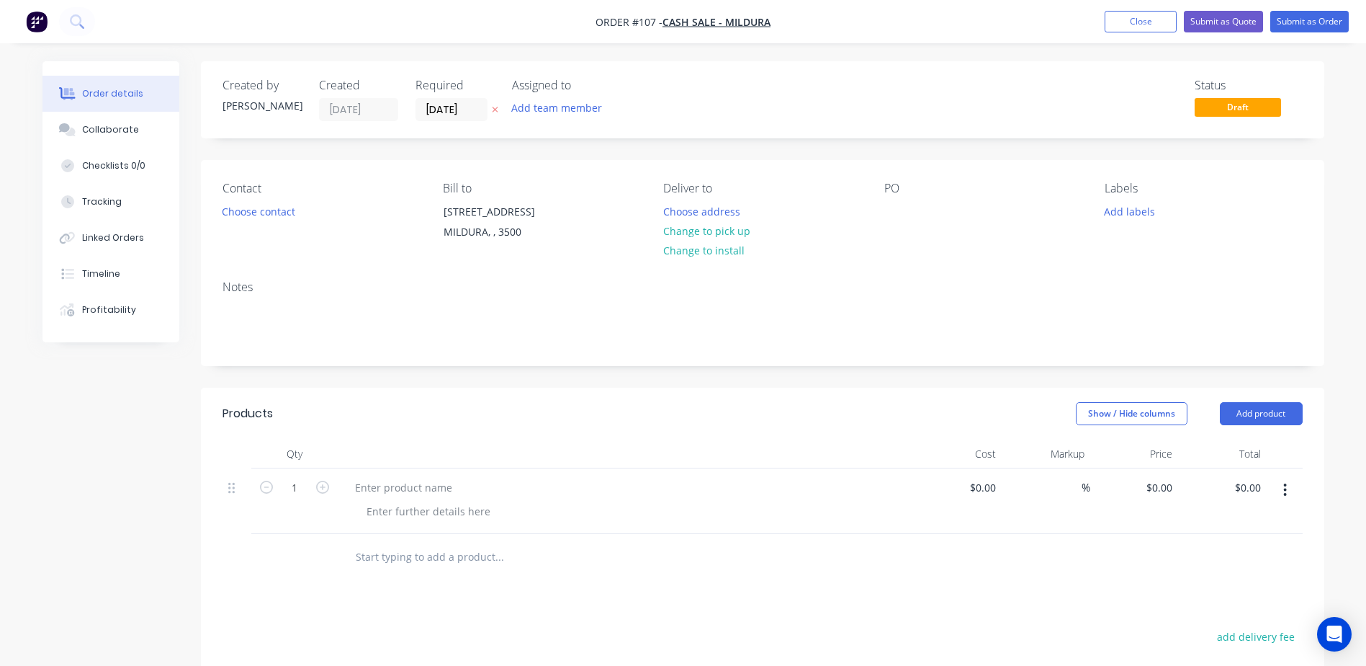
click at [1290, 485] on button "button" at bounding box center [1285, 490] width 34 height 26
click at [999, 573] on div at bounding box center [763, 557] width 1080 height 47
click at [1266, 406] on button "Add product" at bounding box center [1261, 413] width 83 height 23
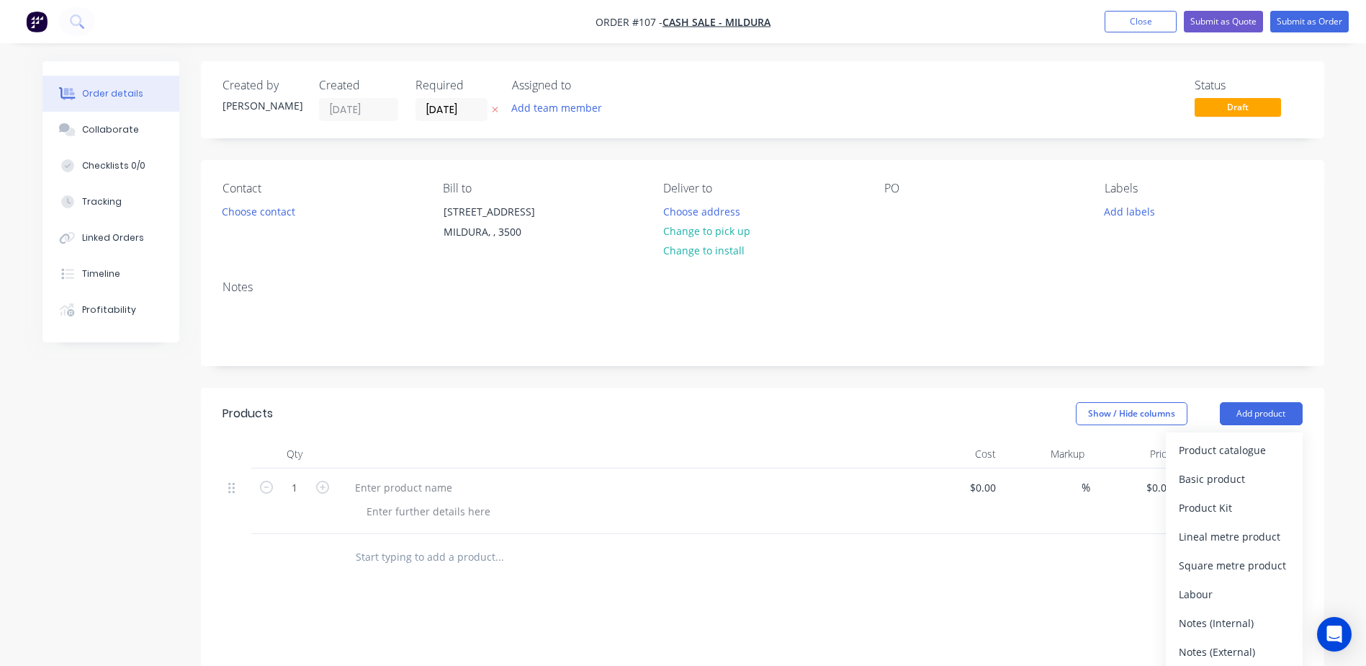
click at [604, 527] on div at bounding box center [626, 501] width 576 height 66
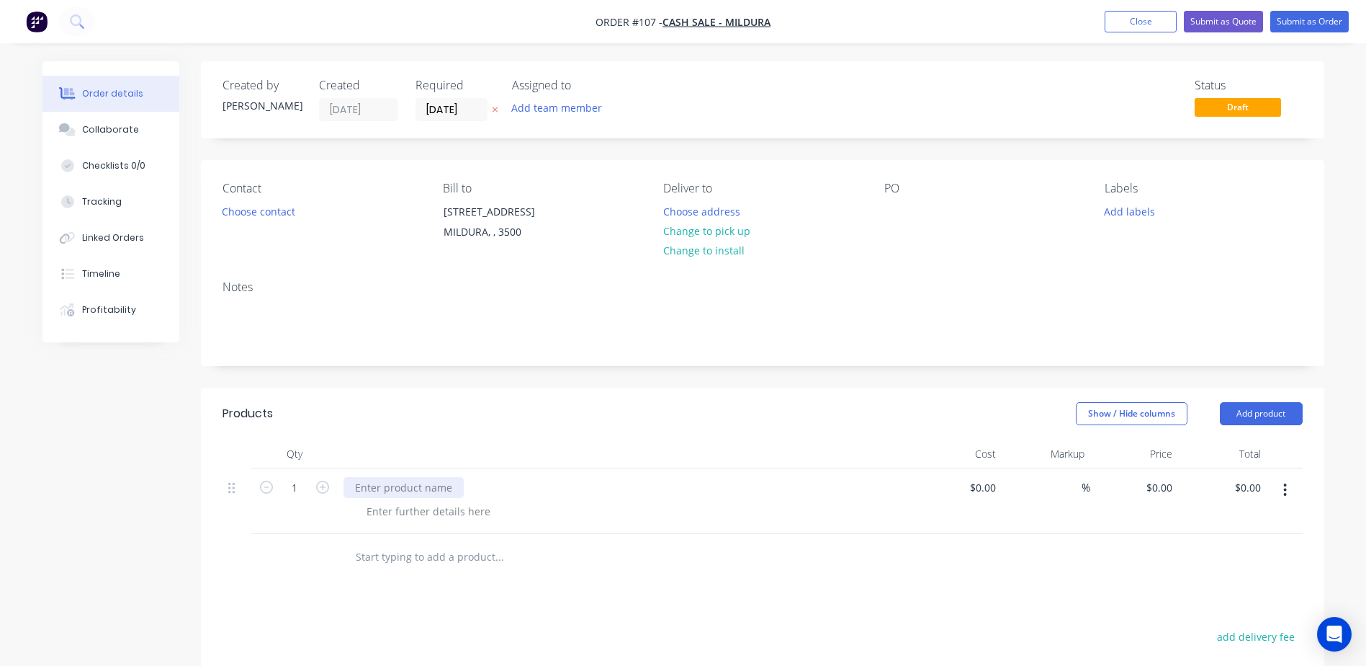
click at [382, 491] on div at bounding box center [404, 487] width 120 height 21
click at [1274, 413] on button "Add product" at bounding box center [1261, 413] width 83 height 23
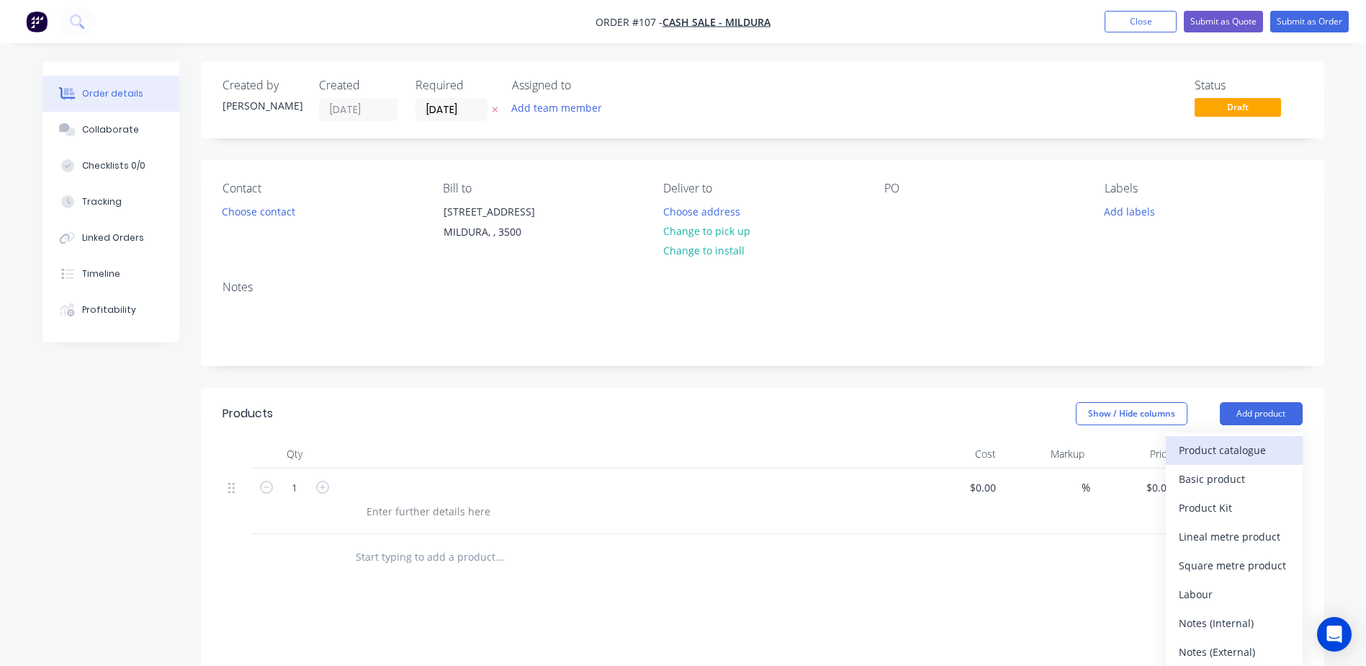
click at [1237, 449] on div "Product catalogue" at bounding box center [1234, 449] width 111 height 21
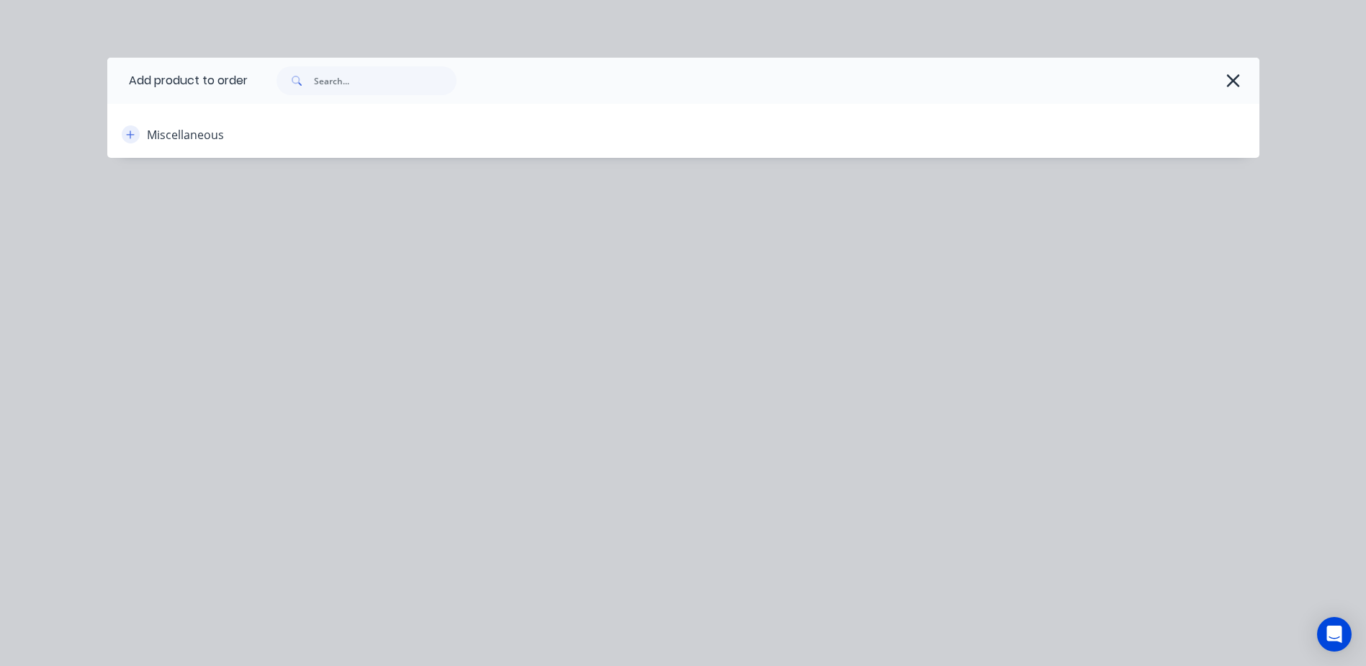
click at [130, 132] on icon "button" at bounding box center [130, 135] width 9 height 10
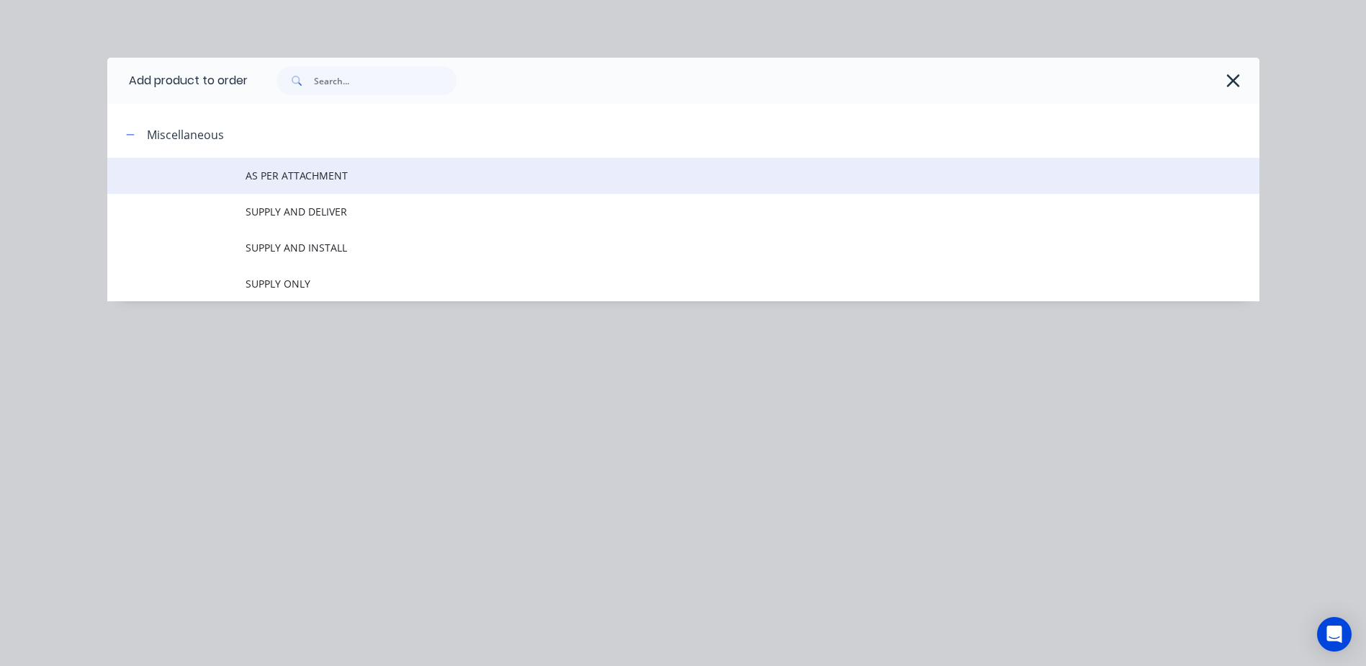
click at [283, 179] on span "AS PER ATTACHMENT" at bounding box center [651, 175] width 811 height 15
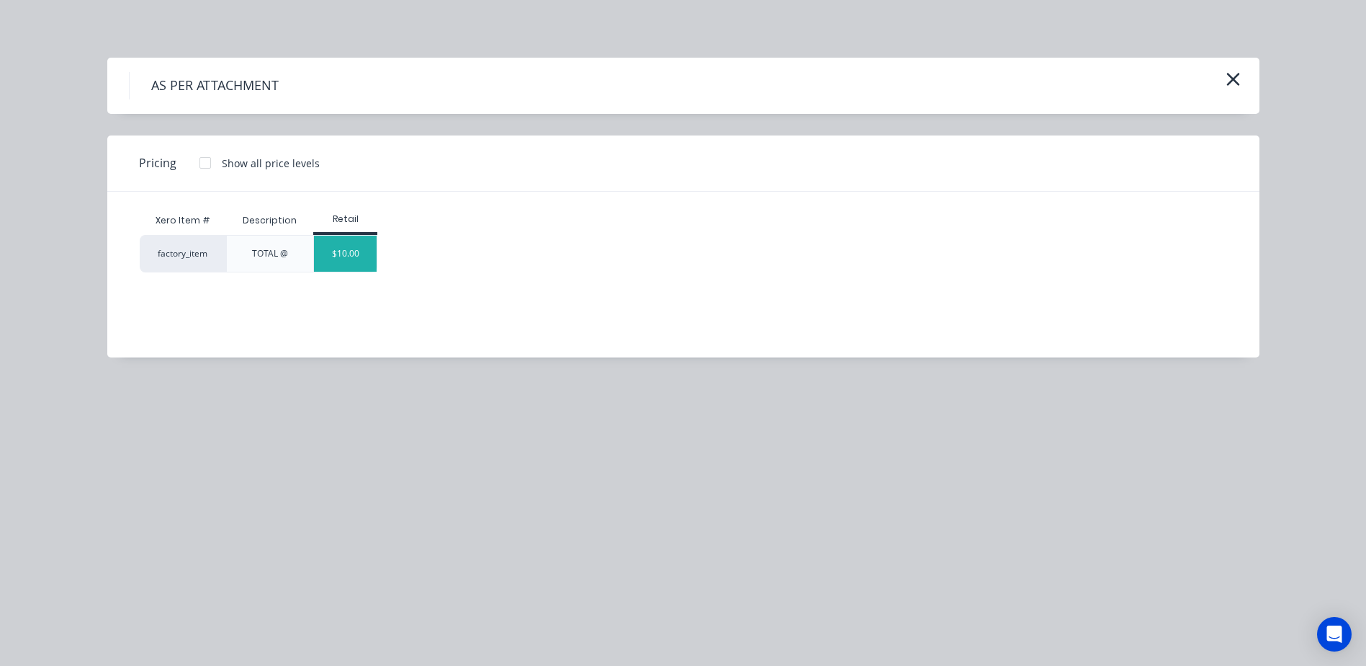
click at [336, 261] on div "$10.00" at bounding box center [345, 254] width 63 height 36
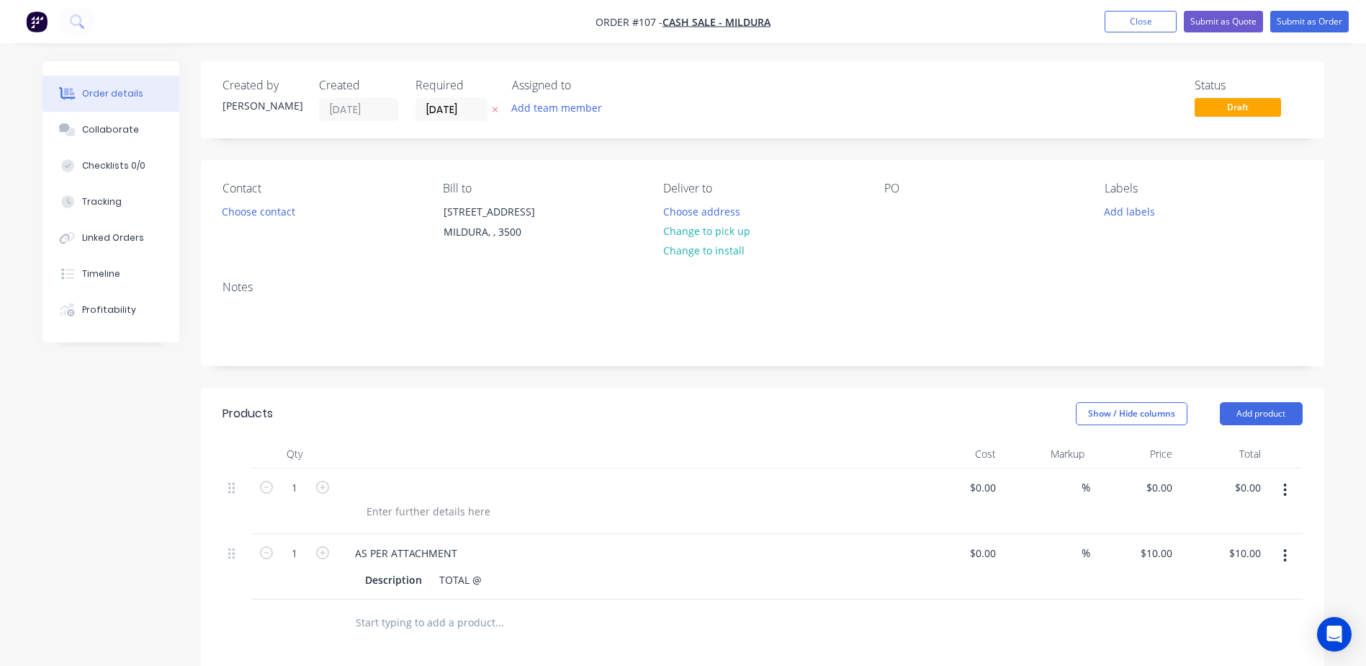
click at [1277, 485] on button "button" at bounding box center [1285, 490] width 34 height 26
click at [1200, 615] on div "Delete" at bounding box center [1234, 614] width 111 height 21
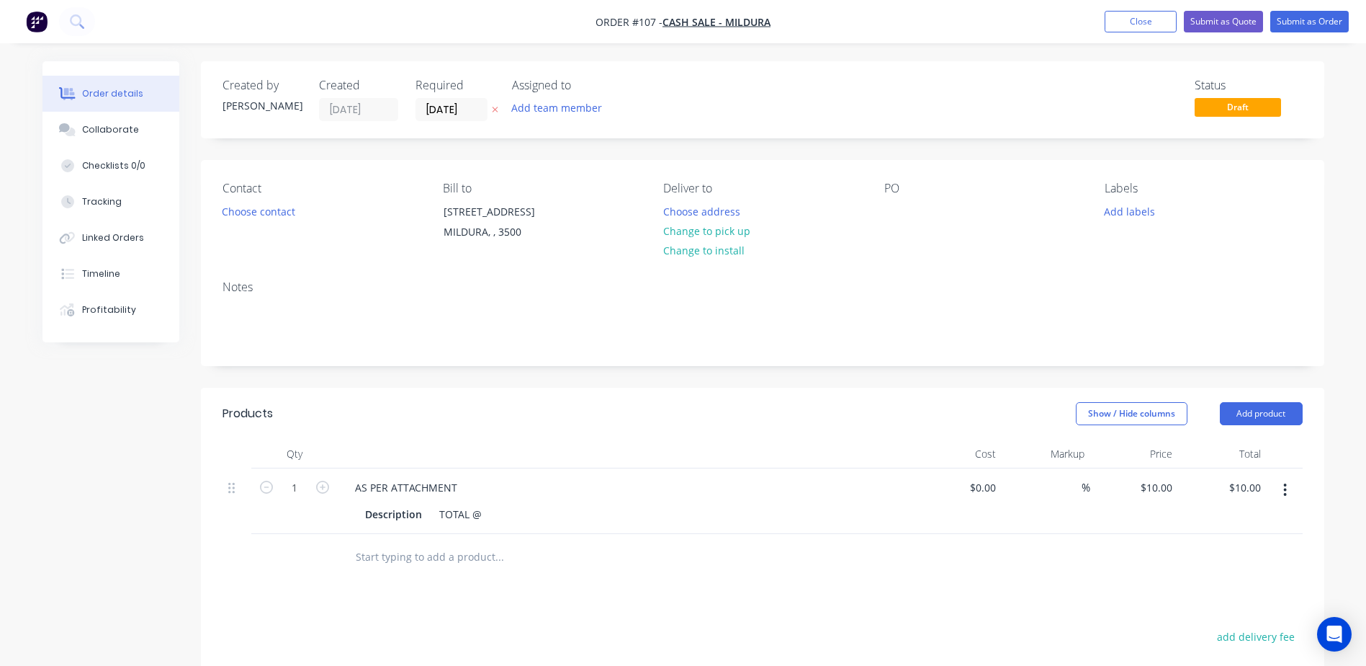
click at [952, 558] on div at bounding box center [763, 557] width 1080 height 47
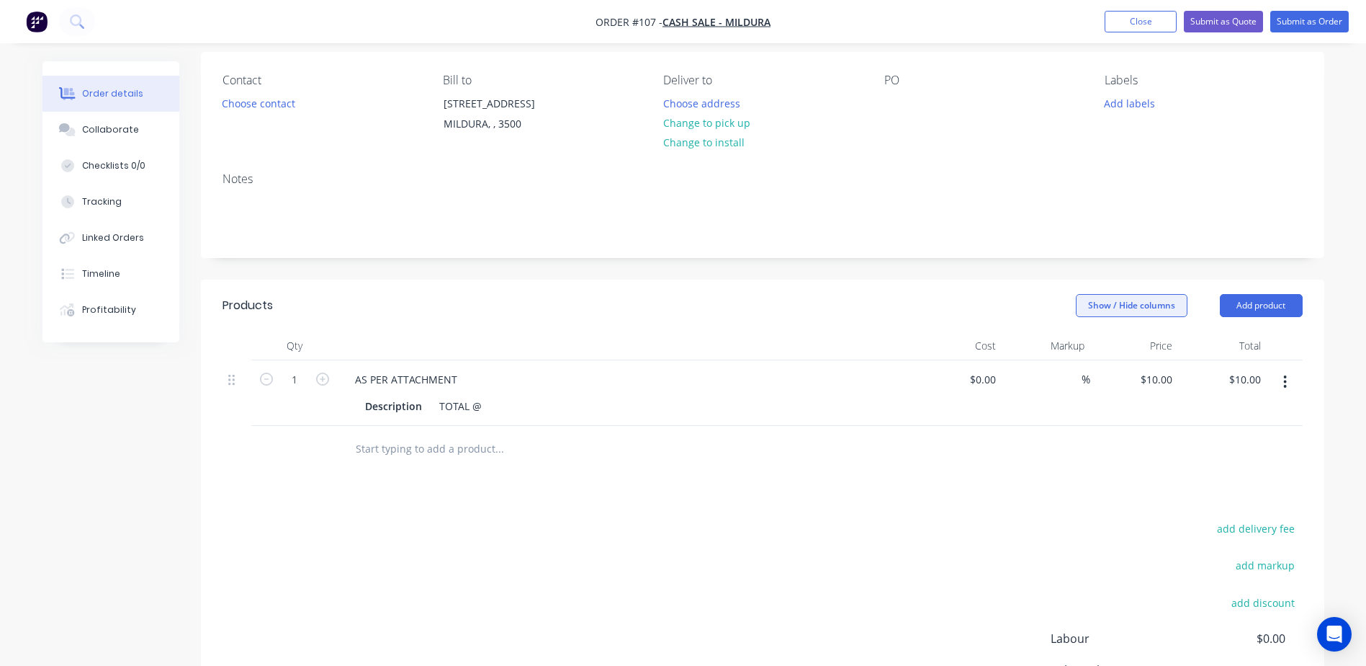
scroll to position [144, 0]
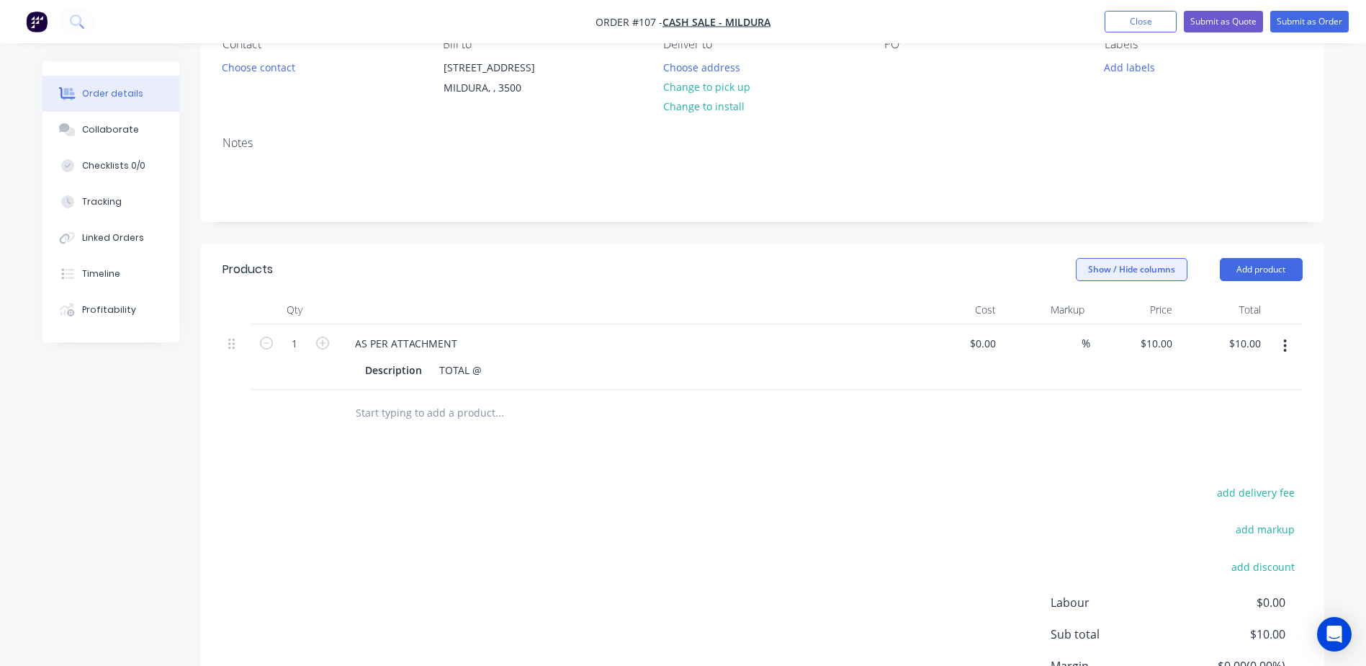
click at [1138, 266] on button "Show / Hide columns" at bounding box center [1132, 269] width 112 height 23
click at [1085, 375] on span at bounding box center [1088, 375] width 12 height 12
click at [1082, 369] on input "Tracking Category" at bounding box center [1082, 369] width 0 height 0
click at [951, 352] on div "Select..." at bounding box center [923, 344] width 151 height 22
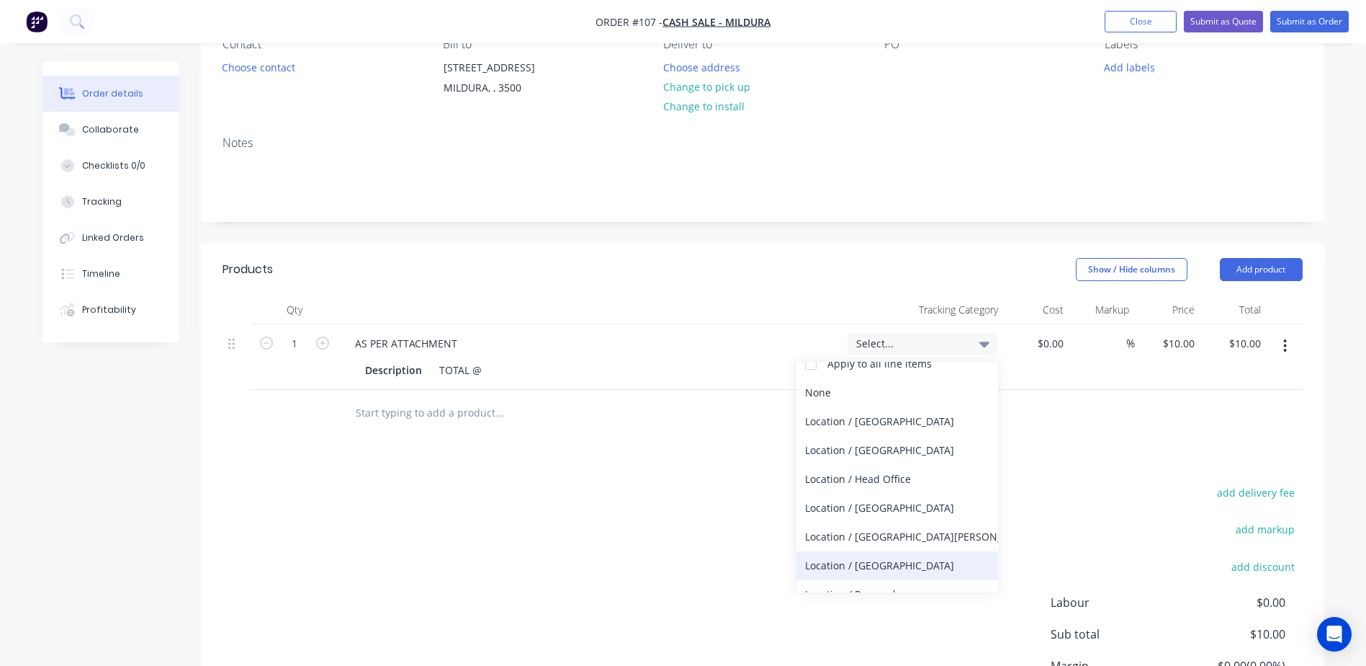
scroll to position [142, 0]
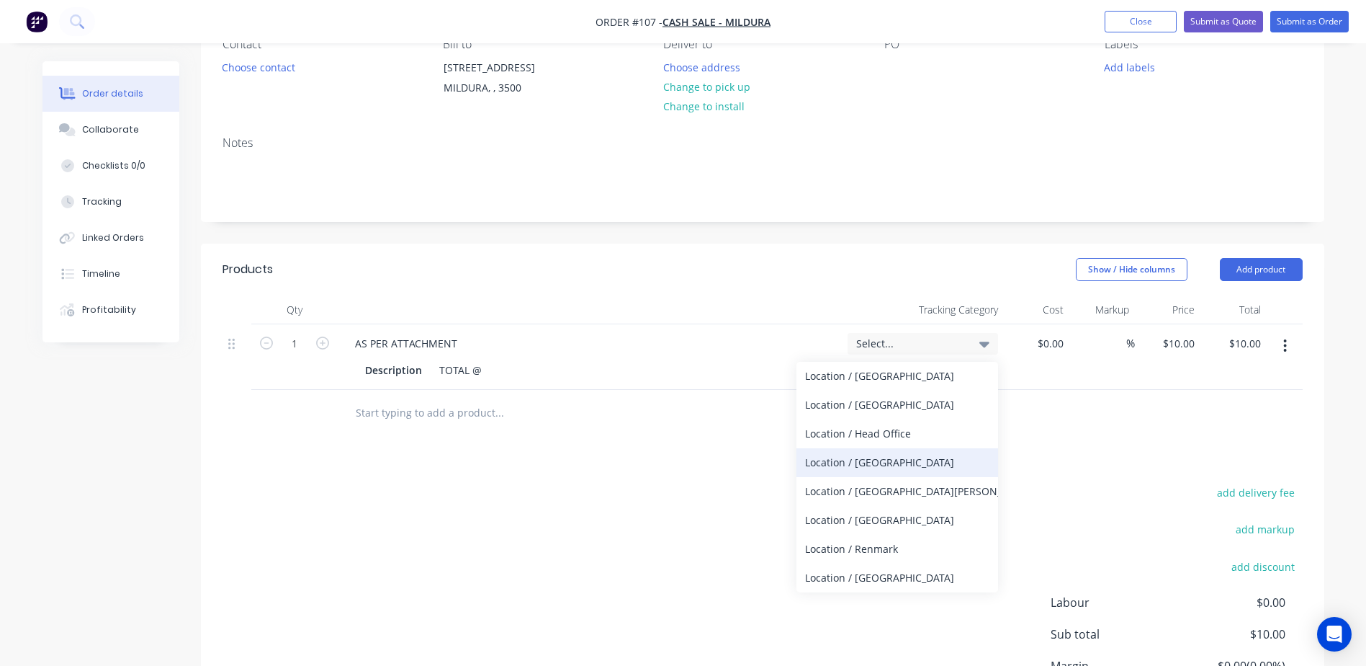
click at [869, 462] on div "Location / [GEOGRAPHIC_DATA]" at bounding box center [898, 462] width 202 height 29
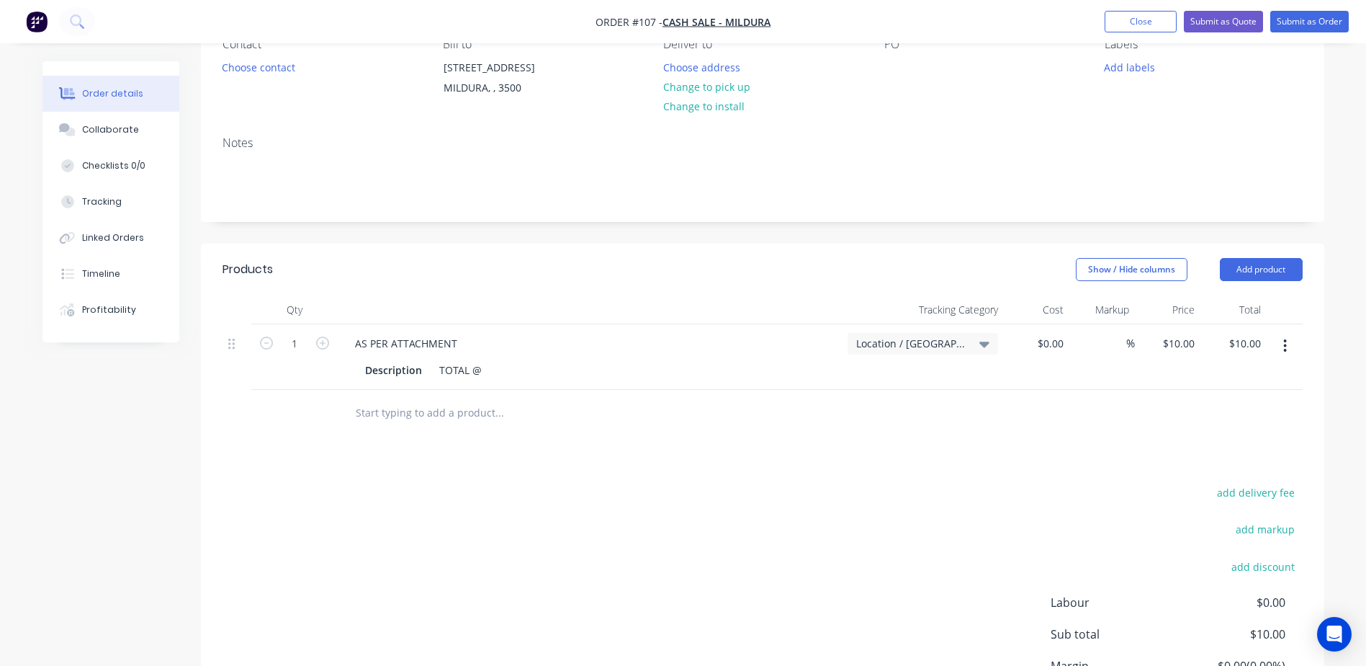
click at [1047, 466] on div "Products Show / Hide columns Add product Qty Tracking Category Cost Markup Pric…" at bounding box center [763, 512] width 1124 height 539
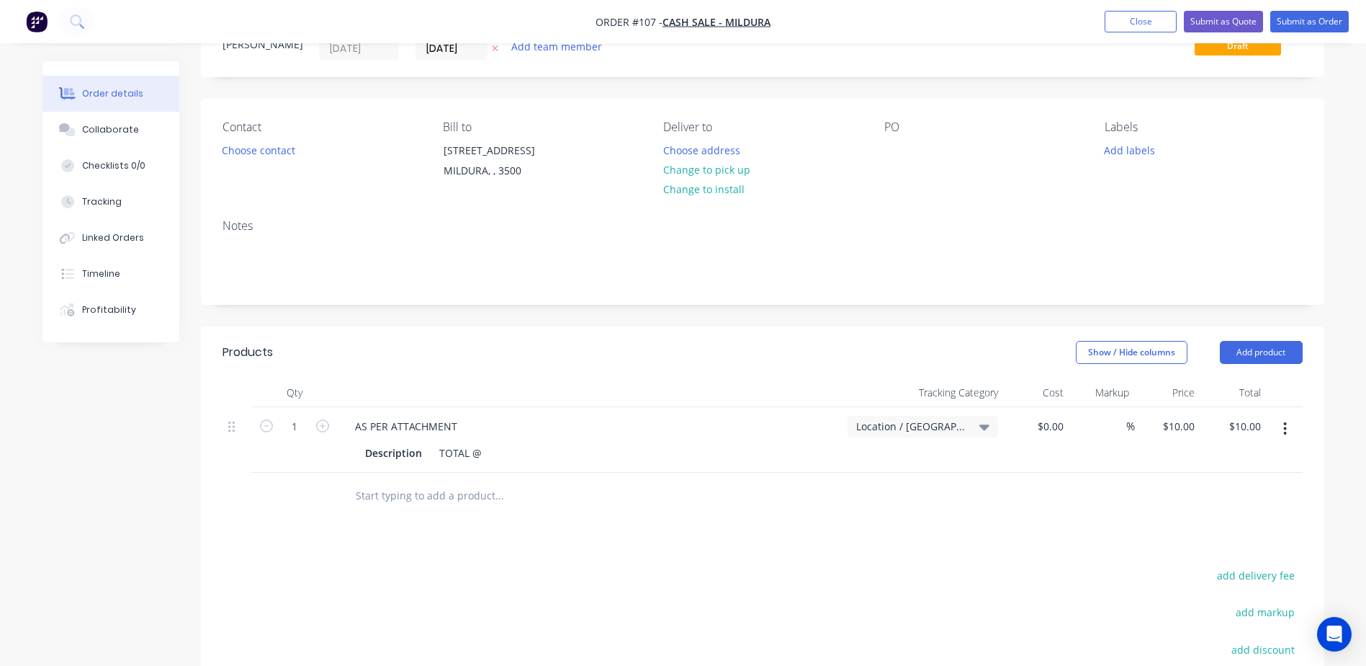
scroll to position [0, 0]
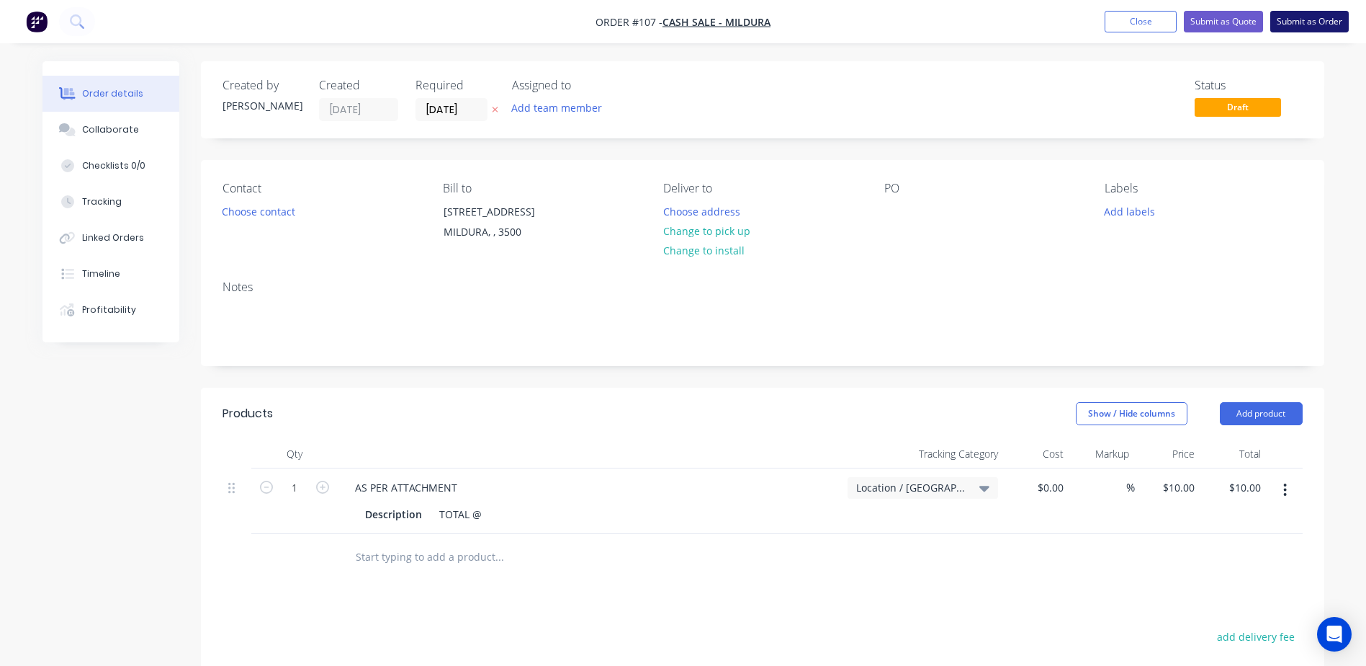
click at [1320, 22] on button "Submit as Order" at bounding box center [1310, 22] width 79 height 22
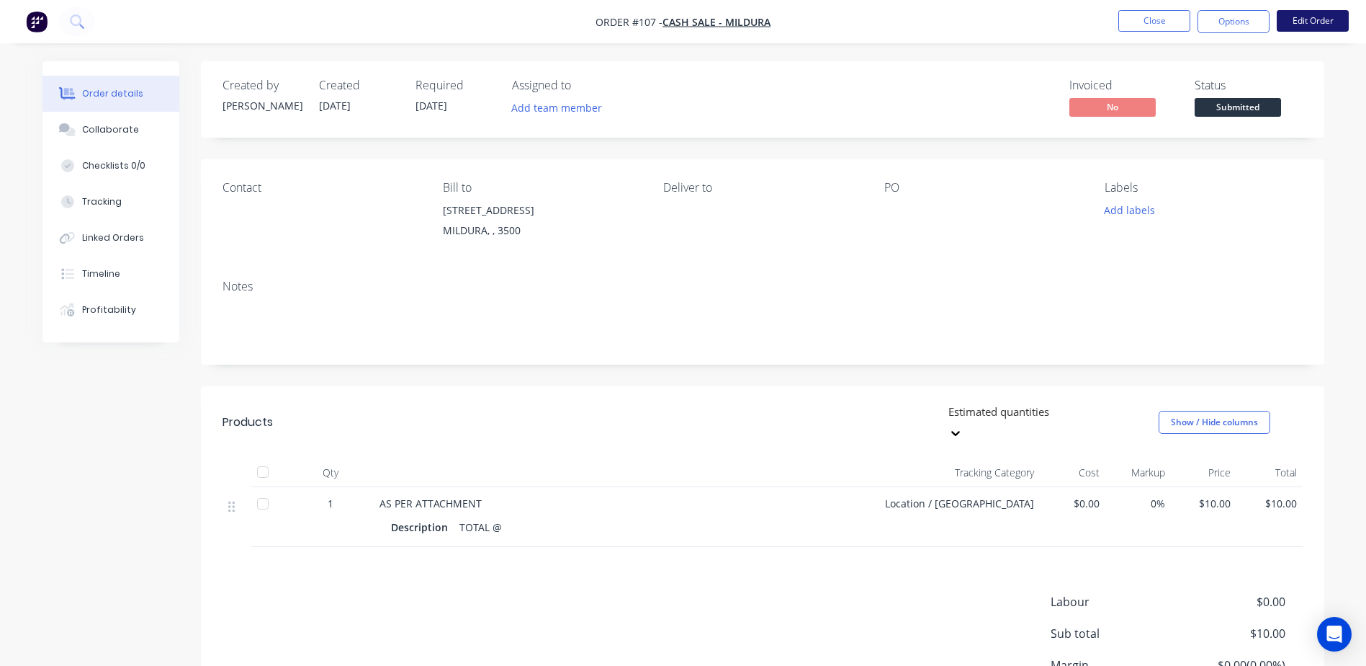
click at [1292, 21] on button "Edit Order" at bounding box center [1313, 21] width 72 height 22
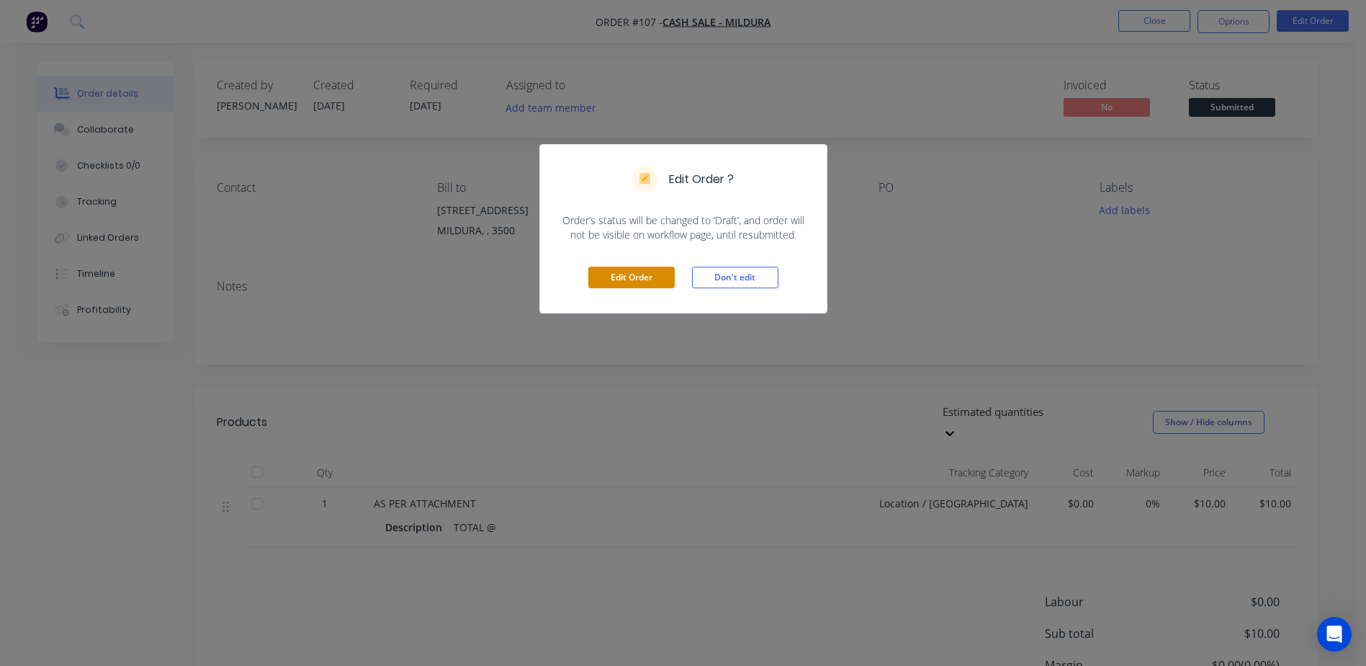
click at [652, 276] on button "Edit Order" at bounding box center [631, 278] width 86 height 22
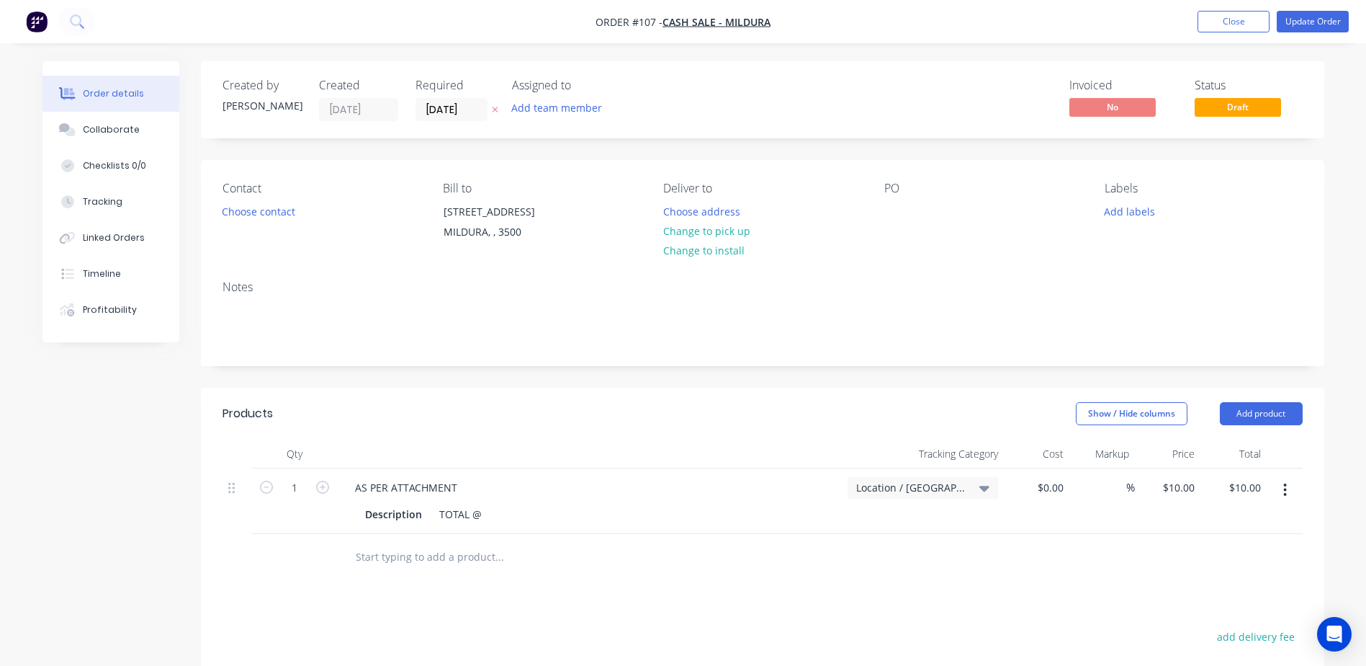
click at [885, 223] on div "PO" at bounding box center [983, 215] width 197 height 66
click at [899, 220] on div at bounding box center [896, 211] width 23 height 21
click at [273, 216] on button "Choose contact" at bounding box center [258, 210] width 89 height 19
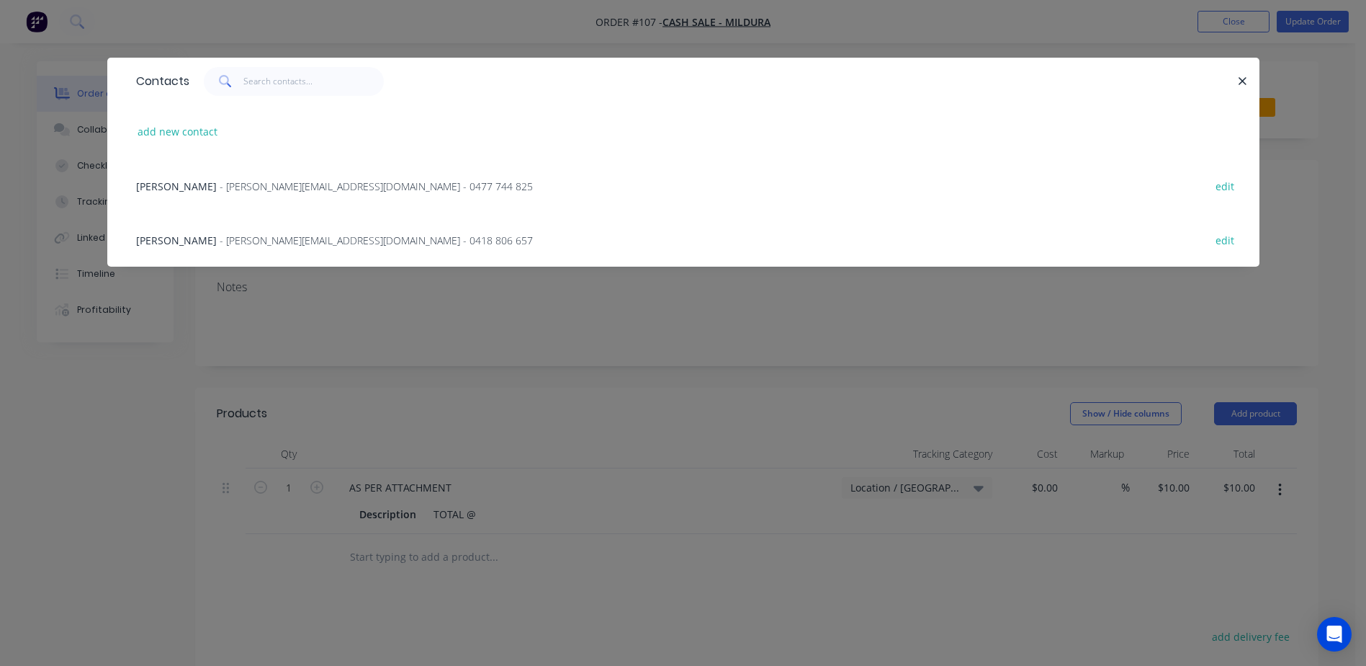
click at [396, 434] on div "Contacts add new contact [PERSON_NAME] - [PERSON_NAME][EMAIL_ADDRESS][DOMAIN_NA…" at bounding box center [683, 333] width 1366 height 666
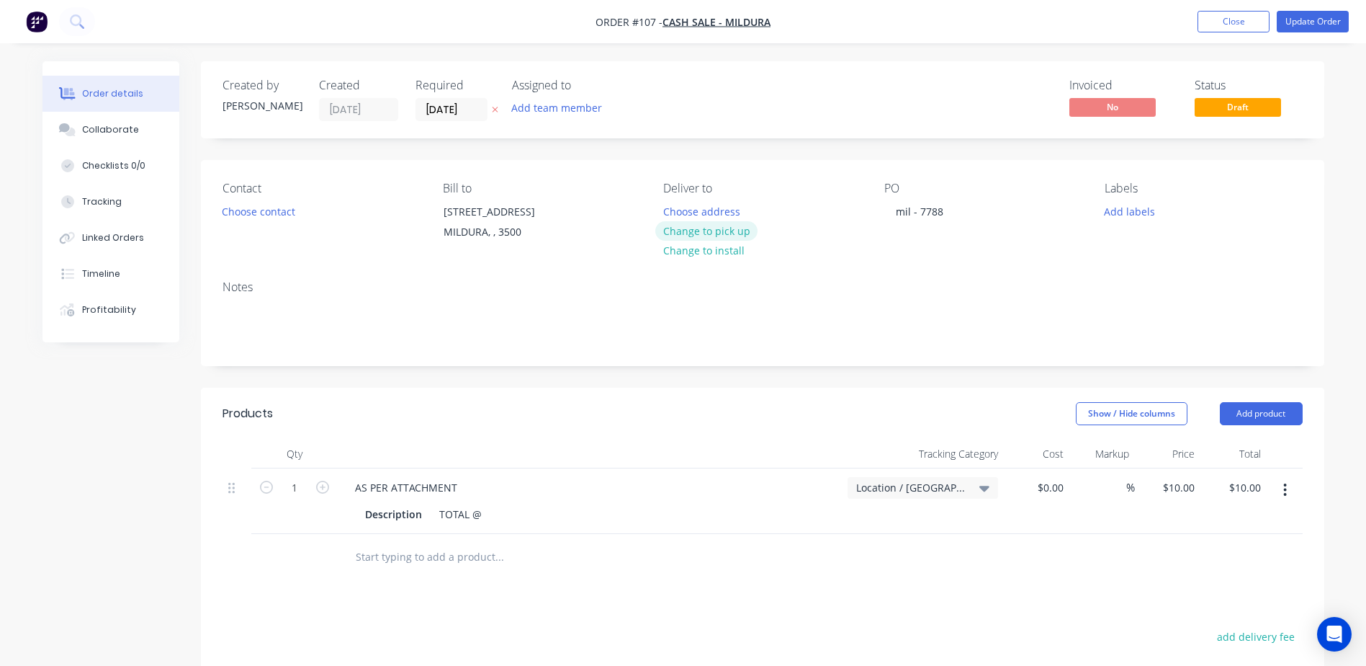
click at [702, 230] on button "Change to pick up" at bounding box center [706, 230] width 102 height 19
click at [582, 393] on header "Products Show / Hide columns Add product" at bounding box center [763, 414] width 1124 height 52
click at [1315, 24] on button "Update Order" at bounding box center [1313, 22] width 72 height 22
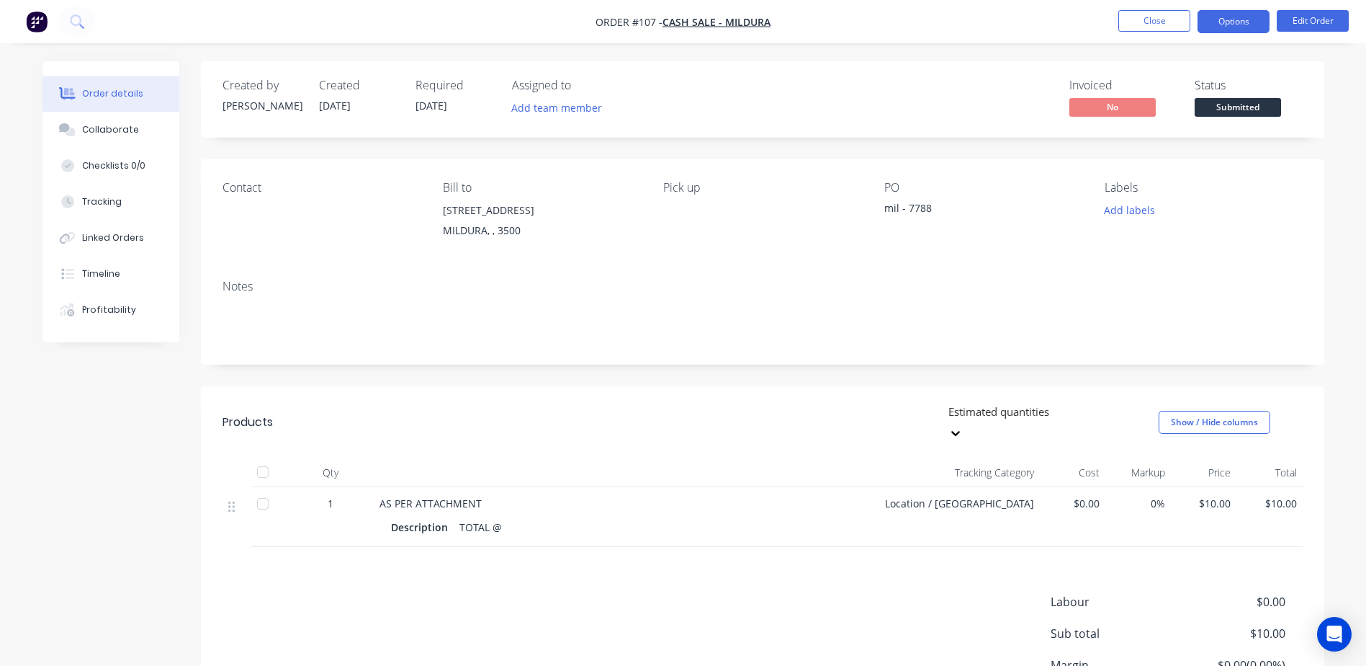
click at [1224, 22] on button "Options" at bounding box center [1234, 21] width 72 height 23
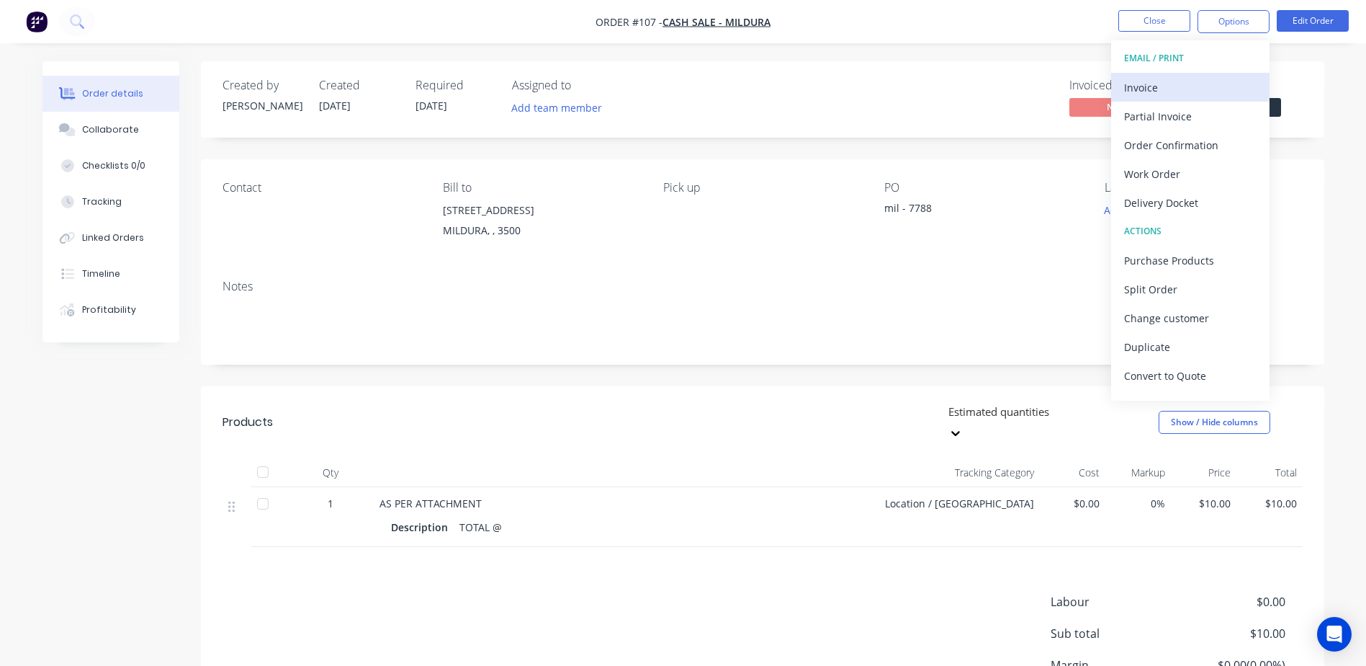
click at [1152, 84] on div "Invoice" at bounding box center [1190, 87] width 133 height 21
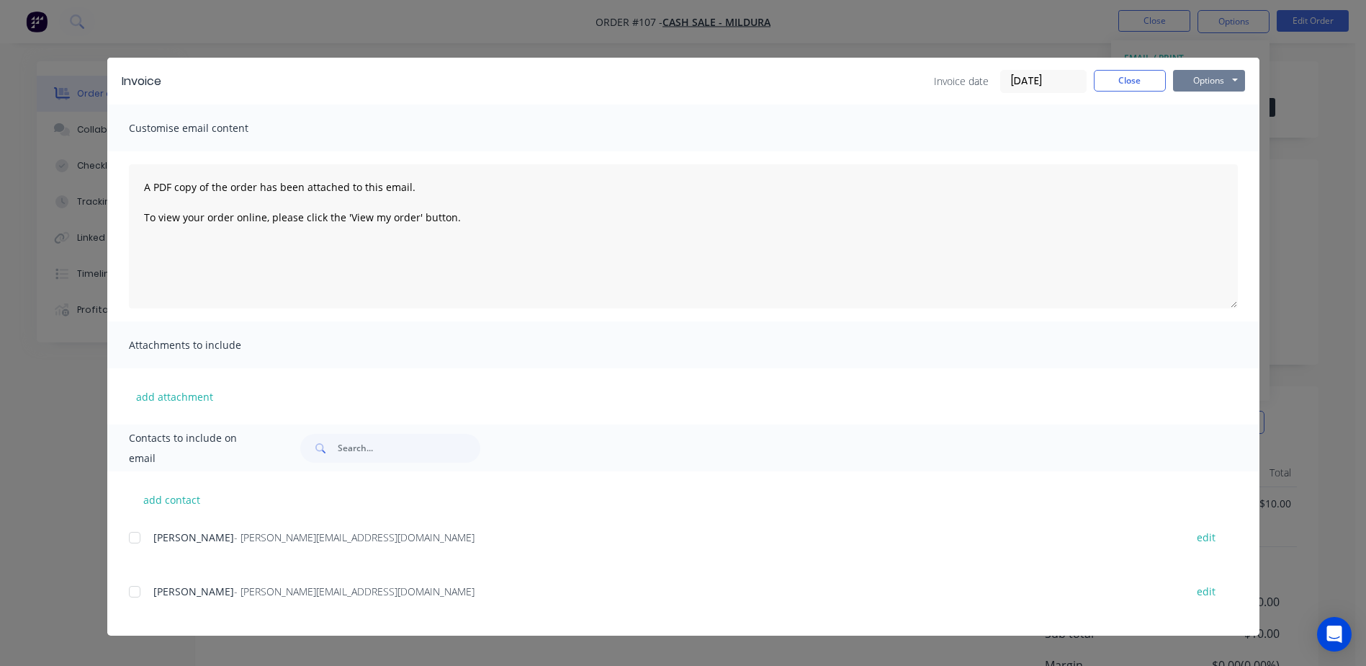
click at [1223, 81] on button "Options" at bounding box center [1209, 81] width 72 height 22
click at [1219, 133] on button "Print" at bounding box center [1219, 130] width 92 height 24
click at [1145, 81] on button "Close" at bounding box center [1130, 81] width 72 height 22
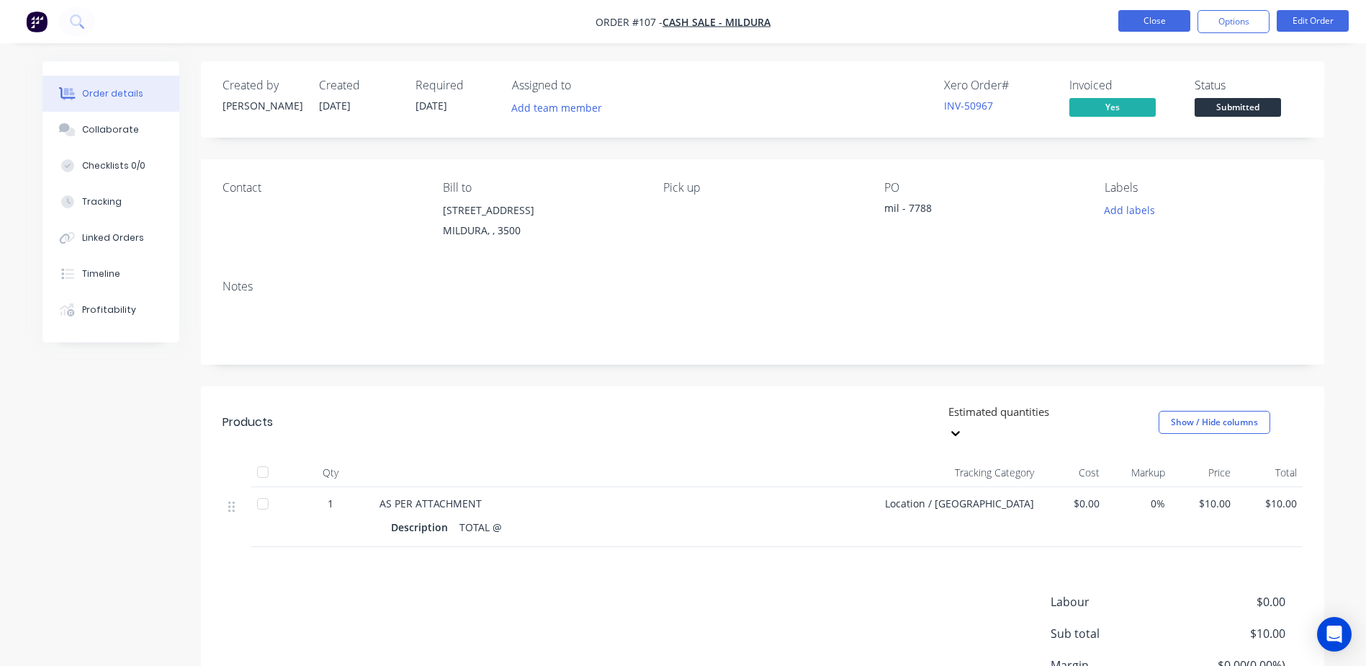
click at [1166, 21] on button "Close" at bounding box center [1155, 21] width 72 height 22
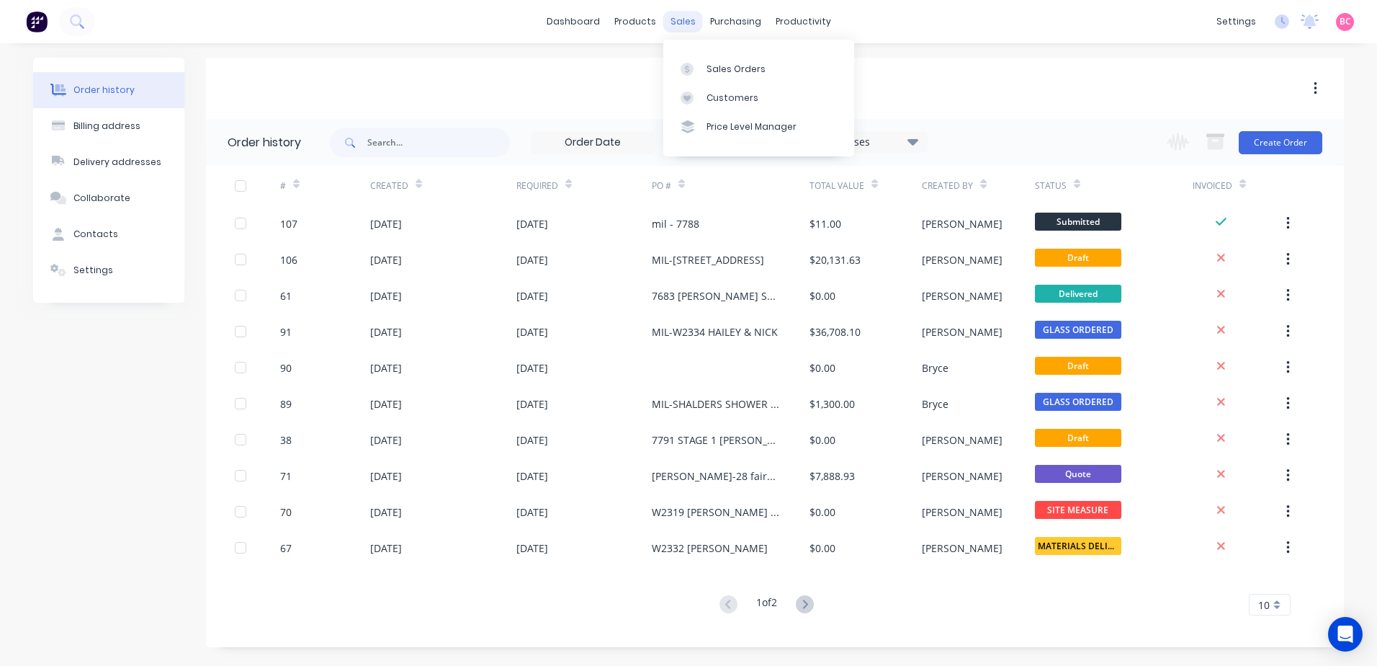
click at [686, 24] on div "sales" at bounding box center [683, 22] width 40 height 22
click at [727, 96] on div "Customers" at bounding box center [733, 97] width 52 height 13
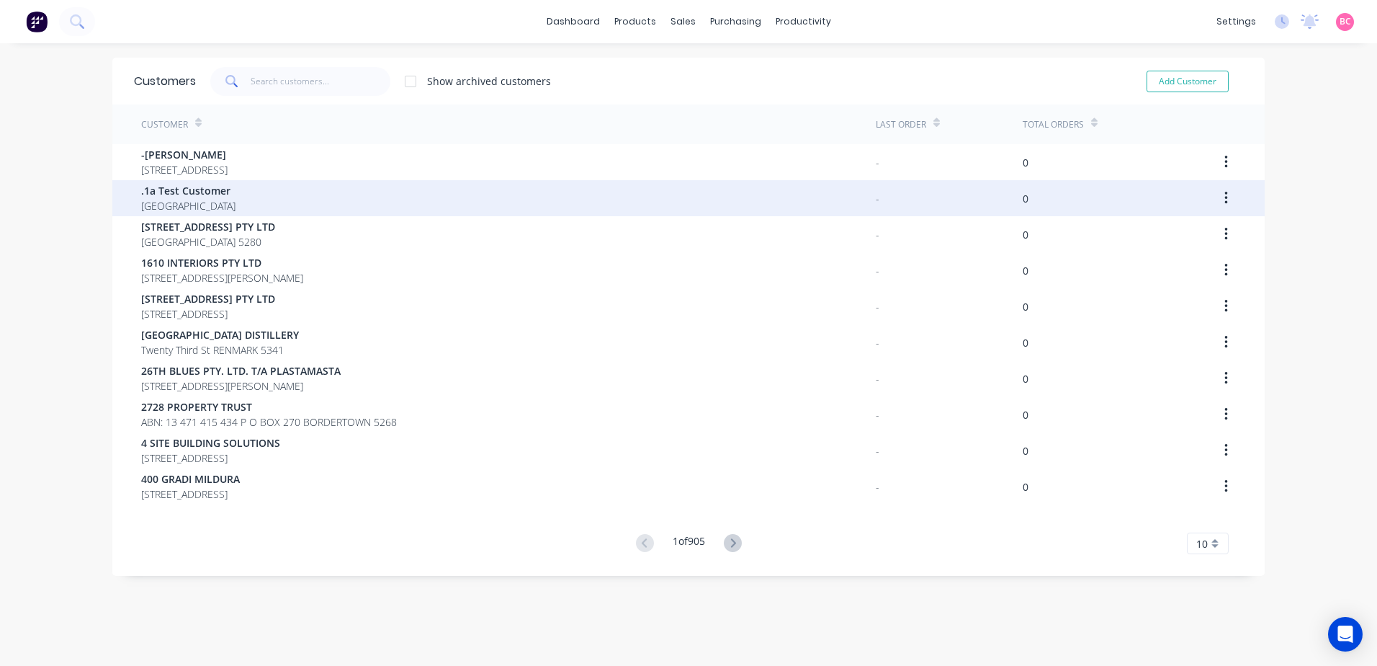
click at [1085, 207] on div "0" at bounding box center [1103, 198] width 161 height 36
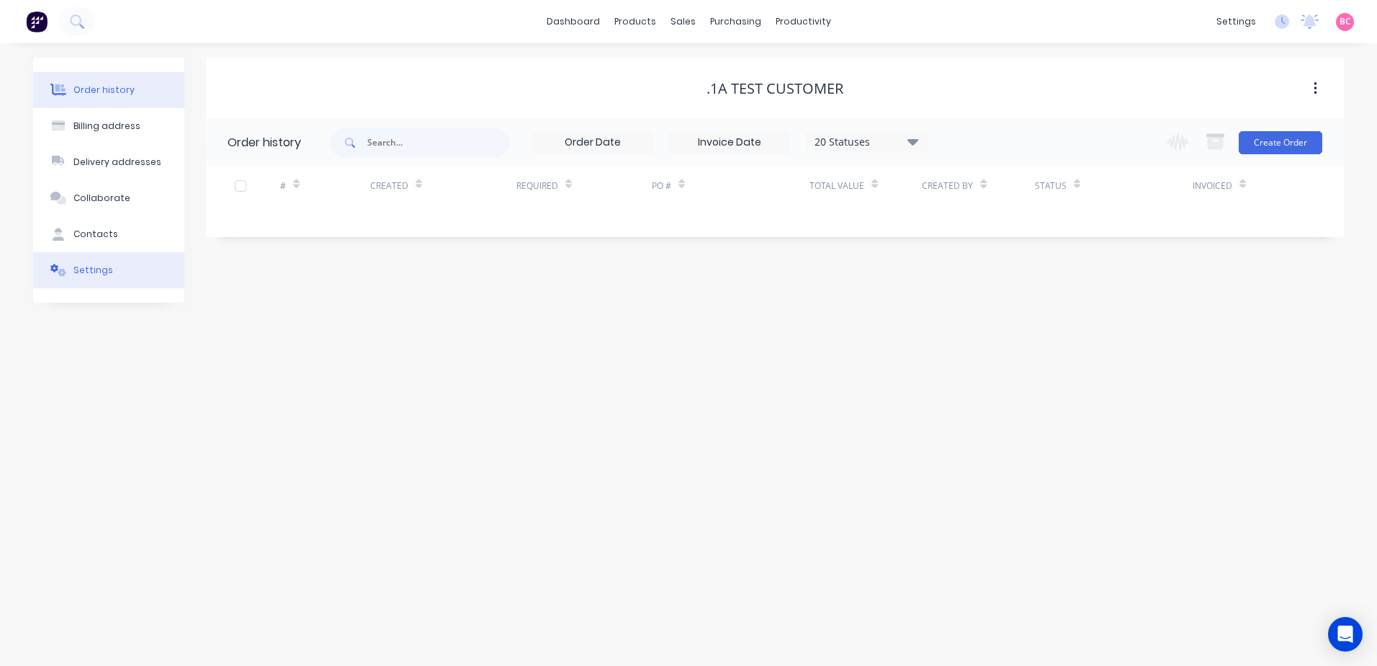
click at [98, 261] on button "Settings" at bounding box center [108, 270] width 151 height 36
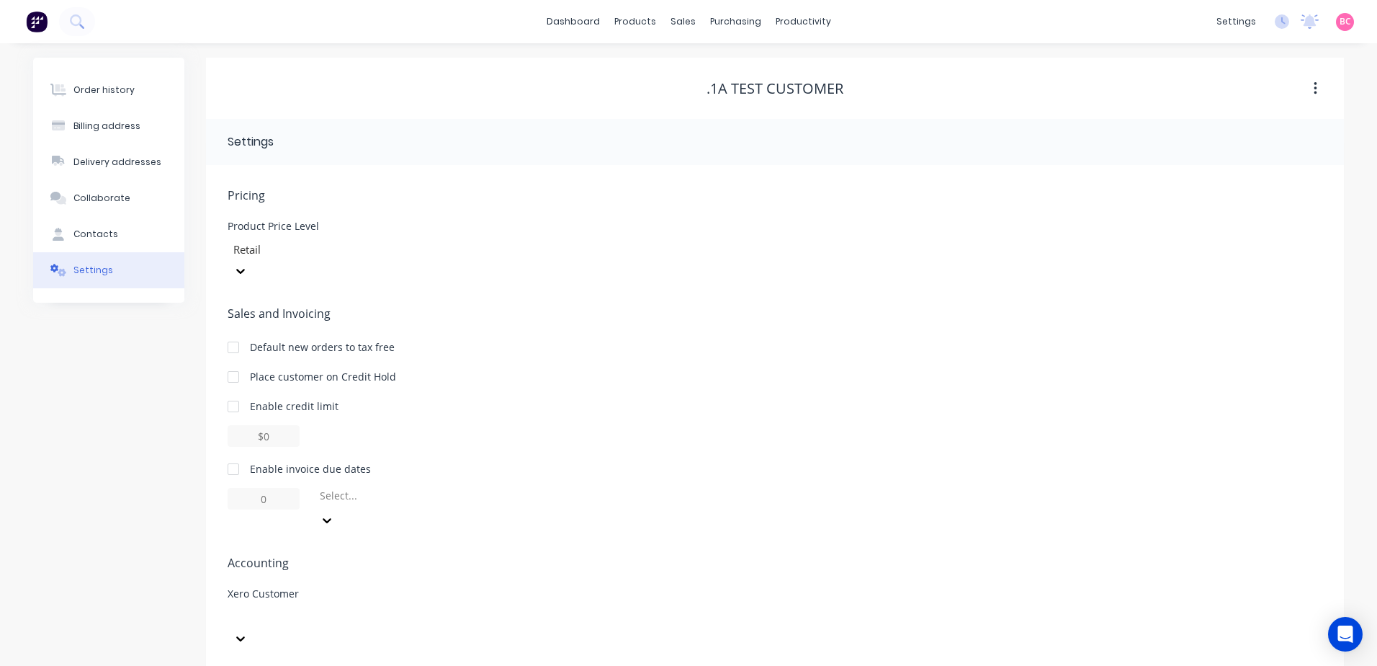
click at [232, 663] on div at bounding box center [233, 677] width 29 height 29
click at [233, 663] on div at bounding box center [233, 677] width 29 height 29
click at [377, 606] on div at bounding box center [336, 627] width 216 height 43
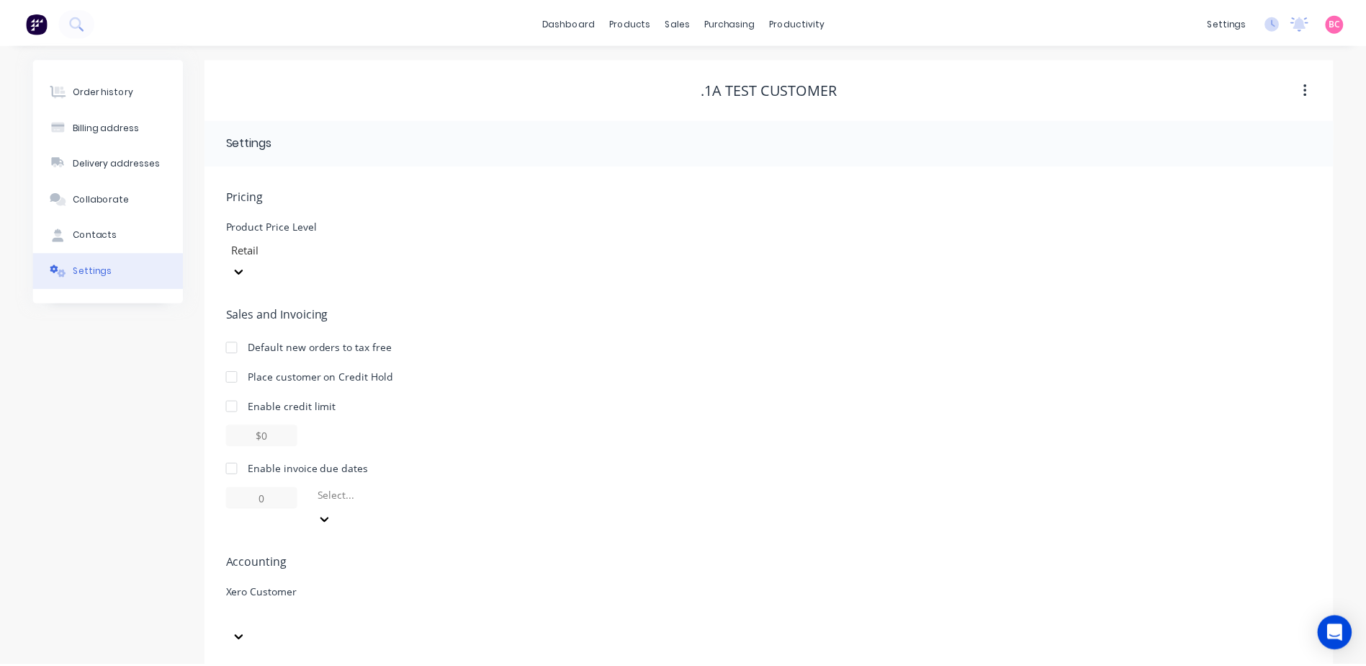
scroll to position [140, 0]
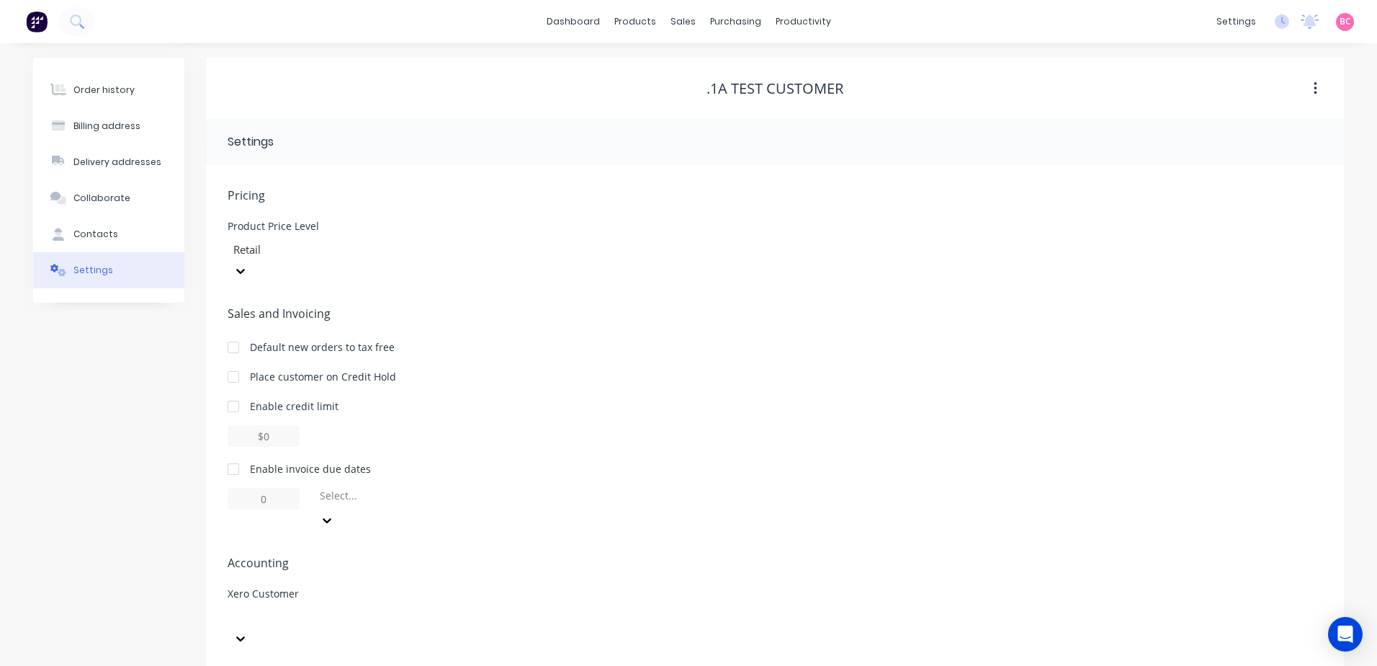
click at [233, 663] on div at bounding box center [233, 677] width 29 height 29
click at [586, 22] on link "dashboard" at bounding box center [574, 22] width 68 height 22
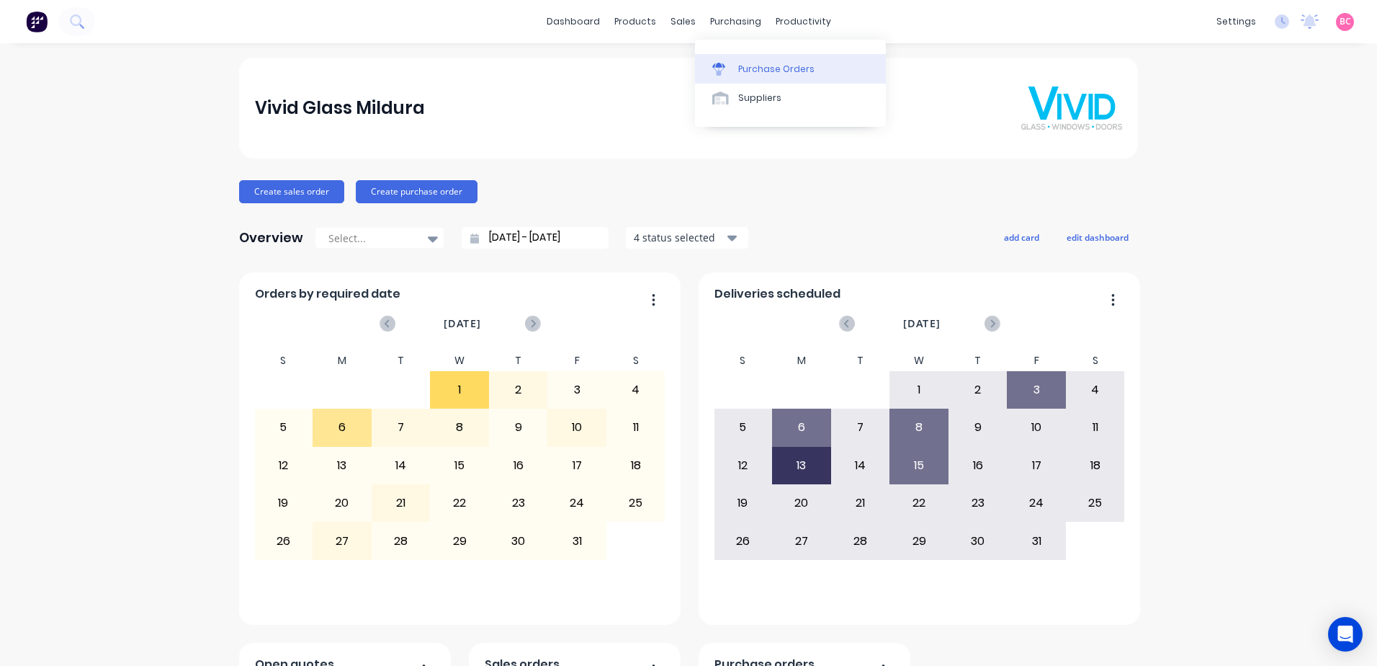
click at [759, 58] on link "Purchase Orders" at bounding box center [790, 68] width 191 height 29
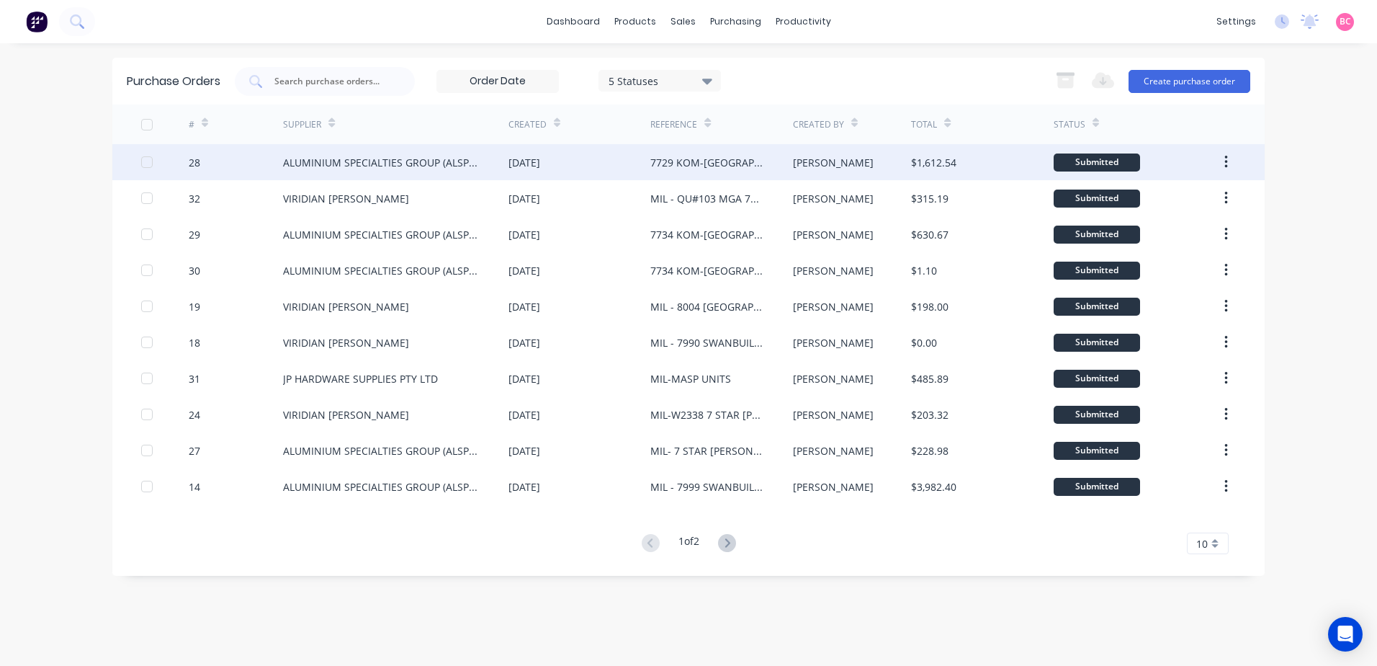
click at [281, 169] on div "28" at bounding box center [236, 162] width 95 height 36
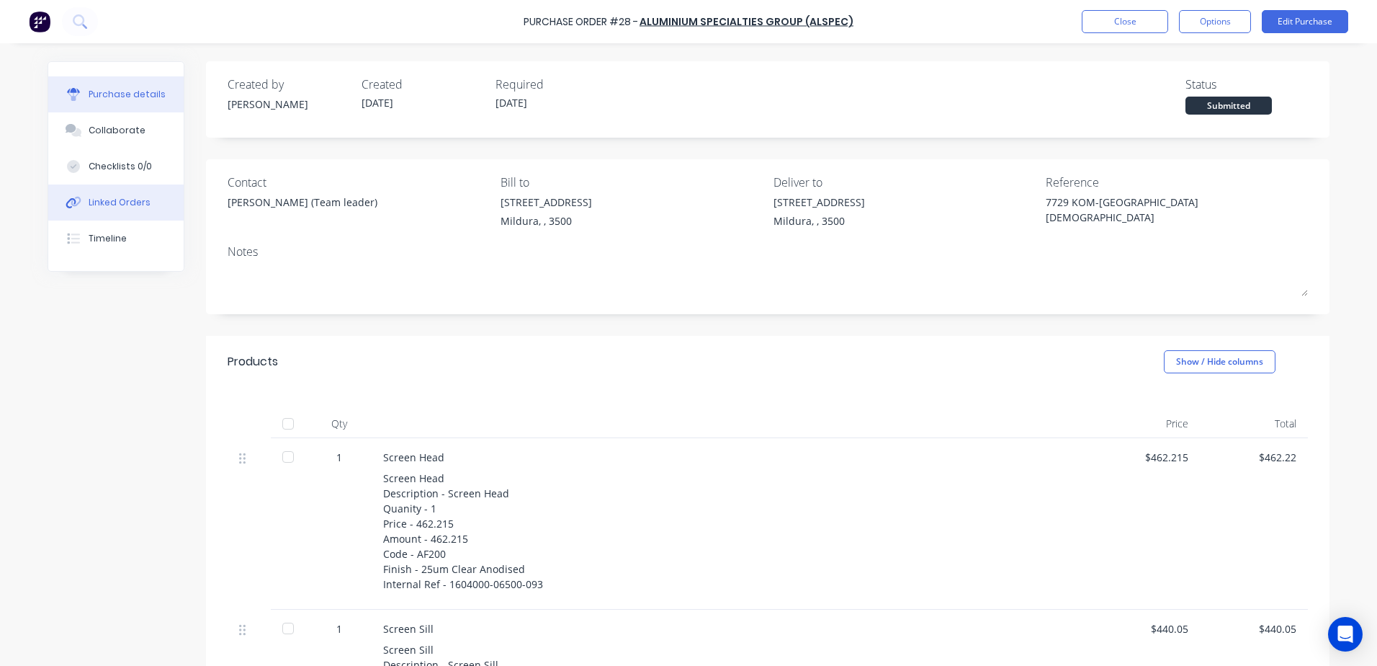
click at [104, 209] on button "Linked Orders" at bounding box center [115, 202] width 135 height 36
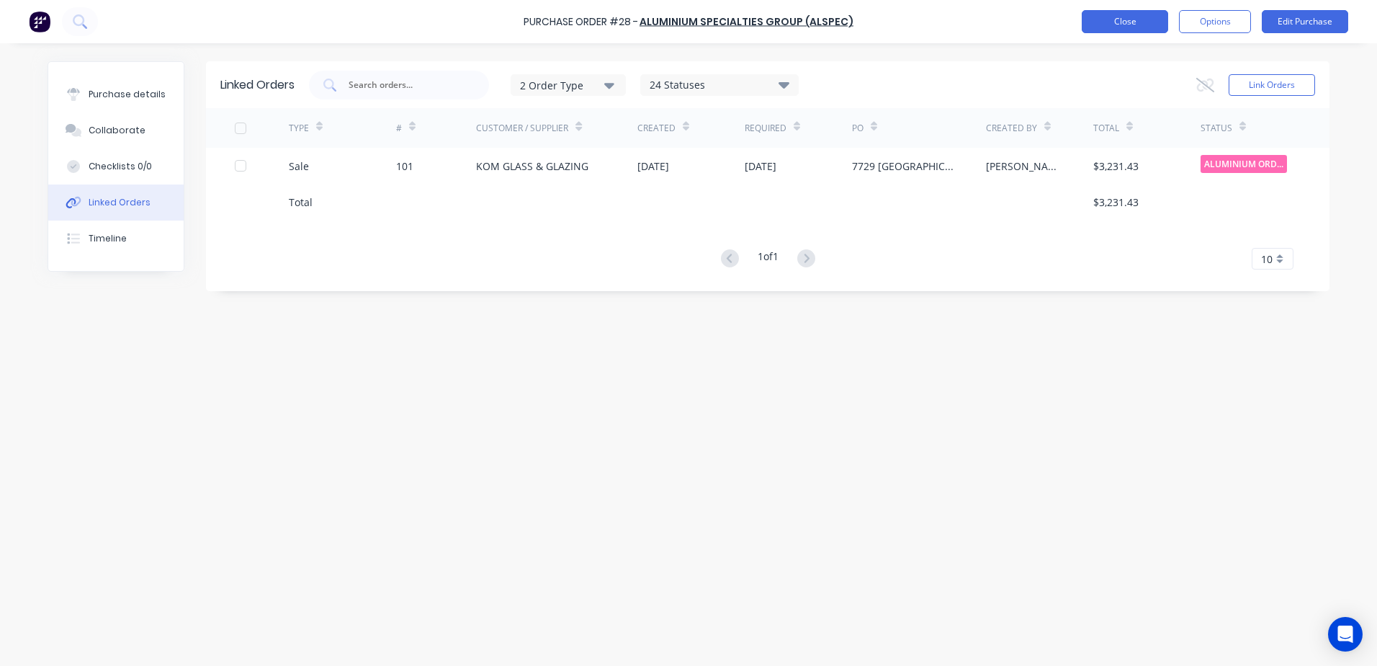
click at [1111, 14] on button "Close" at bounding box center [1125, 21] width 86 height 23
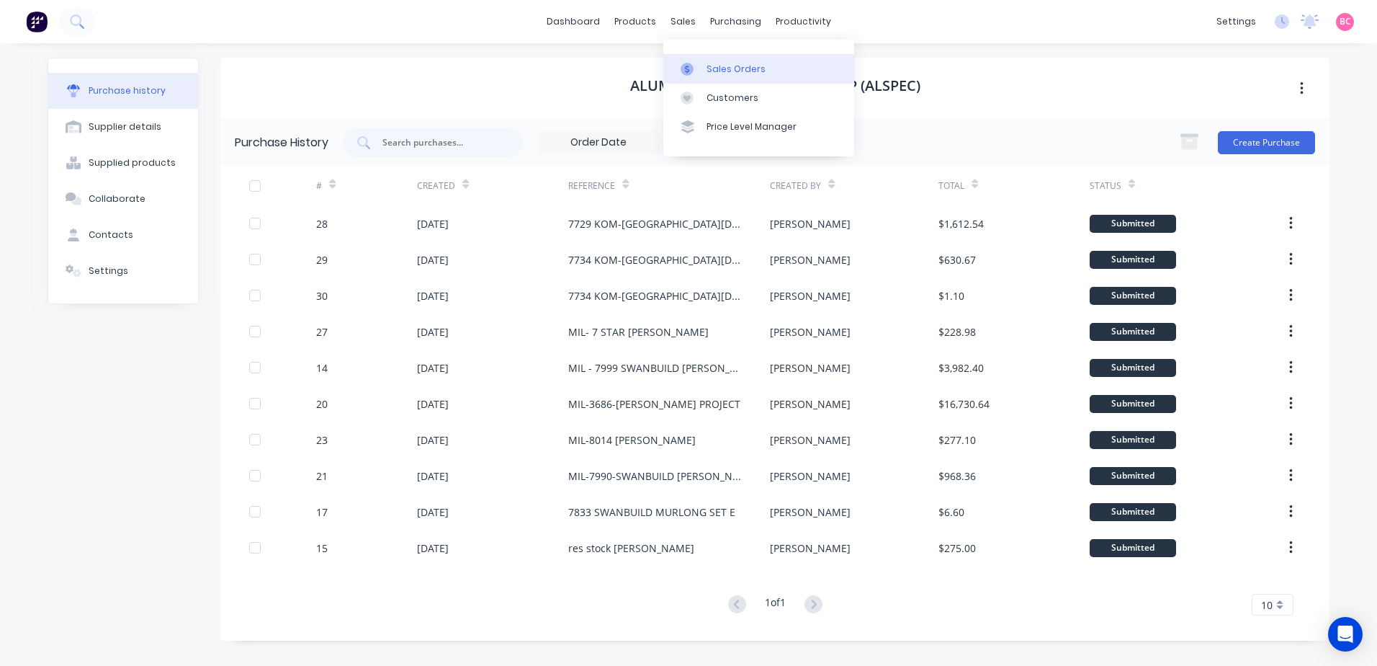
click at [697, 68] on div at bounding box center [692, 69] width 22 height 13
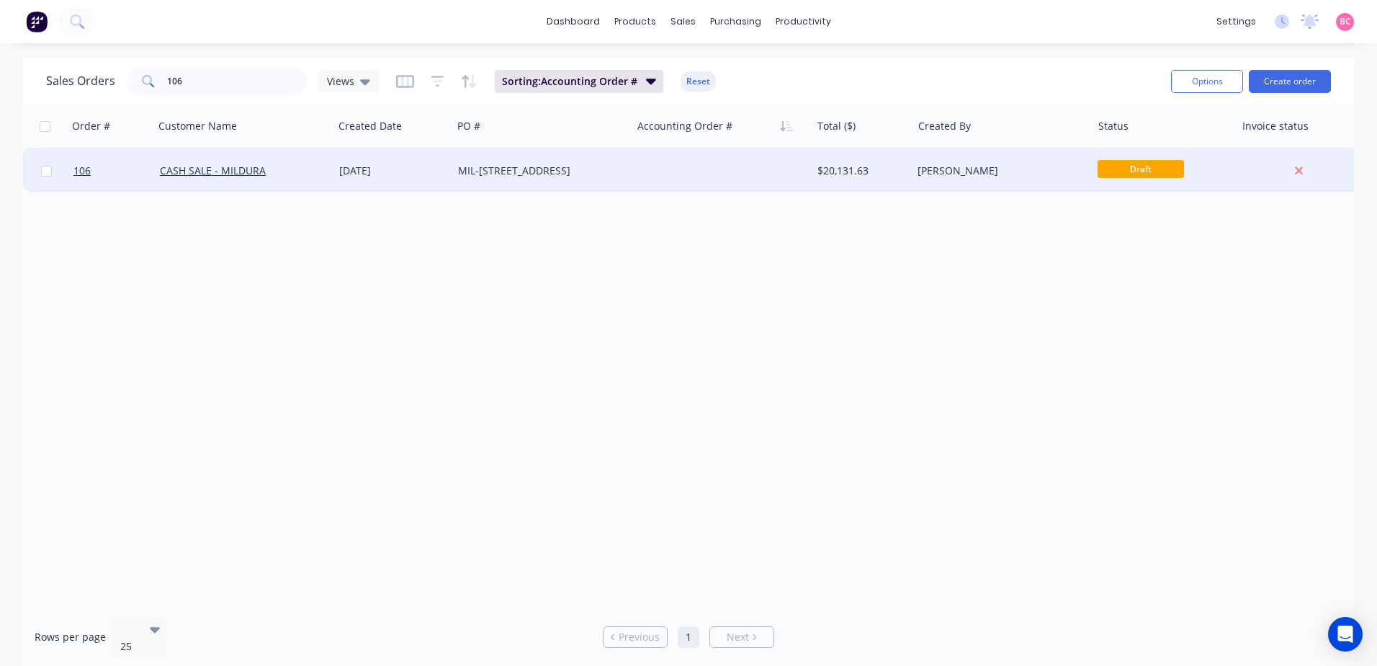
click at [582, 176] on div "MIL-[STREET_ADDRESS]" at bounding box center [538, 171] width 160 height 14
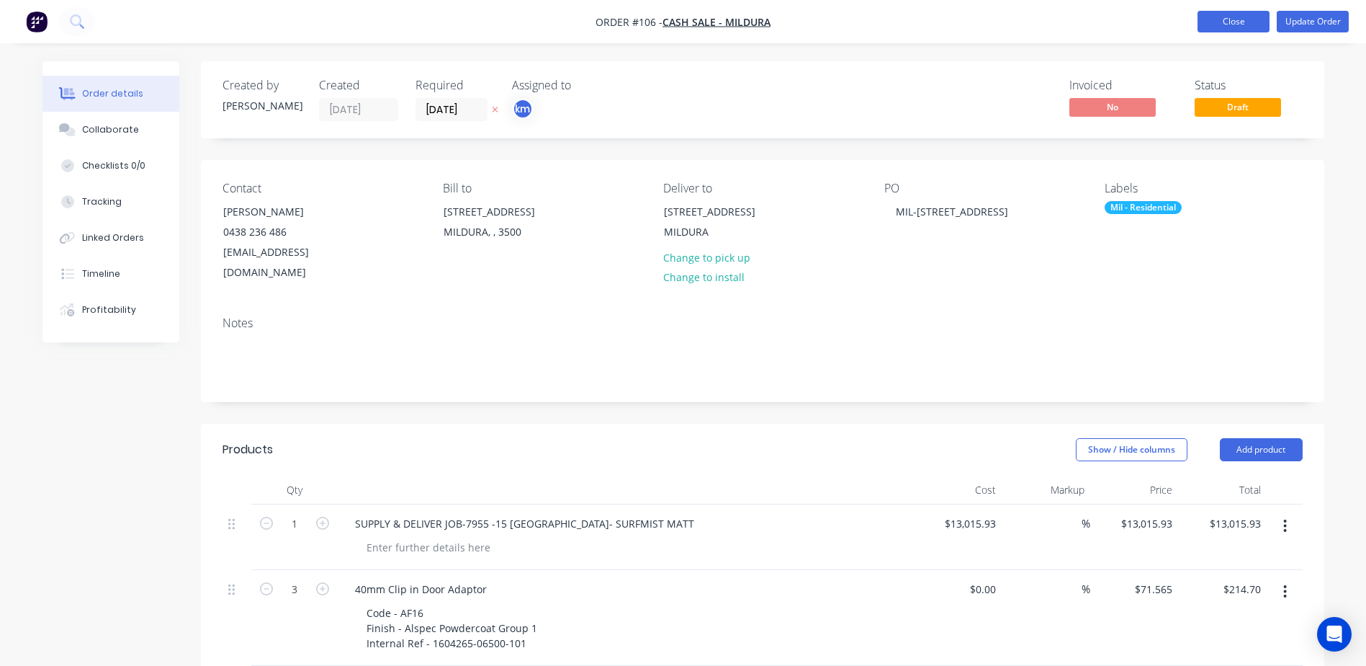
click at [1237, 25] on button "Close" at bounding box center [1234, 22] width 72 height 22
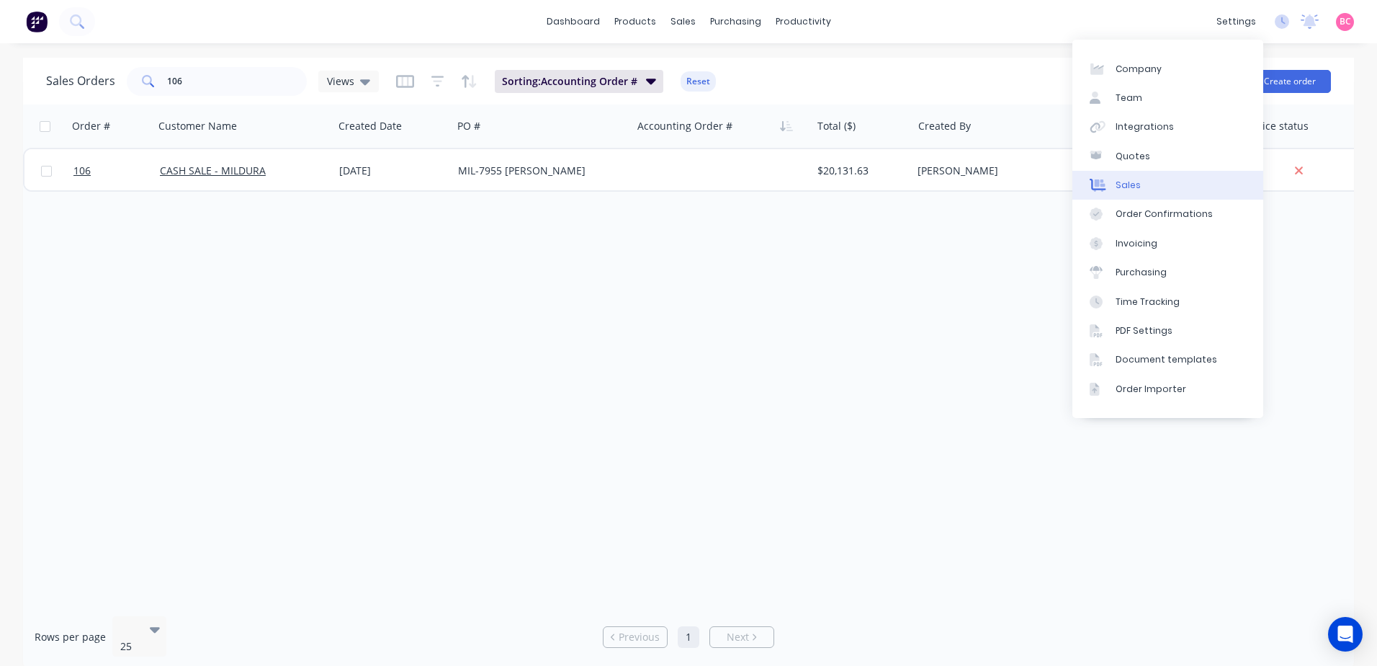
click at [1141, 179] on link "Sales" at bounding box center [1168, 185] width 191 height 29
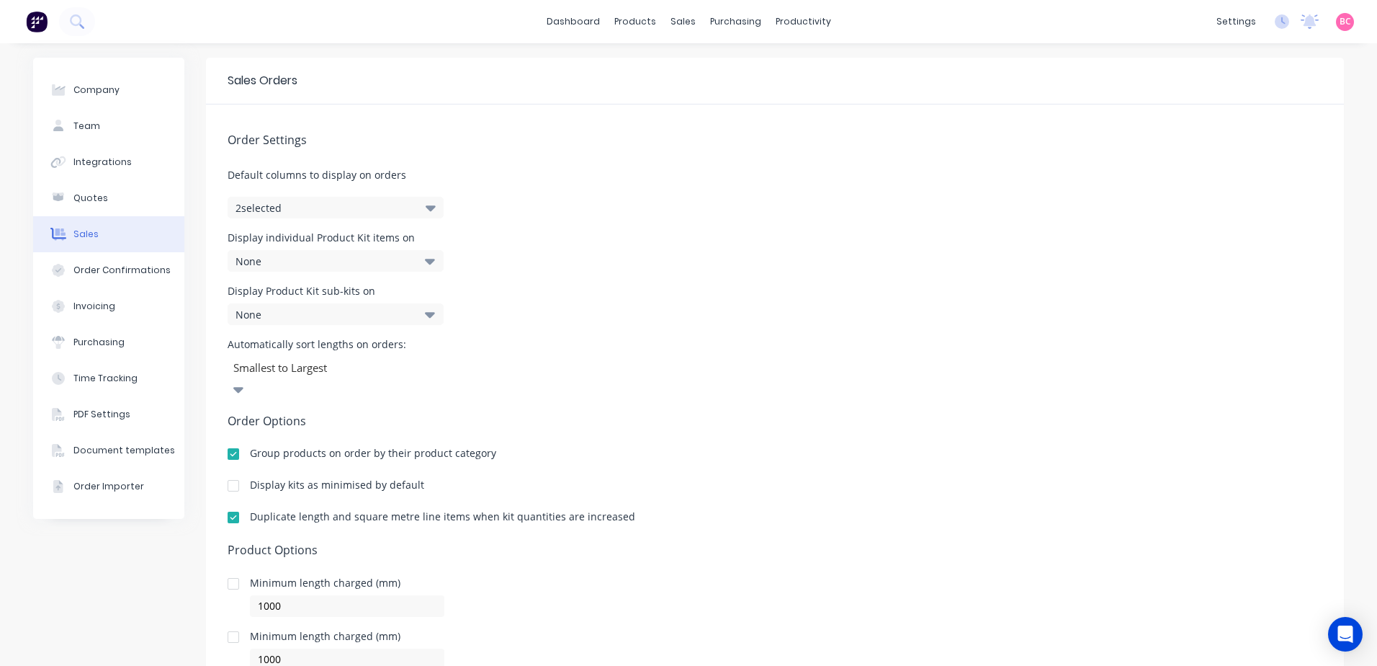
click at [404, 207] on button "2 selected" at bounding box center [336, 208] width 216 height 22
click at [247, 329] on span at bounding box center [246, 325] width 12 height 12
click at [240, 319] on input "Tracking Category" at bounding box center [240, 319] width 0 height 0
click at [598, 317] on div "Display Product Kit sub-kits on None" at bounding box center [775, 305] width 1095 height 39
click at [581, 26] on link "dashboard" at bounding box center [574, 22] width 68 height 22
